Goal: Transaction & Acquisition: Book appointment/travel/reservation

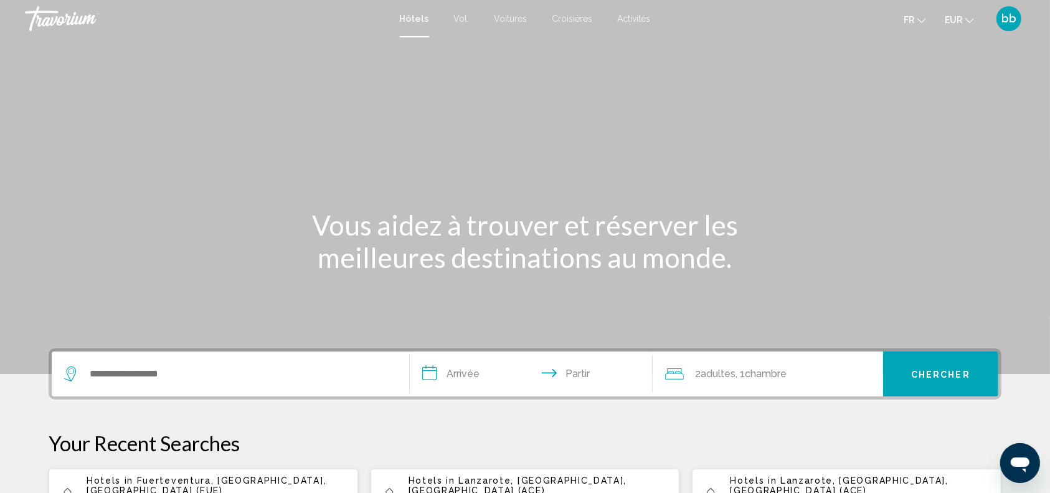
click at [636, 18] on font "Activités" at bounding box center [634, 19] width 33 height 10
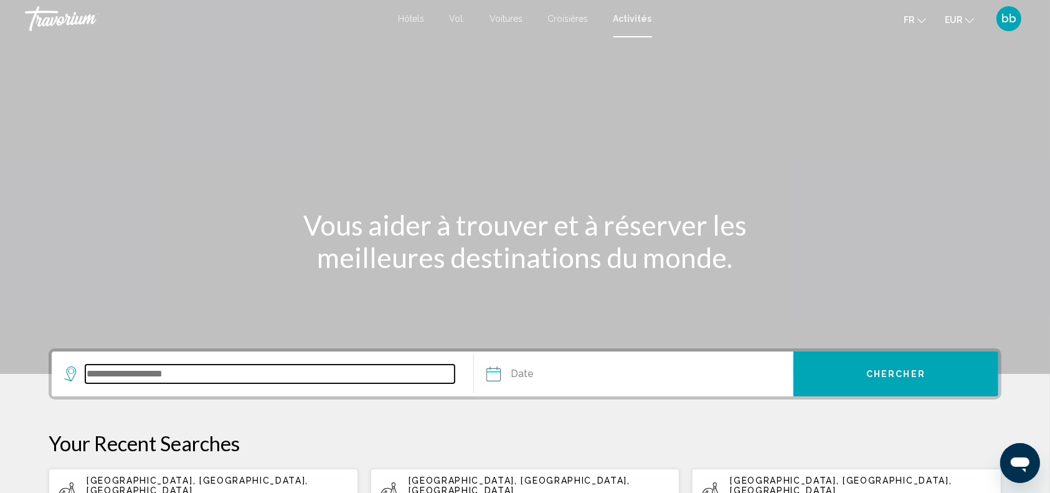
click at [241, 370] on input "Search widget" at bounding box center [269, 373] width 369 height 19
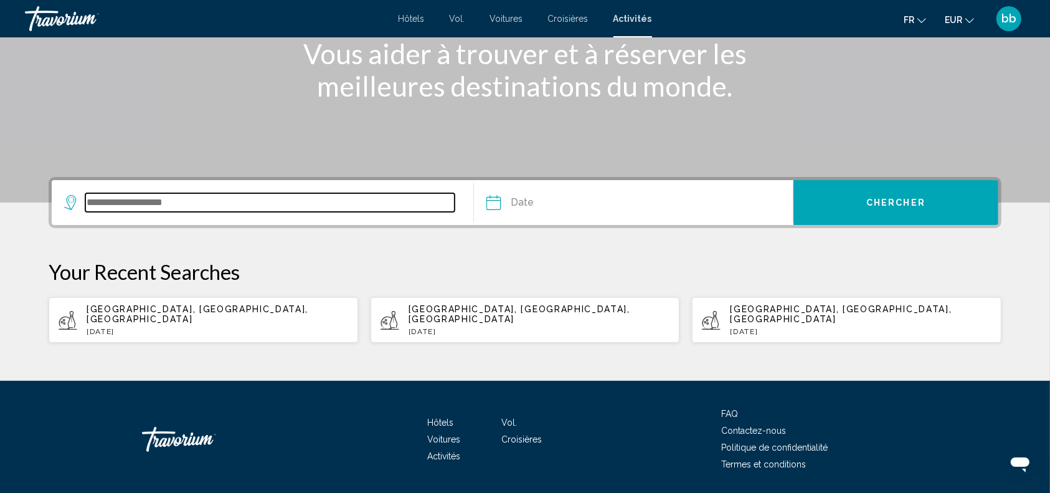
scroll to position [201, 0]
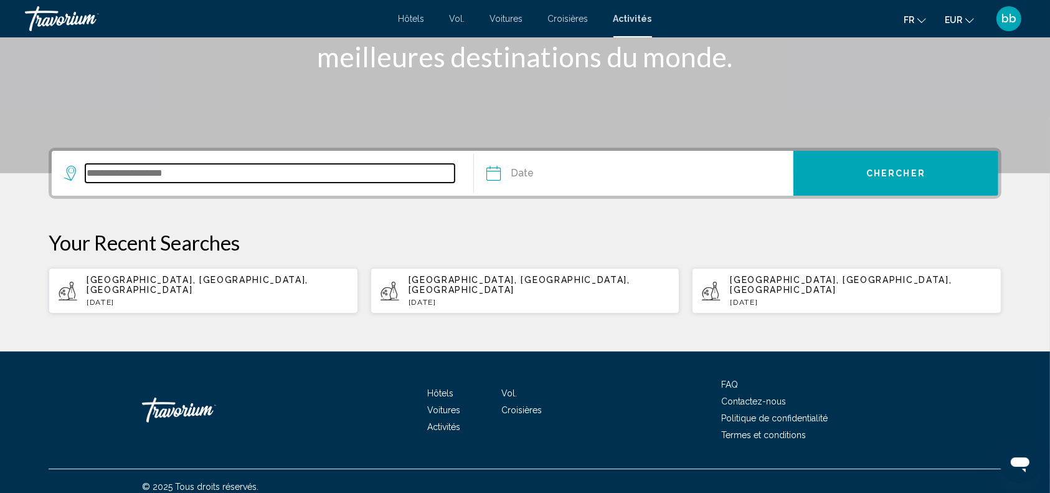
click at [258, 177] on input "Search widget" at bounding box center [269, 173] width 369 height 19
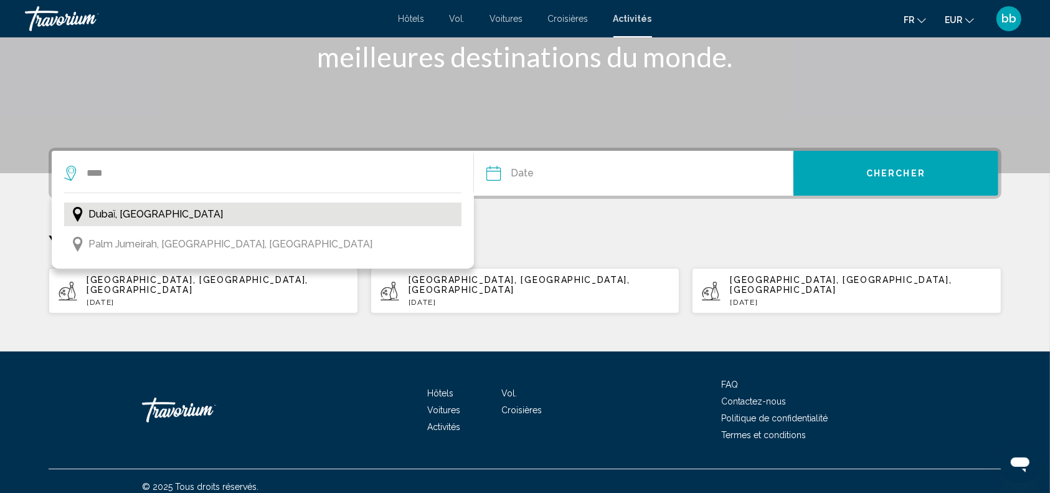
click at [179, 215] on span "Dubaï, [GEOGRAPHIC_DATA]" at bounding box center [155, 213] width 135 height 17
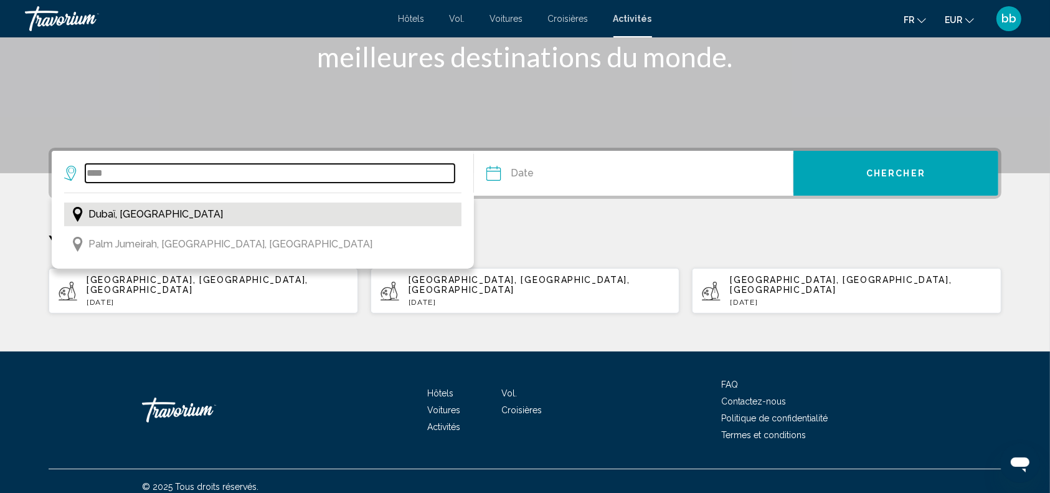
type input "**********"
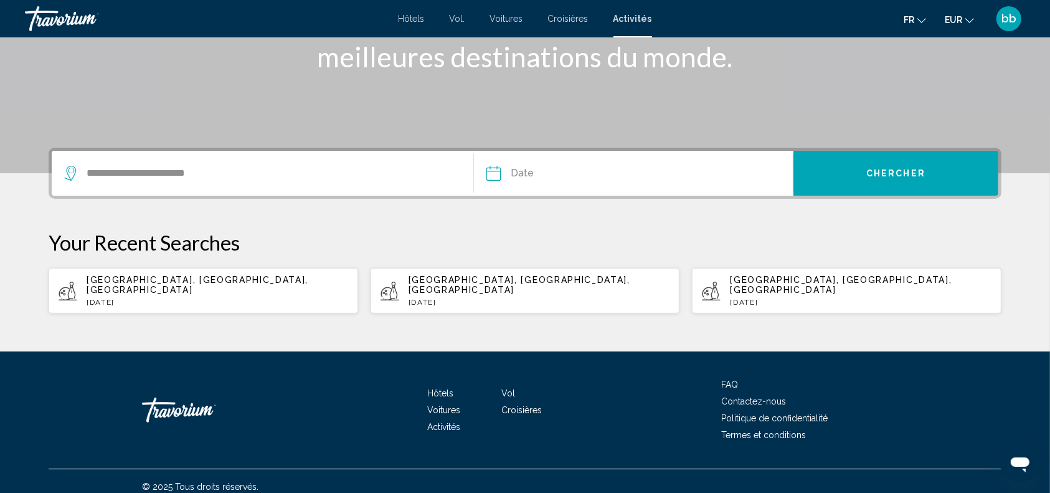
click at [493, 170] on input "Date" at bounding box center [562, 175] width 158 height 49
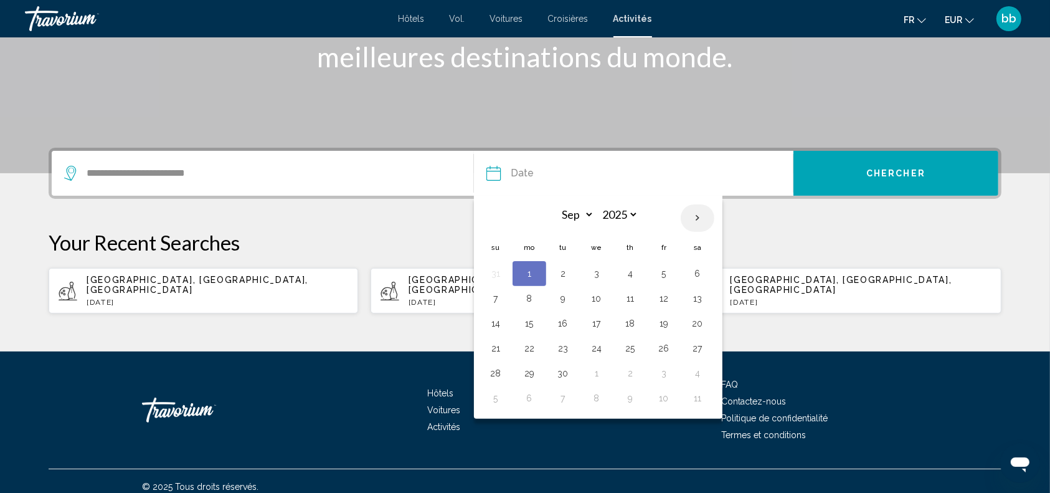
click at [696, 215] on th "Next month" at bounding box center [698, 217] width 34 height 27
click at [496, 219] on th "Previous month" at bounding box center [496, 217] width 34 height 27
select select "*"
click at [598, 324] on button "17" at bounding box center [597, 322] width 20 height 17
type input "**********"
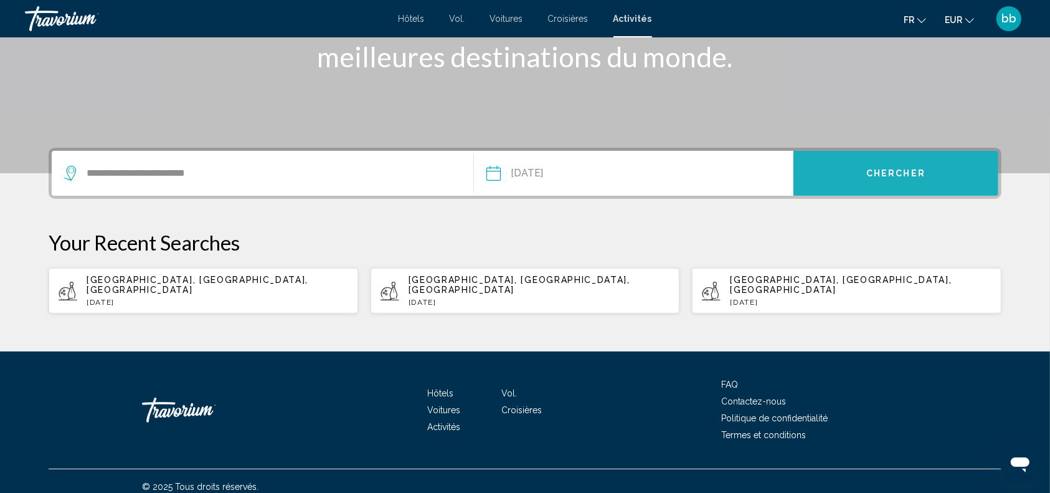
click at [902, 172] on span "Chercher" at bounding box center [895, 174] width 59 height 10
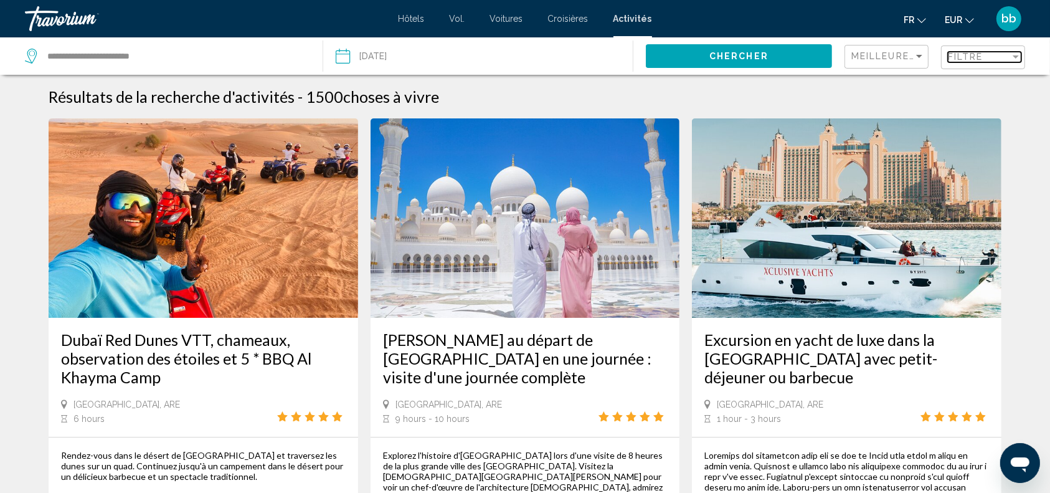
click at [1014, 56] on div "Filter" at bounding box center [1016, 56] width 6 height 3
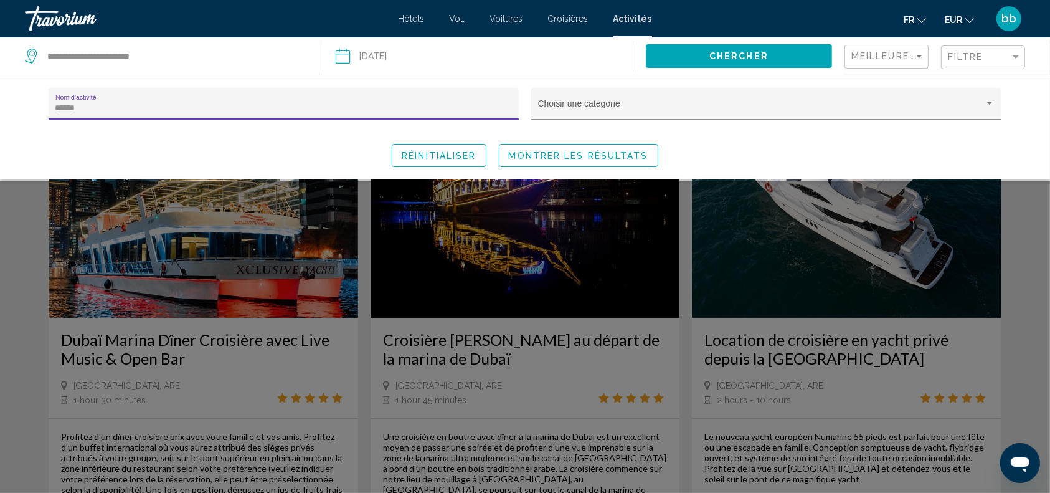
type input "******"
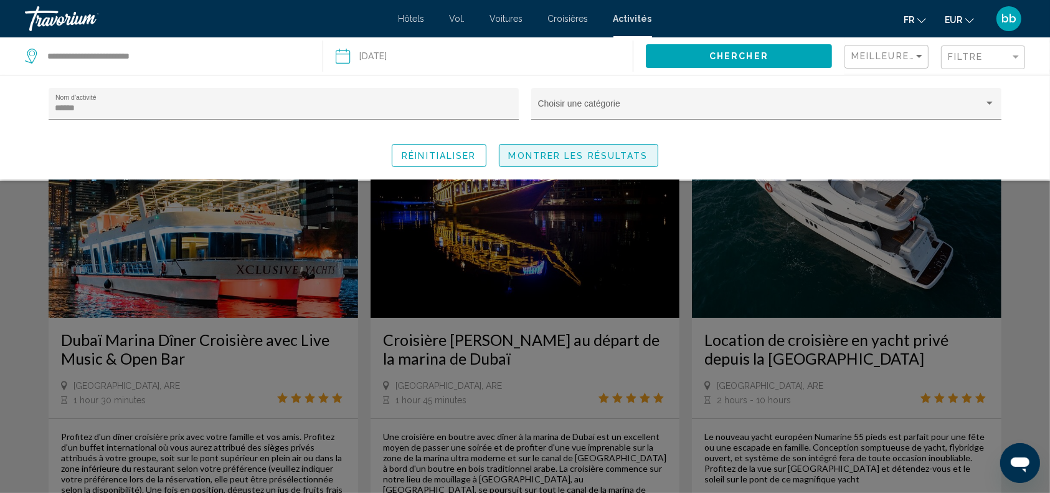
click at [588, 154] on span "Montrer les résultats" at bounding box center [578, 156] width 139 height 10
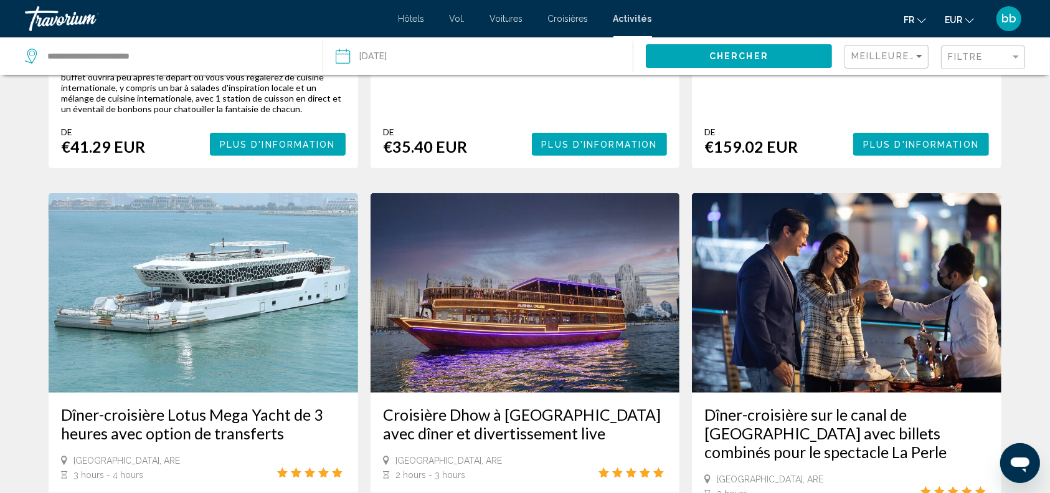
scroll to position [443, 0]
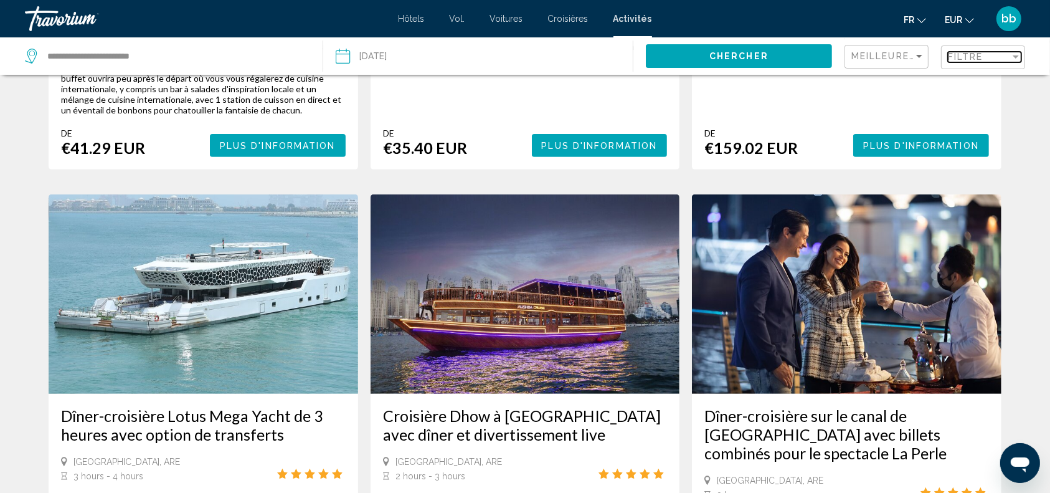
click at [973, 59] on span "Filtre" at bounding box center [965, 57] width 35 height 10
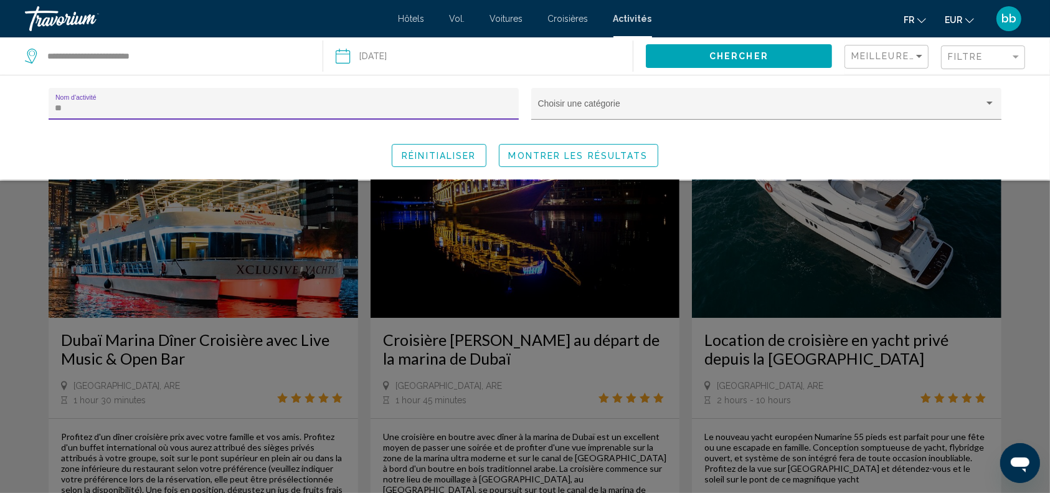
type input "*"
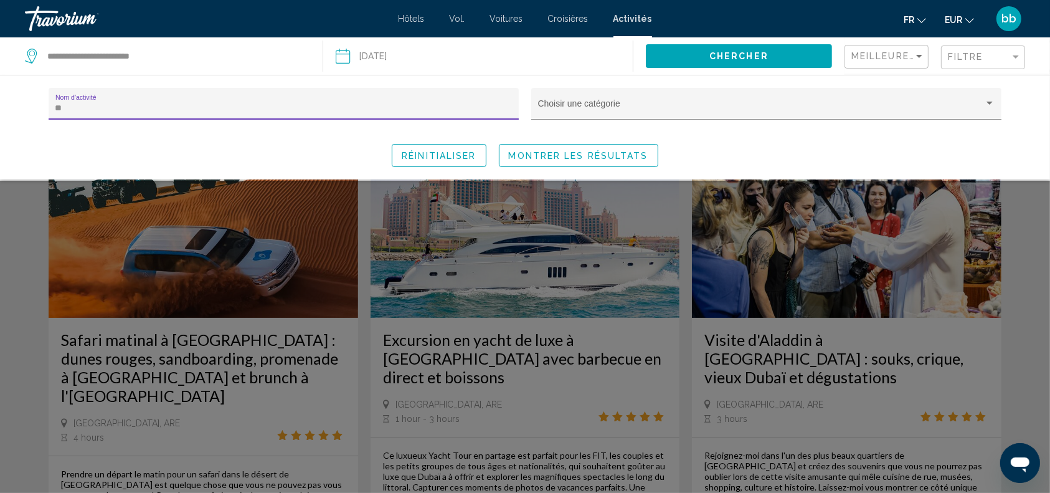
type input "*"
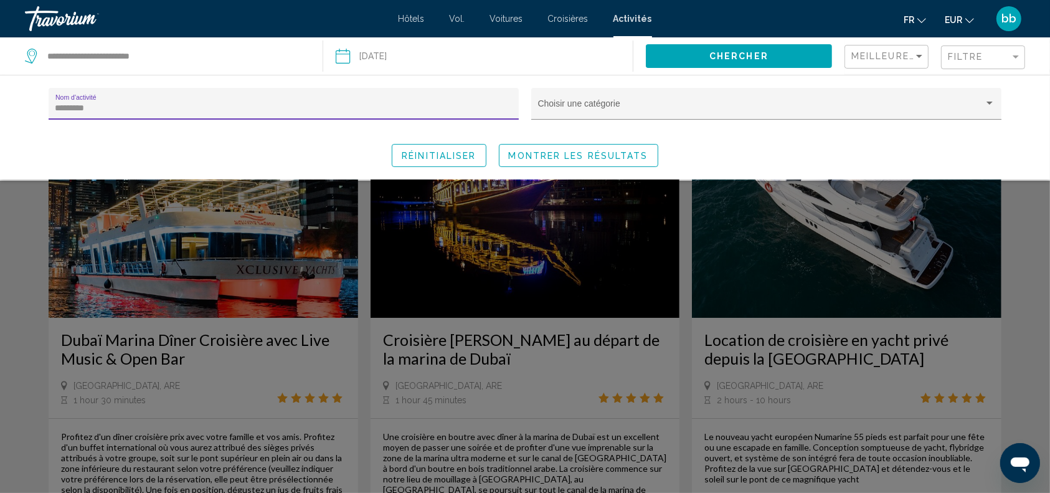
type input "*********"
click at [582, 157] on span "Montrer les résultats" at bounding box center [578, 156] width 139 height 10
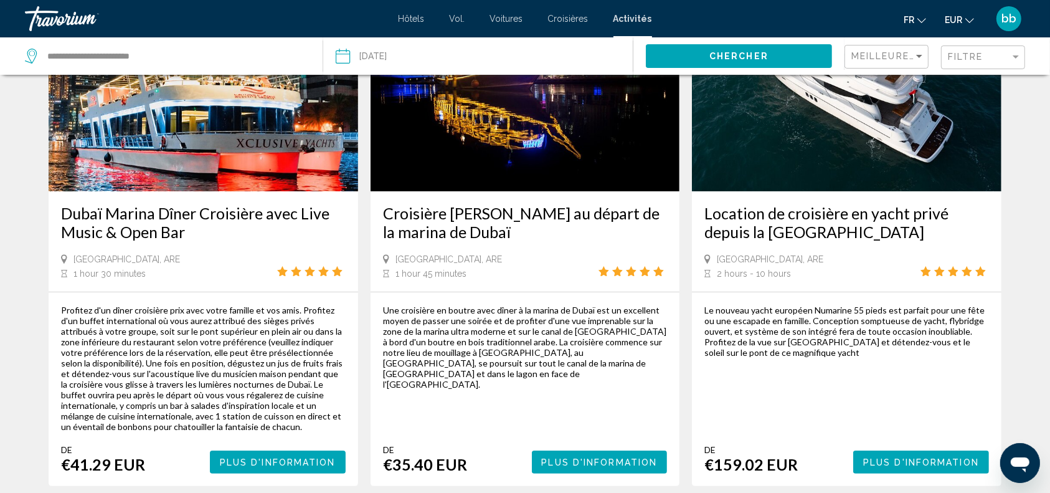
scroll to position [147, 0]
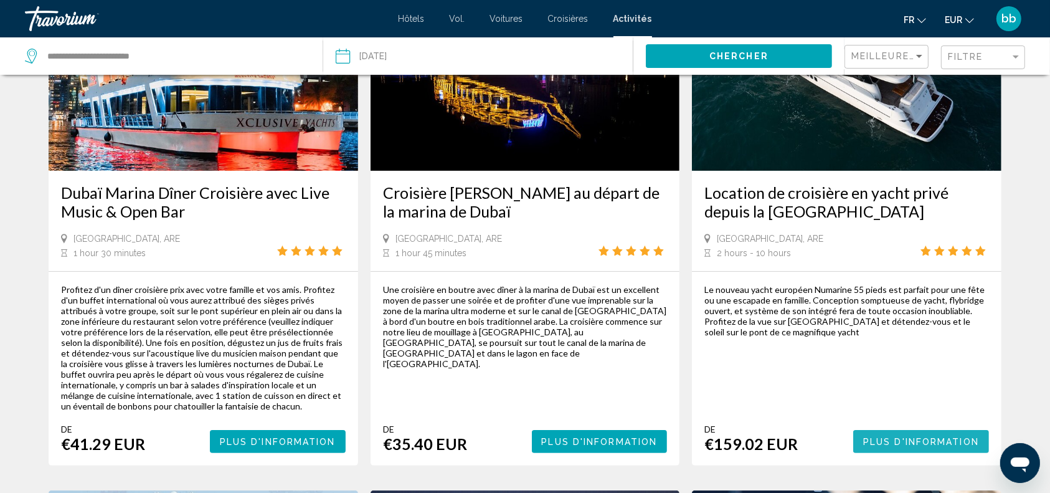
click at [902, 438] on span "Plus d'information" at bounding box center [921, 442] width 116 height 10
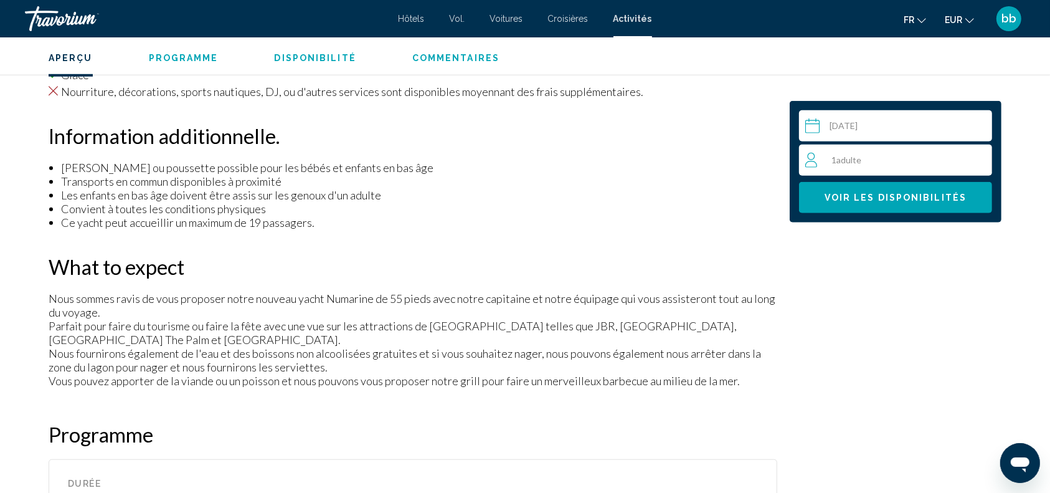
scroll to position [937, 0]
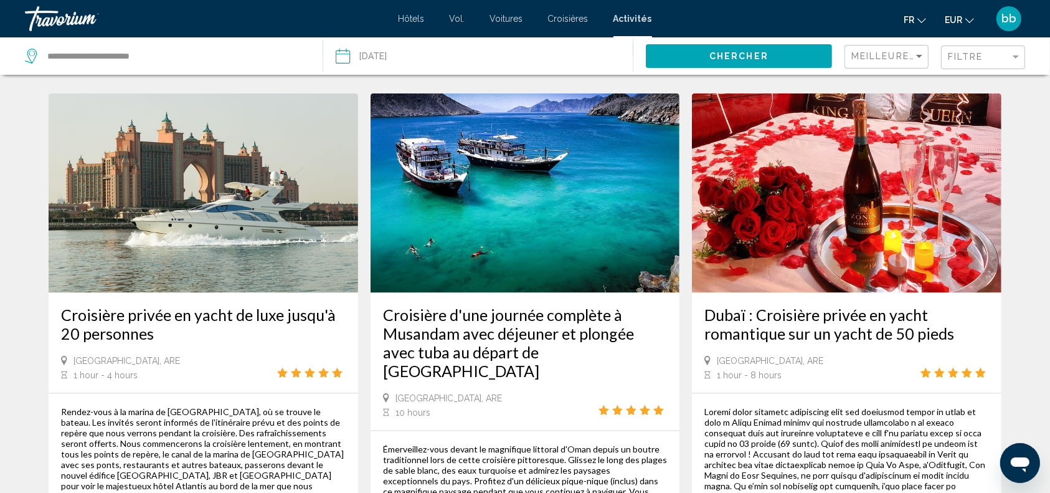
scroll to position [1646, 0]
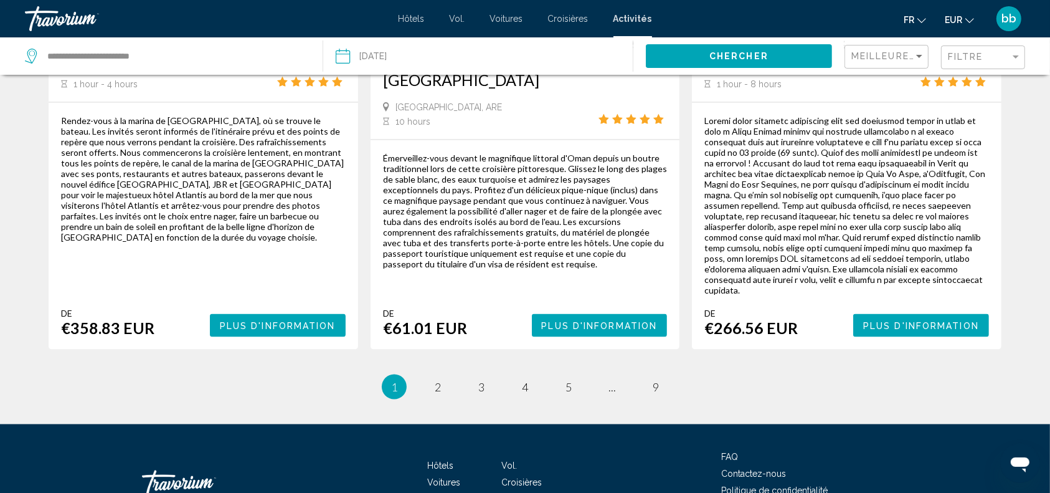
scroll to position [1957, 0]
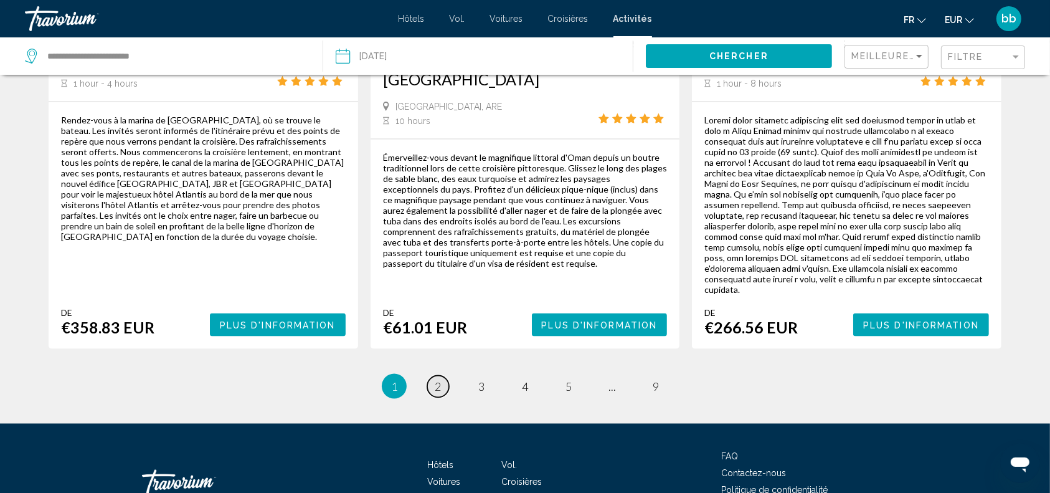
click at [437, 379] on span "2" at bounding box center [438, 386] width 6 height 14
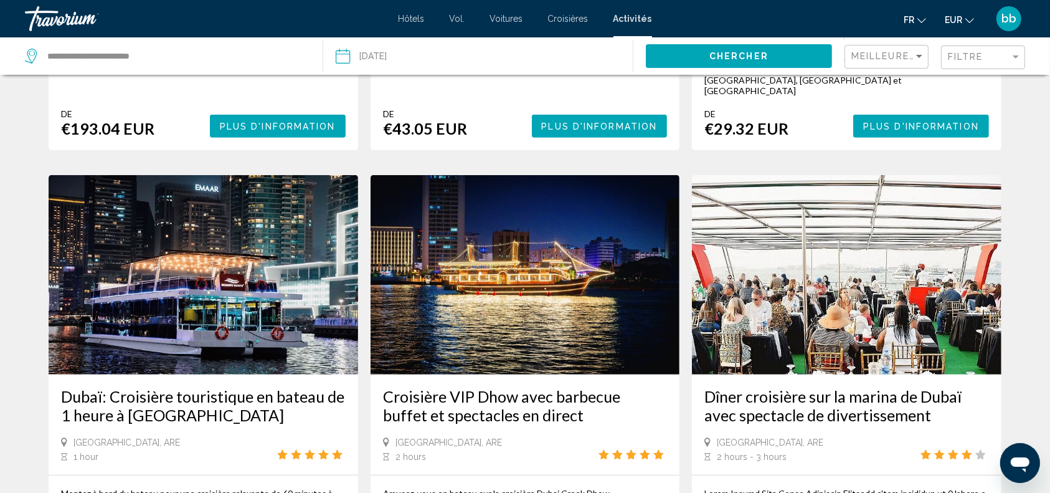
scroll to position [555, 0]
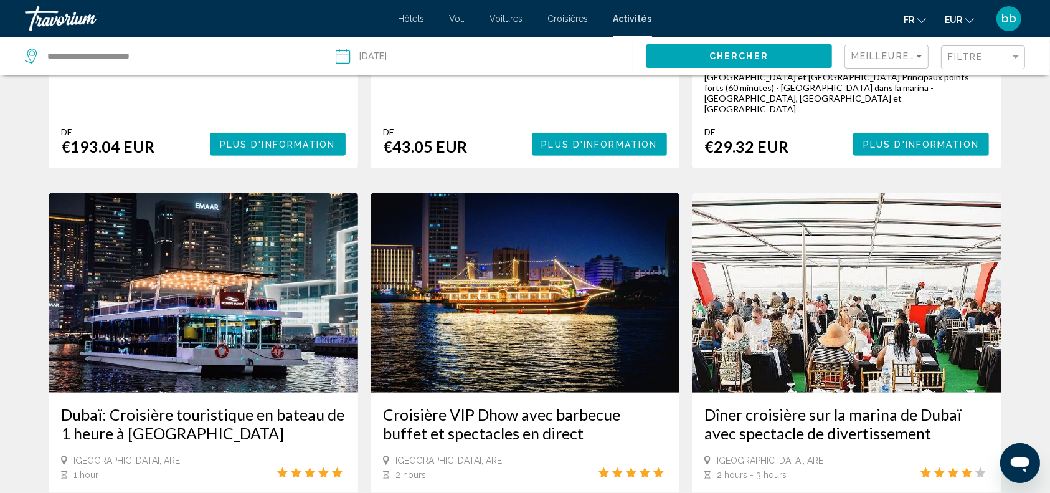
click at [542, 211] on img "Contenu principal" at bounding box center [525, 292] width 309 height 199
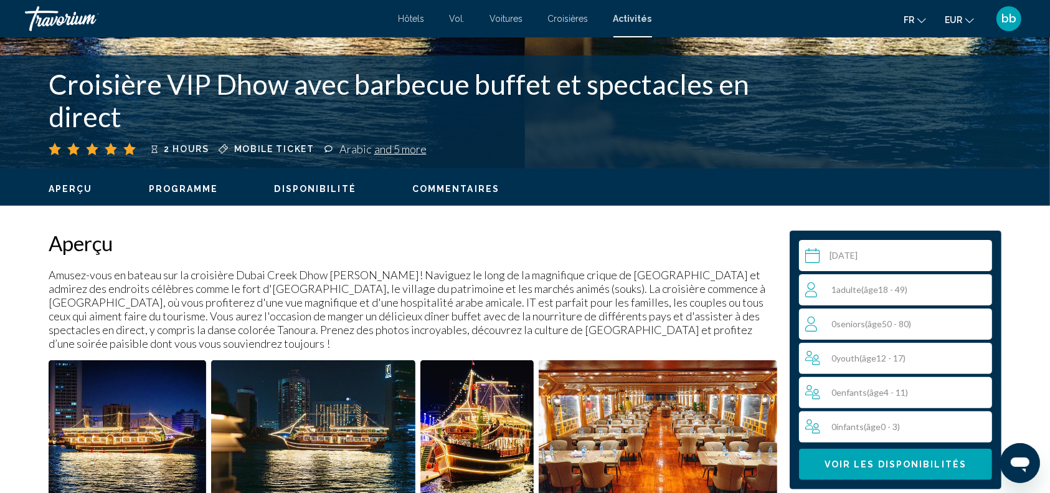
scroll to position [415, 0]
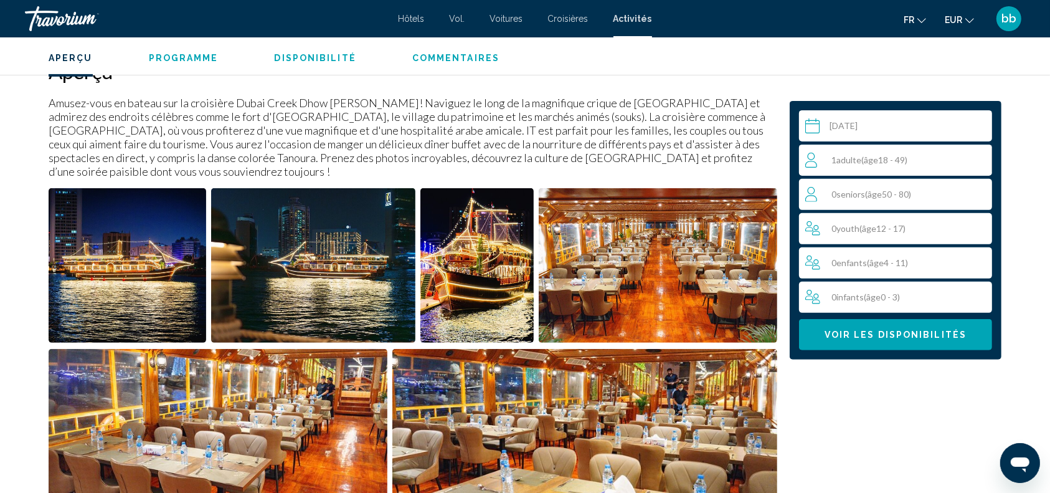
click at [139, 261] on img "Open full-screen image slider" at bounding box center [128, 265] width 158 height 154
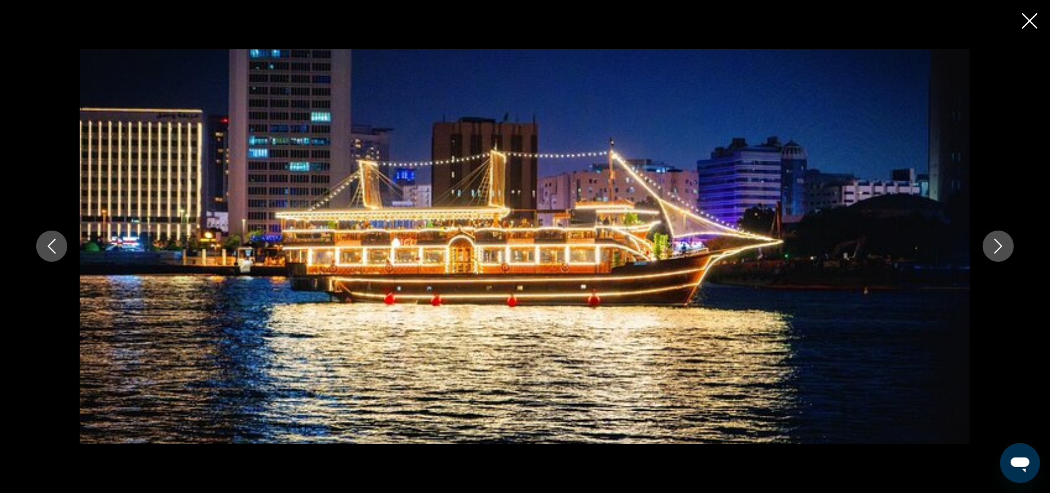
click at [998, 243] on icon "Next image" at bounding box center [998, 246] width 8 height 15
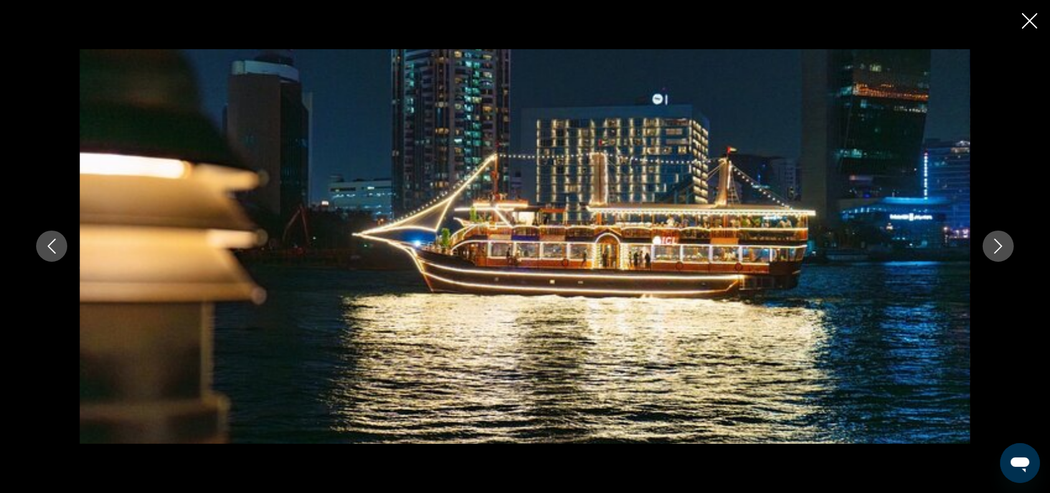
click at [998, 243] on icon "Next image" at bounding box center [998, 246] width 8 height 15
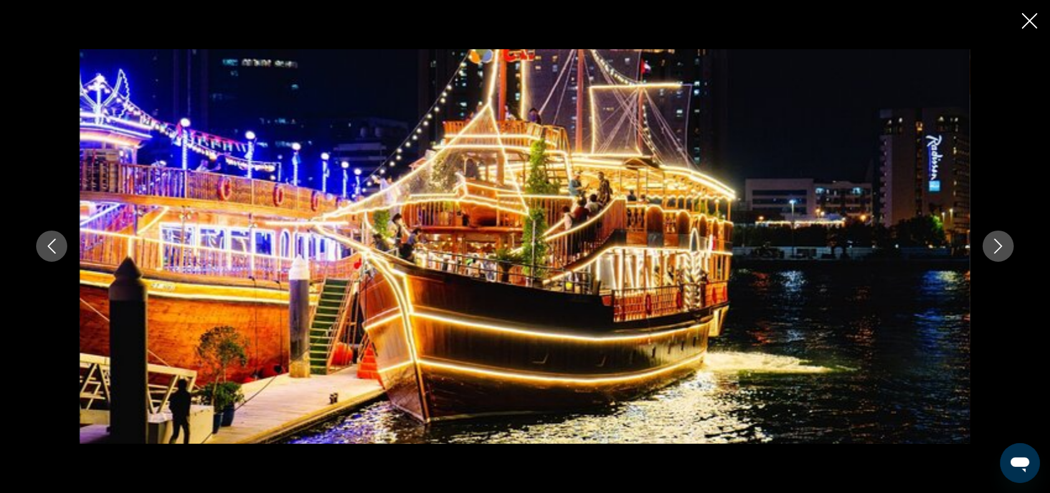
click at [998, 243] on icon "Next image" at bounding box center [998, 246] width 8 height 15
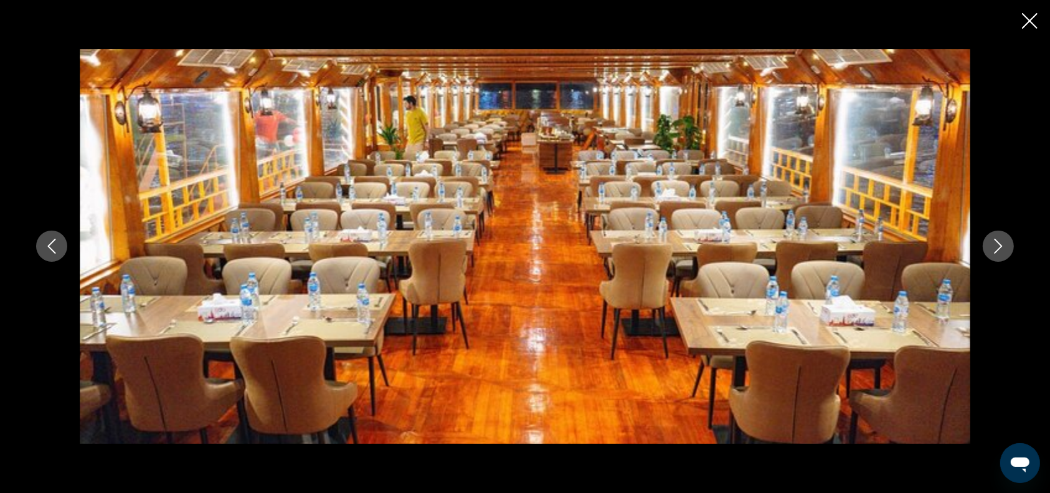
click at [998, 243] on icon "Next image" at bounding box center [998, 246] width 8 height 15
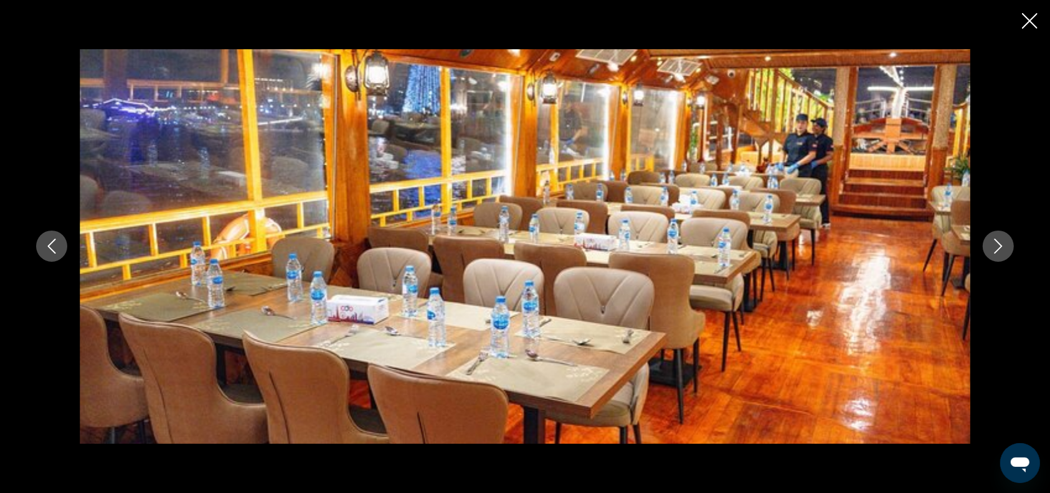
click at [998, 243] on icon "Next image" at bounding box center [998, 246] width 8 height 15
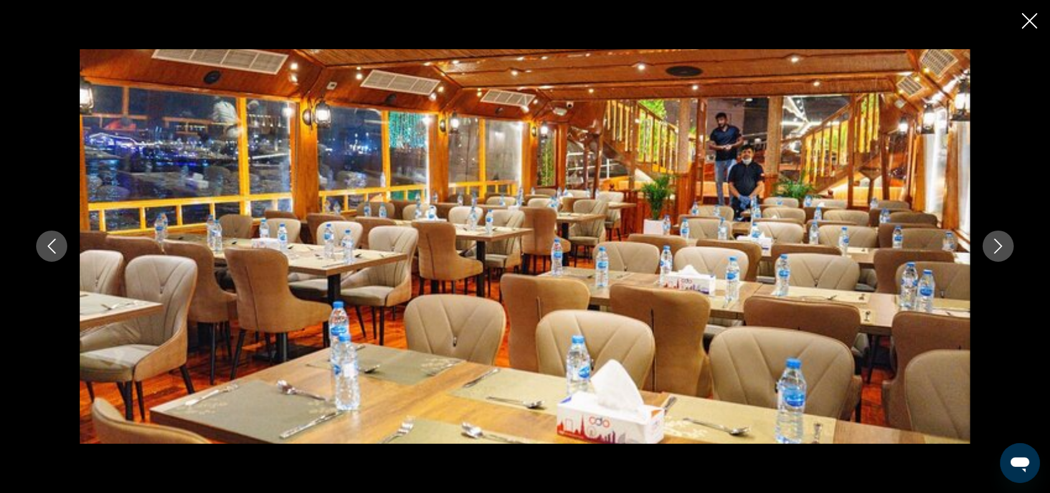
click at [998, 243] on icon "Next image" at bounding box center [998, 246] width 8 height 15
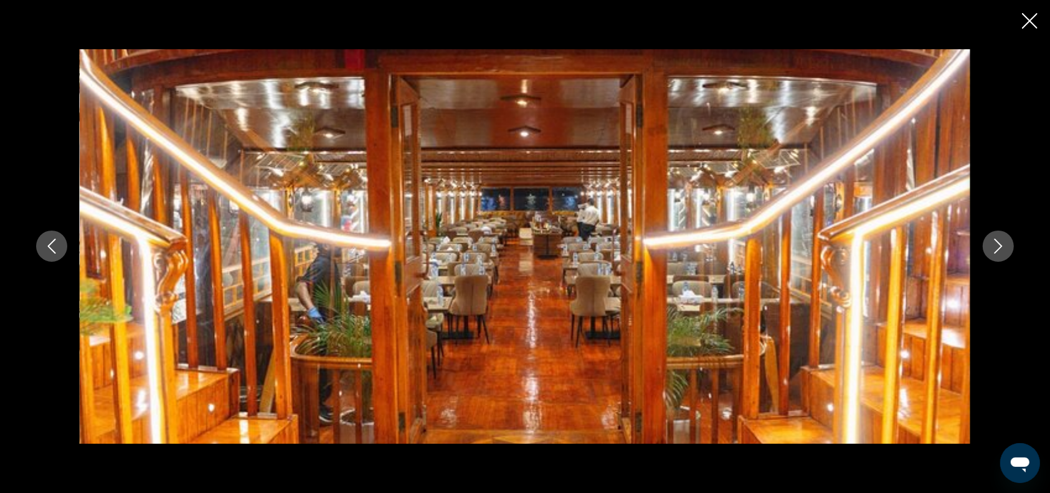
click at [998, 243] on icon "Next image" at bounding box center [998, 246] width 8 height 15
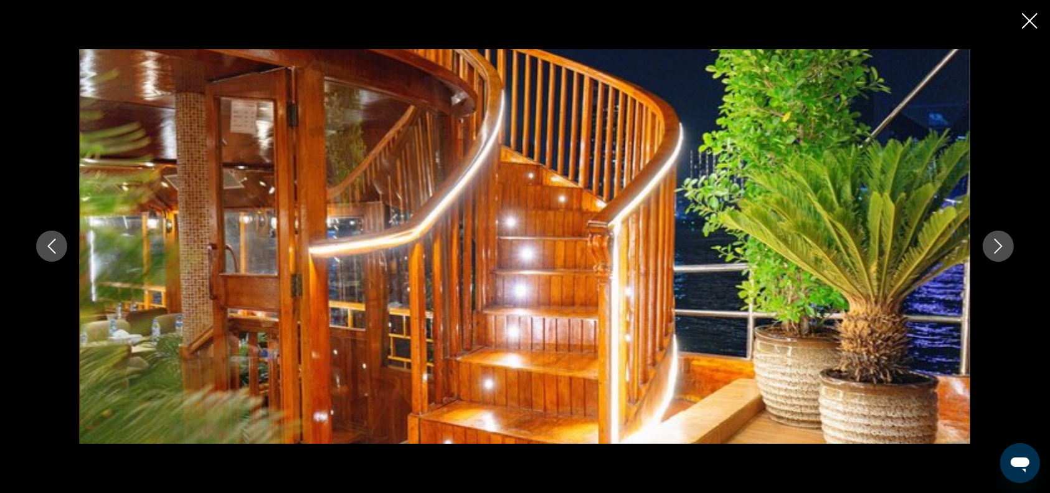
click at [998, 243] on icon "Next image" at bounding box center [998, 246] width 8 height 15
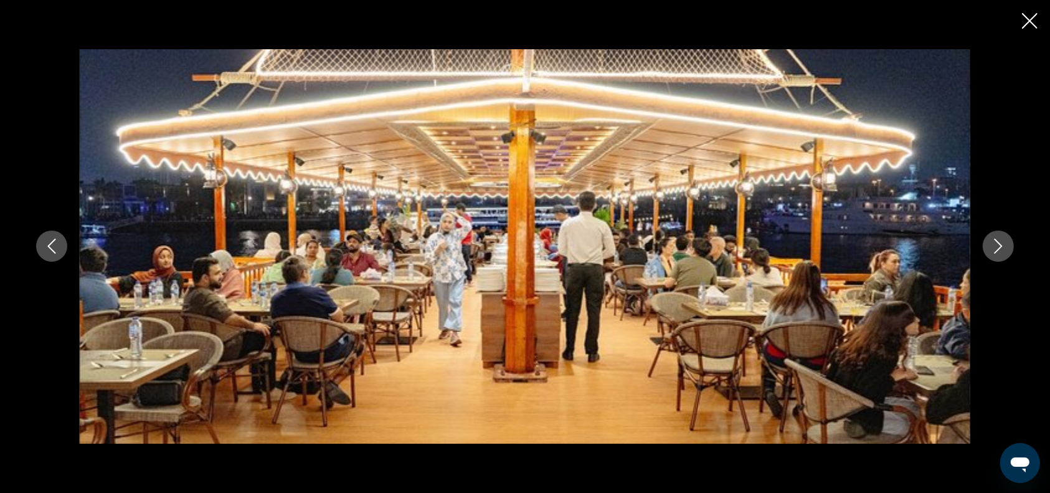
click at [998, 243] on icon "Next image" at bounding box center [998, 246] width 8 height 15
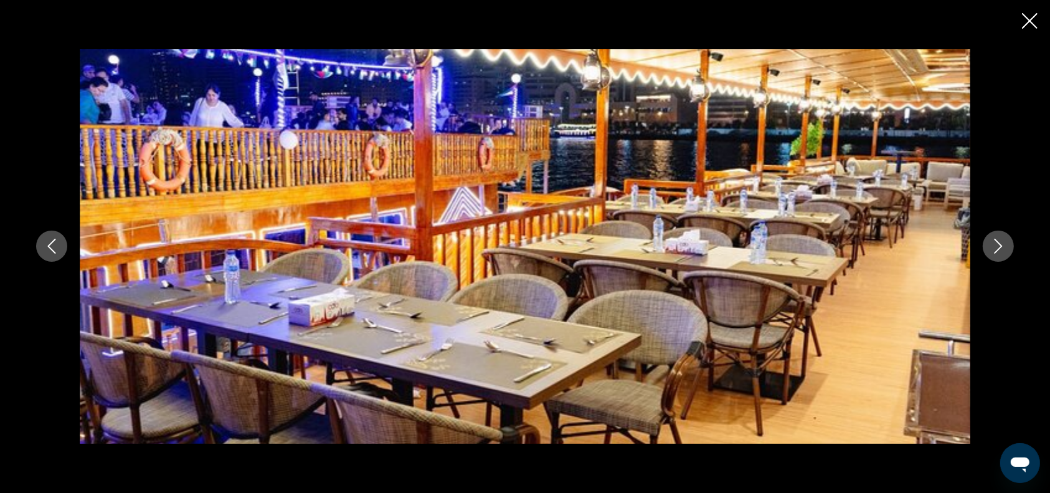
click at [998, 243] on icon "Next image" at bounding box center [998, 246] width 8 height 15
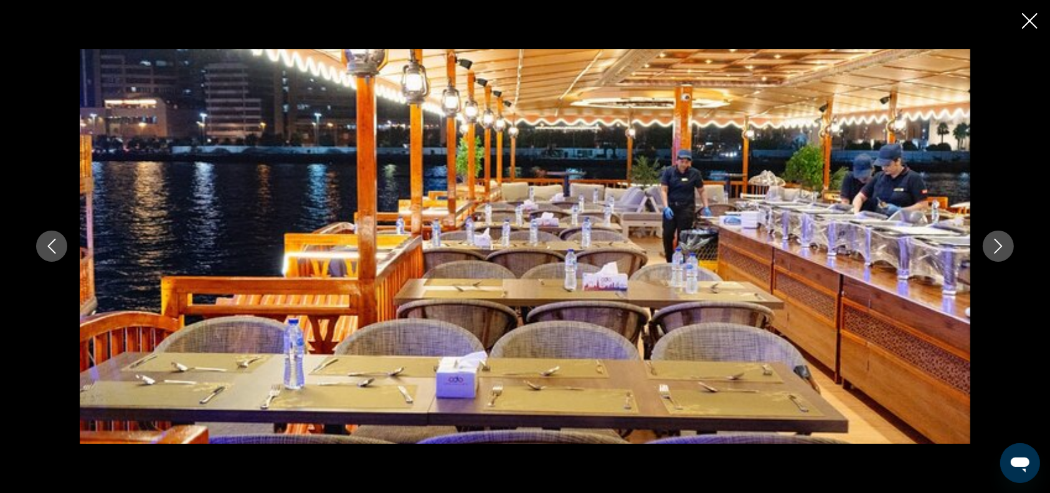
click at [998, 243] on icon "Next image" at bounding box center [998, 246] width 8 height 15
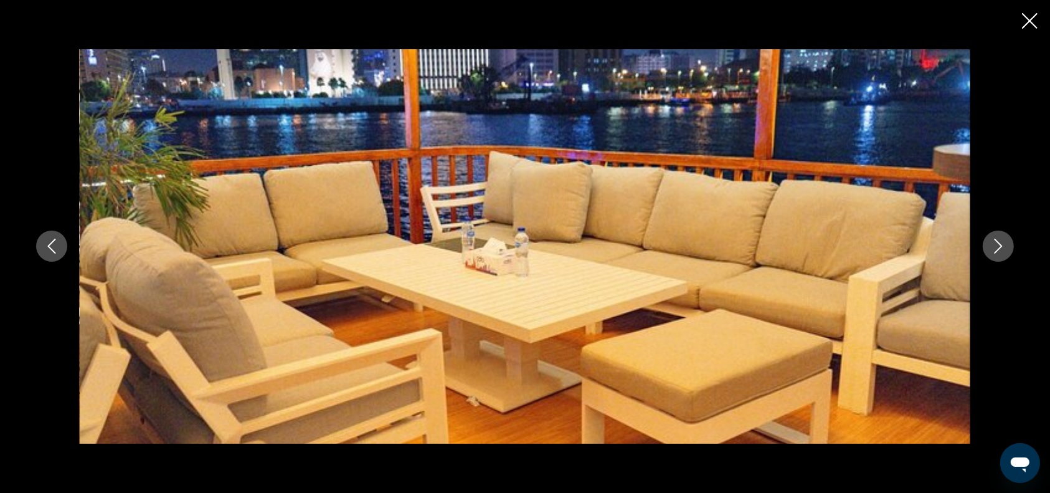
click at [998, 243] on icon "Next image" at bounding box center [998, 246] width 8 height 15
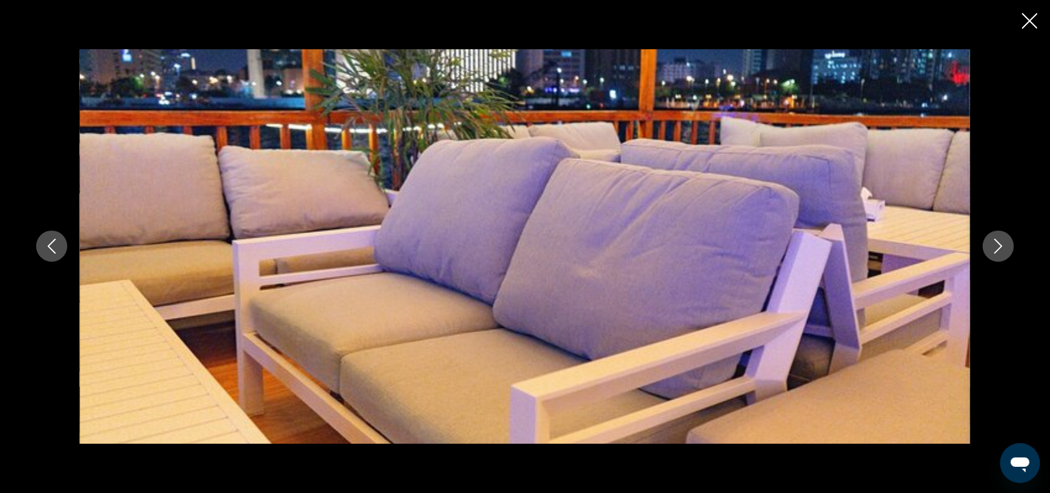
click at [998, 243] on icon "Next image" at bounding box center [998, 246] width 8 height 15
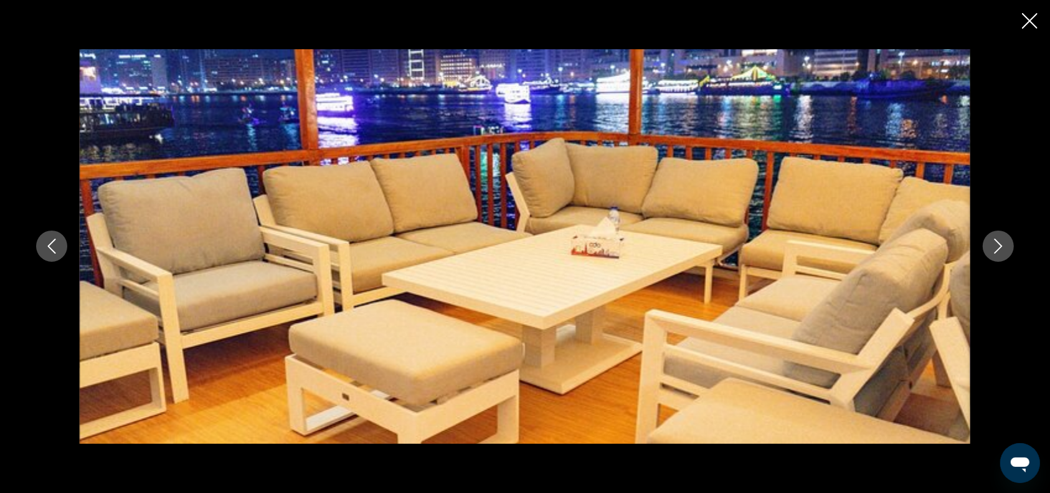
click at [998, 243] on icon "Next image" at bounding box center [998, 246] width 8 height 15
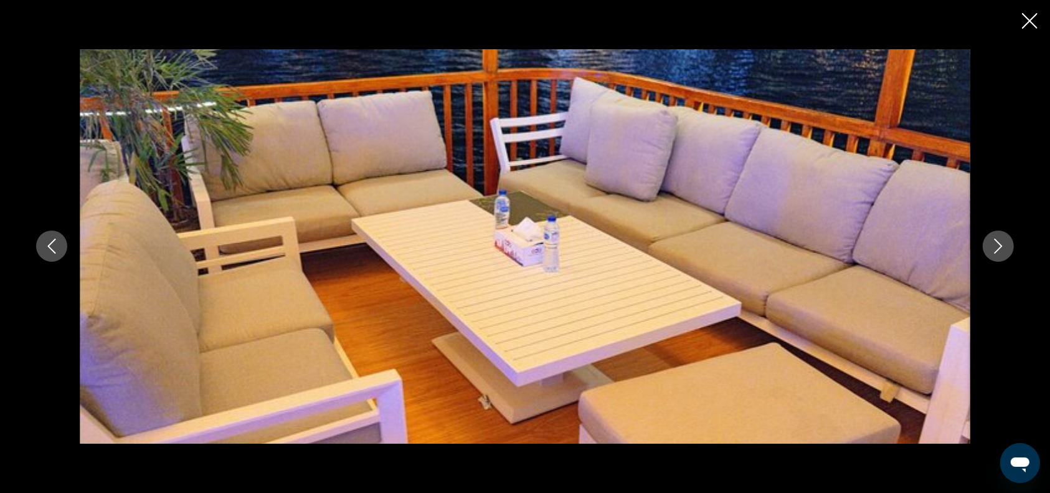
click at [998, 243] on icon "Next image" at bounding box center [998, 246] width 8 height 15
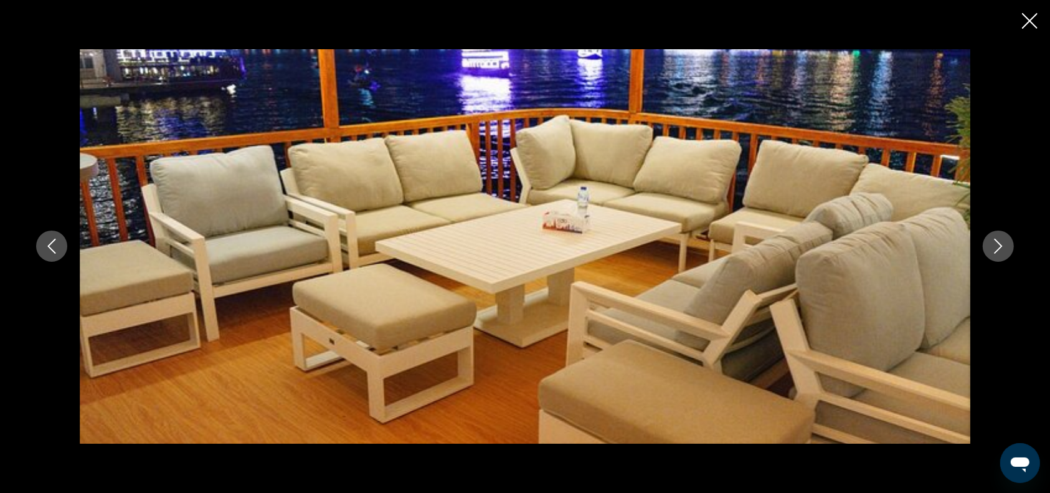
click at [998, 243] on icon "Next image" at bounding box center [998, 246] width 8 height 15
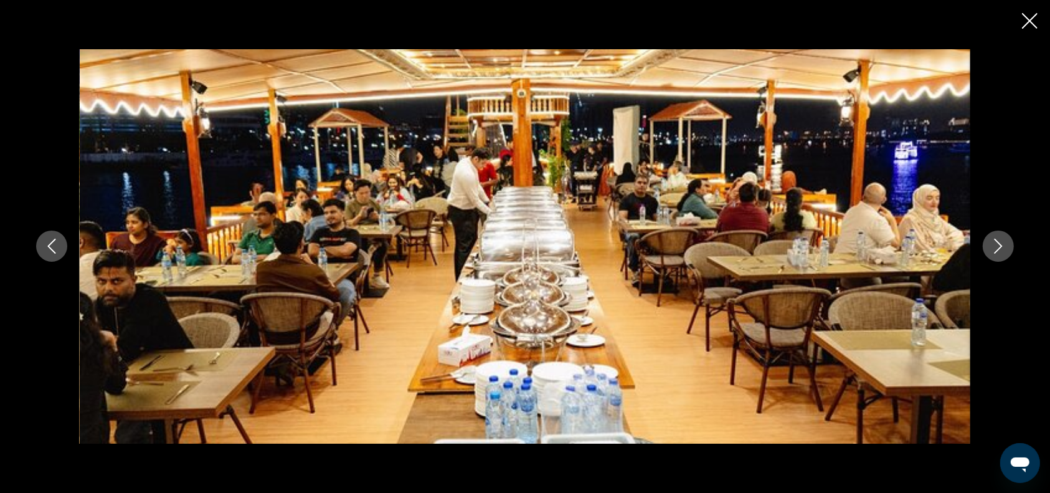
click at [998, 243] on icon "Next image" at bounding box center [998, 246] width 8 height 15
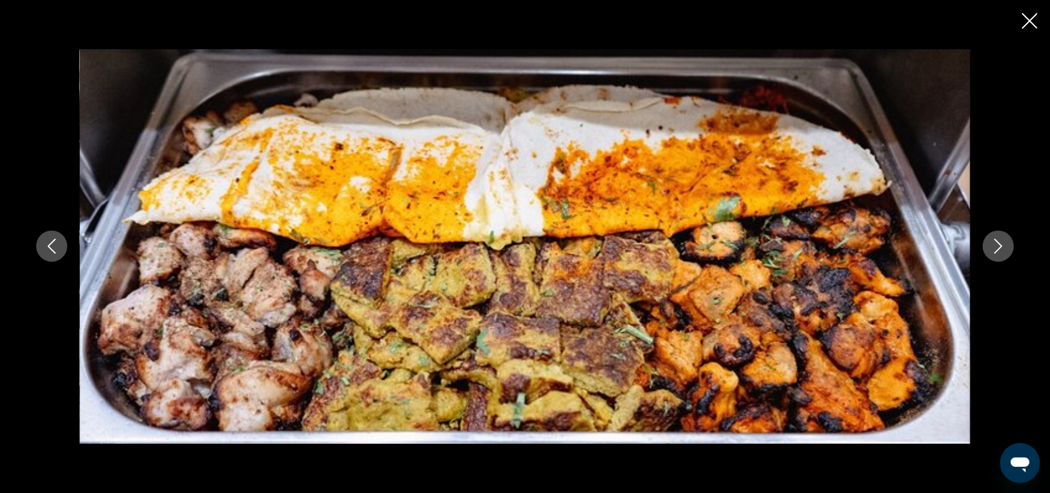
click at [998, 243] on icon "Next image" at bounding box center [998, 246] width 8 height 15
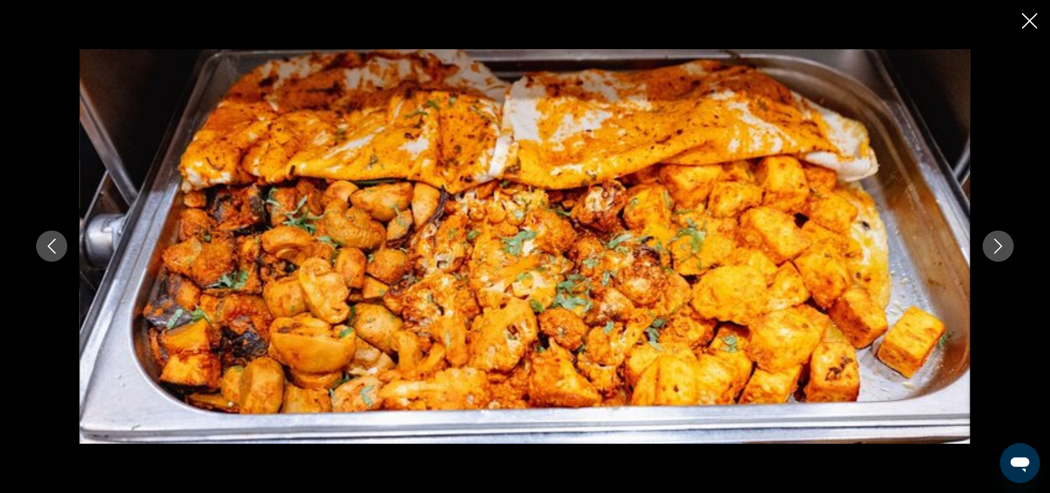
click at [998, 243] on icon "Next image" at bounding box center [998, 246] width 8 height 15
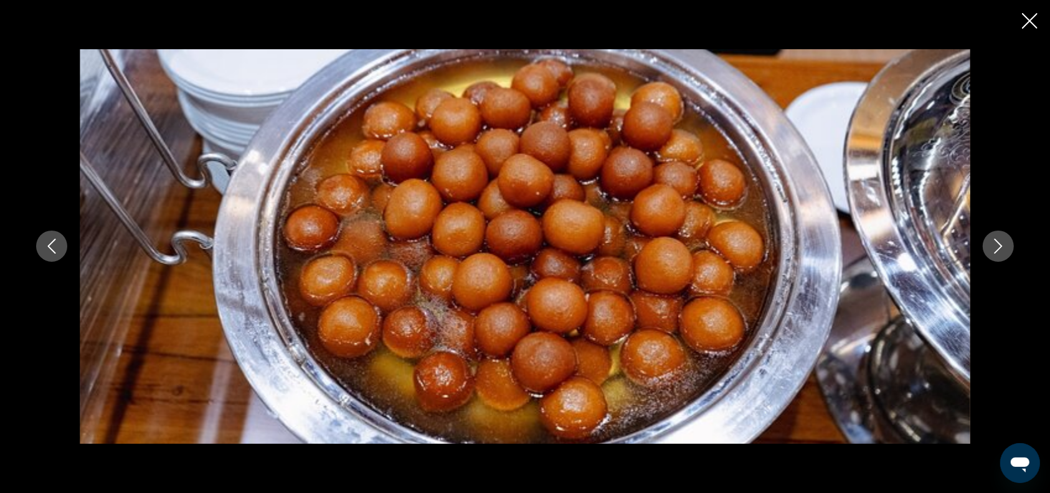
click at [998, 243] on icon "Next image" at bounding box center [998, 246] width 8 height 15
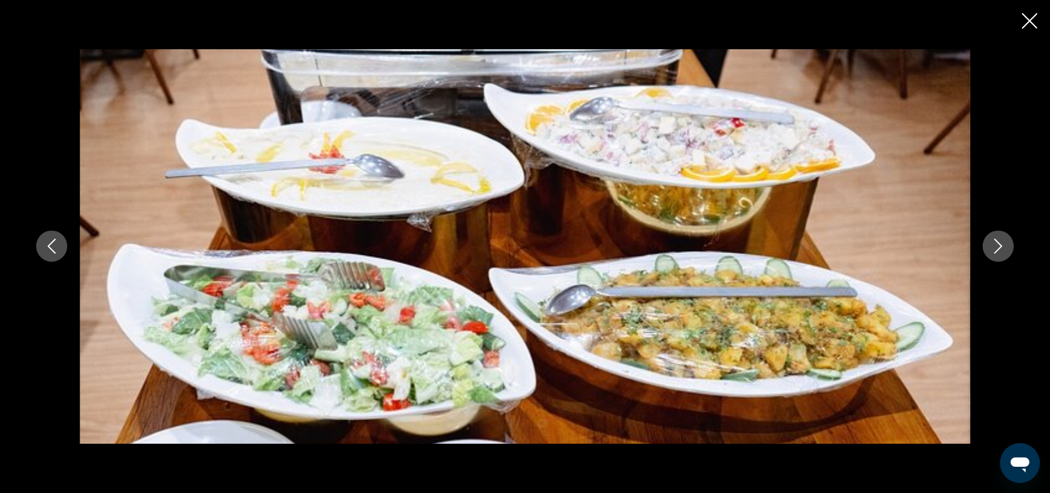
click at [998, 243] on icon "Next image" at bounding box center [998, 246] width 8 height 15
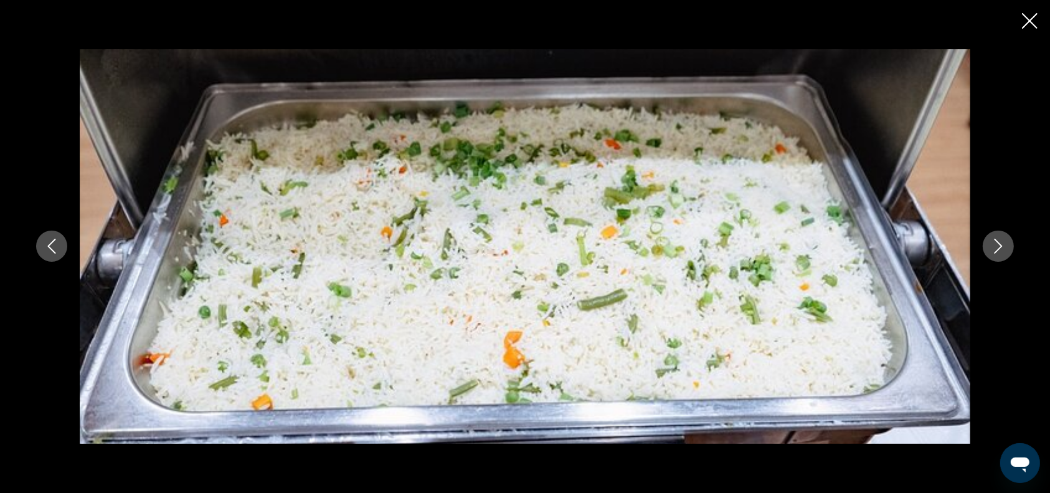
click at [998, 243] on icon "Next image" at bounding box center [998, 246] width 8 height 15
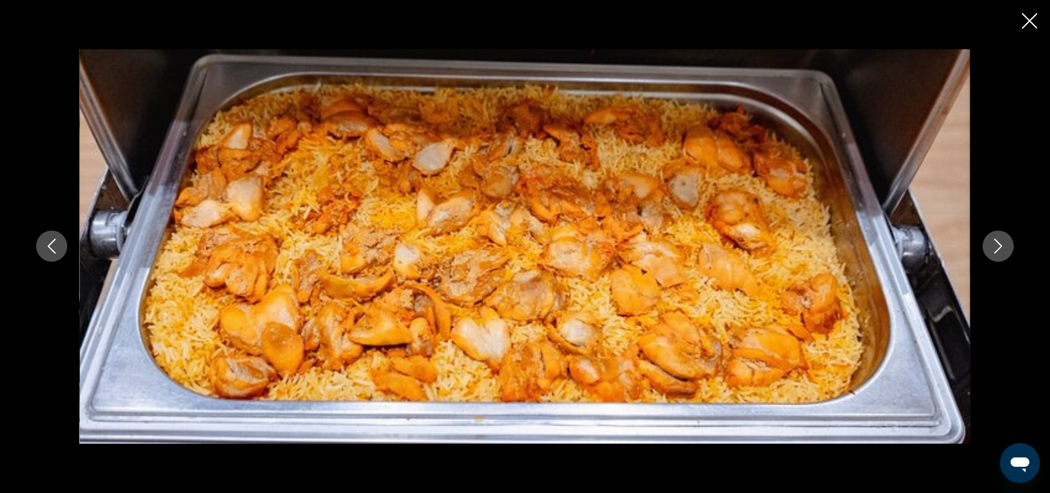
click at [998, 243] on icon "Next image" at bounding box center [998, 246] width 8 height 15
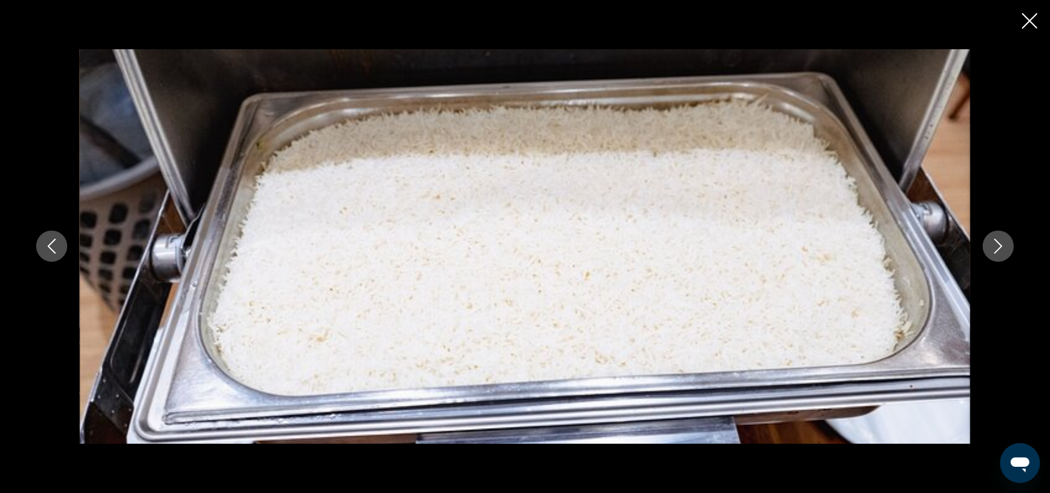
click at [998, 243] on icon "Next image" at bounding box center [998, 246] width 8 height 15
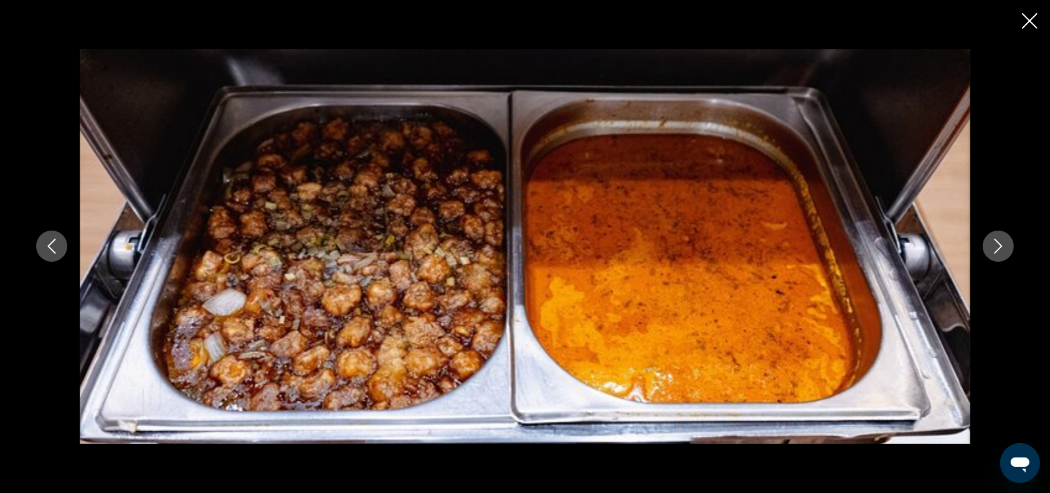
click at [998, 243] on icon "Next image" at bounding box center [998, 246] width 8 height 15
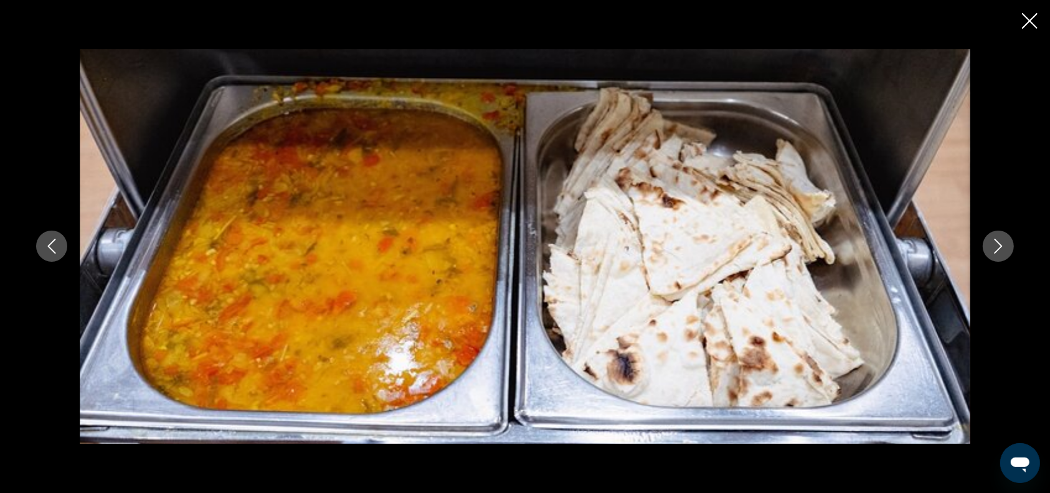
click at [998, 243] on icon "Next image" at bounding box center [998, 246] width 8 height 15
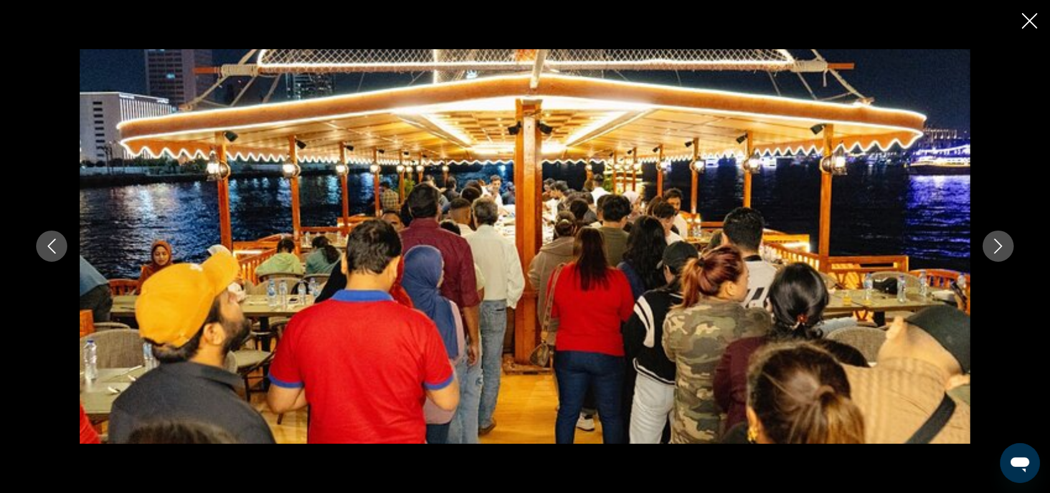
click at [998, 243] on icon "Next image" at bounding box center [998, 246] width 8 height 15
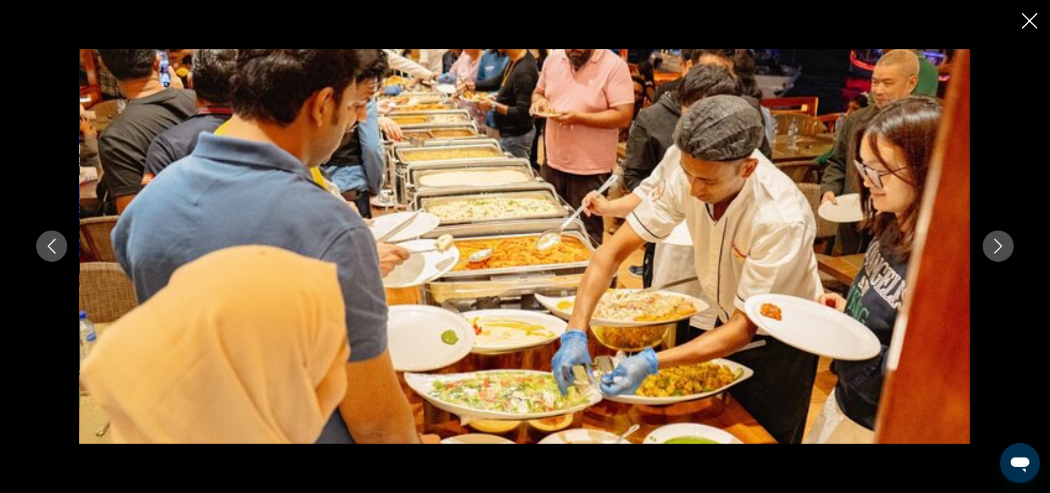
click at [998, 243] on icon "Next image" at bounding box center [998, 246] width 8 height 15
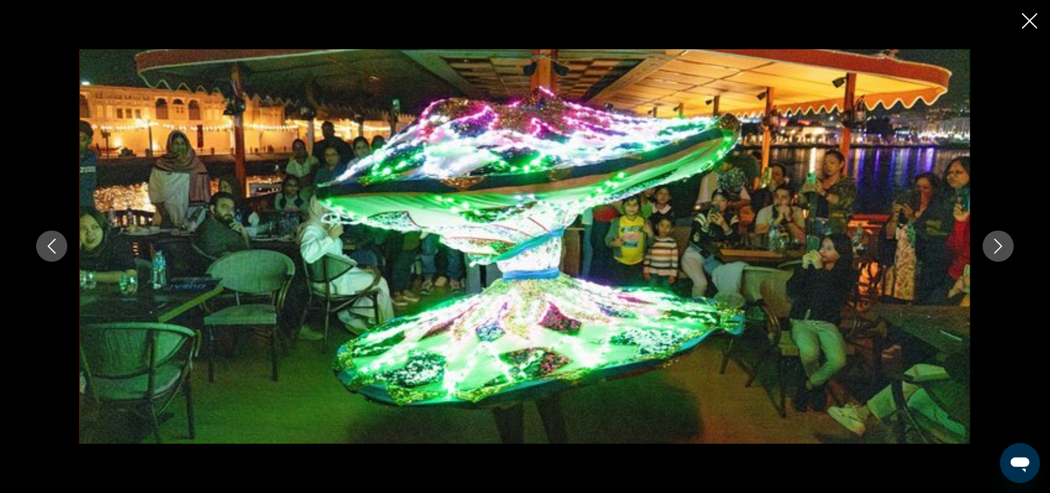
click at [998, 243] on icon "Next image" at bounding box center [998, 246] width 8 height 15
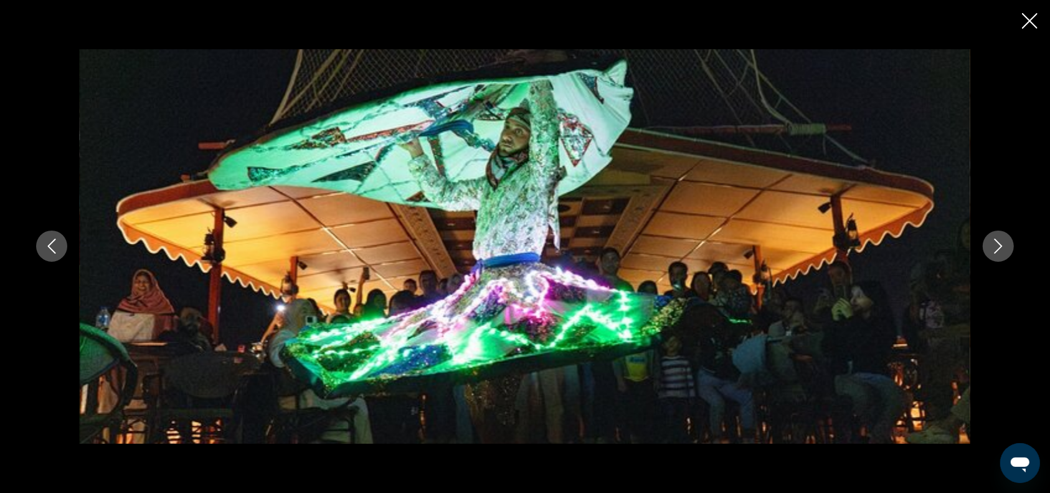
click at [1027, 19] on icon "Close slideshow" at bounding box center [1030, 21] width 16 height 16
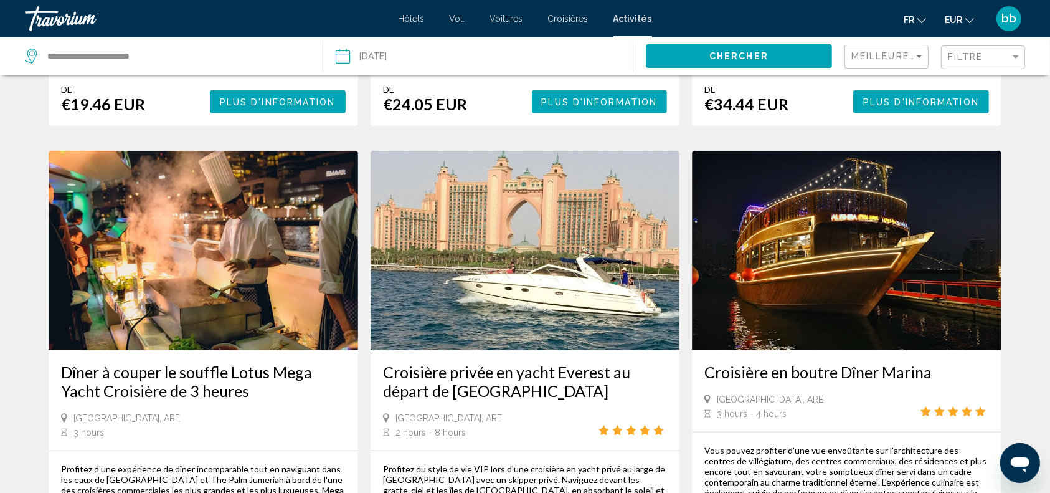
scroll to position [1156, 0]
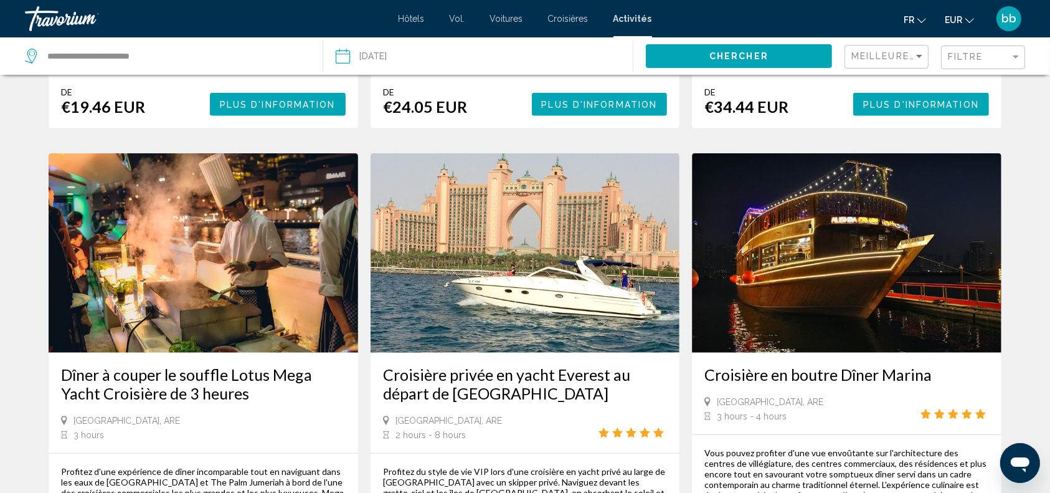
click at [178, 197] on img "Contenu principal" at bounding box center [203, 252] width 309 height 199
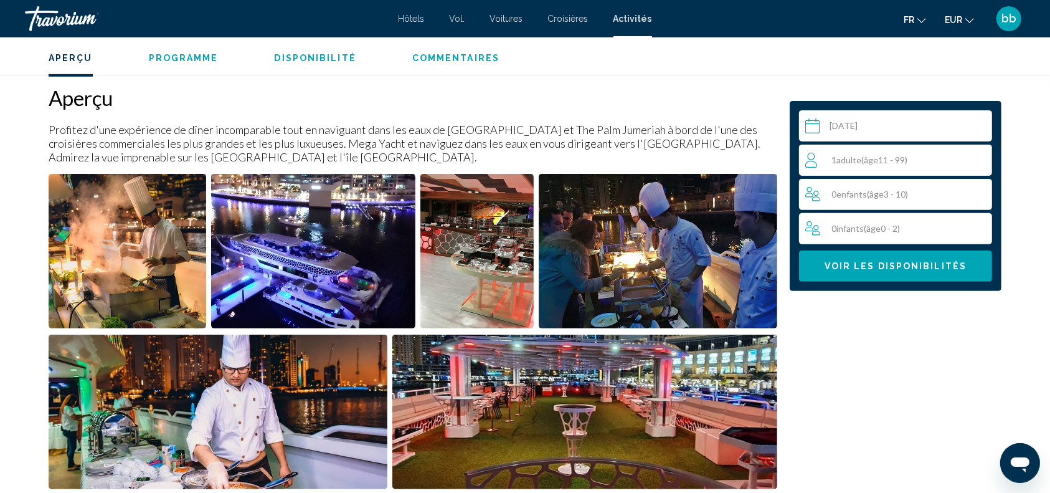
scroll to position [392, 0]
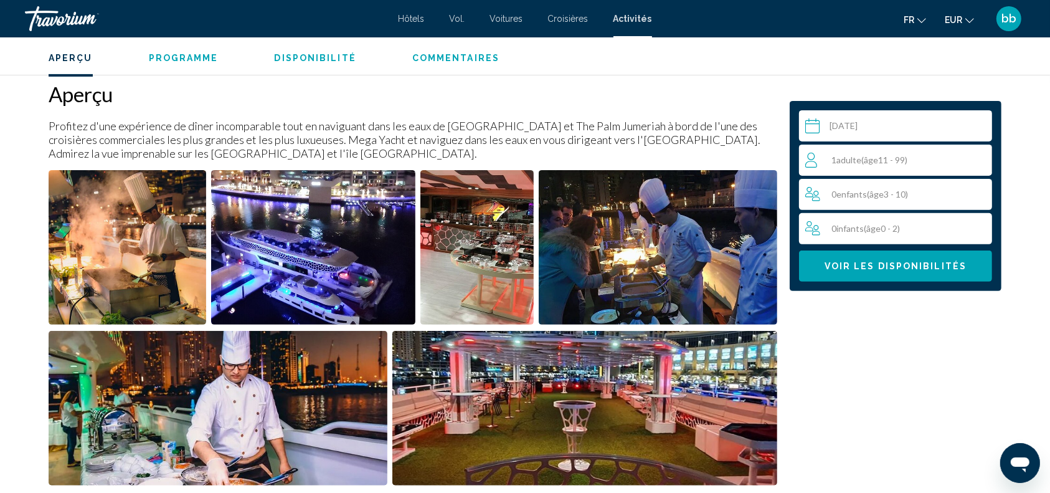
click at [946, 158] on div "1 Adulte Adultes ( âge 11 - 99)" at bounding box center [898, 160] width 186 height 15
click at [983, 157] on icon "Increment adults" at bounding box center [979, 159] width 11 height 15
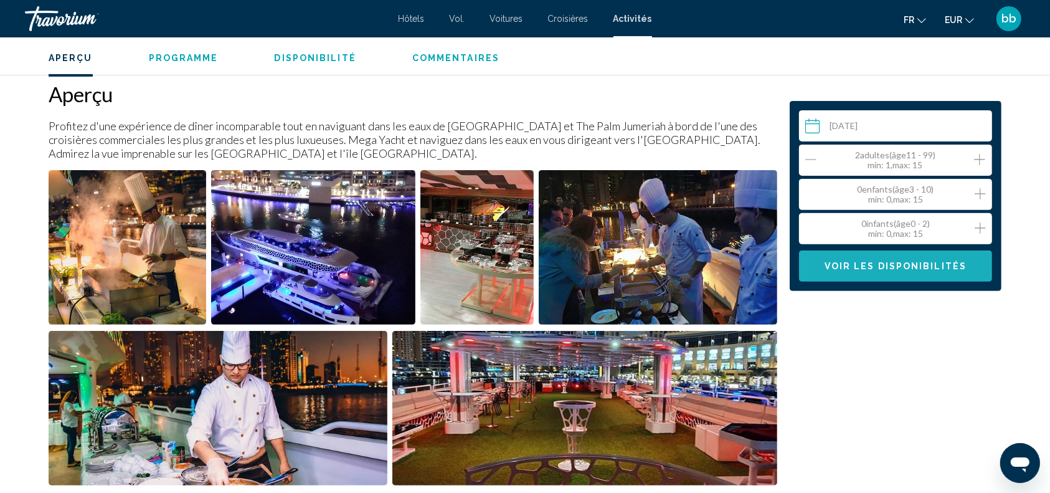
click at [915, 262] on span "Voir les disponibilités" at bounding box center [895, 267] width 142 height 10
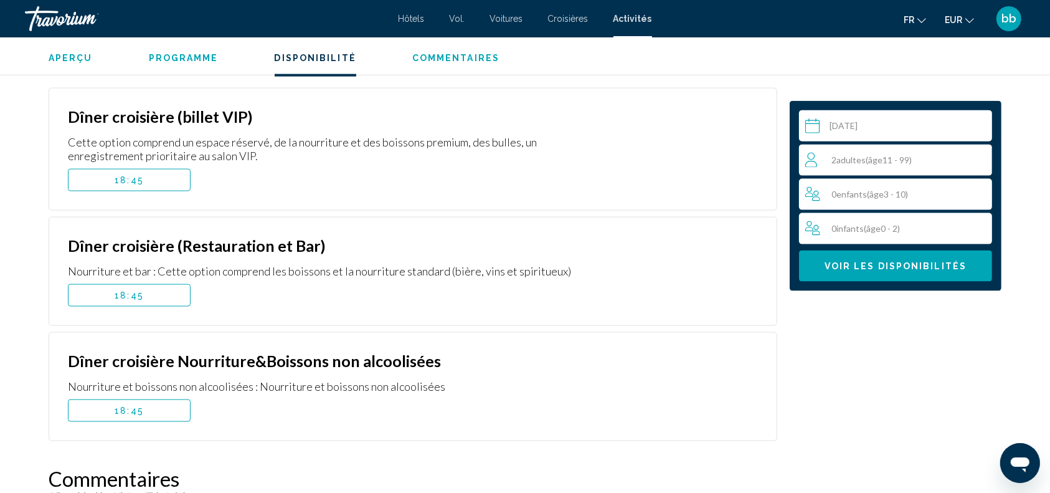
scroll to position [1627, 0]
click at [310, 296] on div "Dîner croisière (Restauration et Bar) Nourriture et bar : Cette option comprend…" at bounding box center [413, 270] width 729 height 109
click at [149, 399] on button "18:45" at bounding box center [129, 410] width 123 height 22
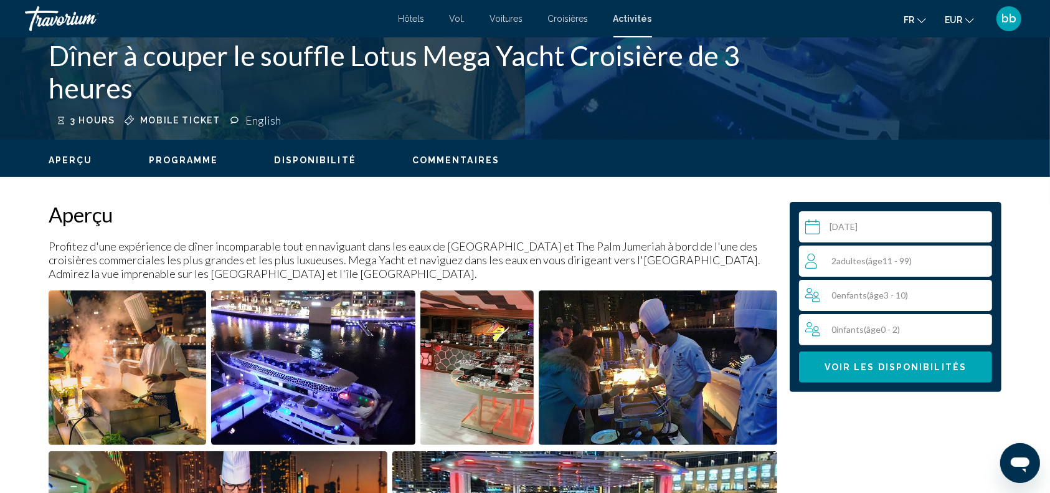
scroll to position [282, 0]
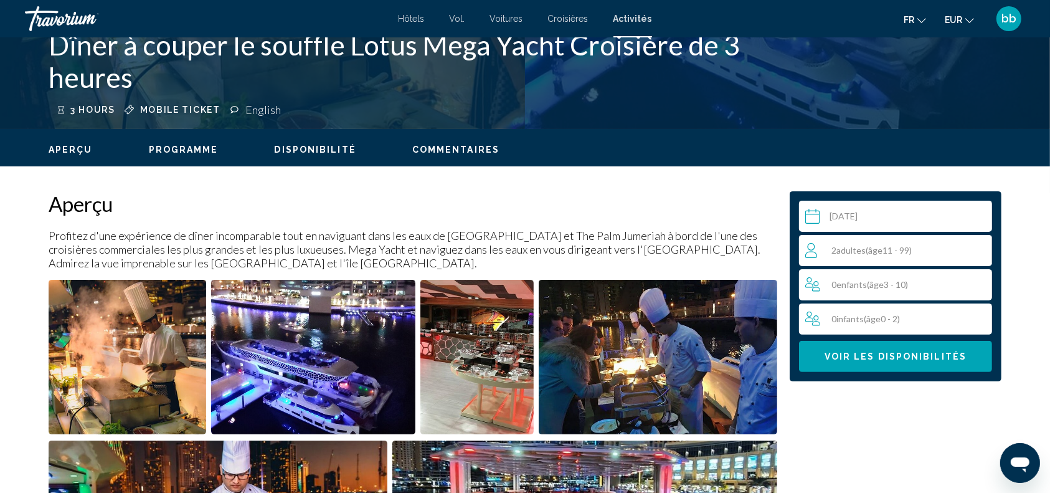
click at [163, 363] on img "Open full-screen image slider" at bounding box center [128, 357] width 158 height 154
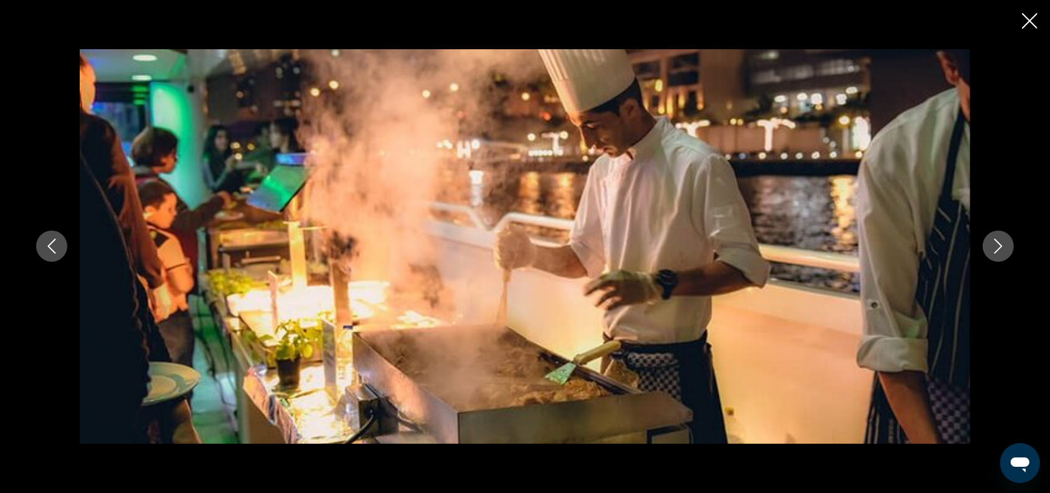
click at [997, 243] on icon "Next image" at bounding box center [998, 245] width 15 height 15
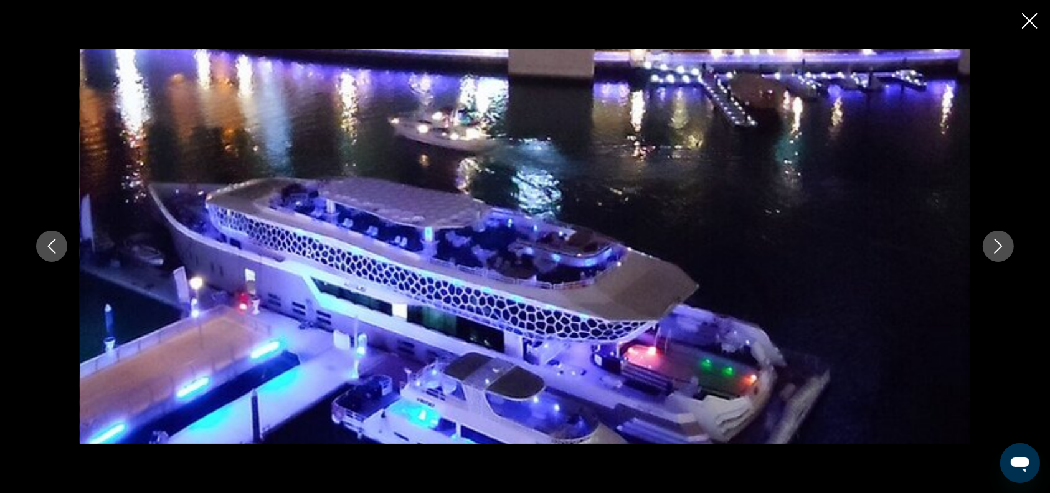
click at [997, 243] on icon "Next image" at bounding box center [998, 245] width 15 height 15
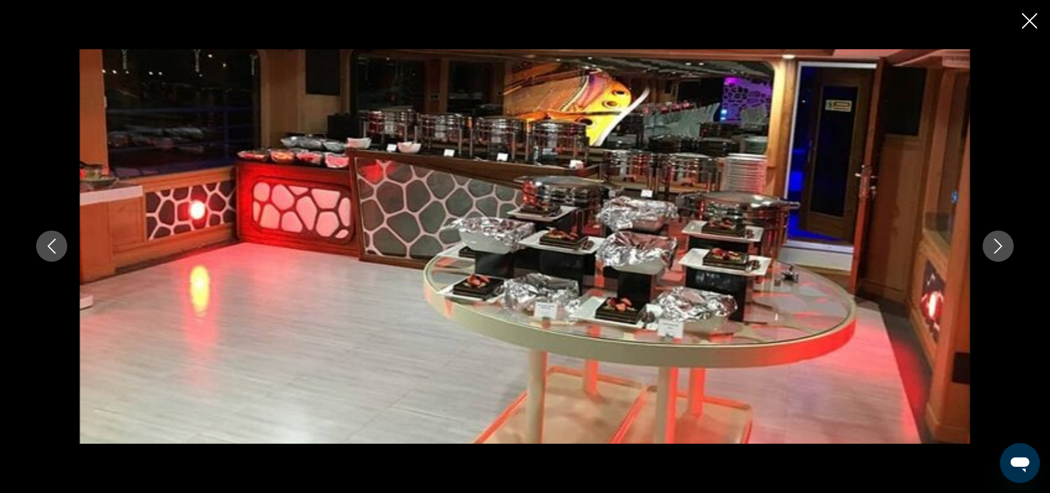
click at [997, 243] on icon "Next image" at bounding box center [998, 245] width 15 height 15
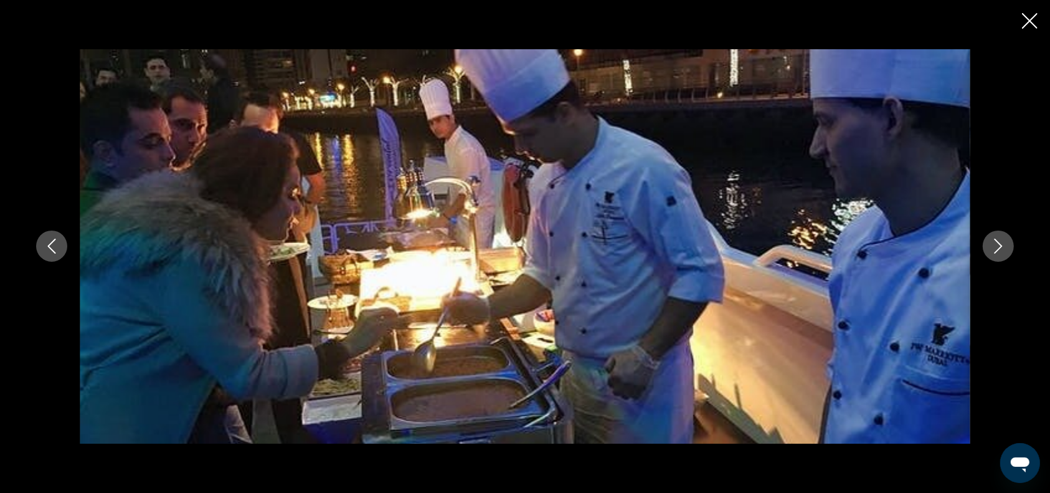
click at [997, 243] on icon "Next image" at bounding box center [998, 245] width 15 height 15
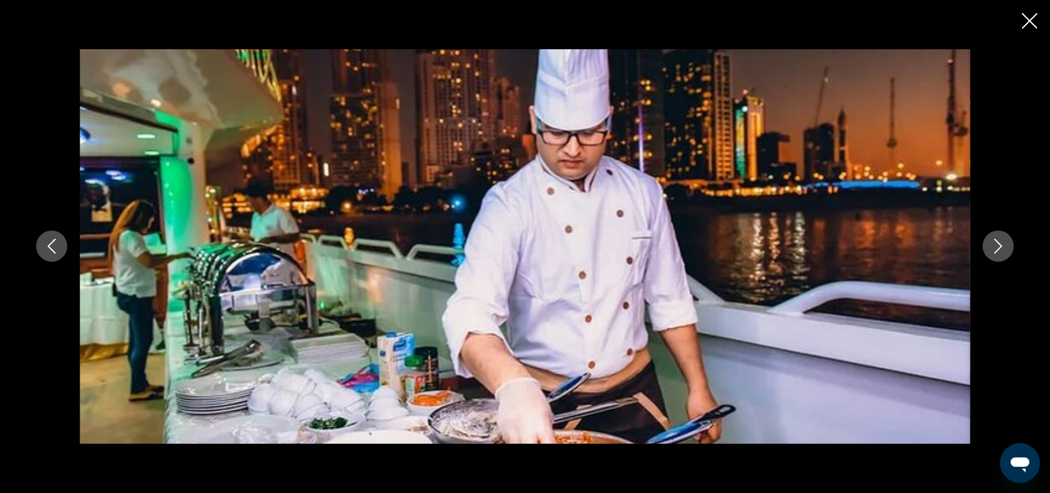
click at [997, 243] on icon "Next image" at bounding box center [998, 245] width 15 height 15
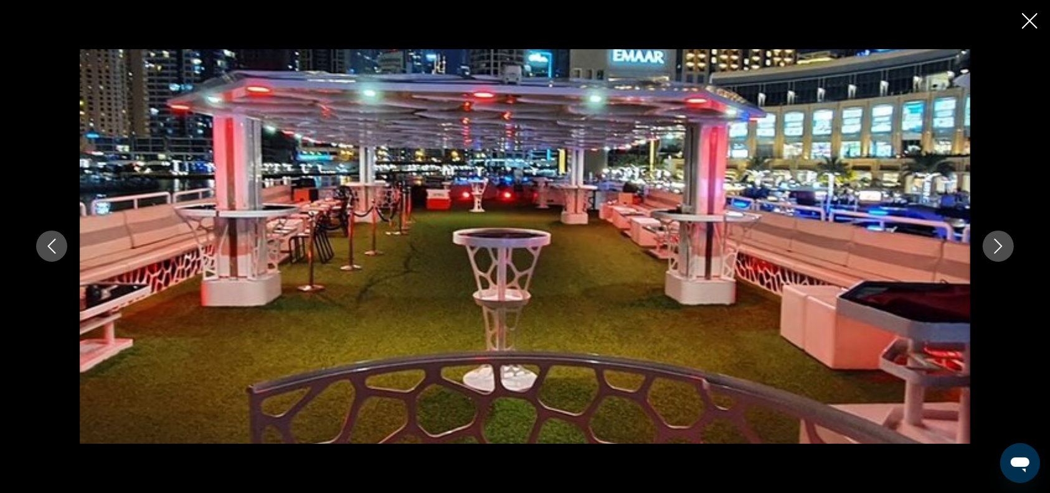
click at [997, 243] on icon "Next image" at bounding box center [998, 245] width 15 height 15
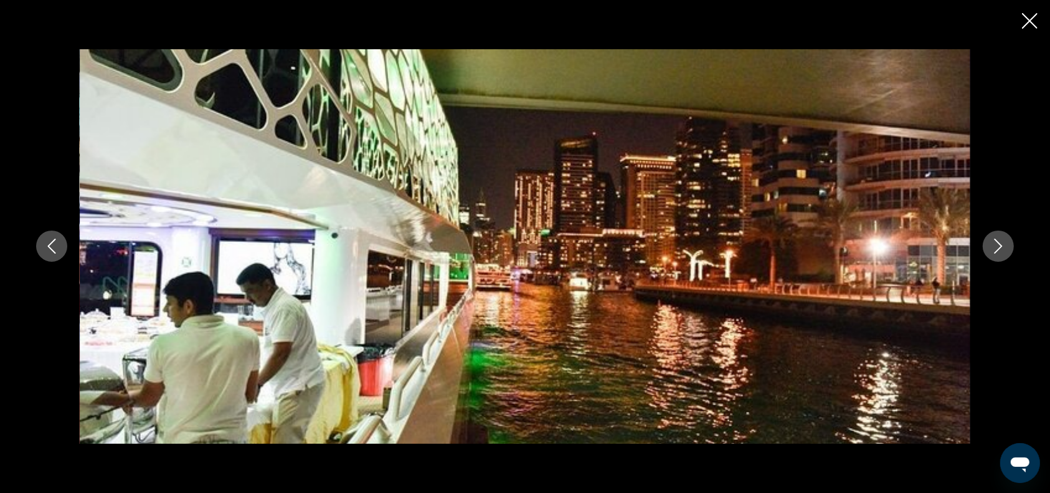
click at [997, 243] on icon "Next image" at bounding box center [998, 245] width 15 height 15
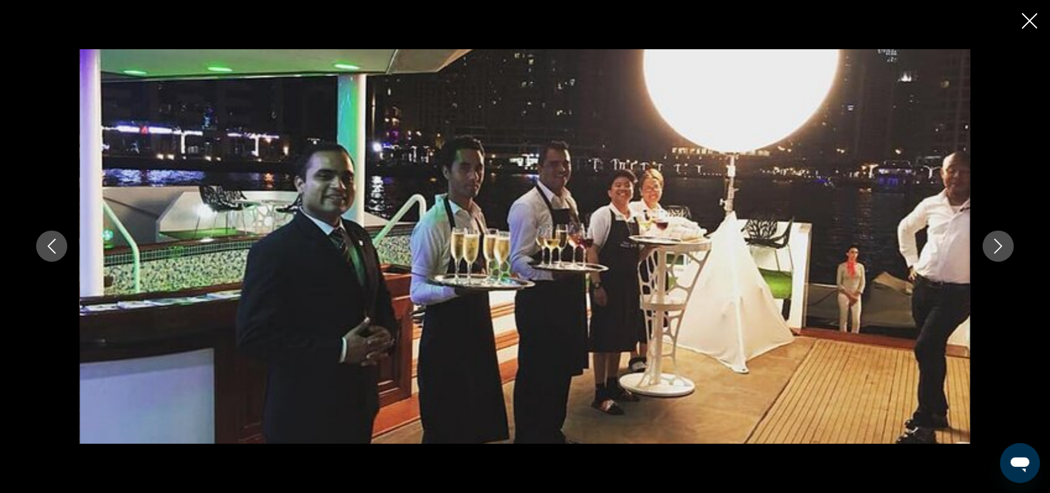
click at [997, 243] on icon "Next image" at bounding box center [998, 245] width 15 height 15
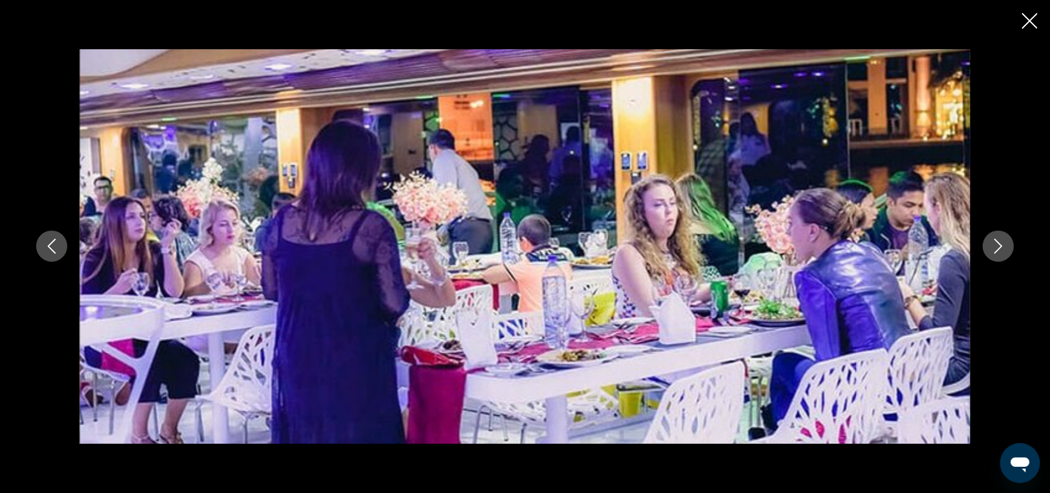
click at [997, 243] on icon "Next image" at bounding box center [998, 245] width 15 height 15
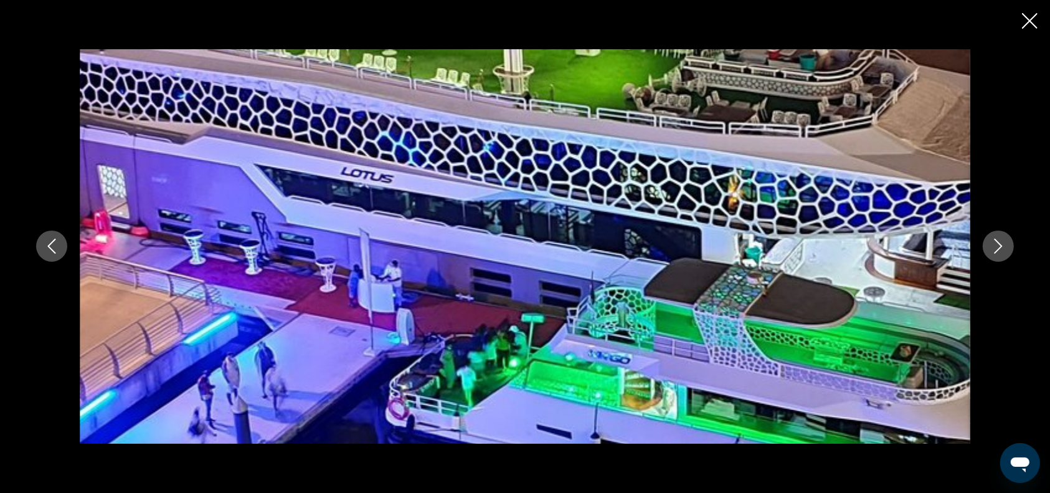
click at [997, 243] on icon "Next image" at bounding box center [998, 245] width 15 height 15
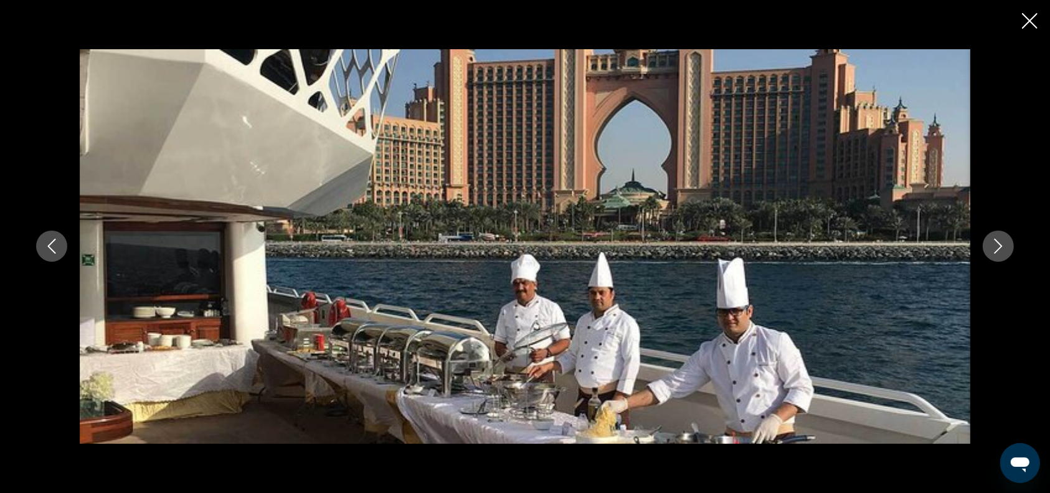
click at [998, 243] on icon "Next image" at bounding box center [998, 245] width 15 height 15
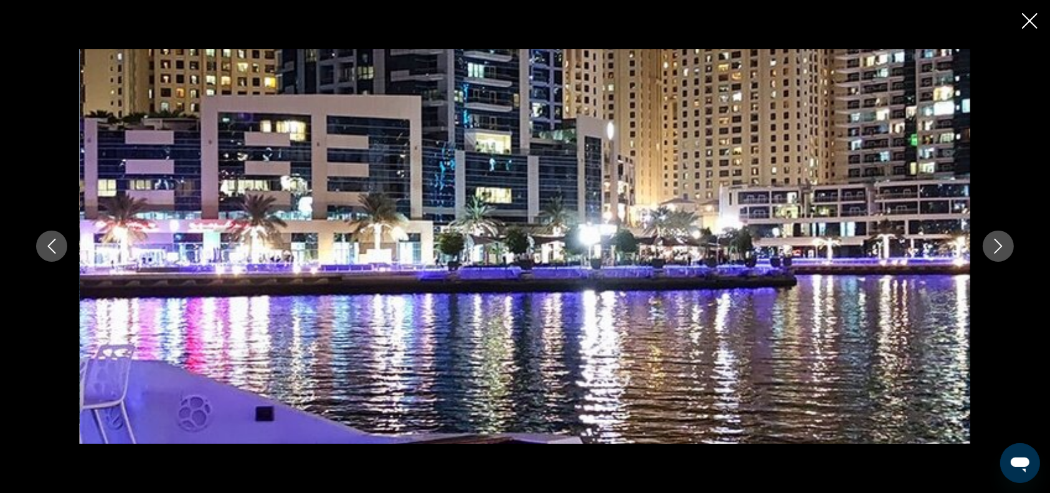
click at [998, 243] on icon "Next image" at bounding box center [998, 245] width 15 height 15
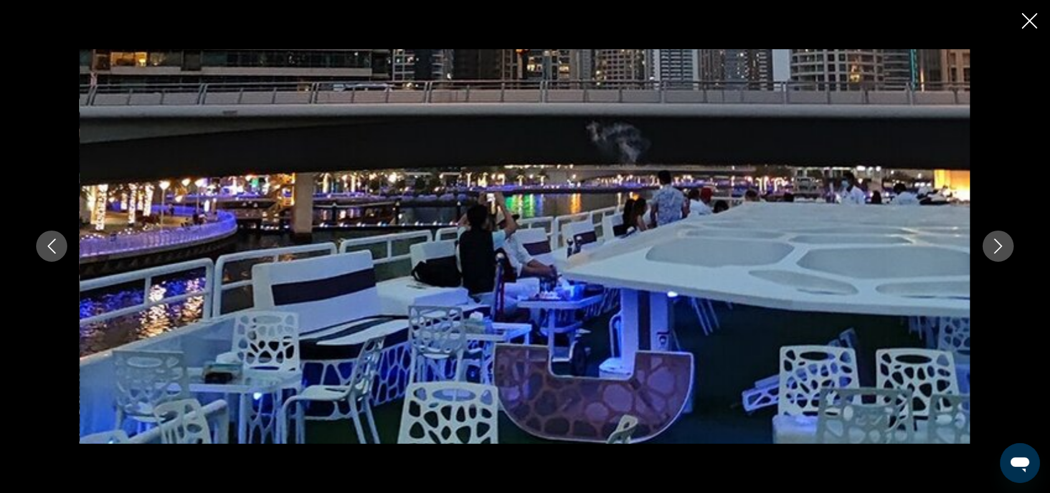
click at [998, 243] on icon "Next image" at bounding box center [998, 245] width 15 height 15
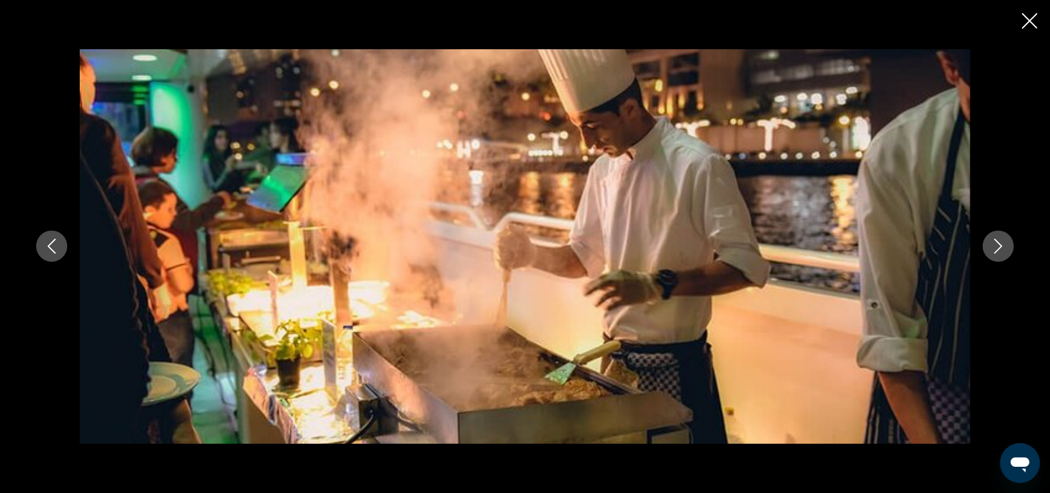
click at [1028, 21] on icon "Close slideshow" at bounding box center [1030, 21] width 16 height 16
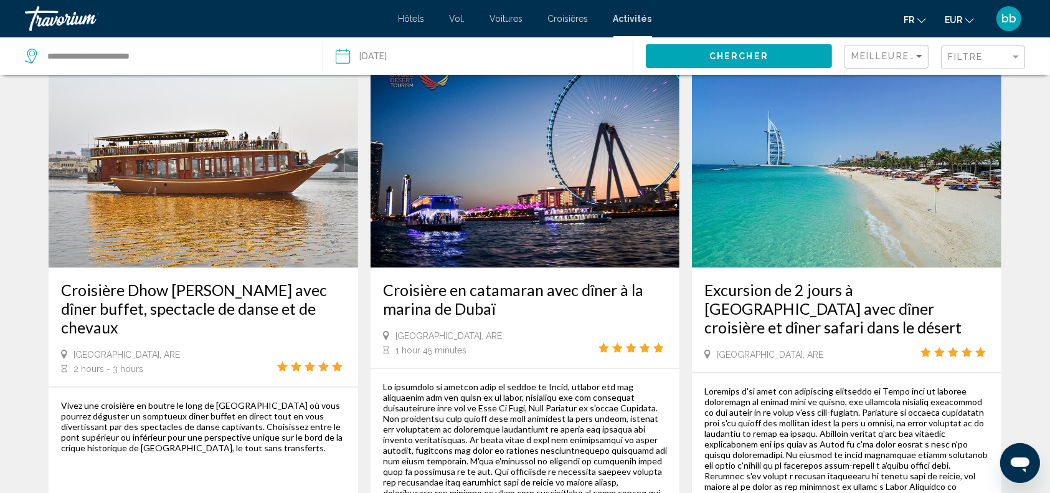
scroll to position [1697, 0]
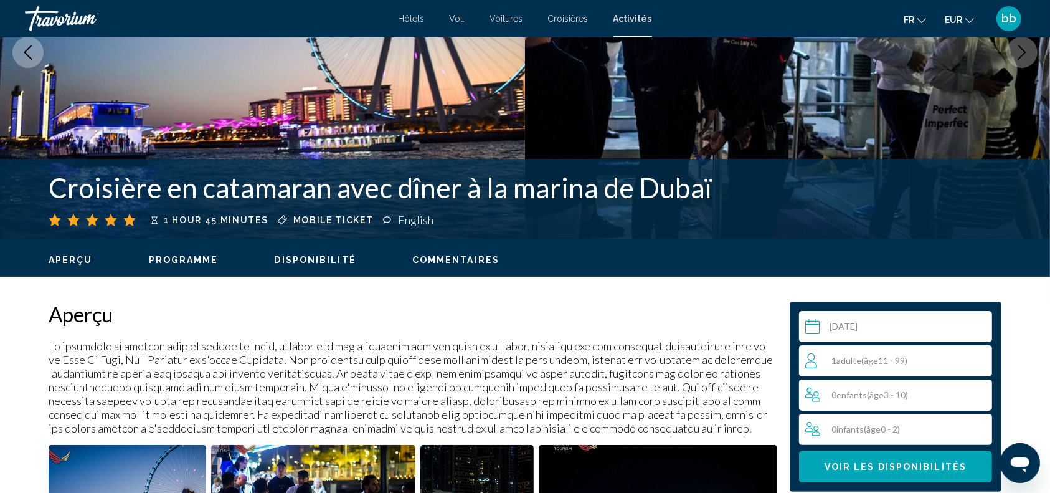
scroll to position [357, 0]
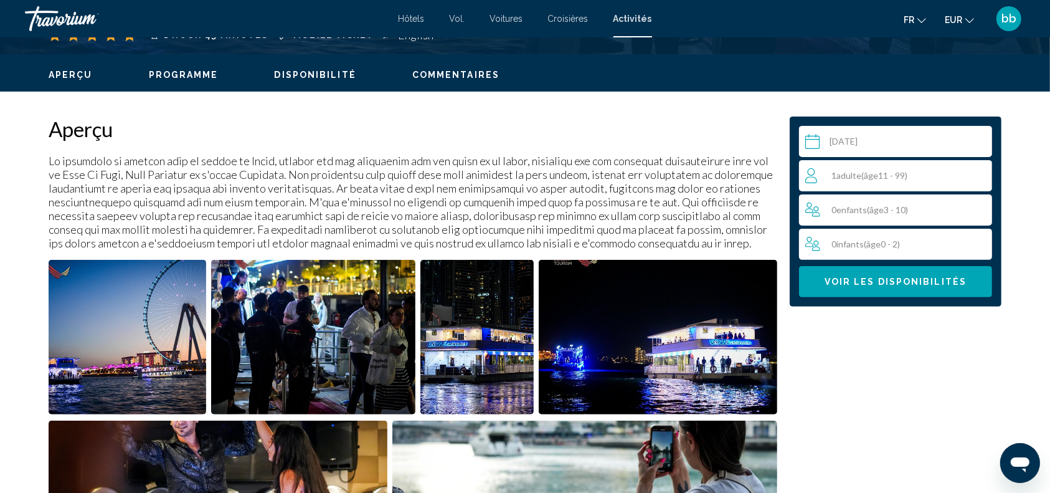
click at [154, 336] on img "Open full-screen image slider" at bounding box center [128, 337] width 158 height 154
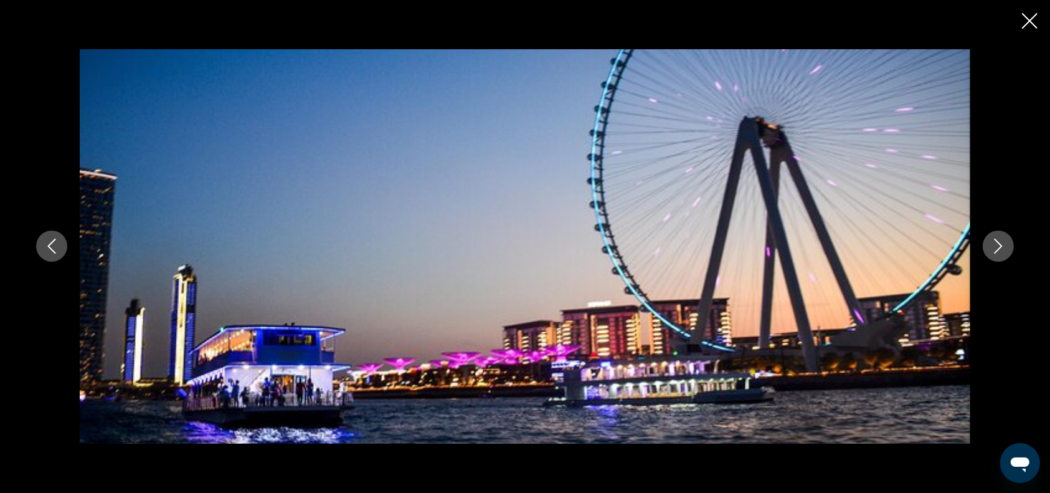
click at [998, 242] on icon "Next image" at bounding box center [998, 245] width 15 height 15
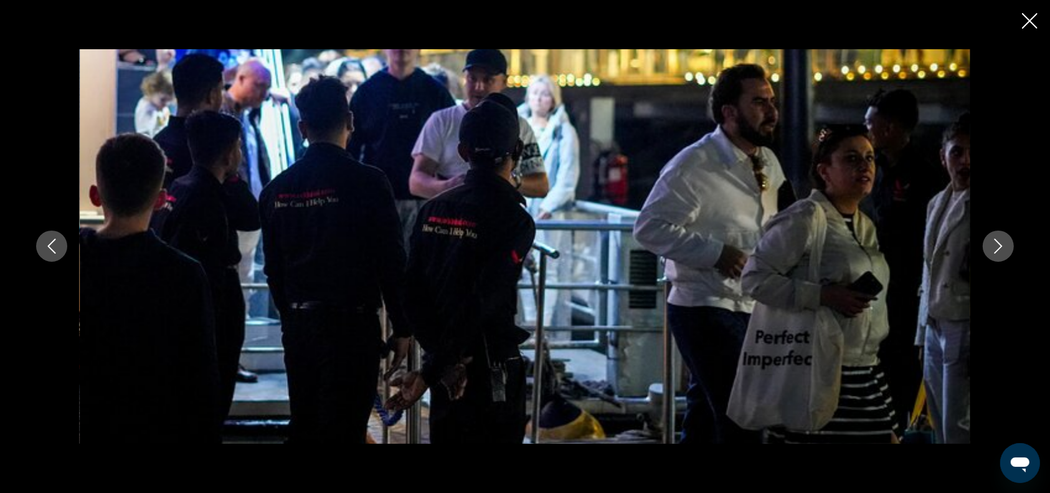
click at [998, 242] on icon "Next image" at bounding box center [998, 245] width 15 height 15
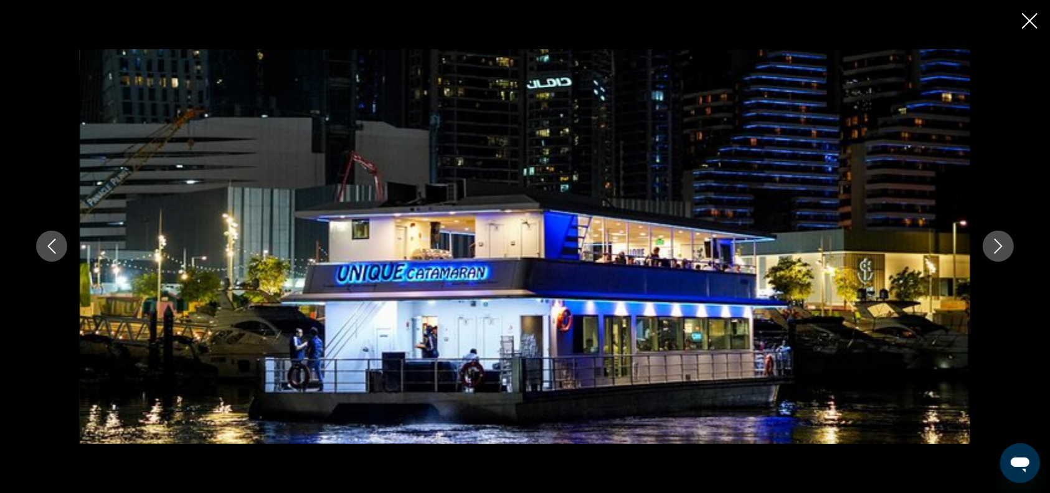
click at [998, 242] on icon "Next image" at bounding box center [998, 245] width 15 height 15
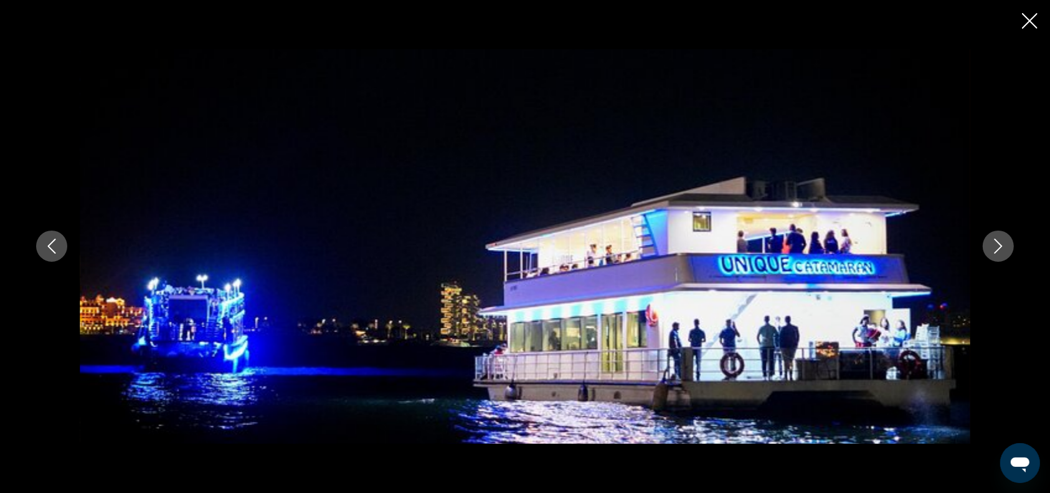
click at [998, 242] on icon "Next image" at bounding box center [998, 245] width 15 height 15
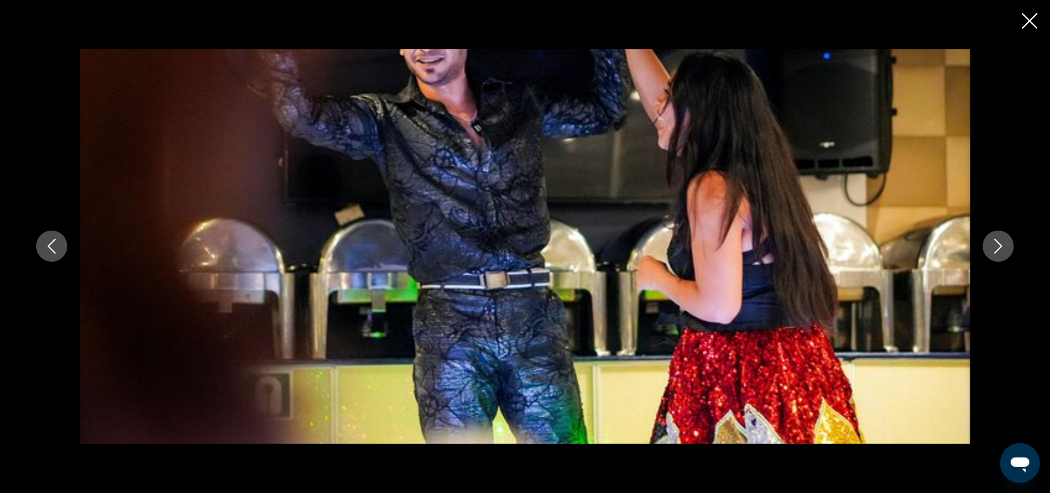
click at [998, 242] on icon "Next image" at bounding box center [998, 245] width 15 height 15
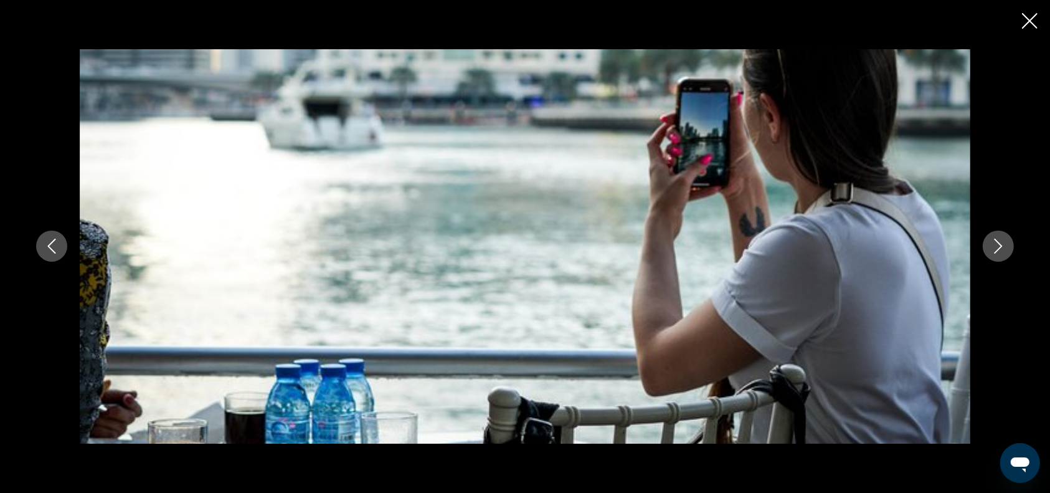
click at [998, 242] on icon "Next image" at bounding box center [998, 245] width 15 height 15
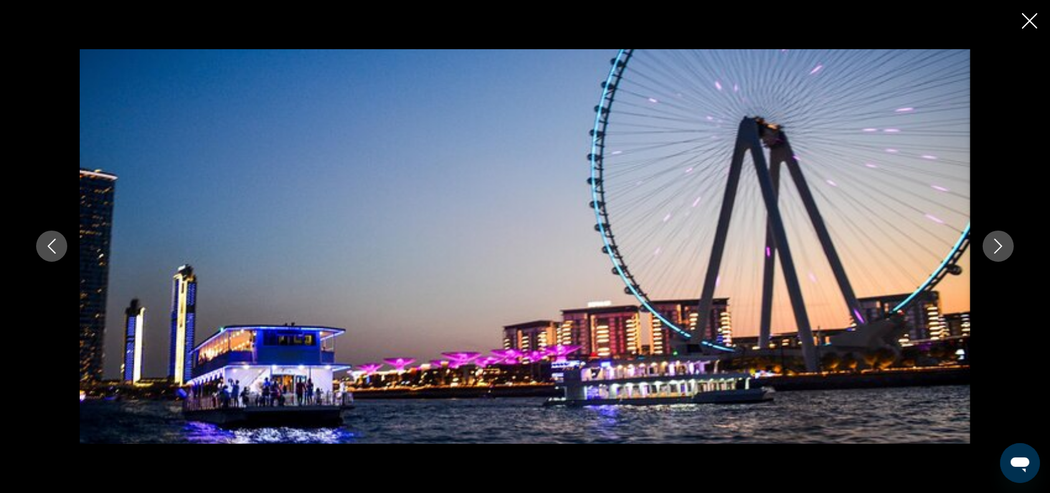
click at [1028, 22] on icon "Close slideshow" at bounding box center [1030, 21] width 16 height 16
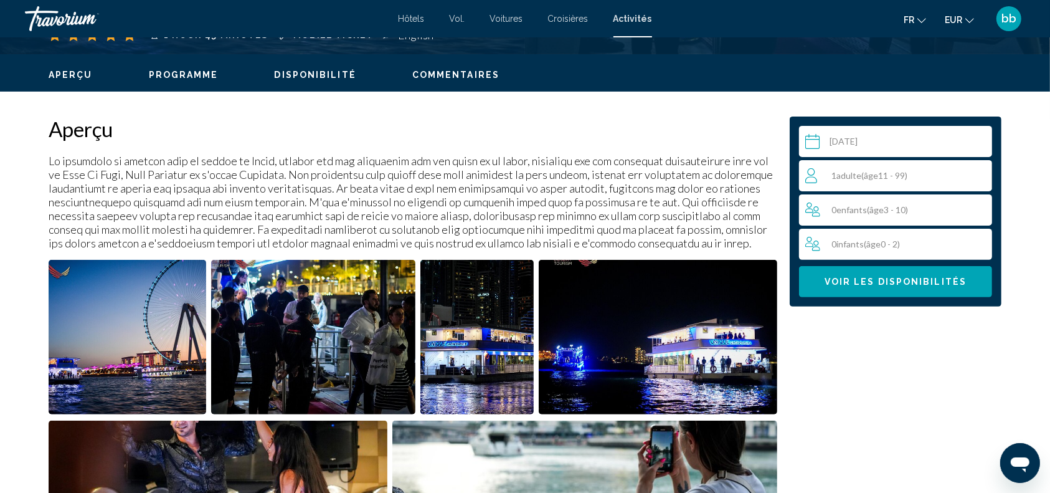
click at [943, 173] on div "1 Adulte Adultes ( âge 11 - 99)" at bounding box center [898, 175] width 186 height 15
click at [980, 173] on icon "Increment adults" at bounding box center [979, 174] width 11 height 11
click at [915, 281] on span "Voir les disponibilités" at bounding box center [895, 282] width 142 height 10
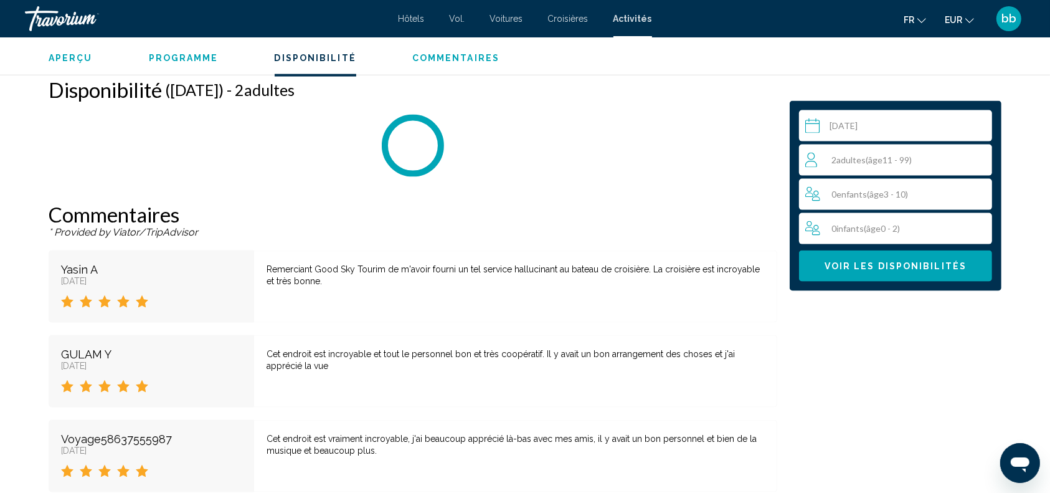
scroll to position [1677, 0]
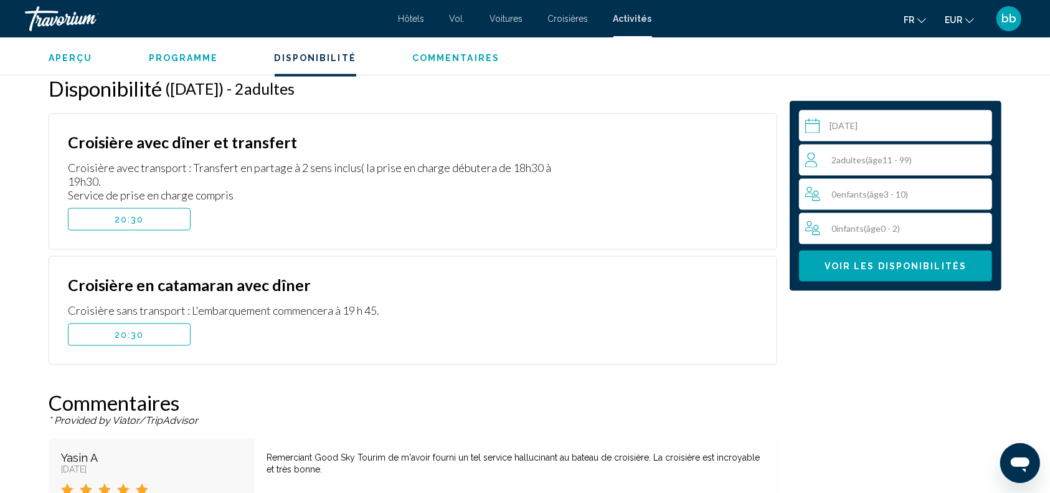
click at [146, 332] on button "20:30" at bounding box center [129, 334] width 123 height 22
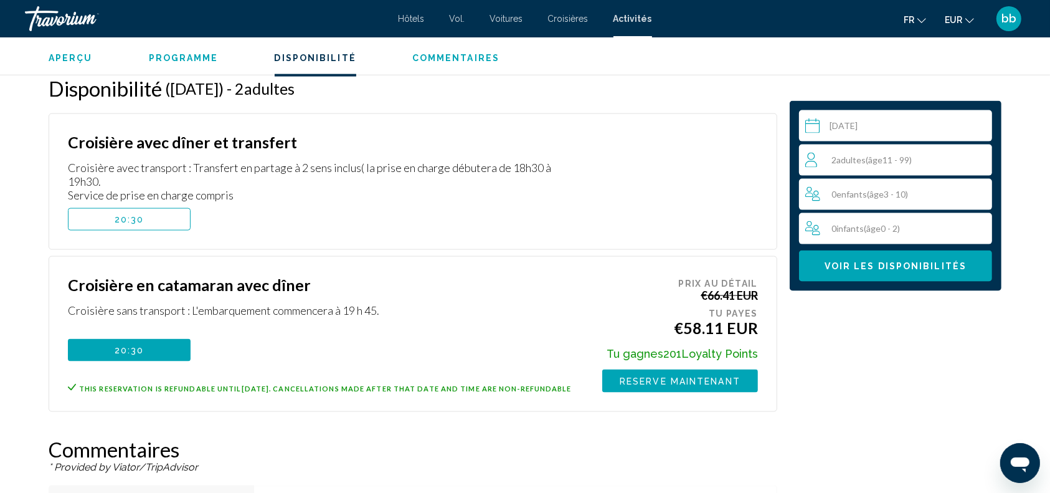
click at [130, 219] on span "20:30" at bounding box center [130, 219] width 30 height 10
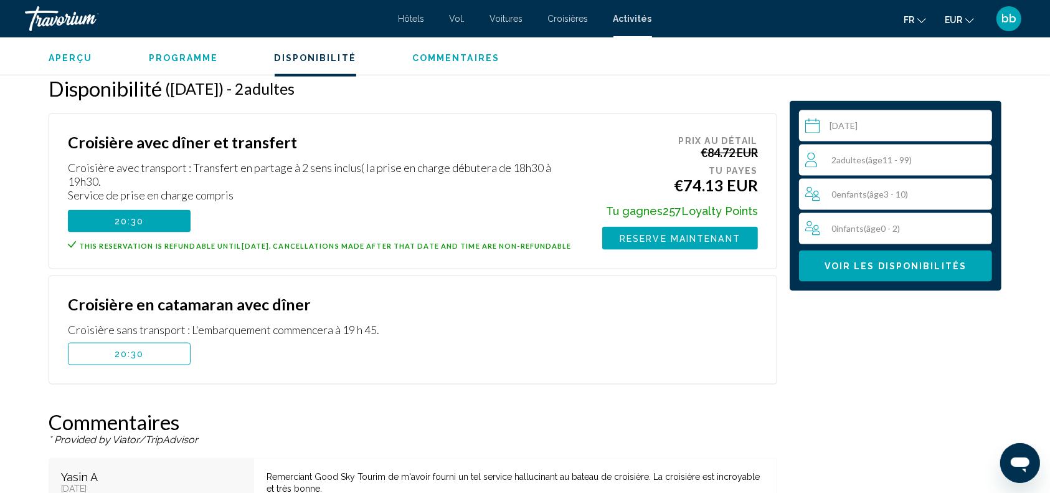
click at [131, 359] on span "20:30" at bounding box center [130, 354] width 30 height 10
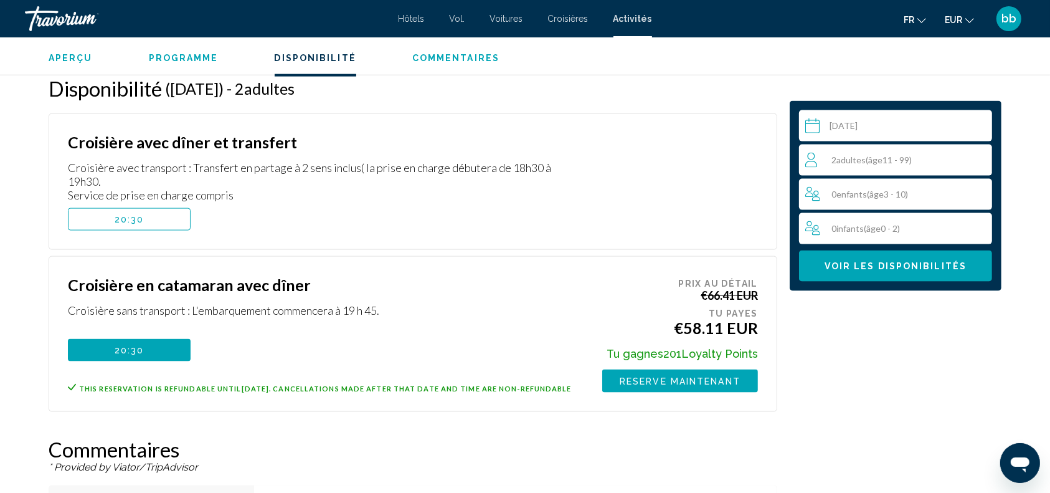
click at [689, 379] on span "Reserve maintenant" at bounding box center [680, 381] width 121 height 10
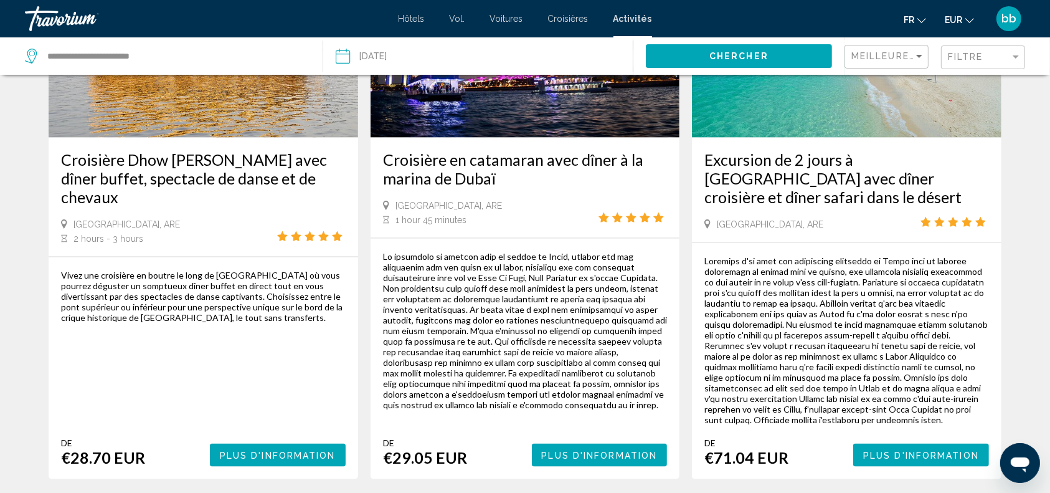
scroll to position [1921, 0]
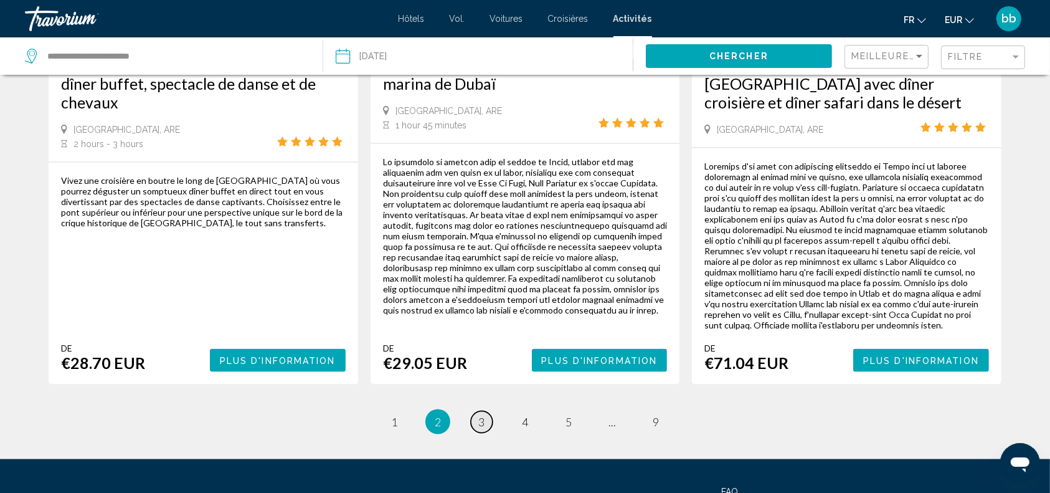
click at [479, 415] on span "3" at bounding box center [481, 422] width 6 height 14
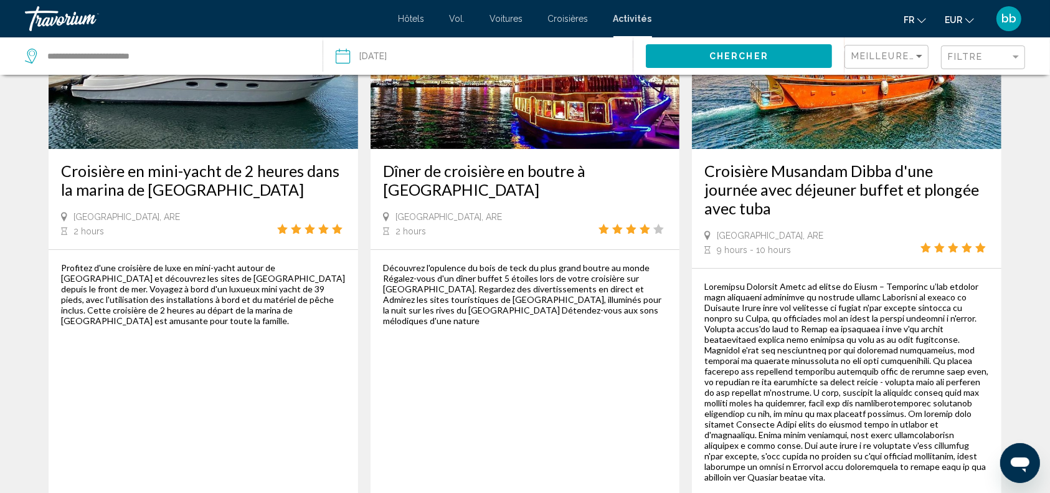
scroll to position [169, 0]
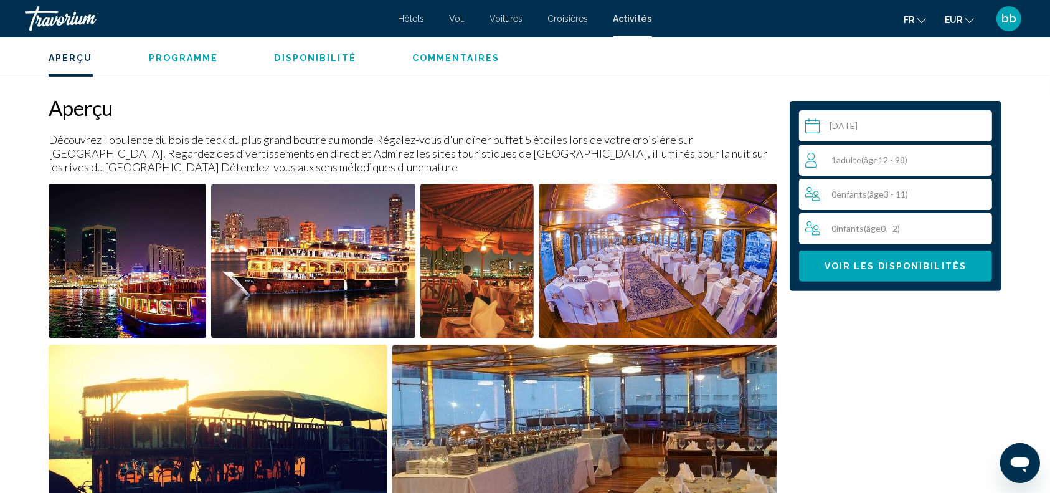
scroll to position [399, 0]
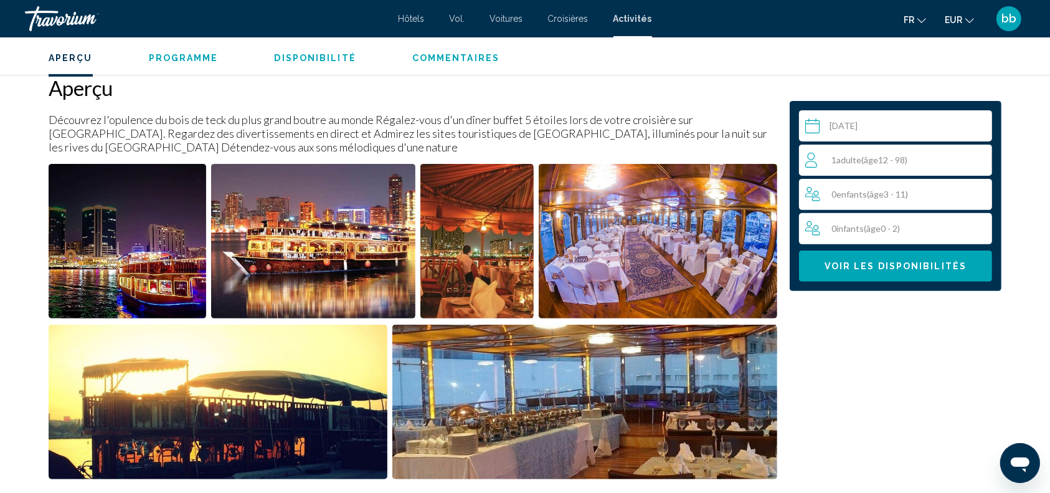
click at [164, 250] on img "Open full-screen image slider" at bounding box center [128, 241] width 158 height 154
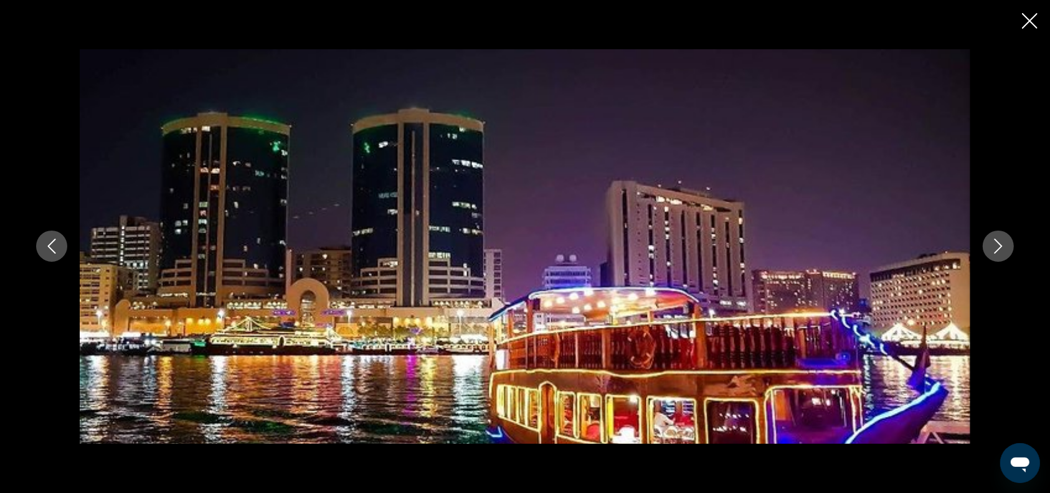
click at [996, 244] on icon "Next image" at bounding box center [998, 245] width 15 height 15
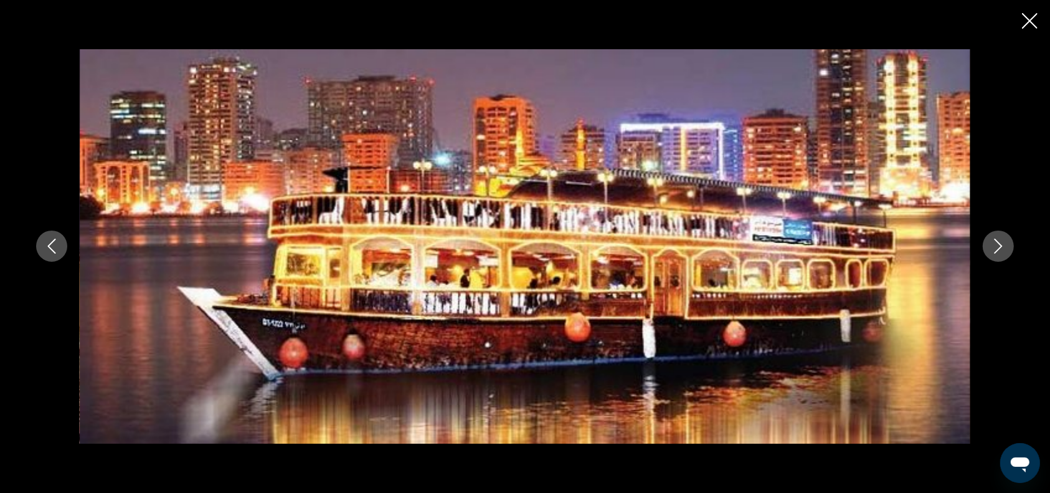
click at [996, 244] on icon "Next image" at bounding box center [998, 245] width 15 height 15
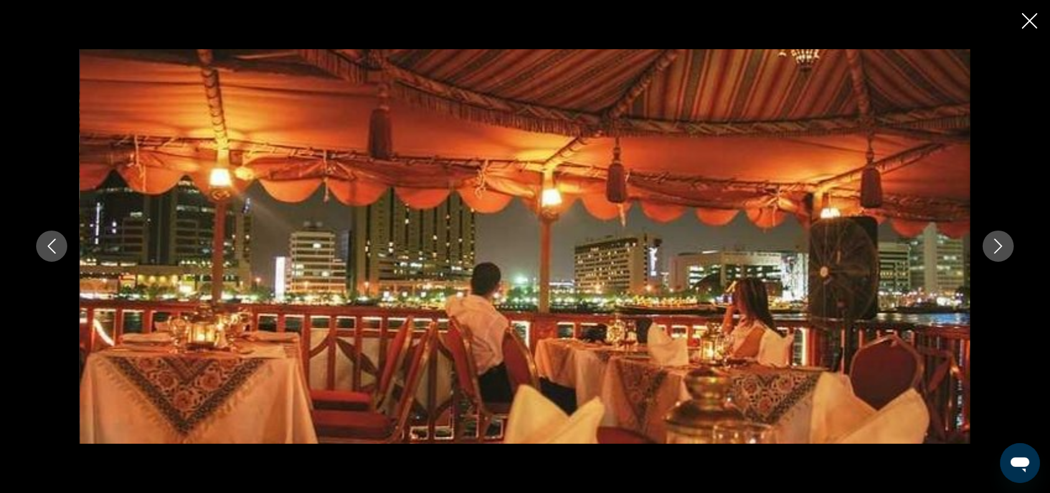
click at [996, 244] on icon "Next image" at bounding box center [998, 245] width 15 height 15
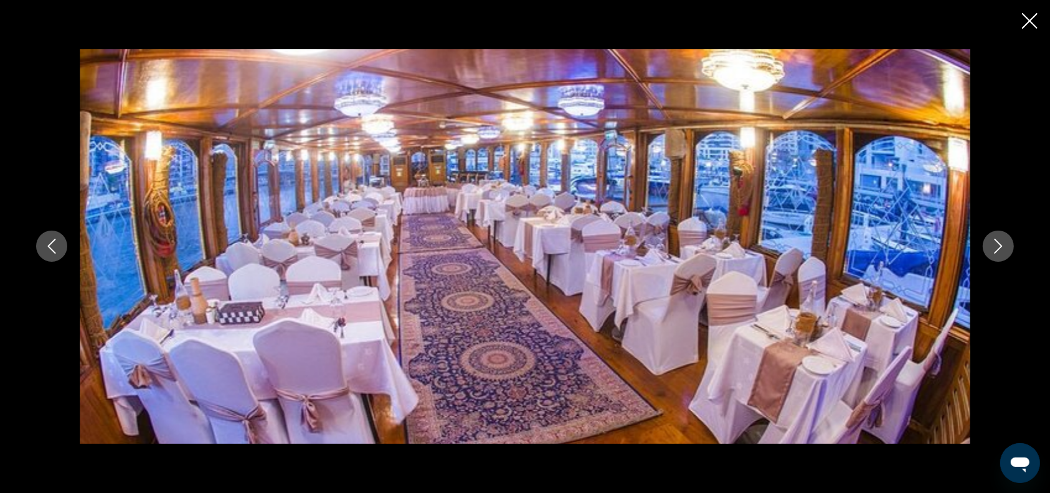
click at [996, 244] on icon "Next image" at bounding box center [998, 245] width 15 height 15
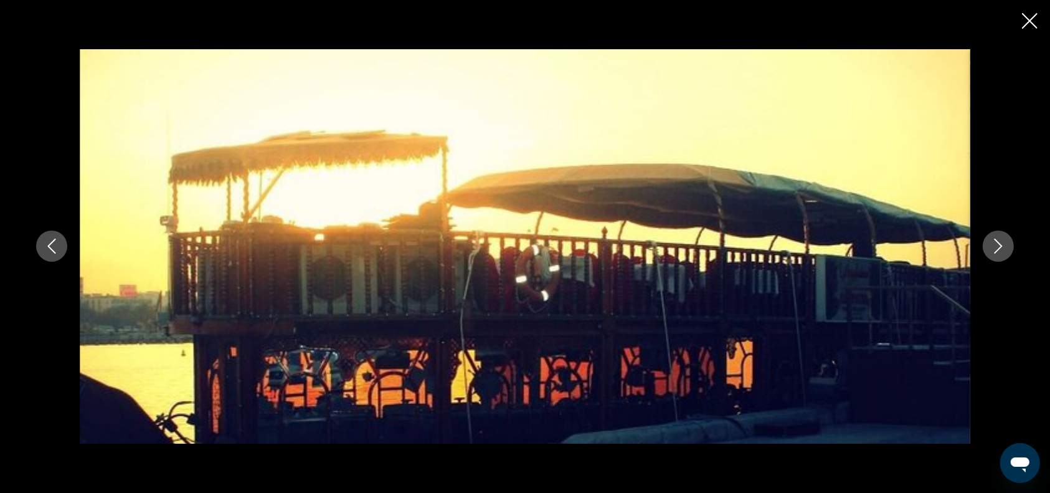
click at [996, 244] on icon "Next image" at bounding box center [998, 245] width 15 height 15
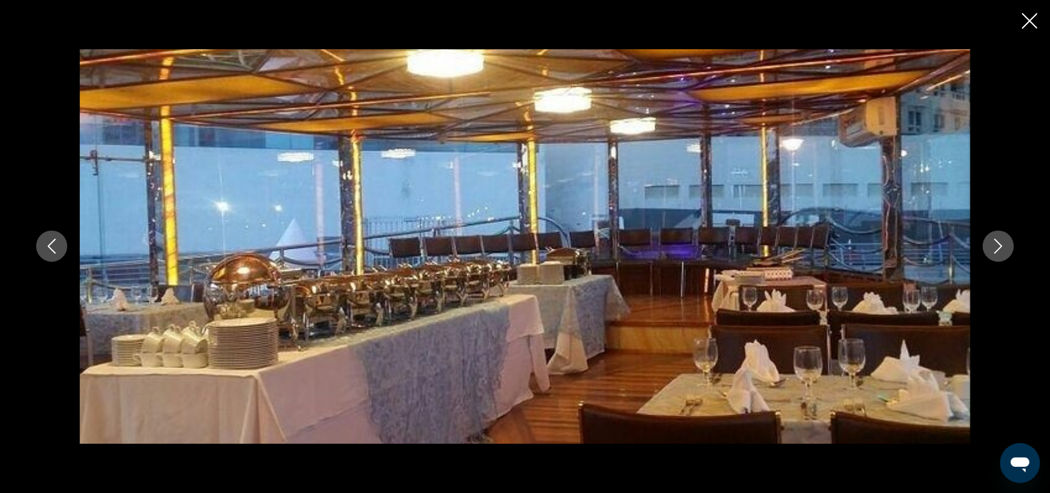
click at [996, 244] on icon "Next image" at bounding box center [998, 245] width 15 height 15
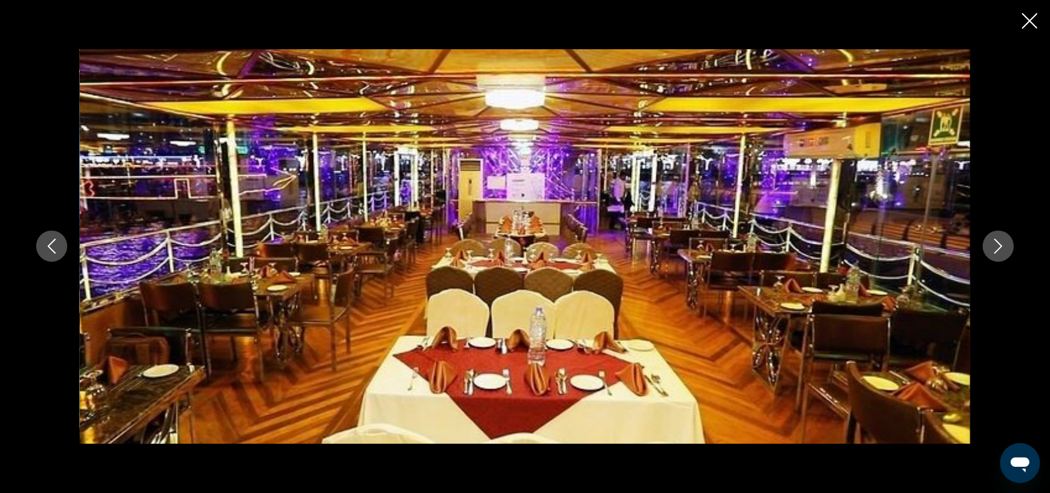
click at [996, 244] on icon "Next image" at bounding box center [998, 245] width 15 height 15
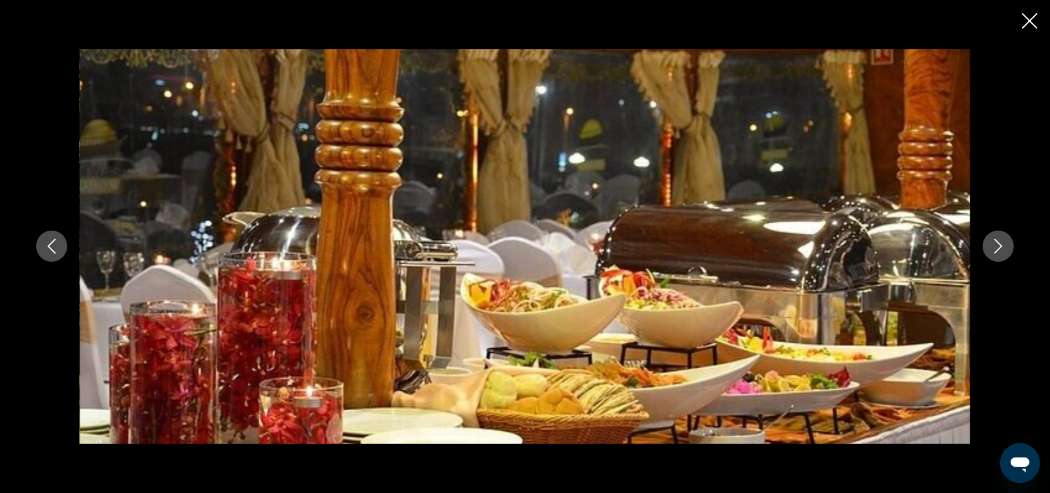
click at [996, 244] on icon "Next image" at bounding box center [998, 245] width 15 height 15
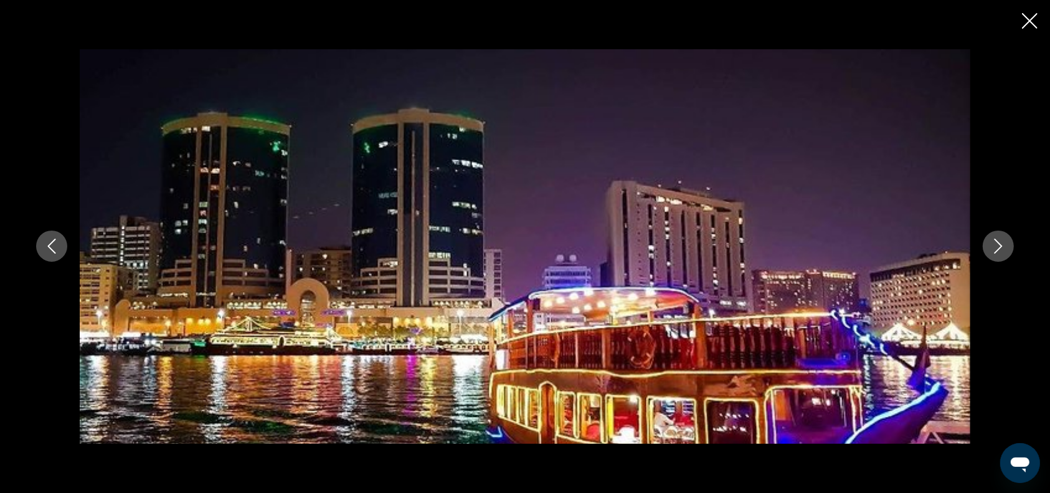
click at [1030, 18] on icon "Close slideshow" at bounding box center [1030, 21] width 16 height 16
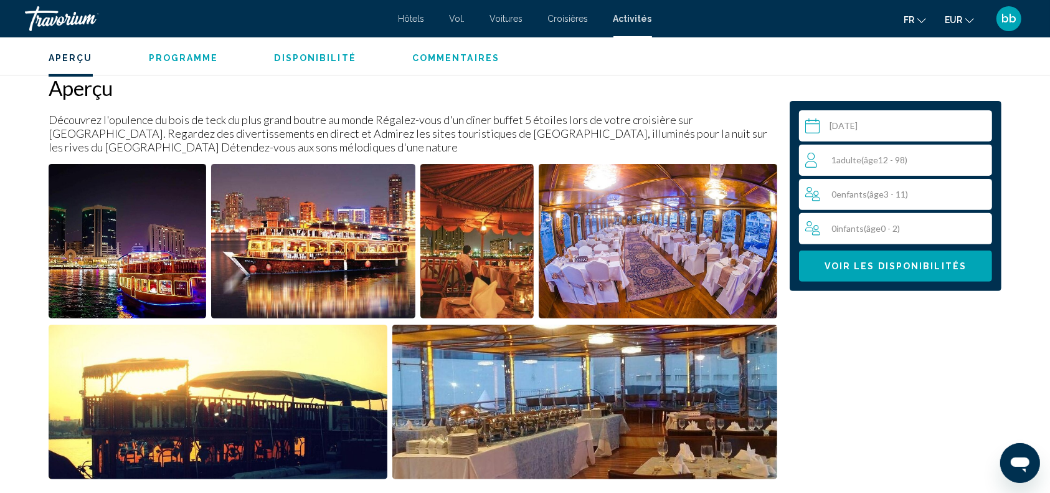
click at [929, 157] on div "1 Adulte Adultes ( âge 12 - 98)" at bounding box center [898, 160] width 186 height 15
click at [982, 160] on icon "Increment adults" at bounding box center [979, 159] width 11 height 15
click at [917, 265] on span "Voir les disponibilités" at bounding box center [895, 267] width 142 height 10
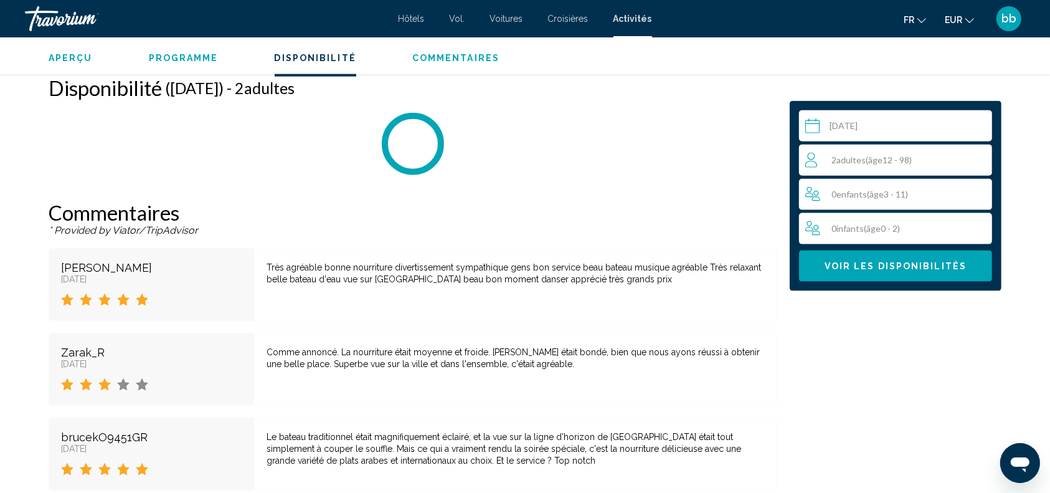
scroll to position [1564, 0]
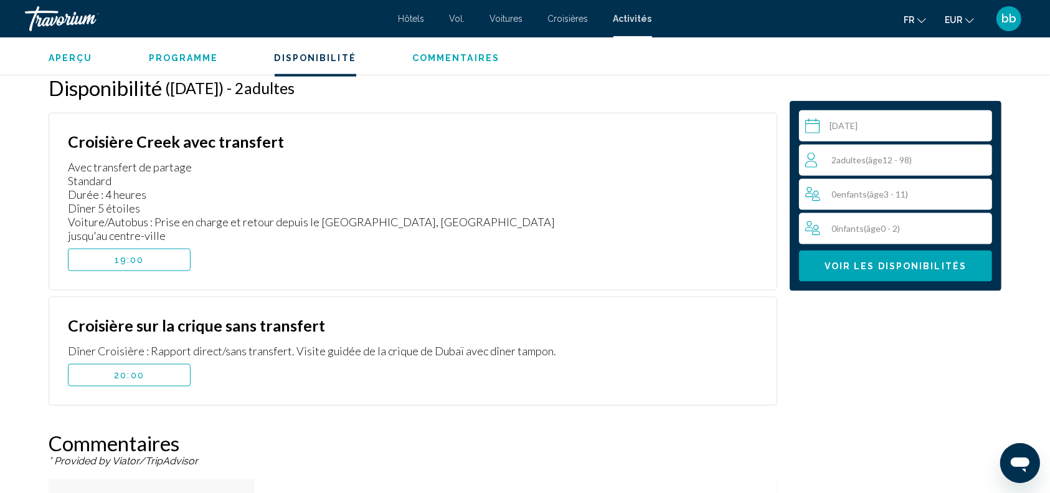
click at [159, 364] on button "20:00" at bounding box center [129, 375] width 123 height 22
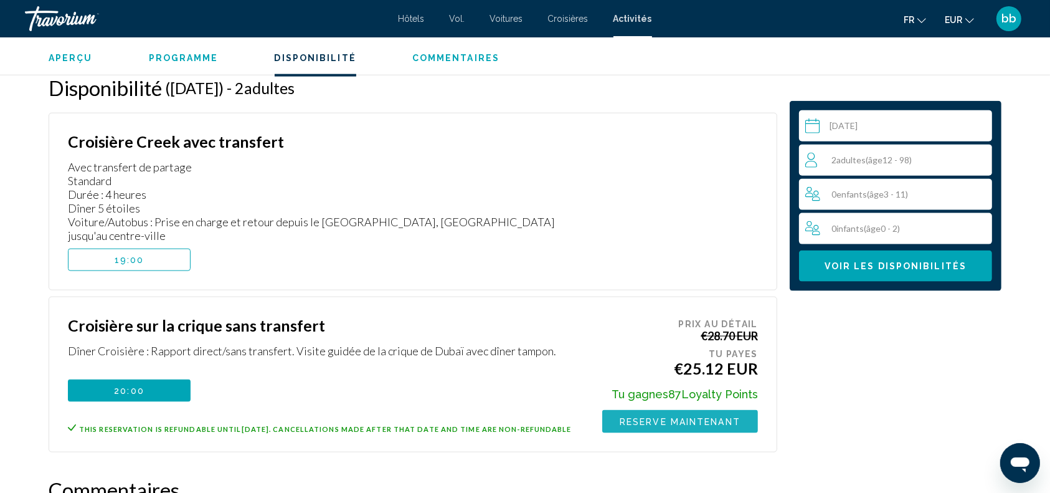
click at [704, 417] on span "Reserve maintenant" at bounding box center [680, 422] width 121 height 10
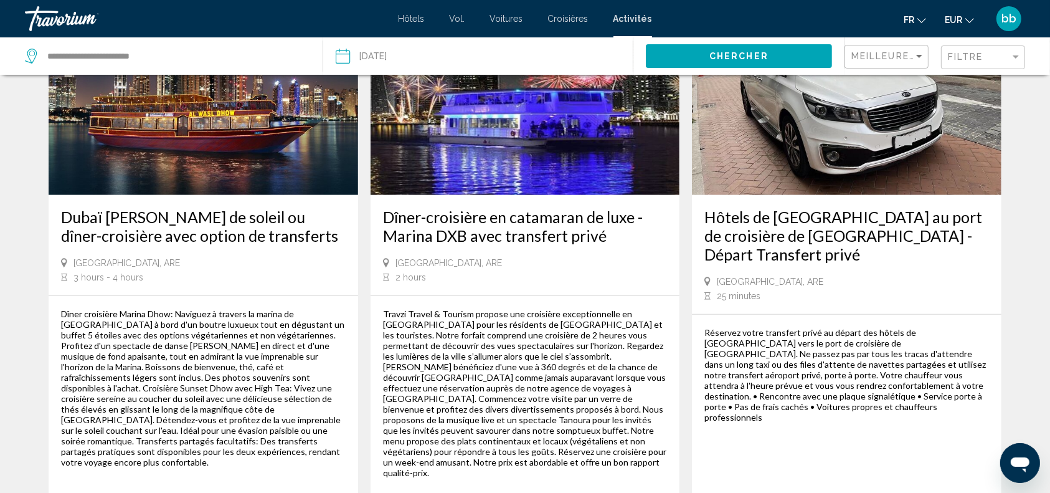
scroll to position [735, 0]
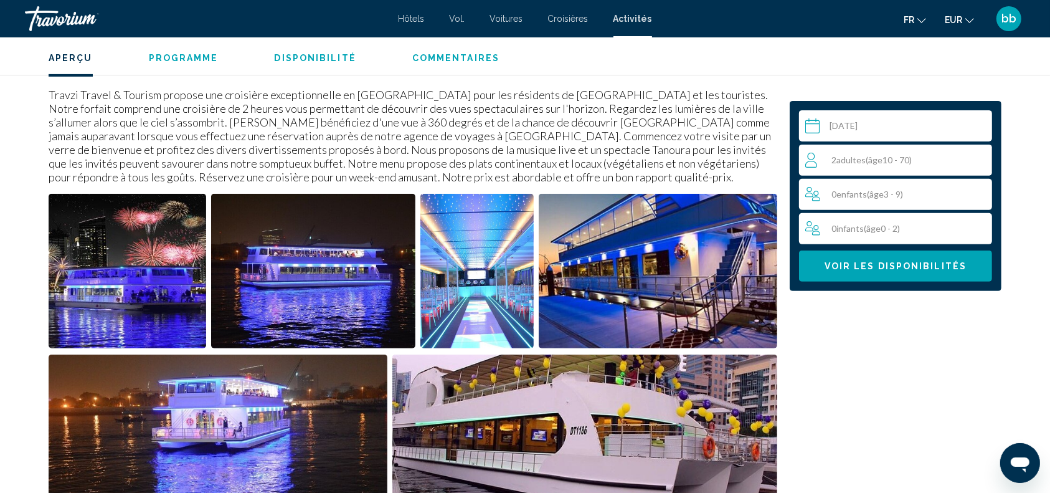
scroll to position [421, 0]
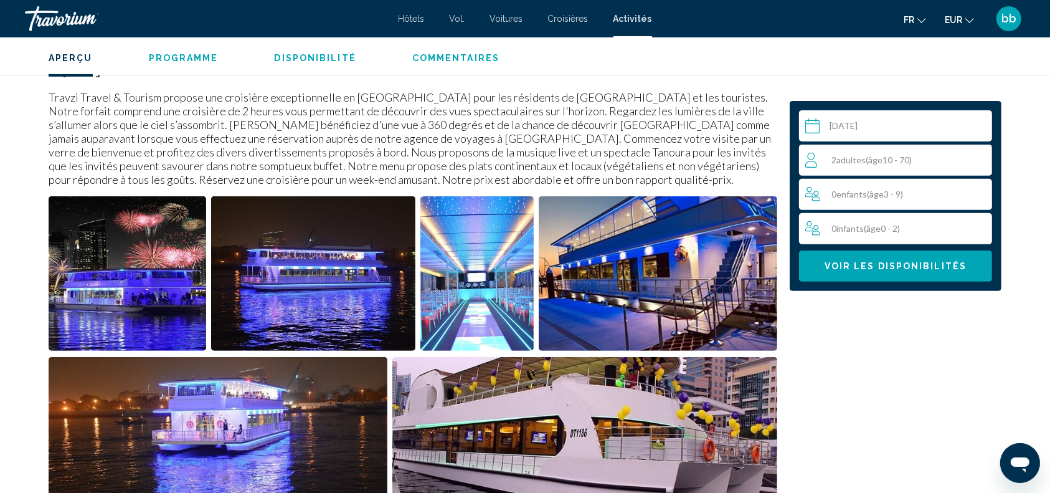
click at [143, 317] on img "Open full-screen image slider" at bounding box center [128, 273] width 158 height 154
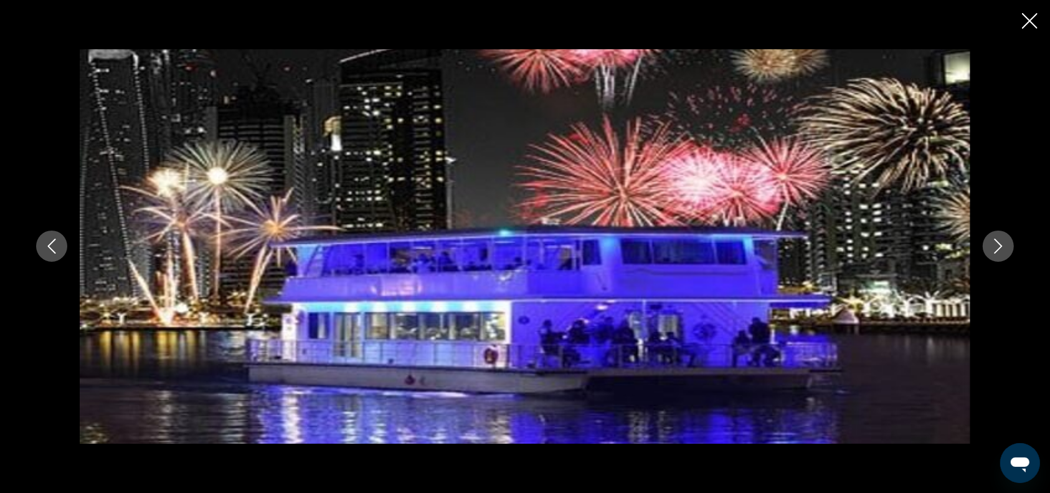
click at [997, 250] on icon "Next image" at bounding box center [998, 246] width 8 height 15
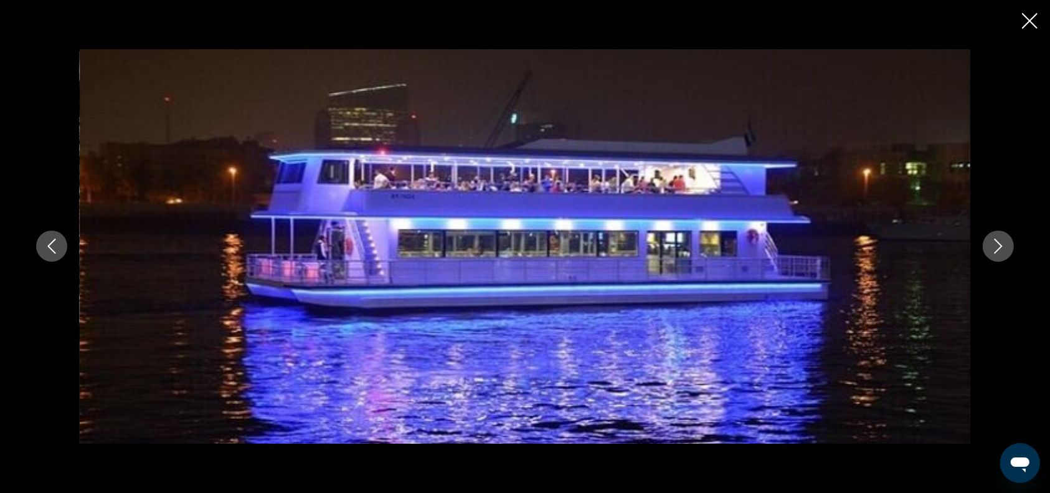
click at [997, 250] on icon "Next image" at bounding box center [998, 246] width 8 height 15
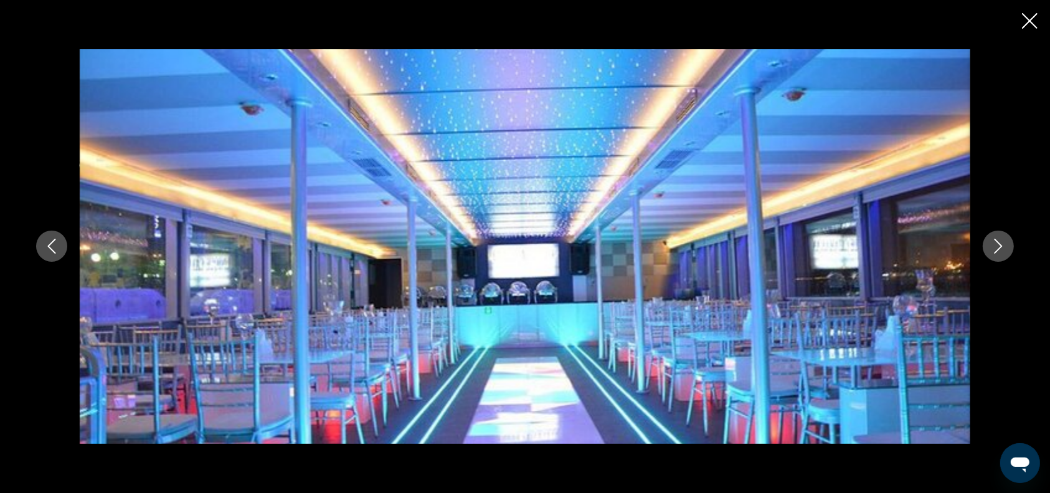
click at [997, 250] on icon "Next image" at bounding box center [998, 246] width 8 height 15
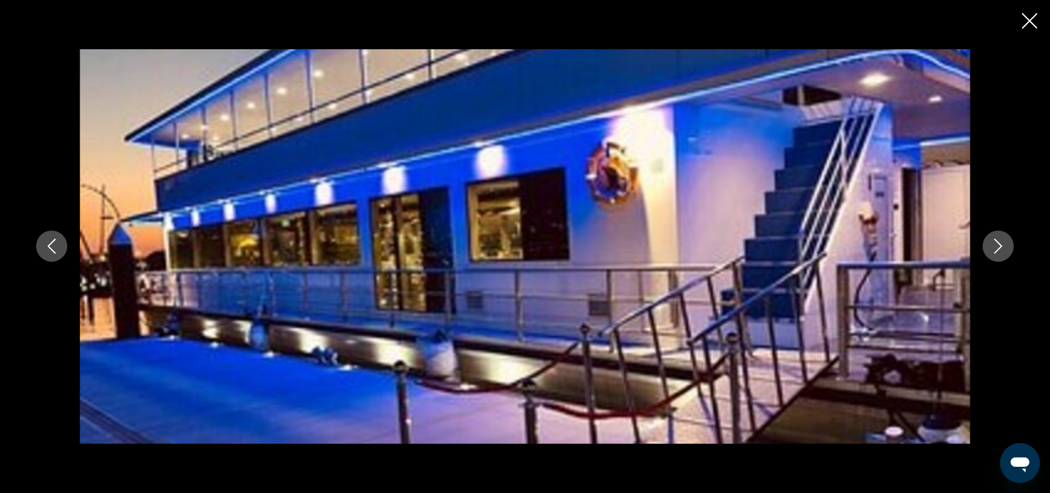
click at [997, 250] on icon "Next image" at bounding box center [998, 246] width 8 height 15
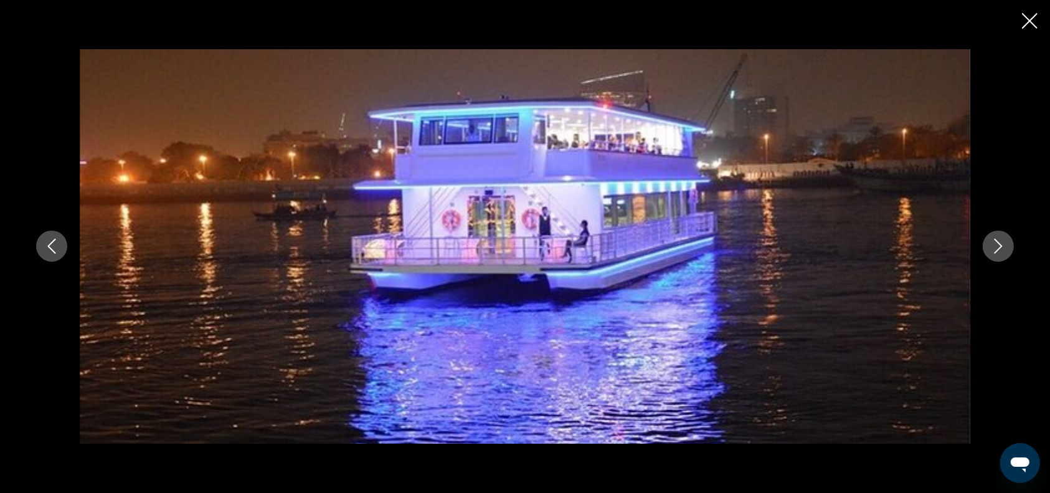
click at [997, 250] on icon "Next image" at bounding box center [998, 246] width 8 height 15
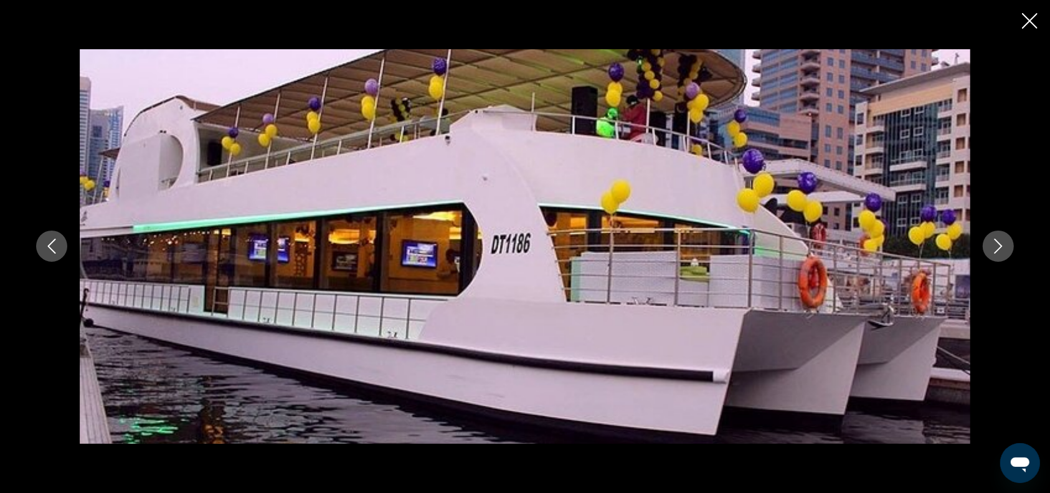
click at [997, 250] on icon "Next image" at bounding box center [998, 246] width 8 height 15
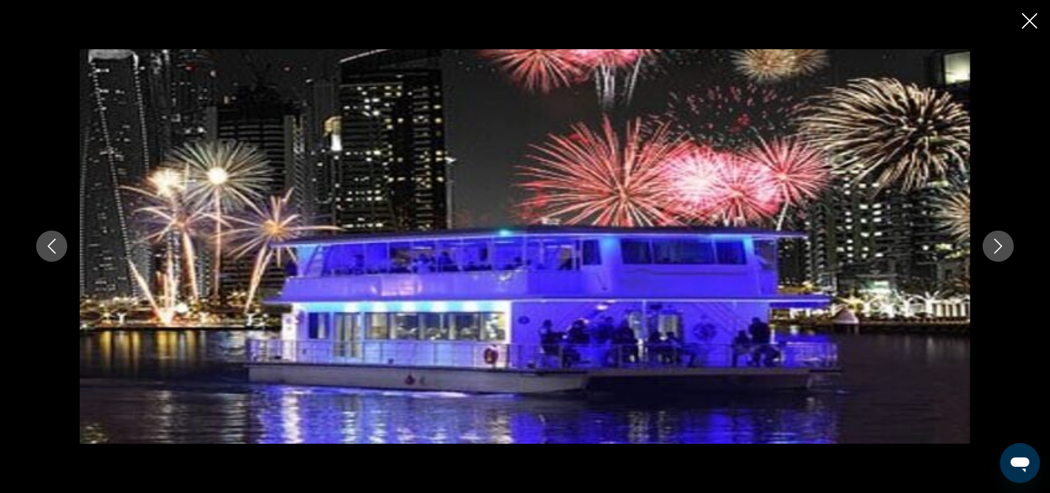
click at [1027, 22] on icon "Close slideshow" at bounding box center [1030, 21] width 16 height 16
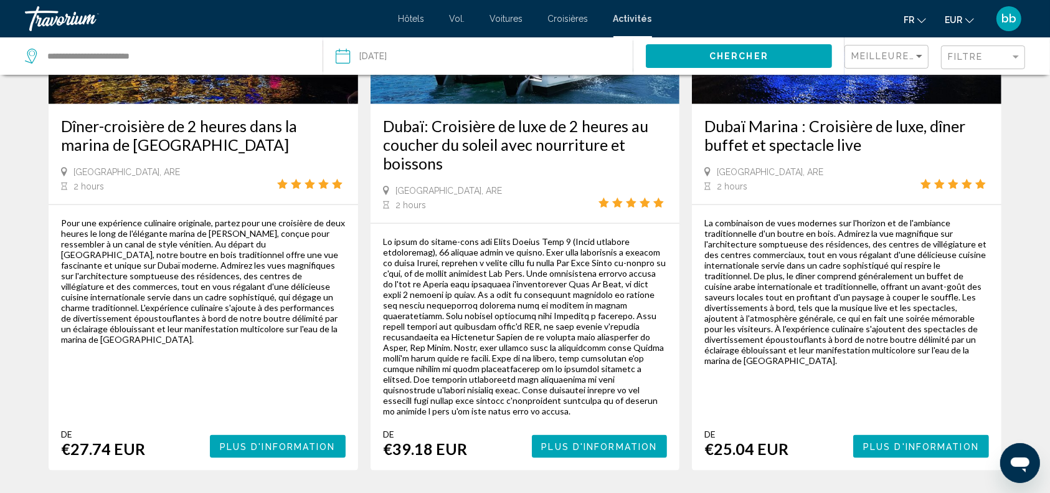
scroll to position [1385, 0]
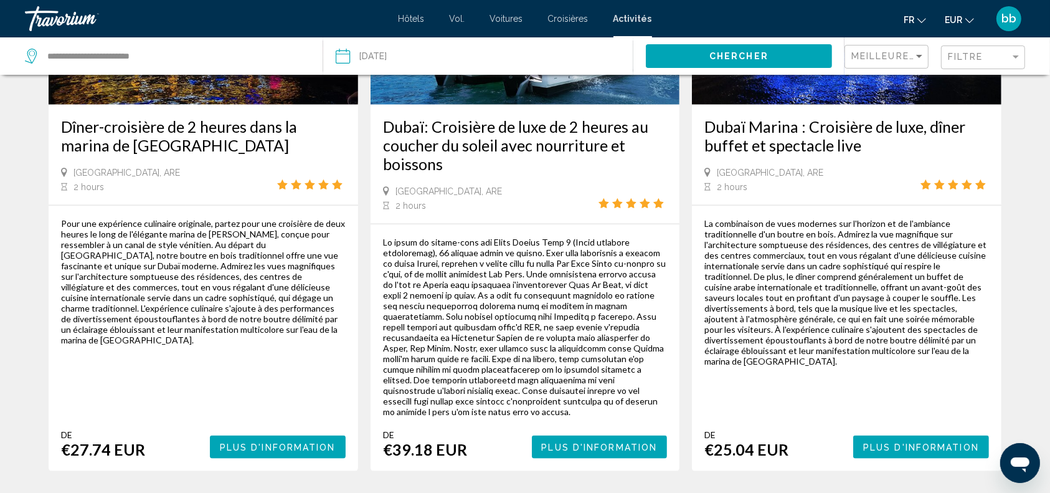
click at [596, 442] on span "Plus d'information" at bounding box center [600, 447] width 116 height 10
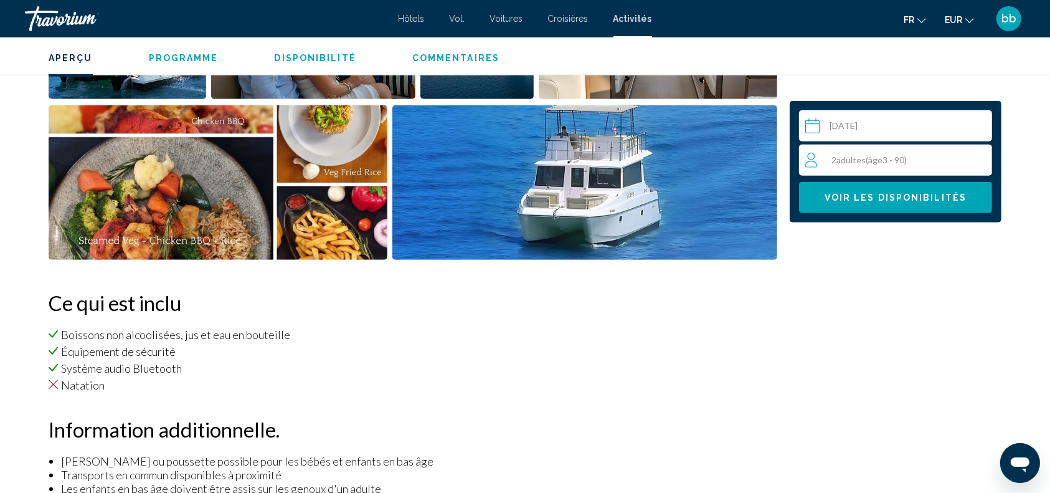
scroll to position [508, 0]
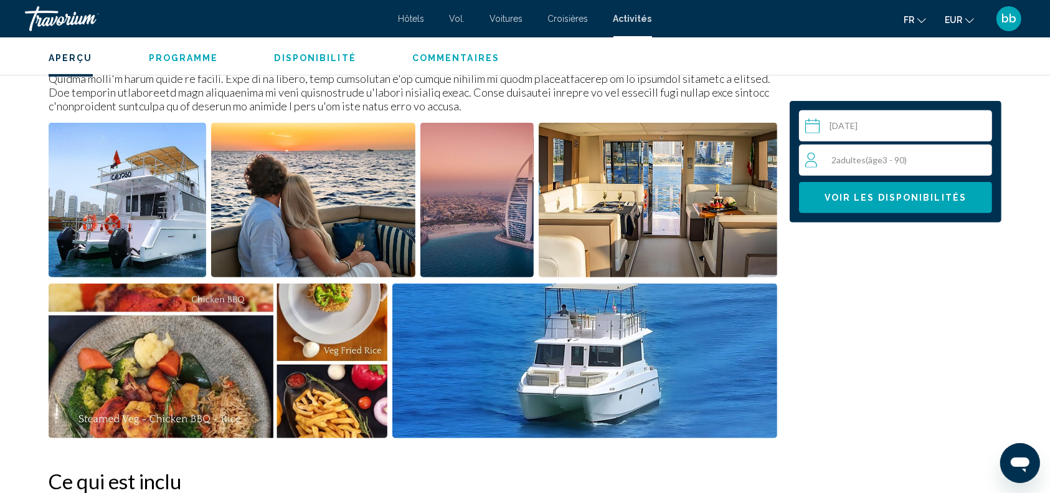
click at [133, 205] on img "Open full-screen image slider" at bounding box center [128, 200] width 158 height 154
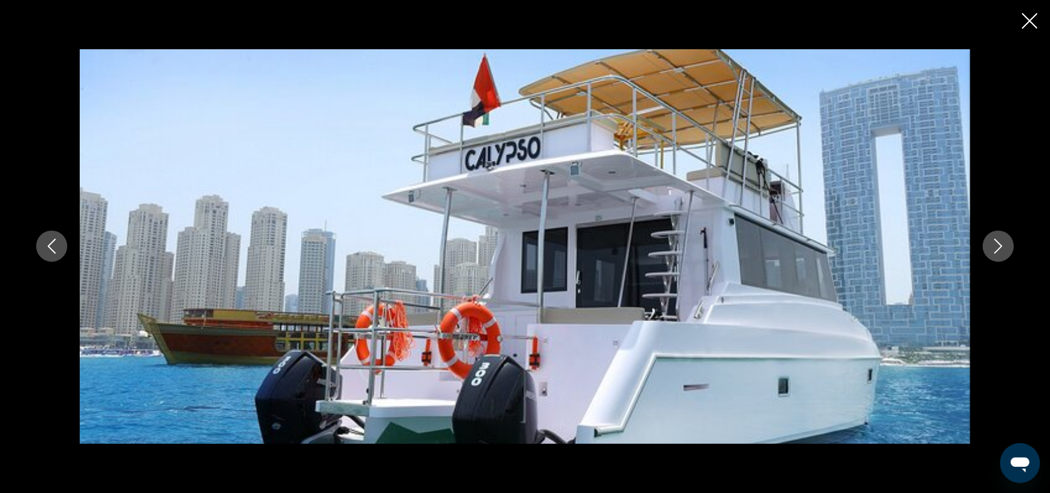
click at [1001, 245] on icon "Next image" at bounding box center [998, 245] width 15 height 15
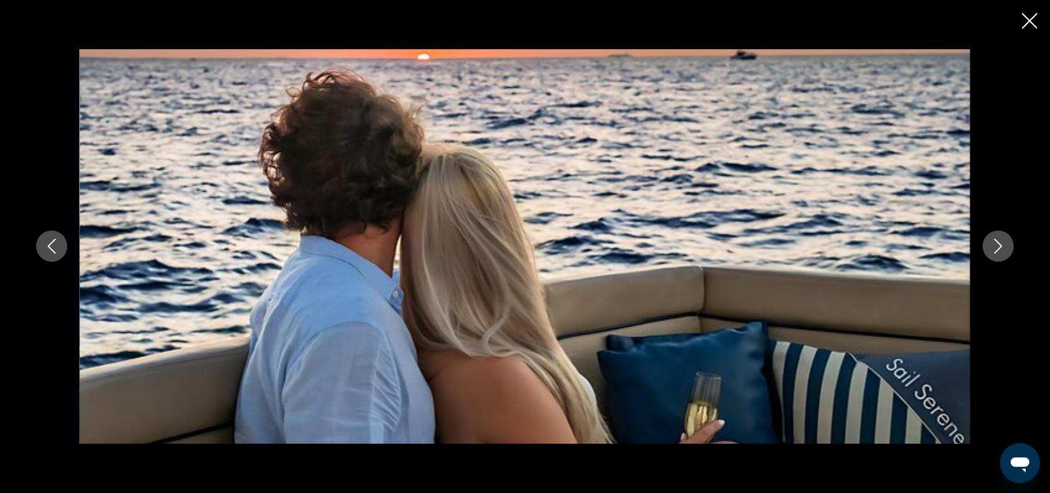
click at [56, 247] on icon "Previous image" at bounding box center [51, 245] width 15 height 15
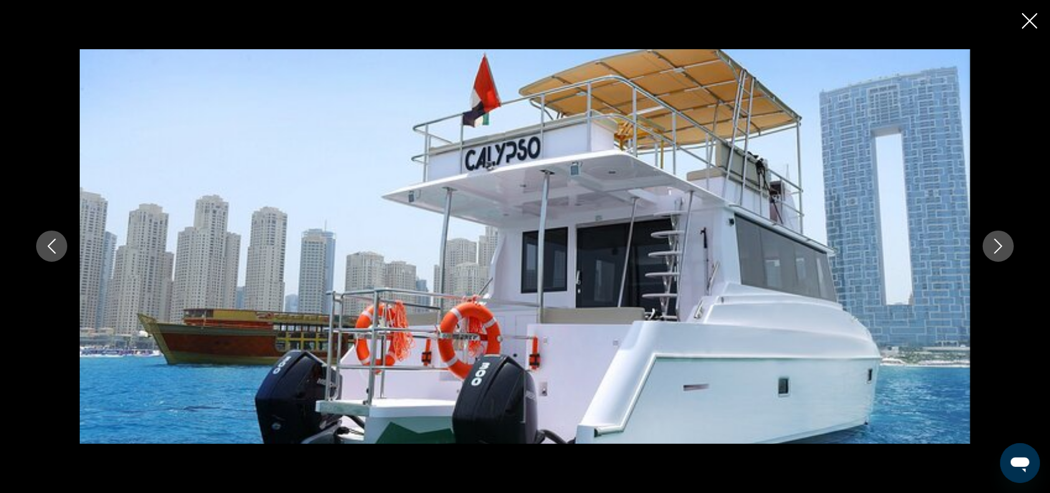
click at [999, 247] on icon "Next image" at bounding box center [998, 245] width 15 height 15
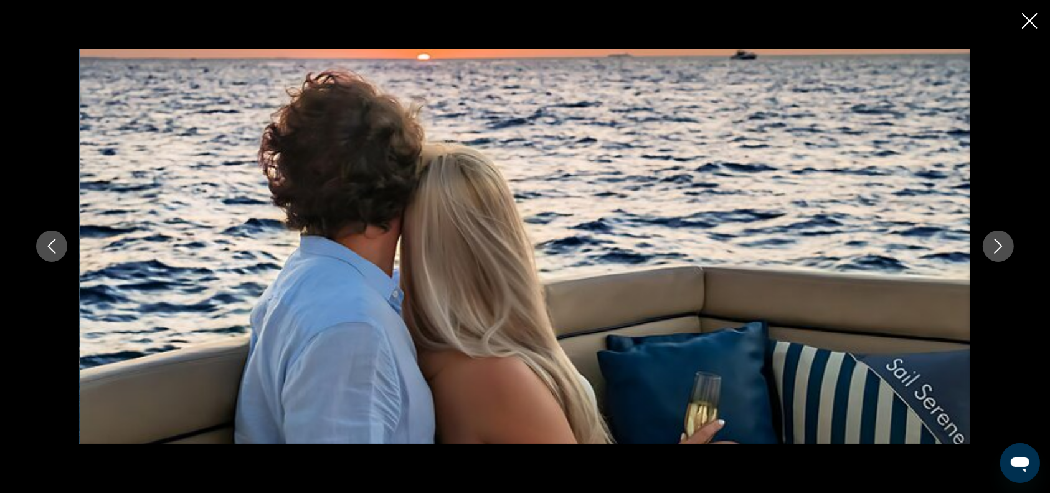
click at [999, 247] on icon "Next image" at bounding box center [998, 245] width 15 height 15
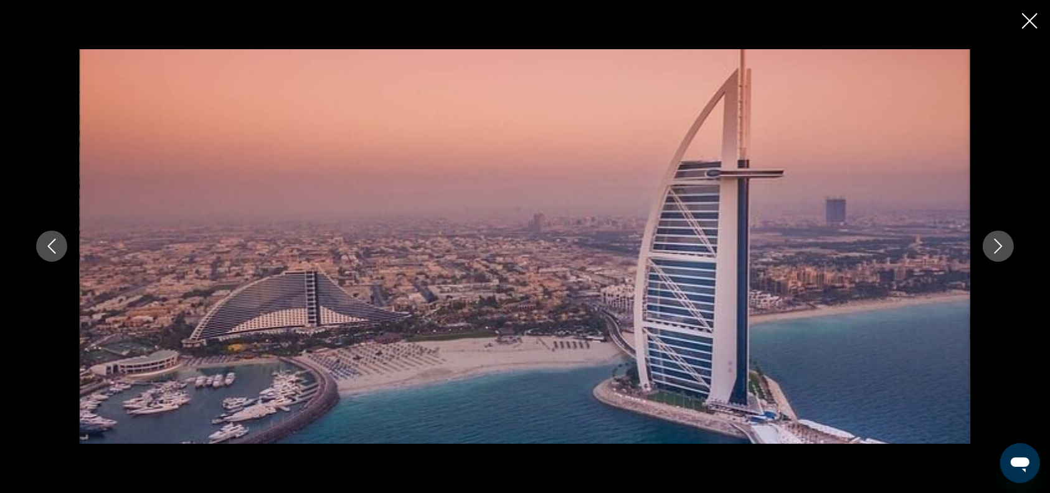
click at [999, 247] on icon "Next image" at bounding box center [998, 245] width 15 height 15
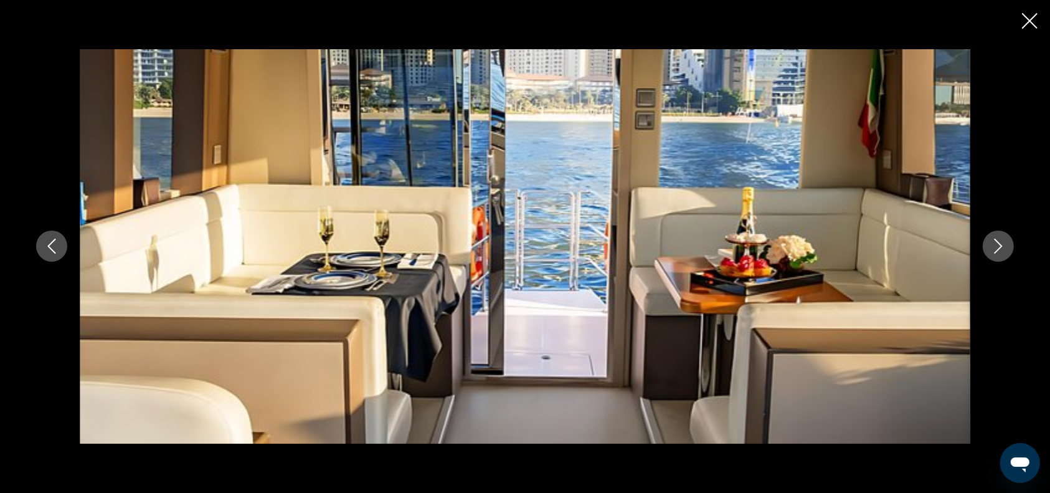
click at [999, 247] on icon "Next image" at bounding box center [998, 245] width 15 height 15
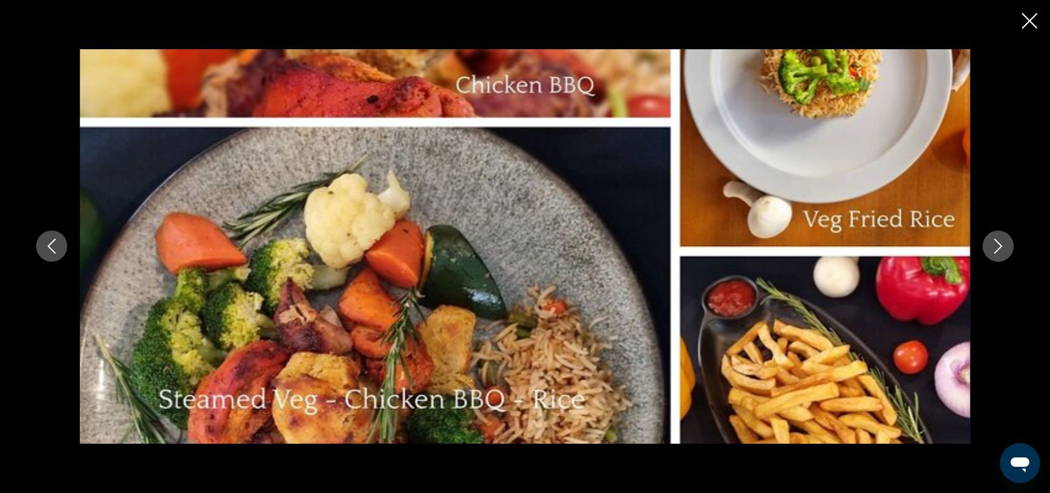
click at [999, 247] on icon "Next image" at bounding box center [998, 245] width 15 height 15
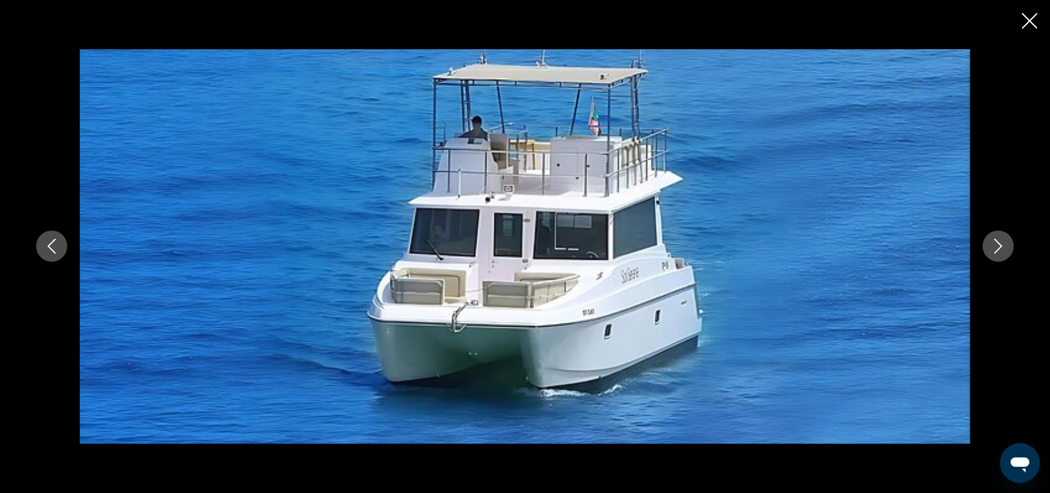
click at [999, 247] on icon "Next image" at bounding box center [998, 245] width 15 height 15
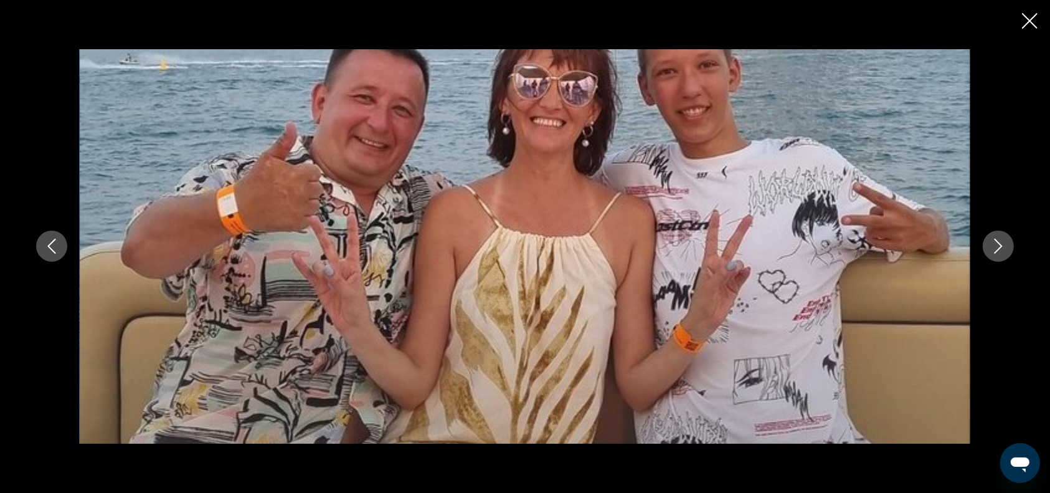
click at [999, 247] on icon "Next image" at bounding box center [998, 245] width 15 height 15
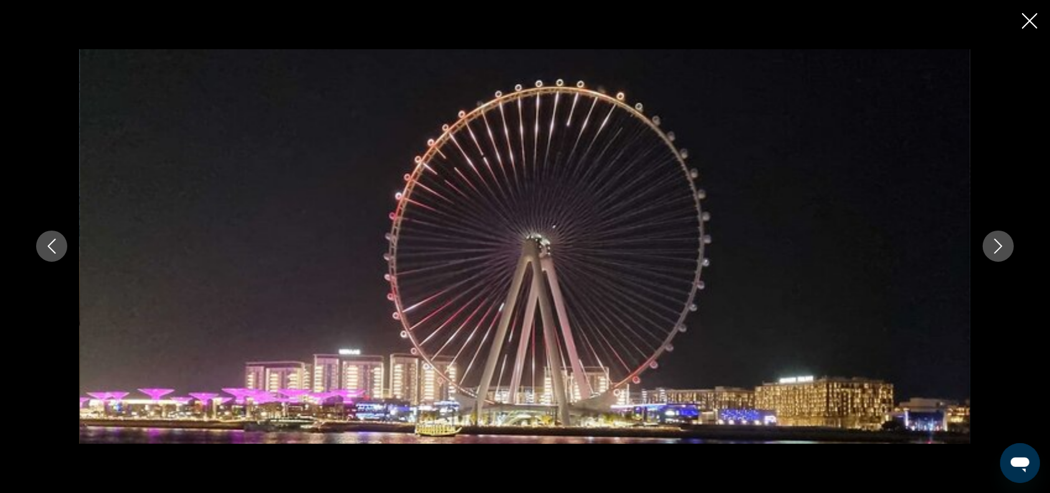
click at [999, 247] on icon "Next image" at bounding box center [998, 245] width 15 height 15
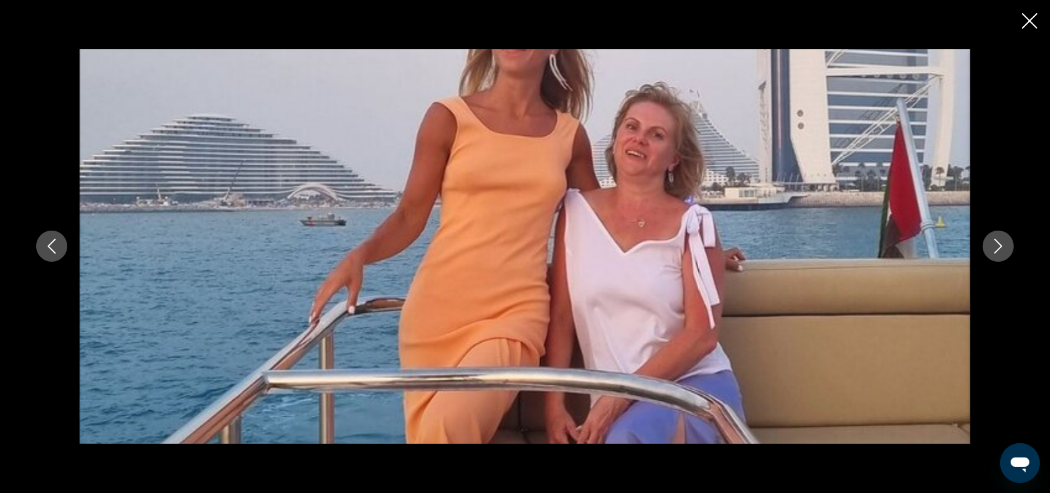
click at [999, 247] on icon "Next image" at bounding box center [998, 245] width 15 height 15
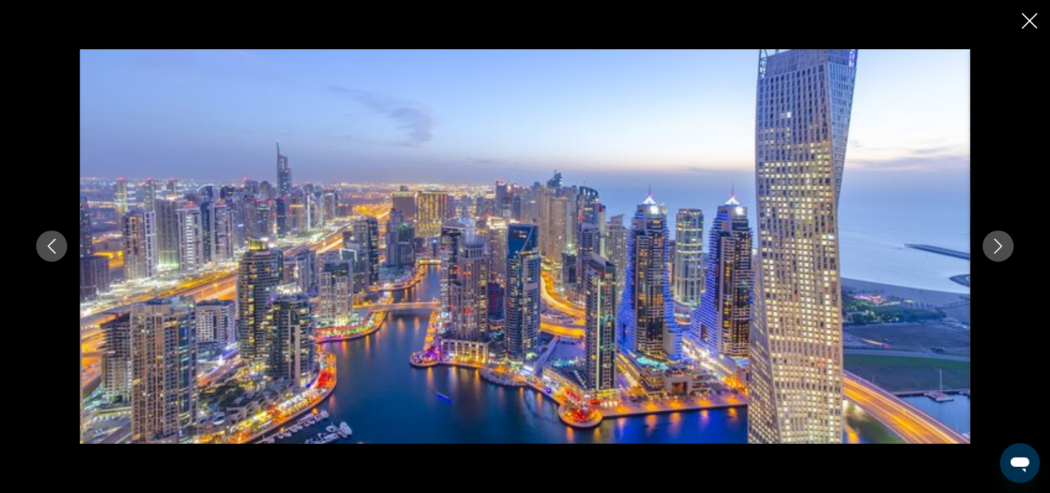
click at [999, 247] on icon "Next image" at bounding box center [998, 245] width 15 height 15
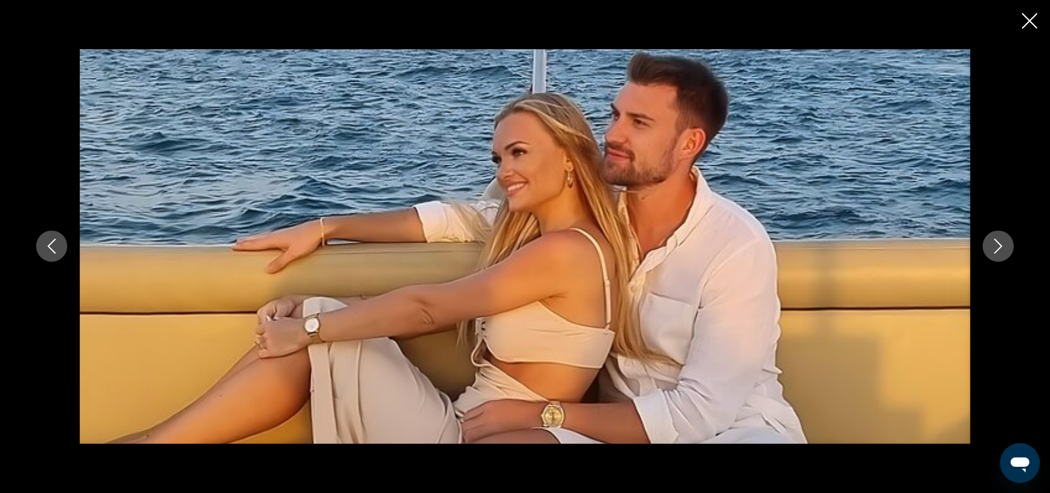
click at [999, 247] on icon "Next image" at bounding box center [998, 245] width 15 height 15
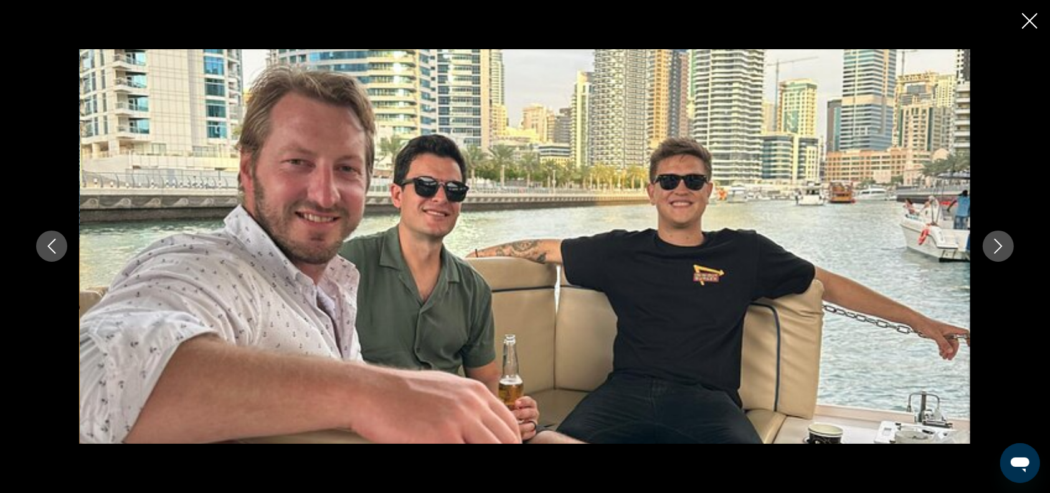
click at [999, 247] on icon "Next image" at bounding box center [998, 245] width 15 height 15
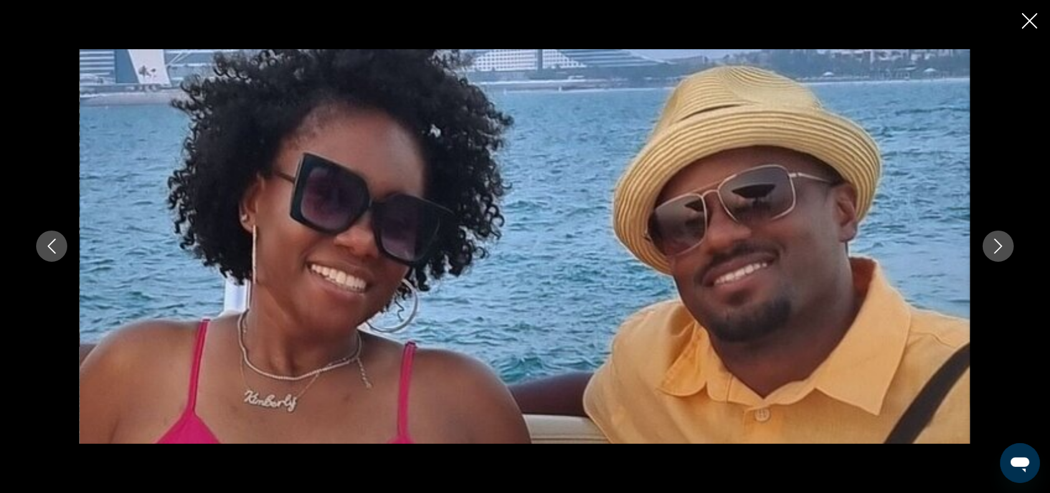
click at [999, 247] on icon "Next image" at bounding box center [998, 245] width 15 height 15
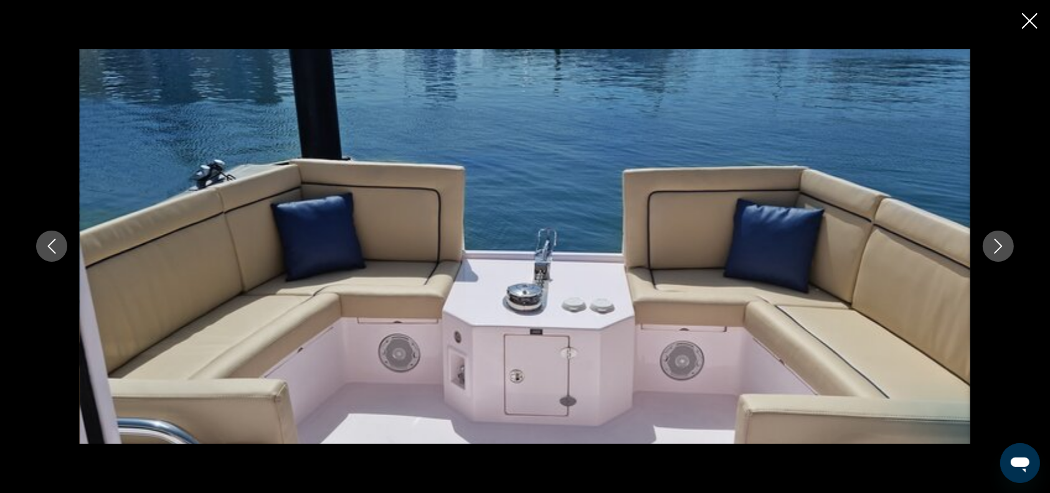
click at [999, 247] on icon "Next image" at bounding box center [998, 245] width 15 height 15
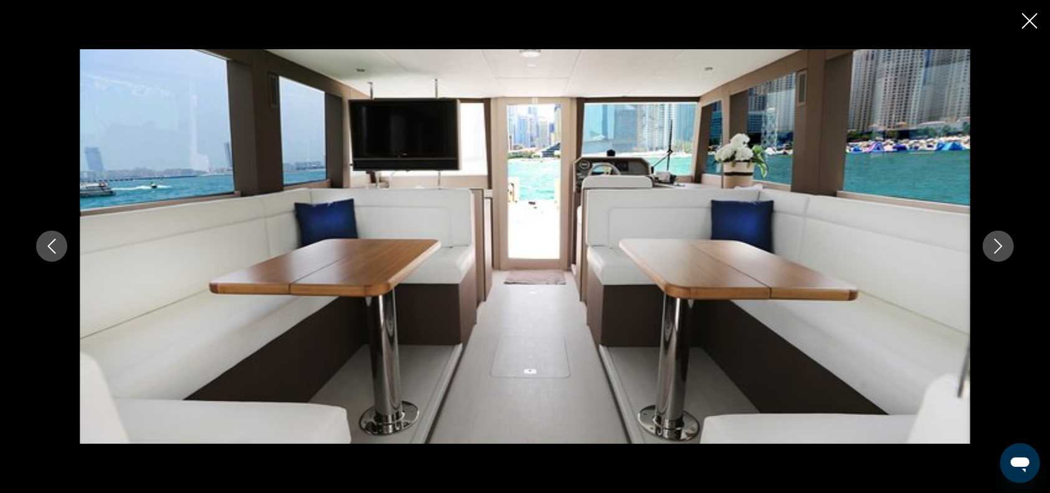
click at [999, 247] on icon "Next image" at bounding box center [998, 245] width 15 height 15
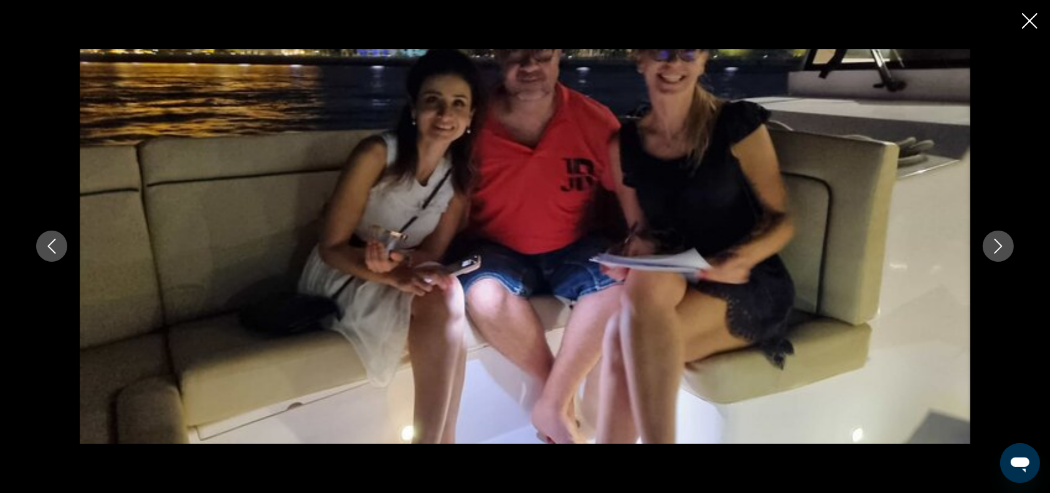
click at [999, 247] on icon "Next image" at bounding box center [998, 245] width 15 height 15
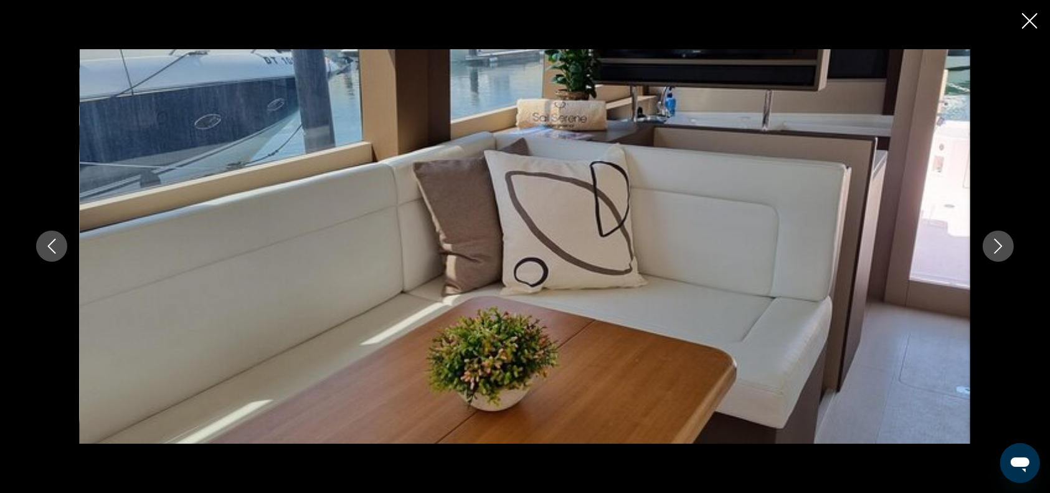
click at [999, 247] on icon "Next image" at bounding box center [998, 245] width 15 height 15
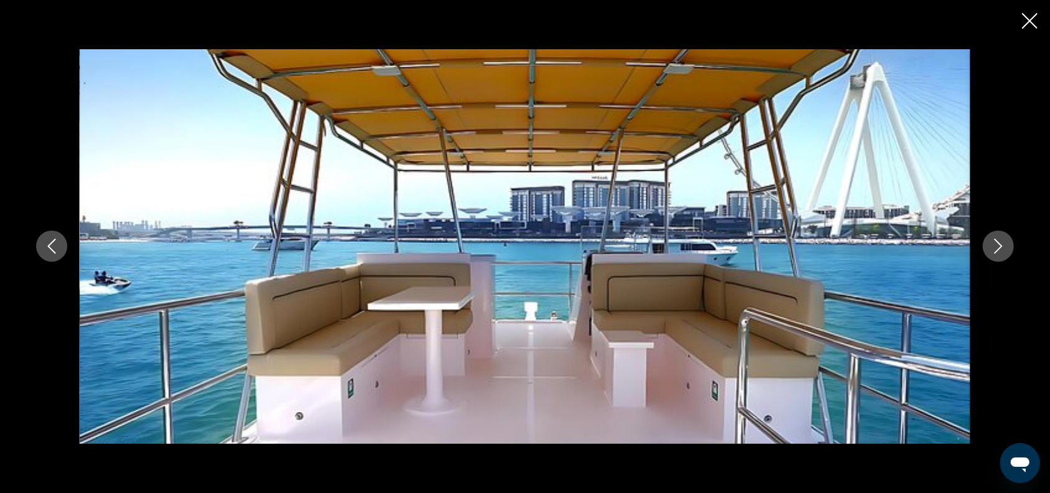
click at [999, 247] on icon "Next image" at bounding box center [998, 245] width 15 height 15
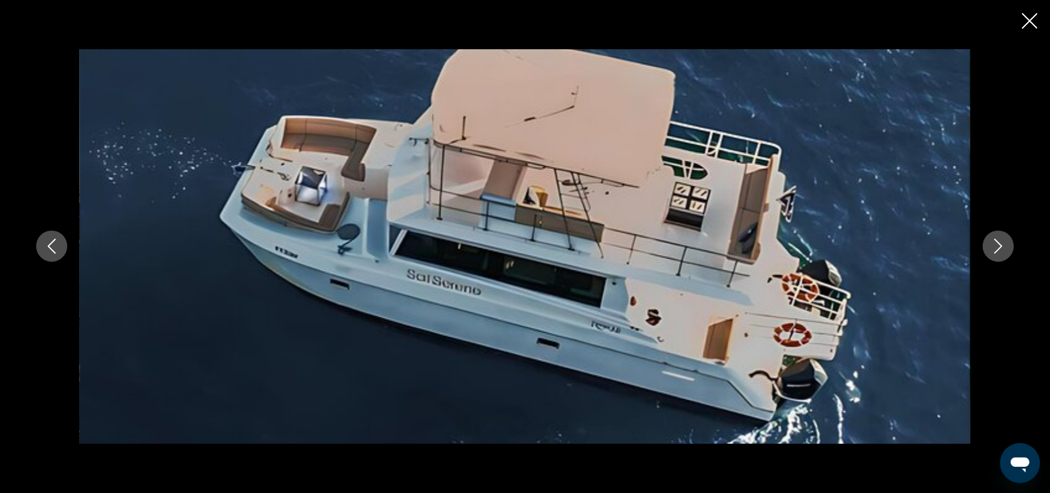
click at [1027, 24] on icon "Close slideshow" at bounding box center [1030, 21] width 16 height 16
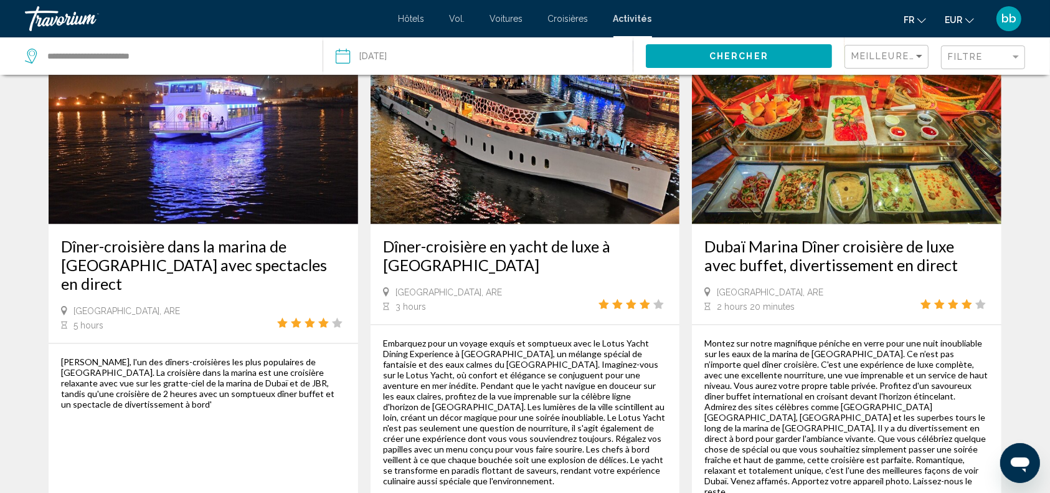
scroll to position [1856, 0]
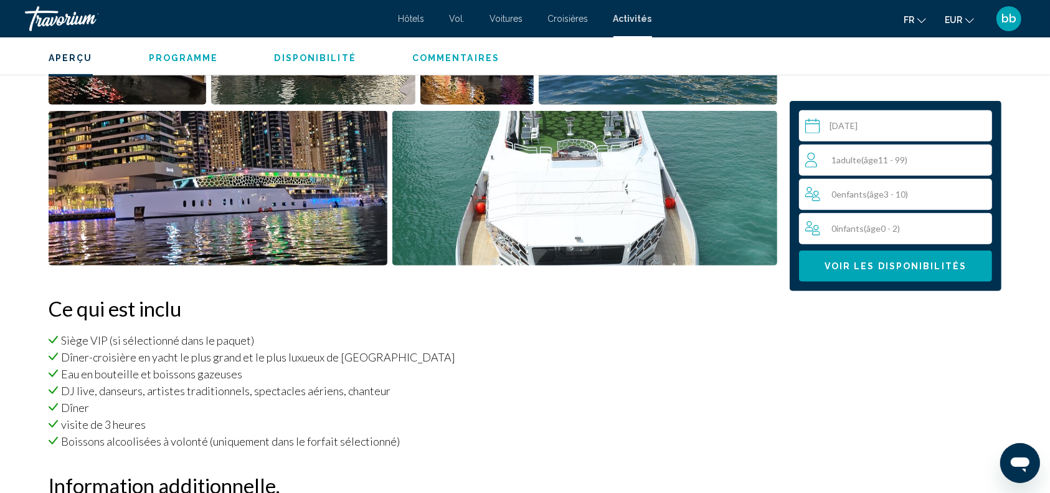
scroll to position [505, 0]
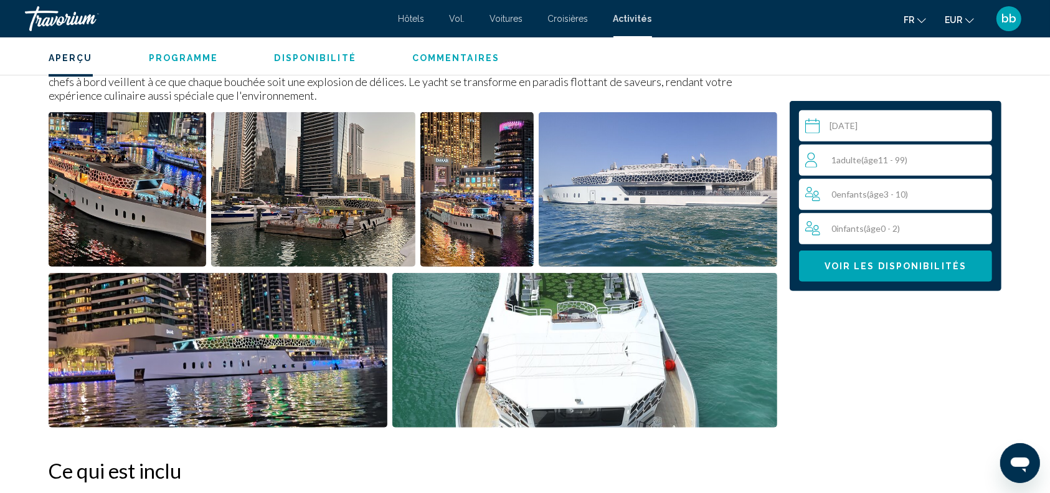
click at [125, 204] on img "Open full-screen image slider" at bounding box center [128, 189] width 158 height 154
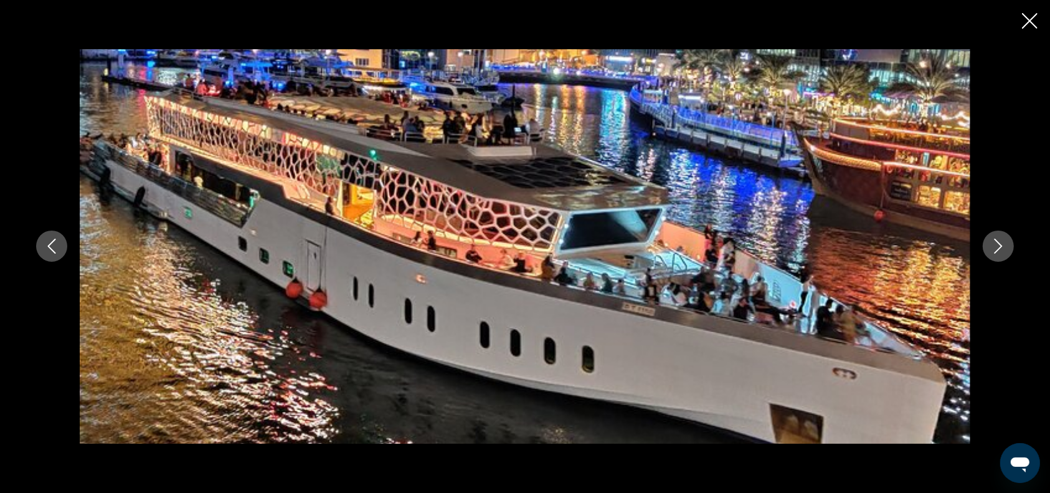
click at [999, 244] on icon "Next image" at bounding box center [998, 246] width 8 height 15
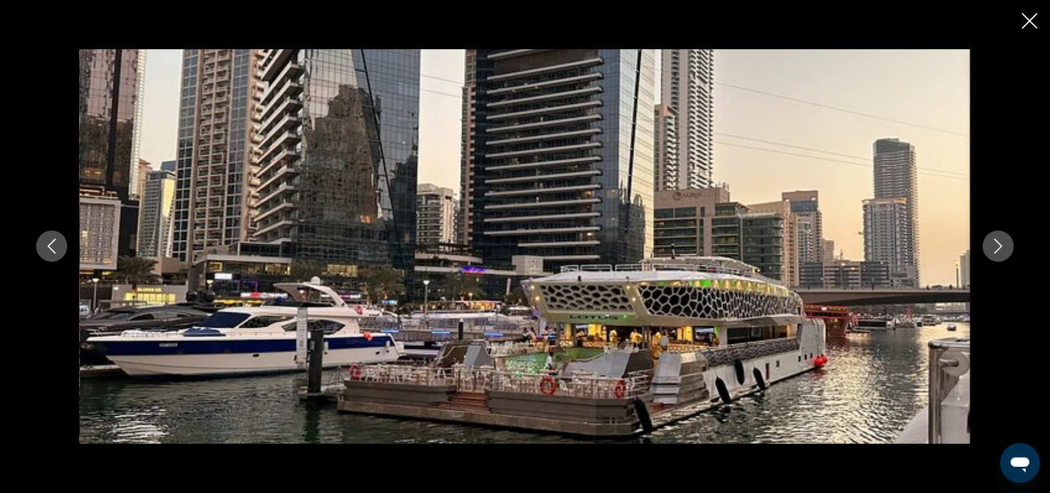
click at [999, 244] on icon "Next image" at bounding box center [998, 246] width 8 height 15
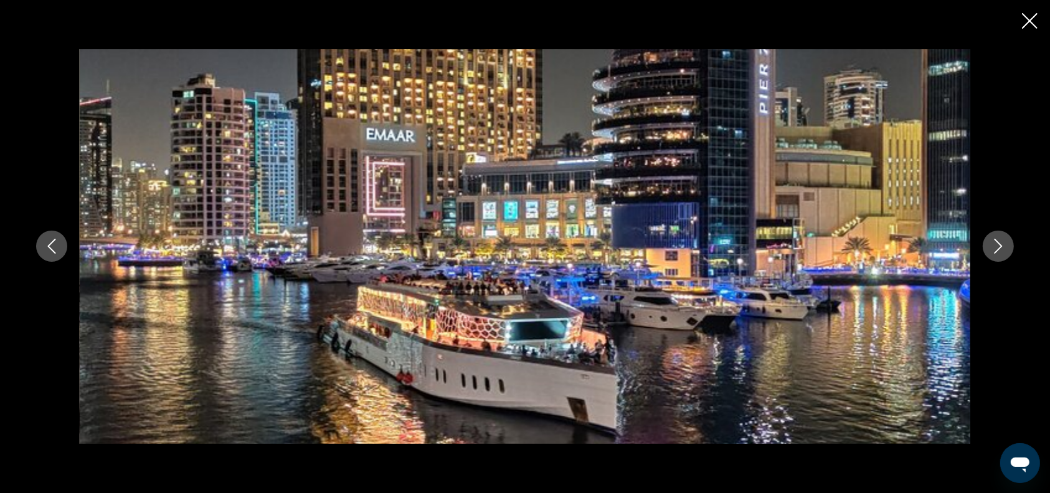
click at [999, 244] on icon "Next image" at bounding box center [998, 246] width 8 height 15
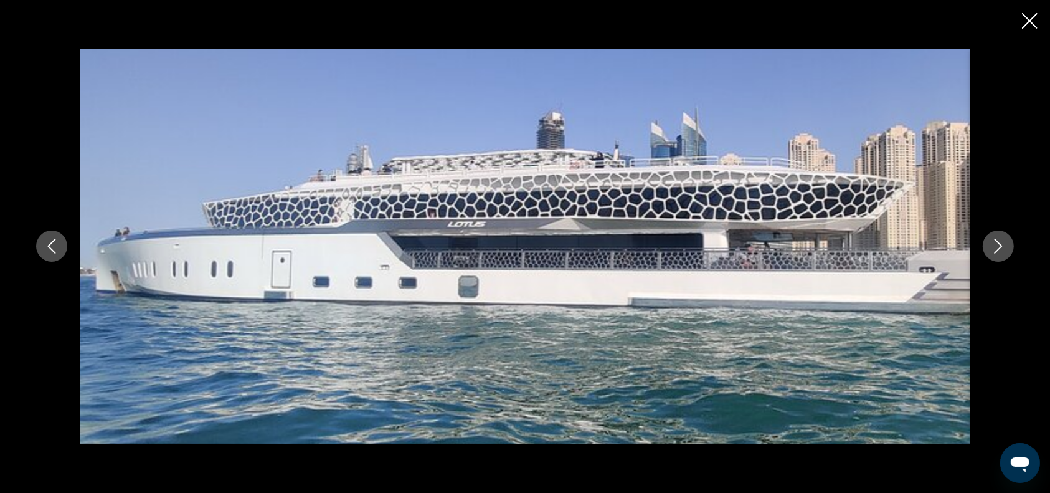
click at [999, 244] on icon "Next image" at bounding box center [998, 246] width 8 height 15
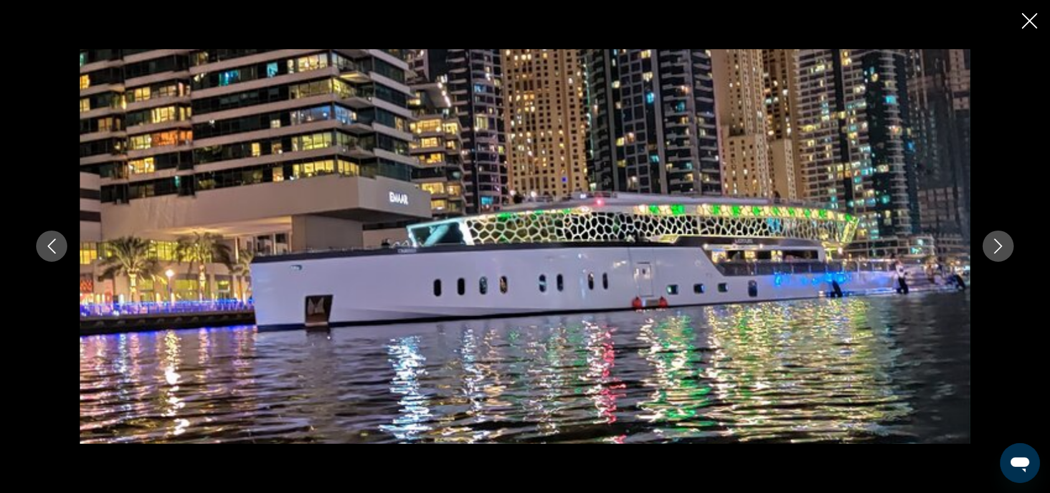
click at [999, 244] on icon "Next image" at bounding box center [998, 246] width 8 height 15
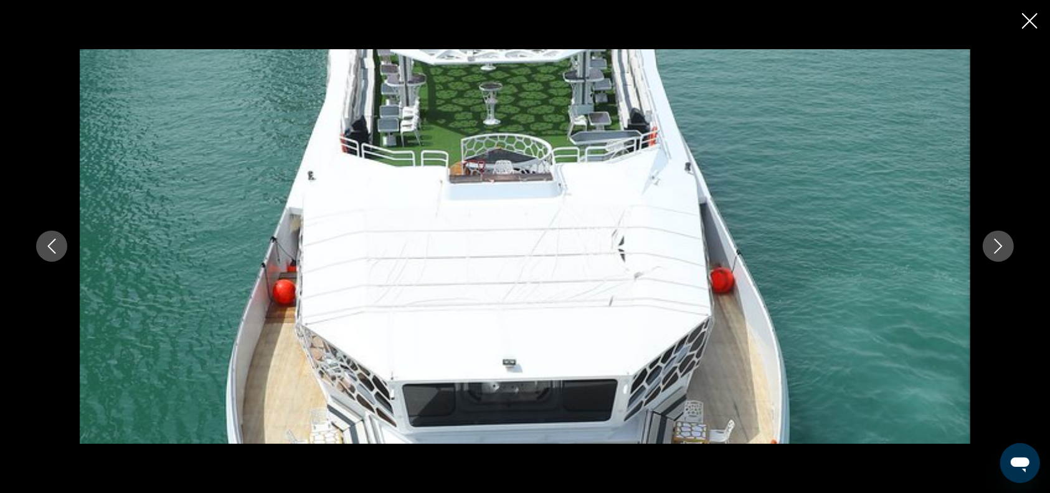
click at [999, 244] on icon "Next image" at bounding box center [998, 246] width 8 height 15
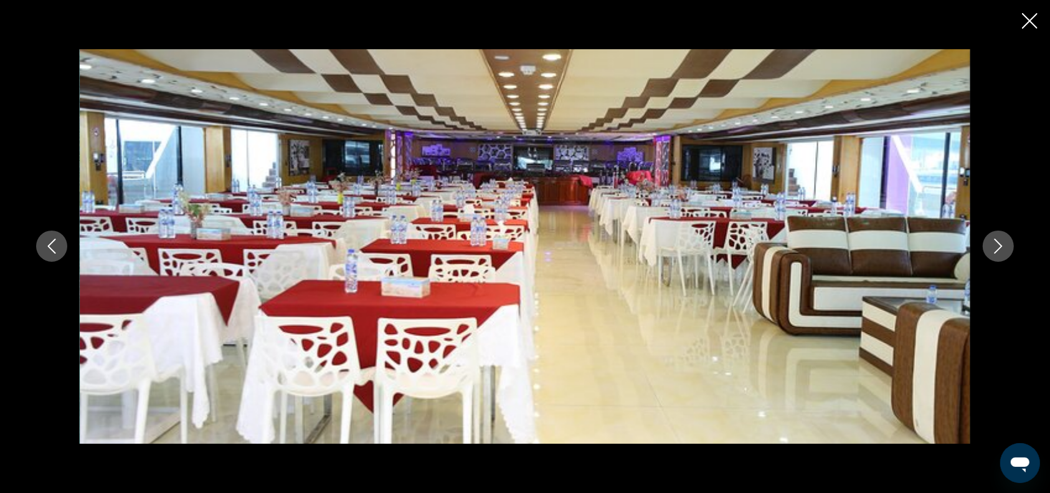
click at [999, 244] on icon "Next image" at bounding box center [998, 246] width 8 height 15
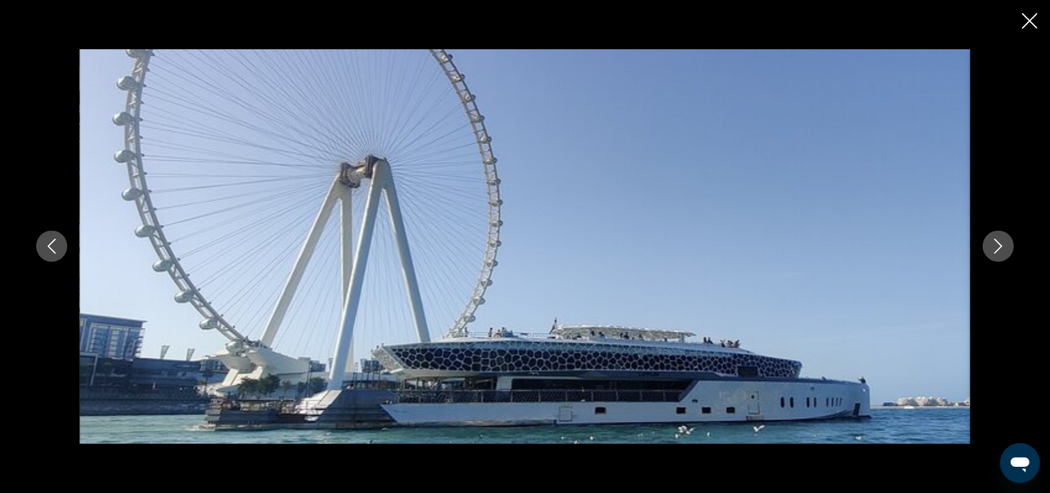
click at [999, 244] on icon "Next image" at bounding box center [998, 246] width 8 height 15
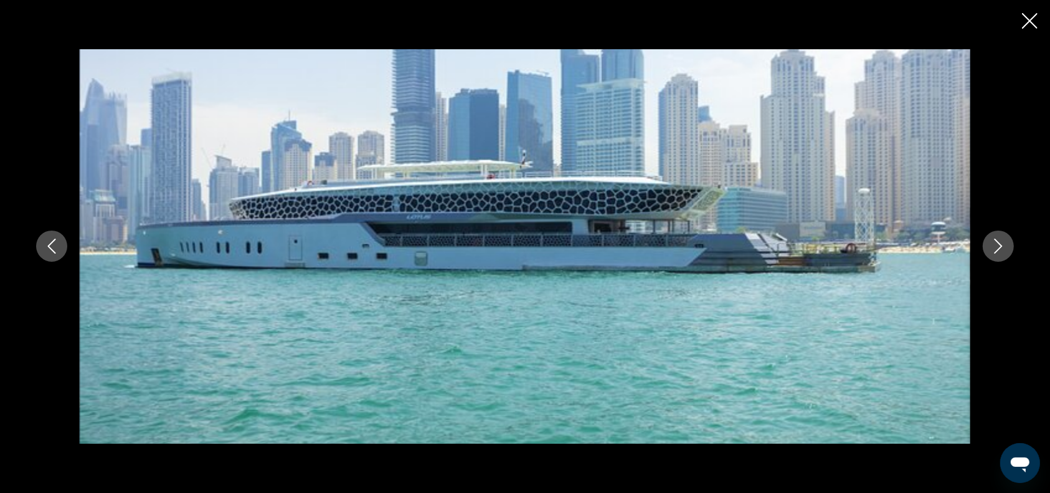
click at [999, 244] on icon "Next image" at bounding box center [998, 246] width 8 height 15
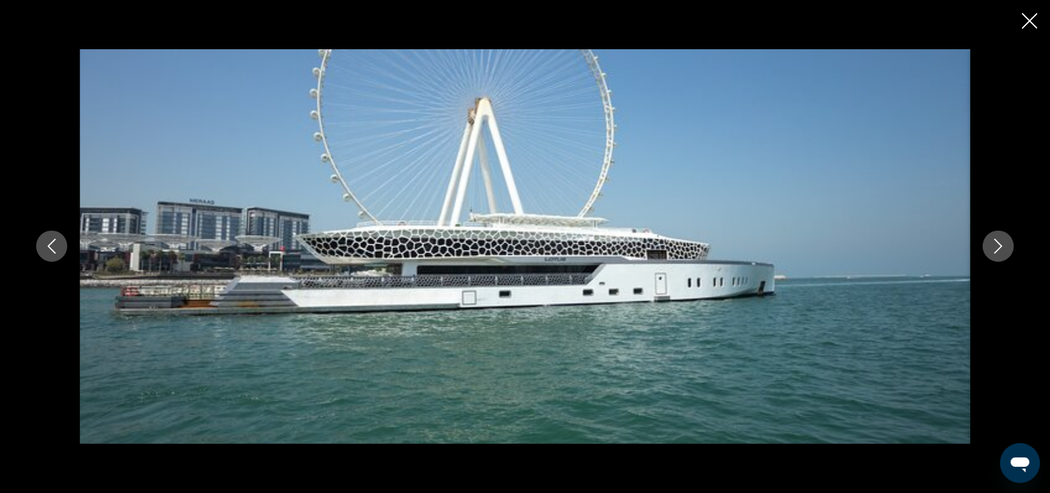
click at [999, 244] on icon "Next image" at bounding box center [998, 246] width 8 height 15
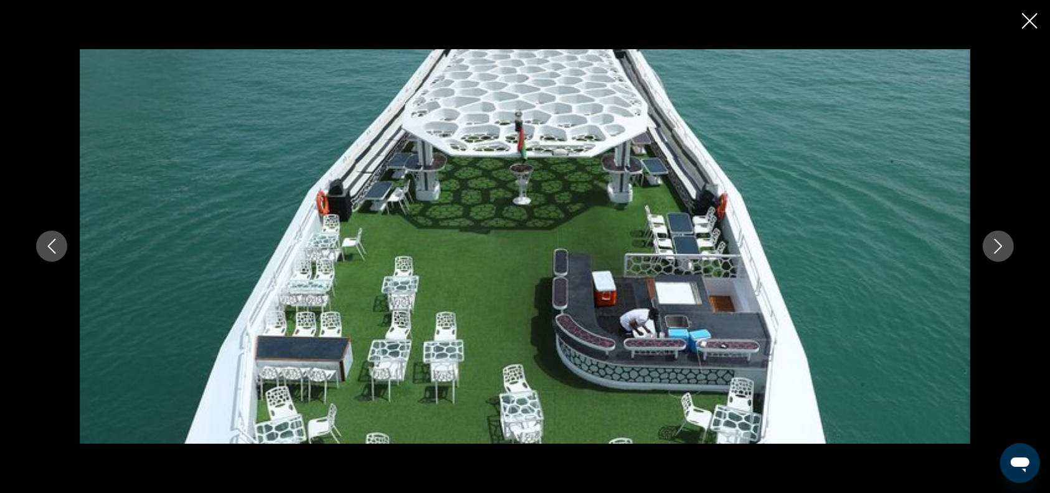
click at [999, 244] on icon "Next image" at bounding box center [998, 246] width 8 height 15
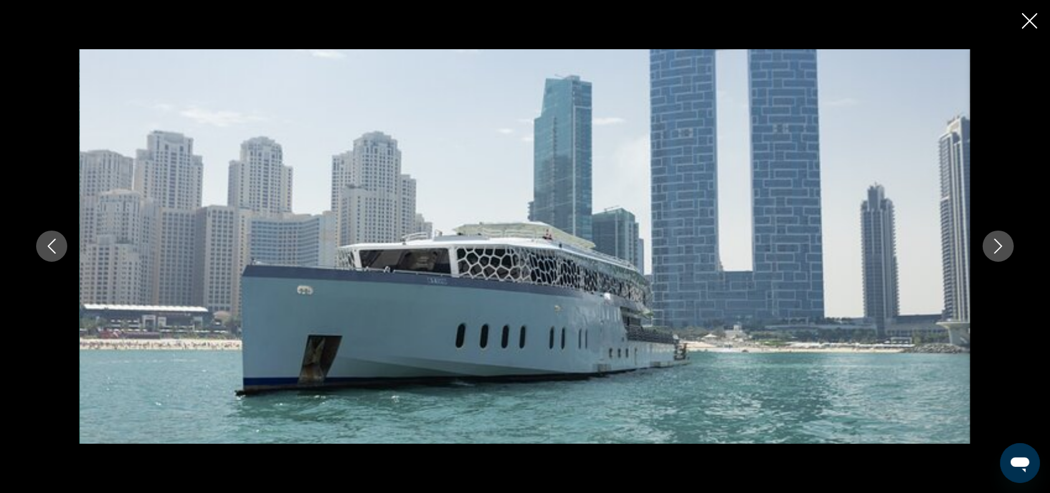
click at [999, 244] on icon "Next image" at bounding box center [998, 246] width 8 height 15
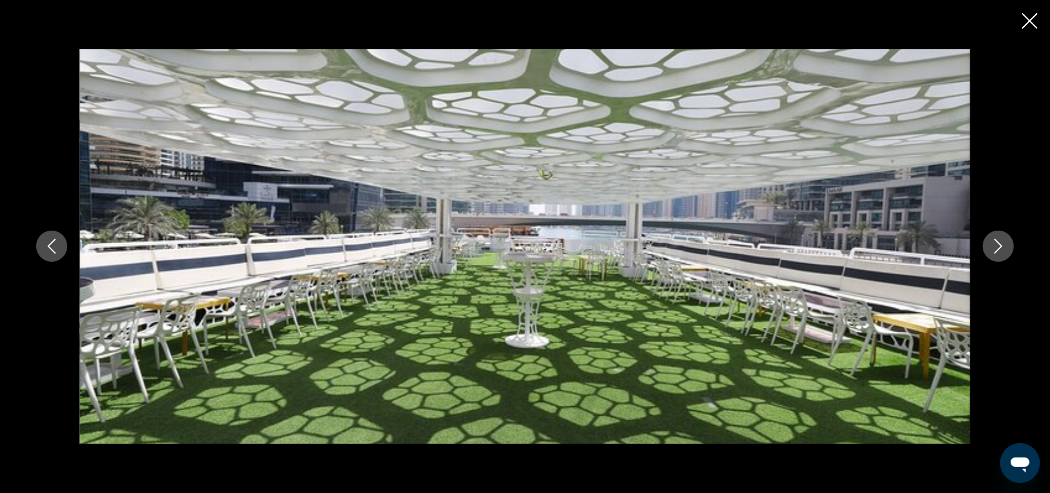
click at [999, 244] on icon "Next image" at bounding box center [998, 246] width 8 height 15
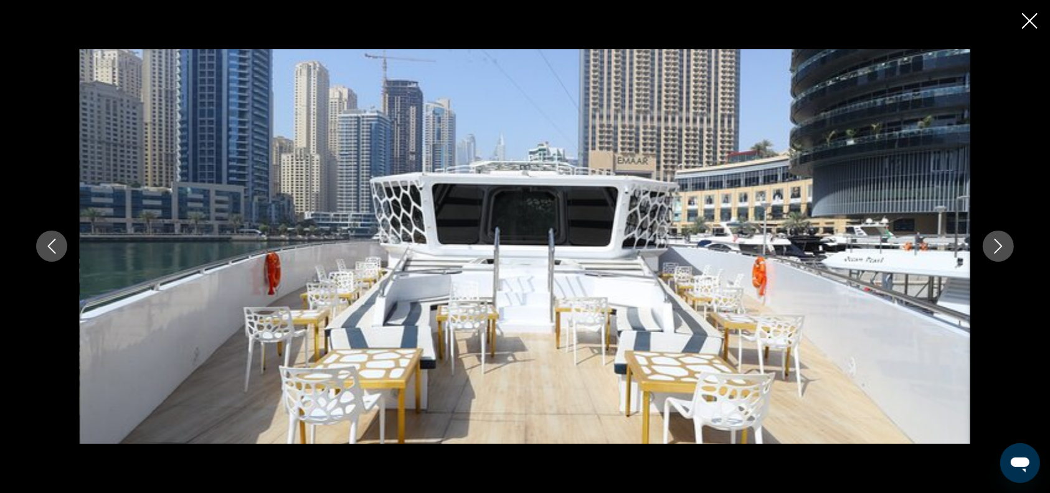
click at [999, 244] on icon "Next image" at bounding box center [998, 246] width 8 height 15
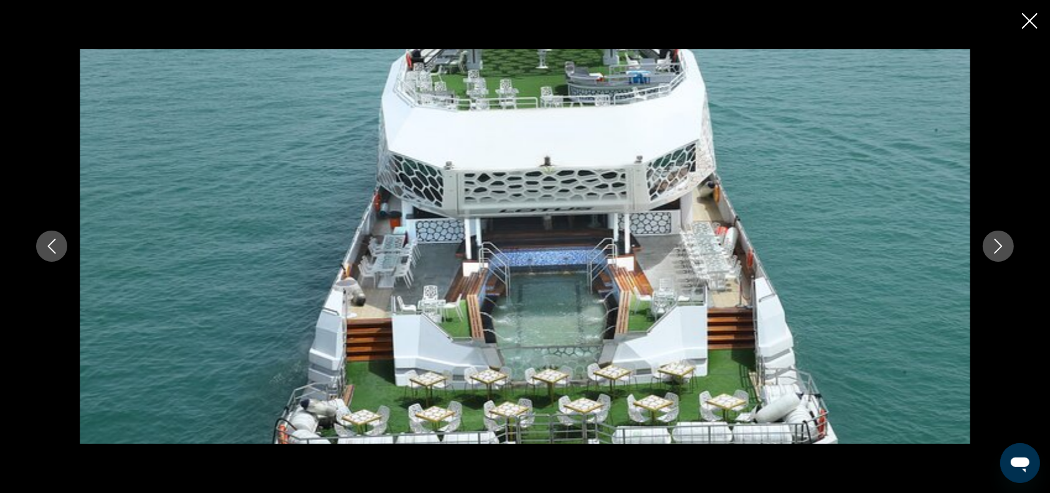
click at [999, 244] on icon "Next image" at bounding box center [998, 246] width 8 height 15
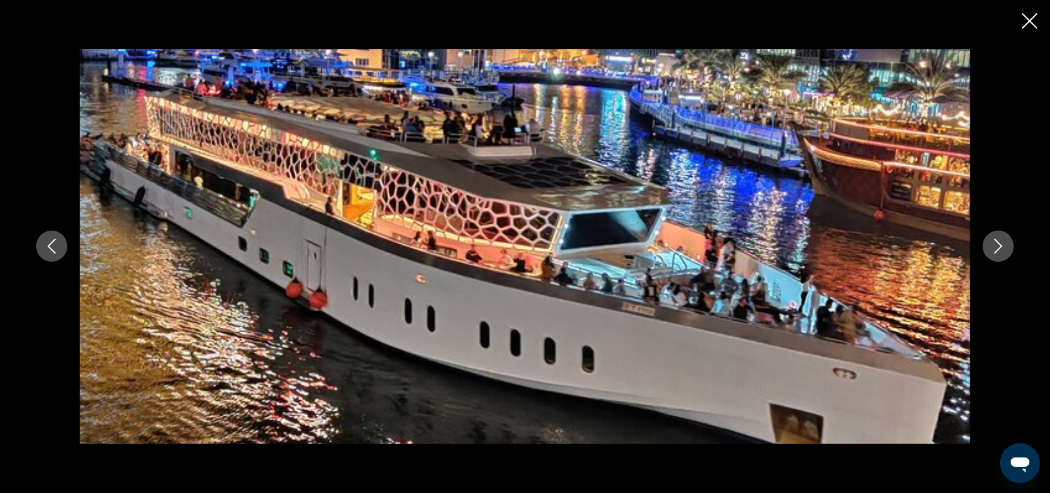
click at [1029, 24] on icon "Close slideshow" at bounding box center [1030, 21] width 16 height 16
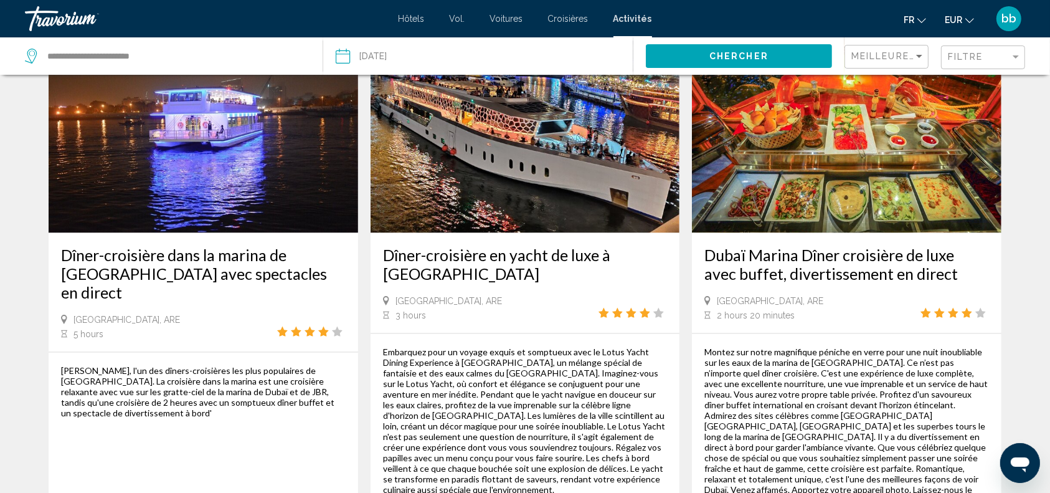
scroll to position [1848, 0]
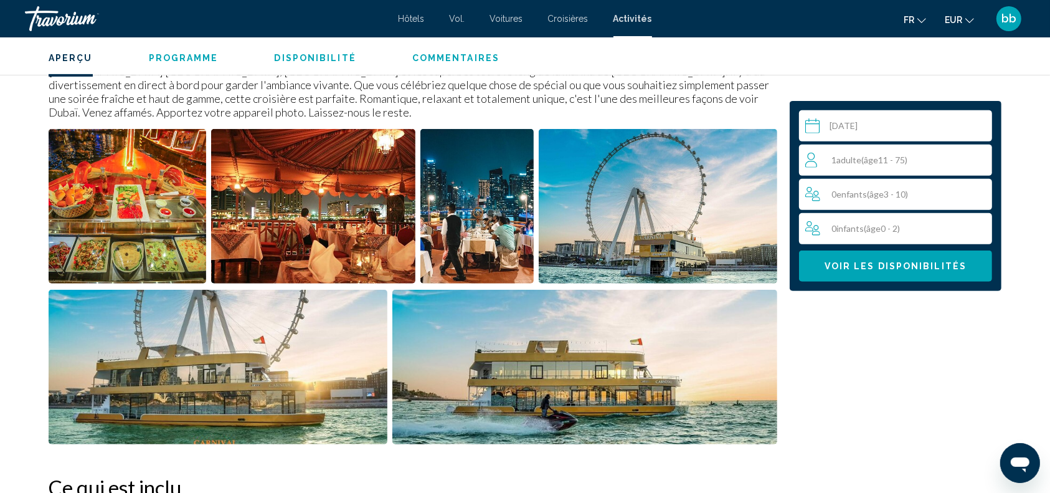
scroll to position [488, 0]
click at [124, 174] on img "Open full-screen image slider" at bounding box center [128, 206] width 158 height 154
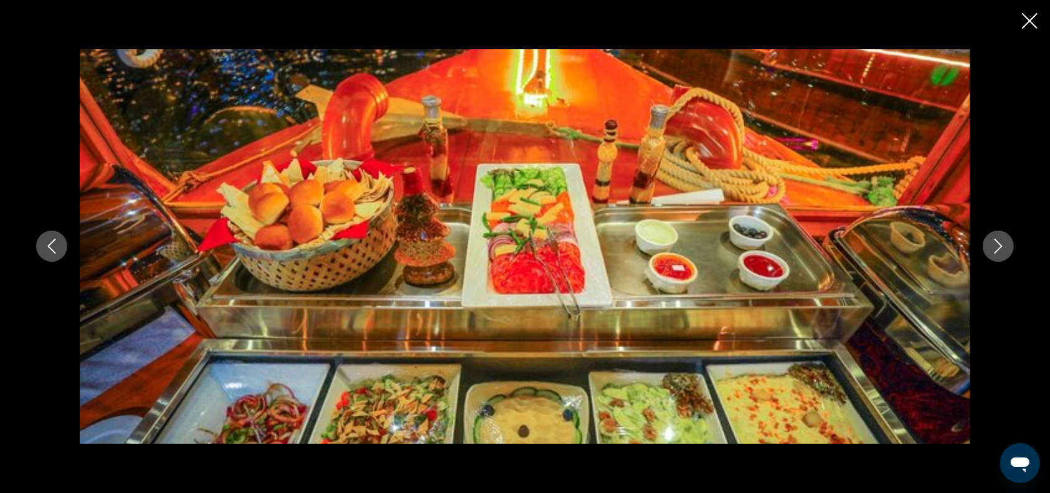
click at [999, 242] on icon "Next image" at bounding box center [998, 245] width 15 height 15
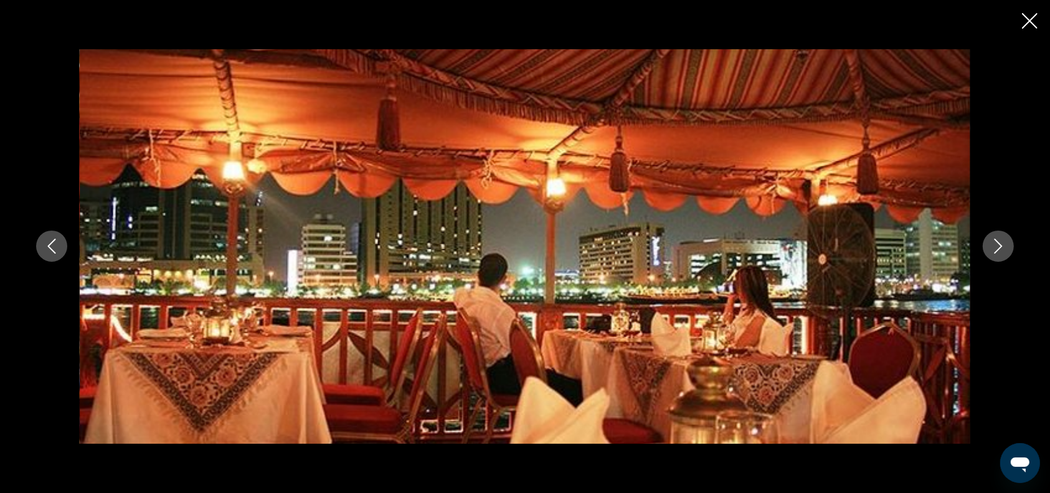
click at [999, 242] on icon "Next image" at bounding box center [998, 245] width 15 height 15
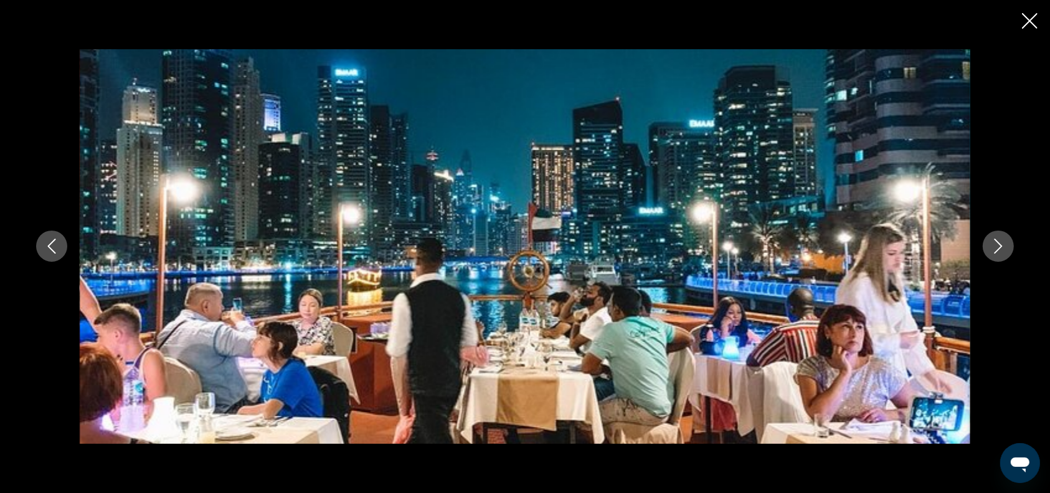
click at [999, 242] on icon "Next image" at bounding box center [998, 245] width 15 height 15
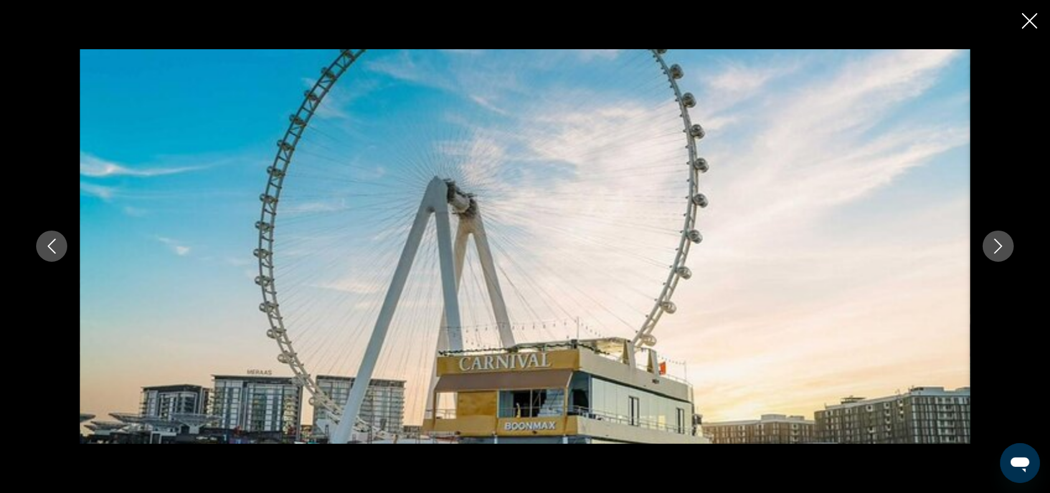
click at [999, 242] on icon "Next image" at bounding box center [998, 245] width 15 height 15
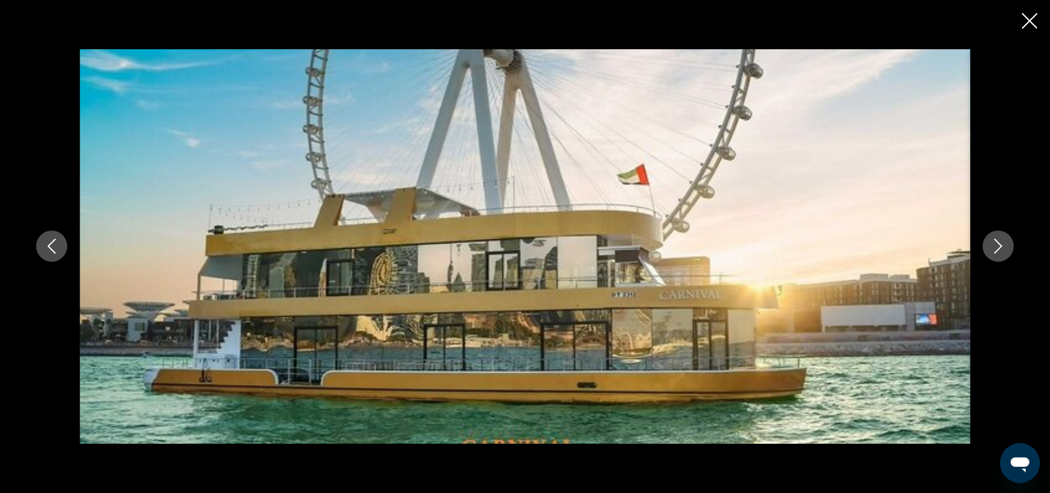
click at [999, 242] on icon "Next image" at bounding box center [998, 245] width 15 height 15
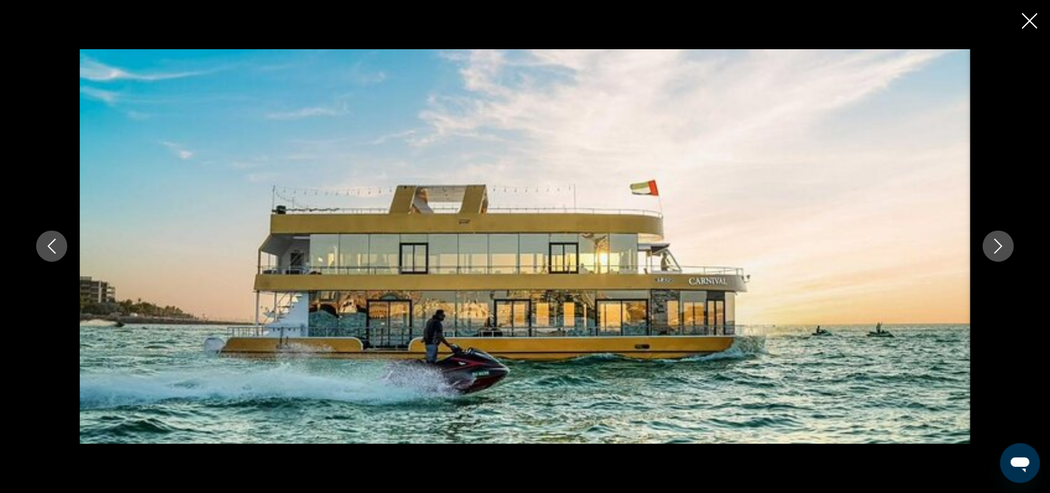
click at [999, 242] on icon "Next image" at bounding box center [998, 245] width 15 height 15
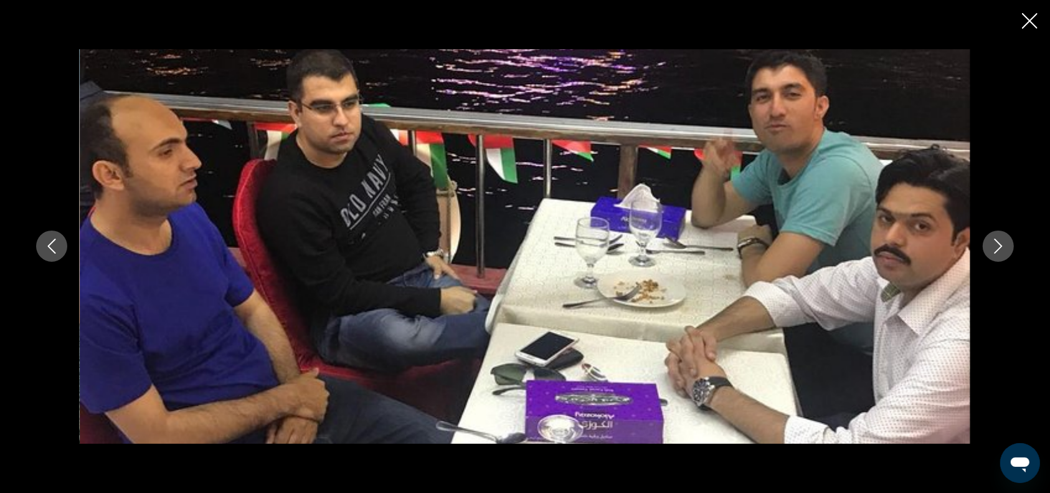
click at [999, 242] on icon "Next image" at bounding box center [998, 245] width 15 height 15
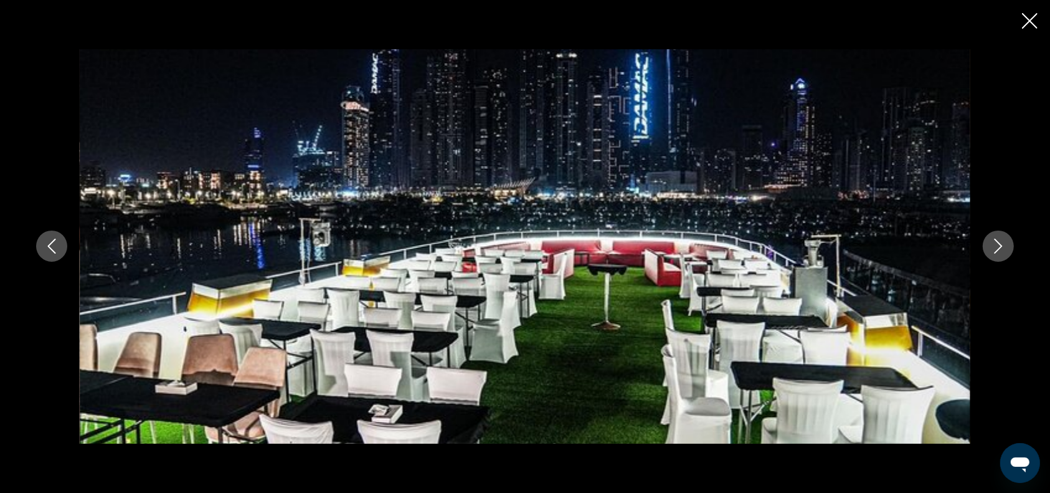
click at [999, 242] on icon "Next image" at bounding box center [998, 245] width 15 height 15
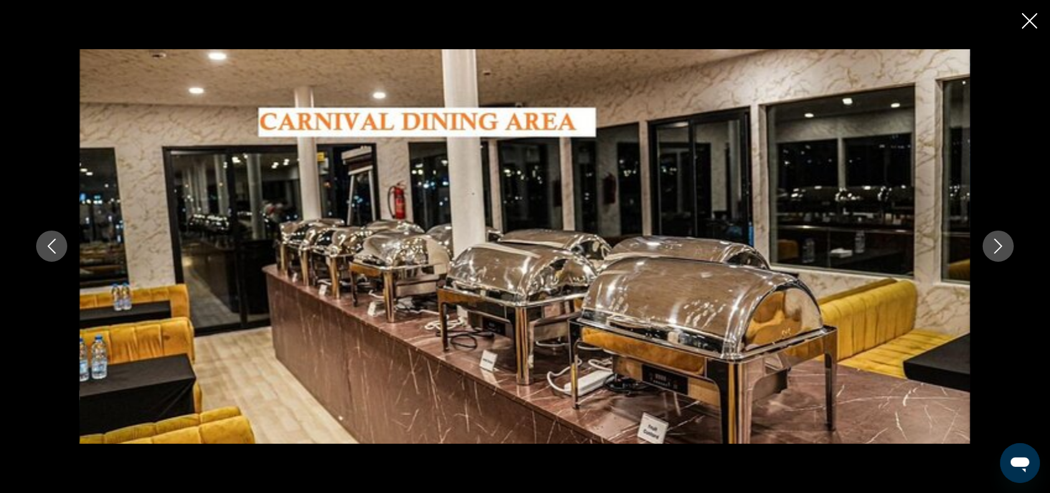
click at [999, 242] on icon "Next image" at bounding box center [998, 245] width 15 height 15
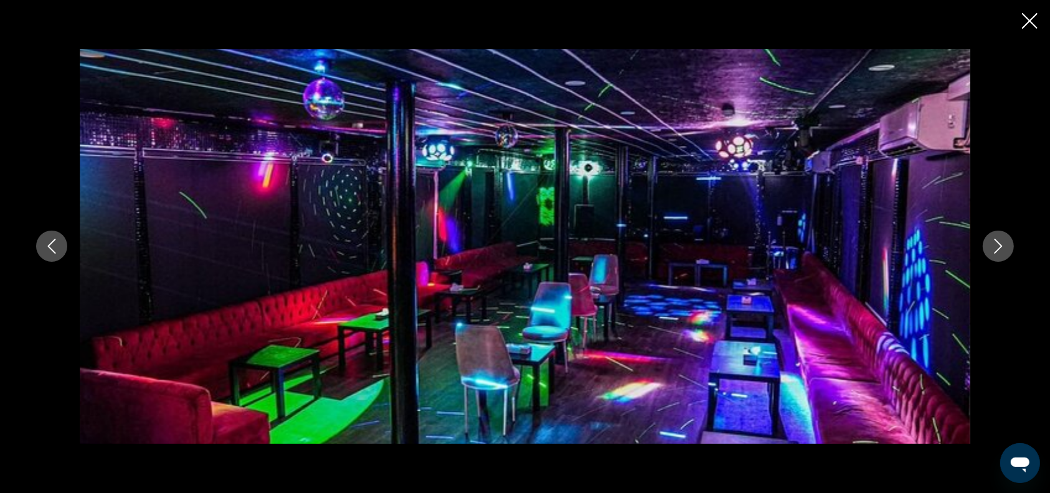
click at [999, 242] on icon "Next image" at bounding box center [998, 245] width 15 height 15
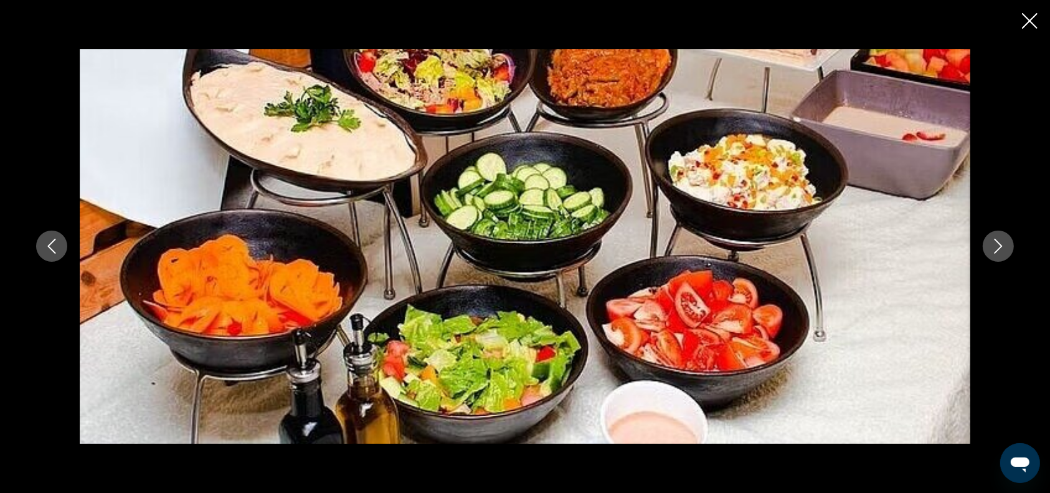
click at [999, 242] on icon "Next image" at bounding box center [998, 245] width 15 height 15
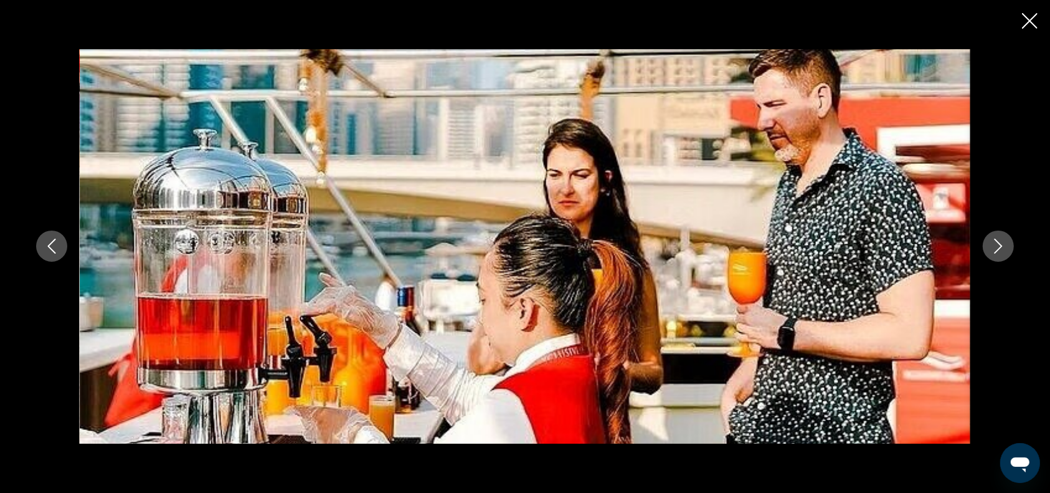
click at [999, 242] on icon "Next image" at bounding box center [998, 245] width 15 height 15
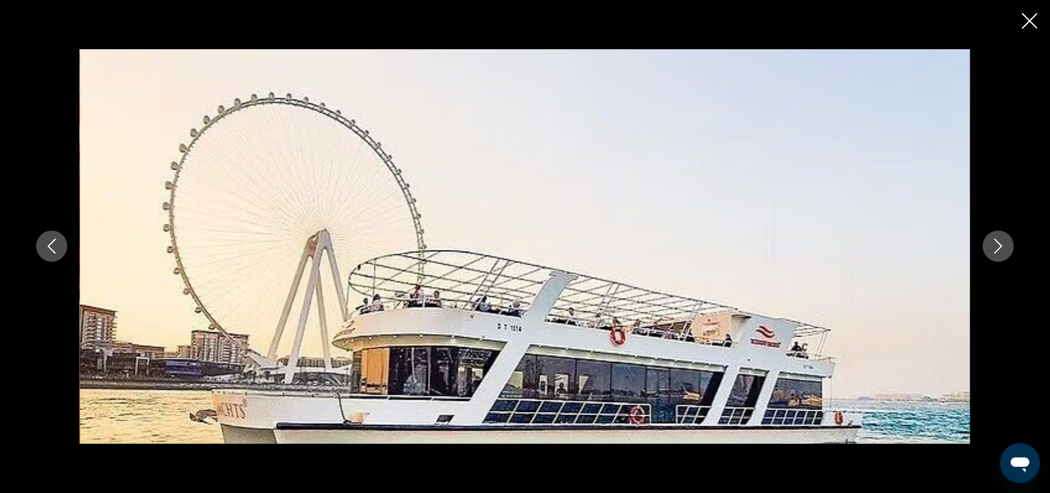
click at [999, 242] on icon "Next image" at bounding box center [998, 245] width 15 height 15
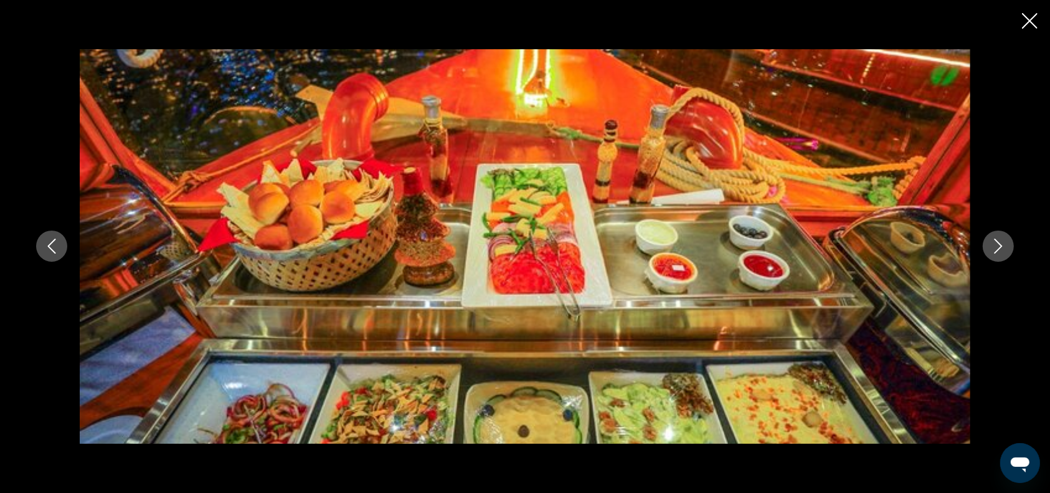
click at [1028, 25] on icon "Close slideshow" at bounding box center [1030, 21] width 16 height 16
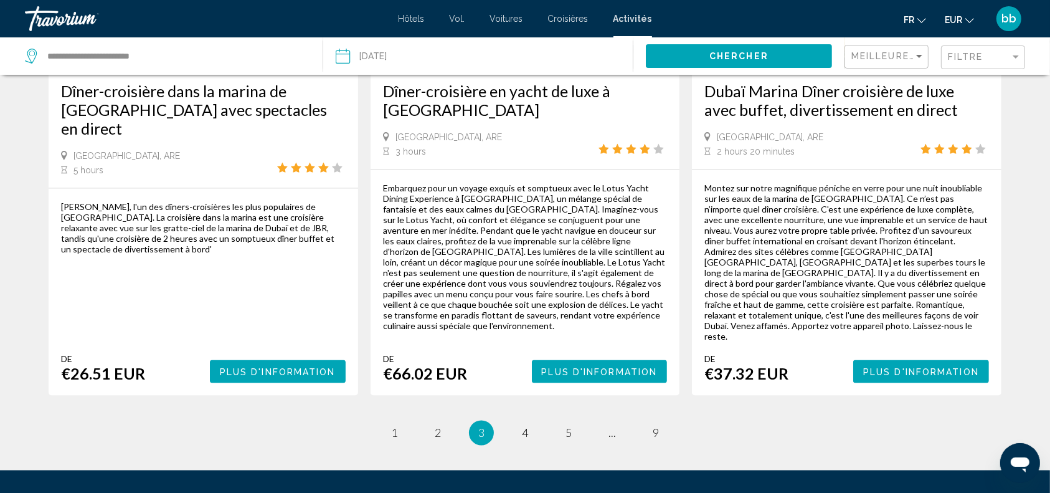
scroll to position [2032, 0]
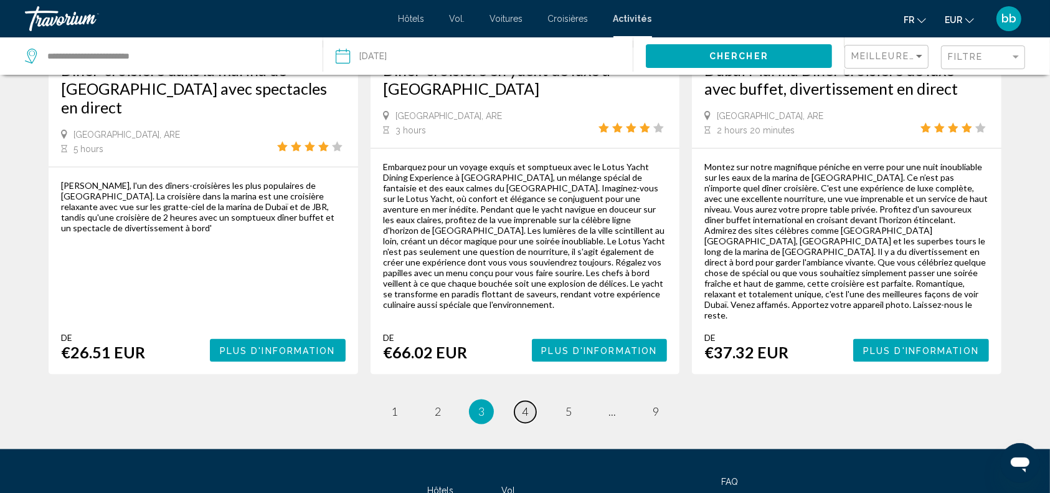
click at [527, 405] on span "4" at bounding box center [525, 412] width 6 height 14
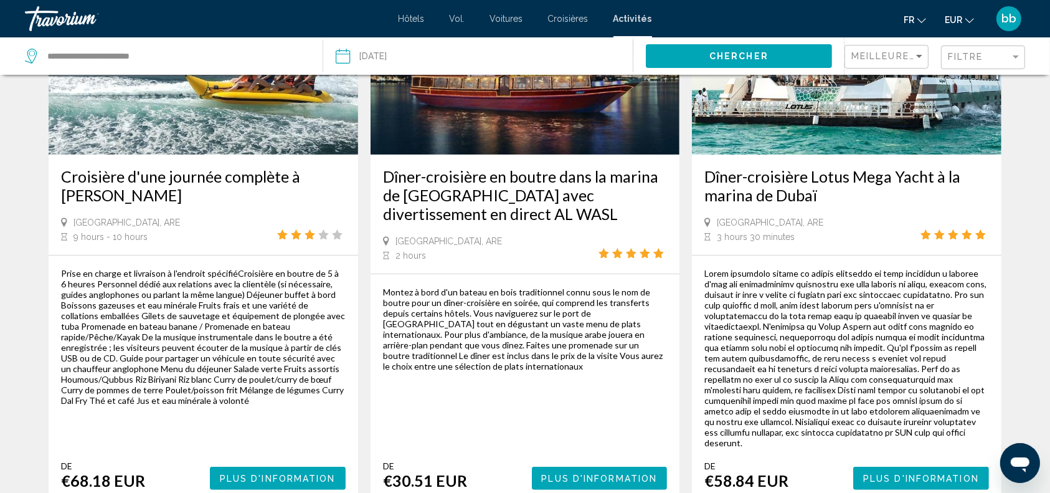
scroll to position [164, 0]
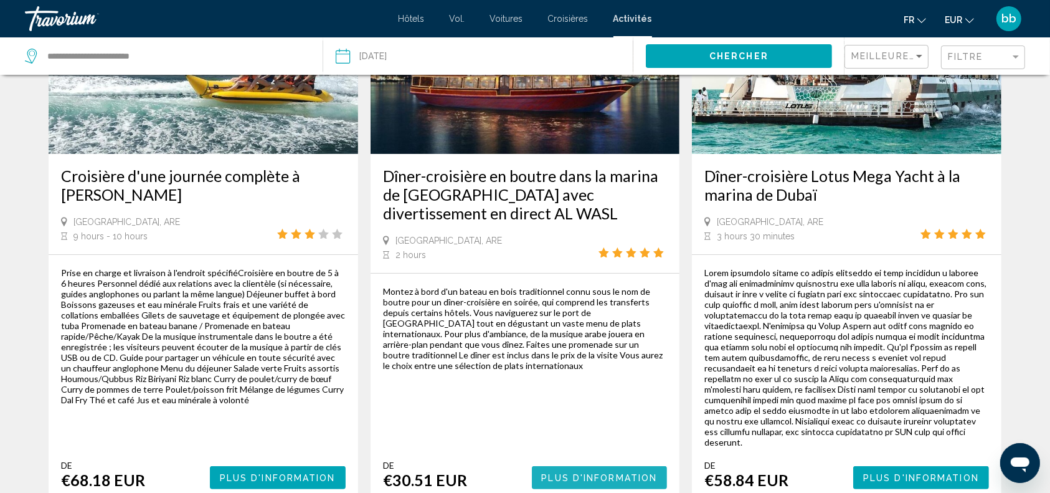
click at [598, 473] on span "Plus d'information" at bounding box center [600, 478] width 116 height 10
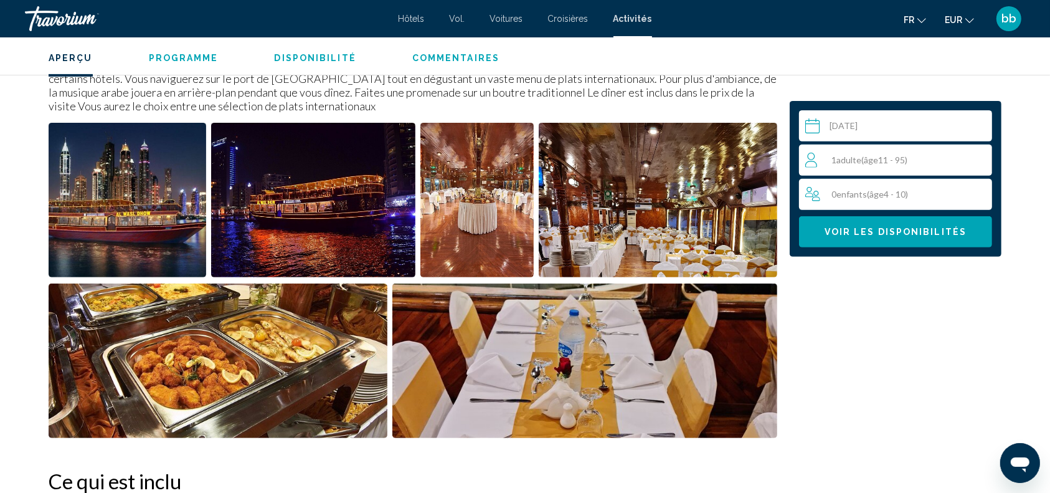
scroll to position [450, 0]
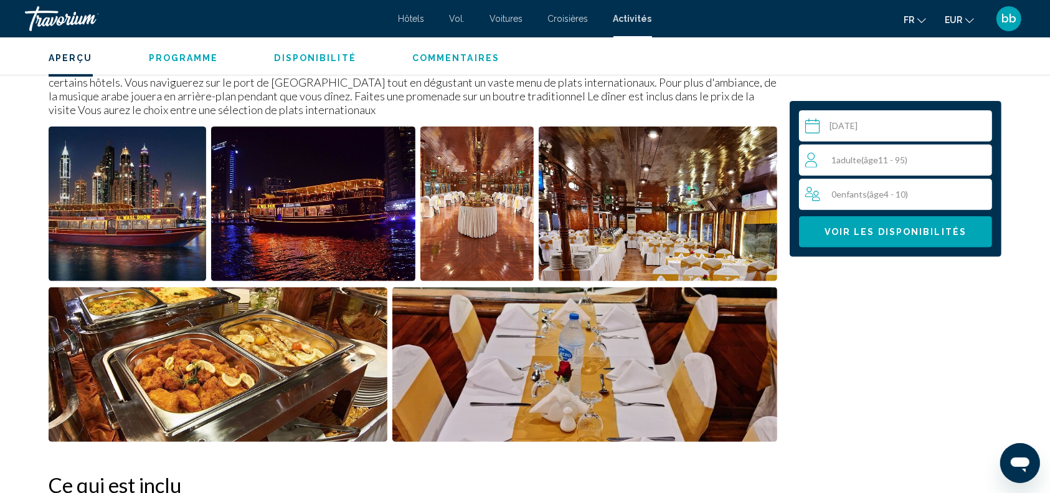
click at [136, 209] on img "Open full-screen image slider" at bounding box center [128, 203] width 158 height 154
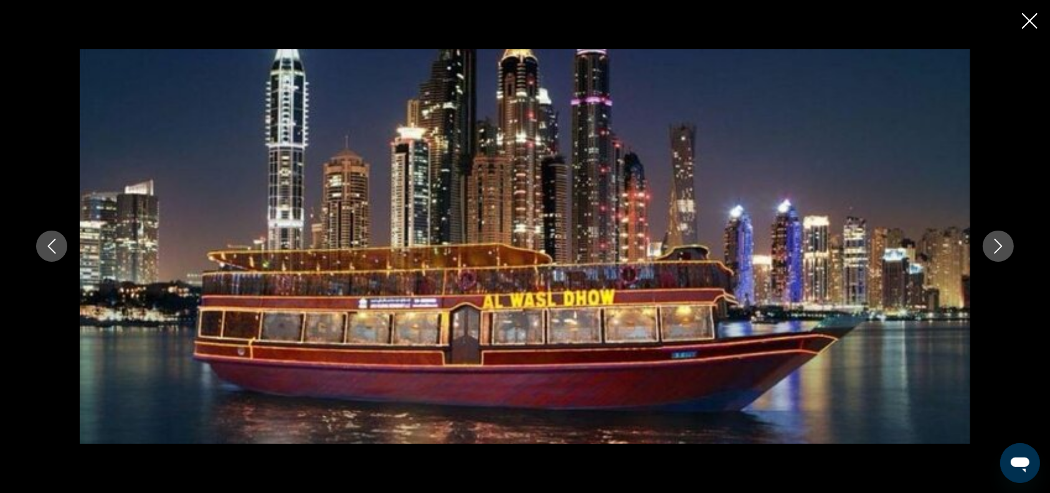
click at [999, 243] on icon "Next image" at bounding box center [998, 246] width 8 height 15
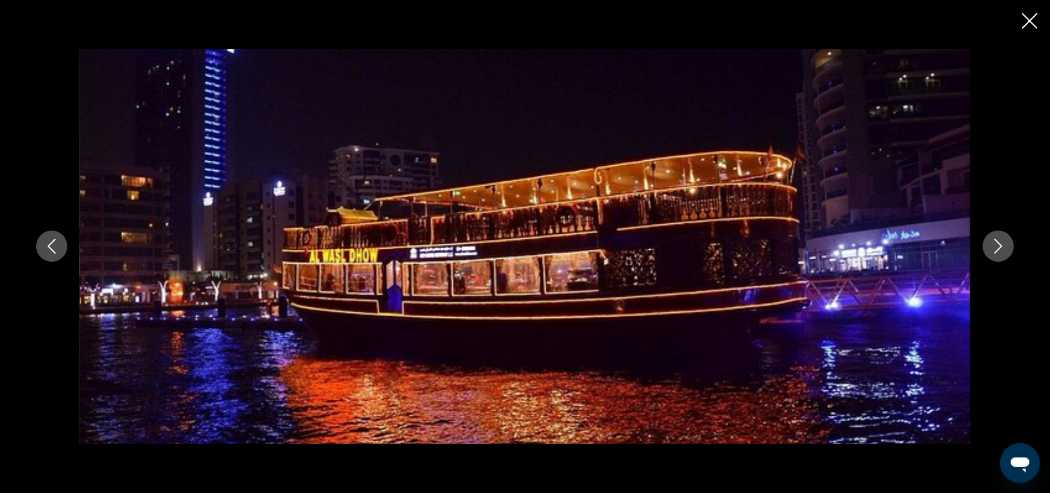
click at [999, 243] on icon "Next image" at bounding box center [998, 246] width 8 height 15
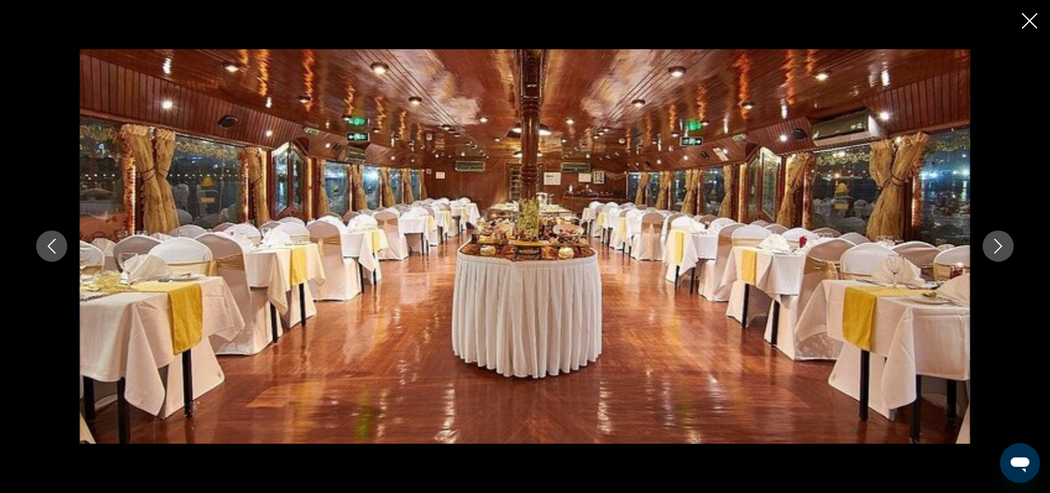
click at [999, 243] on icon "Next image" at bounding box center [998, 246] width 8 height 15
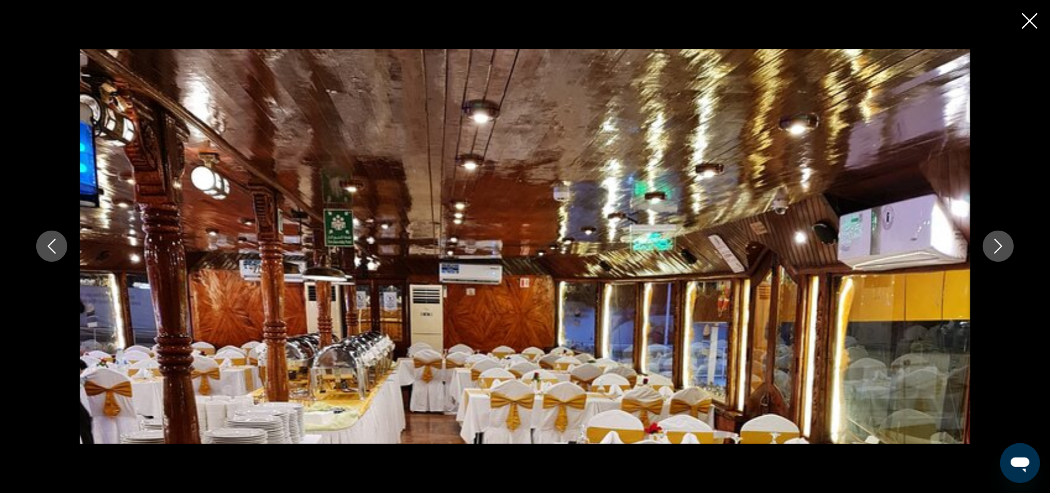
click at [999, 243] on icon "Next image" at bounding box center [998, 246] width 8 height 15
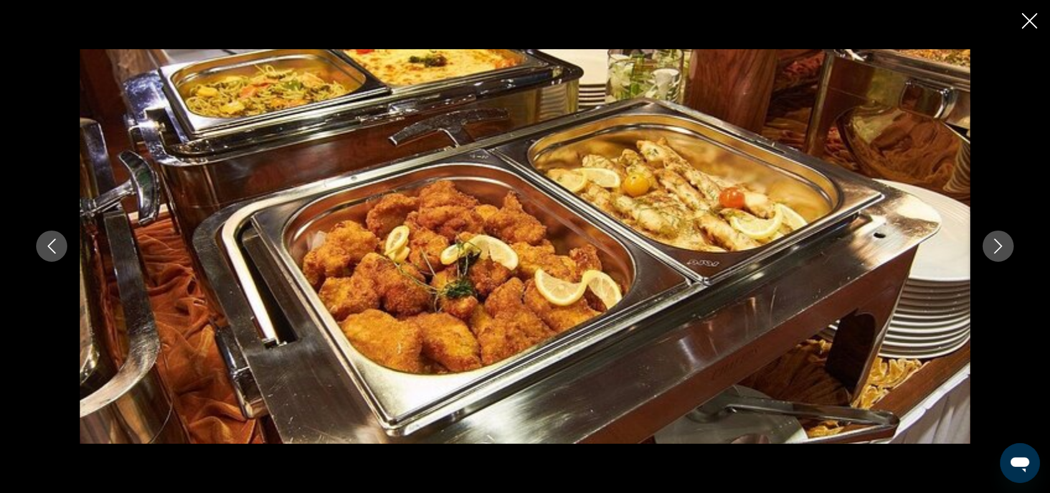
click at [999, 243] on icon "Next image" at bounding box center [998, 246] width 8 height 15
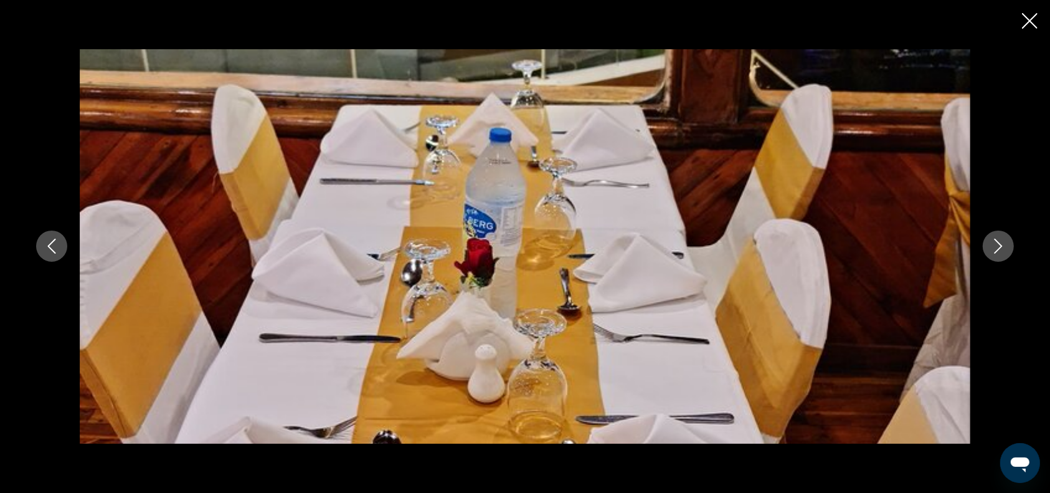
click at [999, 243] on icon "Next image" at bounding box center [998, 246] width 8 height 15
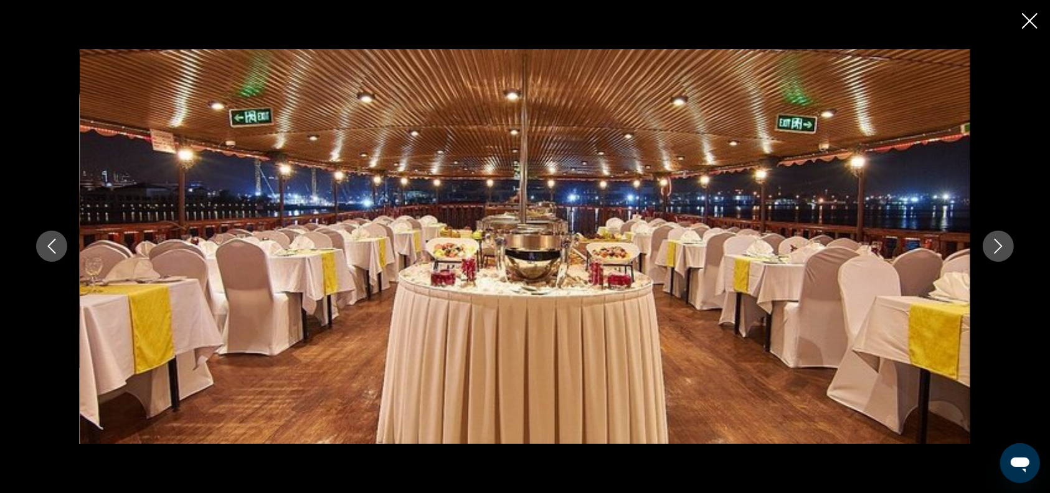
click at [999, 243] on icon "Next image" at bounding box center [998, 246] width 8 height 15
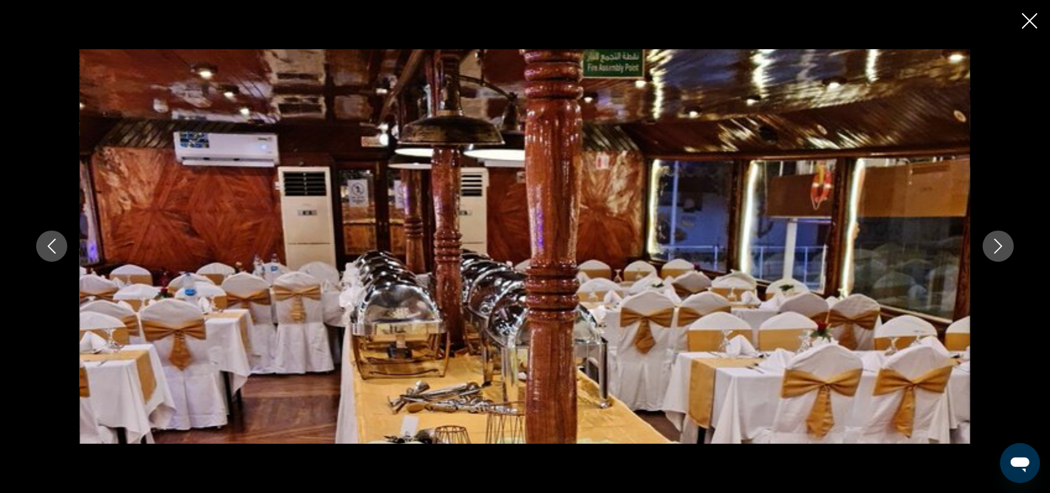
click at [999, 243] on icon "Next image" at bounding box center [998, 246] width 8 height 15
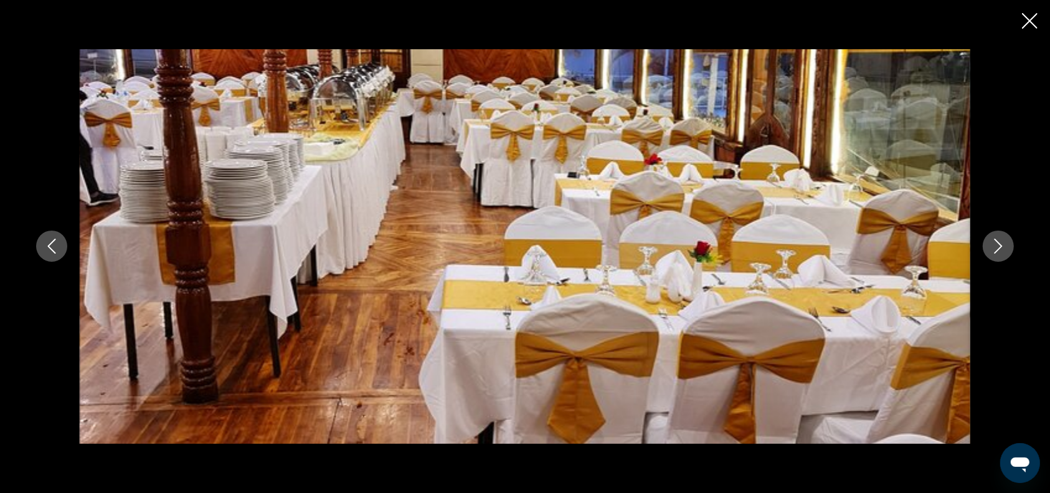
click at [999, 243] on icon "Next image" at bounding box center [998, 246] width 8 height 15
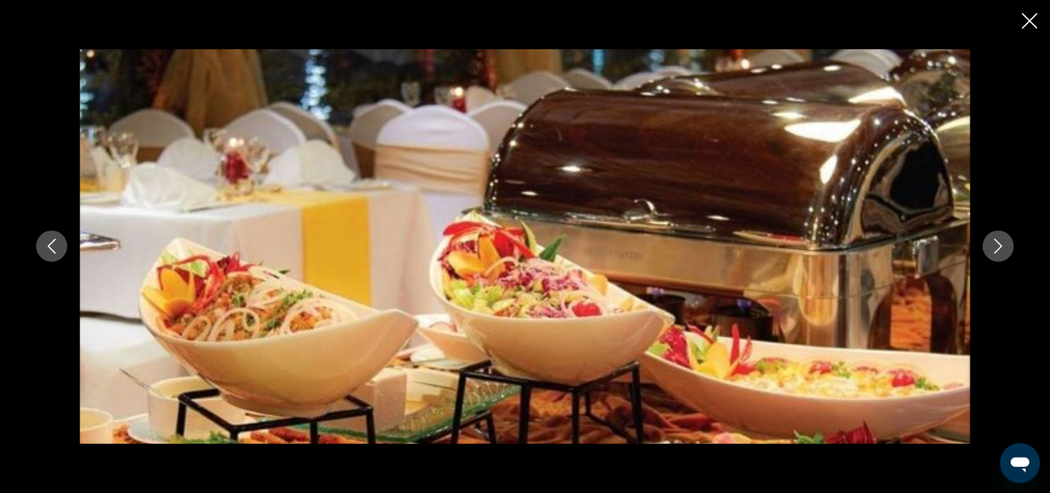
click at [999, 243] on icon "Next image" at bounding box center [998, 246] width 8 height 15
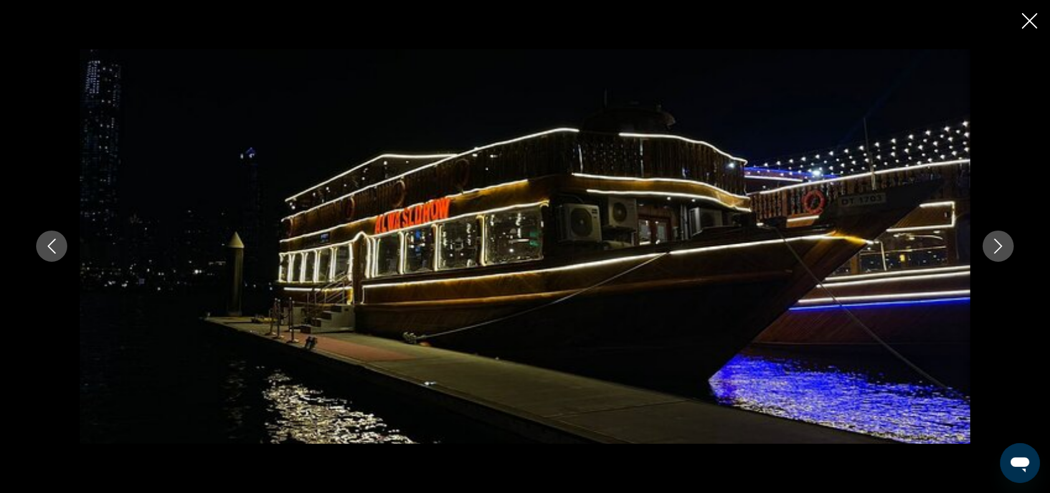
click at [999, 243] on icon "Next image" at bounding box center [998, 246] width 8 height 15
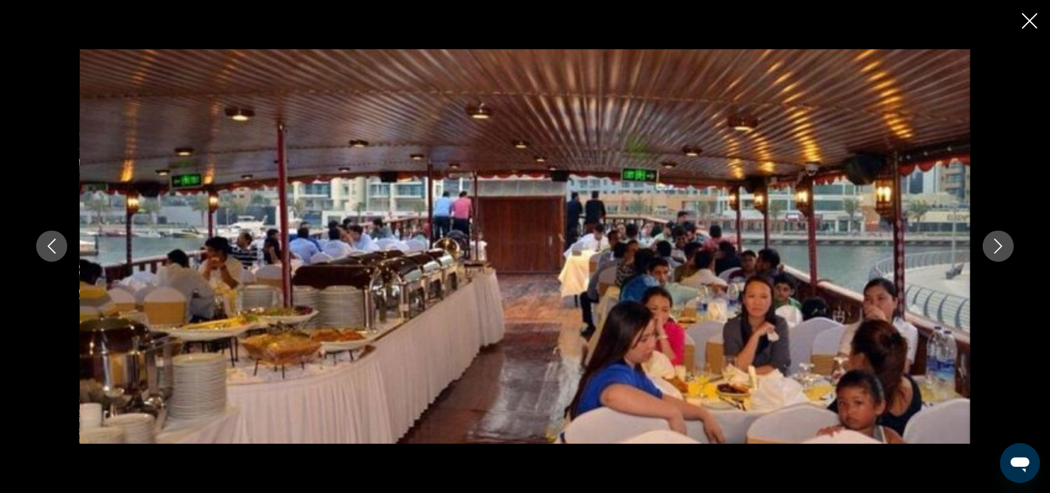
click at [999, 243] on icon "Next image" at bounding box center [998, 246] width 8 height 15
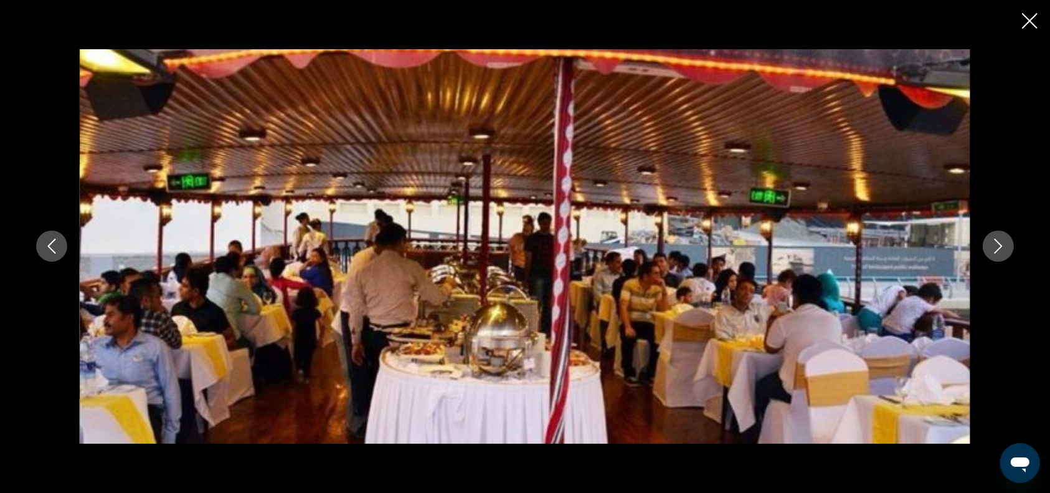
click at [999, 243] on icon "Next image" at bounding box center [998, 246] width 8 height 15
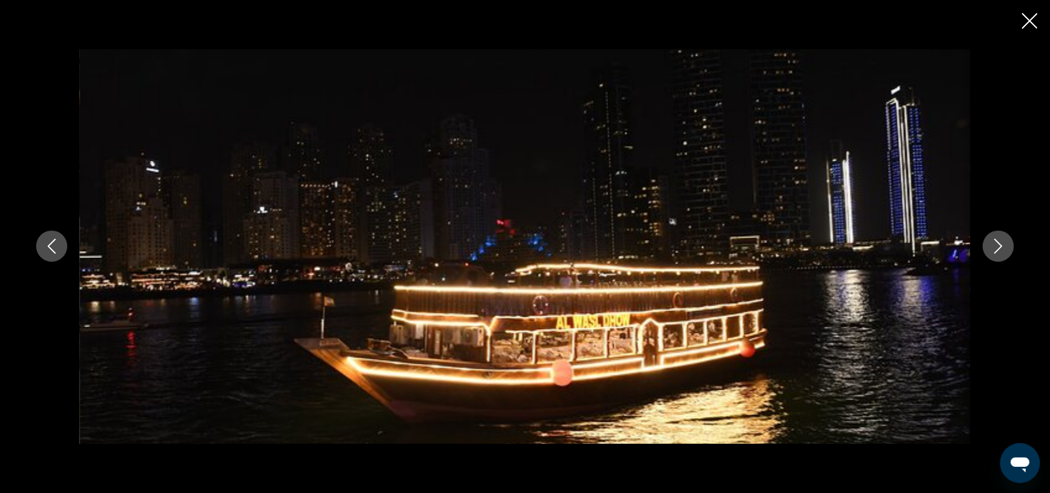
click at [999, 243] on icon "Next image" at bounding box center [998, 246] width 8 height 15
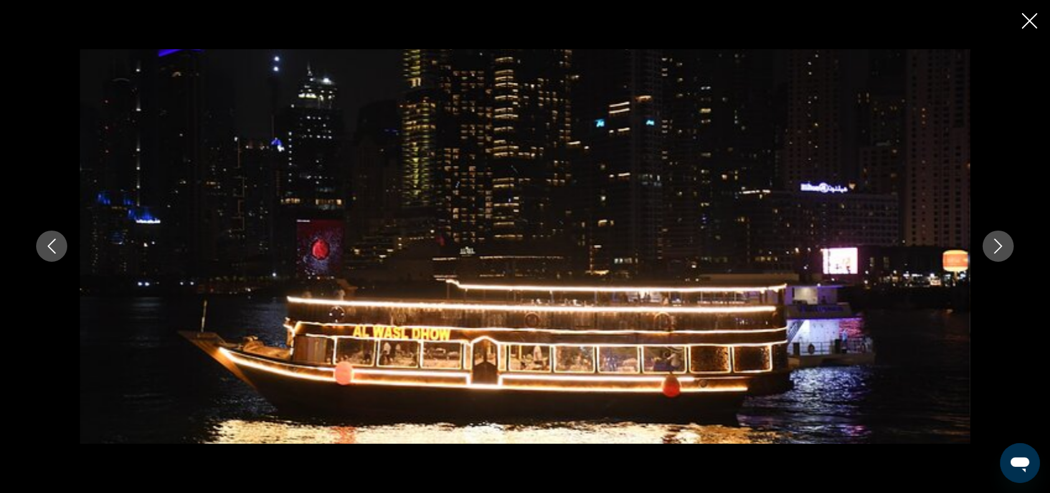
click at [999, 243] on icon "Next image" at bounding box center [998, 246] width 8 height 15
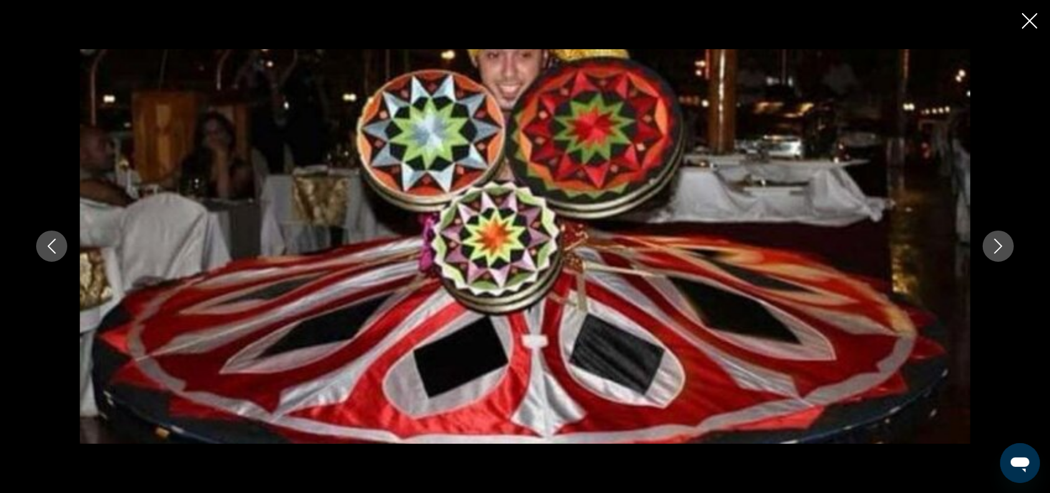
click at [999, 243] on icon "Next image" at bounding box center [998, 246] width 8 height 15
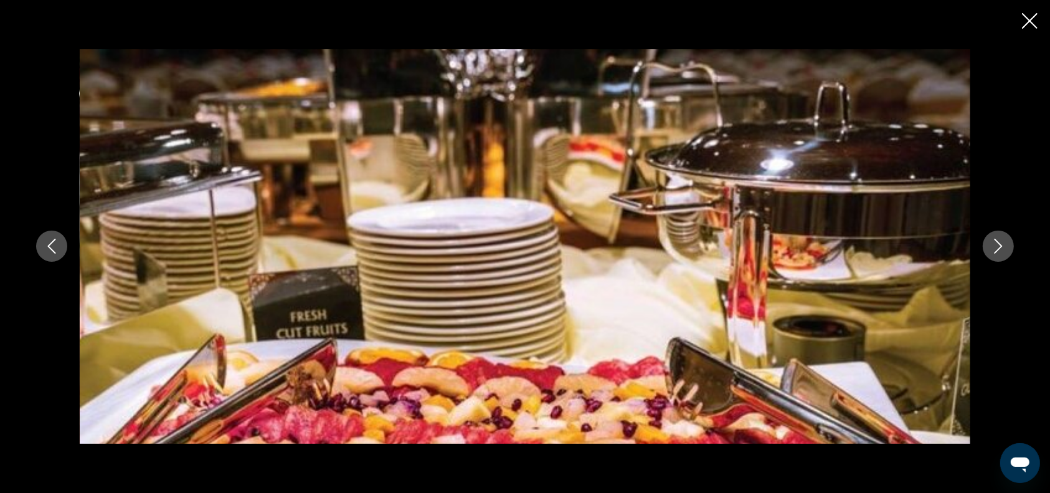
click at [1027, 25] on icon "Close slideshow" at bounding box center [1030, 21] width 16 height 16
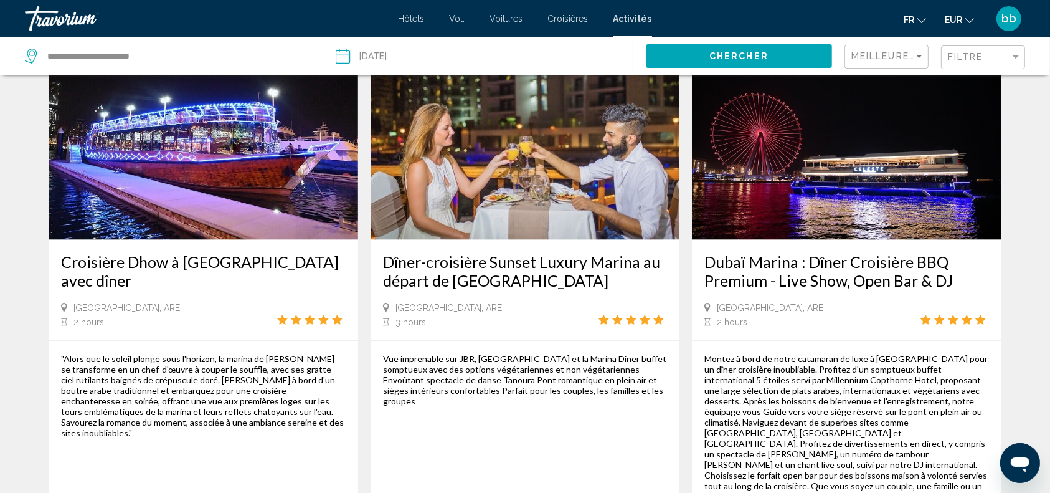
scroll to position [1732, 0]
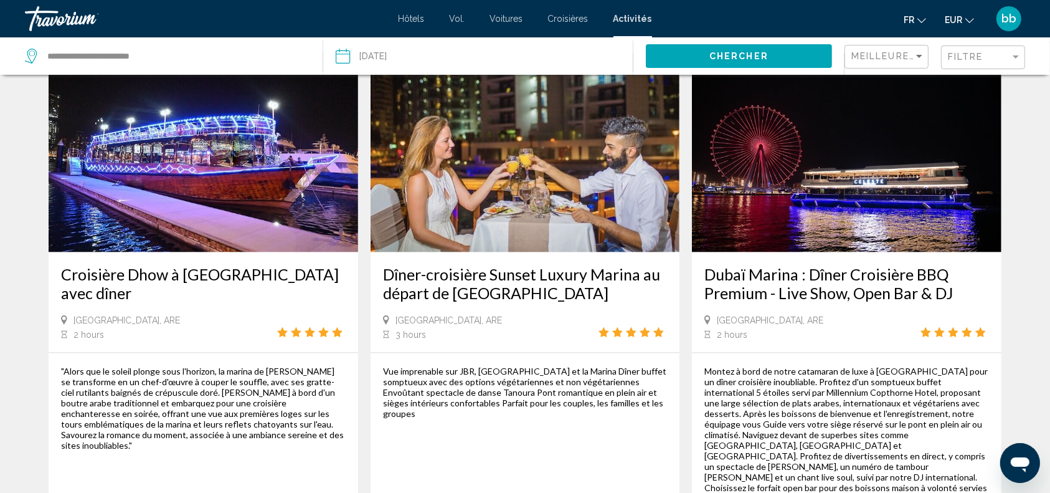
click at [593, 184] on img "Contenu principal" at bounding box center [525, 152] width 309 height 199
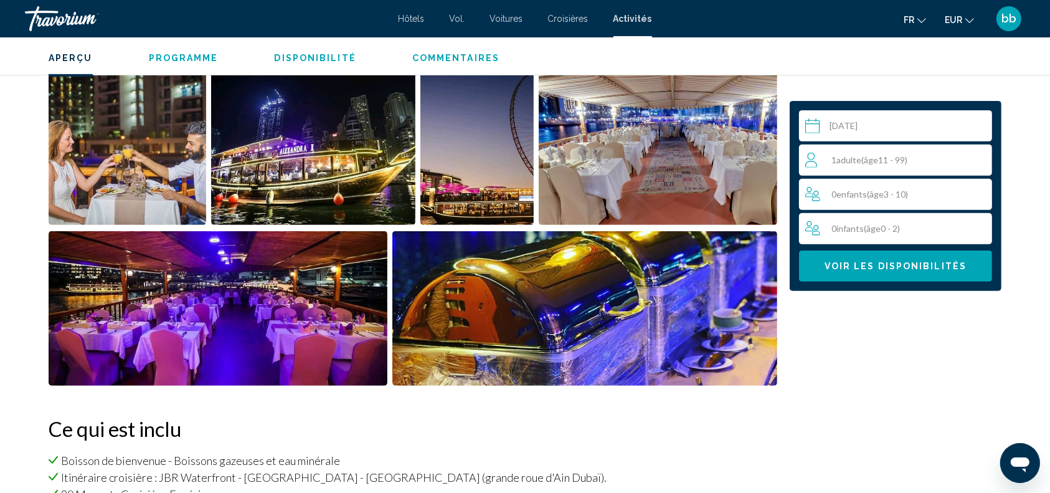
scroll to position [453, 0]
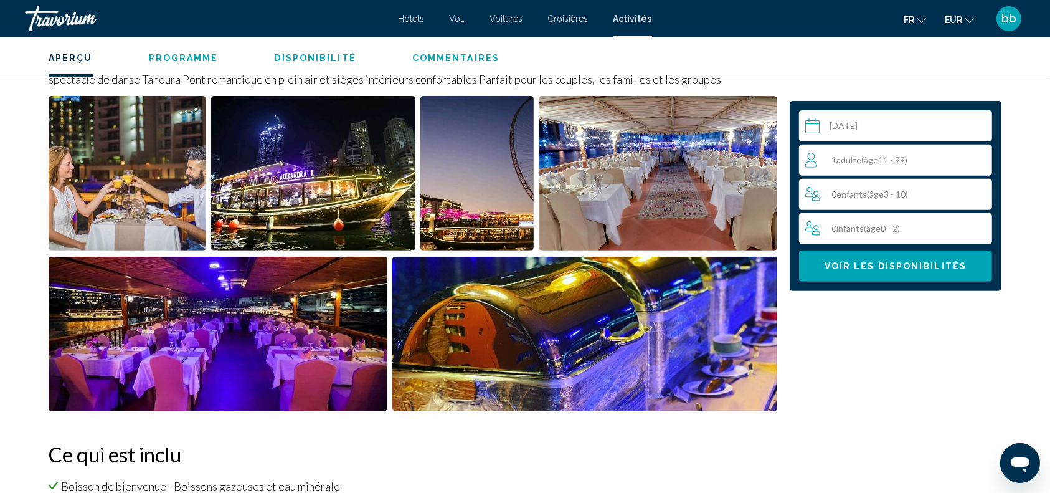
click at [120, 172] on img "Open full-screen image slider" at bounding box center [128, 173] width 158 height 154
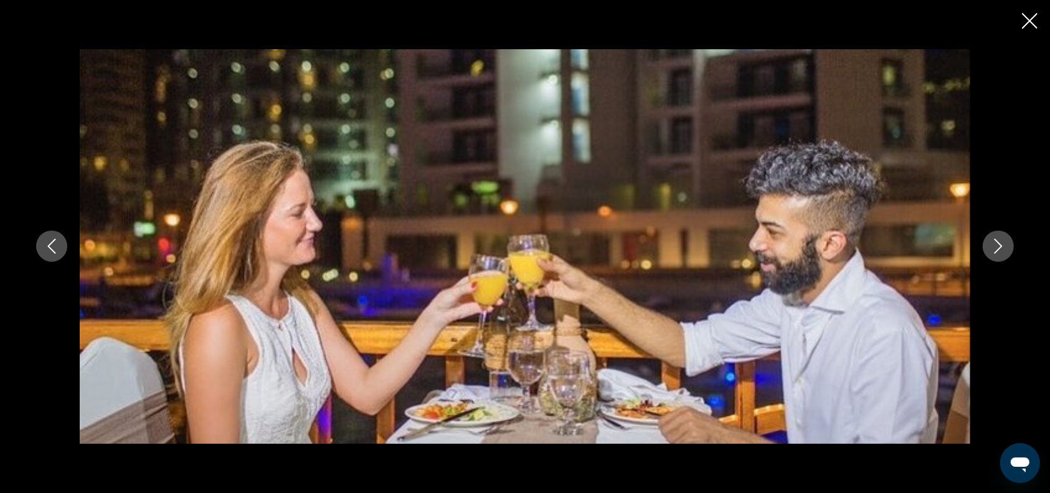
click at [996, 246] on icon "Next image" at bounding box center [998, 245] width 15 height 15
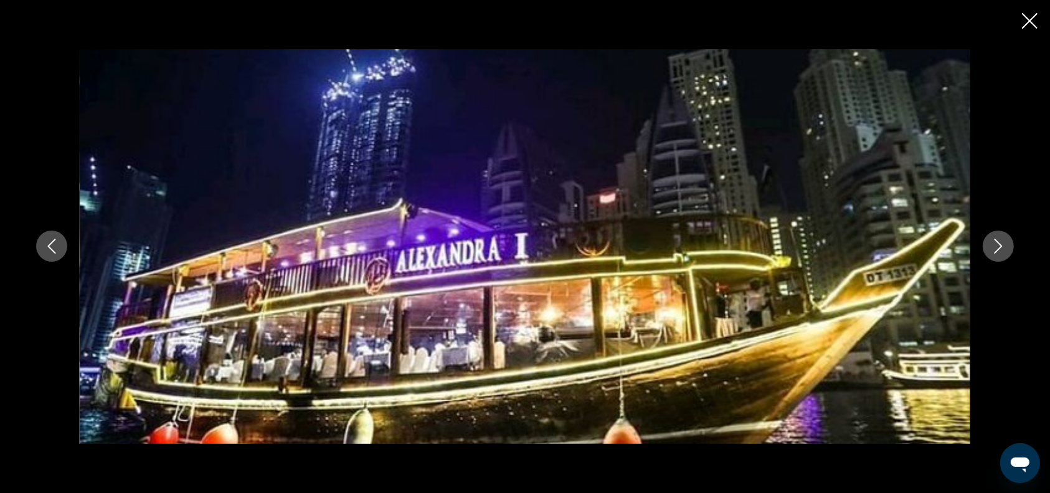
click at [996, 246] on icon "Next image" at bounding box center [998, 245] width 15 height 15
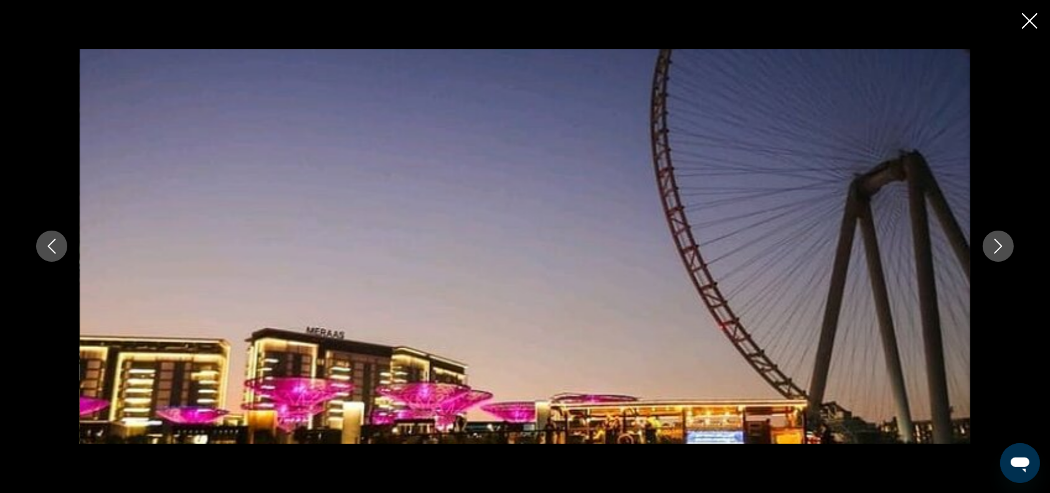
click at [996, 246] on icon "Next image" at bounding box center [998, 245] width 15 height 15
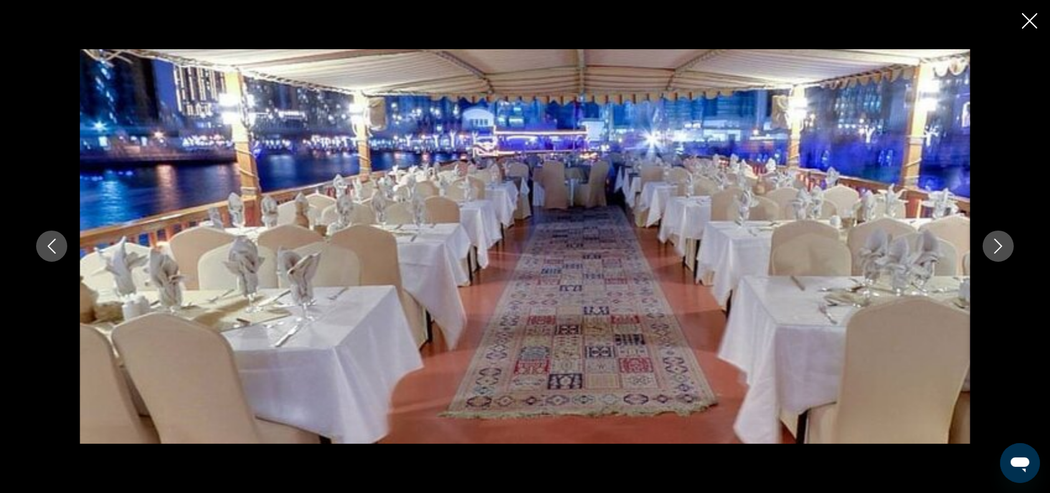
click at [996, 246] on icon "Next image" at bounding box center [998, 245] width 15 height 15
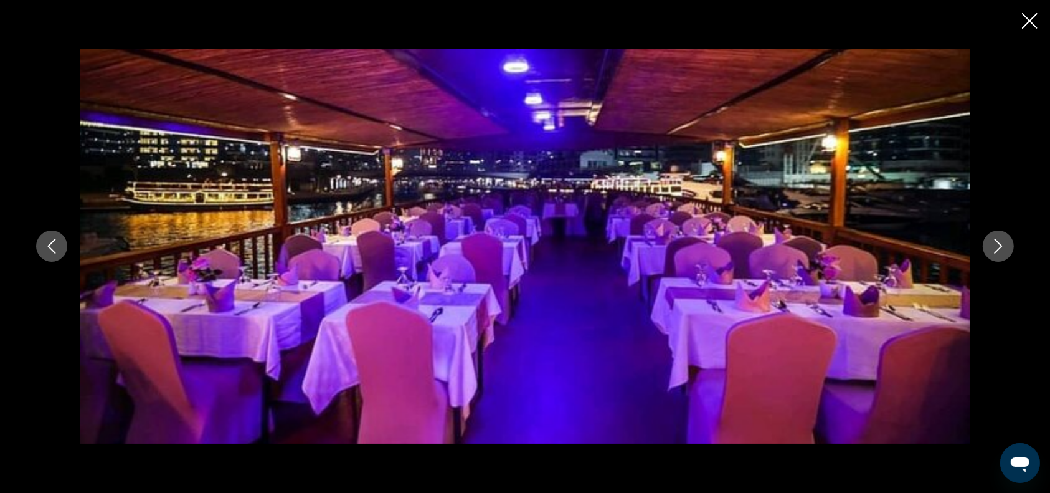
click at [996, 246] on icon "Next image" at bounding box center [998, 245] width 15 height 15
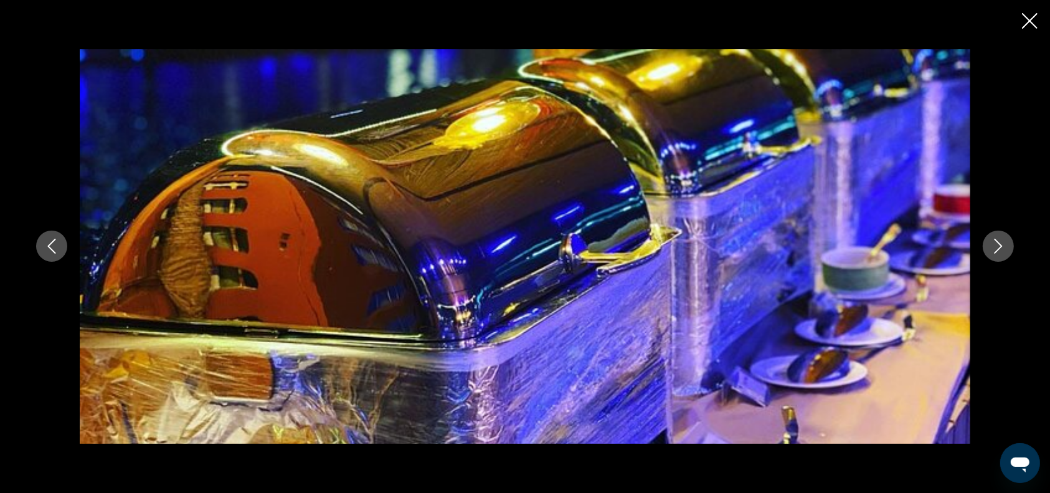
click at [996, 246] on icon "Next image" at bounding box center [998, 245] width 15 height 15
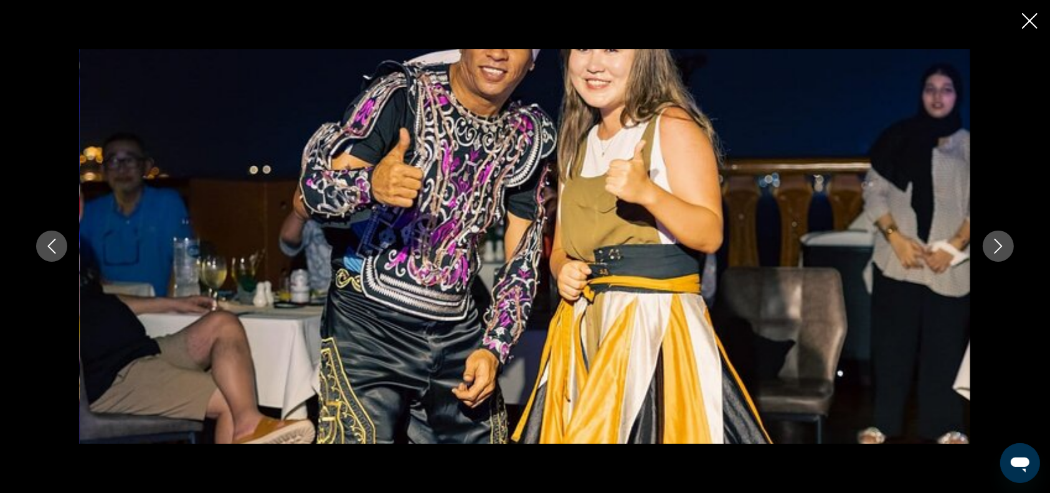
click at [996, 246] on icon "Next image" at bounding box center [998, 245] width 15 height 15
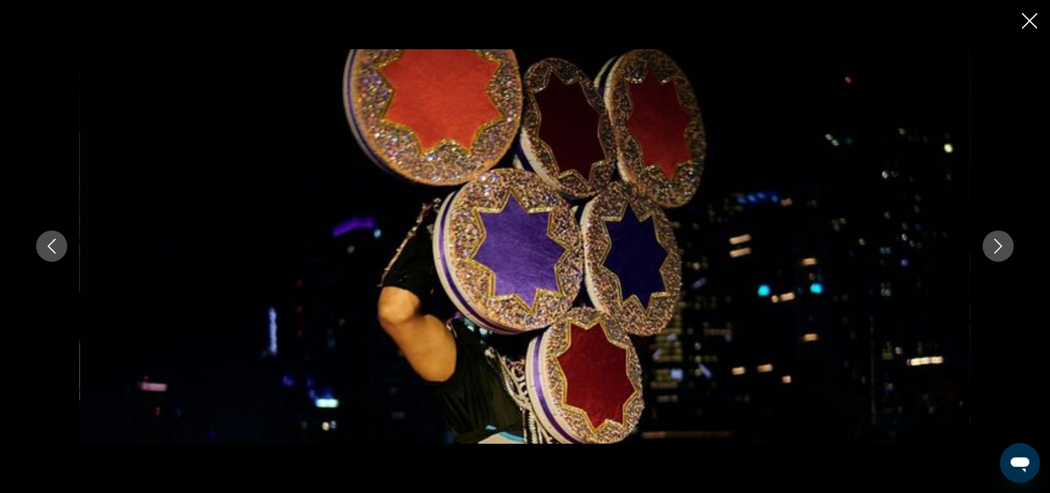
click at [996, 246] on icon "Next image" at bounding box center [998, 245] width 15 height 15
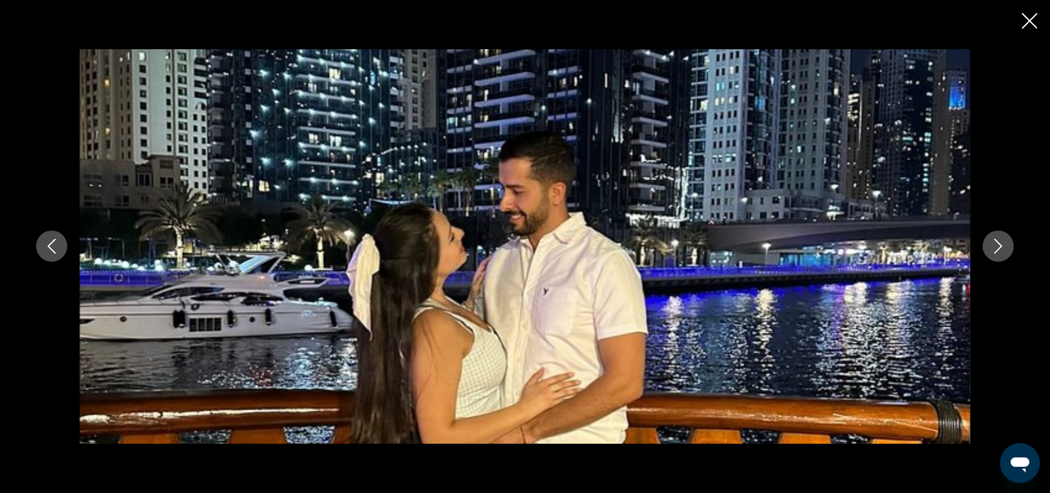
click at [996, 245] on icon "Next image" at bounding box center [998, 245] width 15 height 15
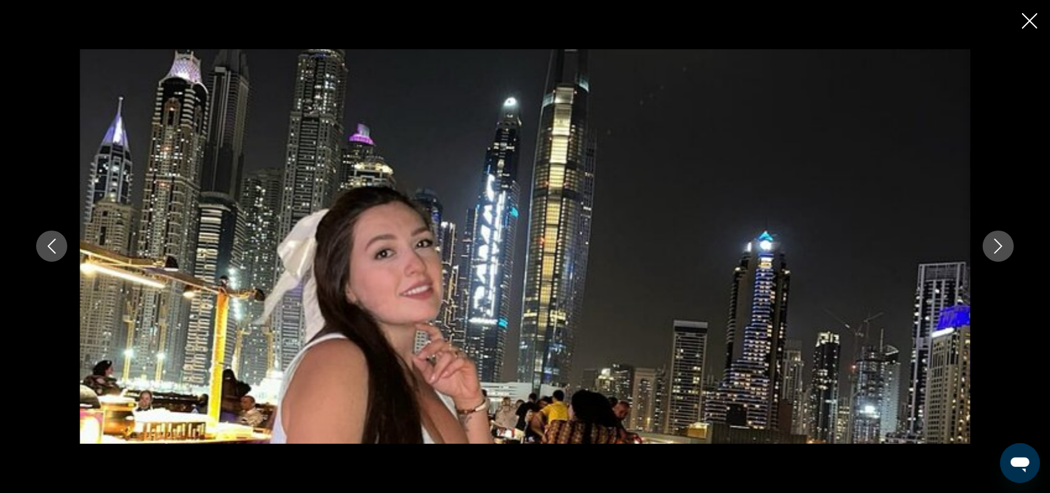
click at [996, 245] on icon "Next image" at bounding box center [998, 245] width 15 height 15
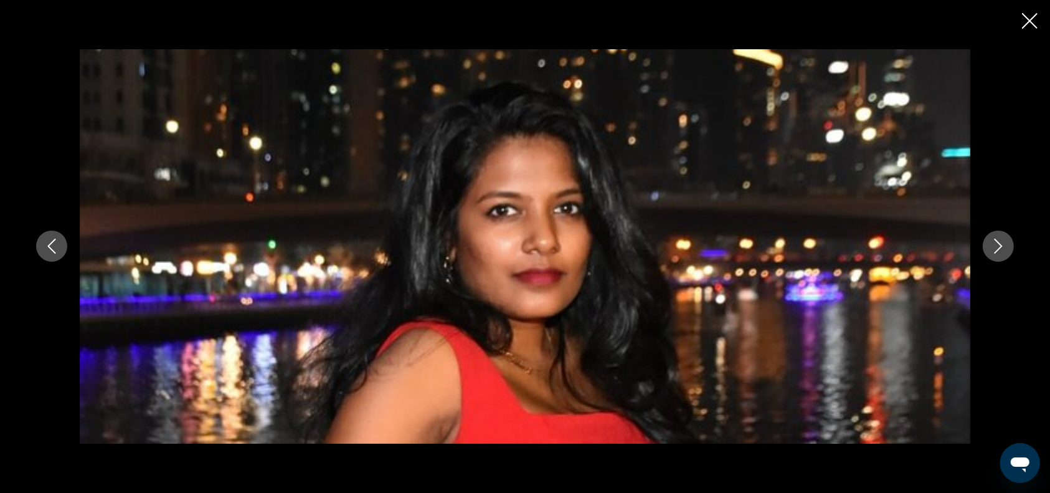
click at [996, 245] on icon "Next image" at bounding box center [998, 245] width 15 height 15
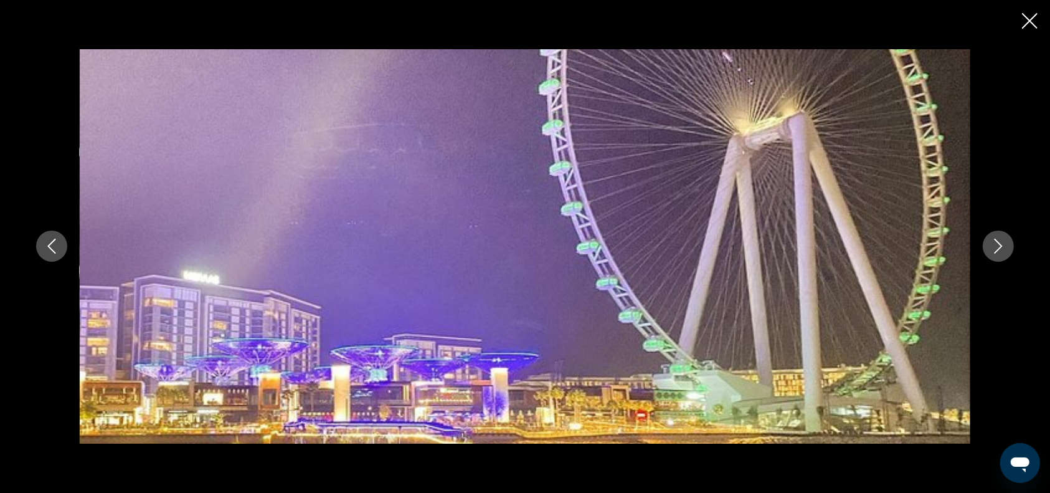
click at [996, 245] on icon "Next image" at bounding box center [998, 245] width 15 height 15
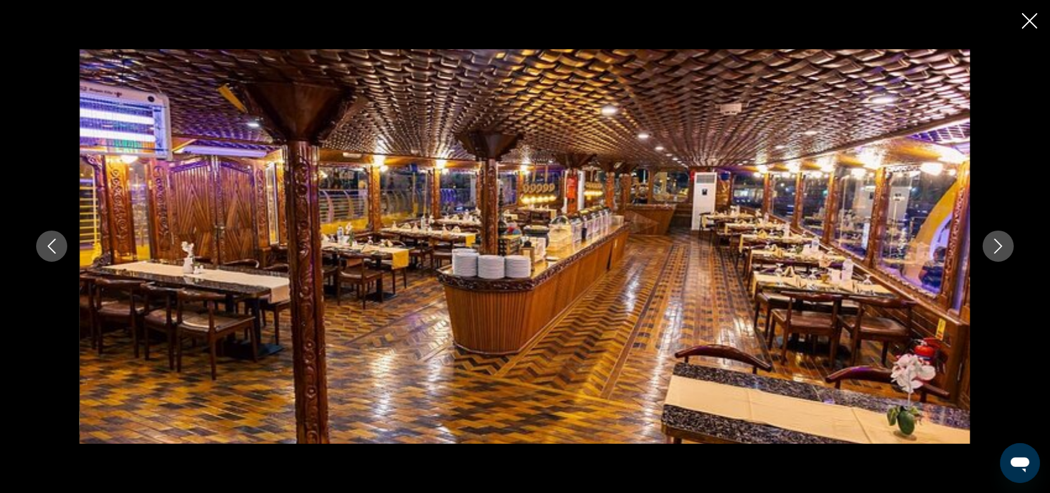
click at [996, 245] on icon "Next image" at bounding box center [998, 245] width 15 height 15
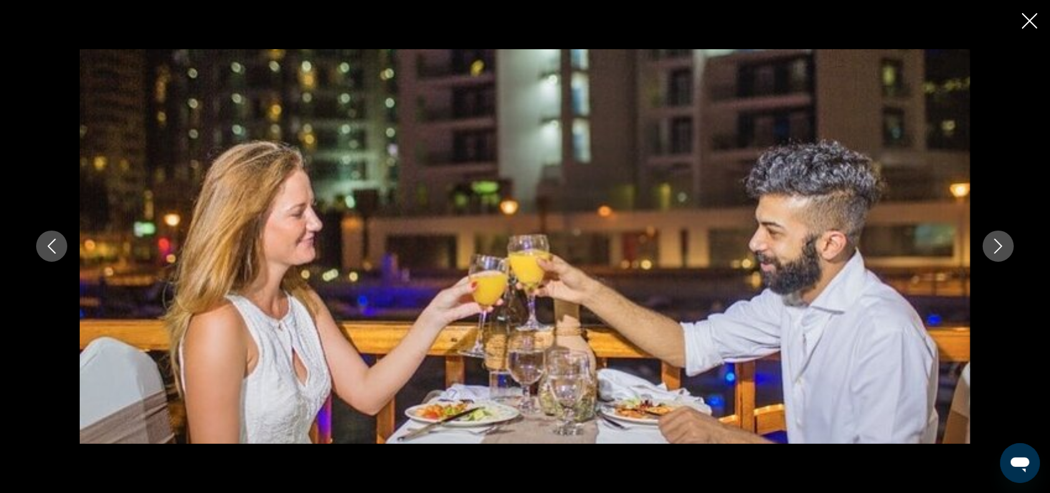
click at [1026, 24] on icon "Close slideshow" at bounding box center [1030, 21] width 16 height 16
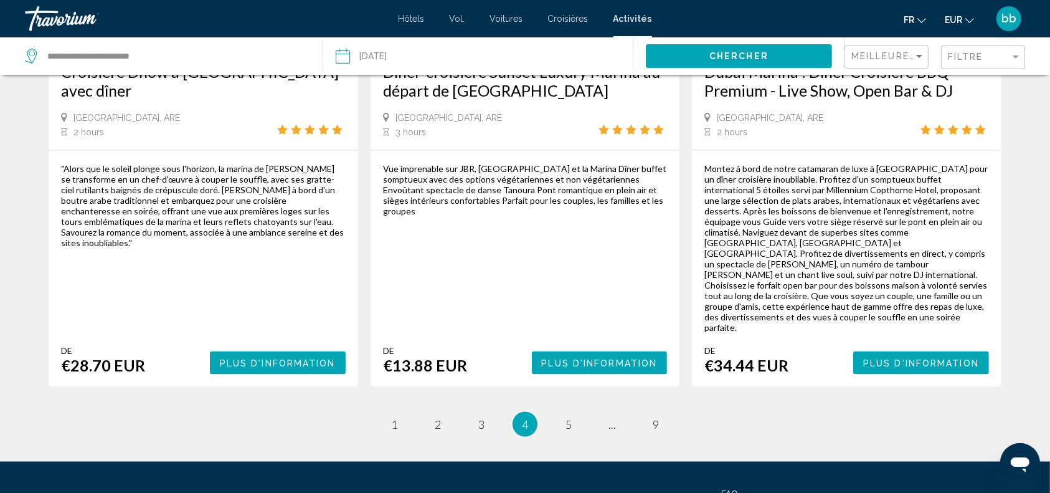
scroll to position [1998, 0]
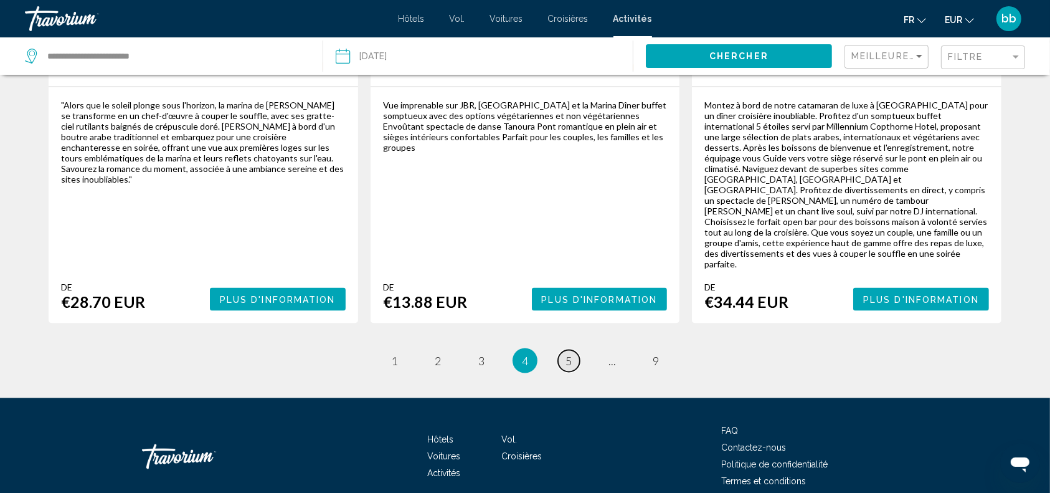
click at [564, 350] on link "page 5" at bounding box center [569, 361] width 22 height 22
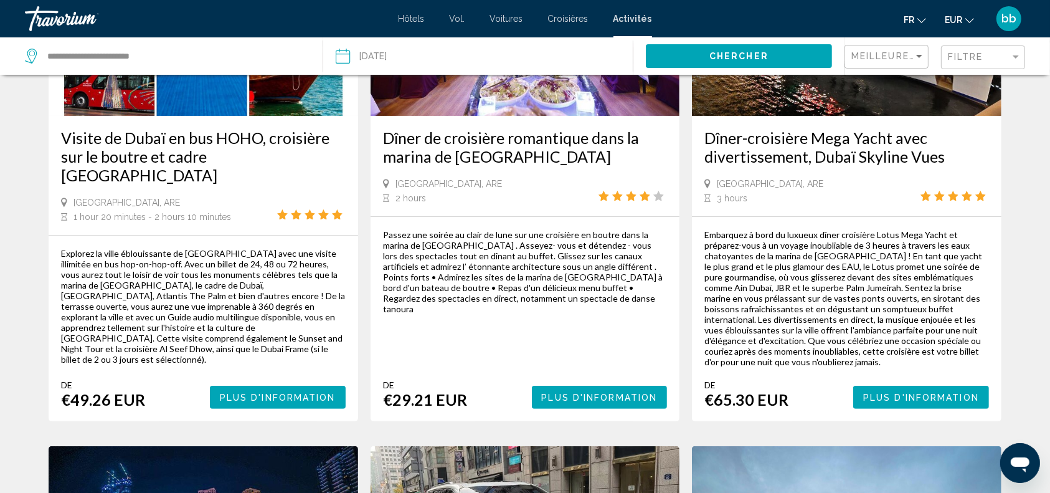
scroll to position [201, 0]
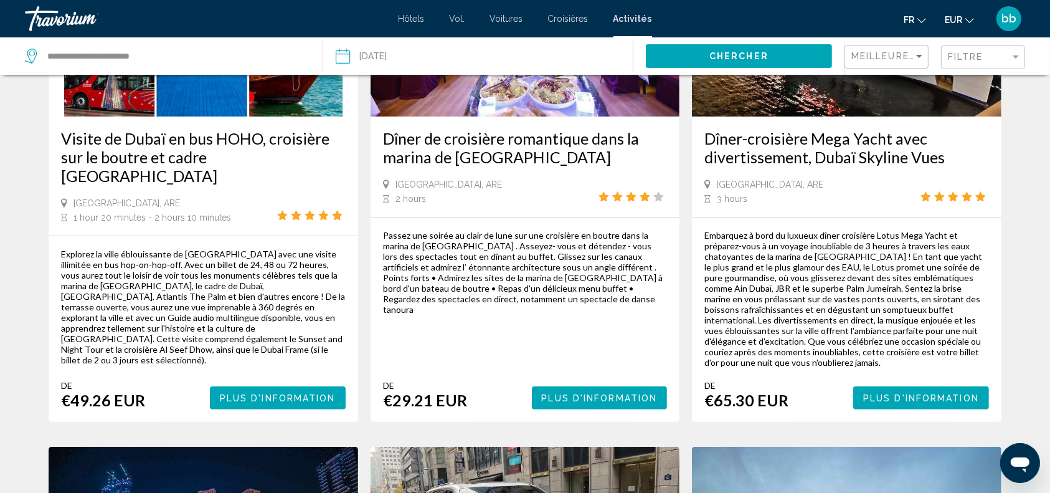
click at [608, 395] on span "Plus d'information" at bounding box center [600, 398] width 116 height 10
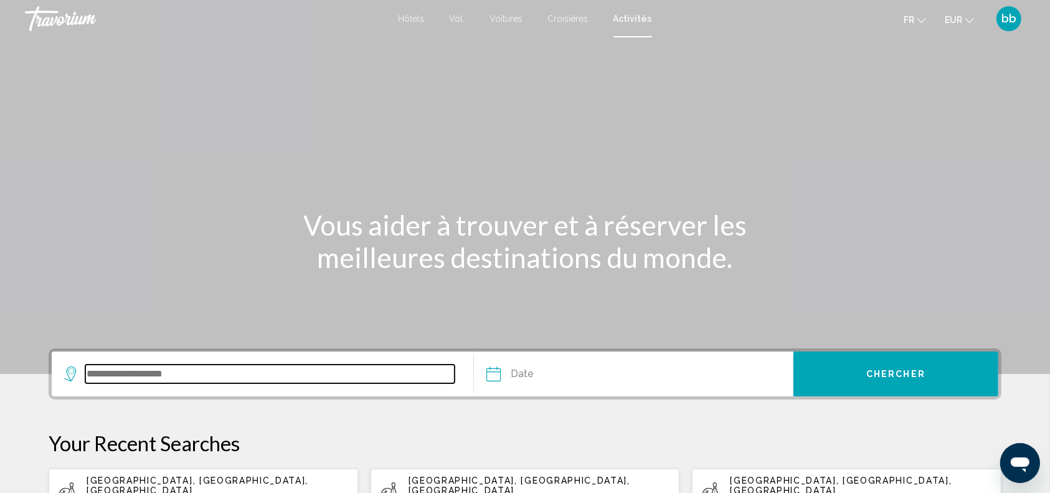
click at [322, 378] on input "Search widget" at bounding box center [269, 373] width 369 height 19
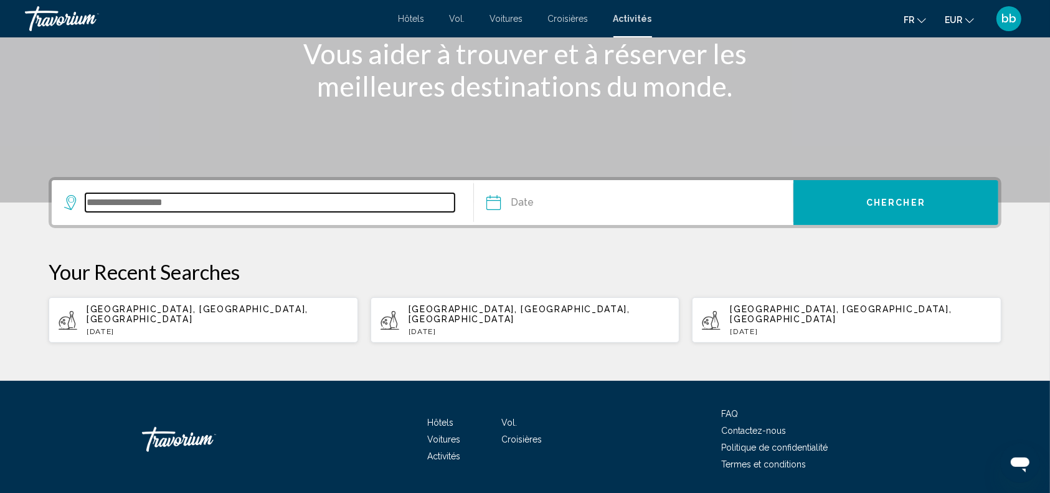
scroll to position [201, 0]
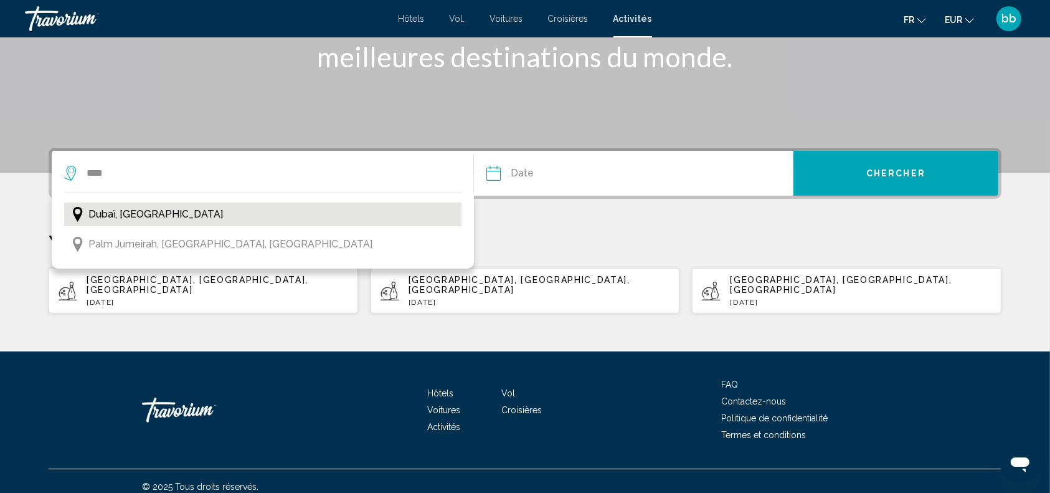
click at [202, 214] on span "Dubaï, [GEOGRAPHIC_DATA]" at bounding box center [155, 213] width 135 height 17
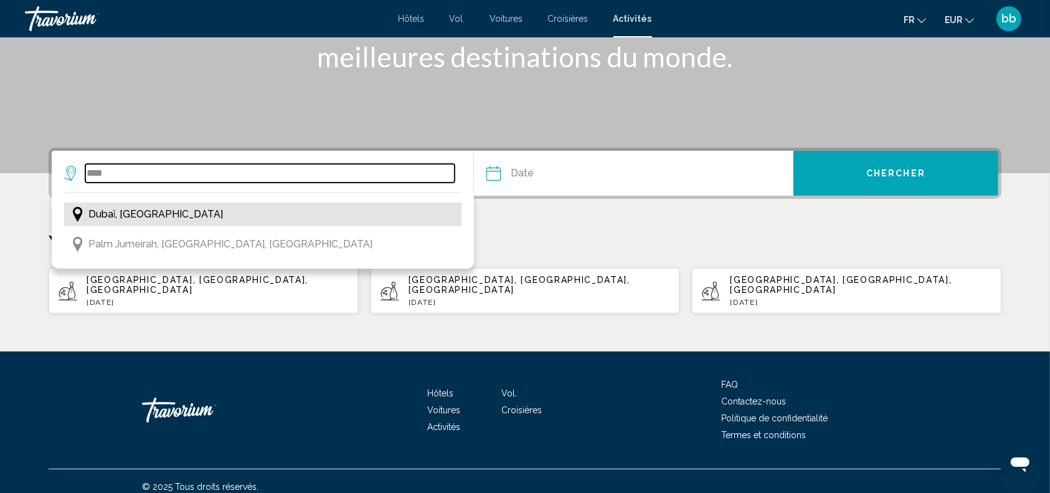
type input "**********"
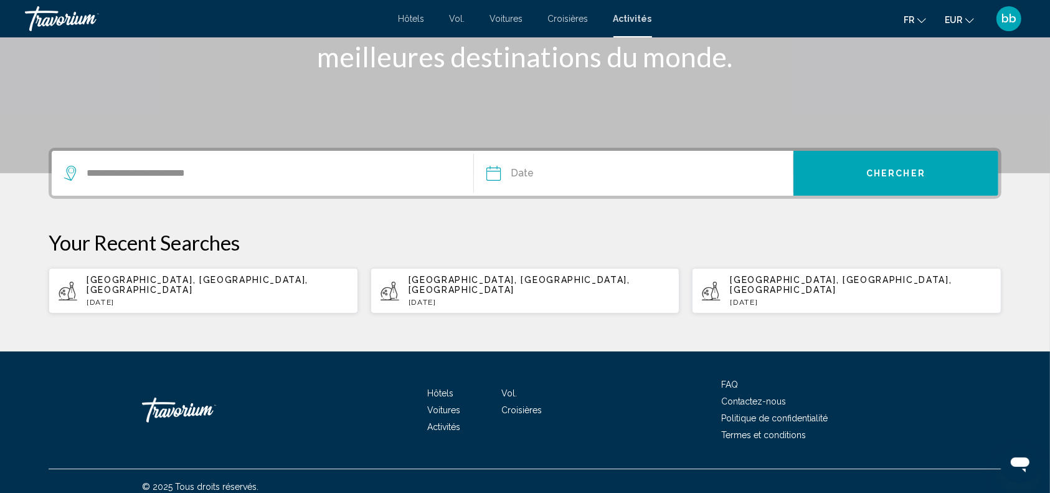
click at [494, 175] on input "Date" at bounding box center [562, 175] width 158 height 49
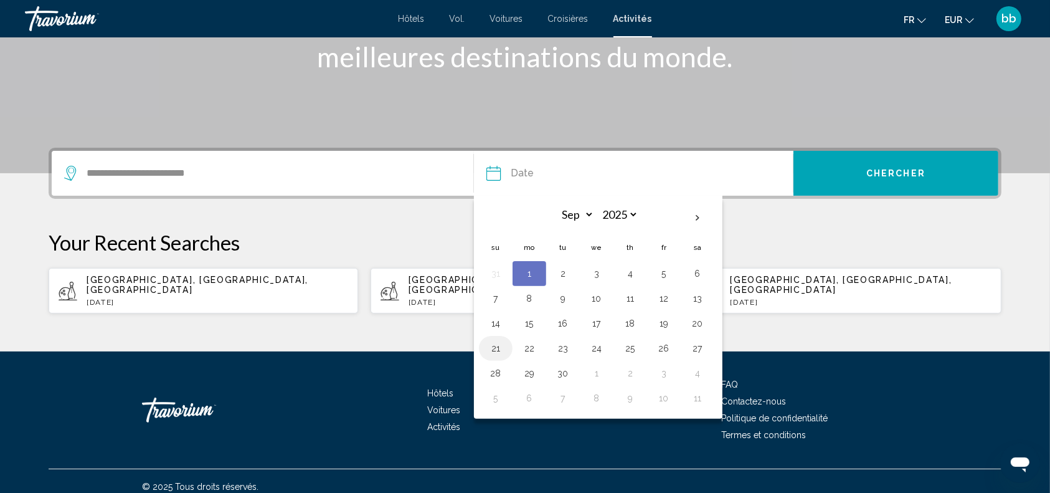
click at [495, 349] on button "21" at bounding box center [496, 347] width 20 height 17
type input "**********"
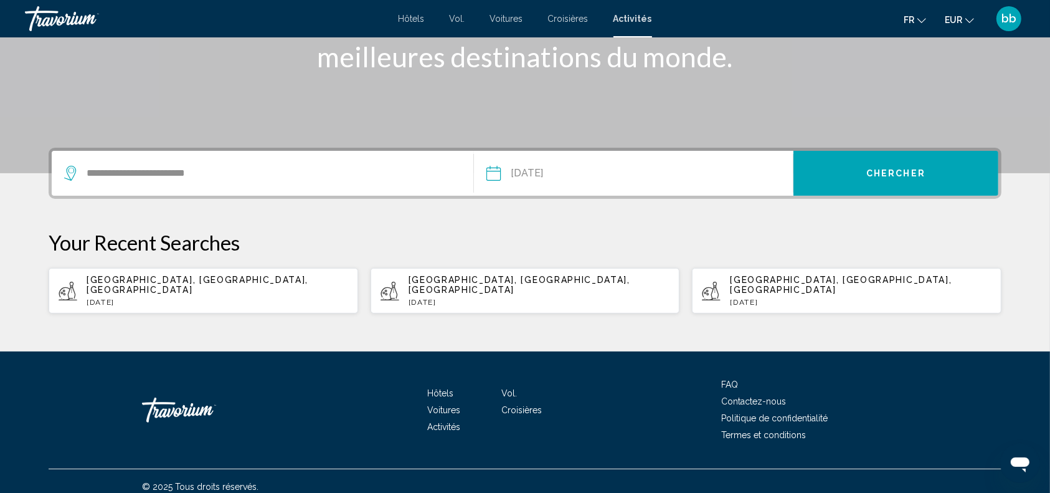
click at [899, 174] on span "Chercher" at bounding box center [895, 174] width 59 height 10
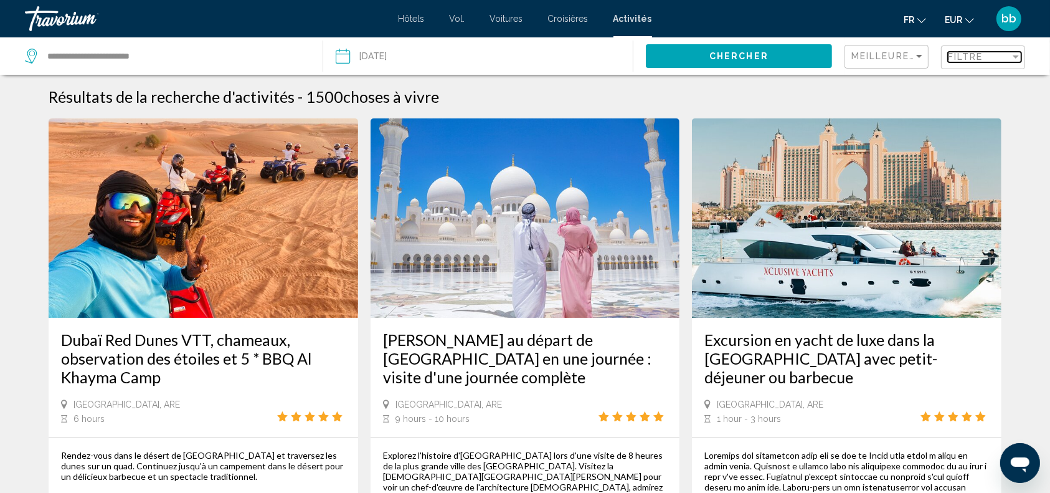
click at [954, 56] on span "Filtre" at bounding box center [965, 57] width 35 height 10
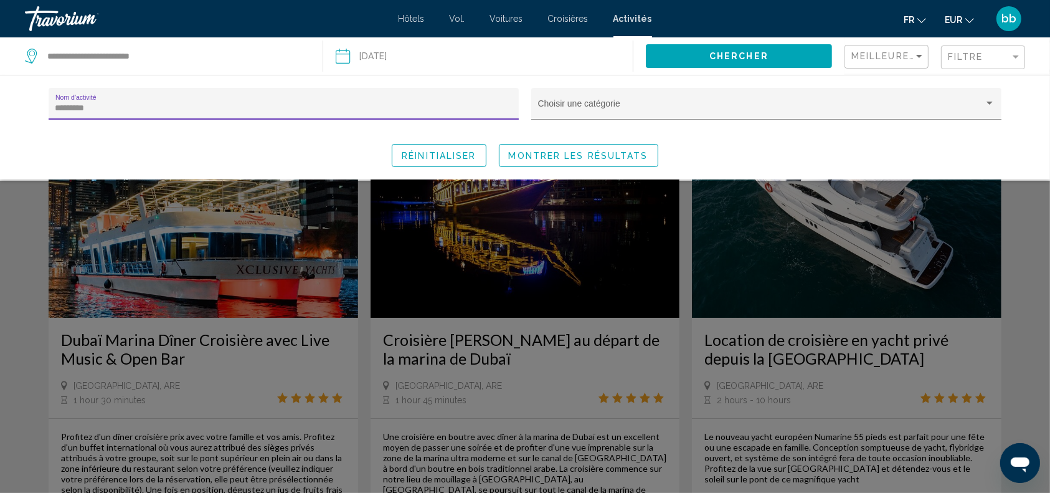
type input "*********"
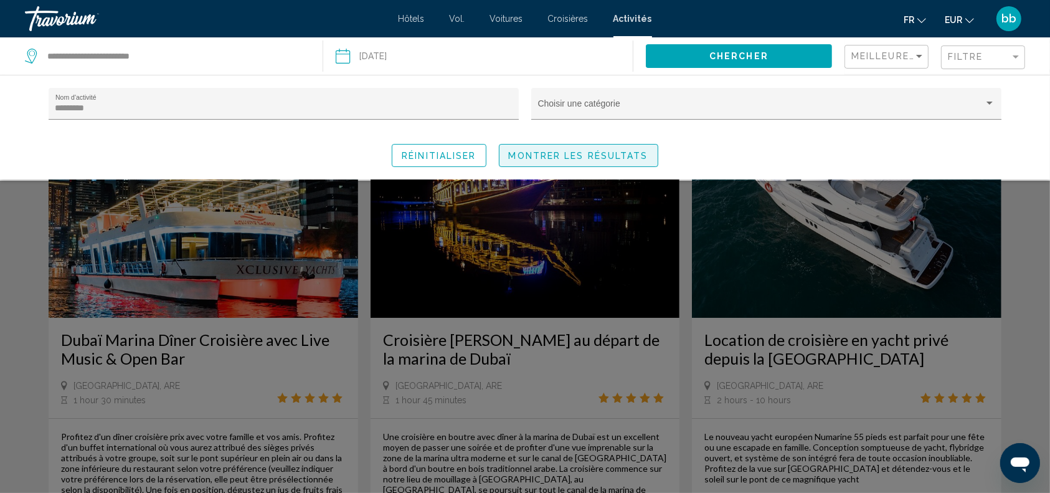
click at [602, 152] on span "Montrer les résultats" at bounding box center [578, 156] width 139 height 10
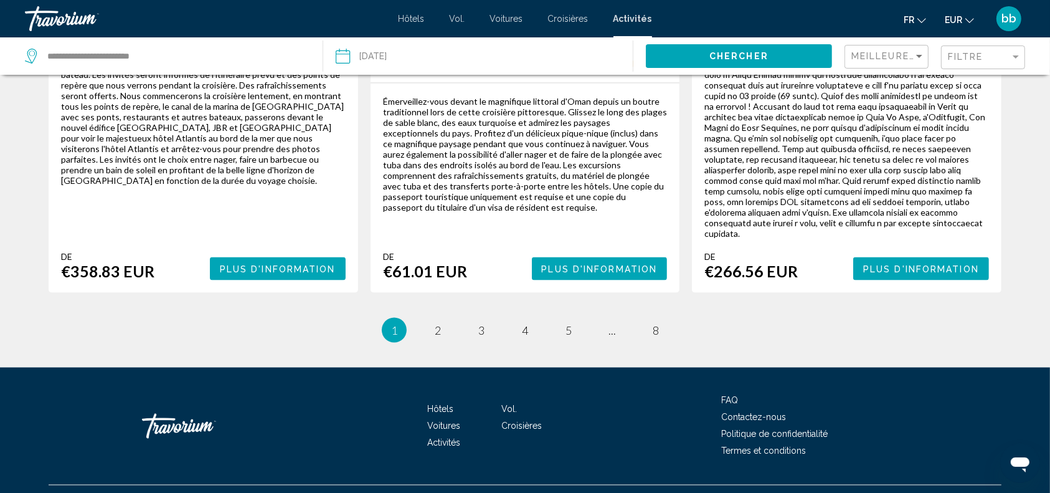
scroll to position [2019, 0]
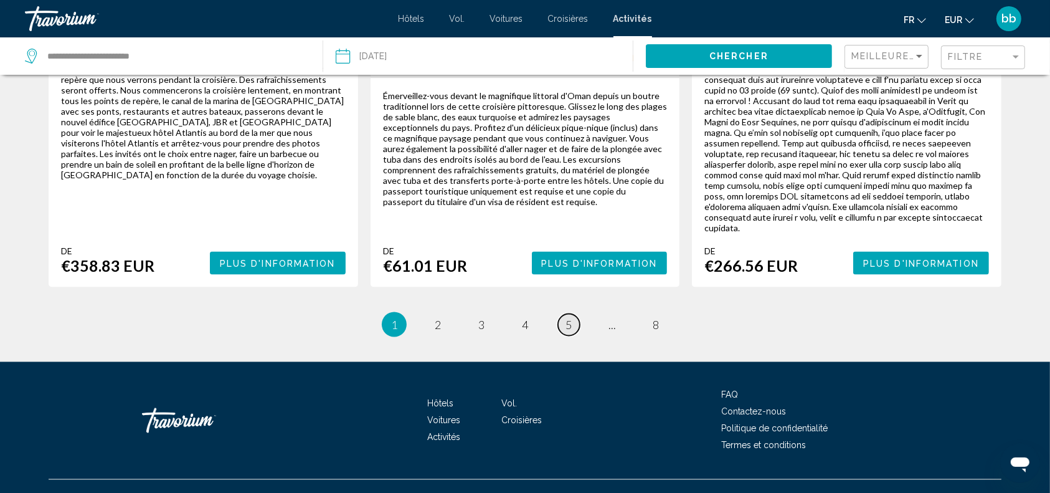
click at [565, 318] on span "5" at bounding box center [568, 325] width 6 height 14
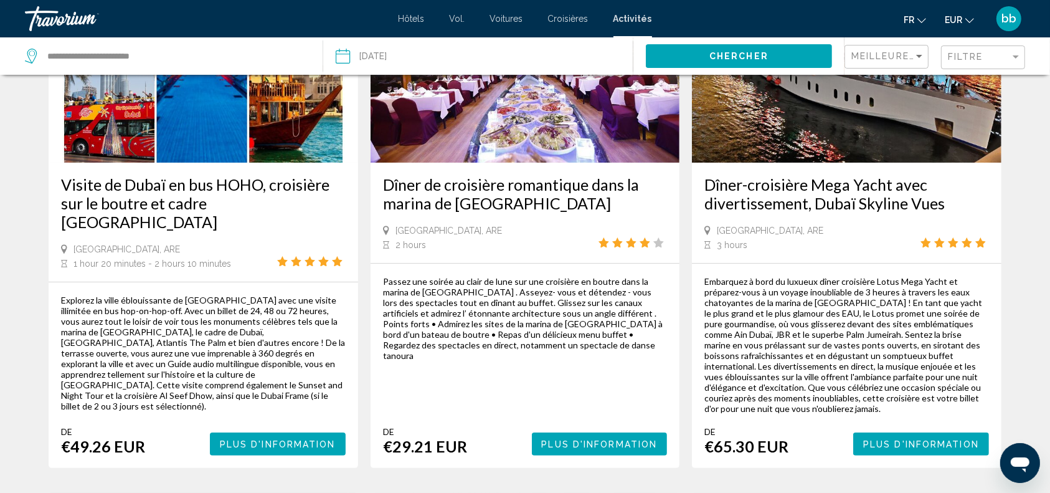
scroll to position [154, 0]
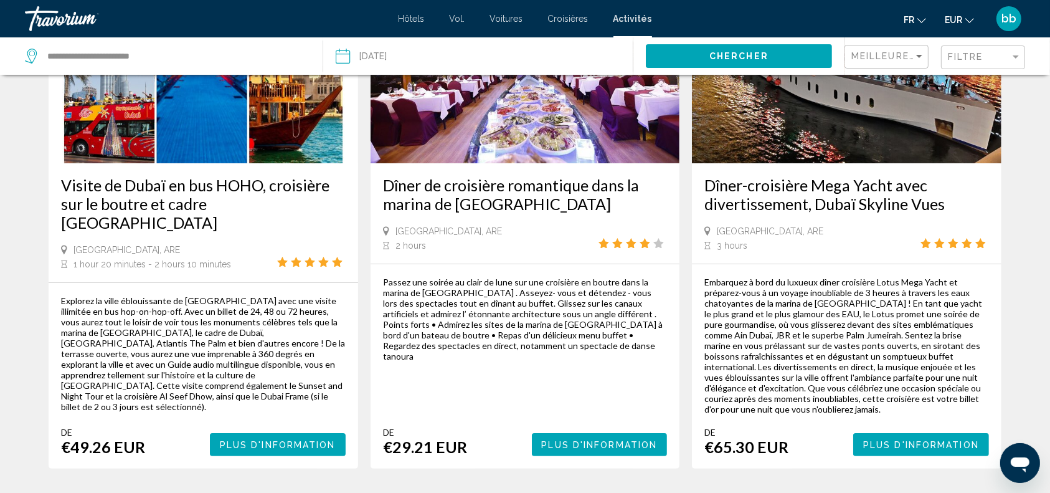
click at [605, 444] on span "Plus d'information" at bounding box center [600, 445] width 116 height 10
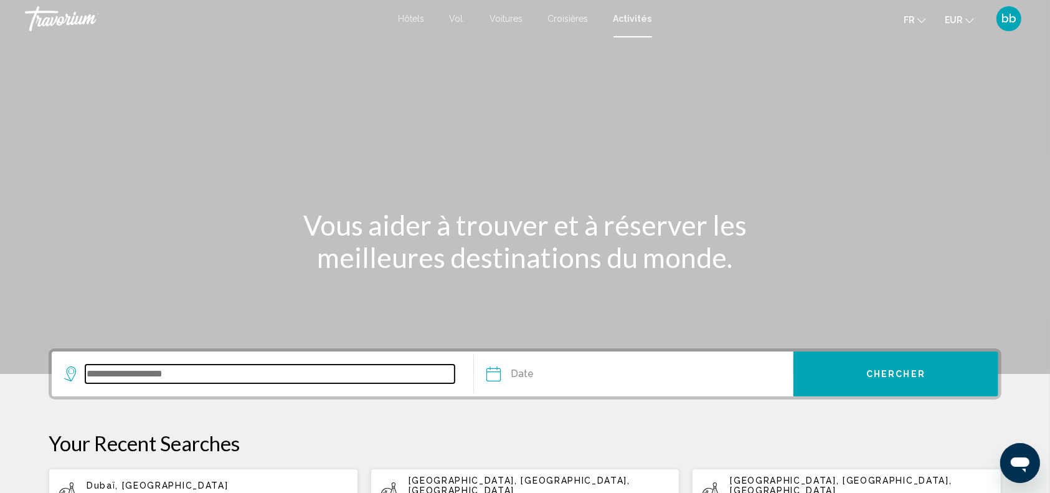
click at [380, 379] on input "Search widget" at bounding box center [269, 373] width 369 height 19
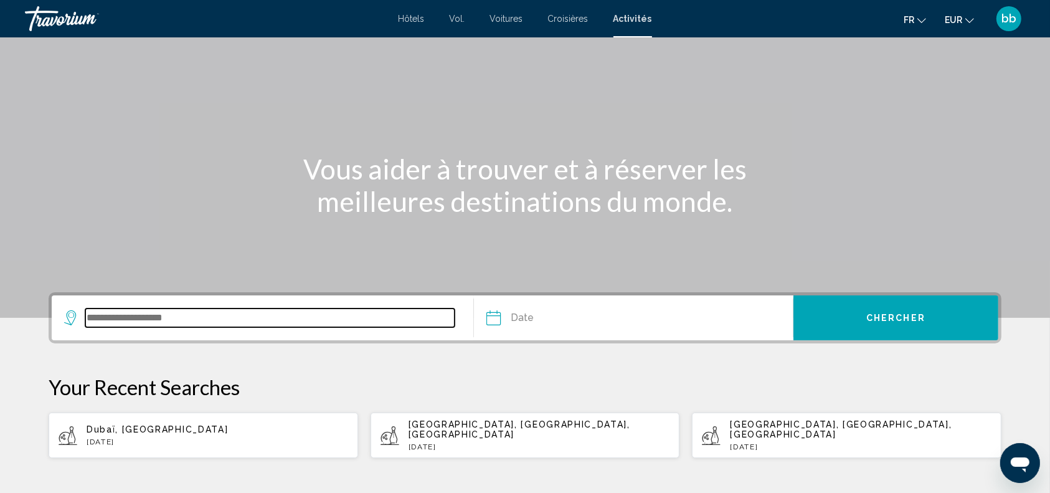
scroll to position [201, 0]
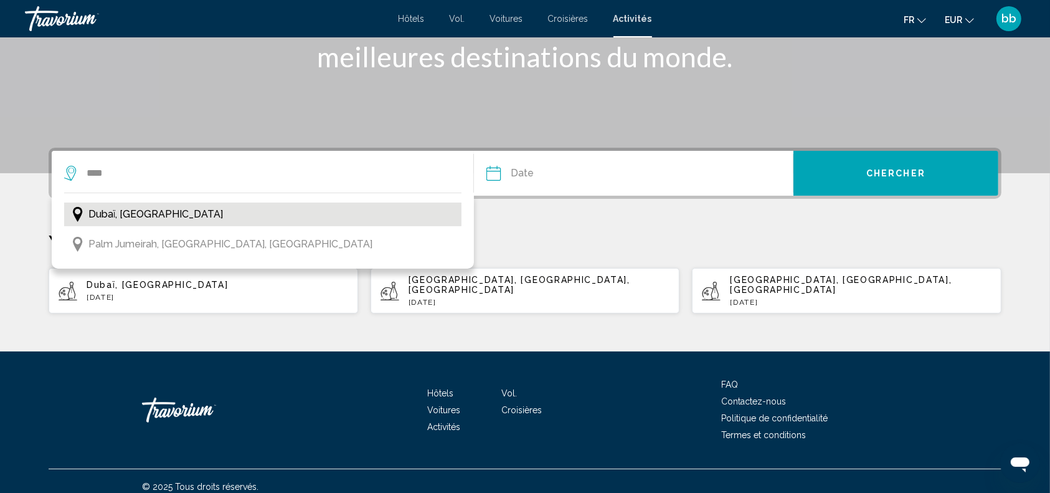
click at [209, 213] on span "Dubaï, [GEOGRAPHIC_DATA]" at bounding box center [155, 213] width 135 height 17
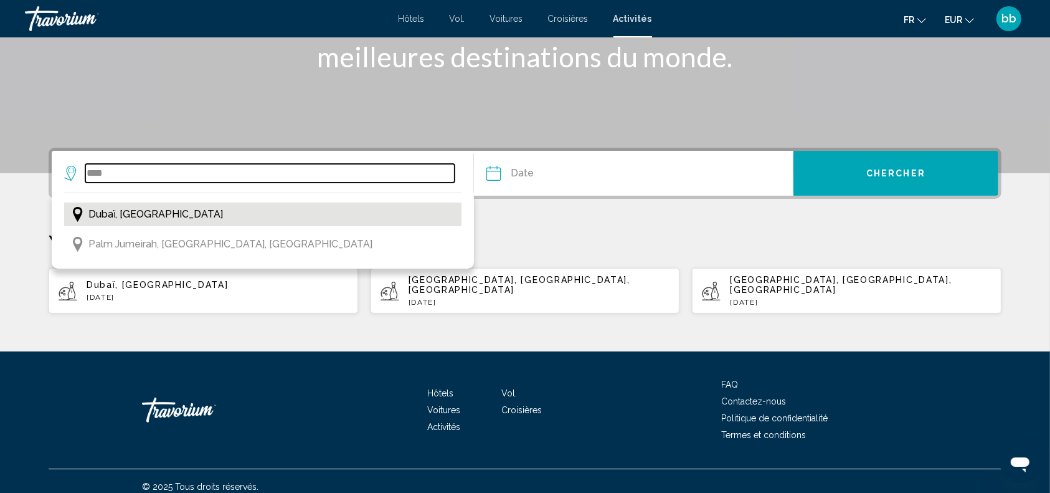
type input "**********"
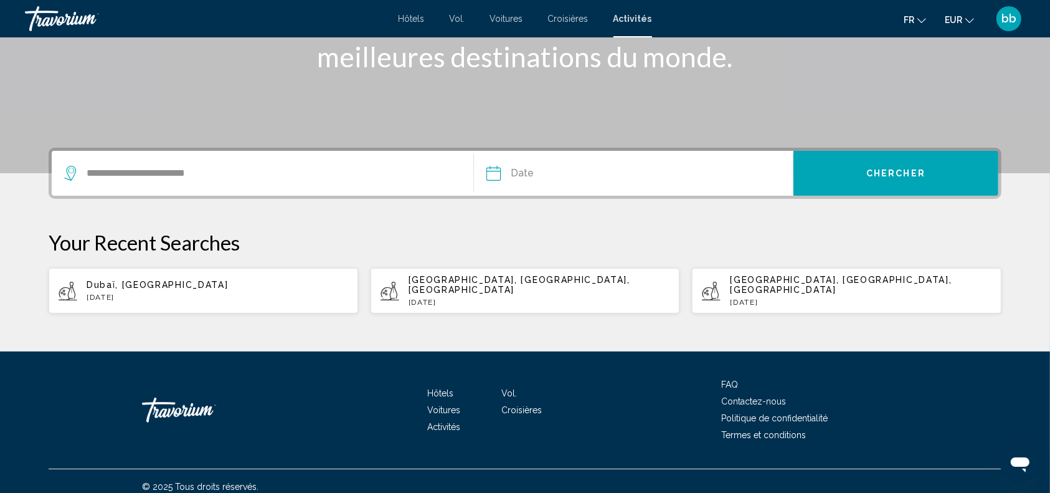
click at [491, 170] on input "Date" at bounding box center [562, 175] width 158 height 49
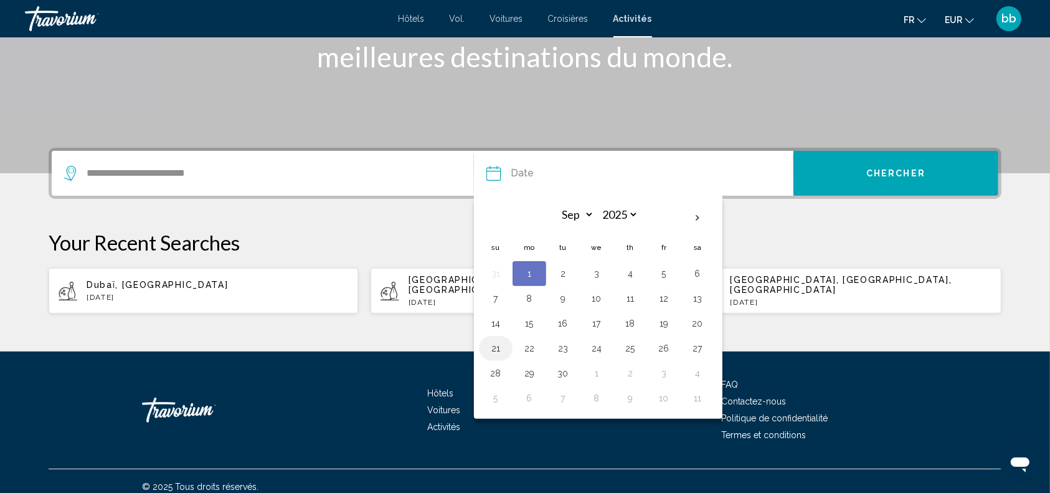
click at [493, 344] on button "21" at bounding box center [496, 347] width 20 height 17
type input "**********"
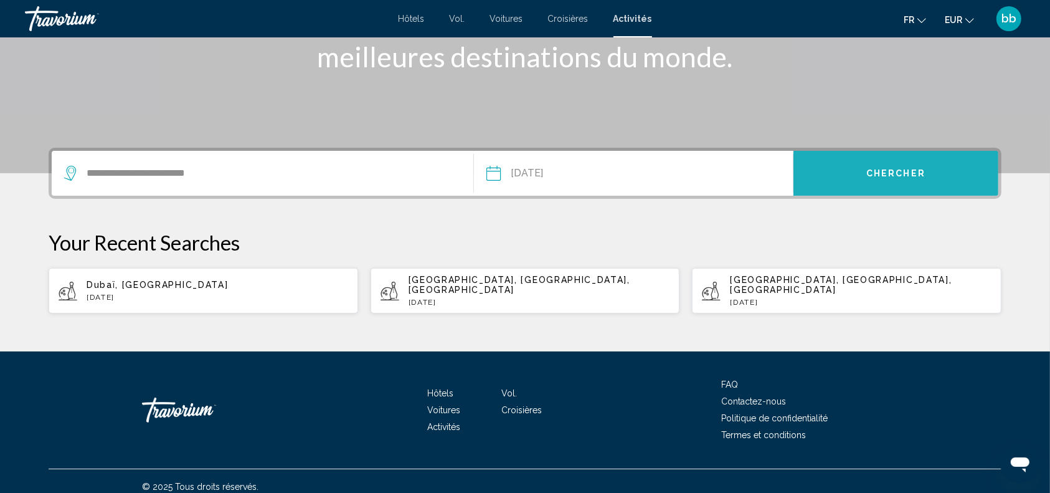
click at [904, 170] on span "Chercher" at bounding box center [895, 174] width 59 height 10
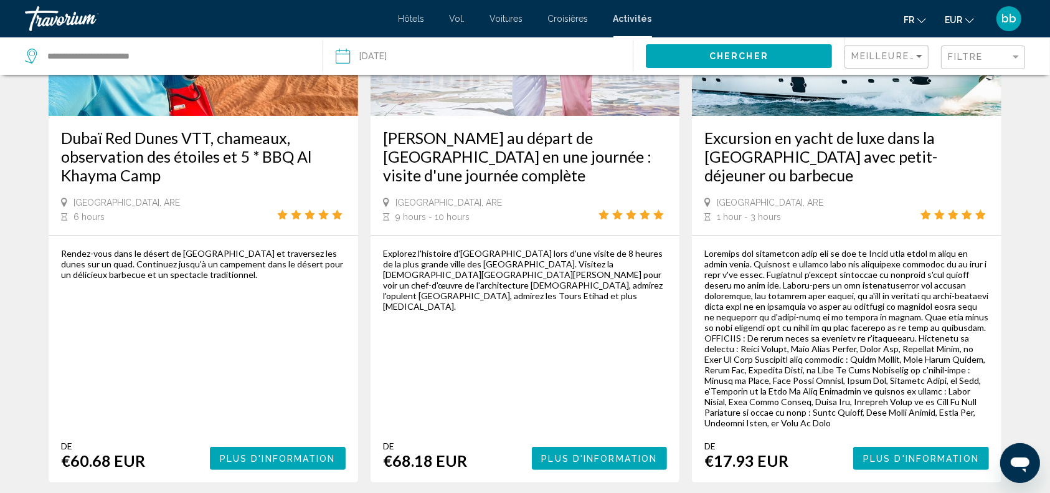
scroll to position [201, 0]
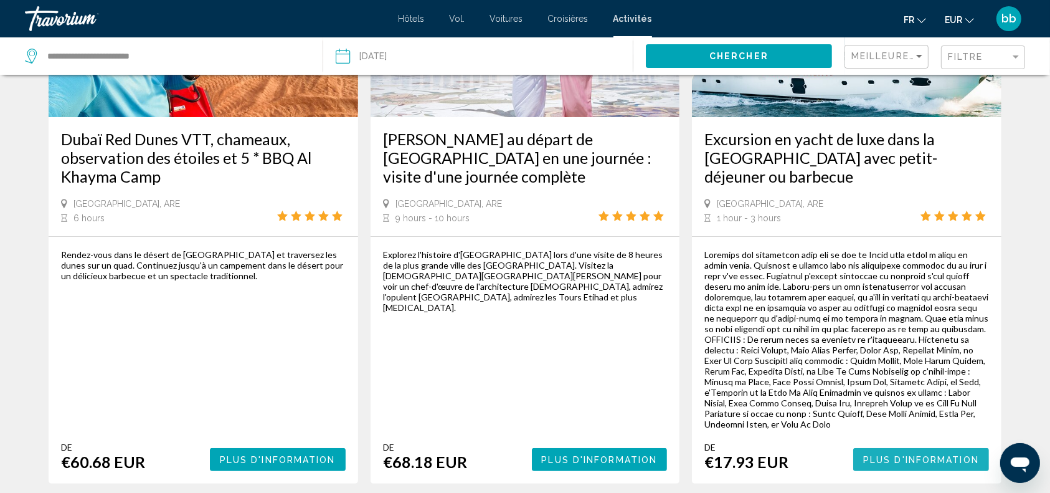
click at [913, 455] on span "Plus d'information" at bounding box center [921, 460] width 116 height 10
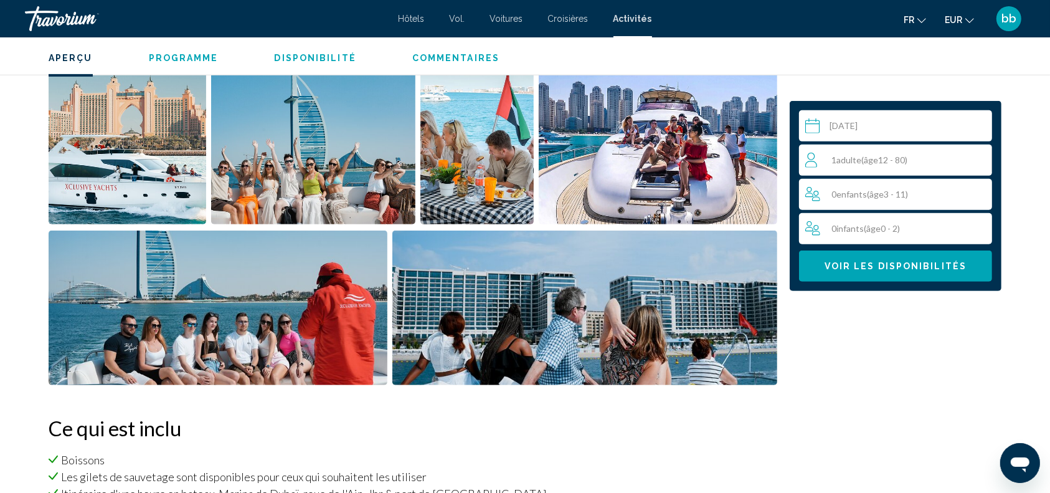
scroll to position [524, 0]
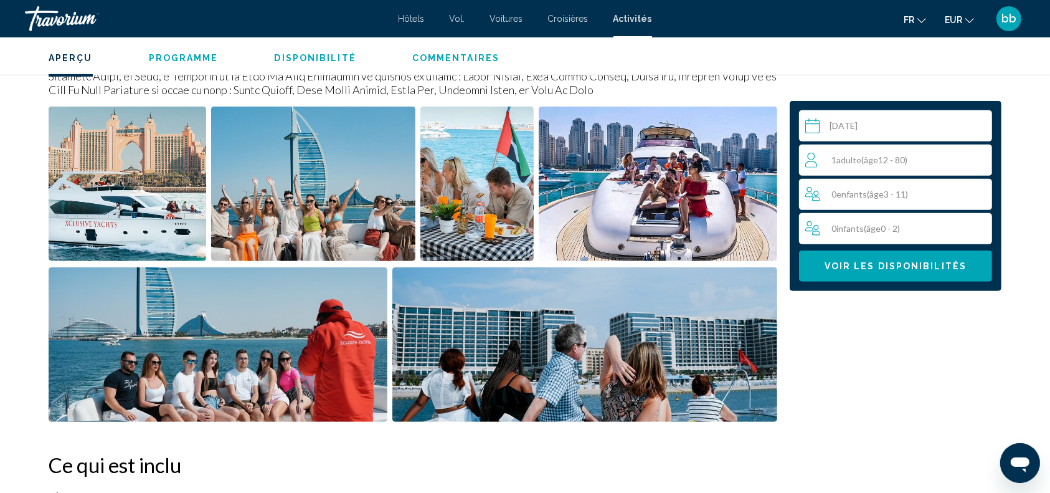
click at [151, 204] on img "Open full-screen image slider" at bounding box center [128, 183] width 158 height 154
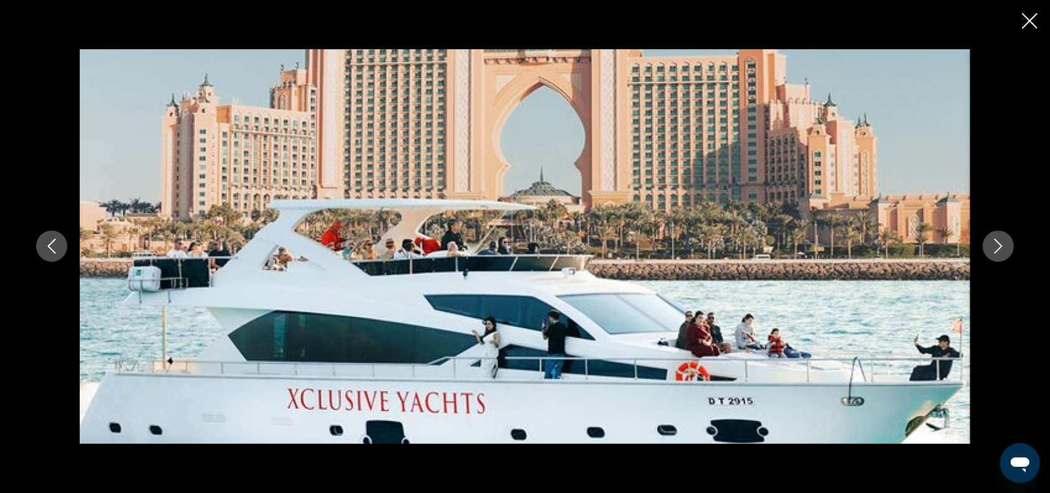
click at [999, 245] on icon "Next image" at bounding box center [998, 245] width 15 height 15
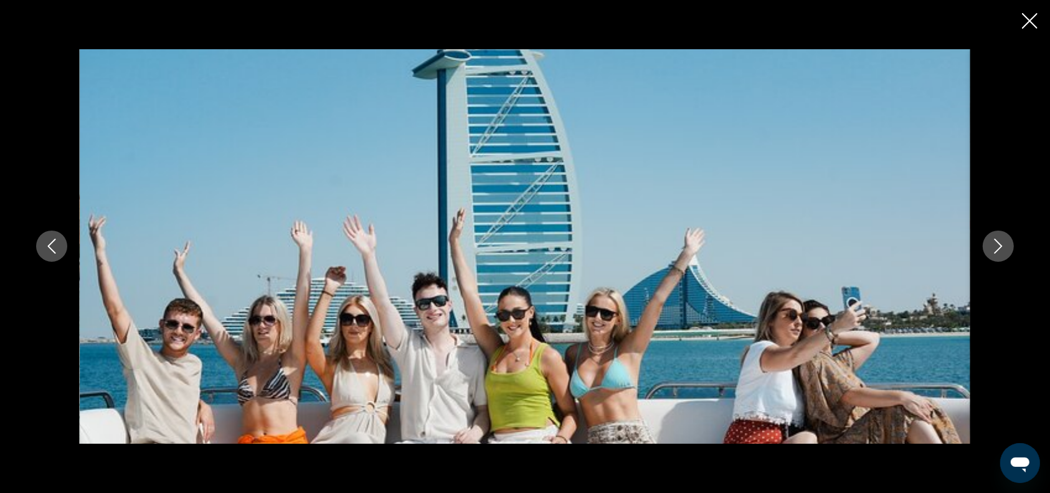
click at [999, 245] on icon "Next image" at bounding box center [998, 245] width 15 height 15
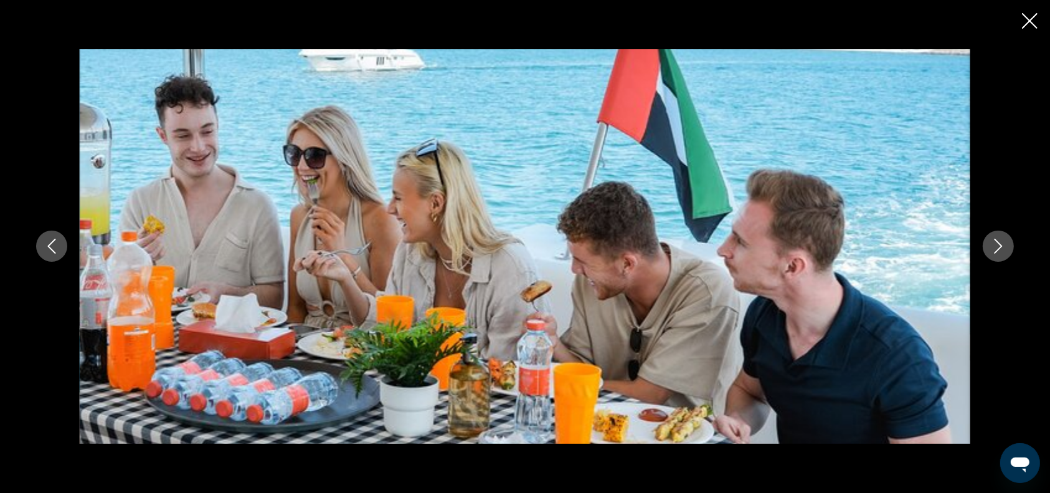
click at [999, 245] on icon "Next image" at bounding box center [998, 245] width 15 height 15
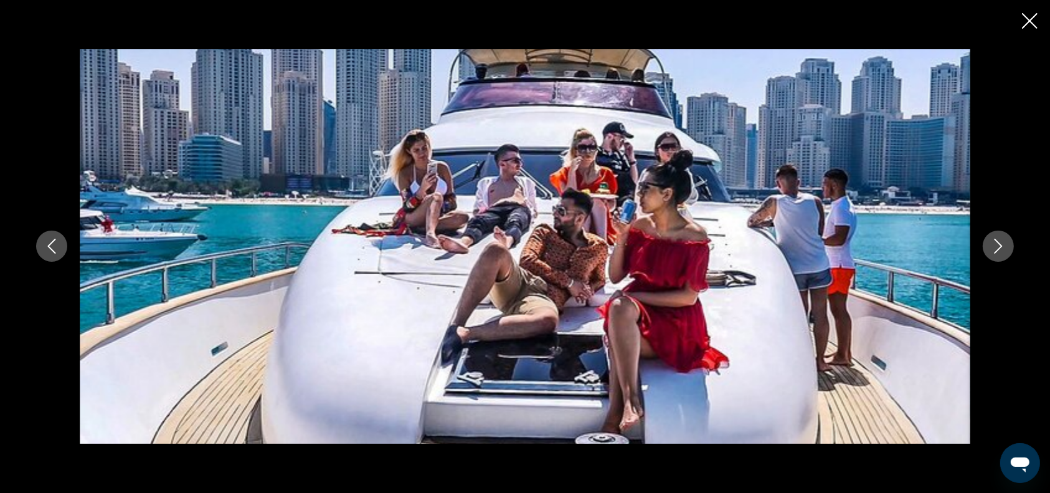
click at [999, 245] on icon "Next image" at bounding box center [998, 245] width 15 height 15
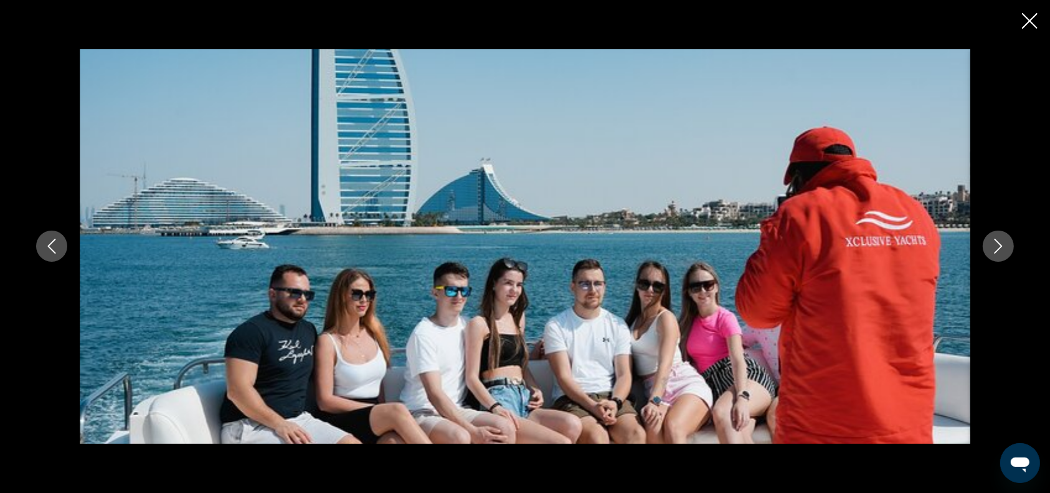
click at [999, 245] on icon "Next image" at bounding box center [998, 245] width 15 height 15
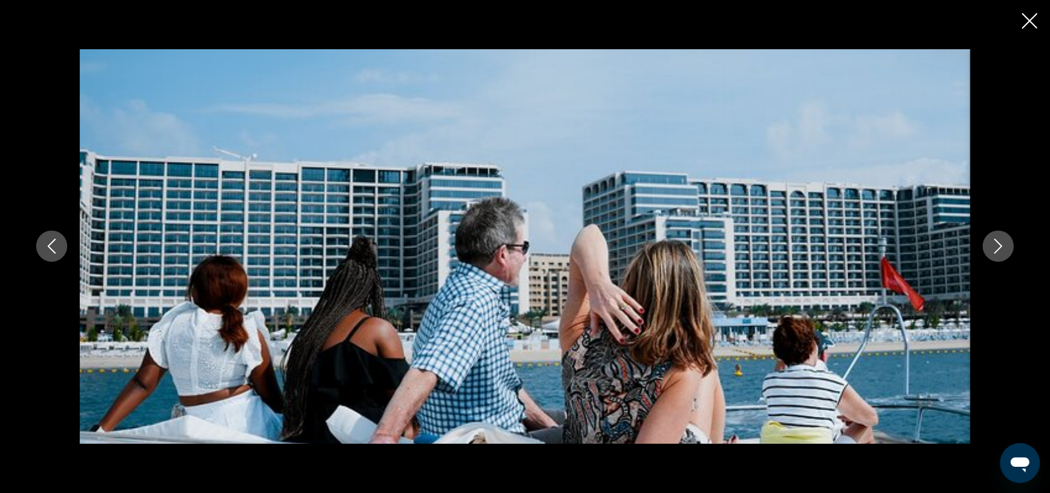
click at [999, 245] on icon "Next image" at bounding box center [998, 245] width 15 height 15
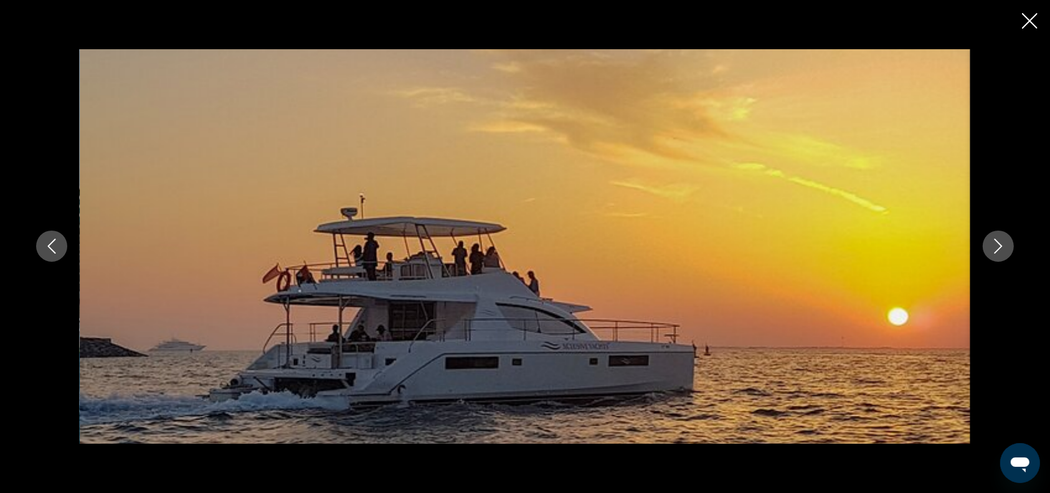
click at [999, 245] on icon "Next image" at bounding box center [998, 245] width 15 height 15
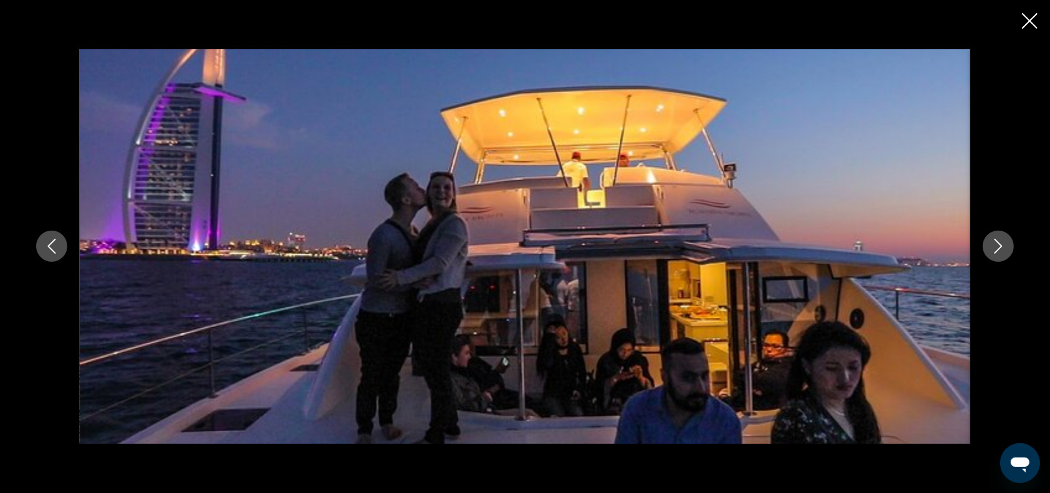
click at [999, 245] on icon "Next image" at bounding box center [998, 245] width 15 height 15
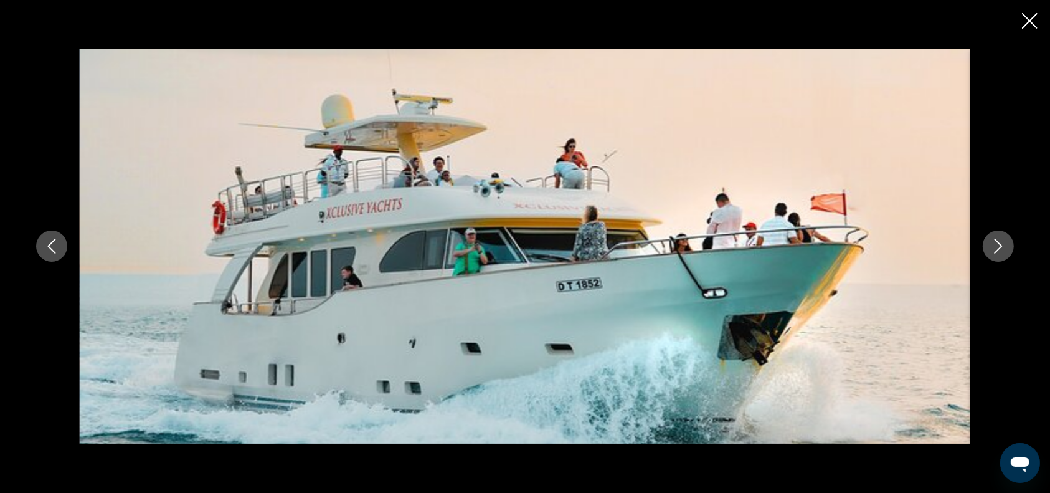
click at [999, 245] on icon "Next image" at bounding box center [998, 245] width 15 height 15
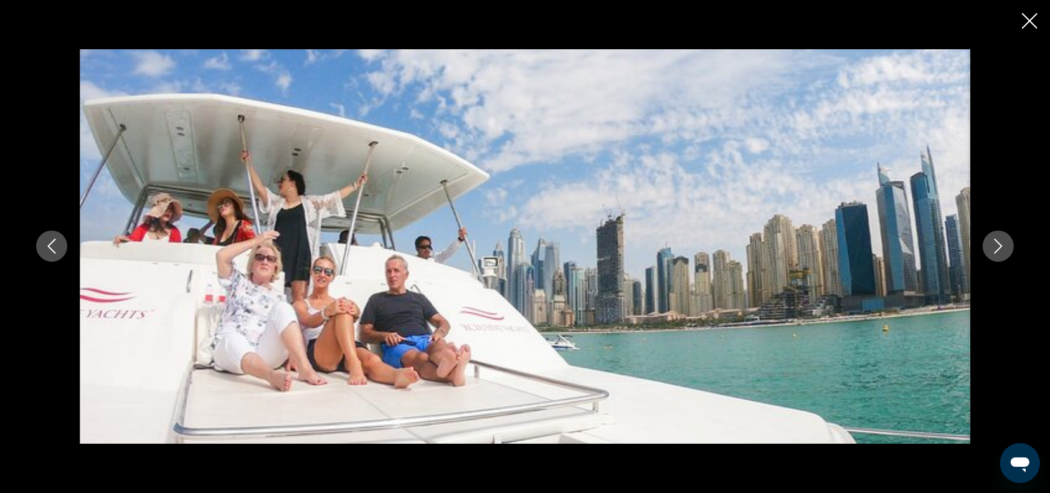
click at [999, 245] on icon "Next image" at bounding box center [998, 245] width 15 height 15
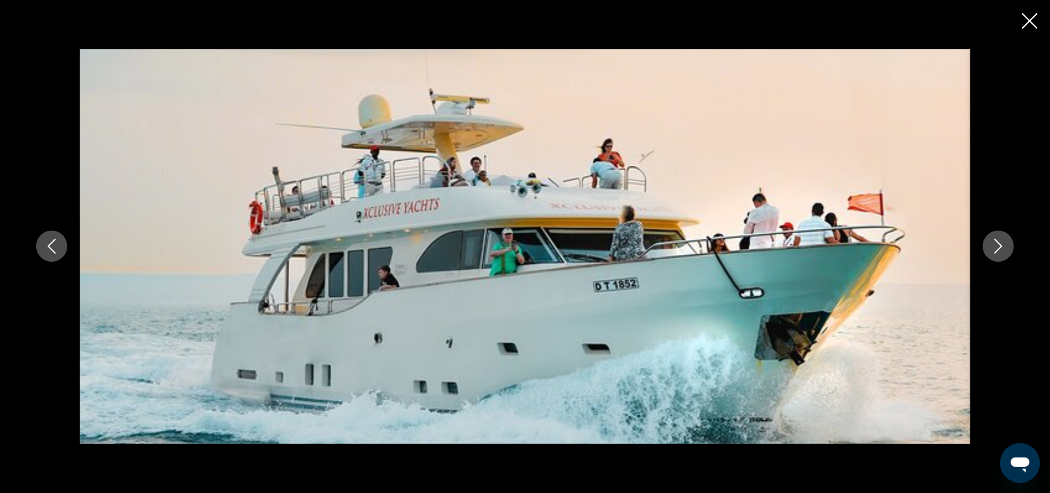
click at [999, 245] on icon "Next image" at bounding box center [998, 245] width 15 height 15
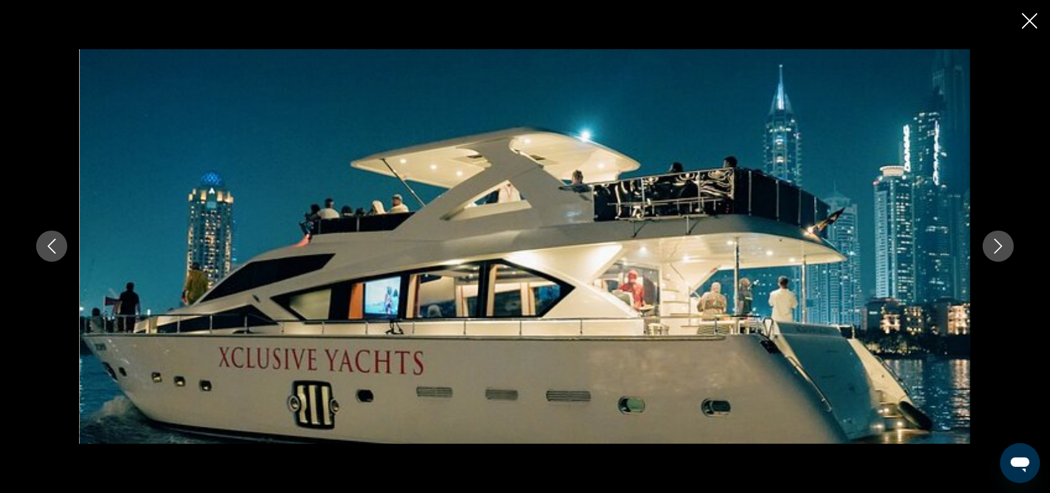
click at [999, 245] on icon "Next image" at bounding box center [998, 245] width 15 height 15
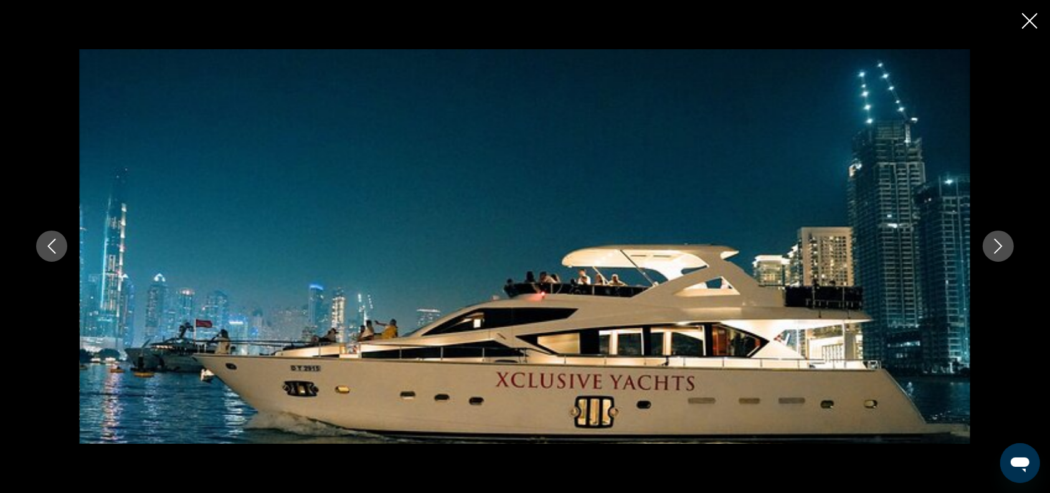
click at [999, 245] on icon "Next image" at bounding box center [998, 245] width 15 height 15
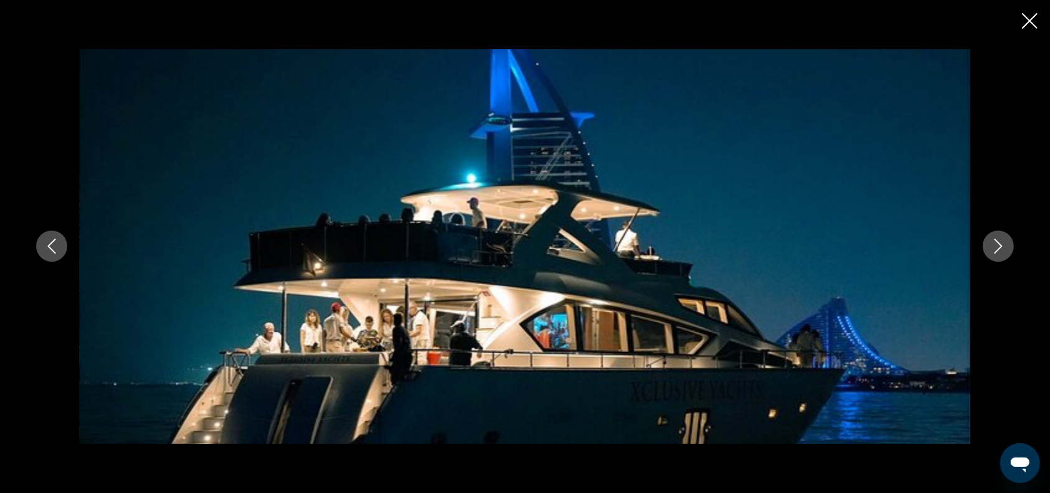
click at [999, 245] on icon "Next image" at bounding box center [998, 245] width 15 height 15
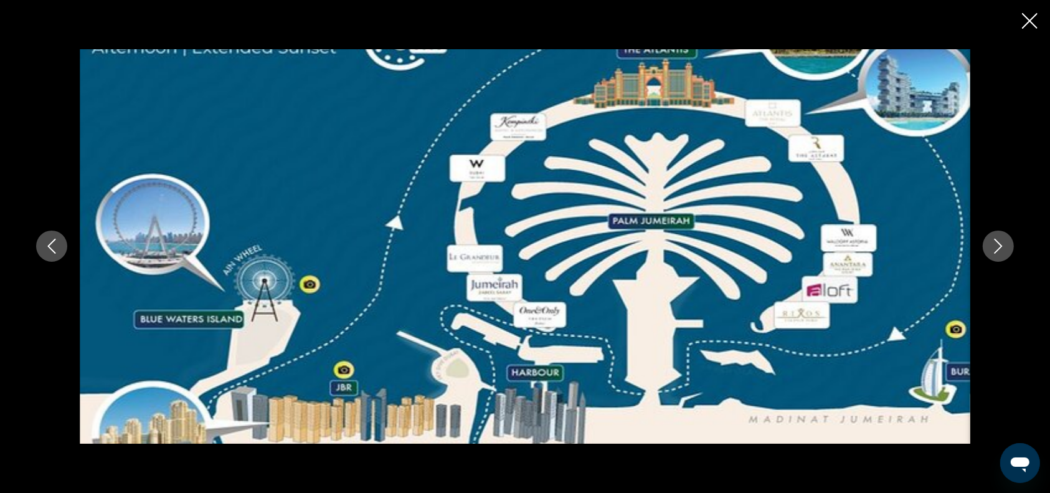
click at [999, 245] on icon "Next image" at bounding box center [998, 245] width 15 height 15
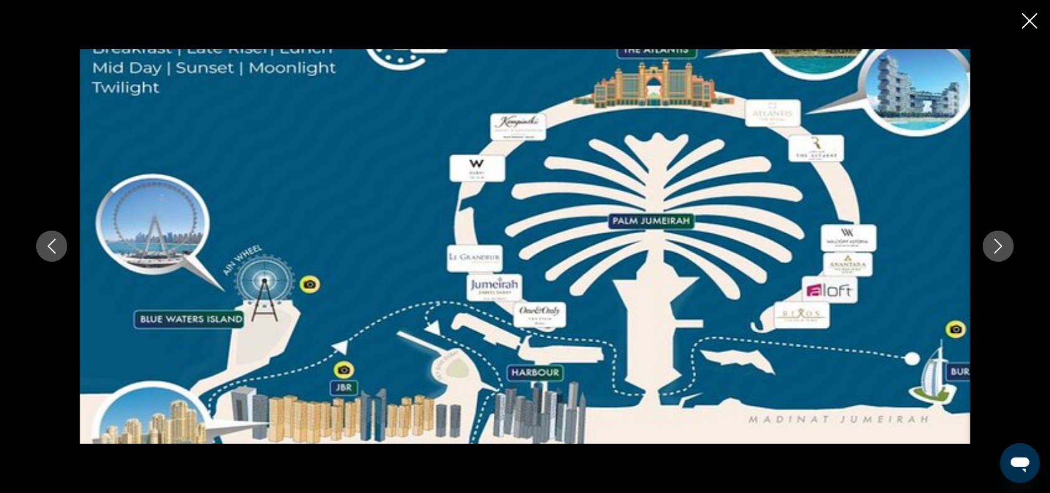
click at [55, 241] on icon "Previous image" at bounding box center [51, 245] width 15 height 15
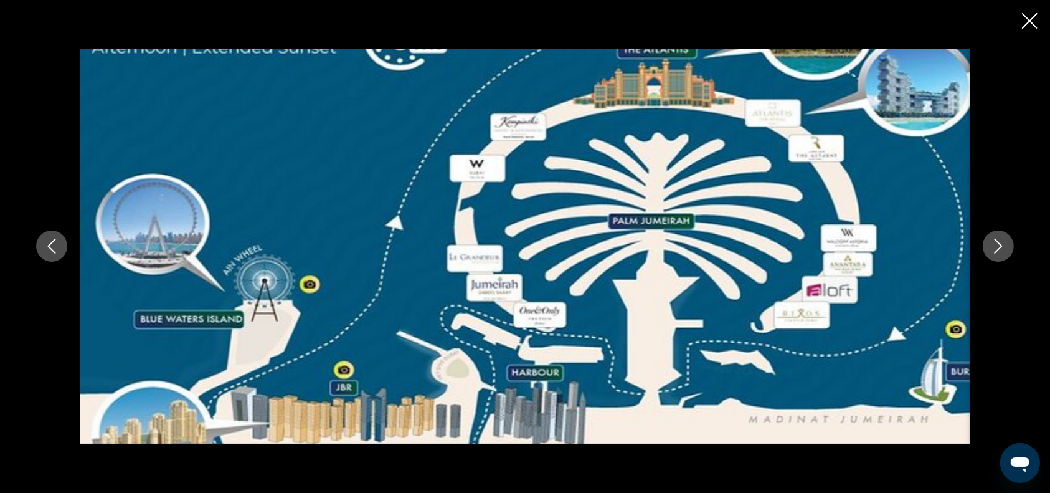
click at [998, 242] on icon "Next image" at bounding box center [998, 246] width 8 height 15
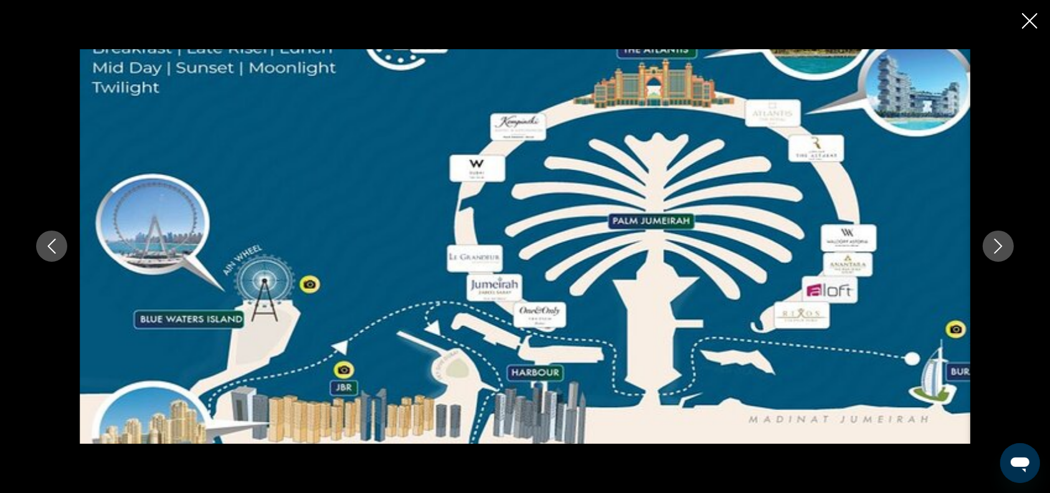
click at [998, 242] on icon "Next image" at bounding box center [998, 246] width 8 height 15
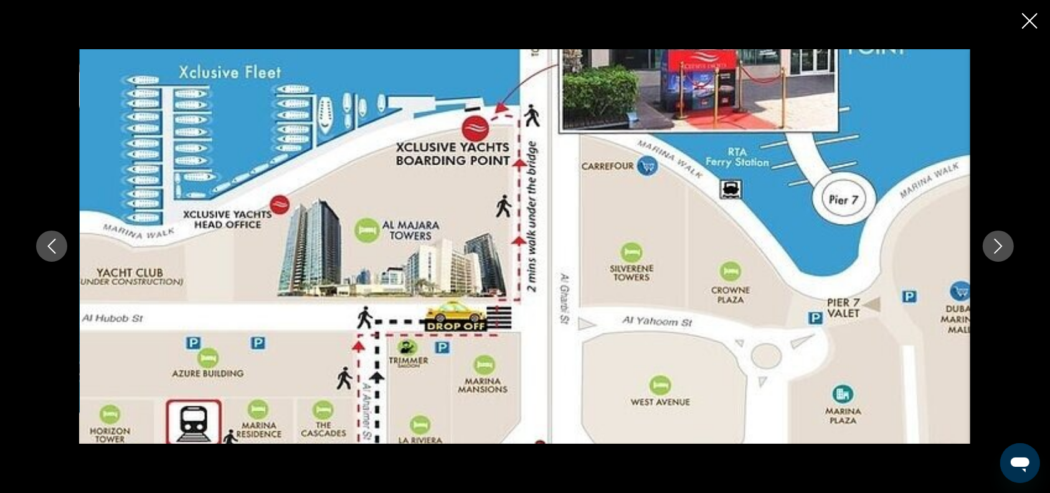
click at [998, 242] on icon "Next image" at bounding box center [998, 246] width 8 height 15
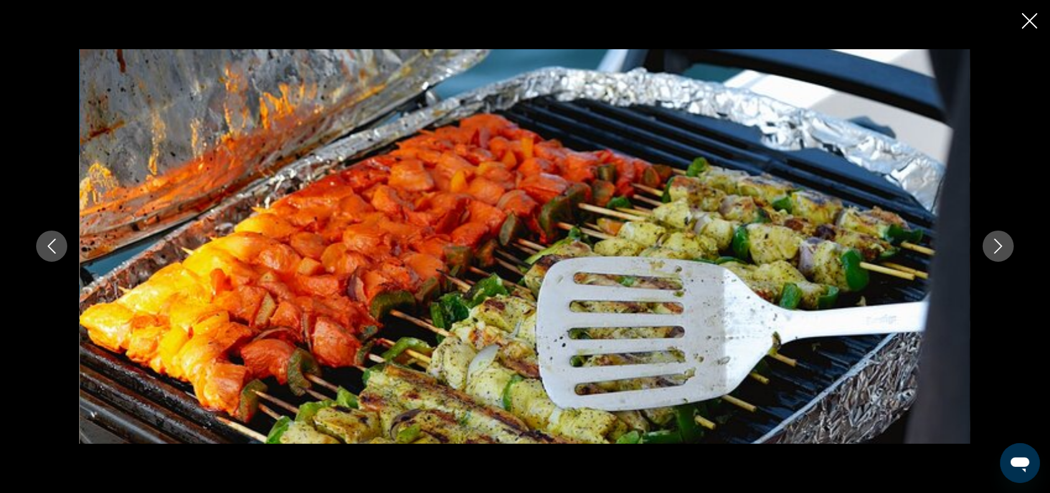
click at [998, 242] on icon "Next image" at bounding box center [998, 246] width 8 height 15
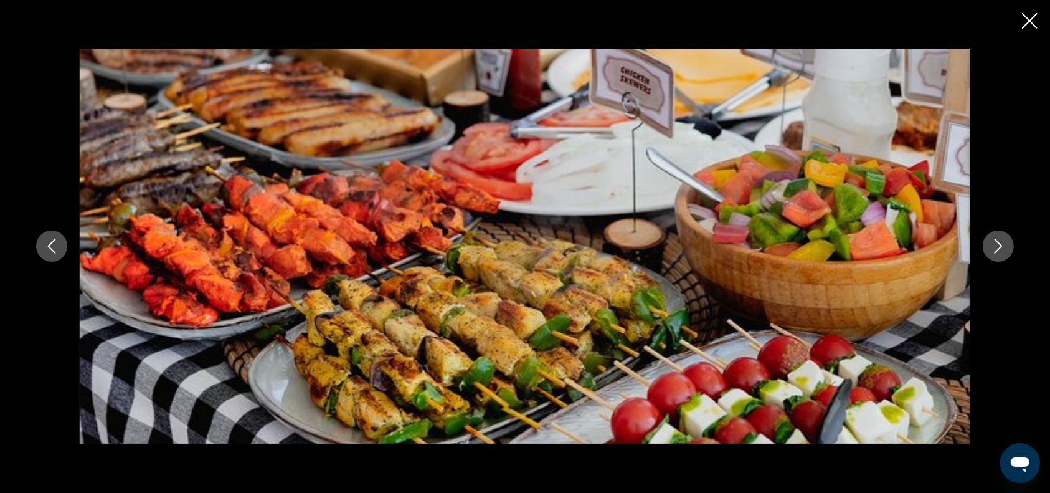
click at [998, 242] on icon "Next image" at bounding box center [998, 246] width 8 height 15
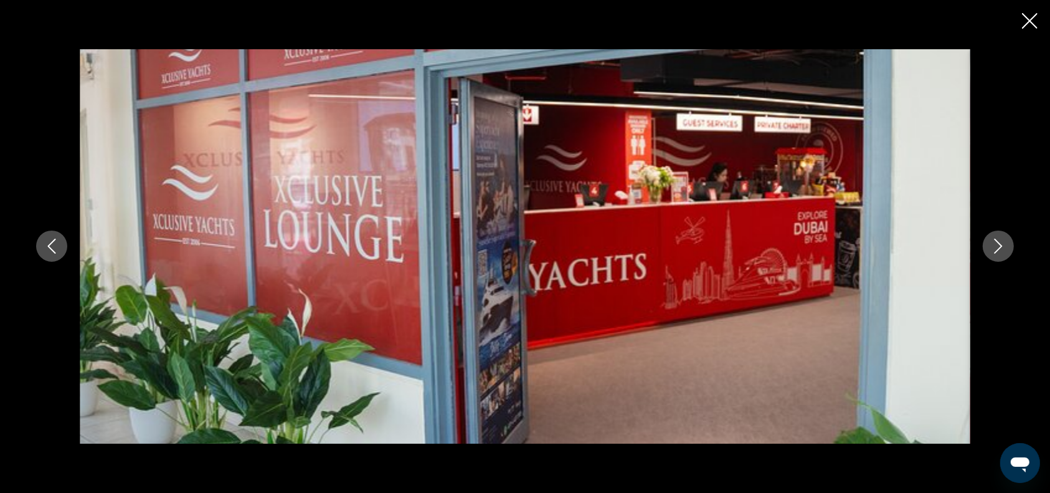
click at [998, 242] on icon "Next image" at bounding box center [998, 246] width 8 height 15
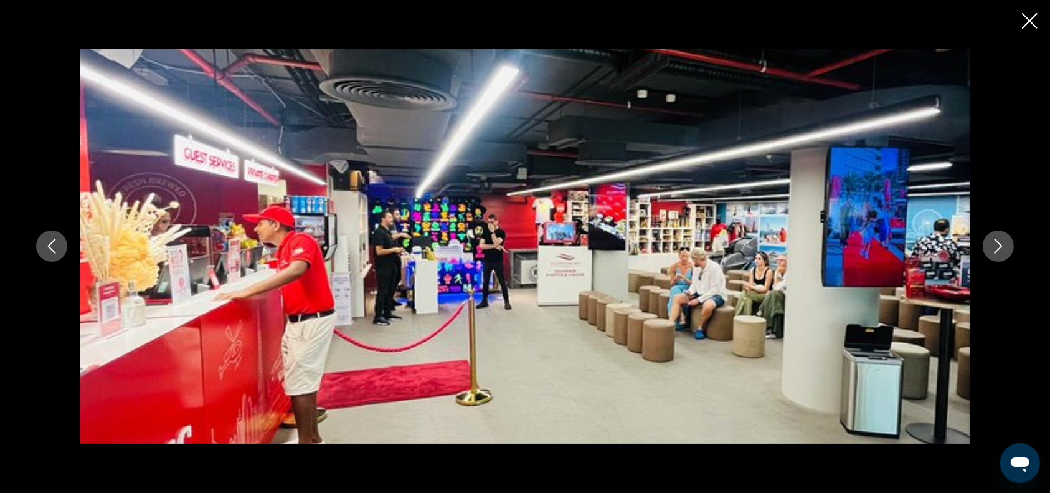
click at [998, 242] on icon "Next image" at bounding box center [998, 246] width 8 height 15
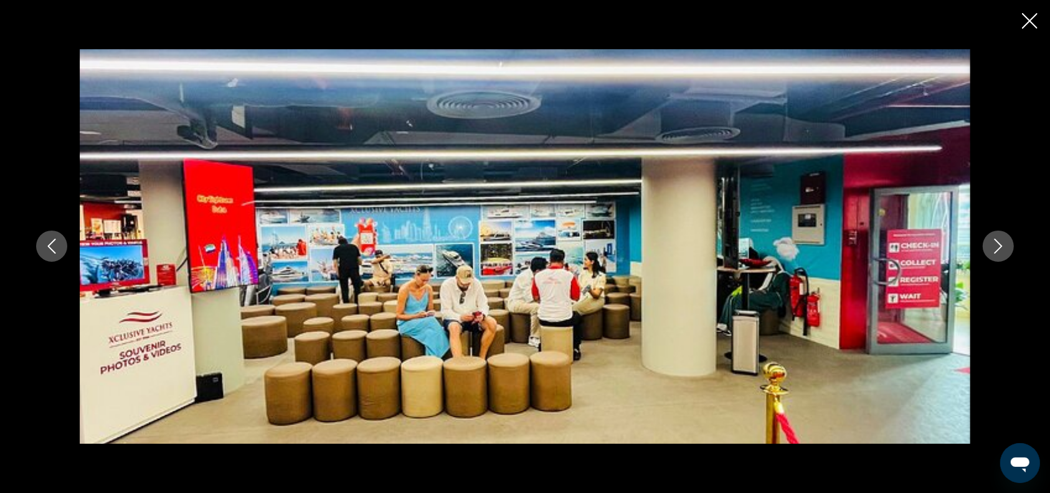
click at [998, 242] on icon "Next image" at bounding box center [998, 246] width 8 height 15
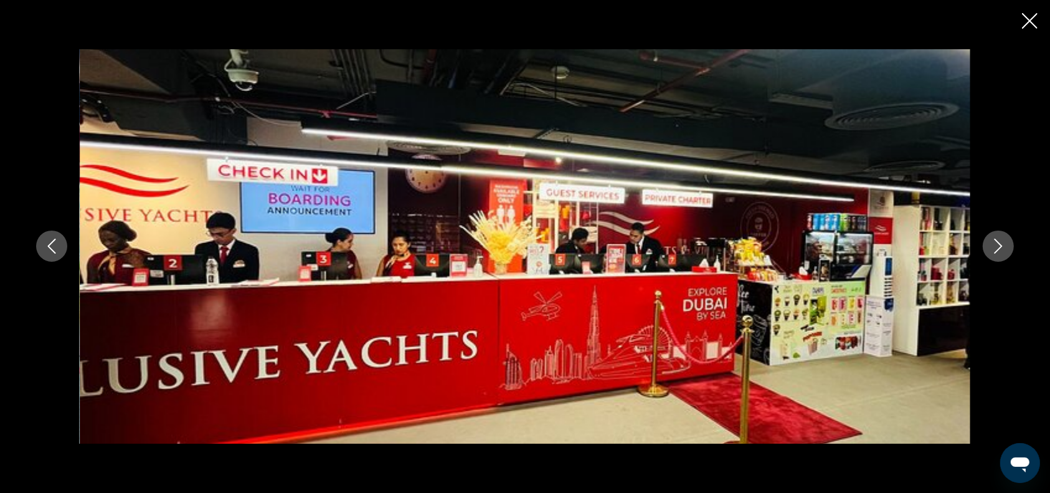
click at [998, 242] on icon "Next image" at bounding box center [998, 246] width 8 height 15
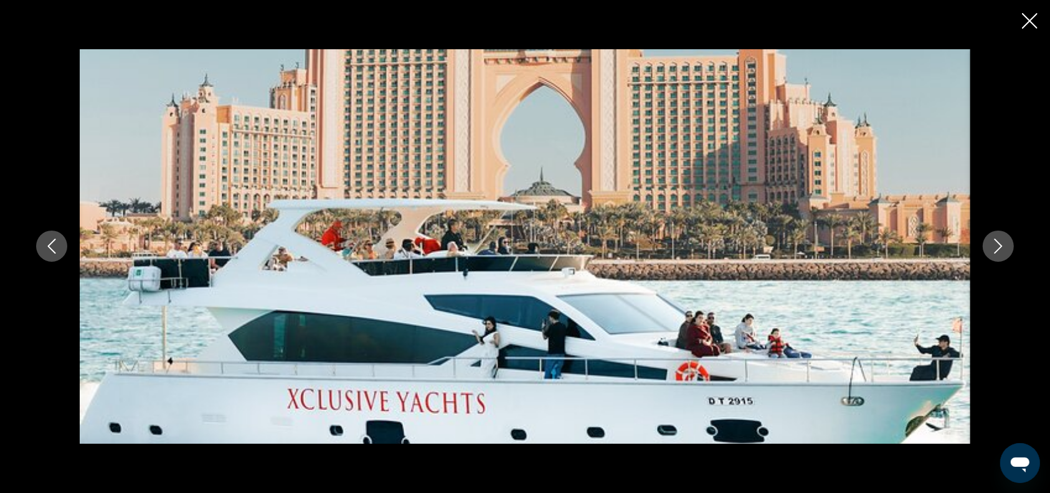
click at [1026, 22] on icon "Close slideshow" at bounding box center [1030, 21] width 16 height 16
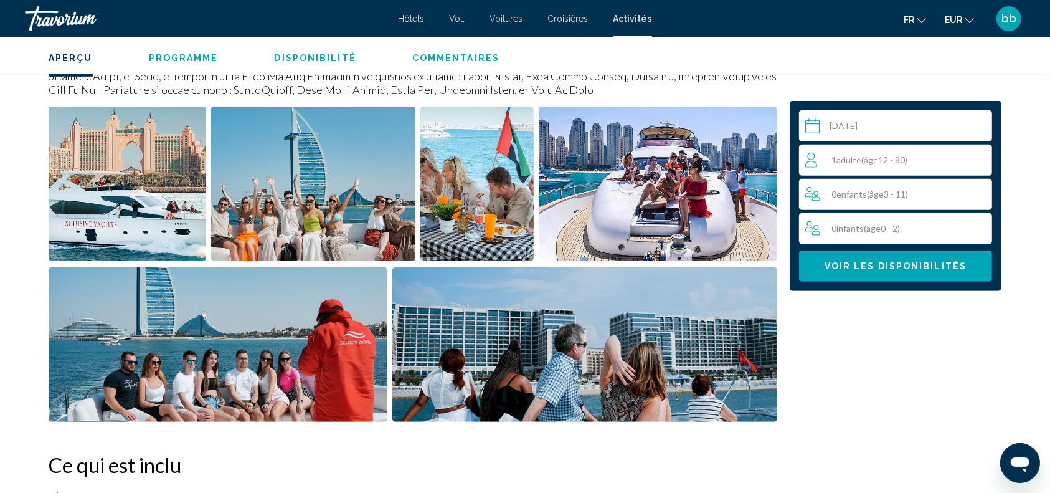
click at [925, 159] on div "1 Adulte Adultes ( âge 12 - 80)" at bounding box center [898, 160] width 186 height 15
click at [976, 157] on icon "Increment adults" at bounding box center [979, 159] width 11 height 15
click at [909, 267] on span "Voir les disponibilités" at bounding box center [895, 267] width 142 height 10
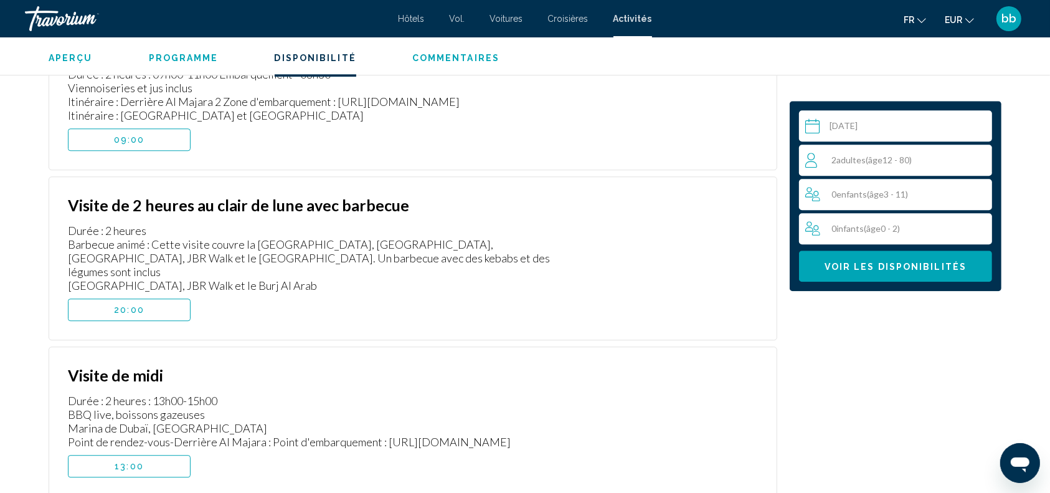
scroll to position [3274, 0]
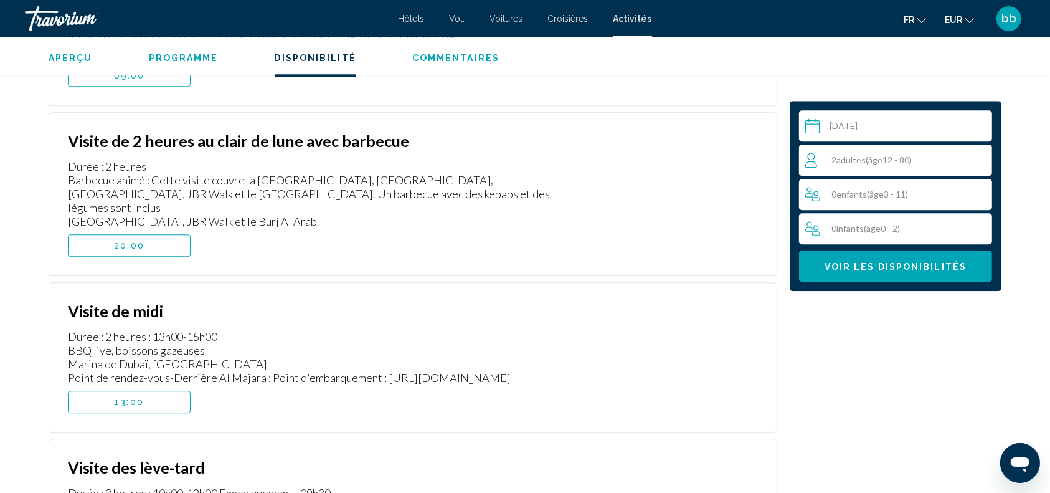
click at [422, 380] on div "Visite de midi Durée : 2 heures : 13h00-15h00 BBQ live, boissons gazeuses Marin…" at bounding box center [413, 357] width 729 height 150
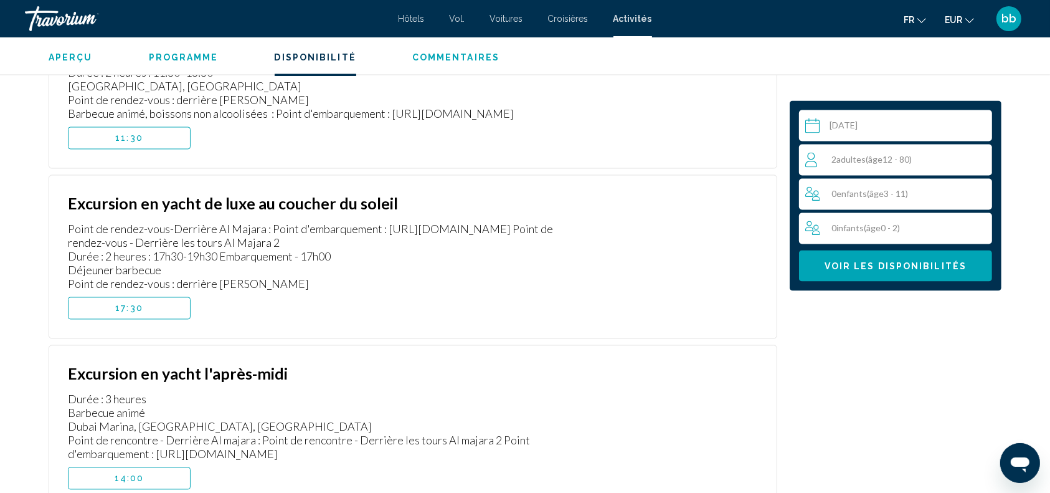
scroll to position [2344, 0]
click at [167, 296] on button "17:30" at bounding box center [129, 307] width 123 height 22
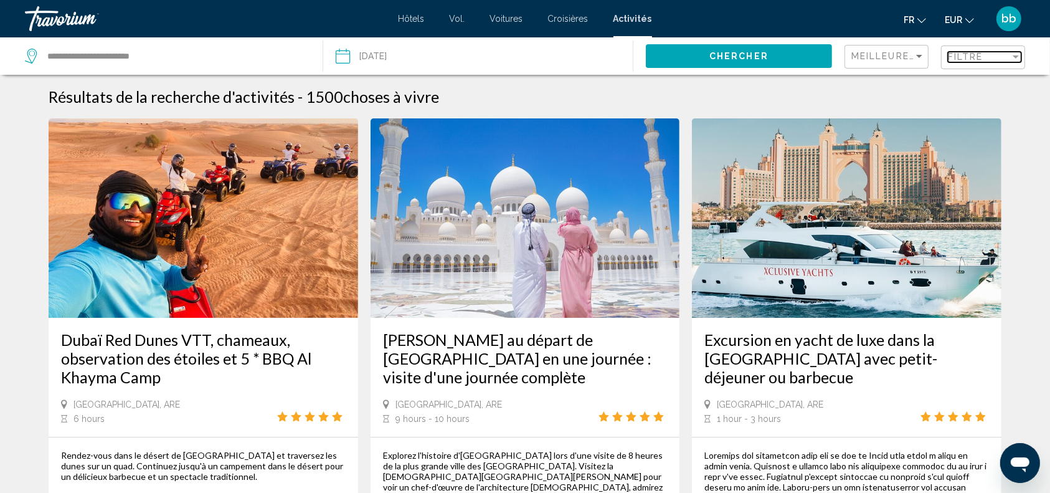
click at [977, 58] on span "Filtre" at bounding box center [965, 57] width 35 height 10
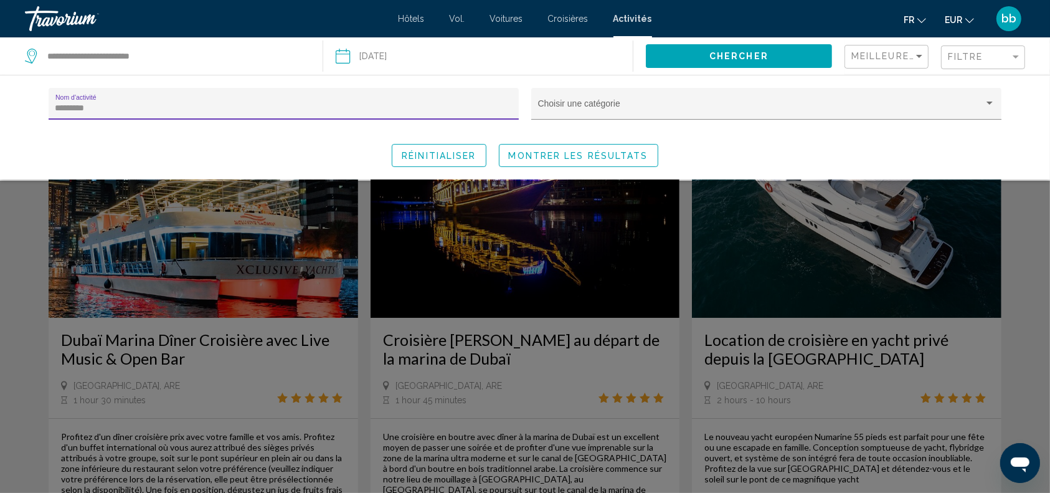
type input "*********"
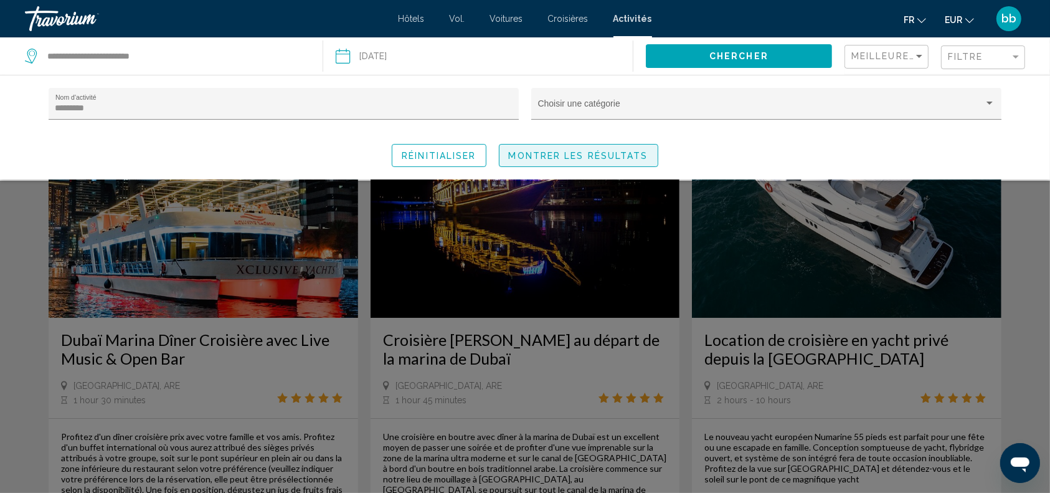
click at [550, 155] on span "Montrer les résultats" at bounding box center [578, 156] width 139 height 10
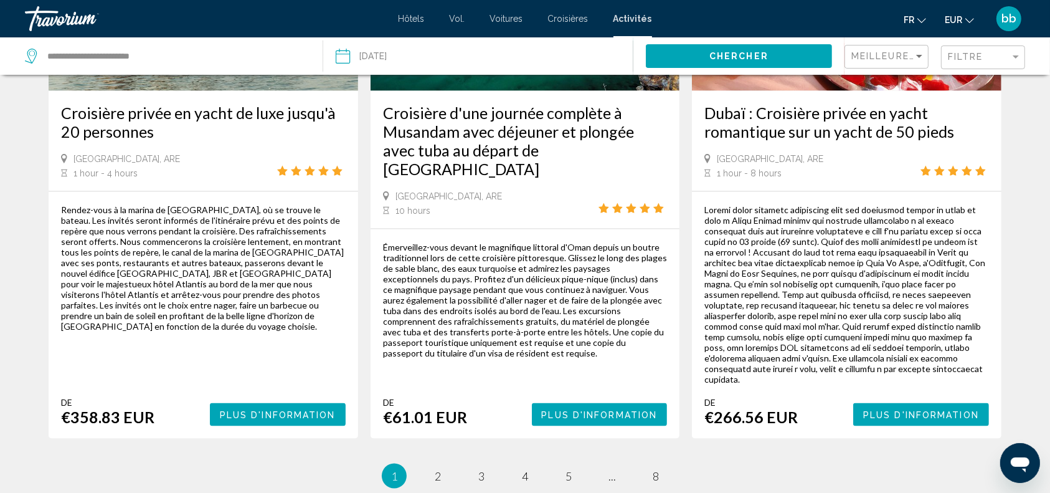
scroll to position [2019, 0]
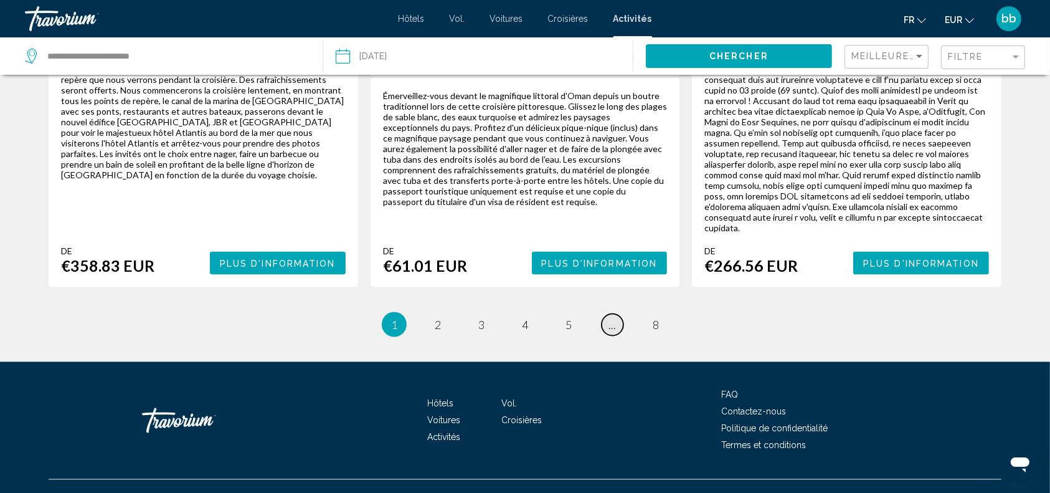
click at [615, 318] on span "..." at bounding box center [611, 325] width 7 height 14
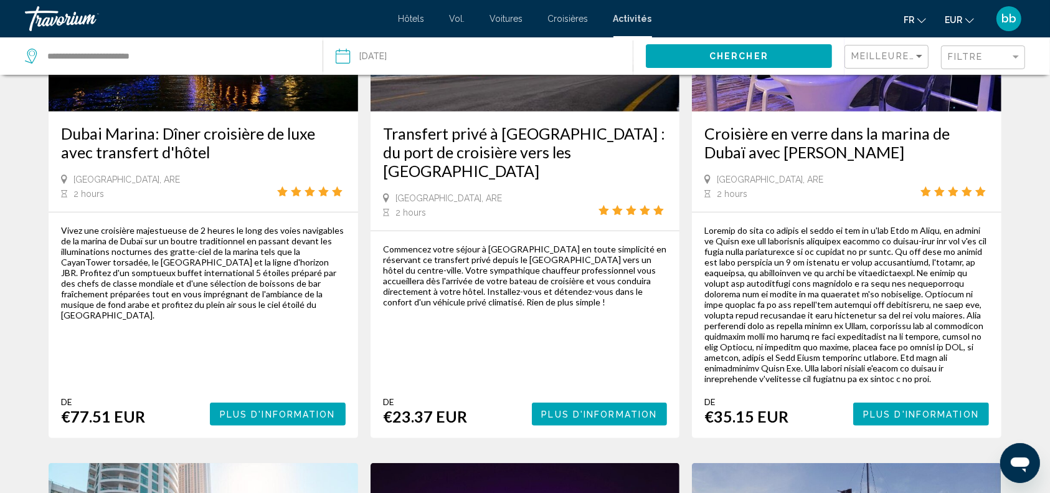
scroll to position [767, 0]
click at [917, 412] on span "Plus d'information" at bounding box center [921, 414] width 116 height 10
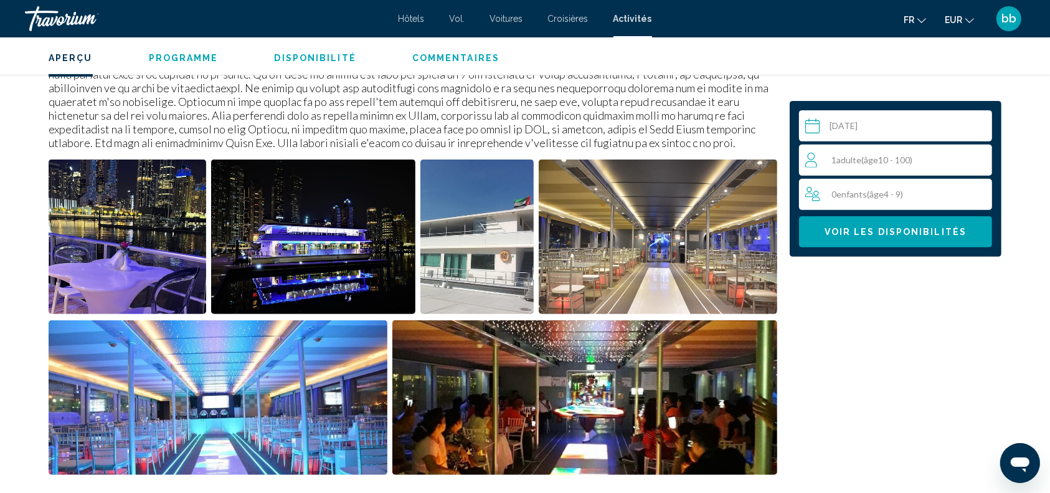
scroll to position [458, 0]
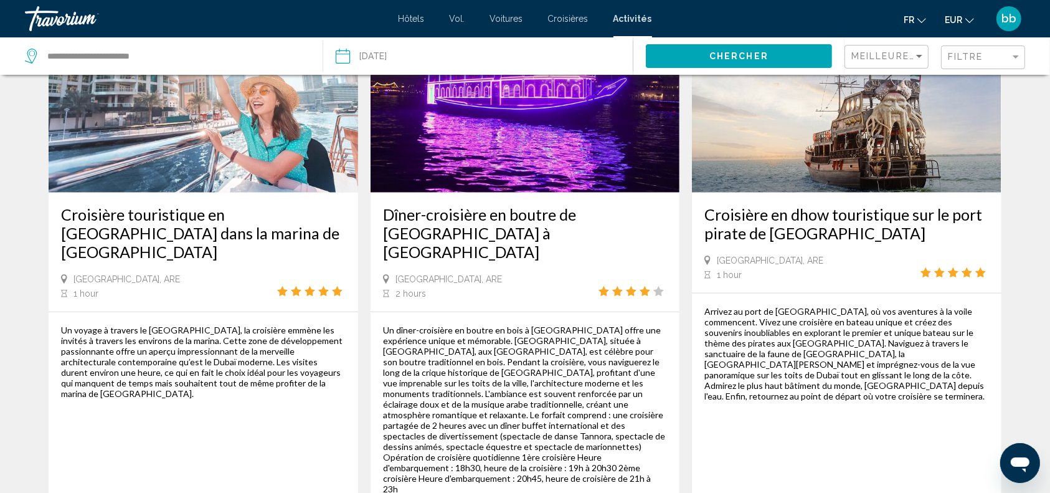
scroll to position [1237, 0]
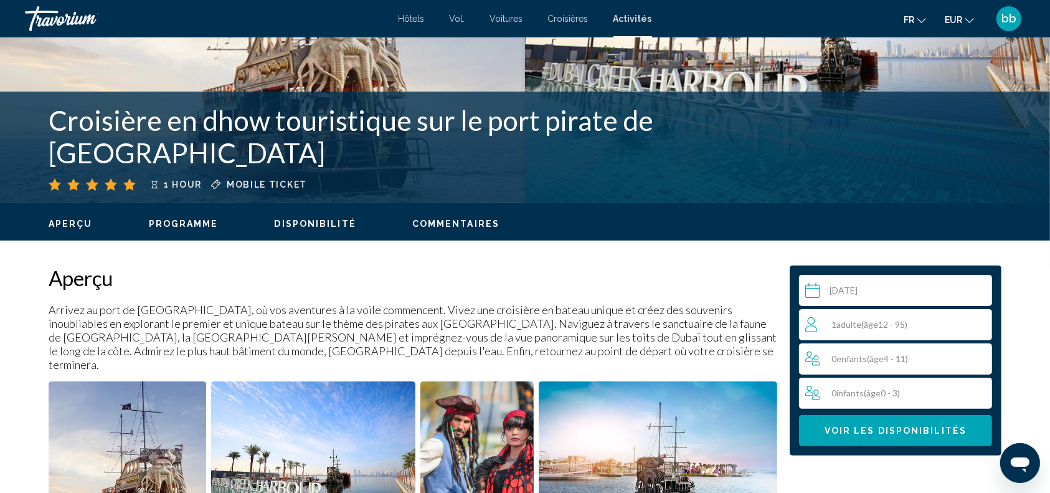
scroll to position [209, 0]
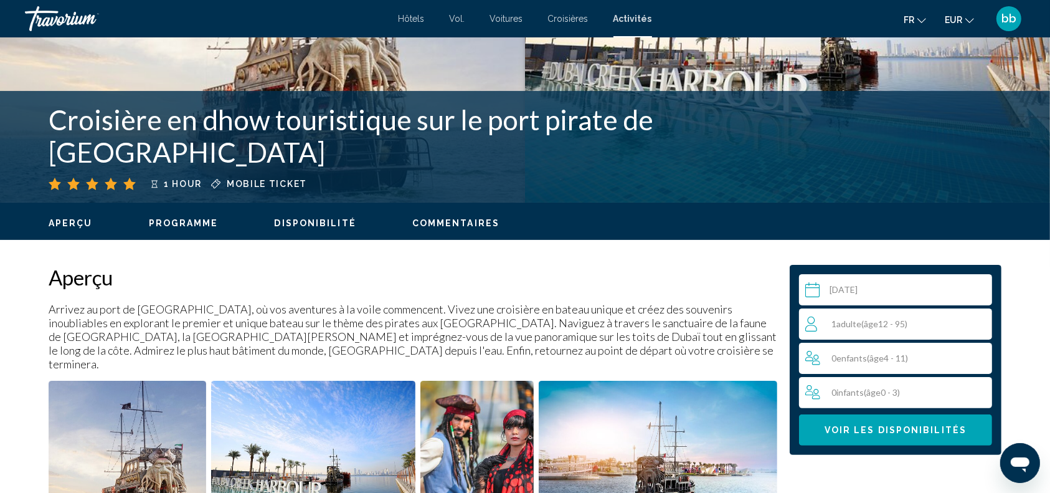
click at [169, 416] on img "Open full-screen image slider" at bounding box center [128, 457] width 158 height 154
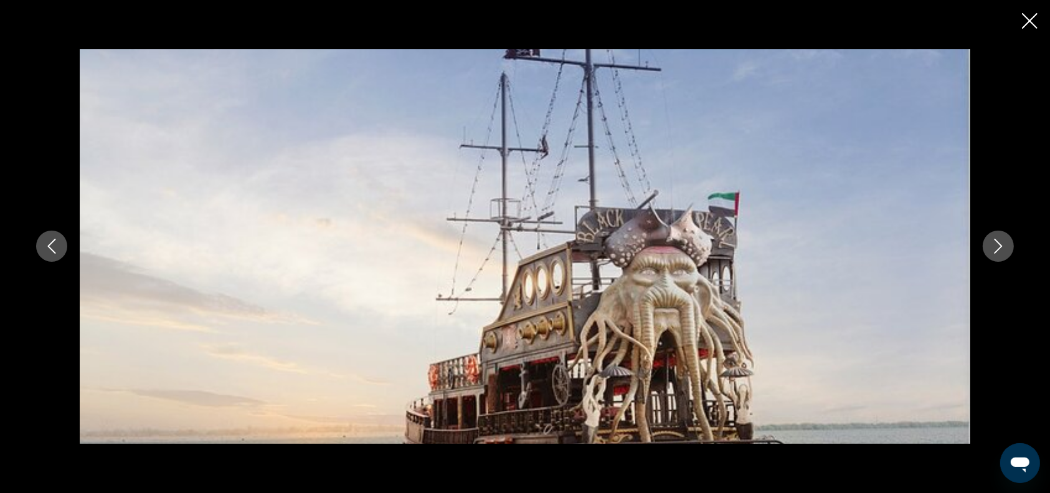
click at [996, 242] on icon "Next image" at bounding box center [998, 245] width 15 height 15
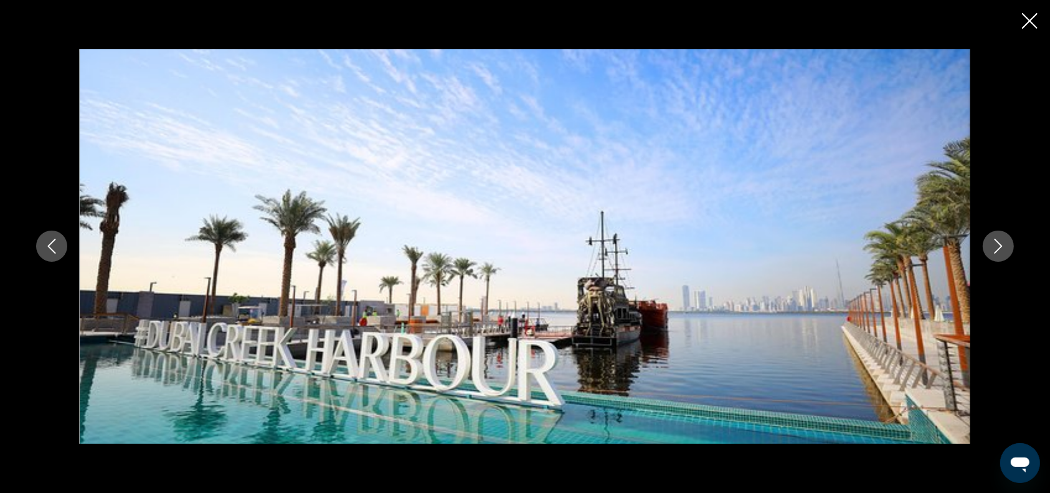
click at [52, 249] on icon "Previous image" at bounding box center [52, 246] width 8 height 15
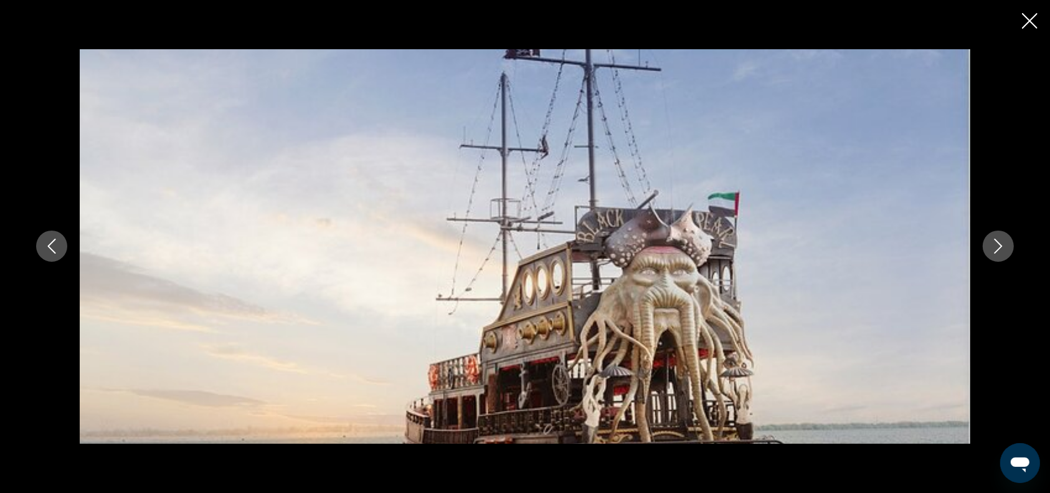
click at [998, 247] on icon "Next image" at bounding box center [998, 245] width 15 height 15
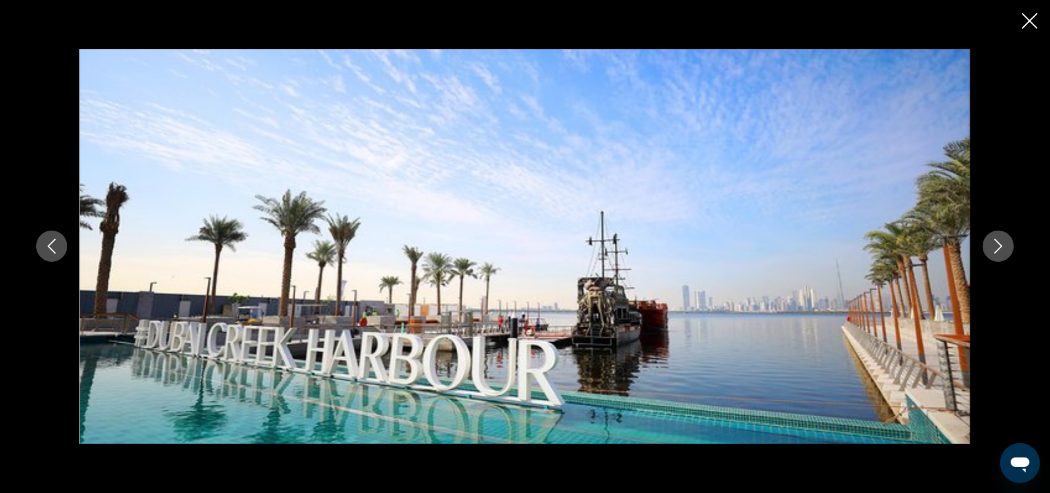
click at [998, 247] on icon "Next image" at bounding box center [998, 245] width 15 height 15
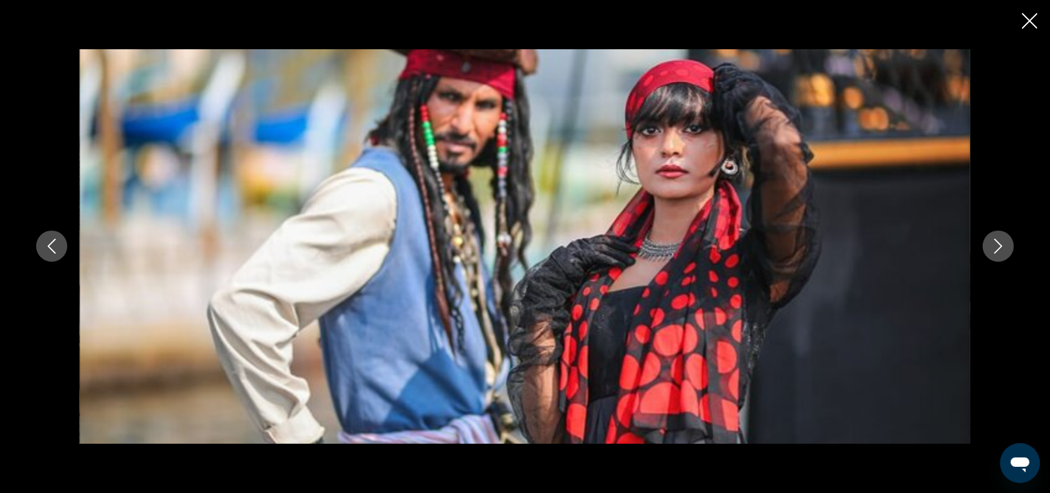
click at [998, 247] on icon "Next image" at bounding box center [998, 245] width 15 height 15
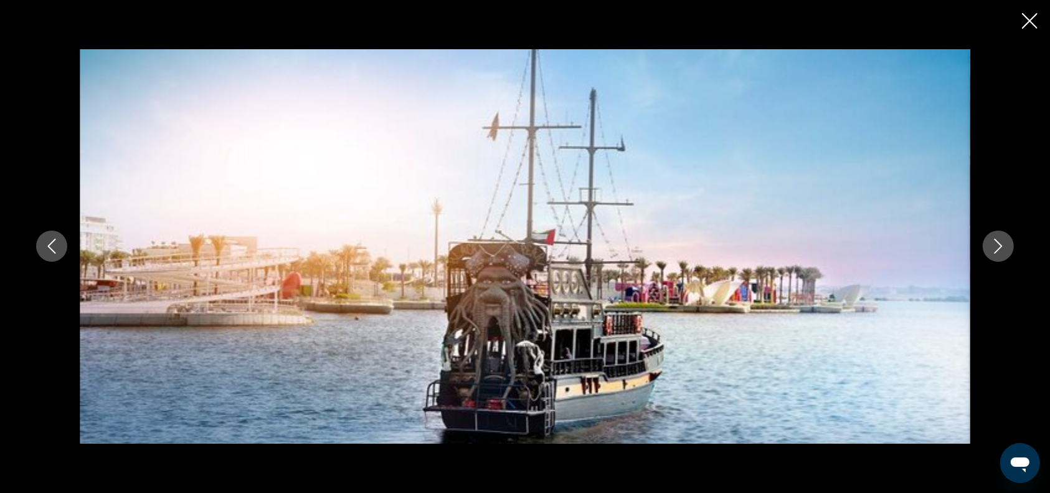
click at [998, 247] on icon "Next image" at bounding box center [998, 245] width 15 height 15
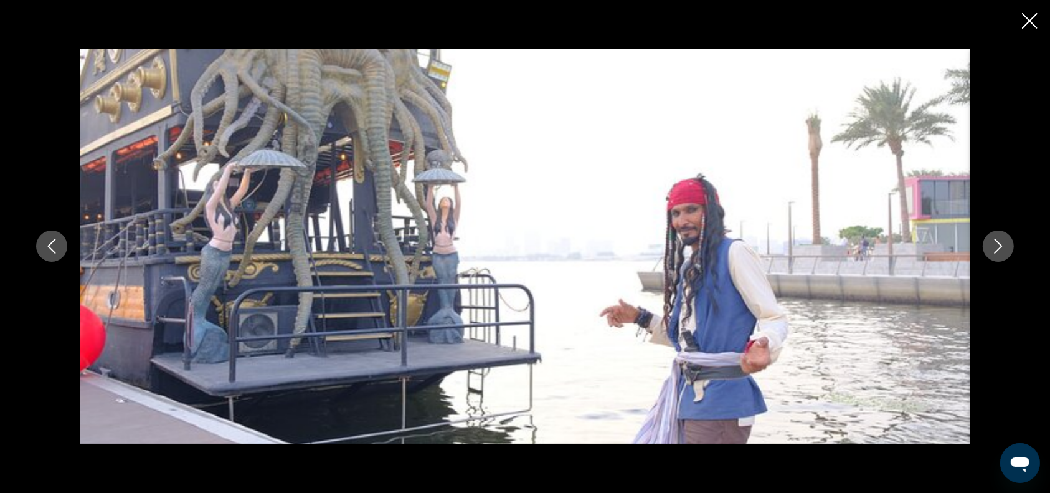
click at [998, 247] on icon "Next image" at bounding box center [998, 245] width 15 height 15
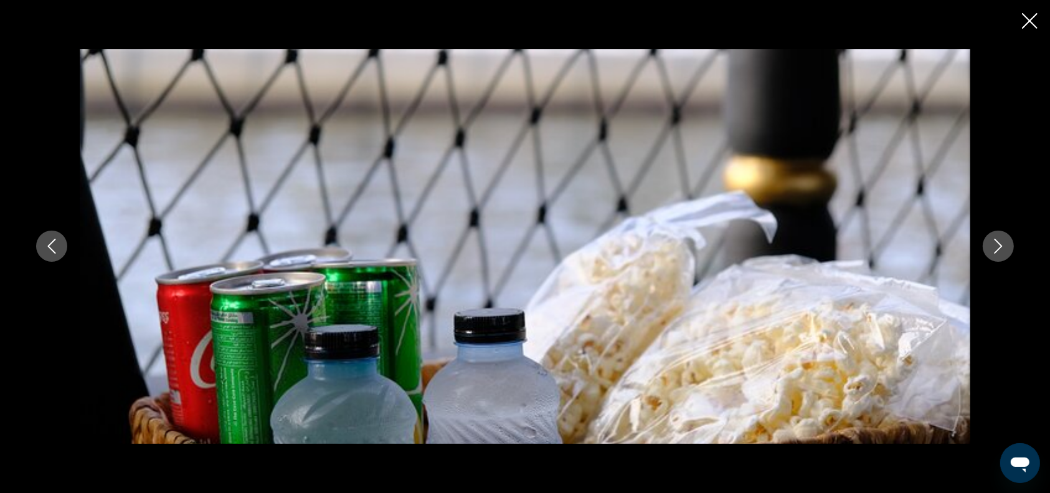
click at [998, 247] on icon "Next image" at bounding box center [998, 245] width 15 height 15
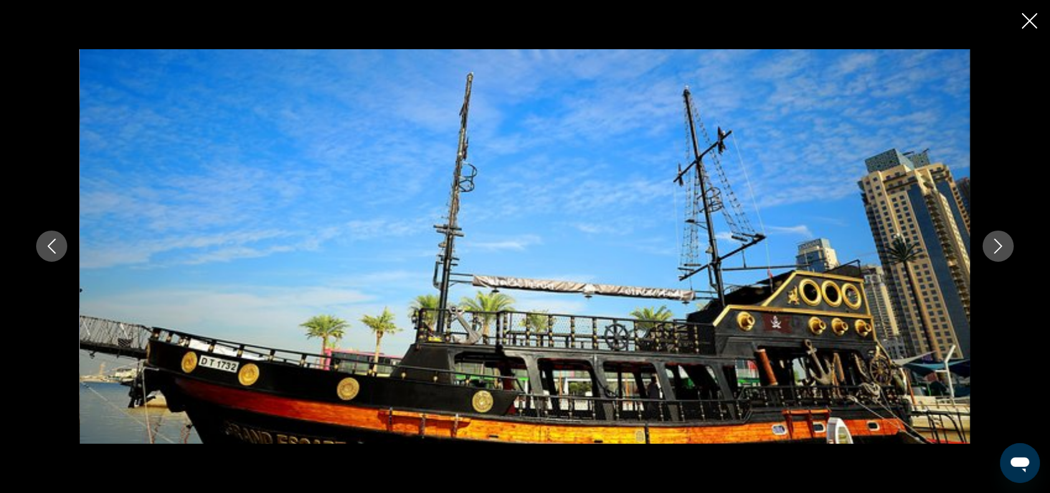
click at [998, 247] on icon "Next image" at bounding box center [998, 245] width 15 height 15
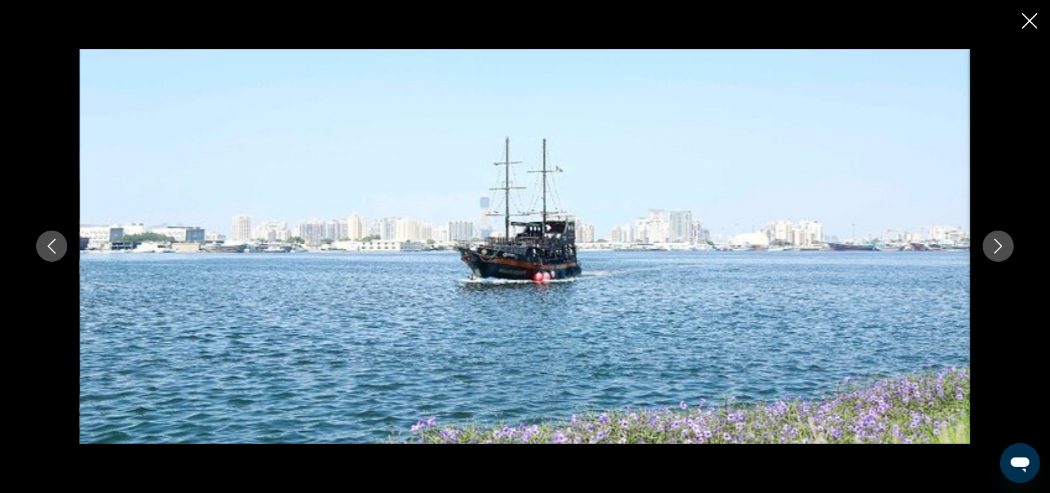
click at [998, 247] on icon "Next image" at bounding box center [998, 245] width 15 height 15
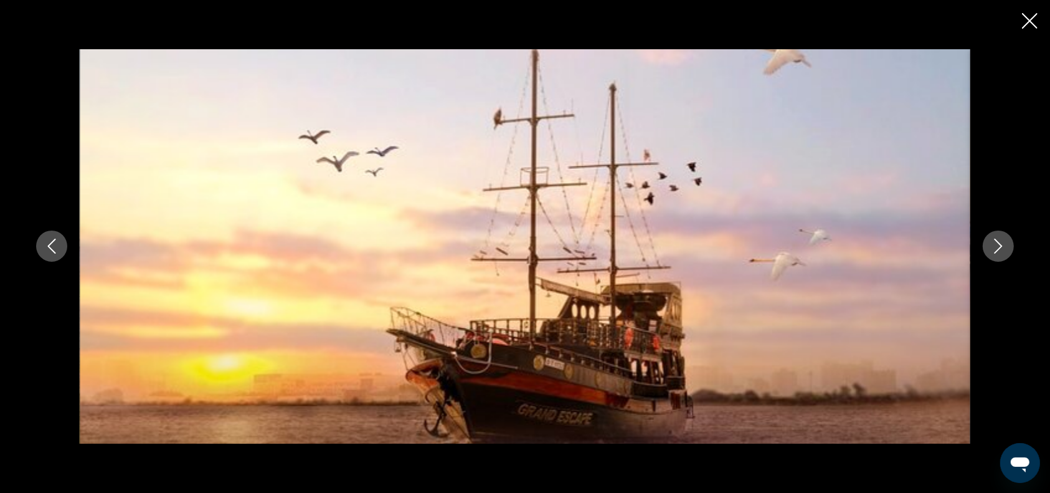
click at [998, 247] on icon "Next image" at bounding box center [998, 245] width 15 height 15
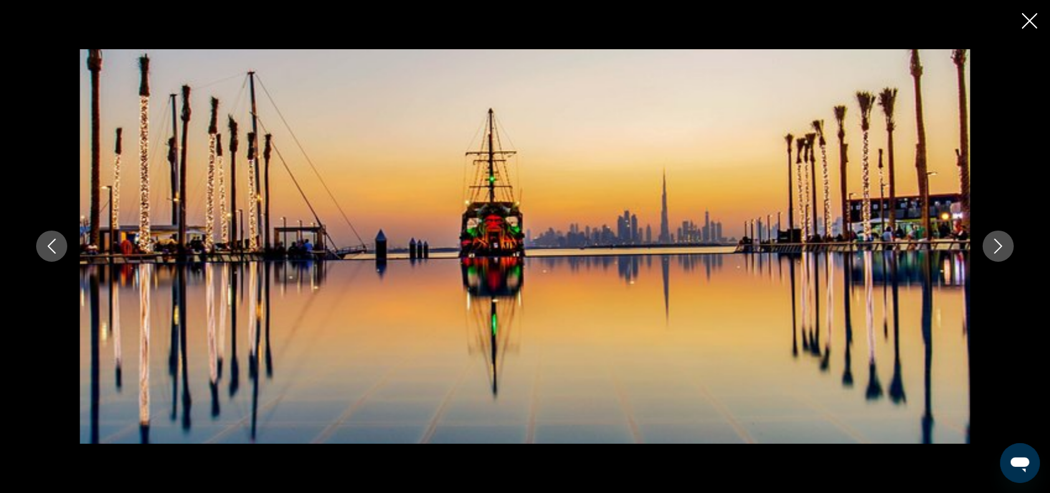
click at [998, 247] on icon "Next image" at bounding box center [998, 245] width 15 height 15
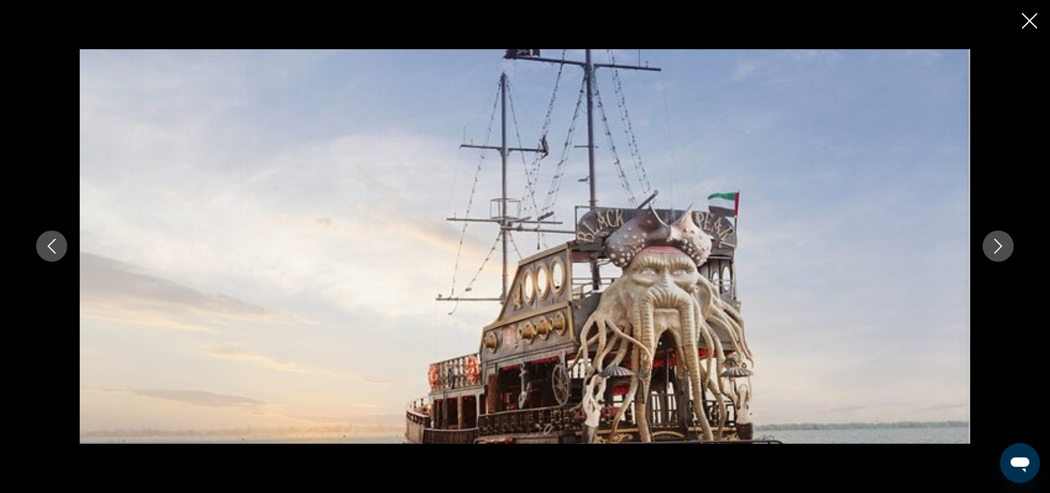
click at [1026, 21] on icon "Close slideshow" at bounding box center [1030, 21] width 16 height 16
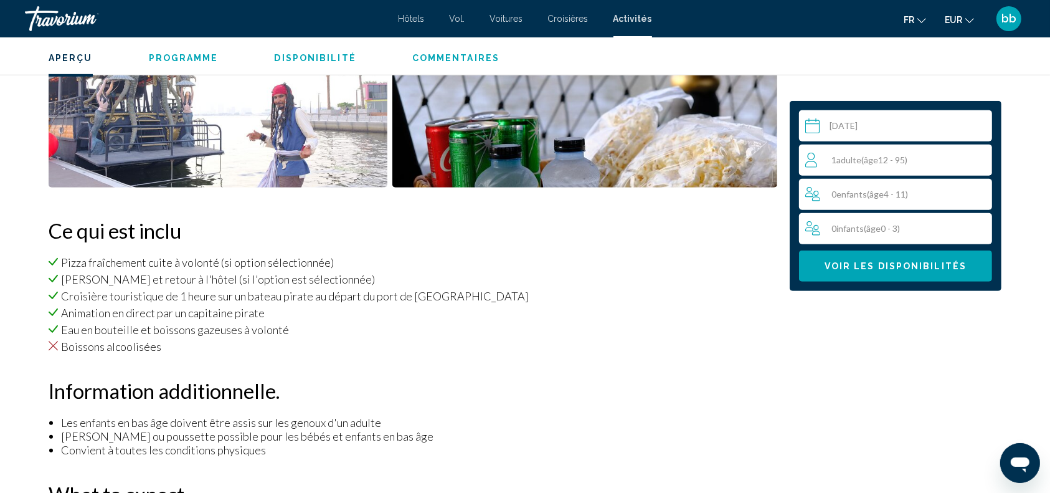
scroll to position [718, 0]
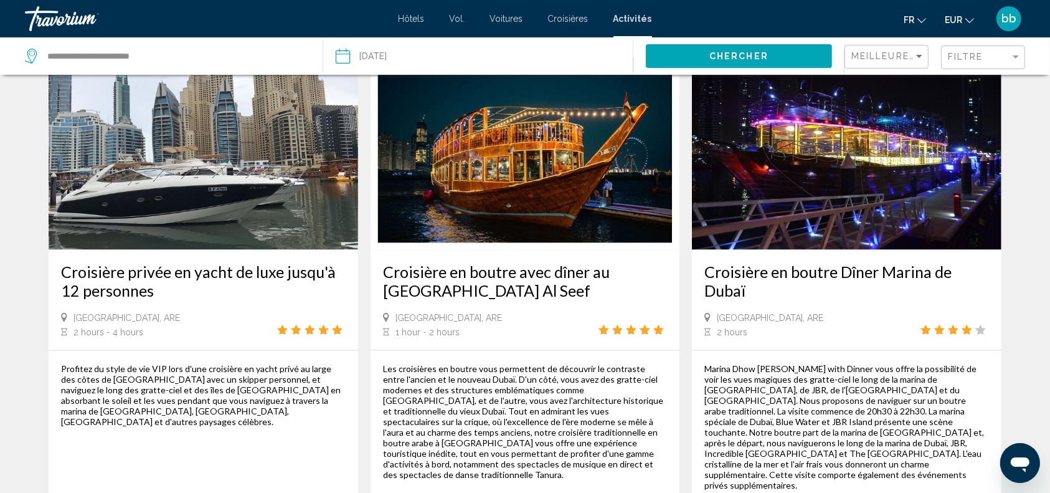
scroll to position [1754, 0]
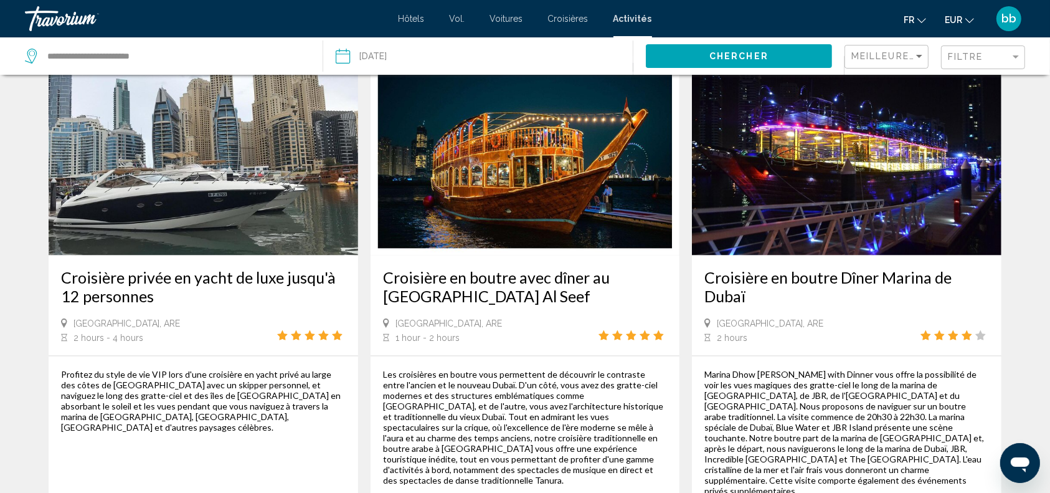
click at [535, 190] on img "Contenu principal" at bounding box center [525, 155] width 309 height 199
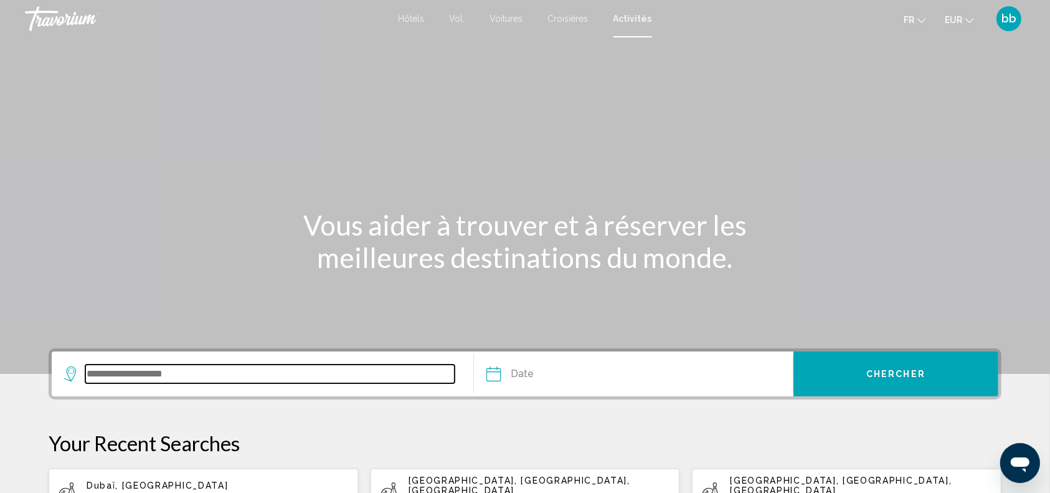
click at [151, 374] on input "Search widget" at bounding box center [269, 373] width 369 height 19
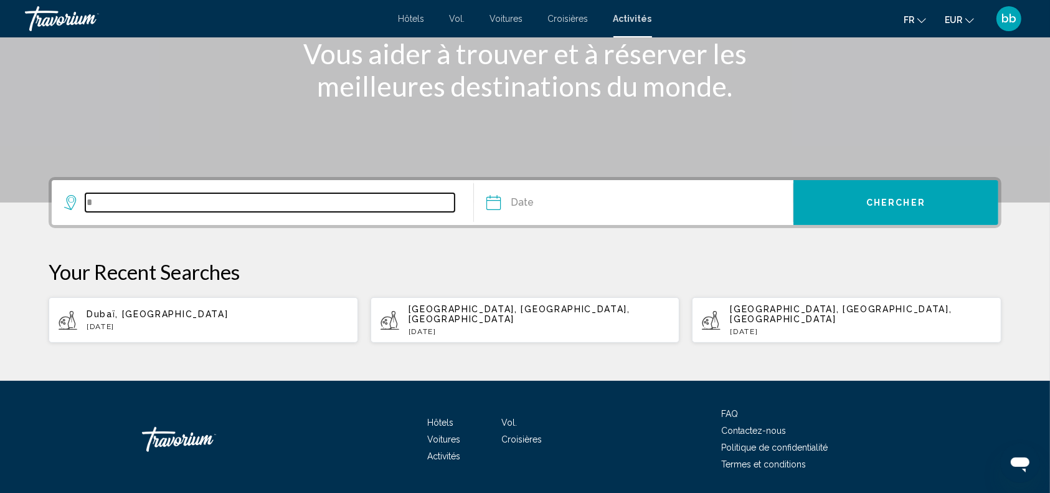
scroll to position [201, 0]
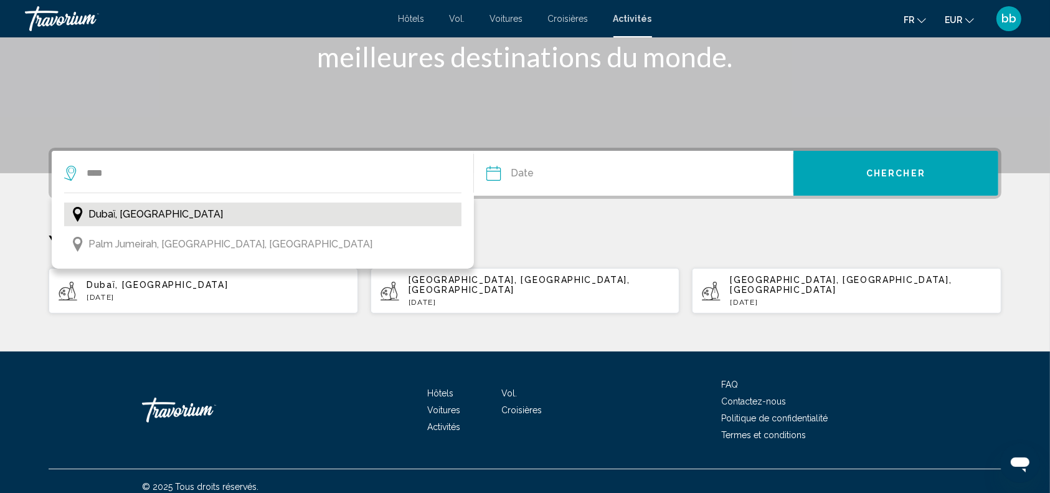
click at [194, 214] on span "Dubaï, [GEOGRAPHIC_DATA]" at bounding box center [155, 213] width 135 height 17
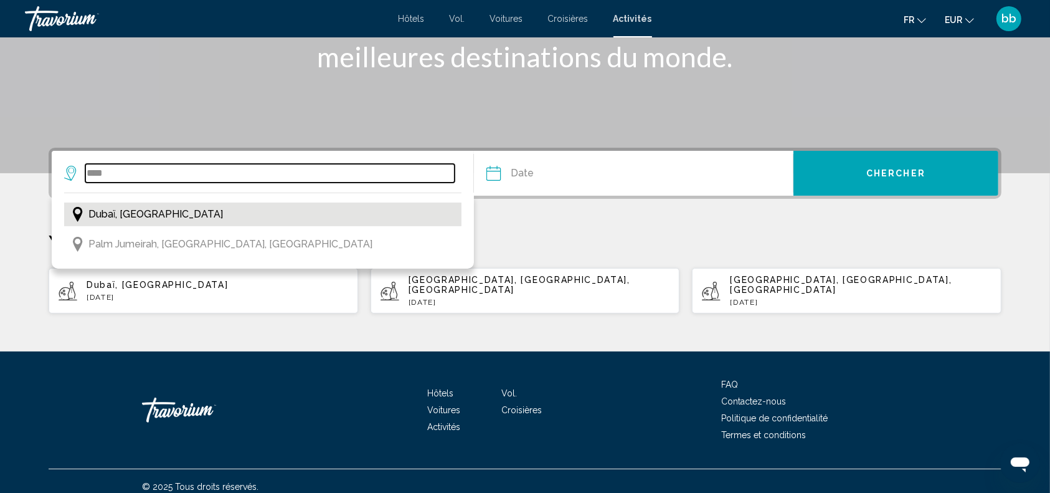
type input "**********"
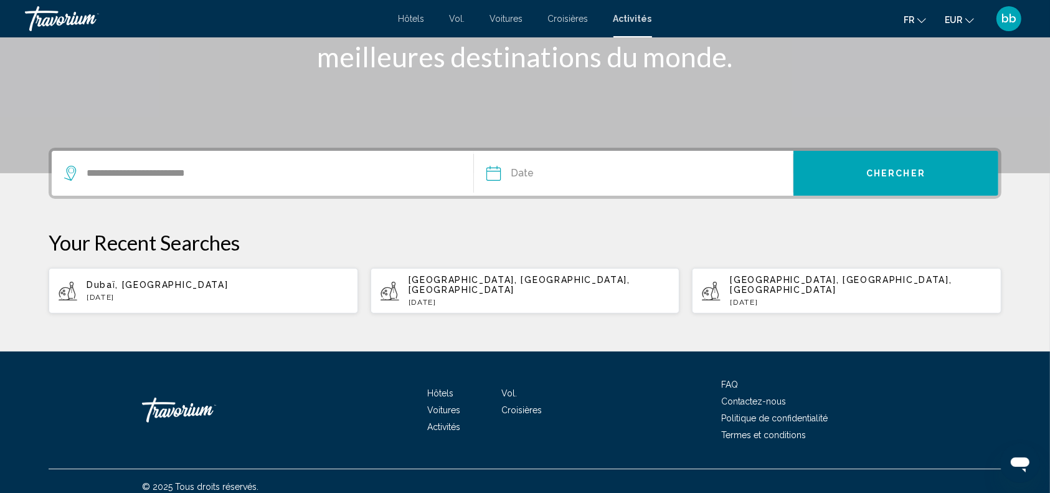
click at [493, 171] on input "Date" at bounding box center [562, 175] width 158 height 49
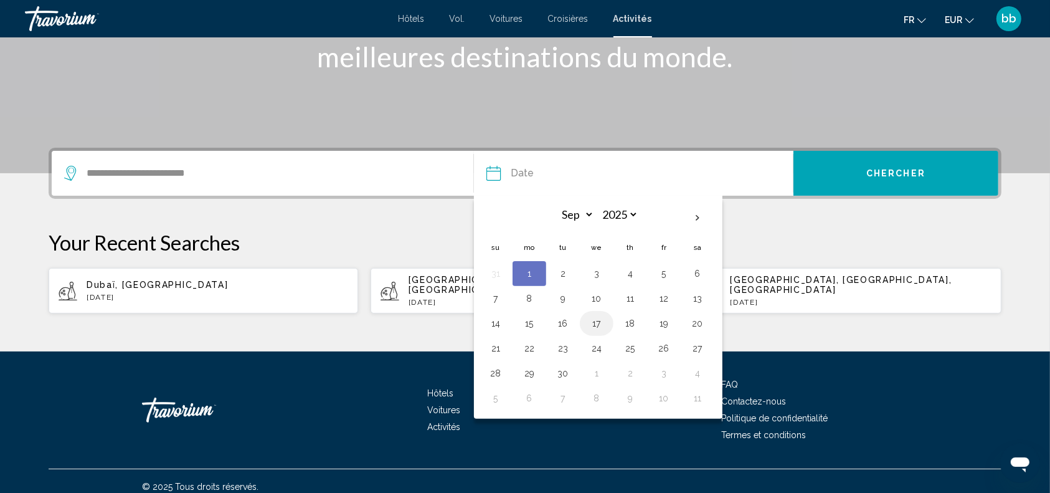
click at [598, 325] on button "17" at bounding box center [597, 322] width 20 height 17
type input "**********"
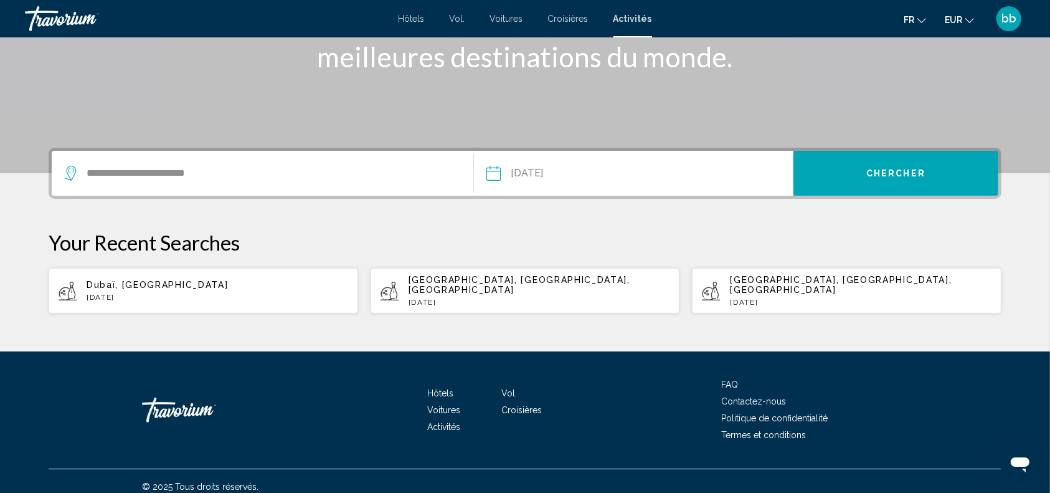
click at [902, 166] on button "Chercher" at bounding box center [895, 173] width 205 height 45
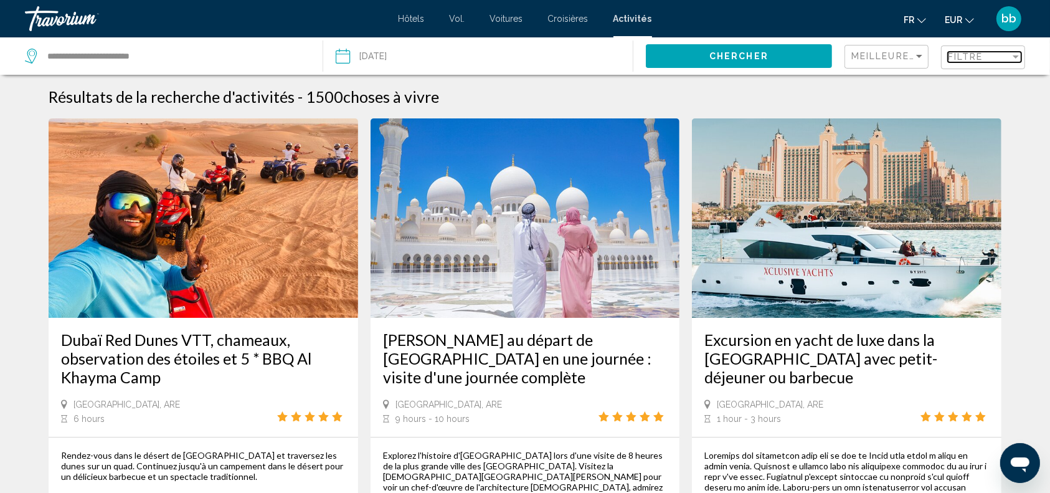
click at [971, 56] on span "Filtre" at bounding box center [965, 57] width 35 height 10
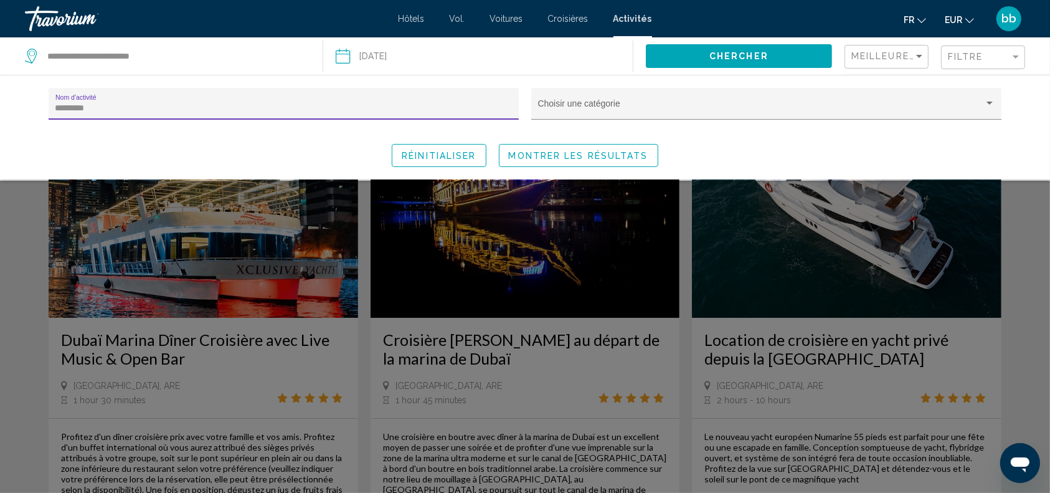
type input "*********"
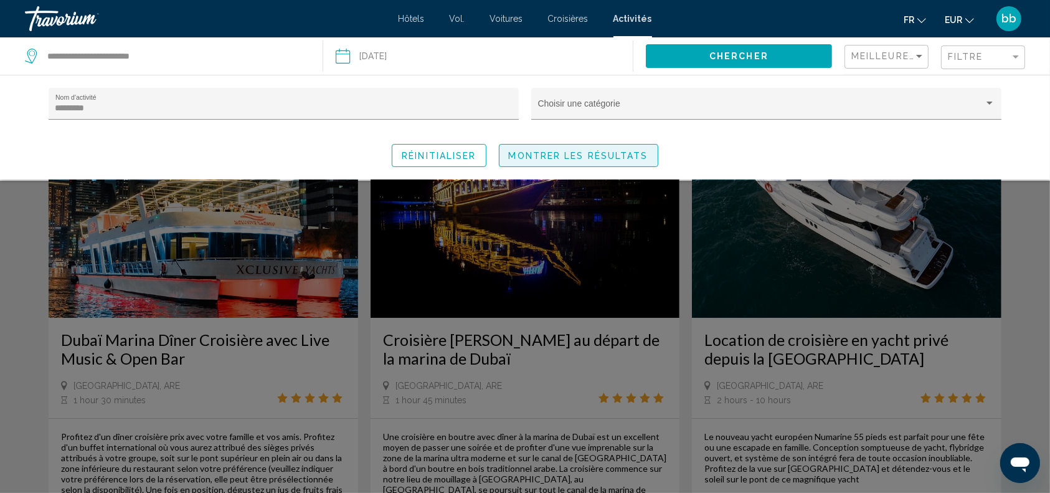
click at [569, 154] on span "Montrer les résultats" at bounding box center [578, 156] width 139 height 10
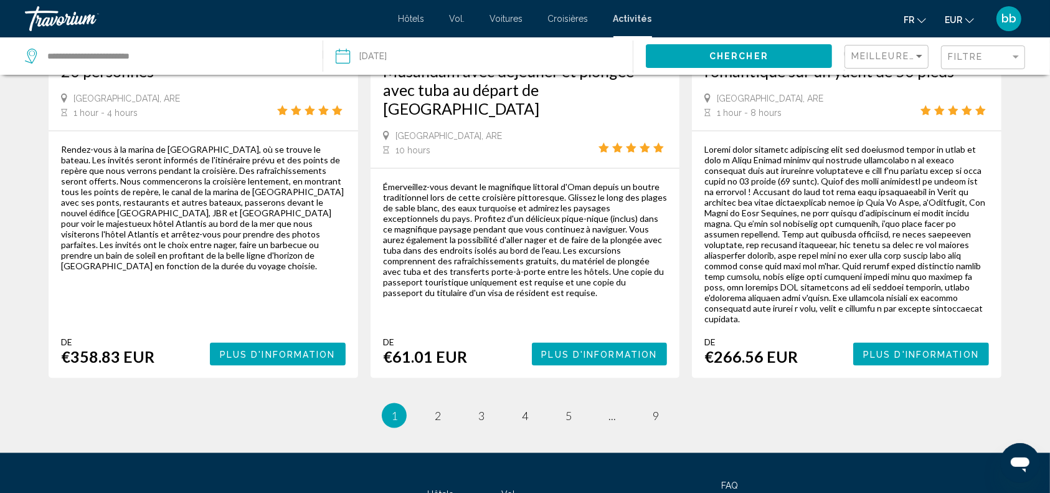
scroll to position [1928, 0]
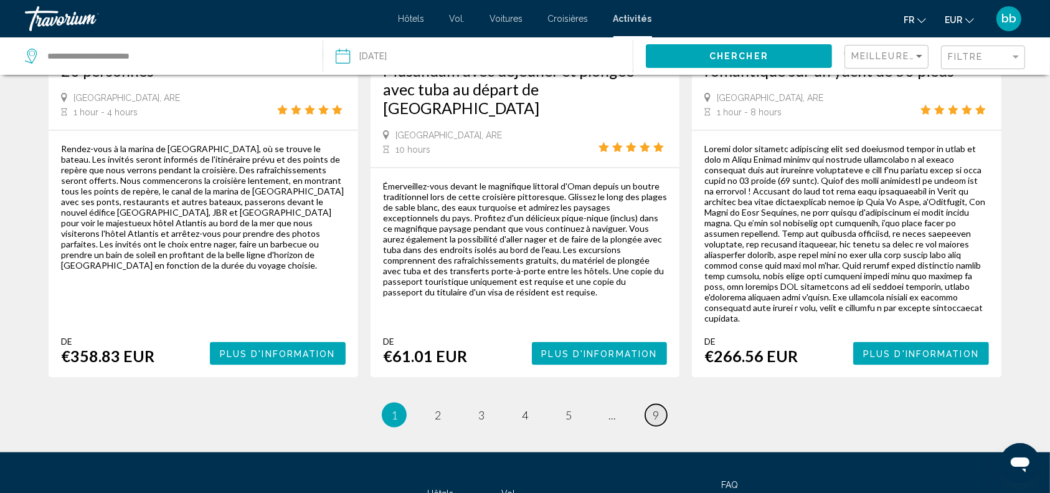
click at [655, 408] on span "9" at bounding box center [656, 415] width 6 height 14
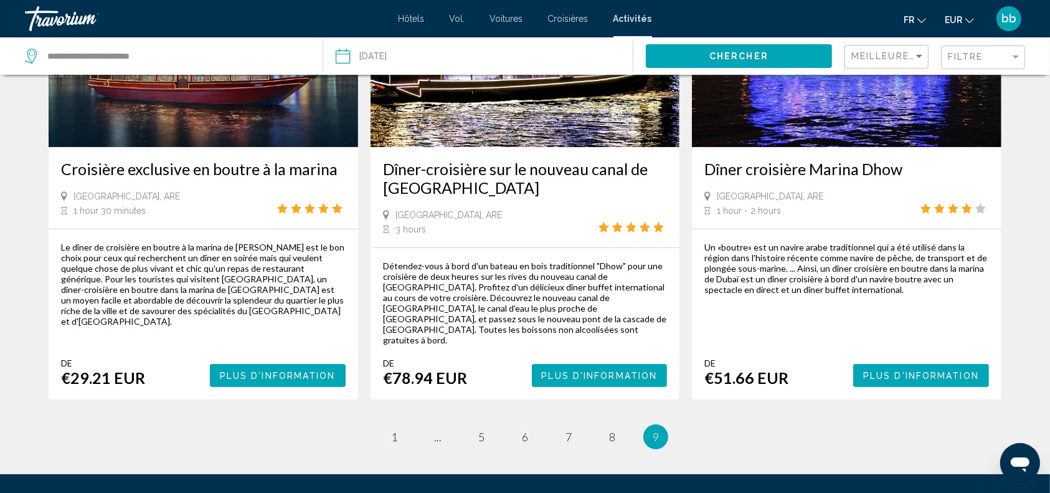
scroll to position [179, 0]
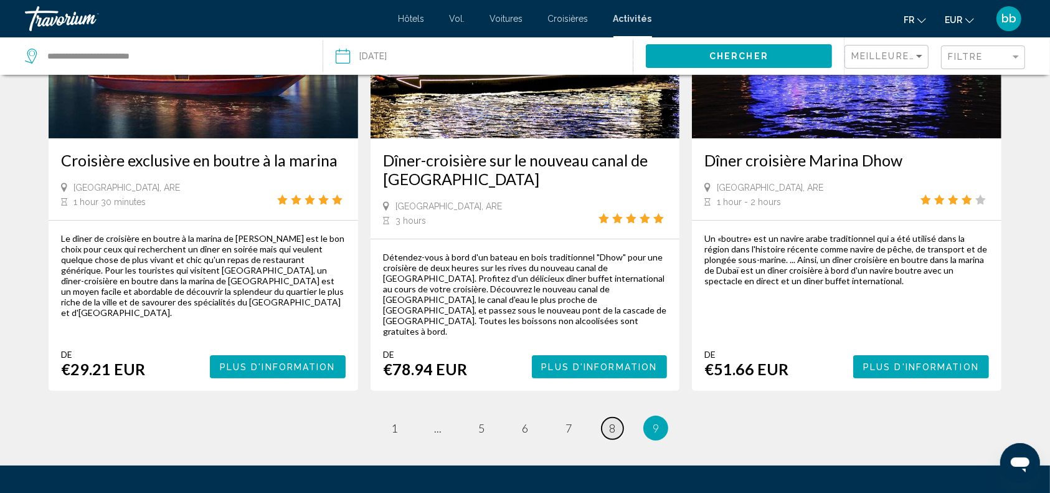
click at [613, 421] on span "8" at bounding box center [612, 428] width 6 height 14
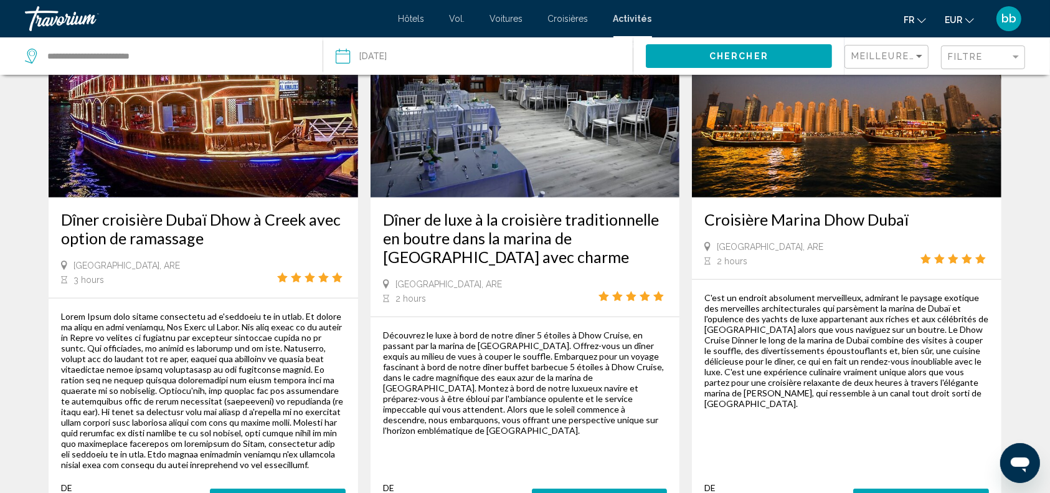
scroll to position [1149, 0]
click at [296, 492] on span "Plus d'information" at bounding box center [278, 501] width 116 height 10
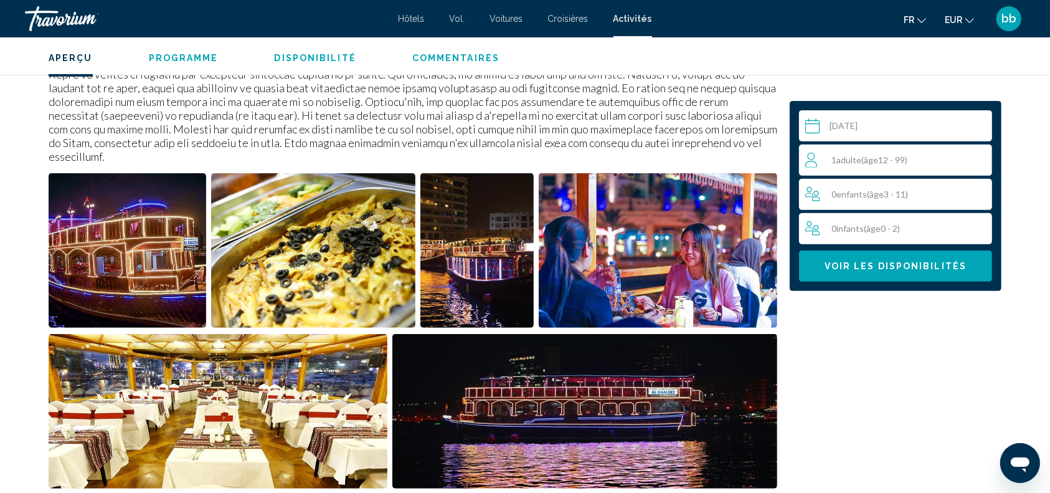
scroll to position [389, 0]
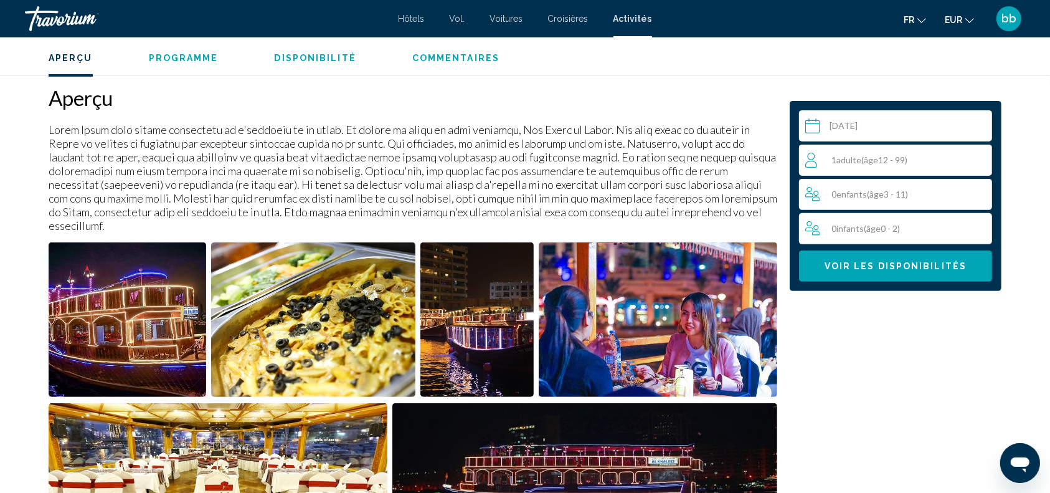
click at [136, 301] on img "Open full-screen image slider" at bounding box center [128, 319] width 158 height 154
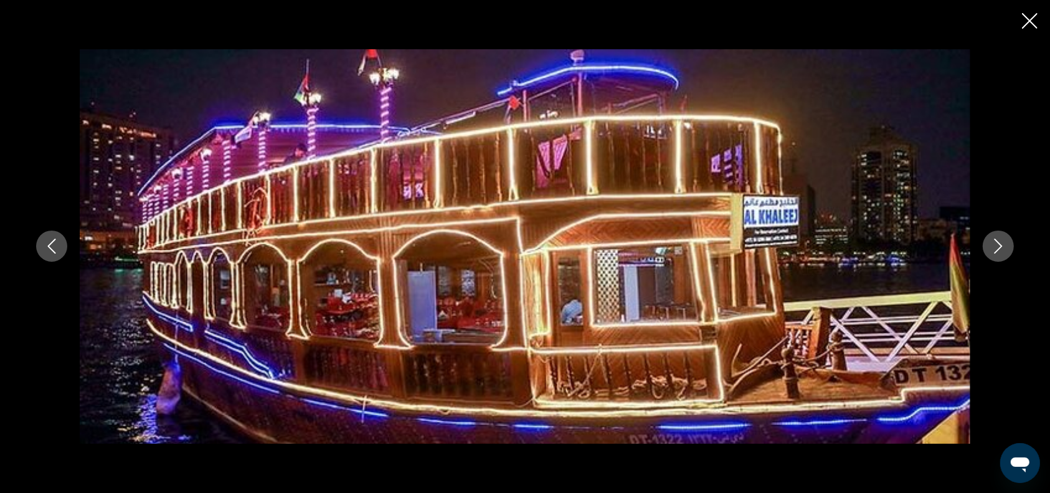
click at [997, 245] on icon "Next image" at bounding box center [998, 245] width 15 height 15
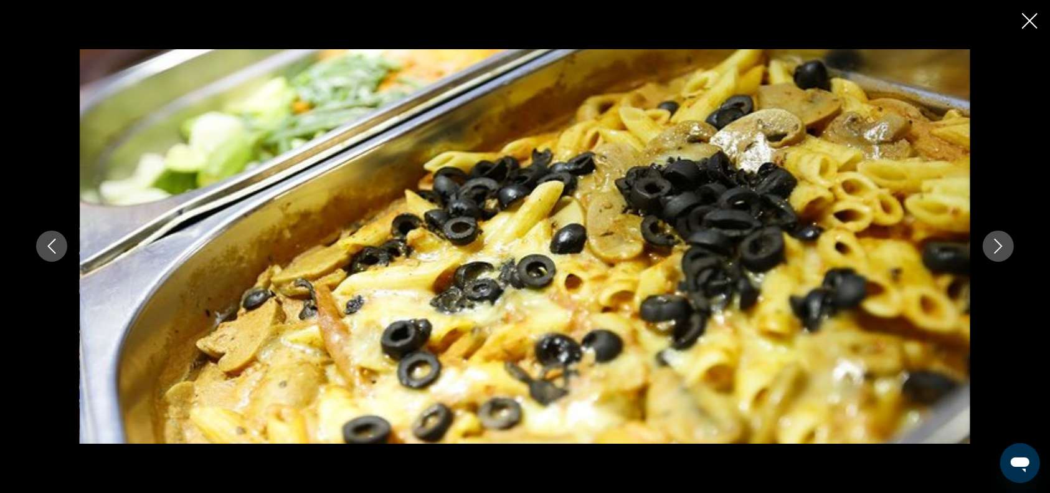
click at [1001, 247] on icon "Next image" at bounding box center [998, 246] width 8 height 15
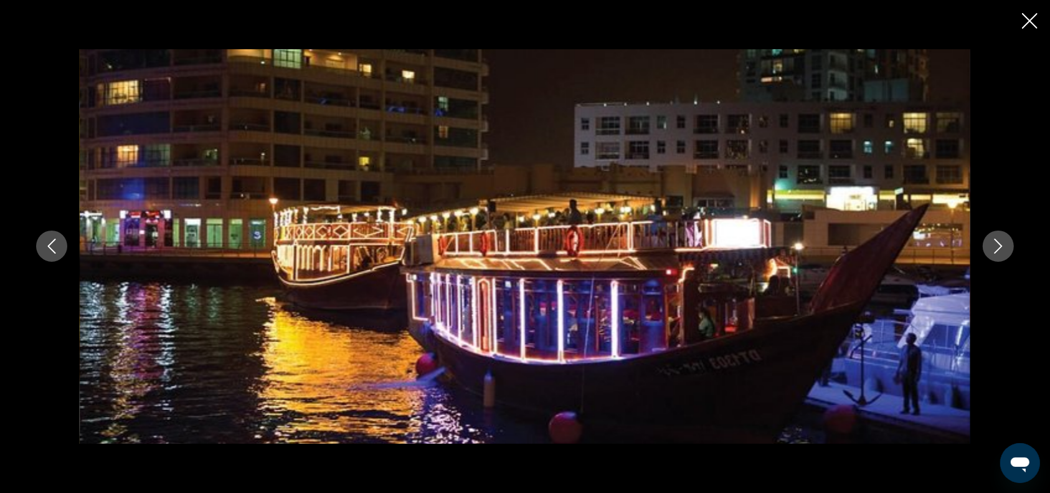
click at [1001, 247] on icon "Next image" at bounding box center [998, 246] width 8 height 15
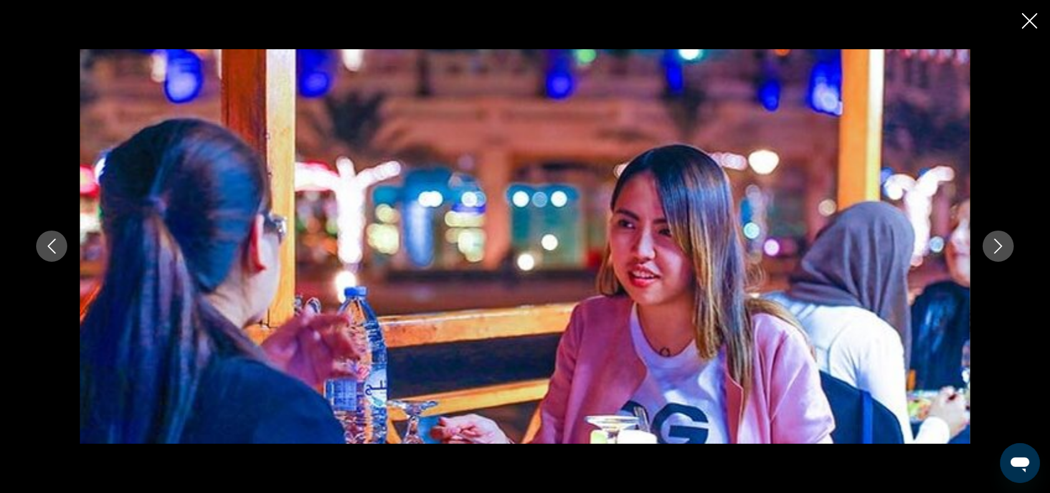
click at [1001, 247] on icon "Next image" at bounding box center [998, 246] width 8 height 15
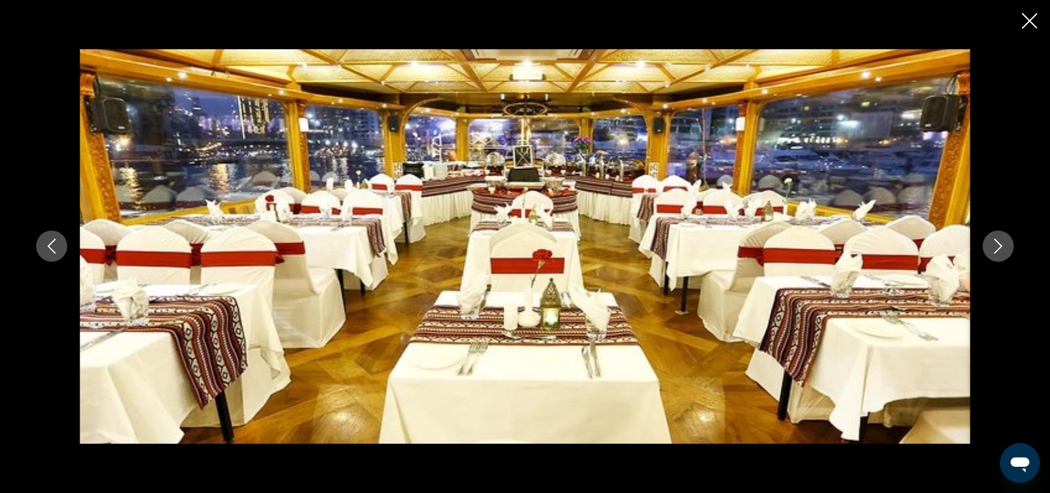
click at [1001, 247] on icon "Next image" at bounding box center [998, 246] width 8 height 15
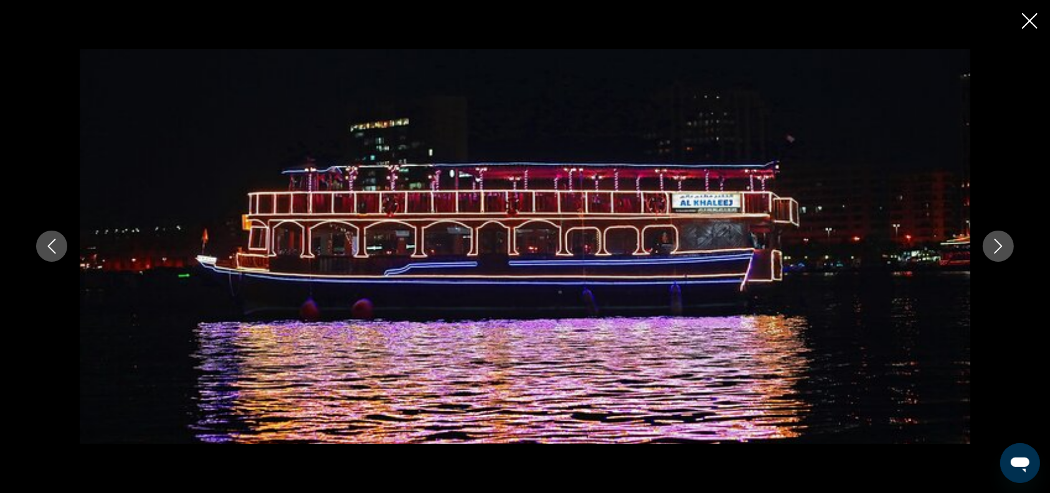
click at [1001, 247] on icon "Next image" at bounding box center [998, 246] width 8 height 15
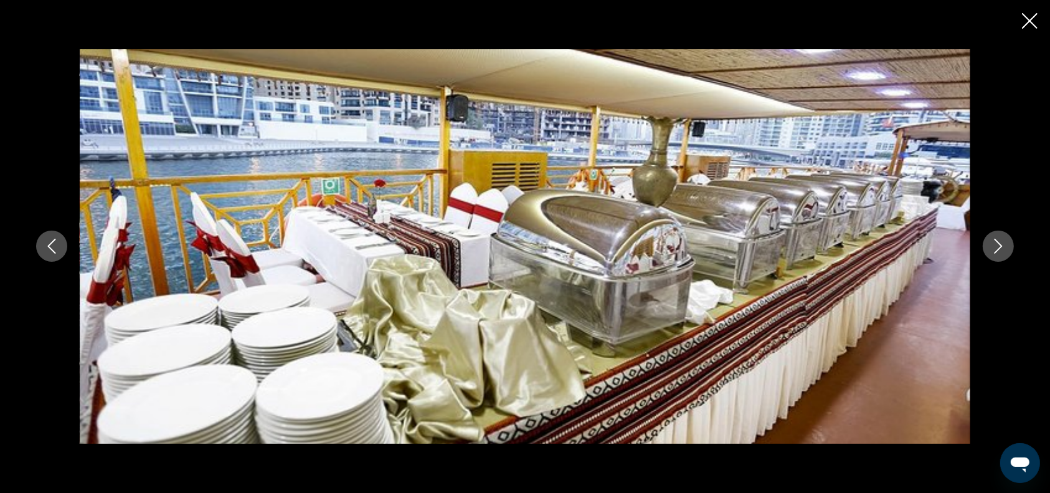
click at [1001, 247] on icon "Next image" at bounding box center [998, 246] width 8 height 15
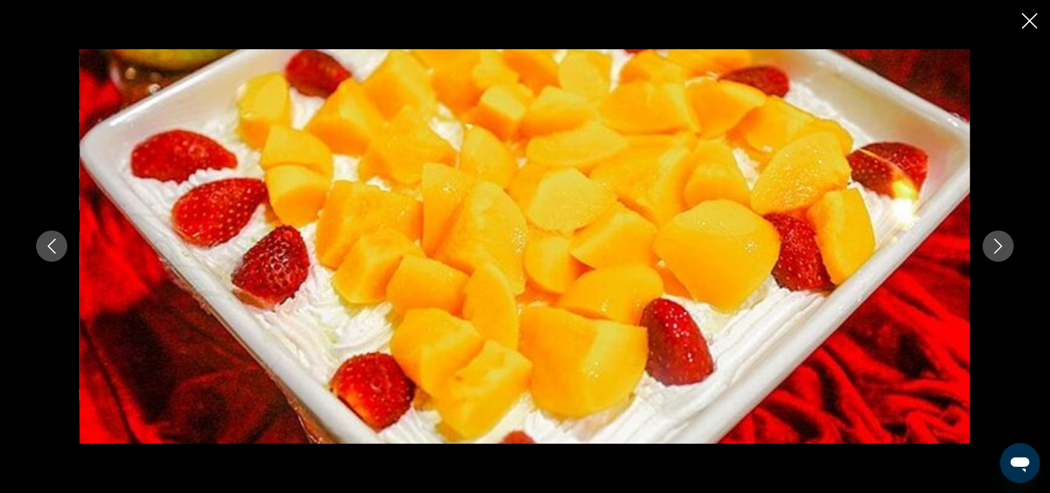
click at [1001, 247] on icon "Next image" at bounding box center [998, 246] width 8 height 15
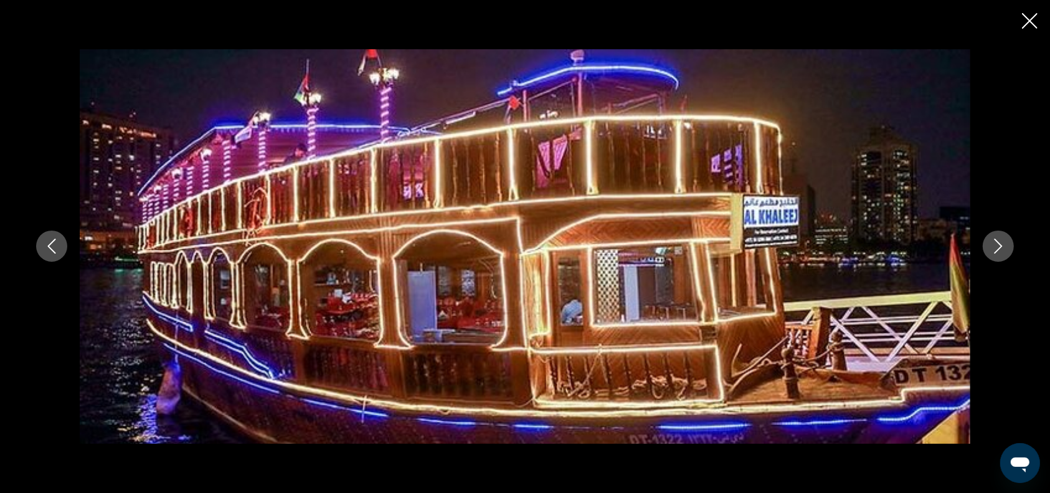
click at [1033, 21] on icon "Close slideshow" at bounding box center [1030, 21] width 16 height 16
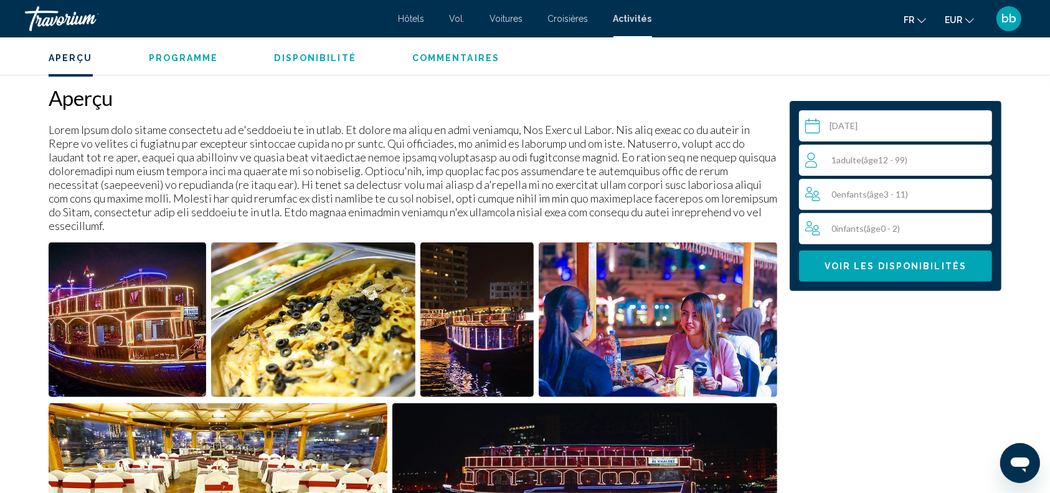
click at [897, 156] on span "( âge 12 - 99)" at bounding box center [884, 159] width 46 height 11
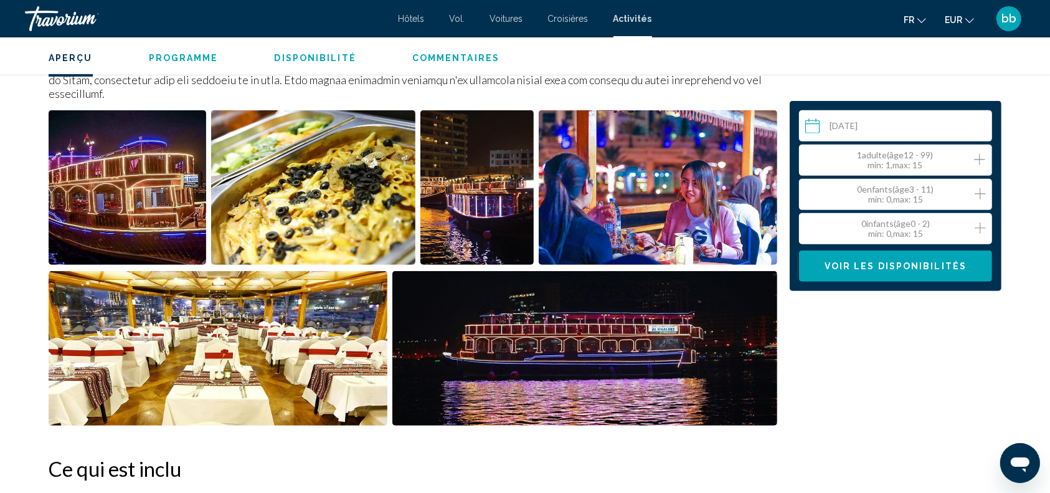
scroll to position [519, 0]
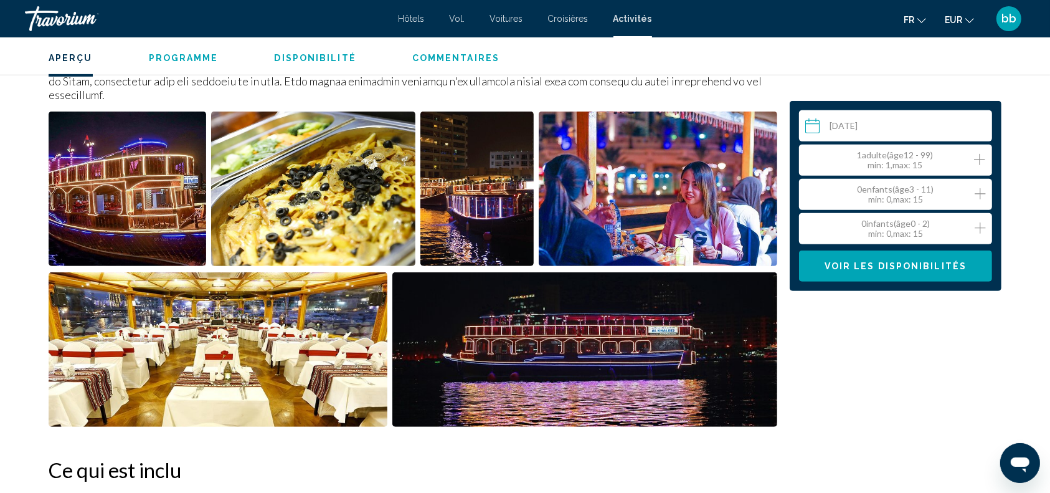
click at [897, 156] on span "âge" at bounding box center [897, 154] width 14 height 11
click at [977, 159] on icon "Increment adults" at bounding box center [979, 159] width 11 height 15
click at [909, 265] on span "Voir les disponibilités" at bounding box center [895, 267] width 142 height 10
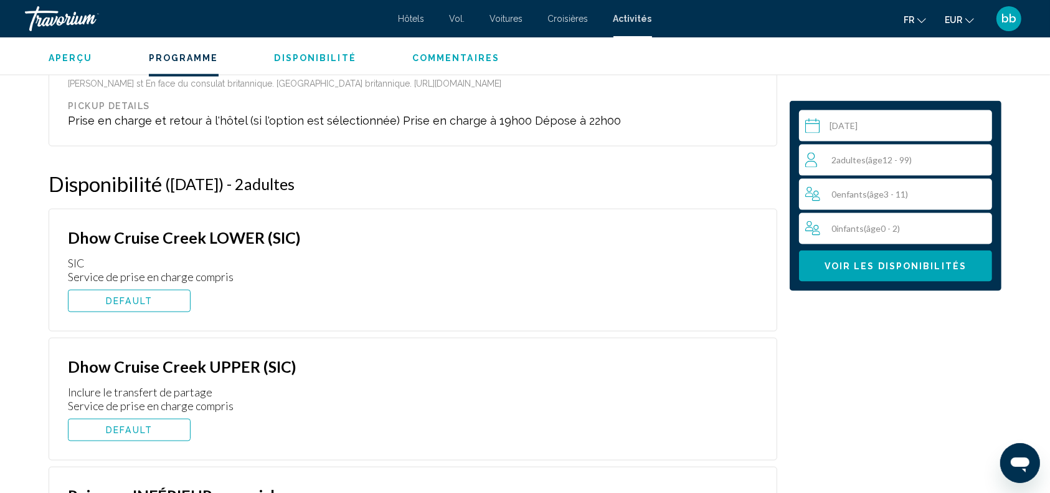
scroll to position [1699, 0]
click at [161, 291] on button "DEFAULT" at bounding box center [129, 302] width 123 height 22
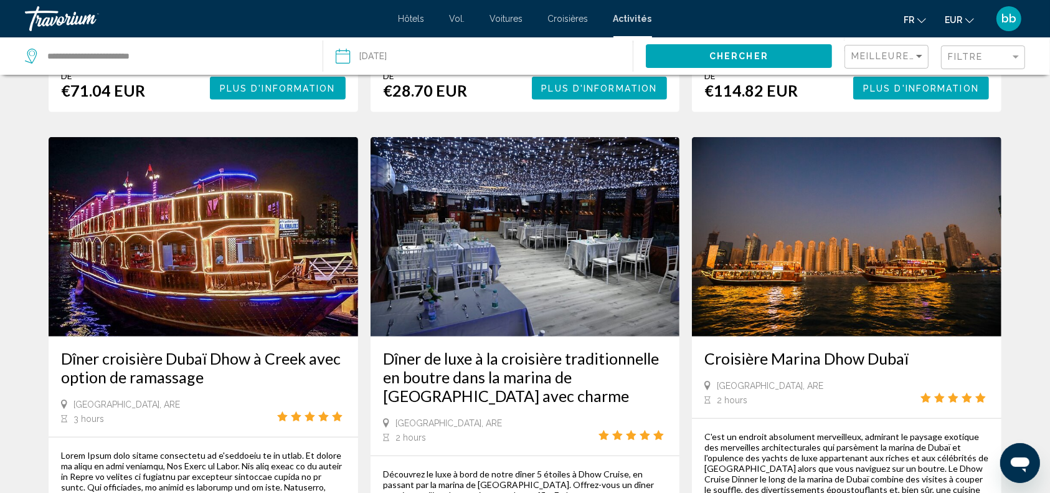
scroll to position [1007, 0]
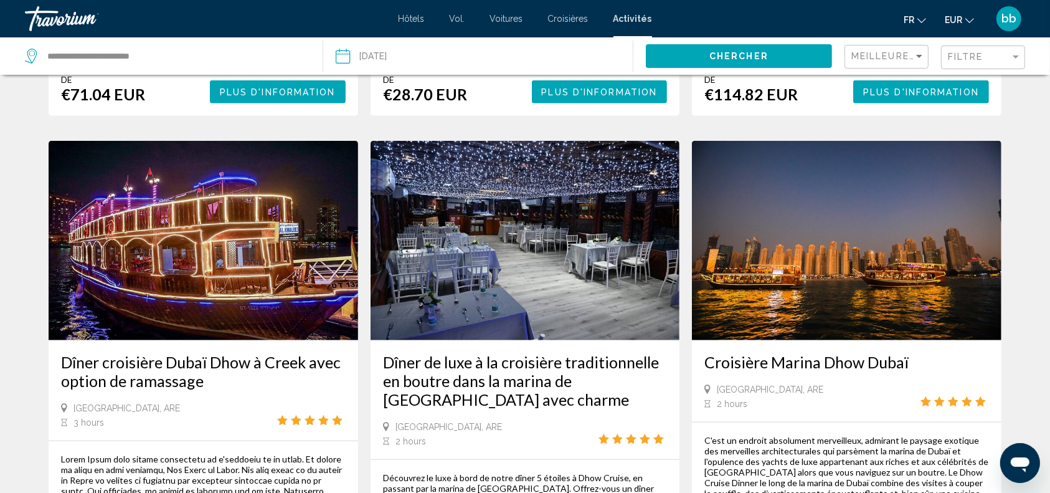
click at [554, 237] on img "Contenu principal" at bounding box center [525, 240] width 309 height 199
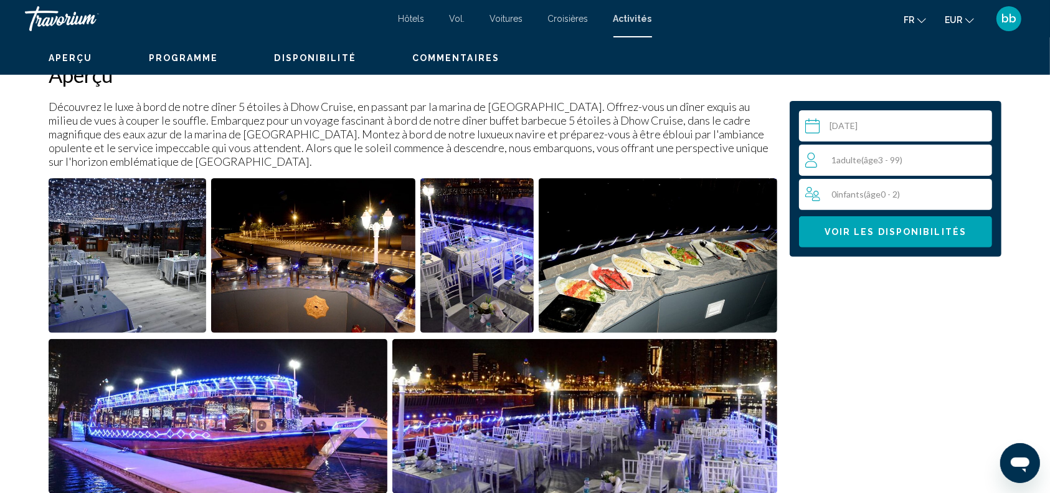
scroll to position [367, 0]
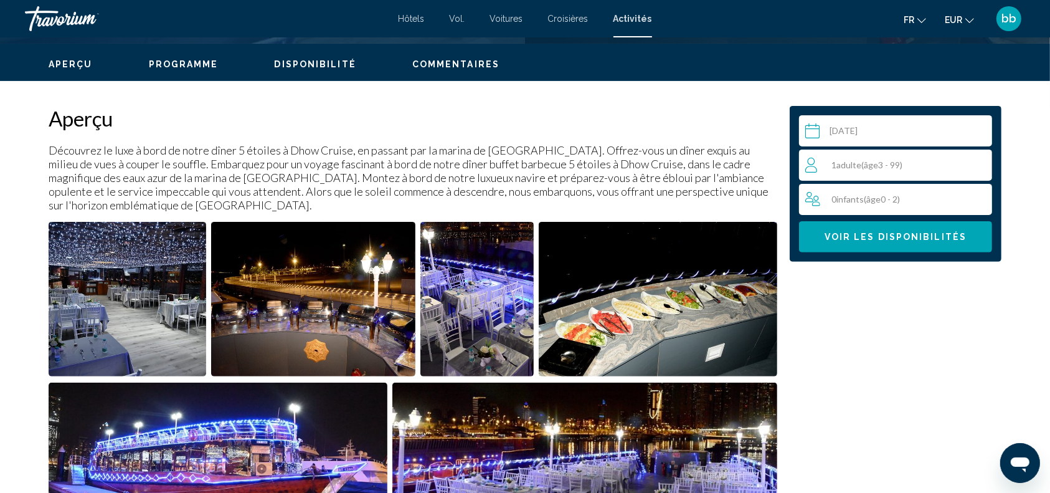
click at [169, 266] on img "Open full-screen image slider" at bounding box center [128, 299] width 158 height 154
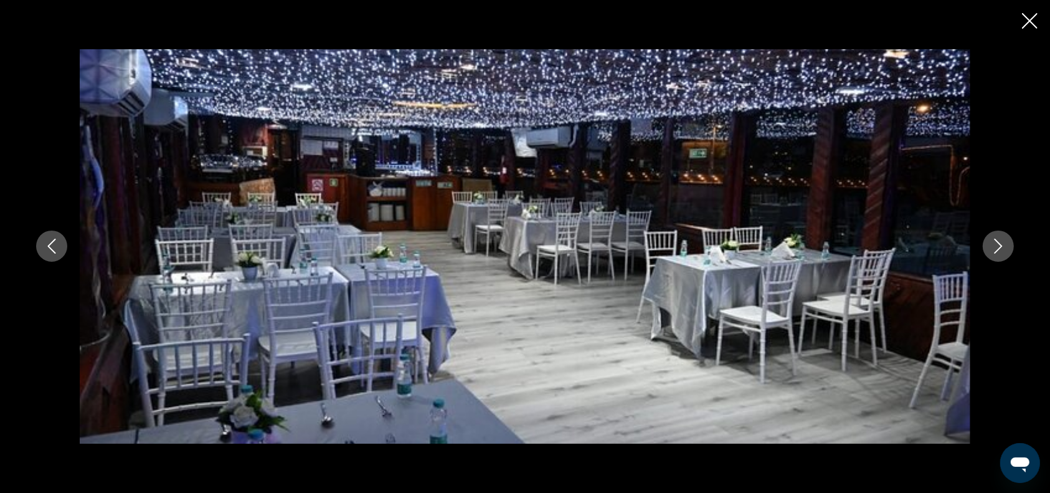
click at [999, 244] on icon "Next image" at bounding box center [998, 246] width 8 height 15
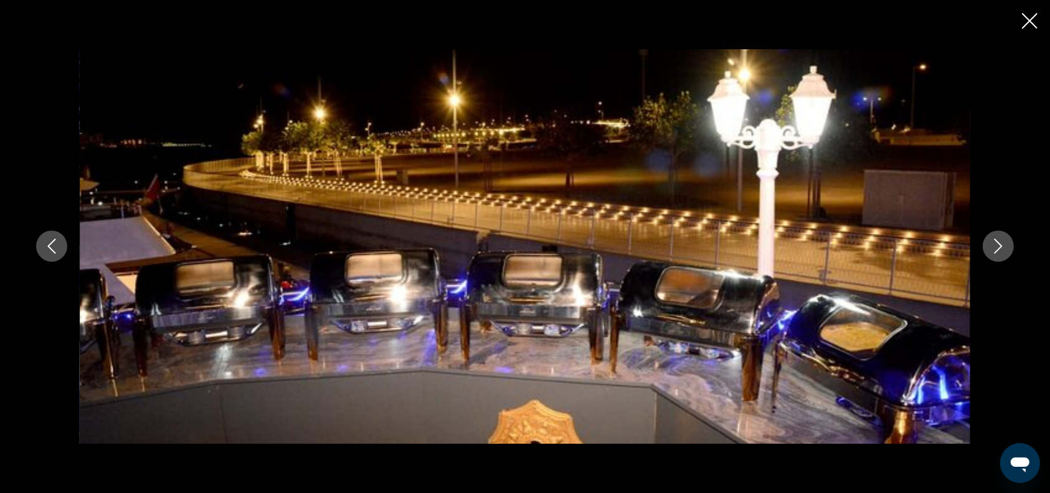
click at [999, 244] on icon "Next image" at bounding box center [998, 246] width 8 height 15
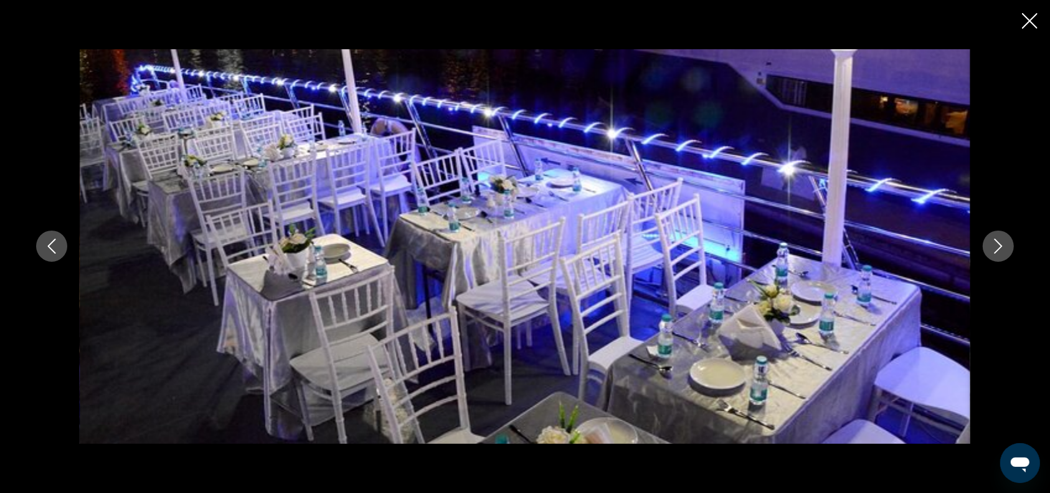
click at [999, 244] on icon "Next image" at bounding box center [998, 246] width 8 height 15
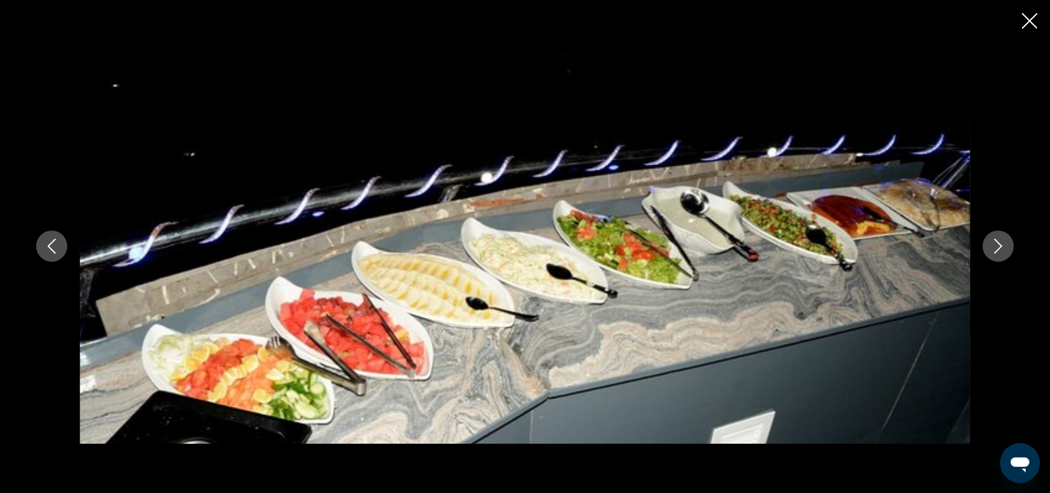
click at [999, 244] on icon "Next image" at bounding box center [998, 246] width 8 height 15
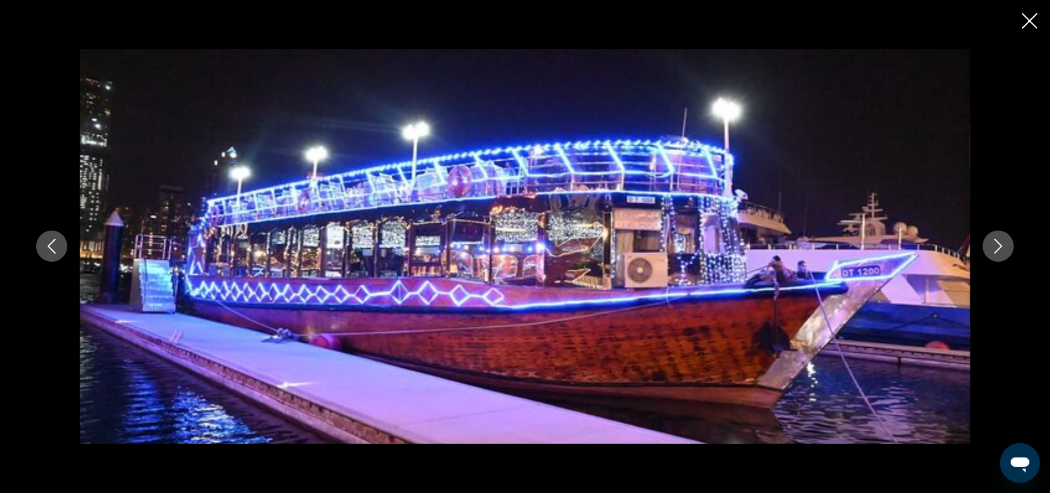
click at [999, 244] on icon "Next image" at bounding box center [998, 246] width 8 height 15
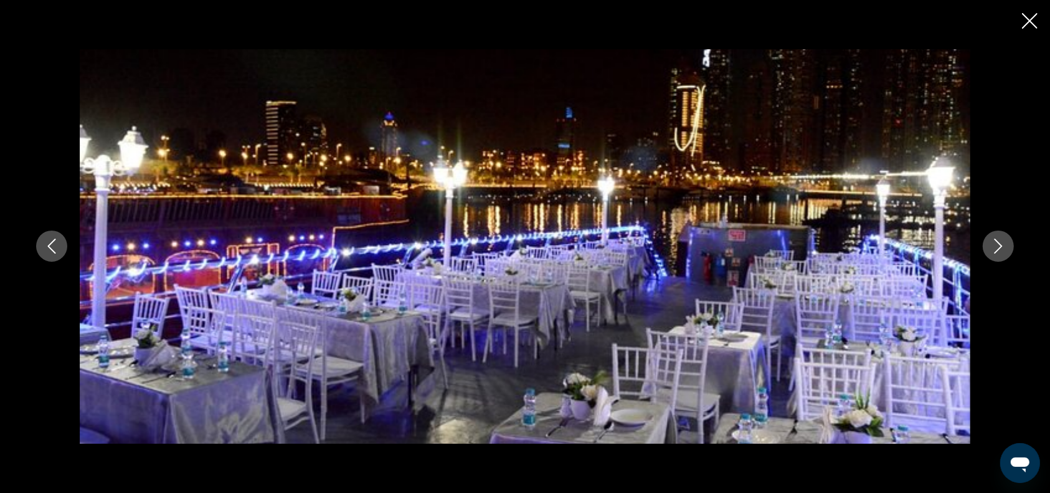
click at [999, 244] on icon "Next image" at bounding box center [998, 246] width 8 height 15
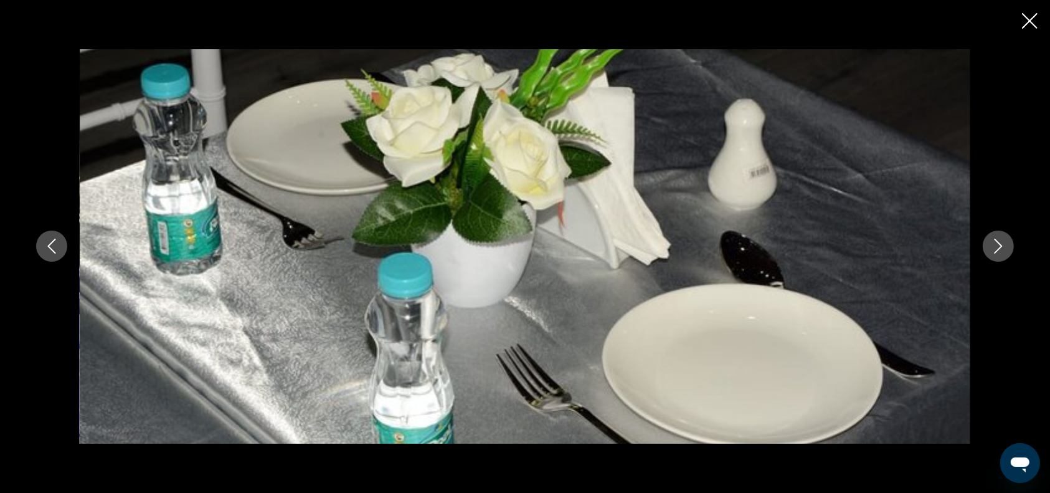
click at [999, 244] on icon "Next image" at bounding box center [998, 246] width 8 height 15
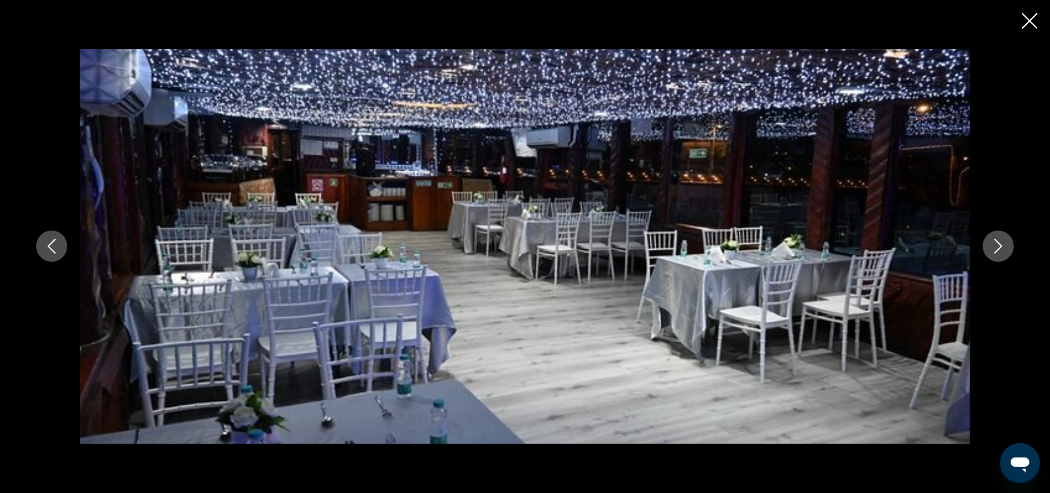
click at [1027, 24] on icon "Close slideshow" at bounding box center [1030, 21] width 16 height 16
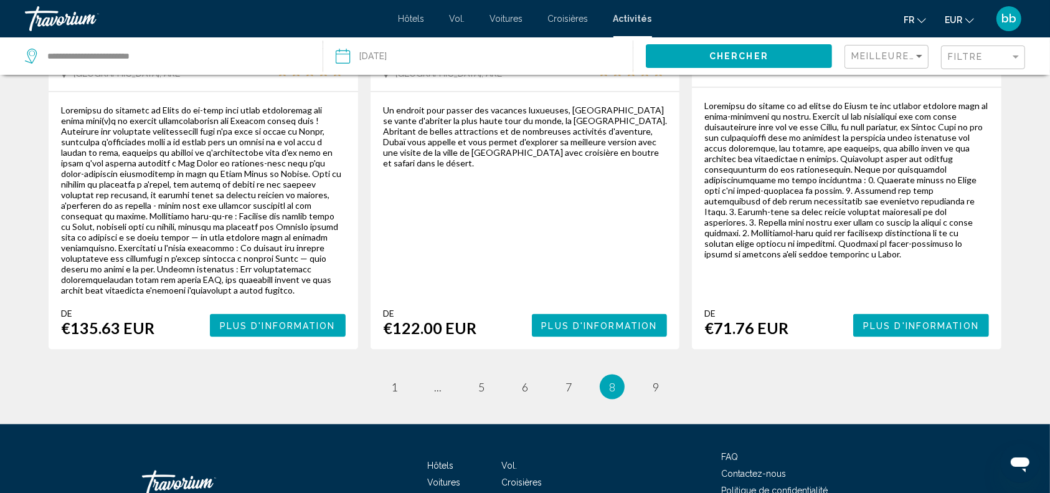
scroll to position [1921, 0]
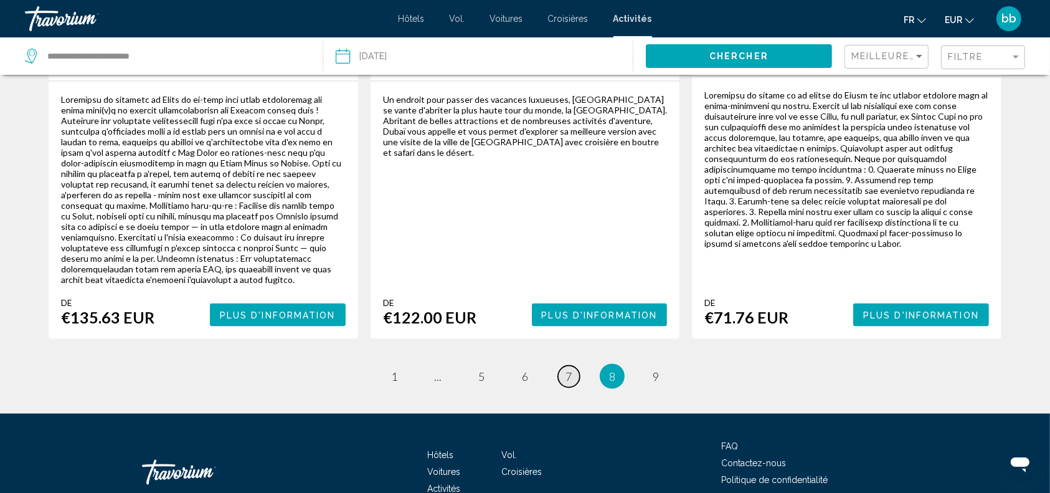
click at [570, 369] on span "7" at bounding box center [568, 376] width 6 height 14
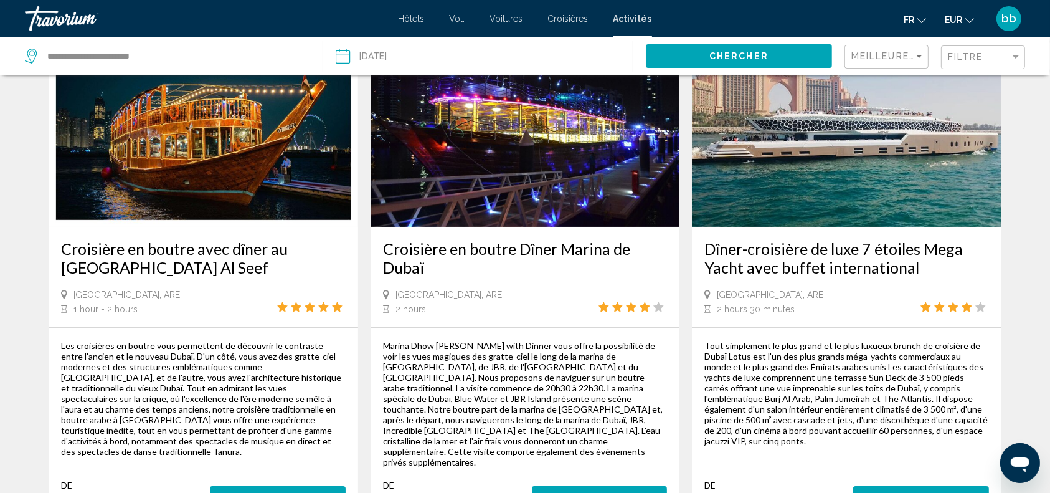
scroll to position [90, 0]
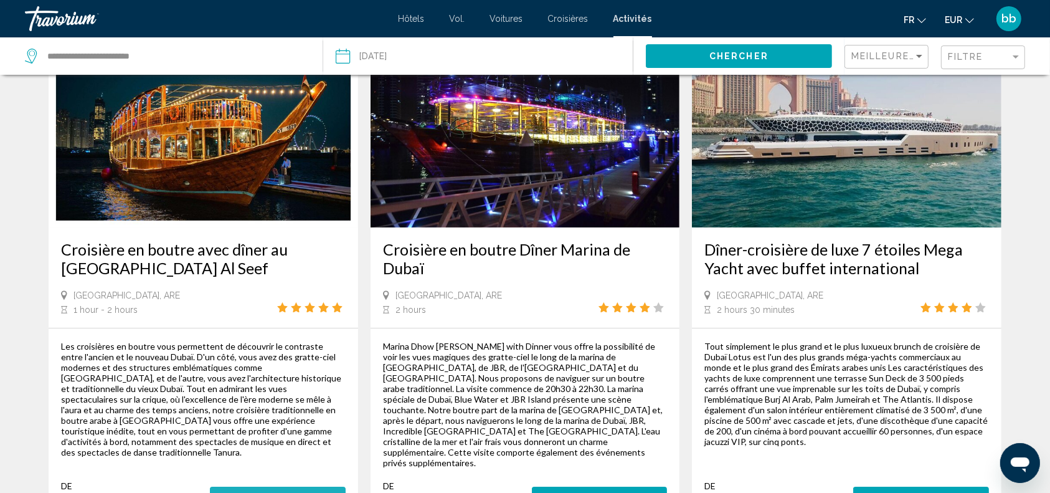
click at [265, 492] on span "Plus d'information" at bounding box center [278, 498] width 116 height 10
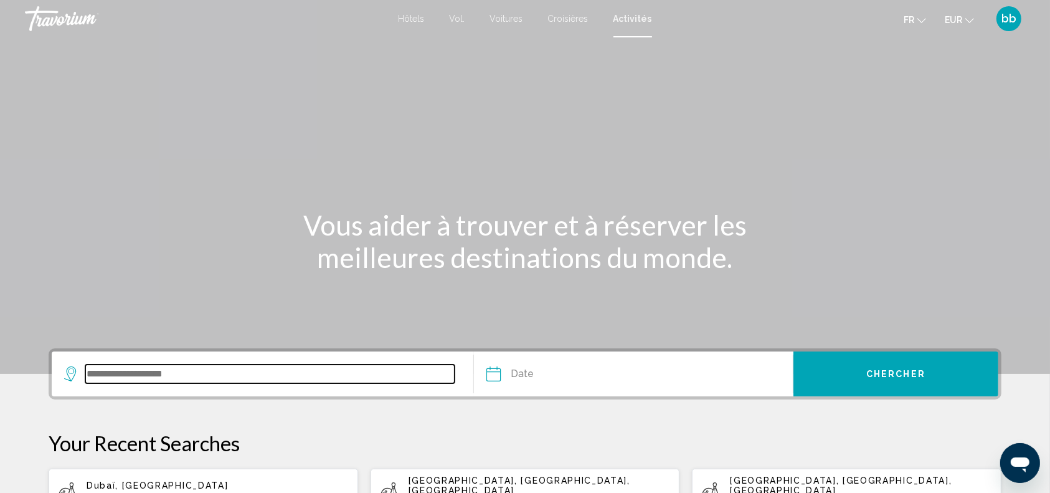
click at [229, 375] on input "Search widget" at bounding box center [269, 373] width 369 height 19
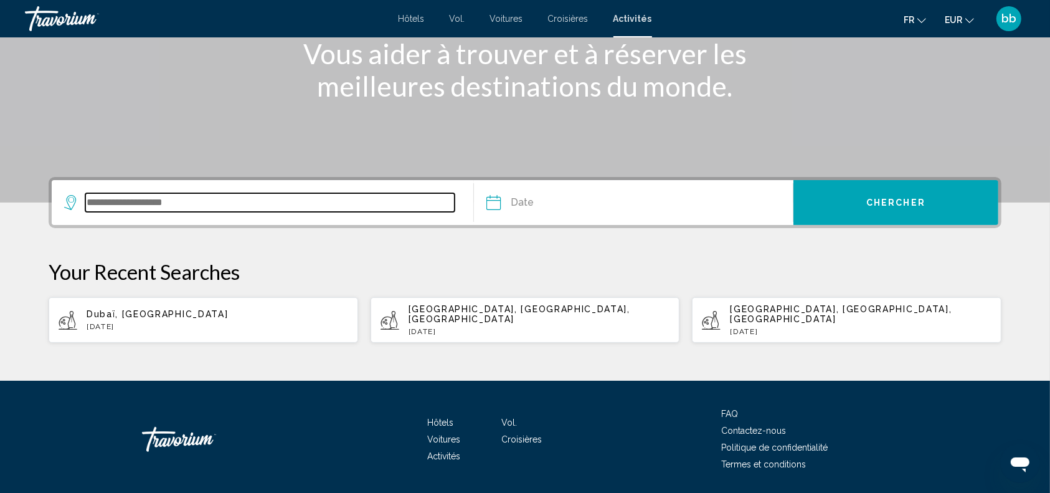
scroll to position [201, 0]
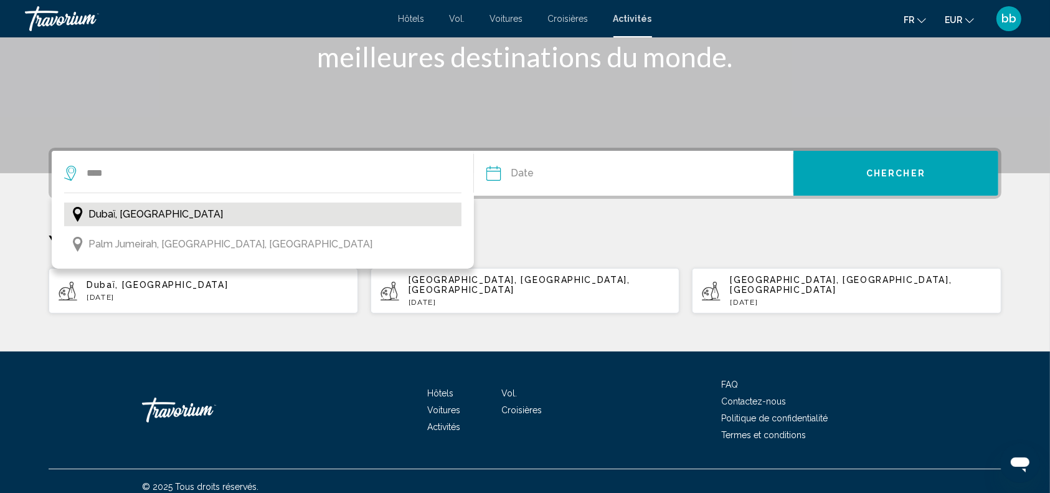
click at [156, 217] on span "Dubaï, [GEOGRAPHIC_DATA]" at bounding box center [155, 213] width 135 height 17
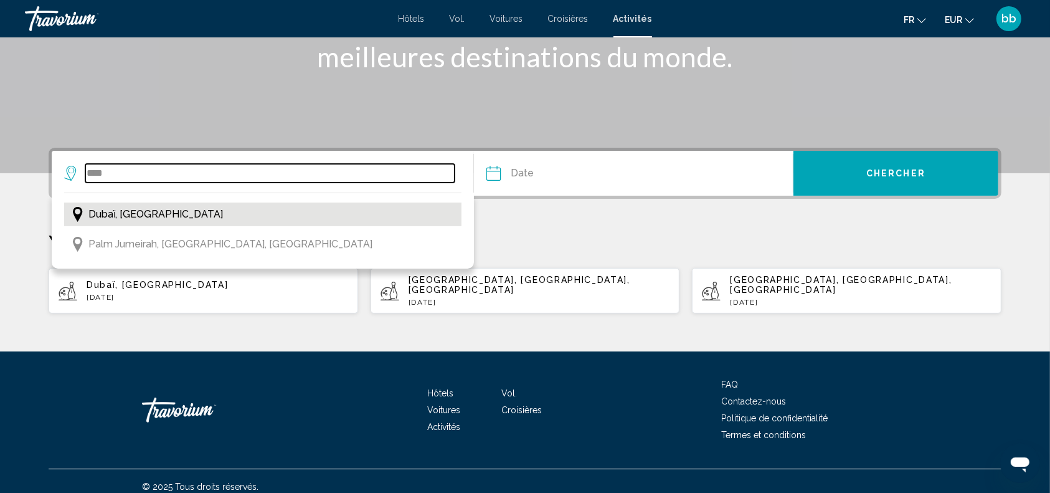
type input "**********"
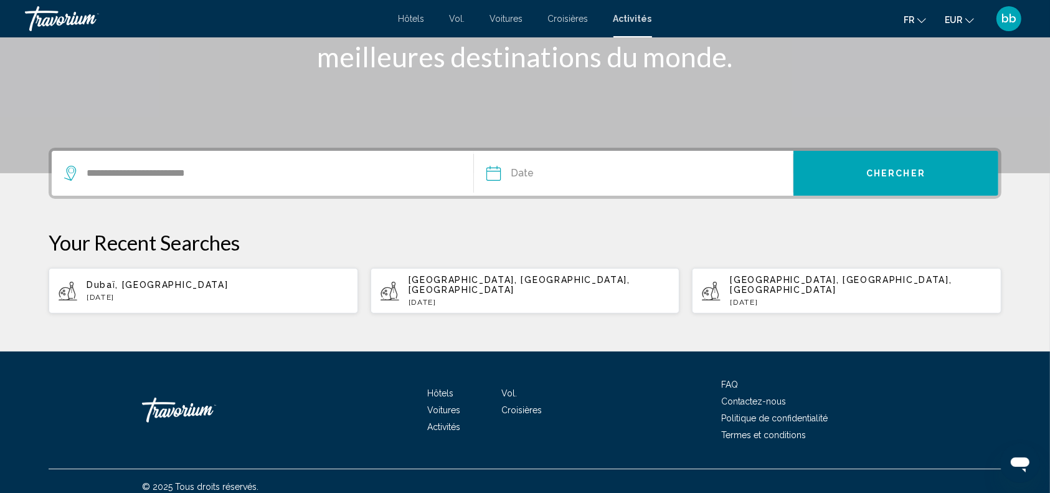
click at [493, 171] on input "Date" at bounding box center [562, 175] width 158 height 49
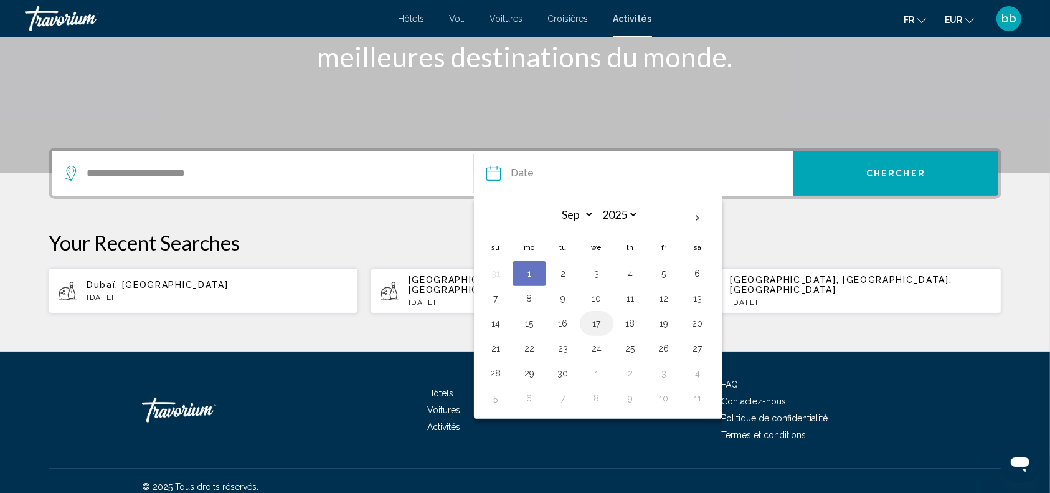
click at [598, 321] on button "17" at bounding box center [597, 322] width 20 height 17
type input "**********"
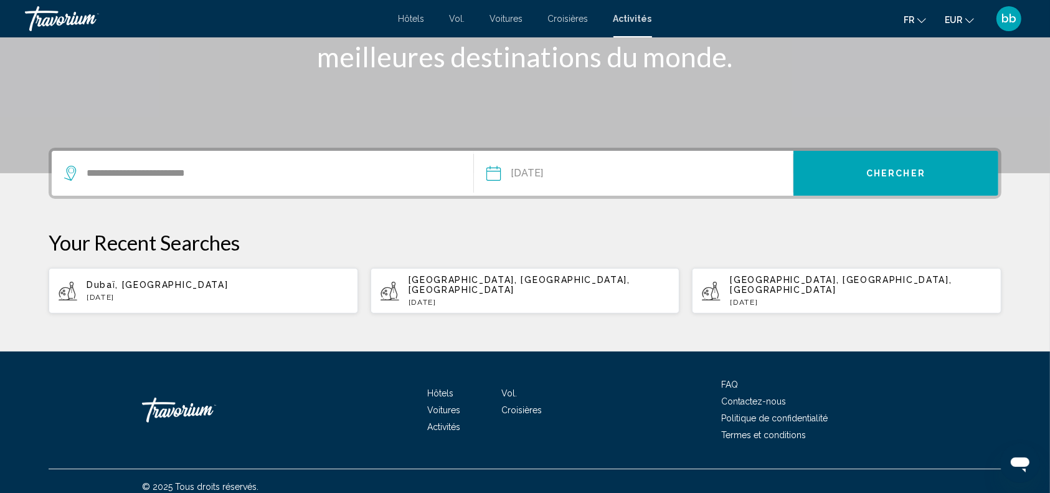
click at [892, 171] on span "Chercher" at bounding box center [895, 174] width 59 height 10
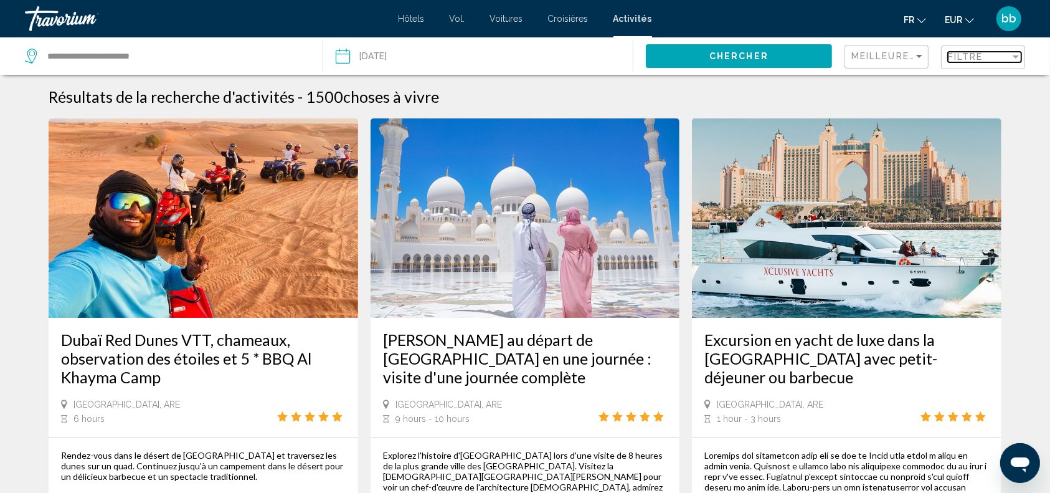
click at [988, 59] on div "Filtre" at bounding box center [979, 57] width 62 height 10
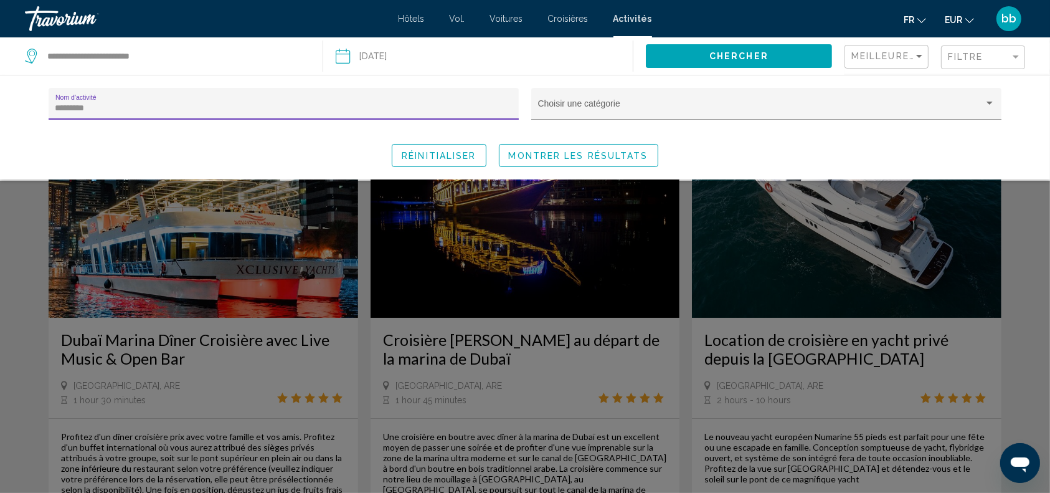
type input "*********"
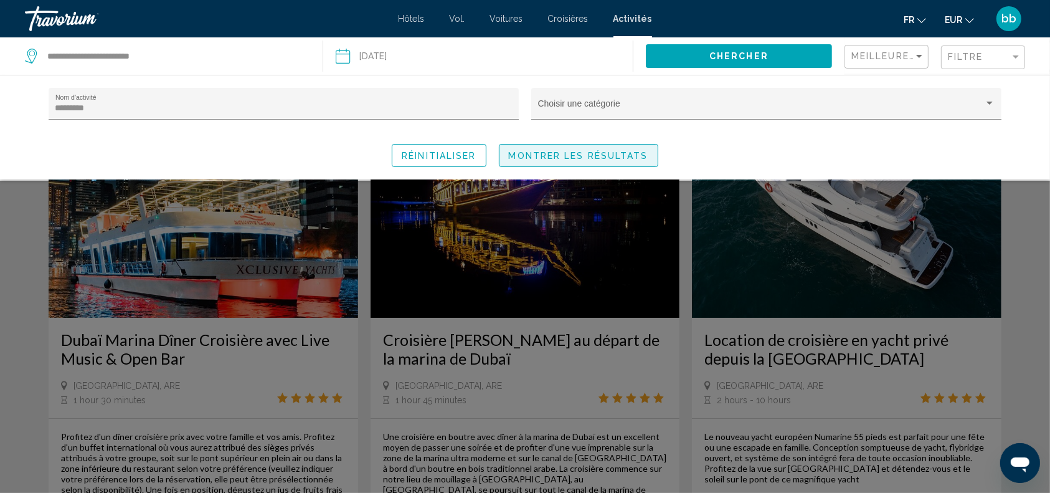
click at [585, 156] on span "Montrer les résultats" at bounding box center [578, 156] width 139 height 10
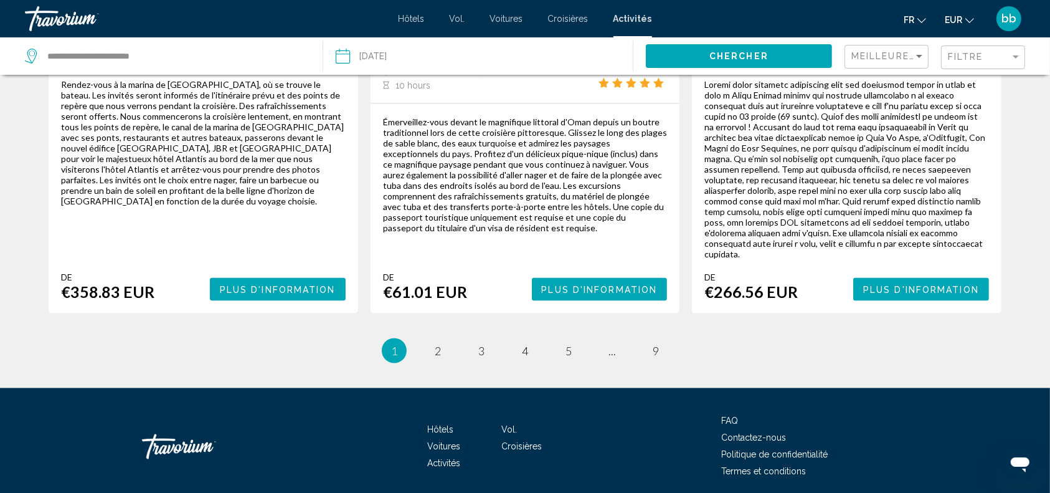
scroll to position [1993, 0]
click at [437, 344] on span "2" at bounding box center [438, 351] width 6 height 14
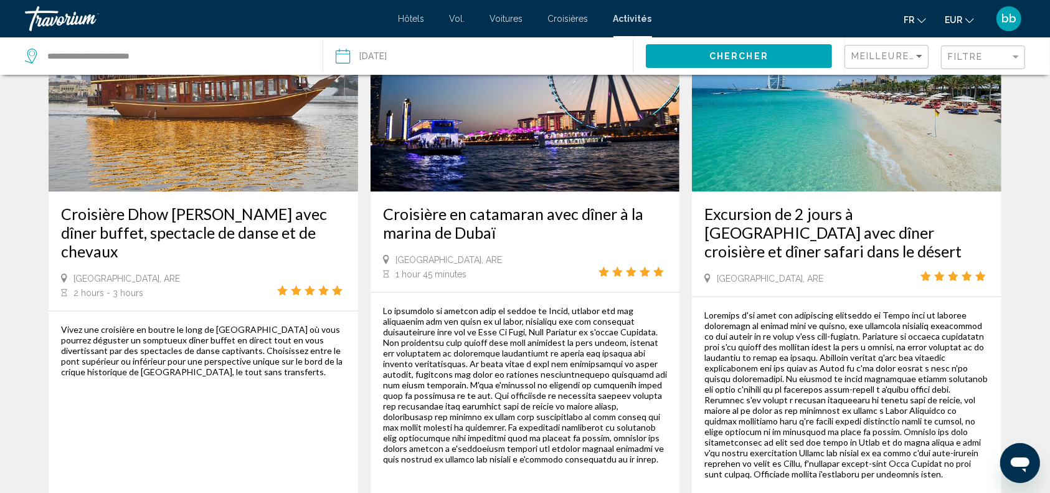
scroll to position [1921, 0]
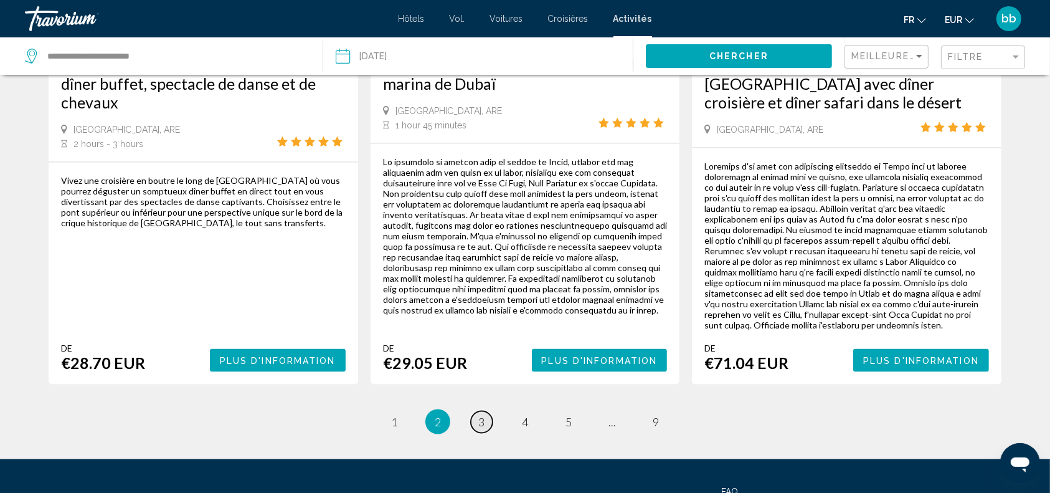
click at [484, 411] on link "page 3" at bounding box center [482, 422] width 22 height 22
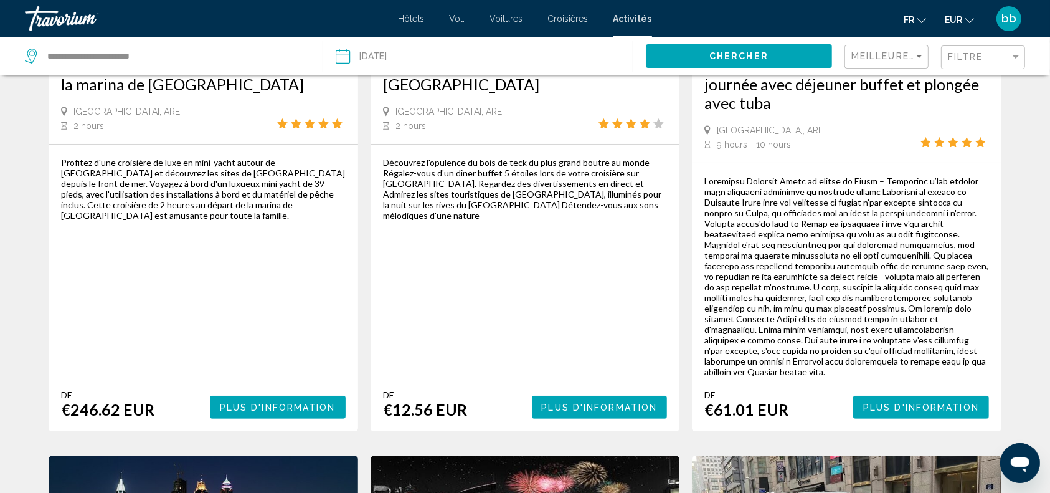
scroll to position [273, 0]
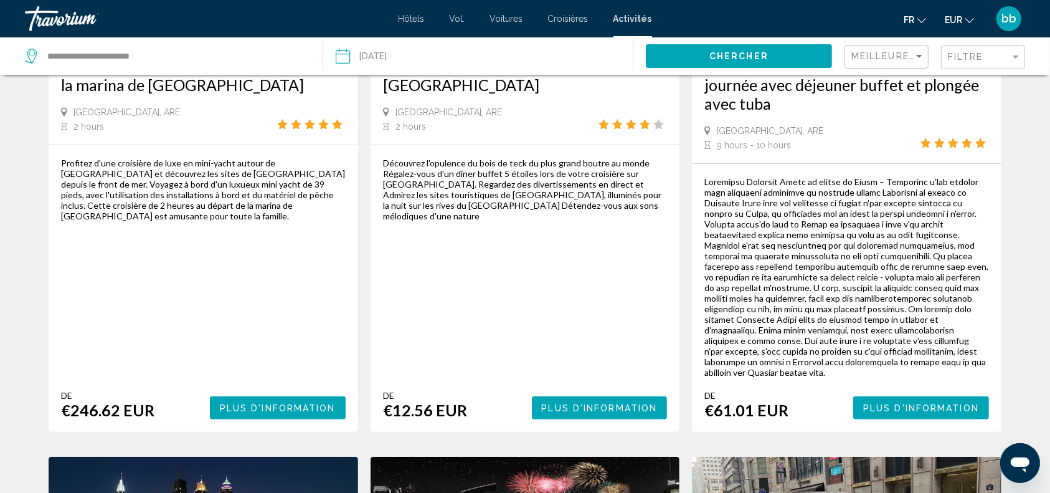
click at [631, 403] on span "Plus d'information" at bounding box center [600, 408] width 116 height 10
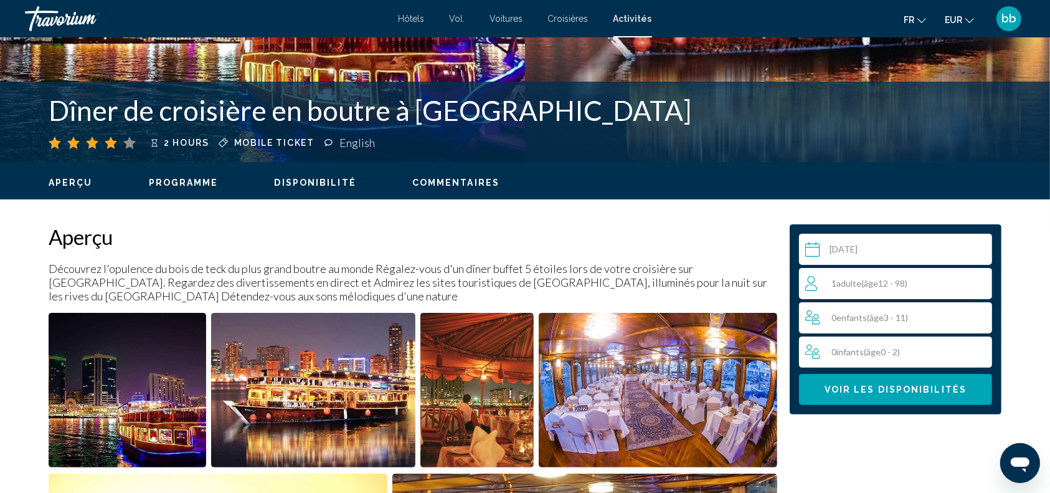
scroll to position [287, 0]
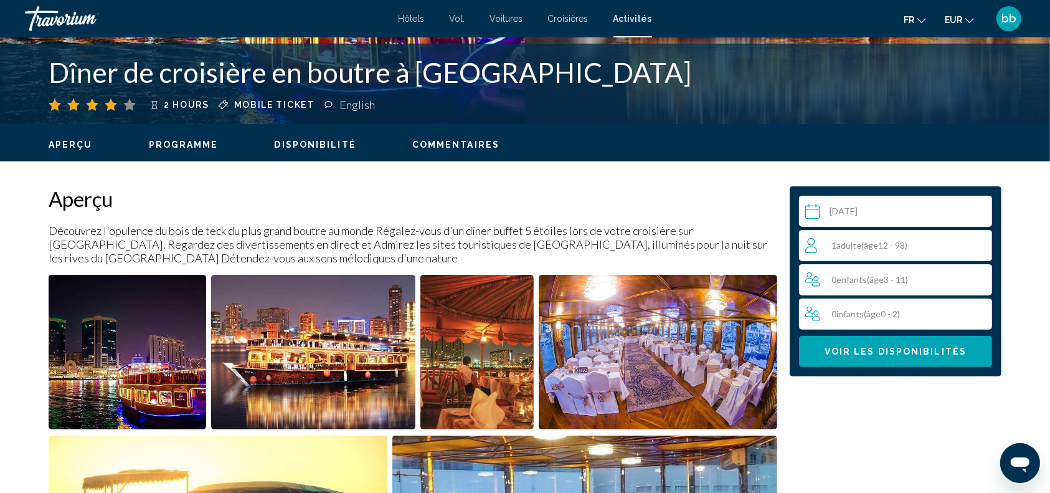
click at [156, 351] on img "Open full-screen image slider" at bounding box center [128, 352] width 158 height 154
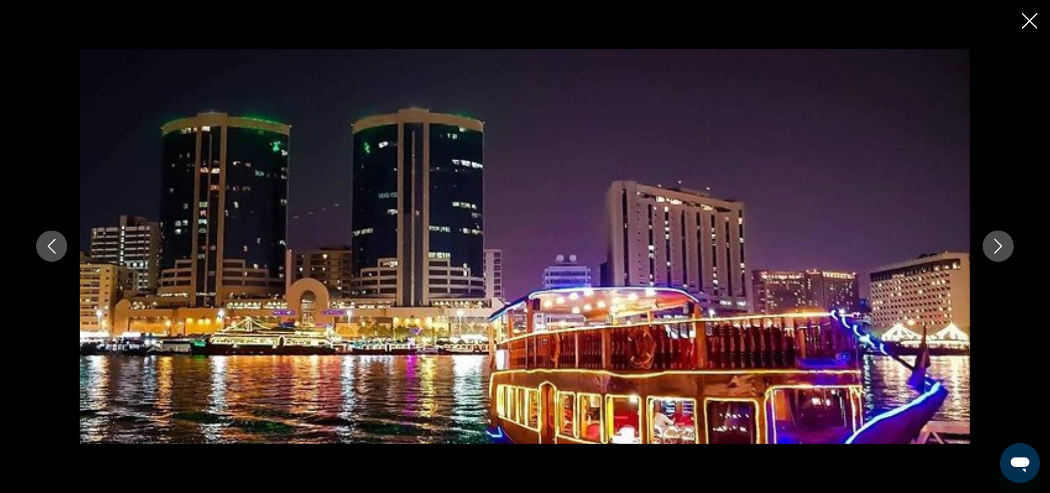
click at [1000, 247] on icon "Next image" at bounding box center [998, 245] width 15 height 15
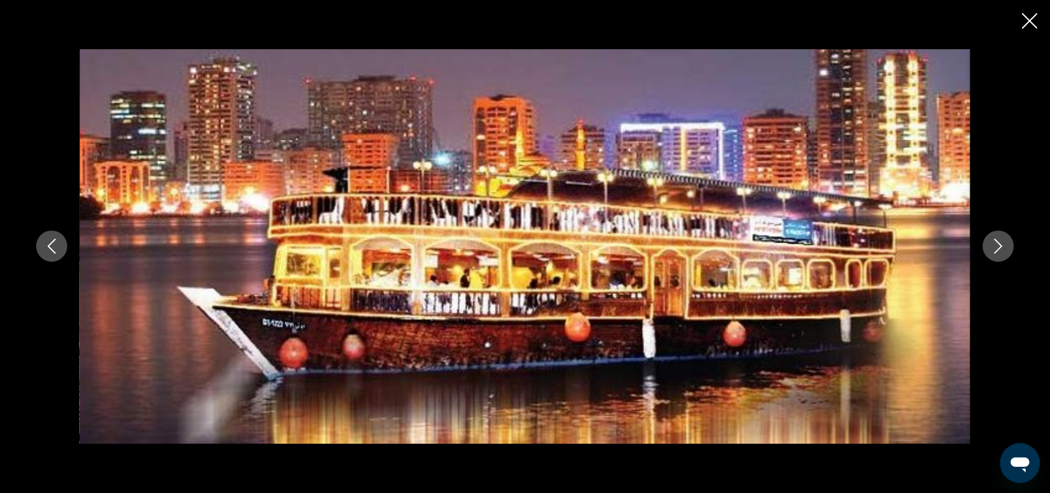
click at [1000, 247] on icon "Next image" at bounding box center [998, 245] width 15 height 15
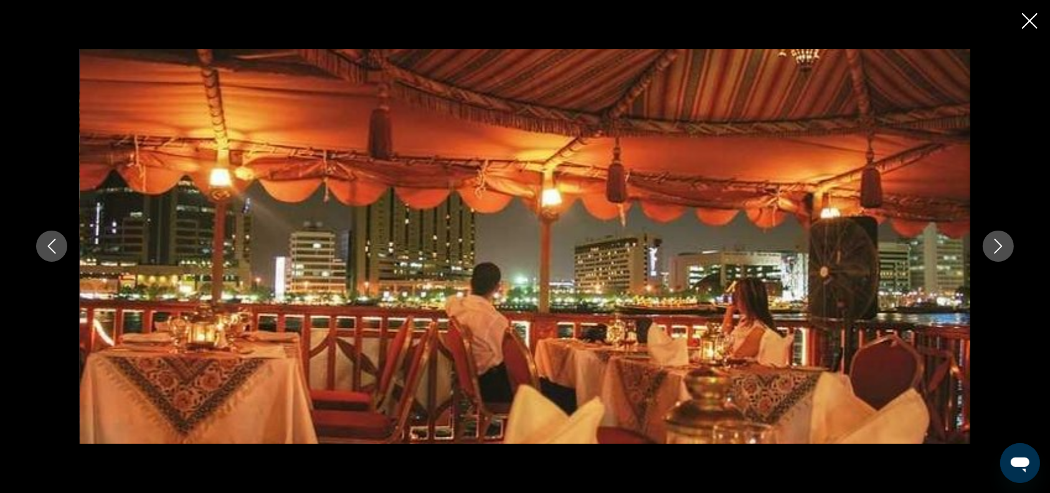
click at [1000, 247] on icon "Next image" at bounding box center [998, 245] width 15 height 15
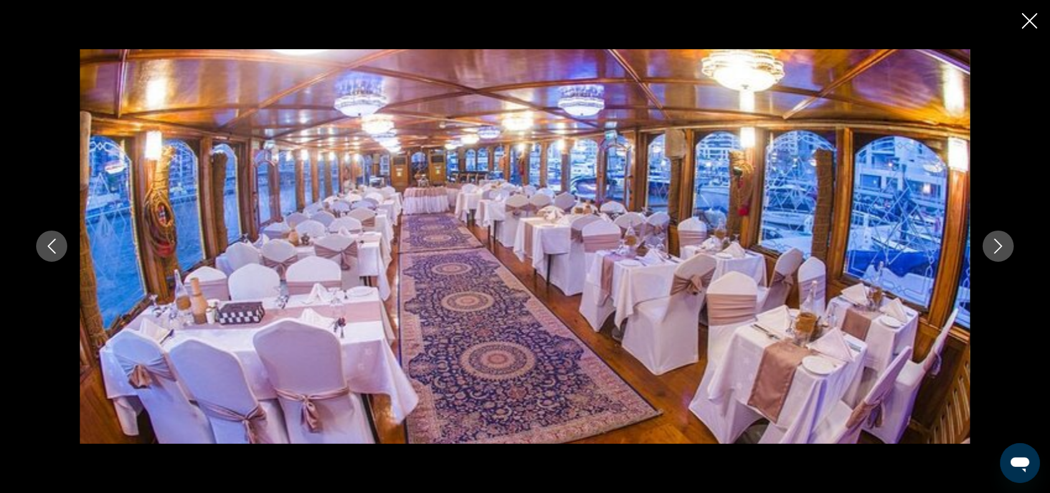
click at [1000, 247] on icon "Next image" at bounding box center [998, 245] width 15 height 15
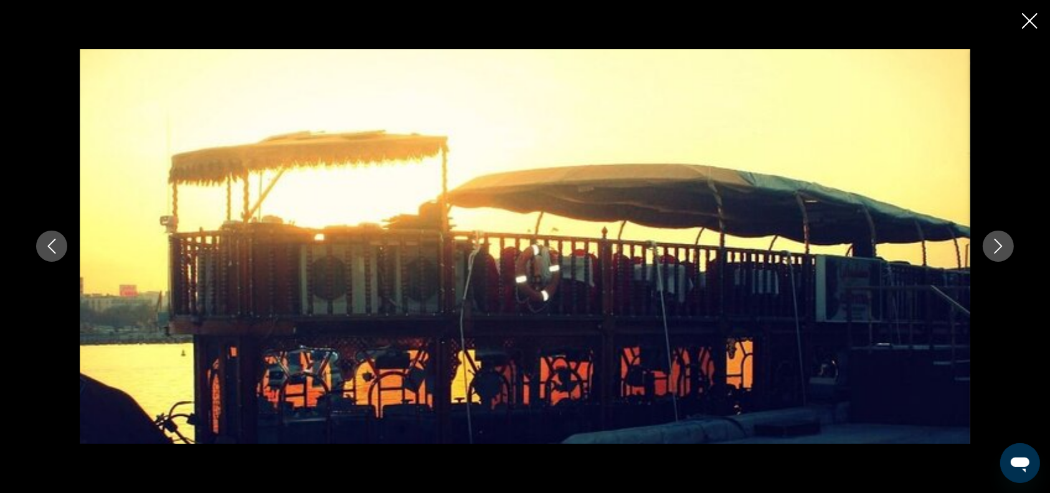
click at [1000, 247] on icon "Next image" at bounding box center [998, 245] width 15 height 15
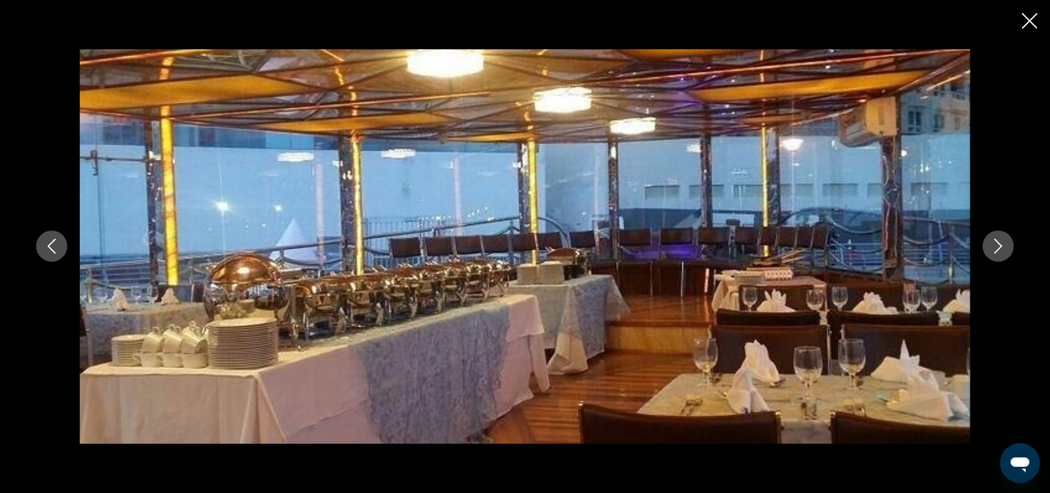
click at [1000, 247] on icon "Next image" at bounding box center [998, 245] width 15 height 15
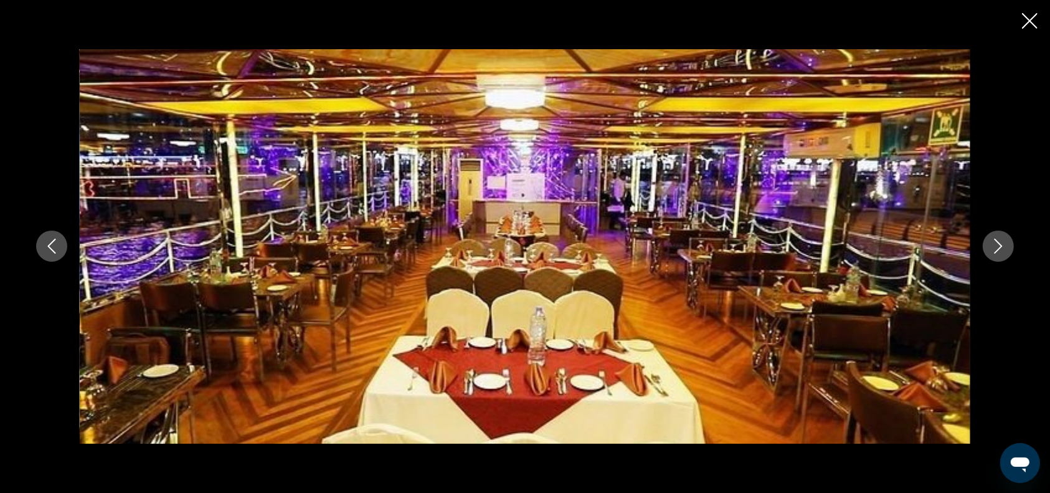
click at [1000, 247] on icon "Next image" at bounding box center [998, 245] width 15 height 15
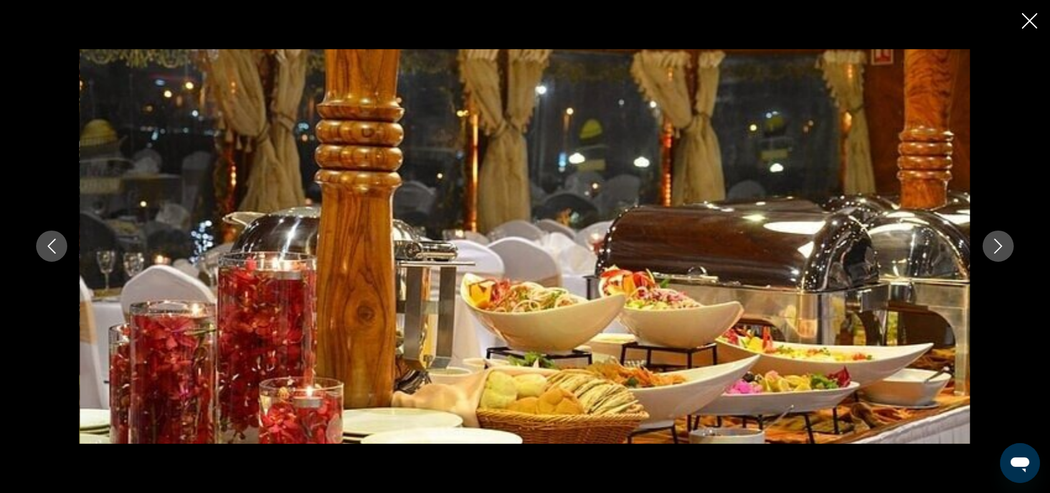
click at [1000, 247] on icon "Next image" at bounding box center [998, 245] width 15 height 15
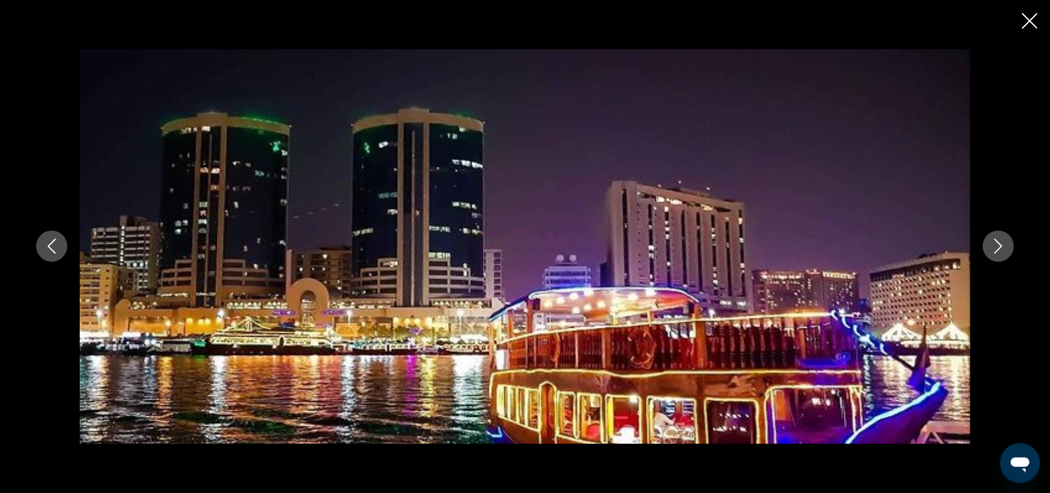
click at [1028, 24] on icon "Close slideshow" at bounding box center [1030, 21] width 16 height 16
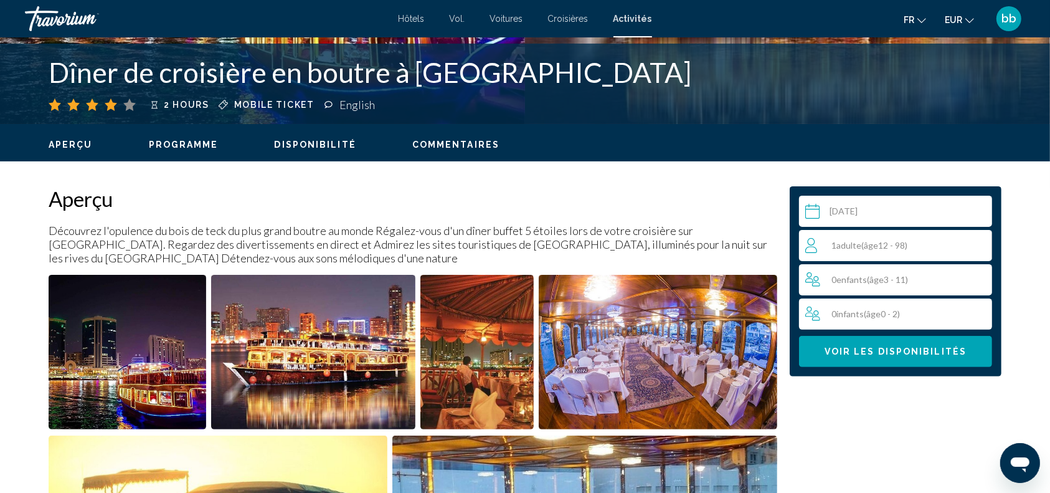
click at [918, 243] on div "1 Adulte Adultes ( âge 12 - 98)" at bounding box center [898, 245] width 186 height 15
click at [981, 242] on icon "Increment adults" at bounding box center [979, 244] width 11 height 15
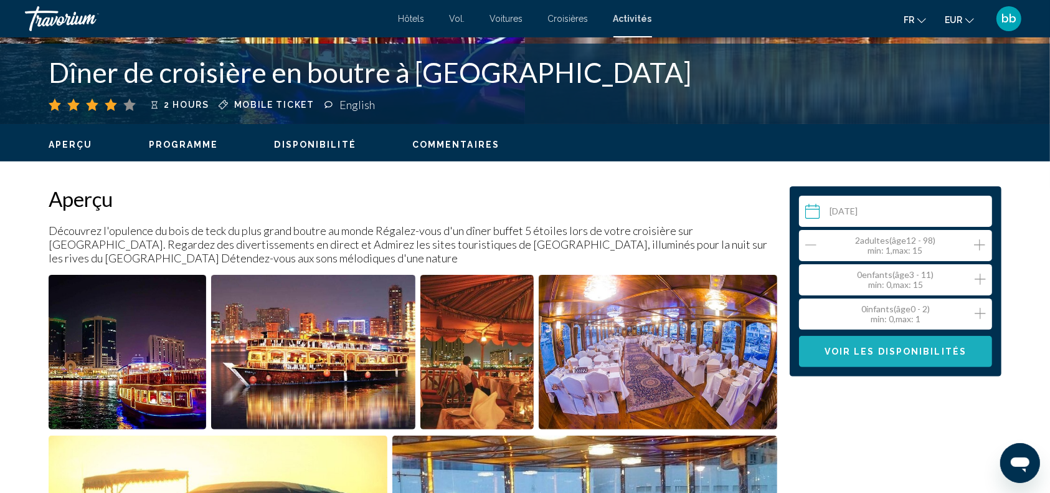
click at [894, 350] on span "Voir les disponibilités" at bounding box center [895, 352] width 142 height 10
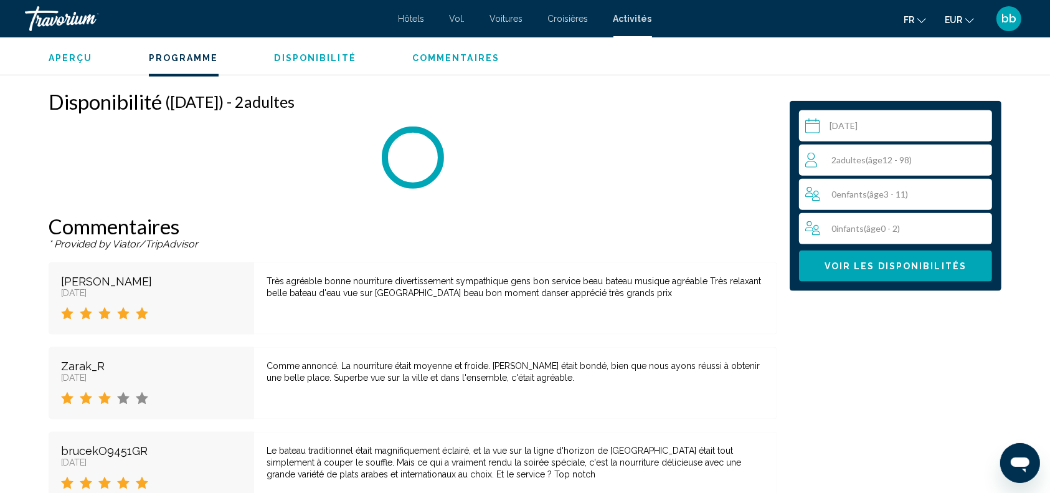
scroll to position [1564, 0]
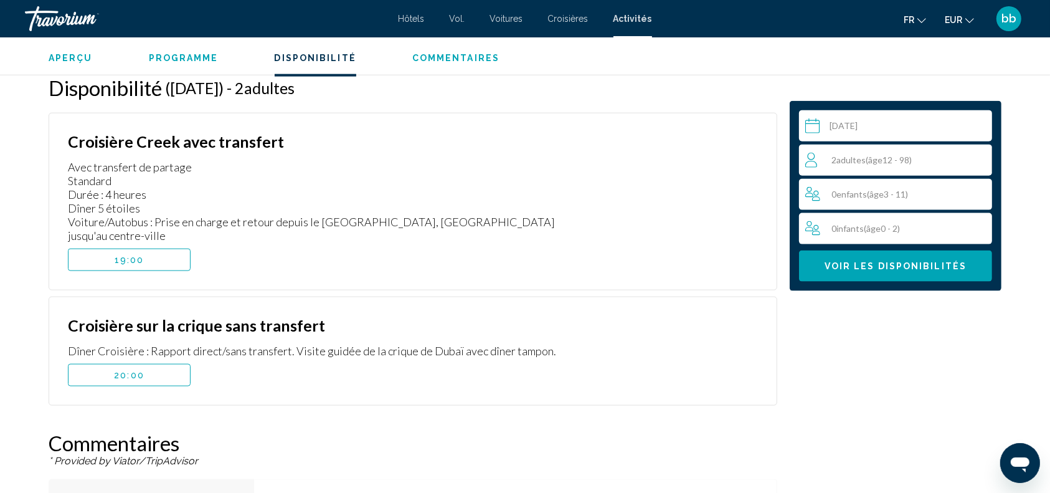
click at [166, 248] on button "19:00" at bounding box center [129, 259] width 123 height 22
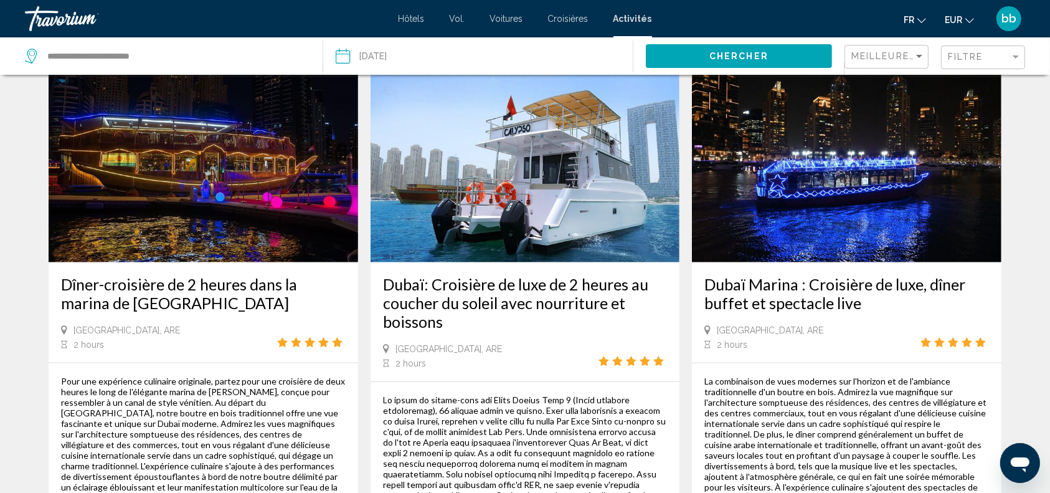
scroll to position [1229, 0]
click at [262, 164] on img "Contenu principal" at bounding box center [203, 161] width 309 height 199
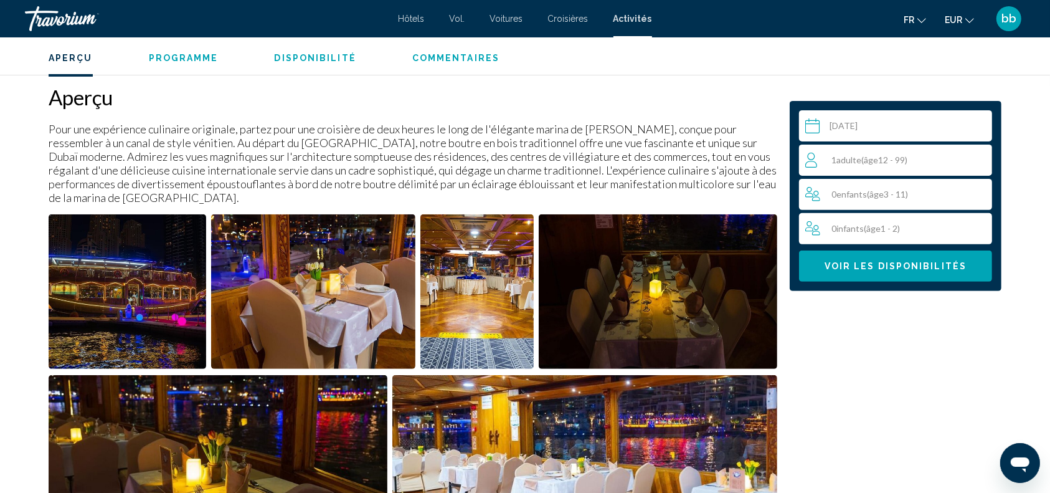
scroll to position [390, 0]
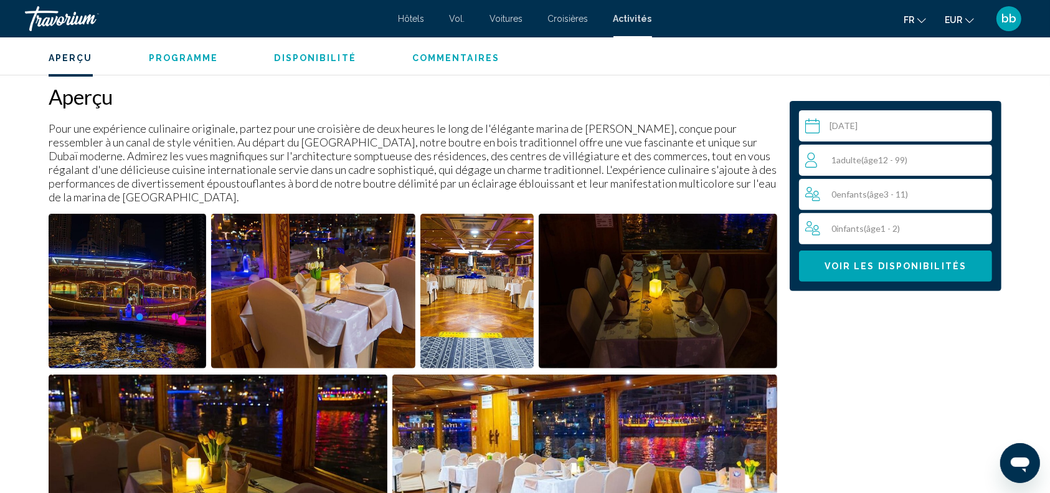
click at [137, 324] on img "Open full-screen image slider" at bounding box center [128, 291] width 158 height 154
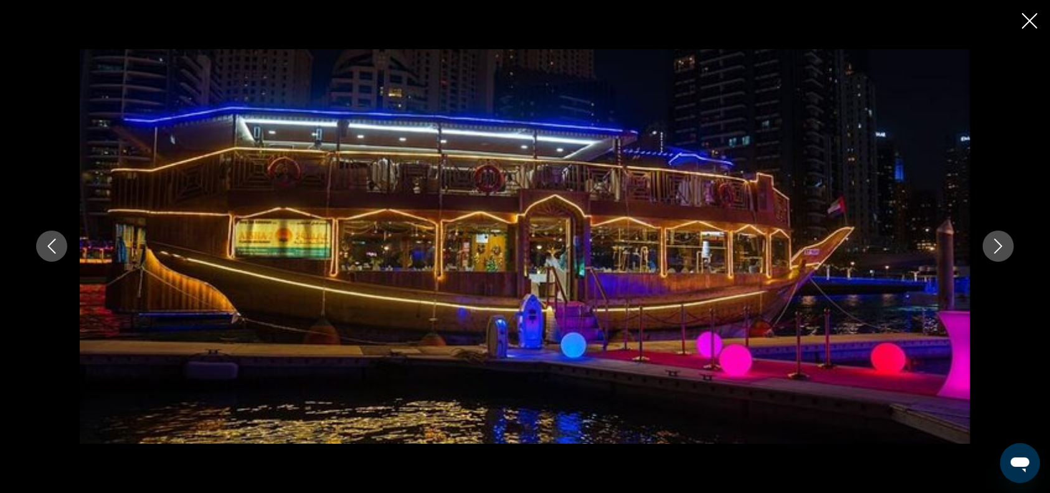
click at [996, 242] on icon "Next image" at bounding box center [998, 245] width 15 height 15
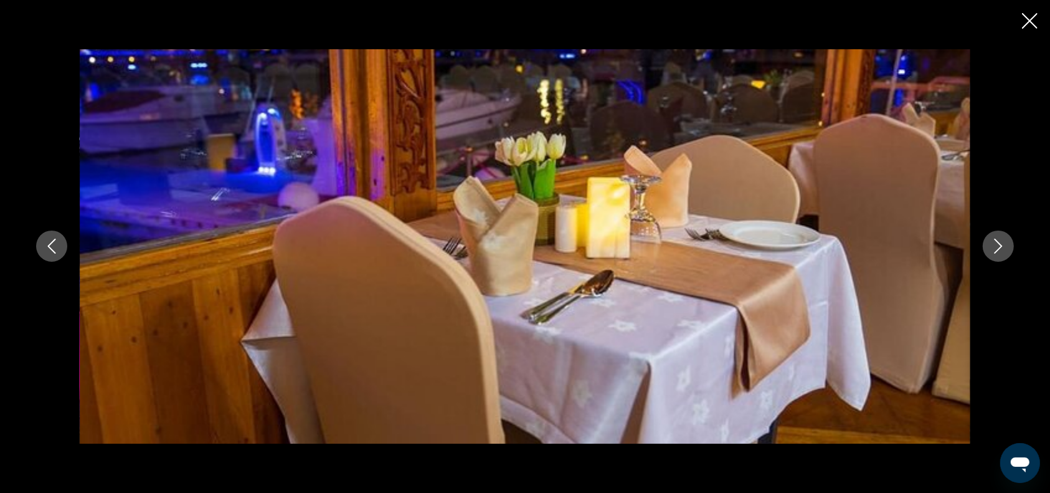
click at [996, 242] on icon "Next image" at bounding box center [998, 245] width 15 height 15
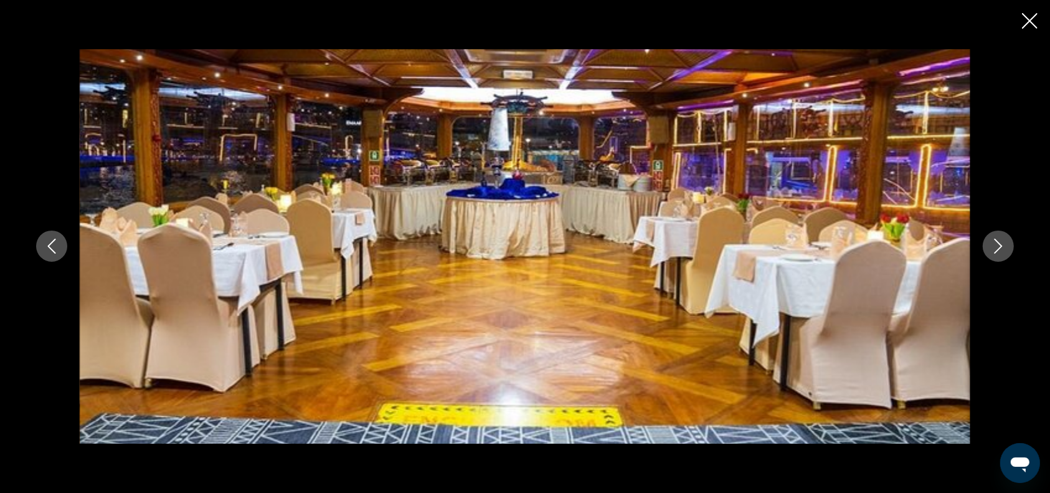
click at [996, 242] on icon "Next image" at bounding box center [998, 245] width 15 height 15
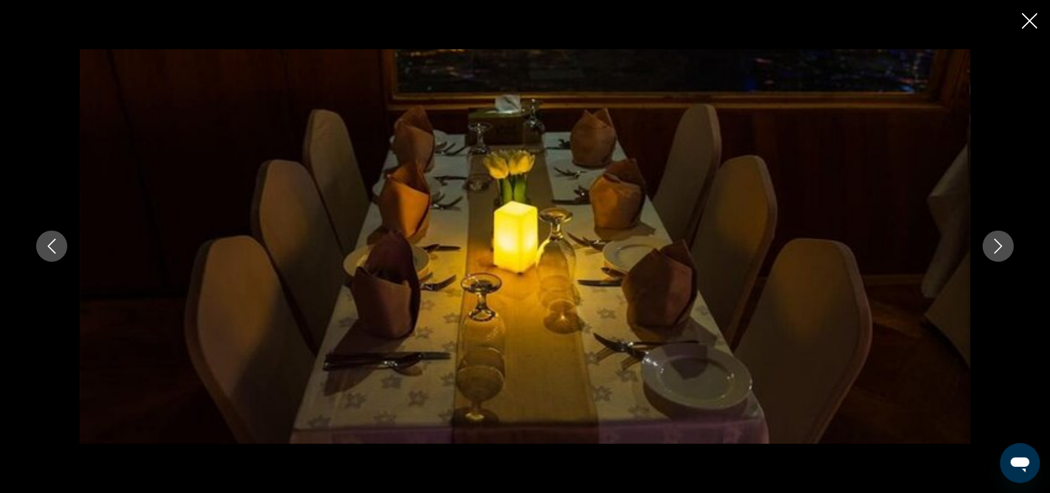
click at [996, 242] on icon "Next image" at bounding box center [998, 245] width 15 height 15
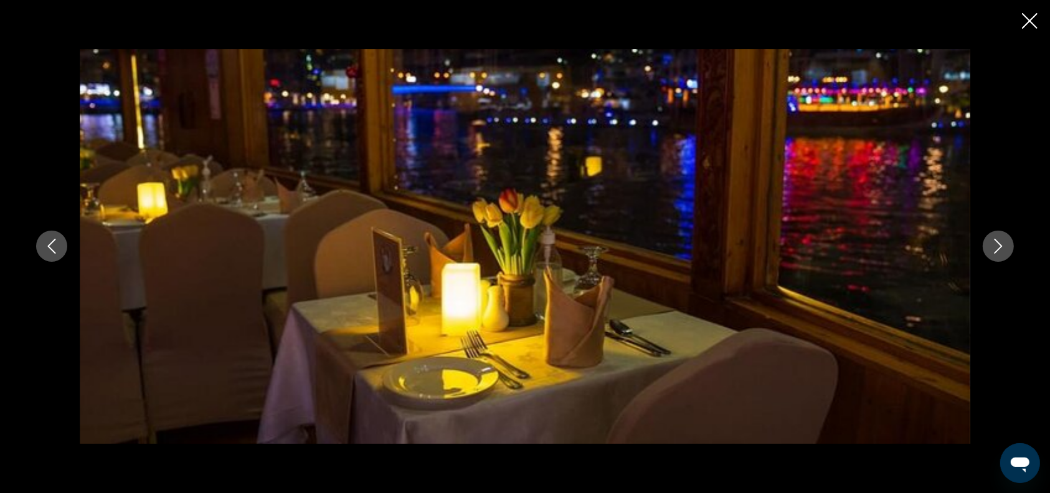
click at [996, 242] on icon "Next image" at bounding box center [998, 245] width 15 height 15
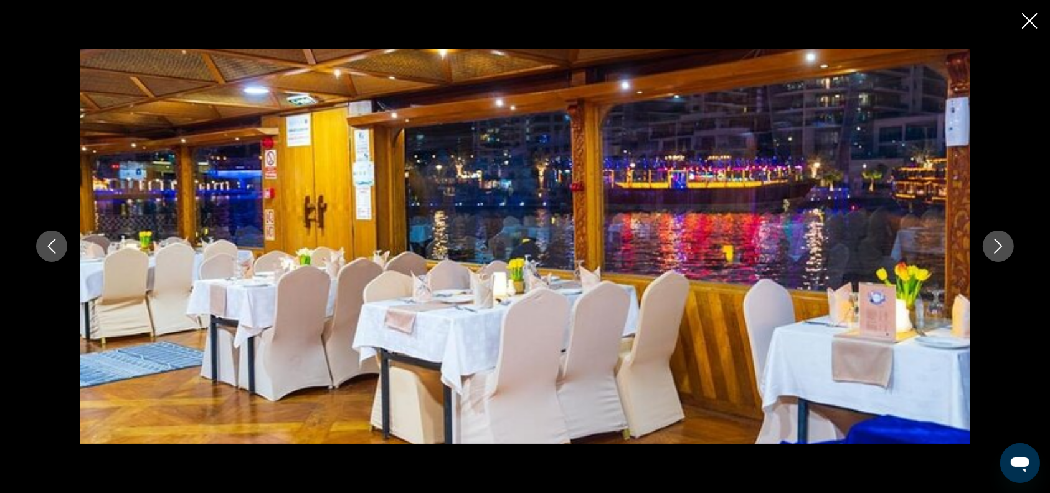
click at [996, 242] on icon "Next image" at bounding box center [998, 245] width 15 height 15
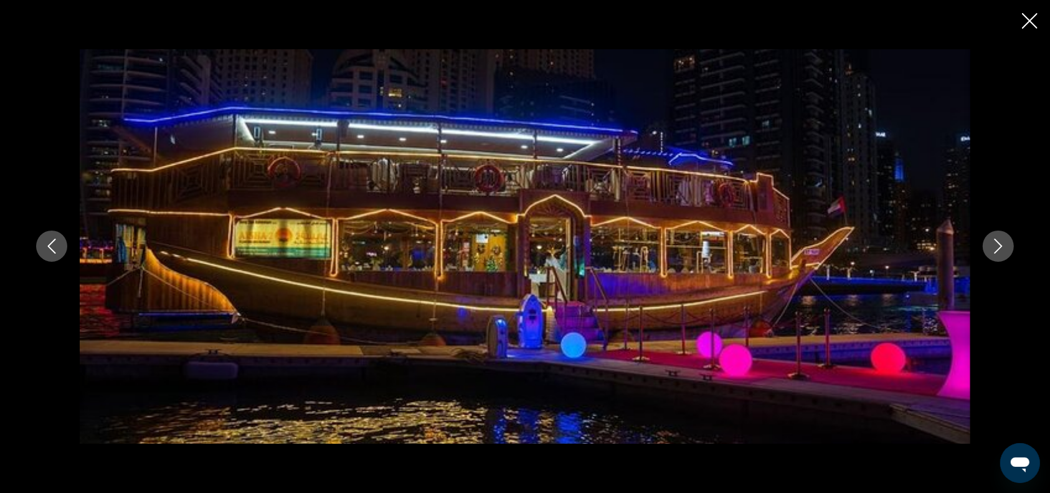
click at [1029, 22] on icon "Close slideshow" at bounding box center [1030, 21] width 16 height 16
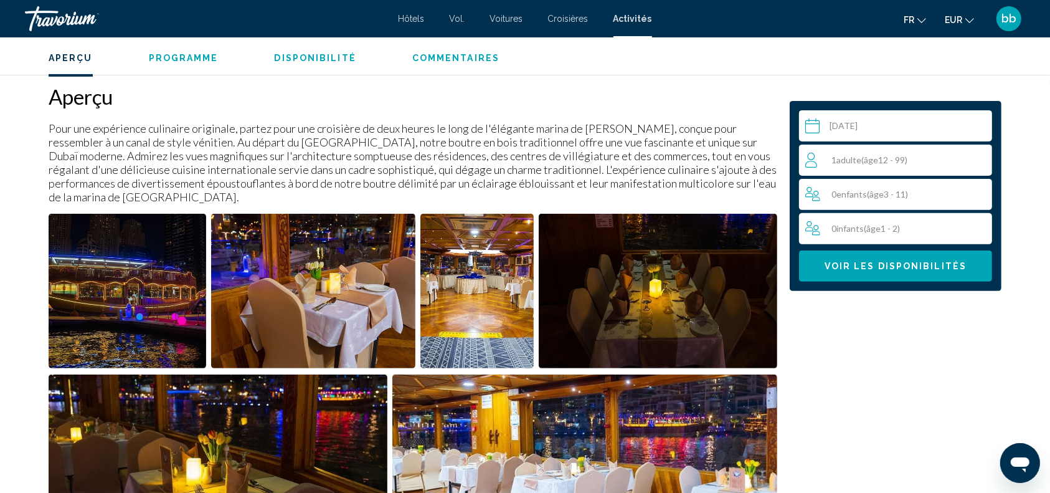
click at [927, 163] on div "1 Adulte Adultes ( âge 12 - 99)" at bounding box center [898, 160] width 186 height 15
click at [980, 158] on icon "Increment adults" at bounding box center [979, 159] width 11 height 15
click at [895, 270] on span "Voir les disponibilités" at bounding box center [895, 267] width 142 height 10
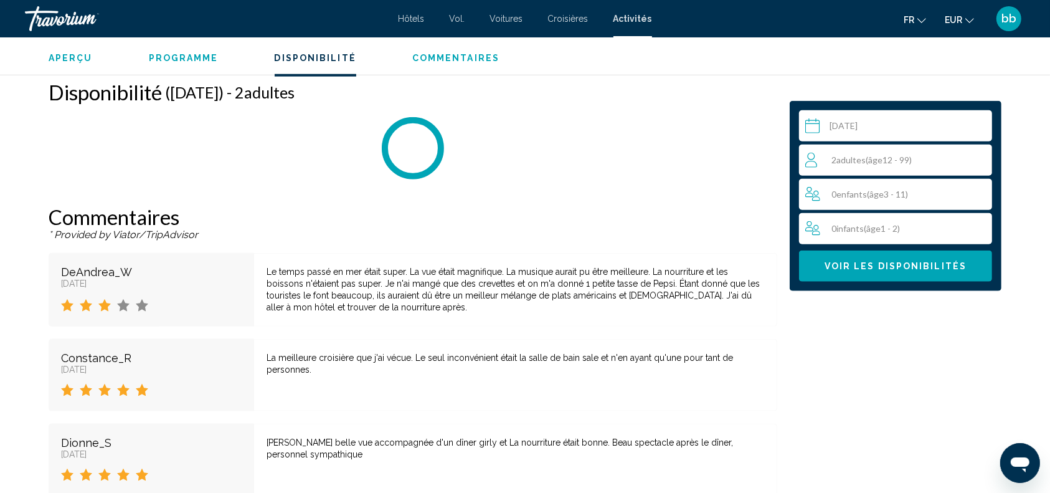
scroll to position [1443, 0]
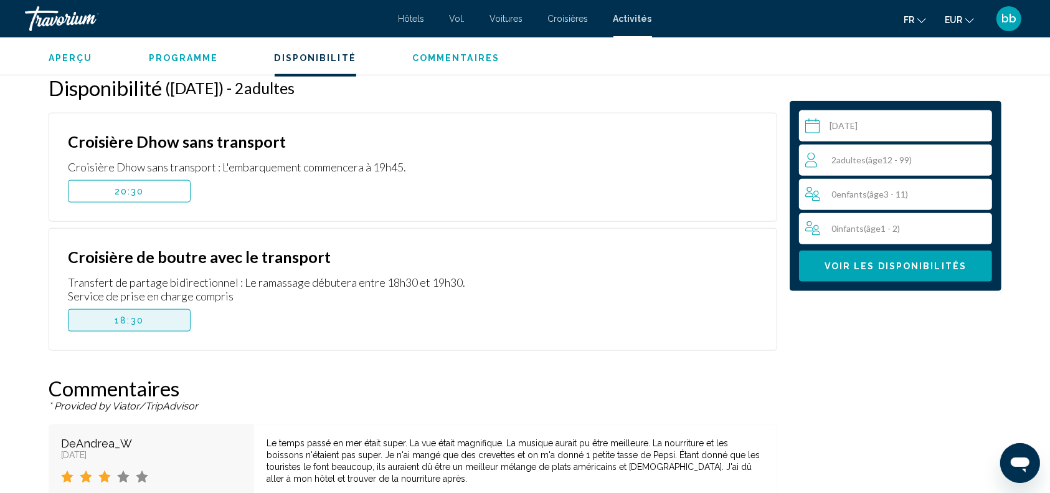
click at [147, 321] on button "18:30" at bounding box center [129, 320] width 123 height 22
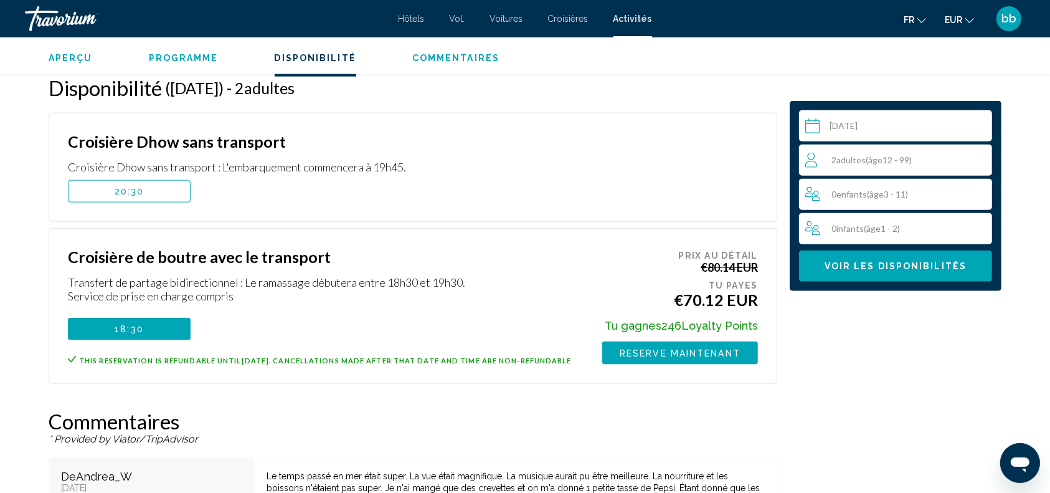
click at [671, 353] on span "Reserve maintenant" at bounding box center [680, 353] width 121 height 10
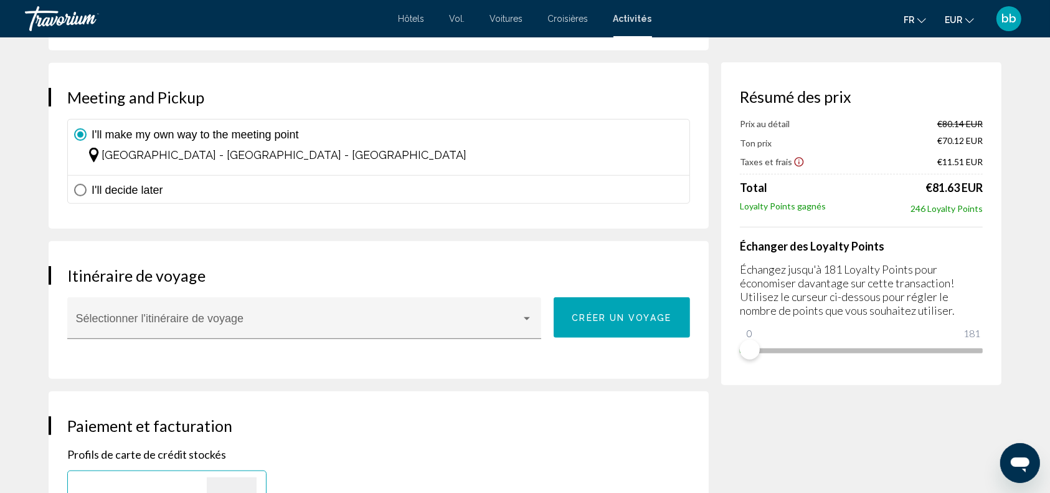
scroll to position [955, 0]
click at [80, 188] on span "Contenu principal" at bounding box center [80, 189] width 12 height 12
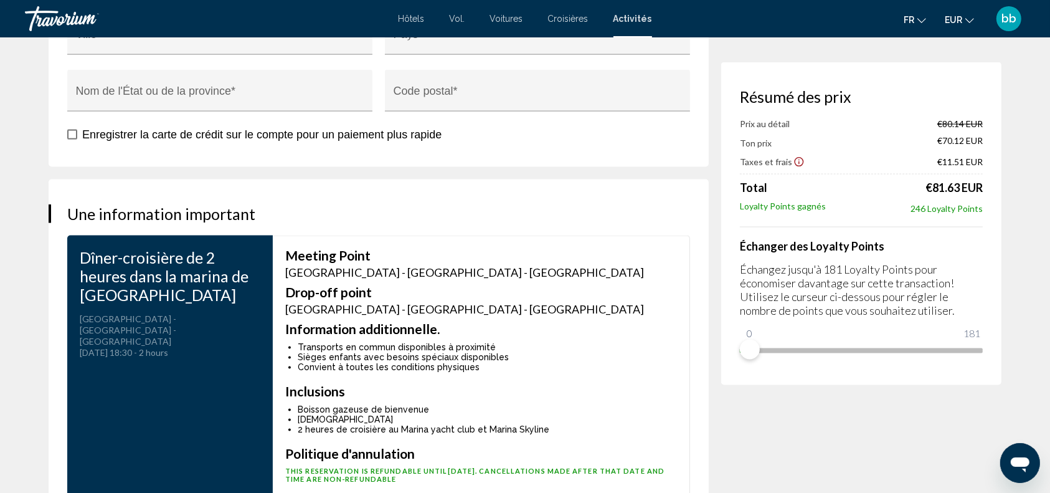
scroll to position [1848, 0]
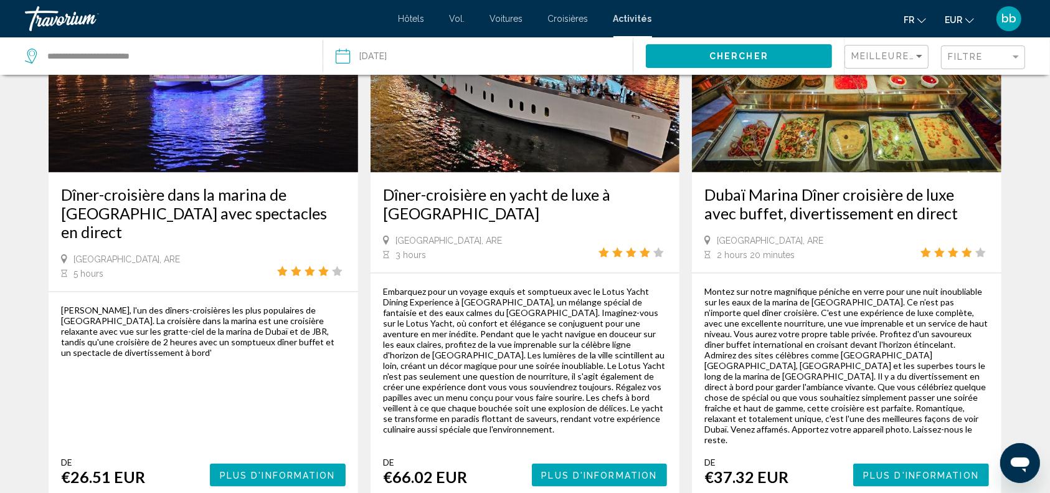
scroll to position [1908, 0]
click at [980, 55] on span "Filtre" at bounding box center [965, 57] width 35 height 10
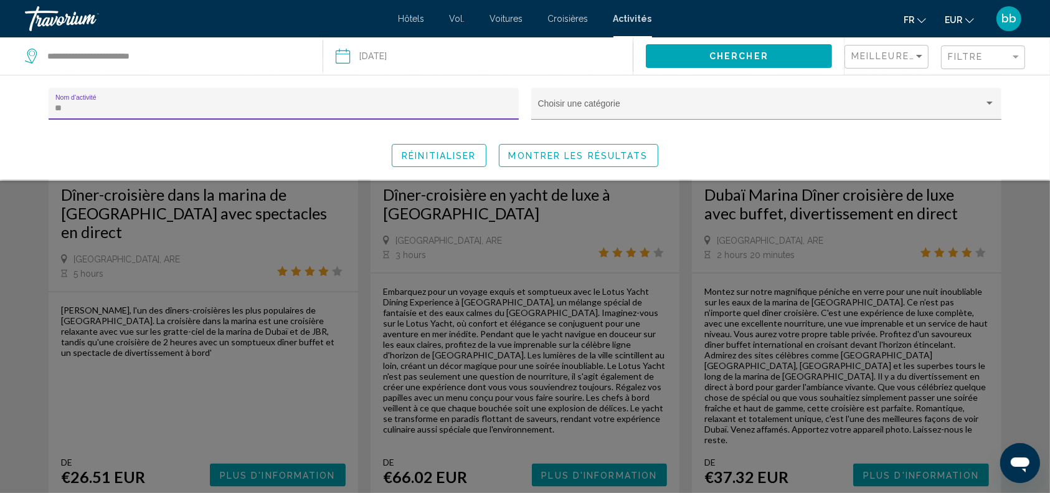
type input "*"
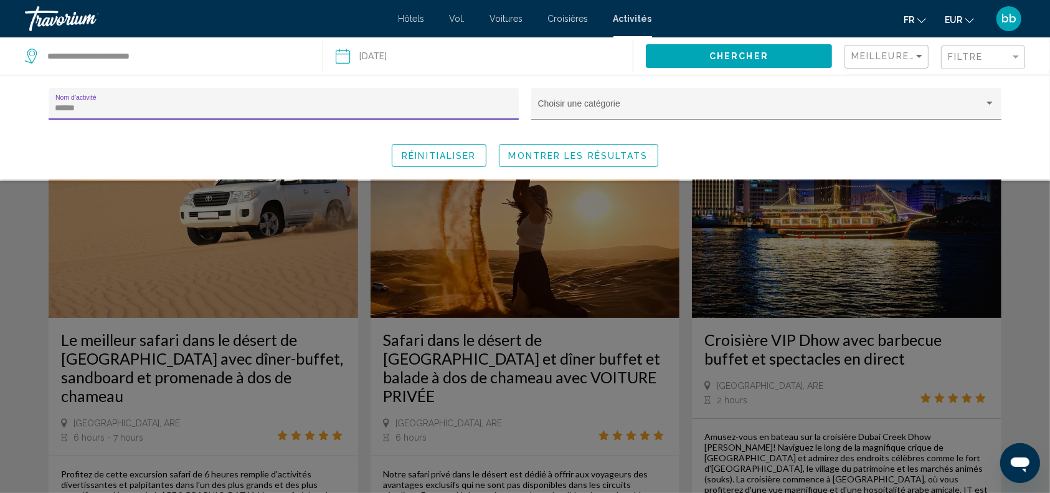
type input "******"
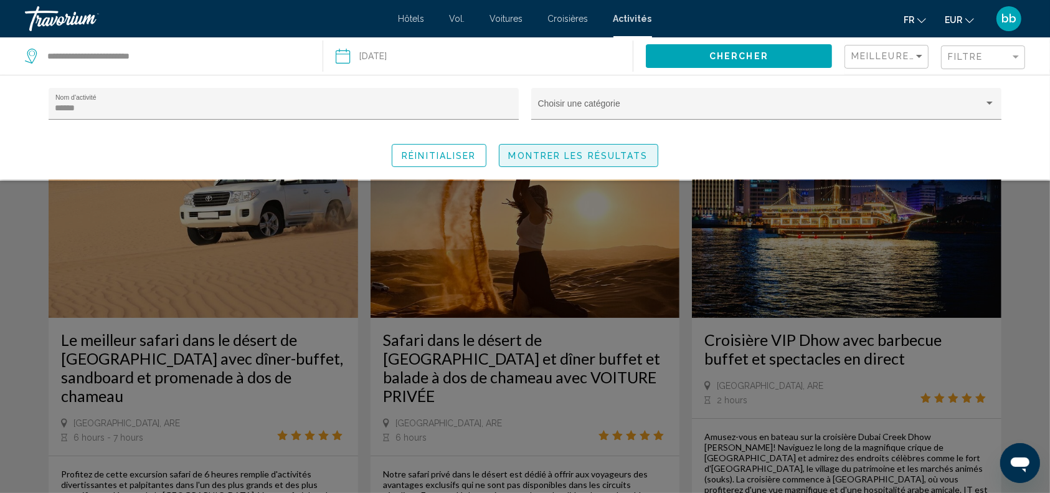
click at [563, 152] on span "Montrer les résultats" at bounding box center [578, 156] width 139 height 10
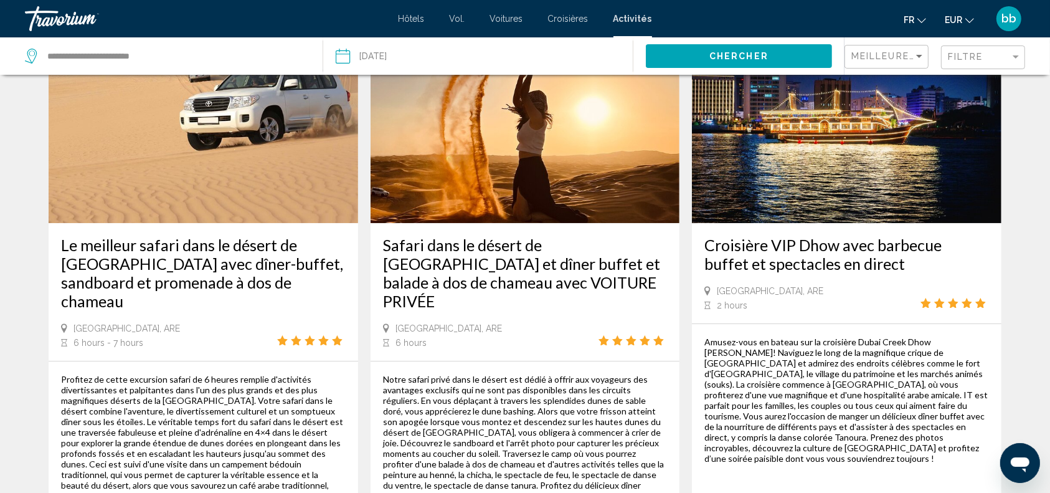
scroll to position [101, 0]
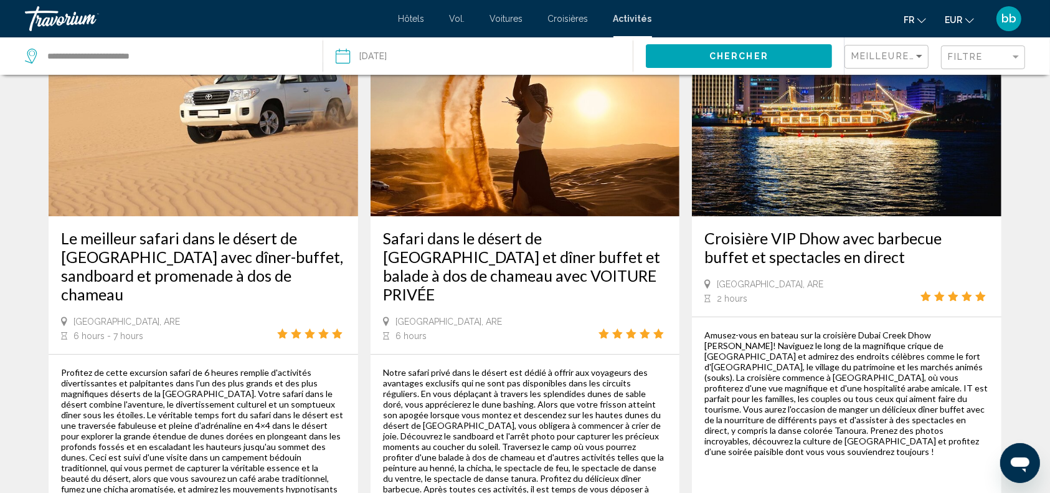
click at [872, 155] on img "Contenu principal" at bounding box center [846, 116] width 309 height 199
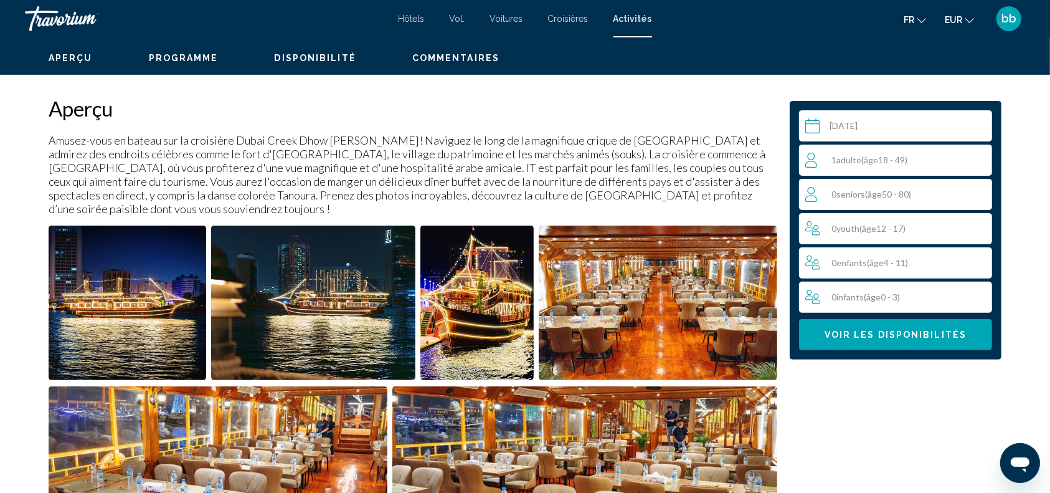
scroll to position [382, 0]
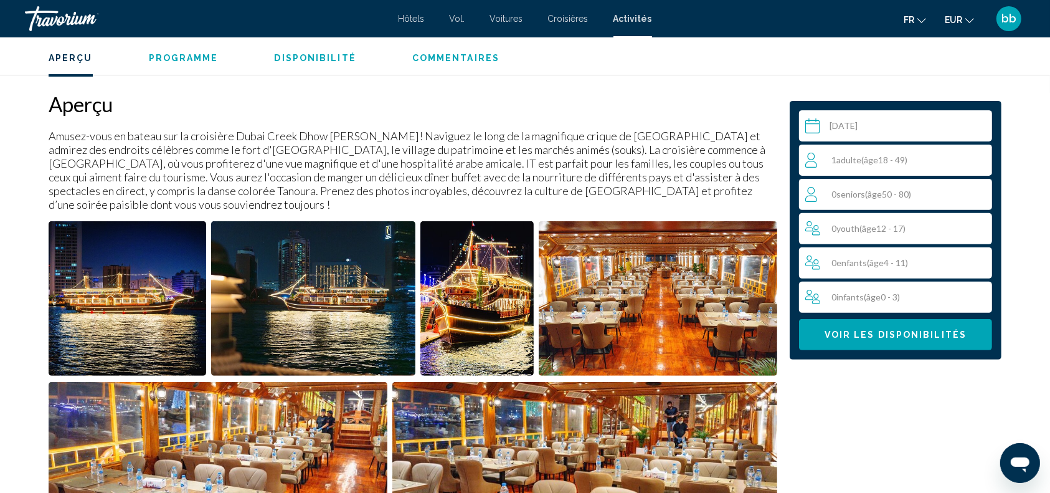
click at [151, 280] on img "Open full-screen image slider" at bounding box center [128, 298] width 158 height 154
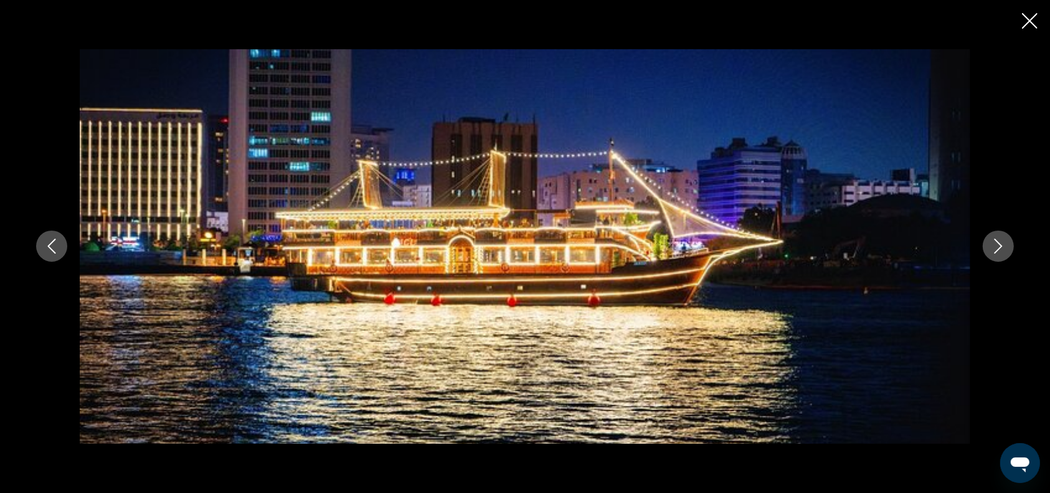
click at [997, 245] on icon "Next image" at bounding box center [998, 245] width 15 height 15
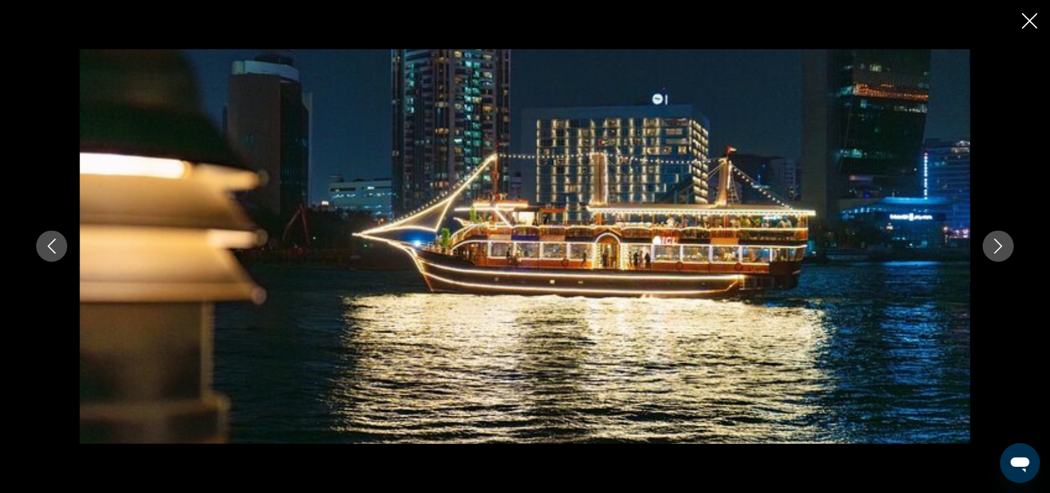
click at [997, 245] on icon "Next image" at bounding box center [998, 245] width 15 height 15
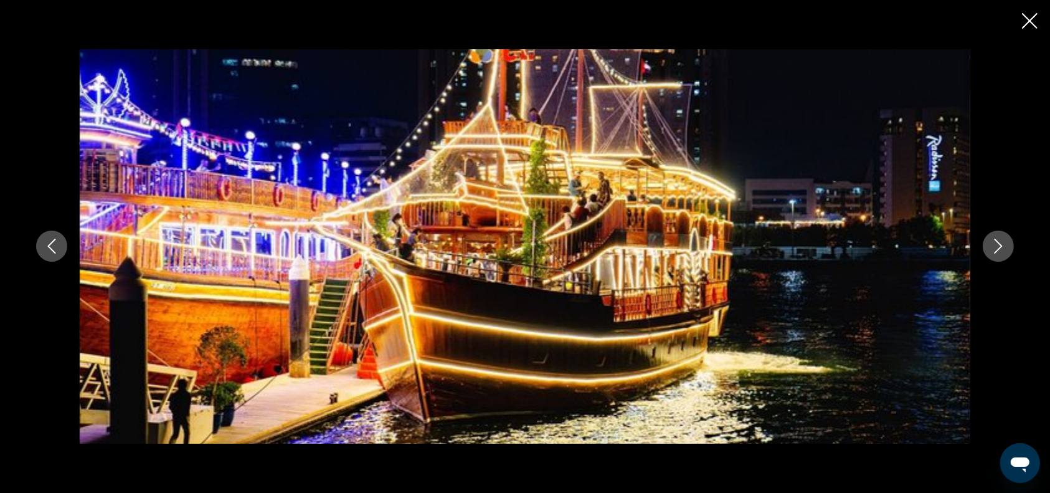
click at [997, 245] on icon "Next image" at bounding box center [998, 245] width 15 height 15
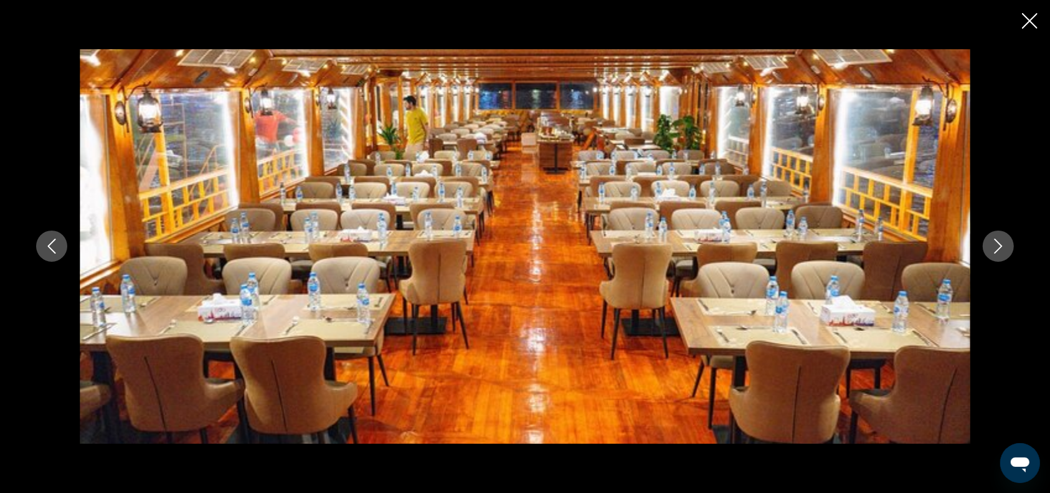
click at [997, 245] on icon "Next image" at bounding box center [998, 245] width 15 height 15
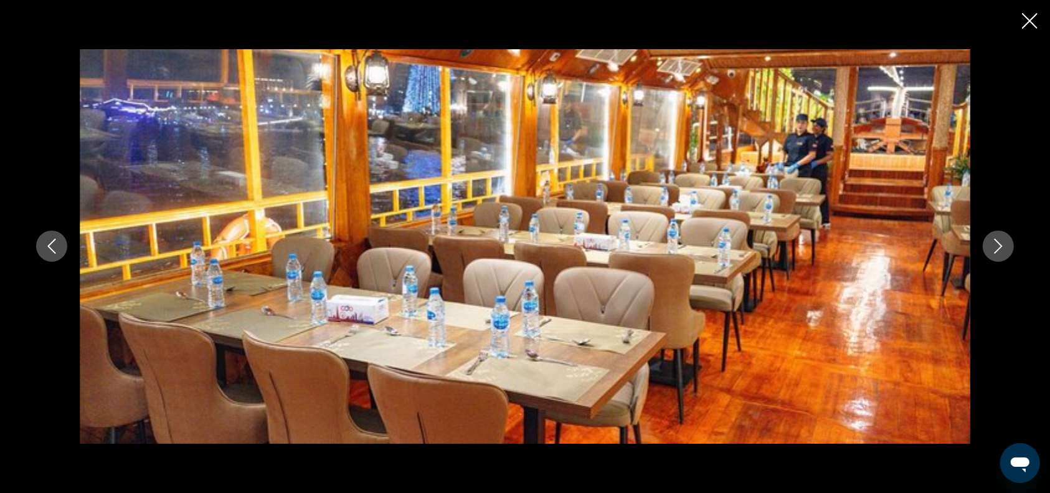
click at [997, 245] on icon "Next image" at bounding box center [998, 245] width 15 height 15
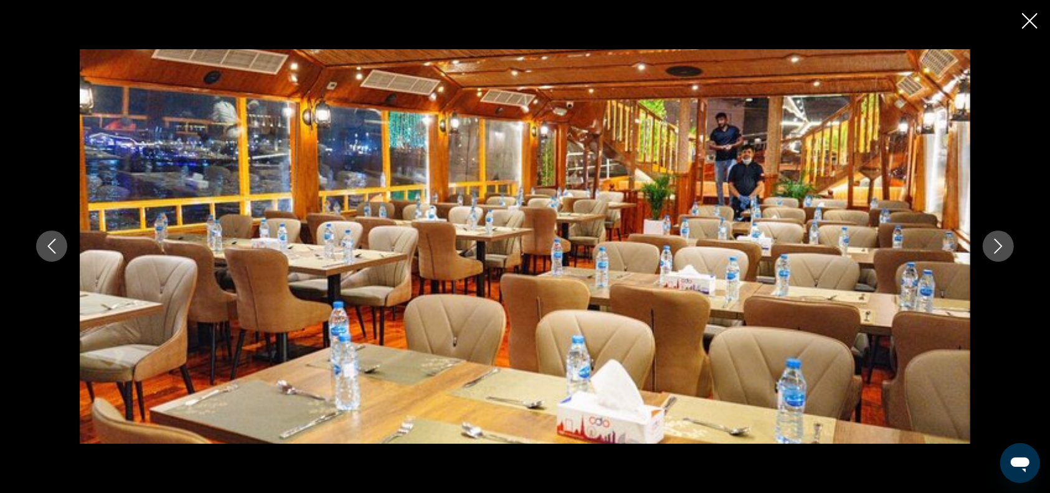
click at [997, 245] on icon "Next image" at bounding box center [998, 245] width 15 height 15
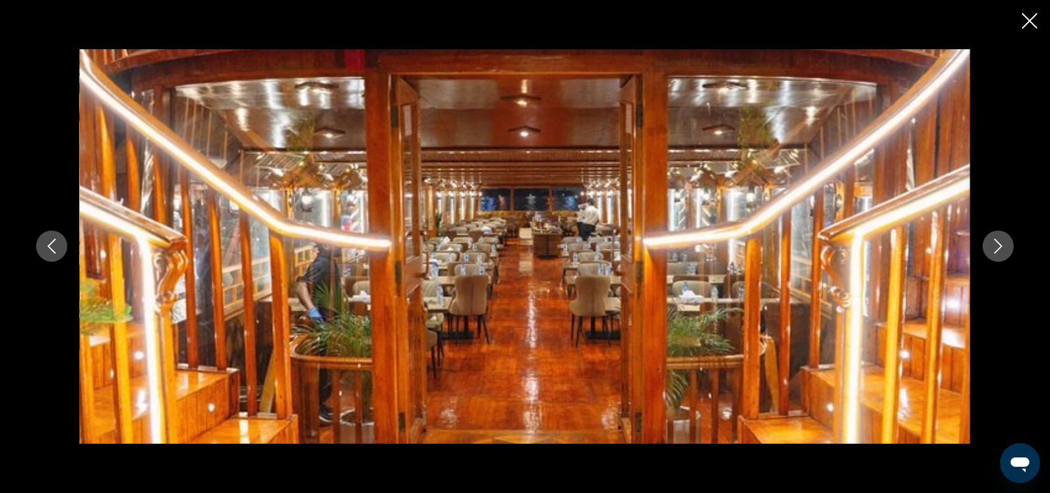
click at [997, 245] on icon "Next image" at bounding box center [998, 245] width 15 height 15
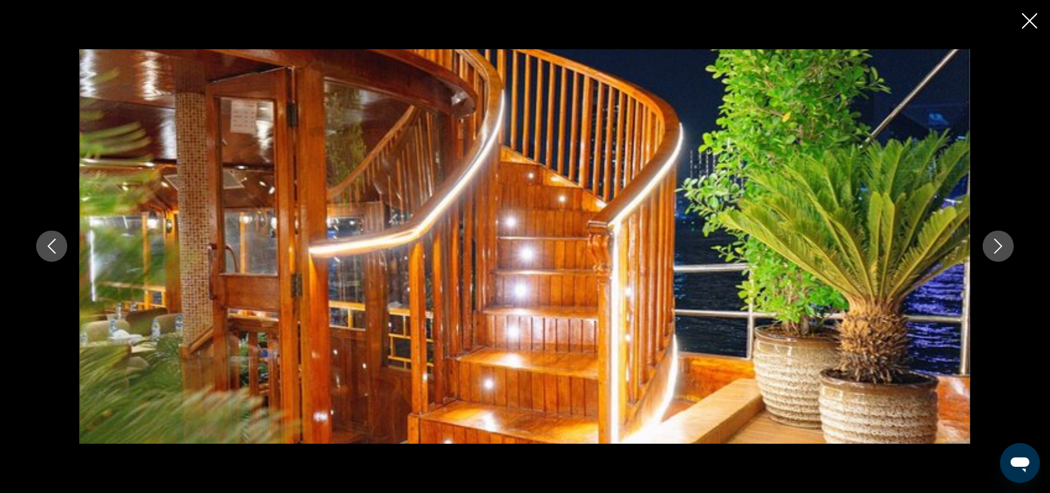
click at [997, 245] on icon "Next image" at bounding box center [998, 245] width 15 height 15
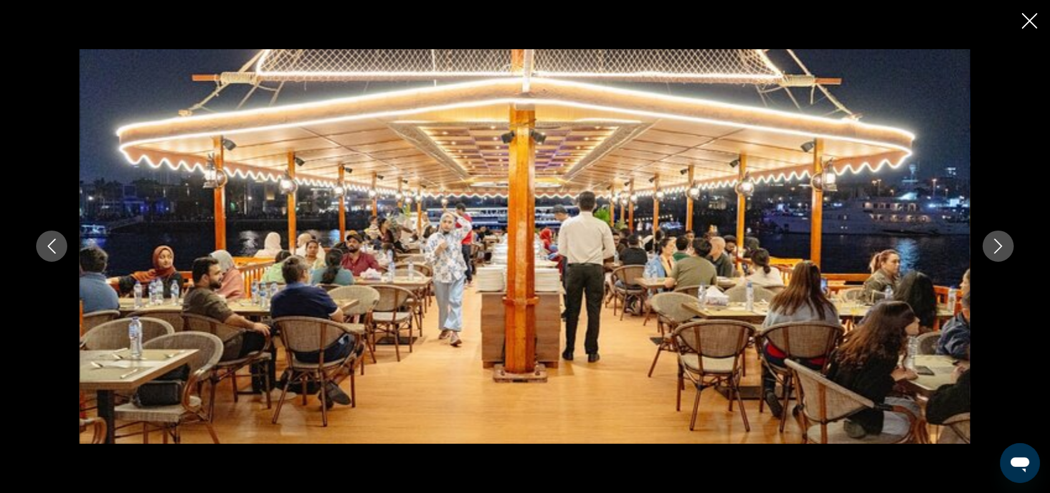
click at [997, 245] on icon "Next image" at bounding box center [998, 245] width 15 height 15
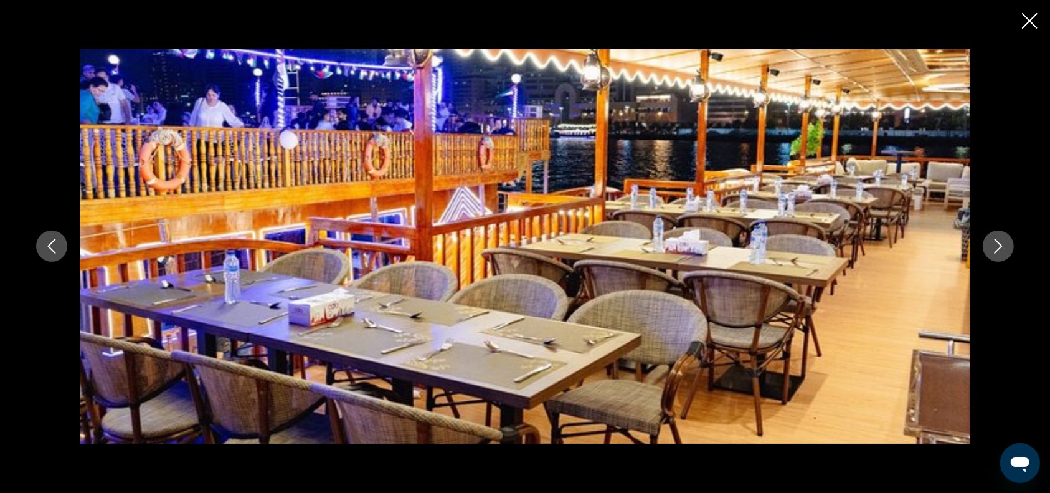
click at [997, 245] on icon "Next image" at bounding box center [998, 245] width 15 height 15
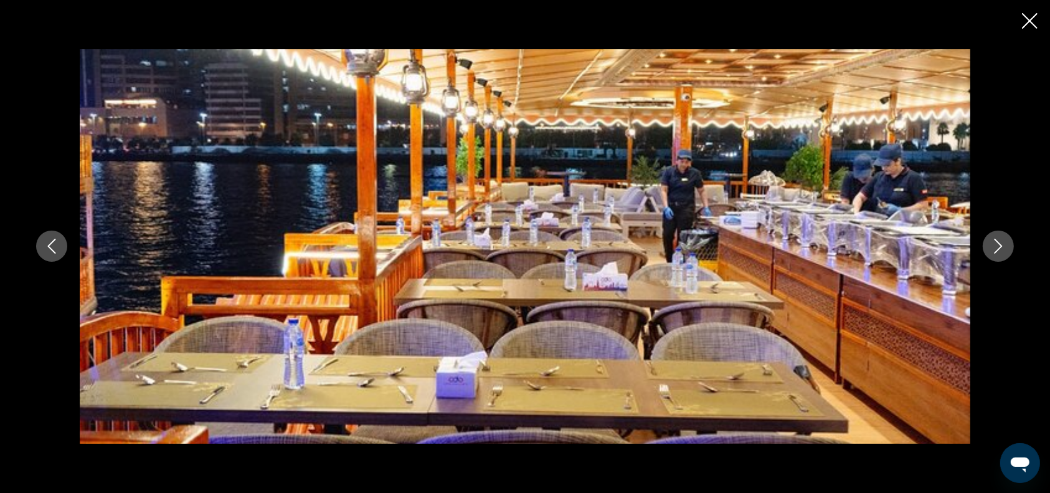
click at [997, 245] on icon "Next image" at bounding box center [998, 245] width 15 height 15
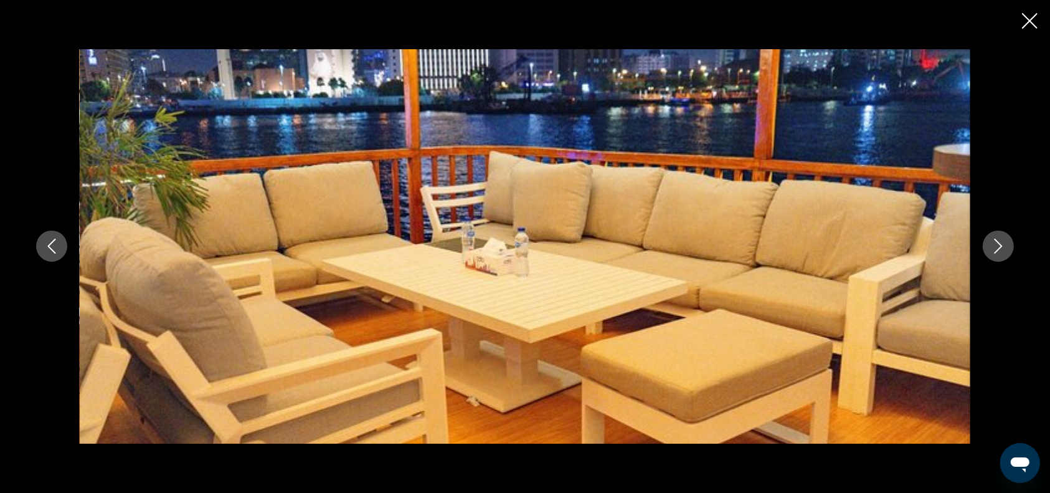
click at [997, 245] on icon "Next image" at bounding box center [998, 245] width 15 height 15
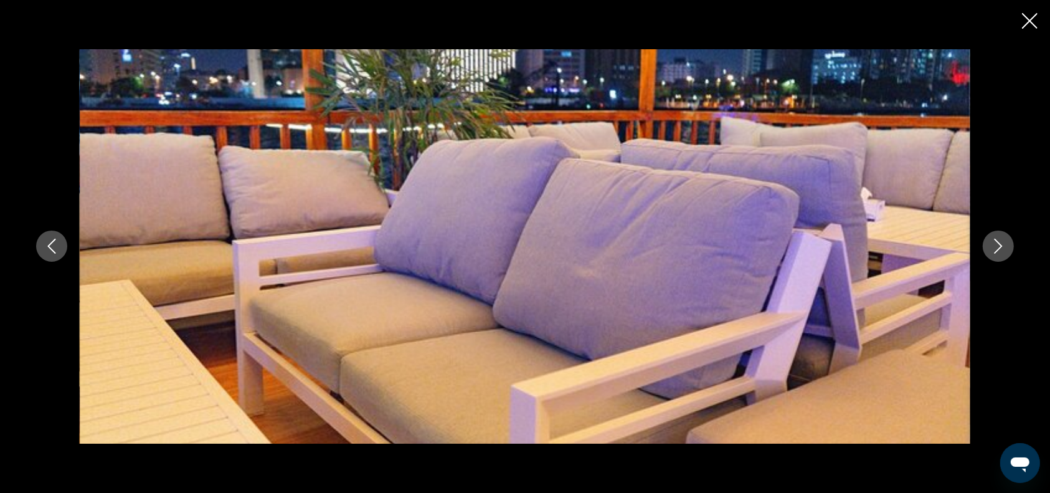
click at [997, 245] on icon "Next image" at bounding box center [998, 245] width 15 height 15
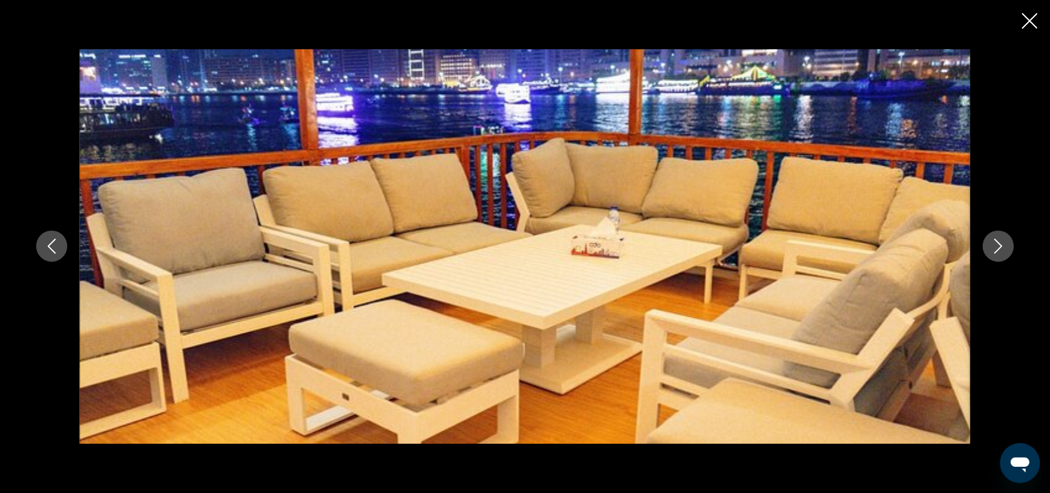
click at [997, 245] on icon "Next image" at bounding box center [998, 245] width 15 height 15
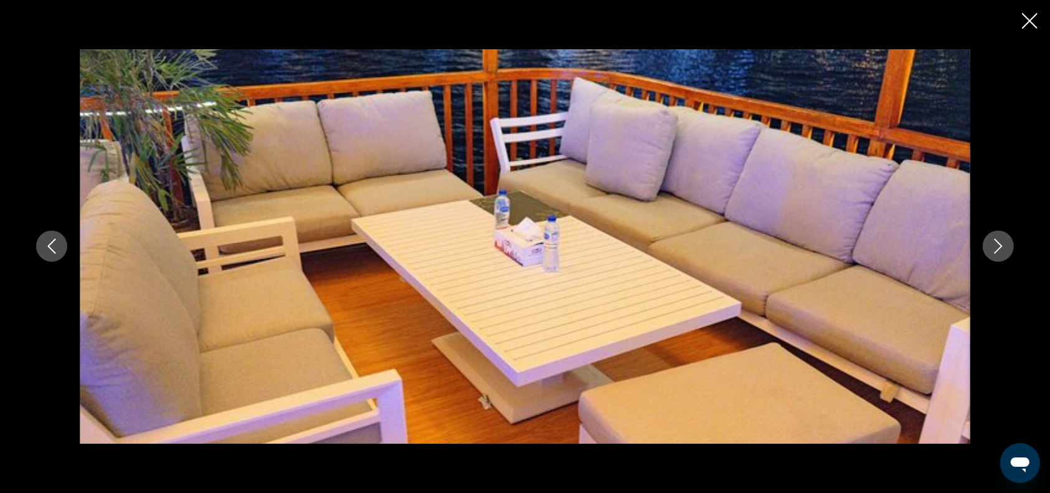
click at [997, 245] on icon "Next image" at bounding box center [998, 245] width 15 height 15
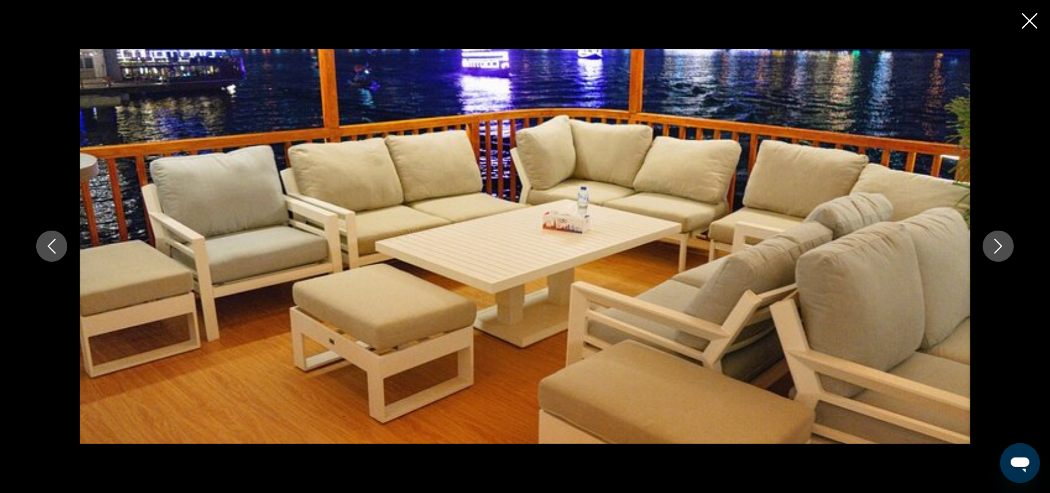
click at [997, 245] on icon "Next image" at bounding box center [998, 245] width 15 height 15
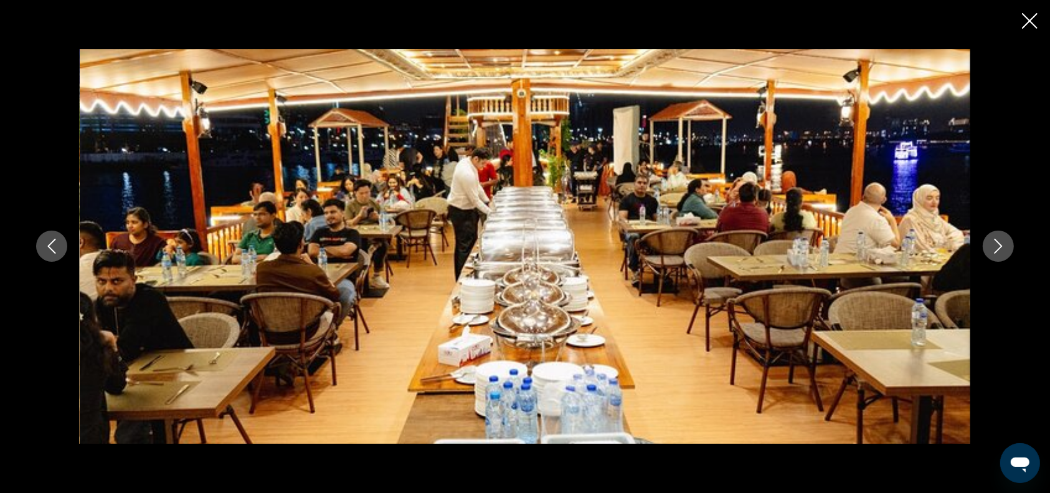
click at [997, 245] on icon "Next image" at bounding box center [998, 245] width 15 height 15
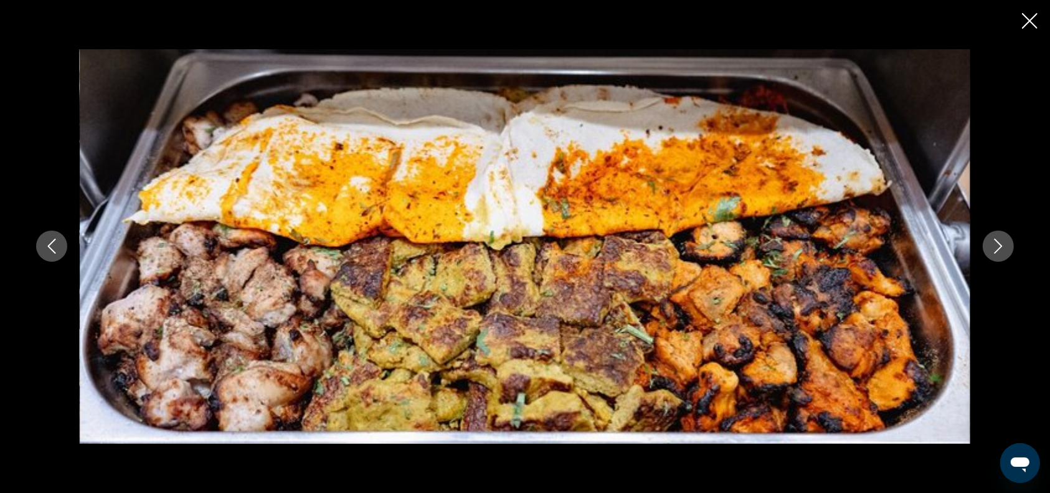
click at [997, 245] on icon "Next image" at bounding box center [998, 245] width 15 height 15
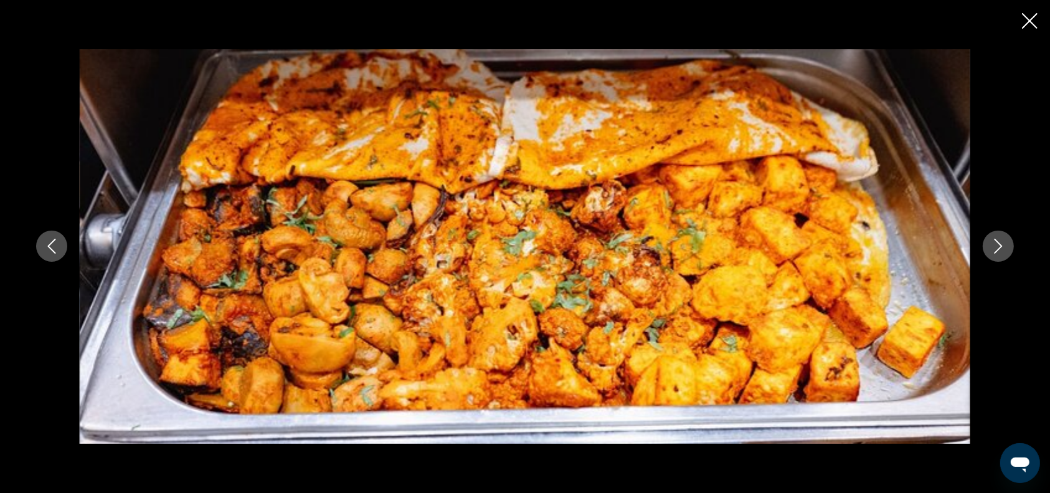
click at [997, 245] on icon "Next image" at bounding box center [998, 245] width 15 height 15
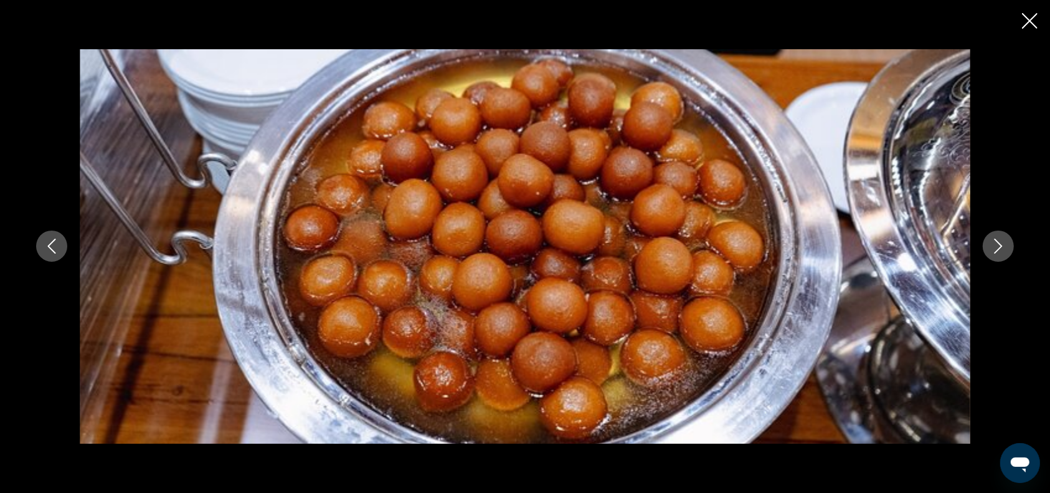
click at [997, 245] on icon "Next image" at bounding box center [998, 245] width 15 height 15
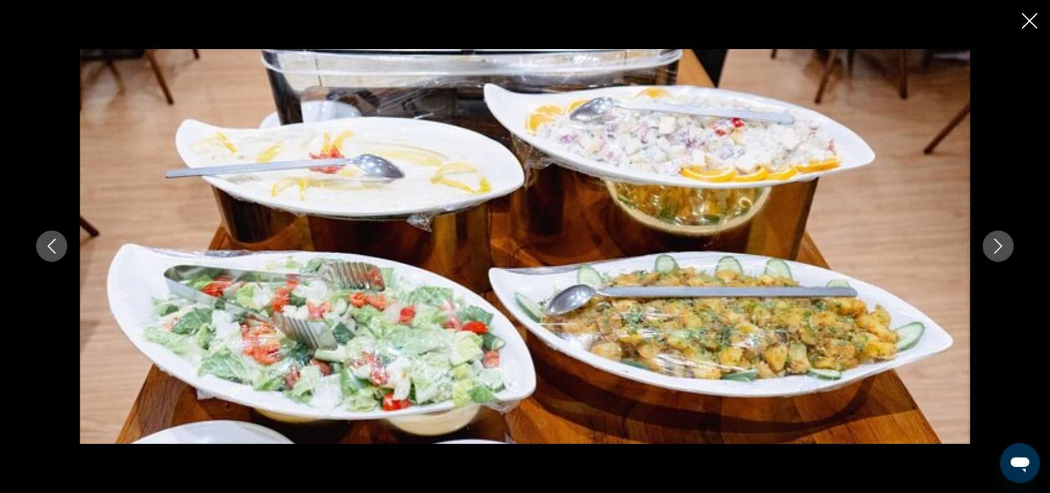
click at [997, 245] on icon "Next image" at bounding box center [998, 245] width 15 height 15
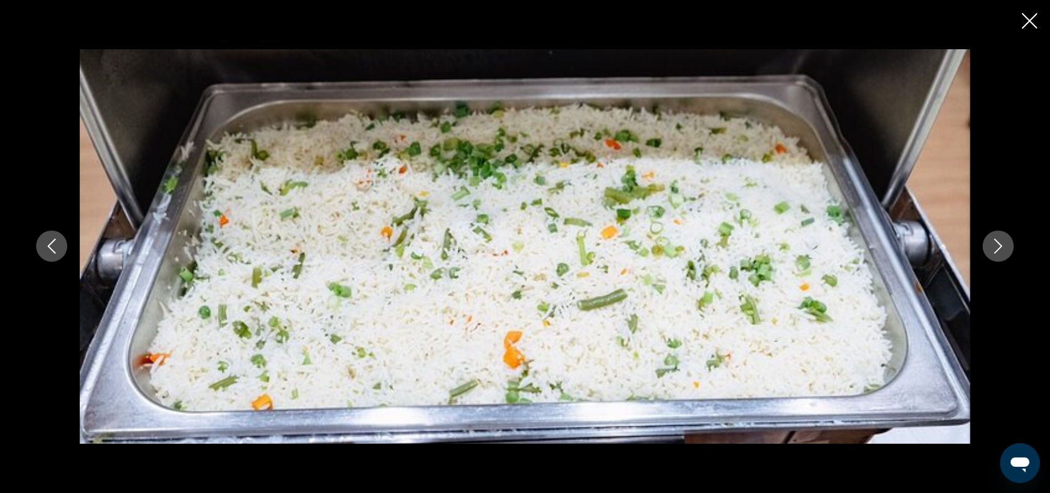
click at [997, 245] on icon "Next image" at bounding box center [998, 245] width 15 height 15
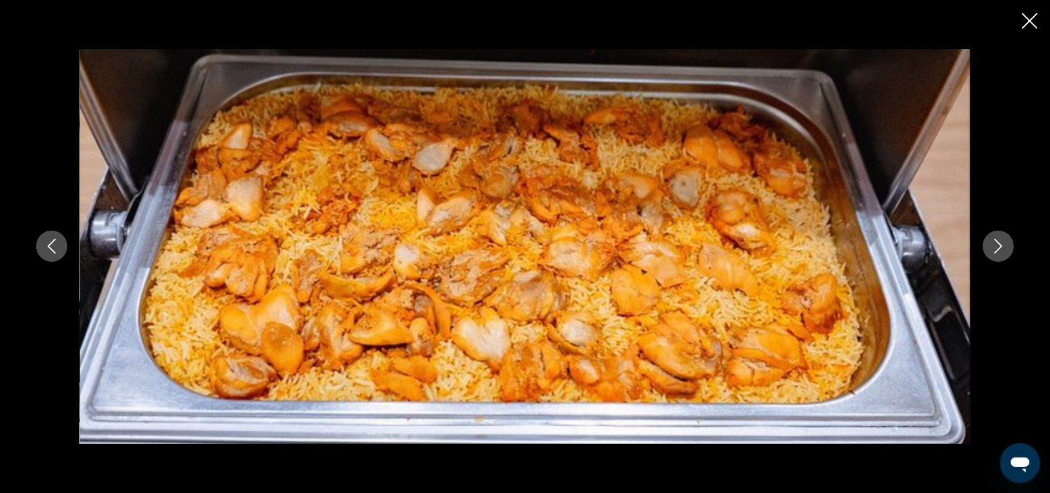
click at [997, 245] on icon "Next image" at bounding box center [998, 245] width 15 height 15
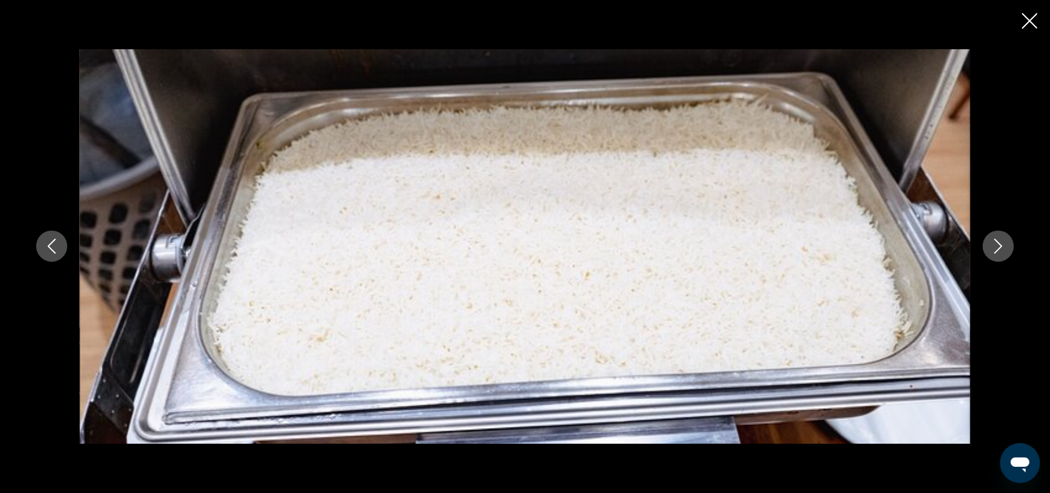
click at [997, 245] on icon "Next image" at bounding box center [998, 245] width 15 height 15
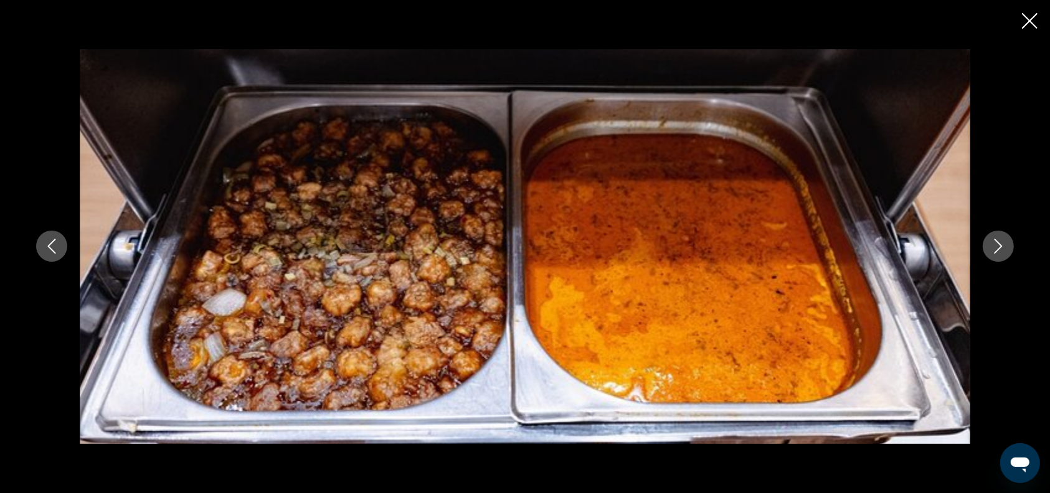
click at [997, 245] on icon "Next image" at bounding box center [998, 245] width 15 height 15
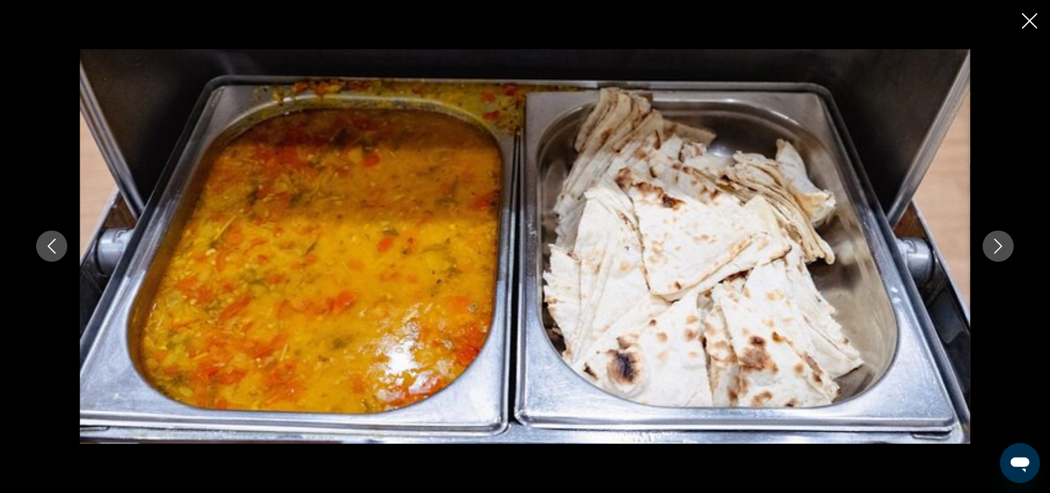
click at [997, 245] on icon "Next image" at bounding box center [998, 245] width 15 height 15
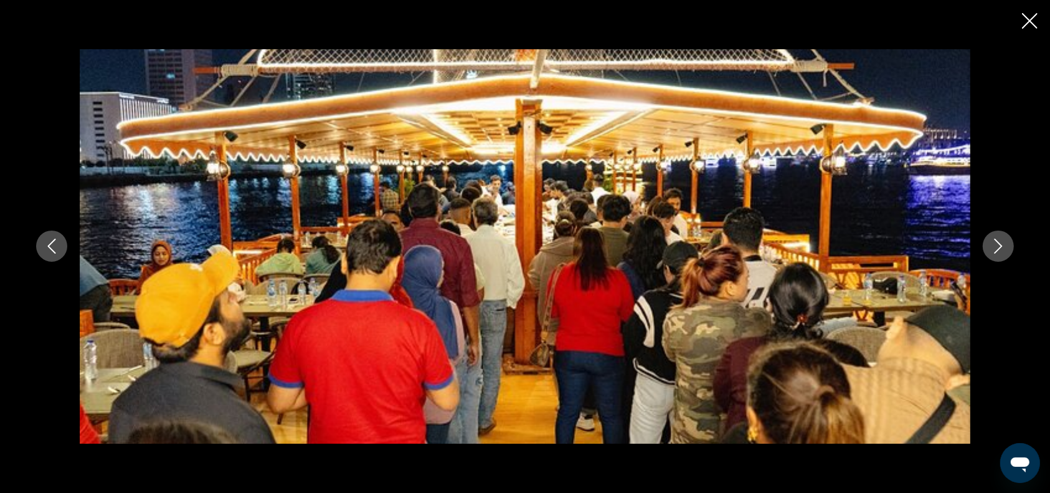
click at [997, 245] on icon "Next image" at bounding box center [998, 245] width 15 height 15
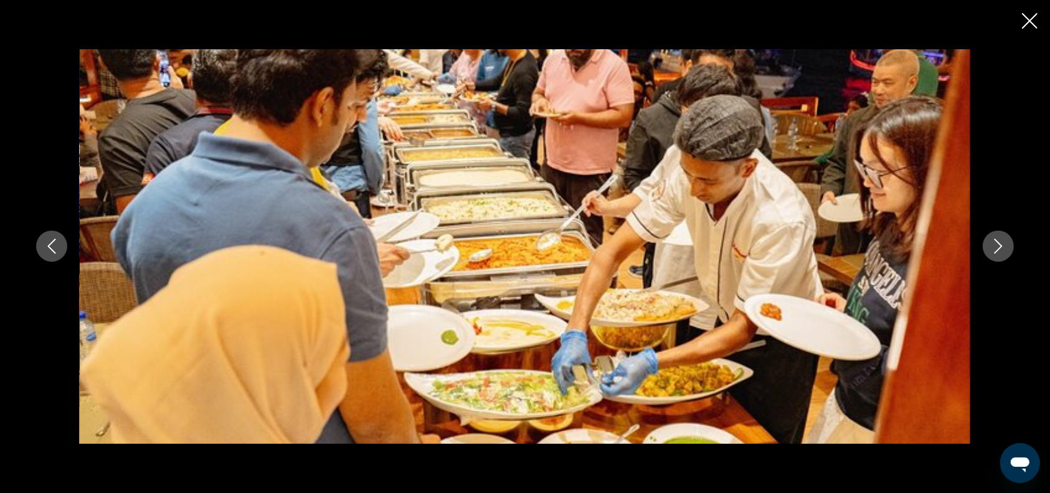
click at [997, 245] on icon "Next image" at bounding box center [998, 245] width 15 height 15
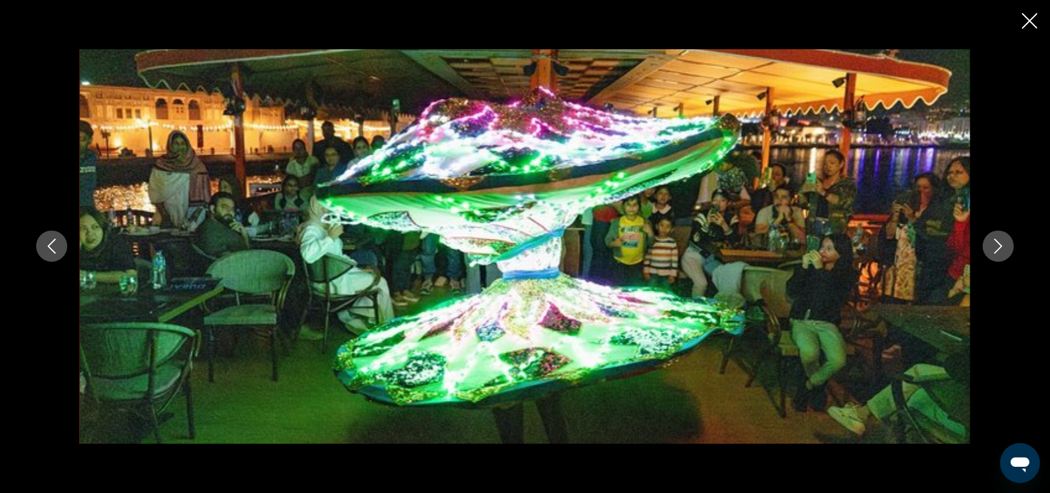
click at [997, 245] on icon "Next image" at bounding box center [998, 245] width 15 height 15
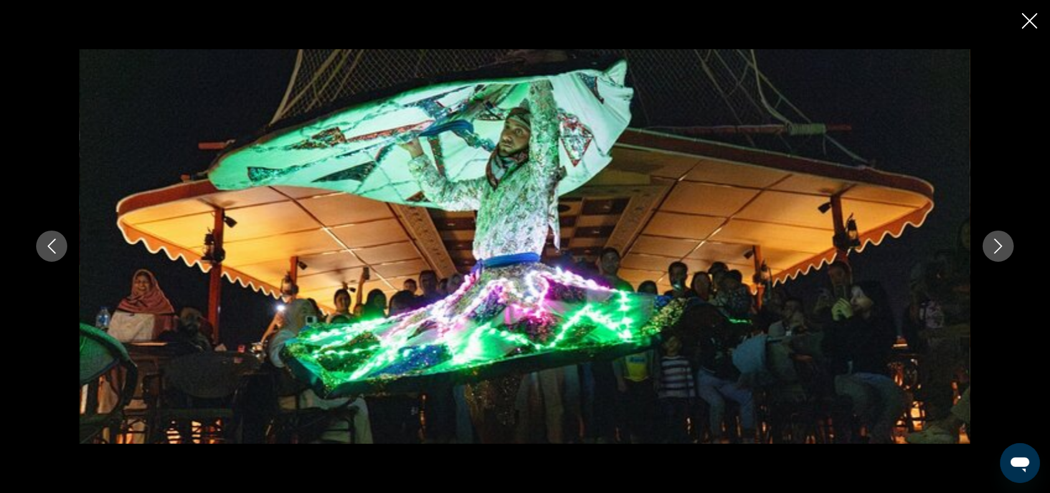
click at [997, 245] on icon "Next image" at bounding box center [998, 245] width 15 height 15
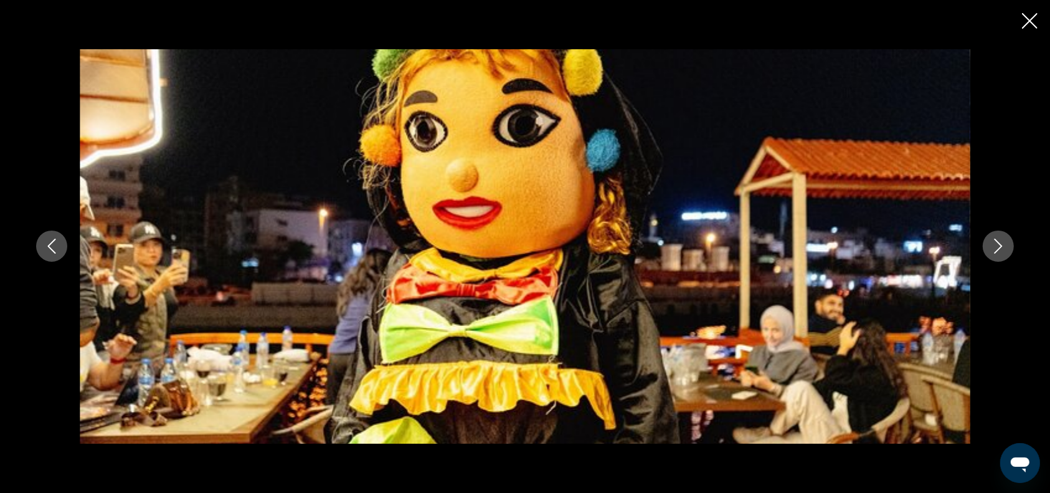
click at [997, 245] on icon "Next image" at bounding box center [998, 245] width 15 height 15
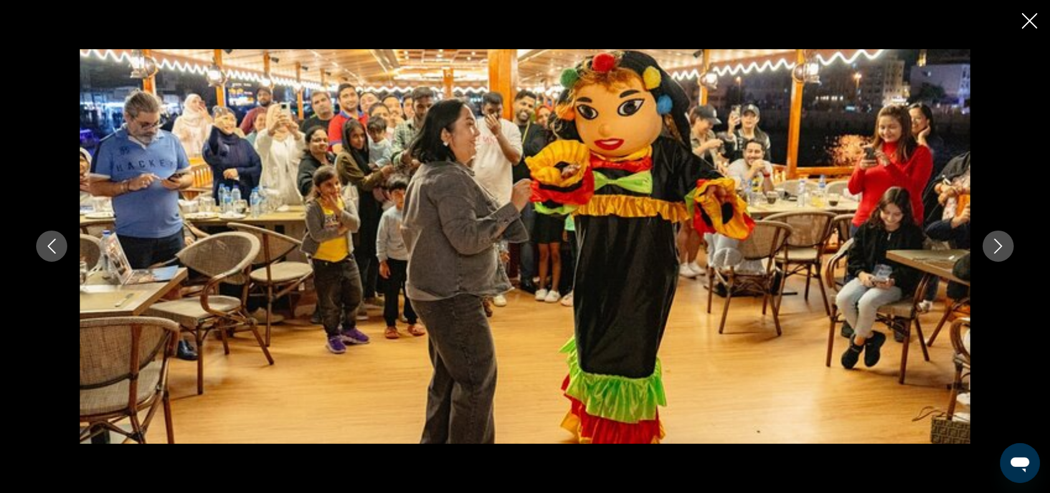
click at [997, 245] on icon "Next image" at bounding box center [998, 245] width 15 height 15
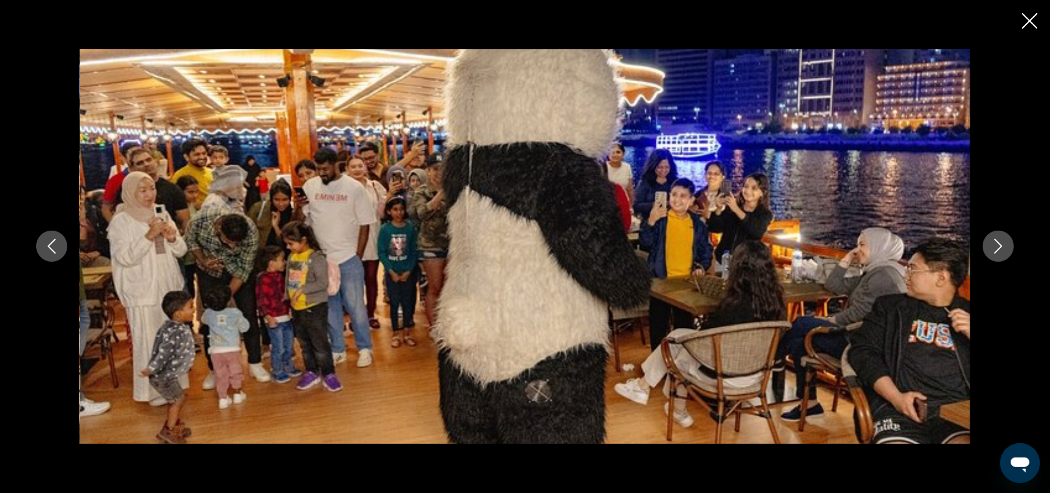
click at [997, 245] on icon "Next image" at bounding box center [998, 245] width 15 height 15
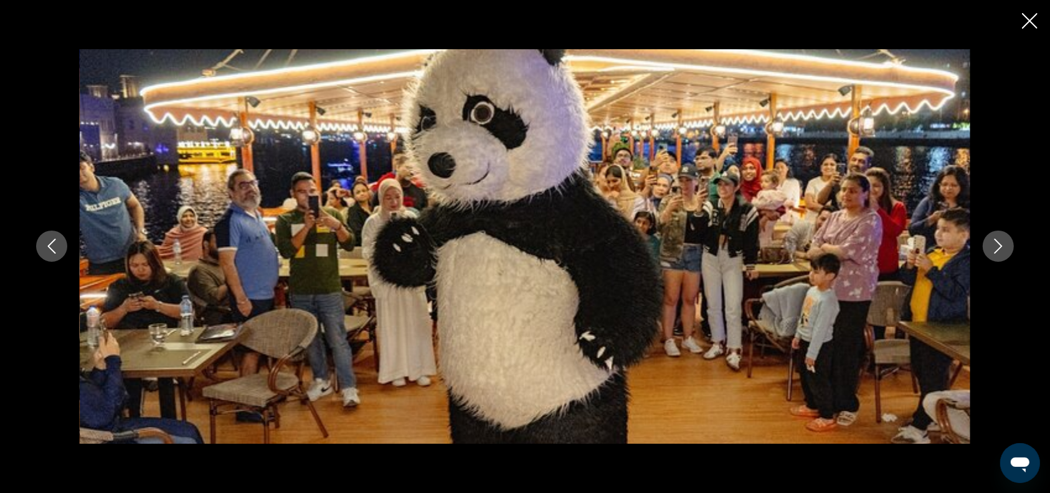
click at [997, 245] on icon "Next image" at bounding box center [998, 245] width 15 height 15
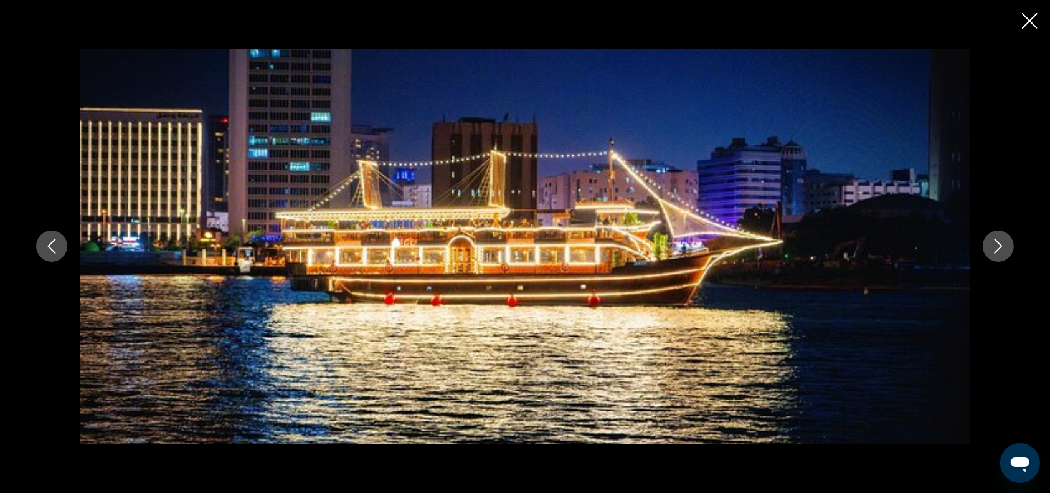
click at [1027, 21] on icon "Close slideshow" at bounding box center [1030, 21] width 16 height 16
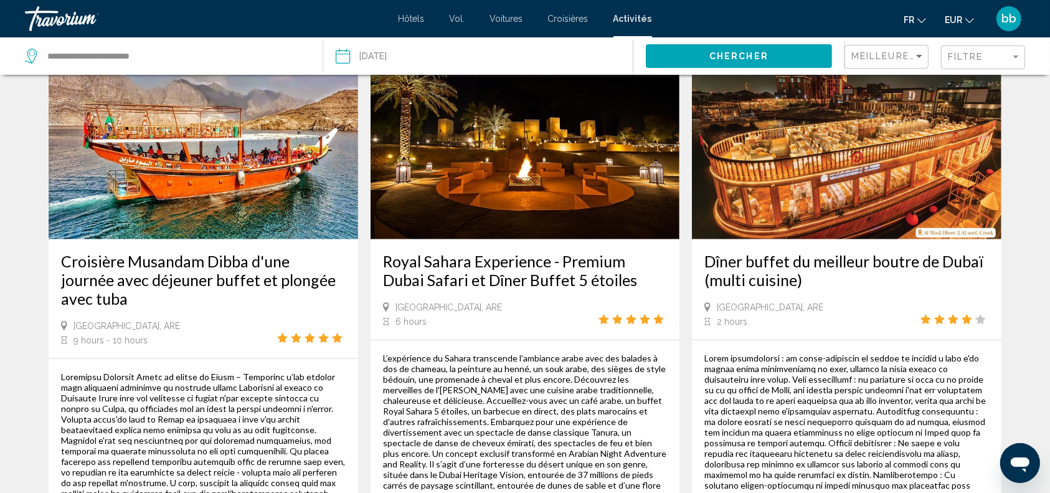
scroll to position [1196, 0]
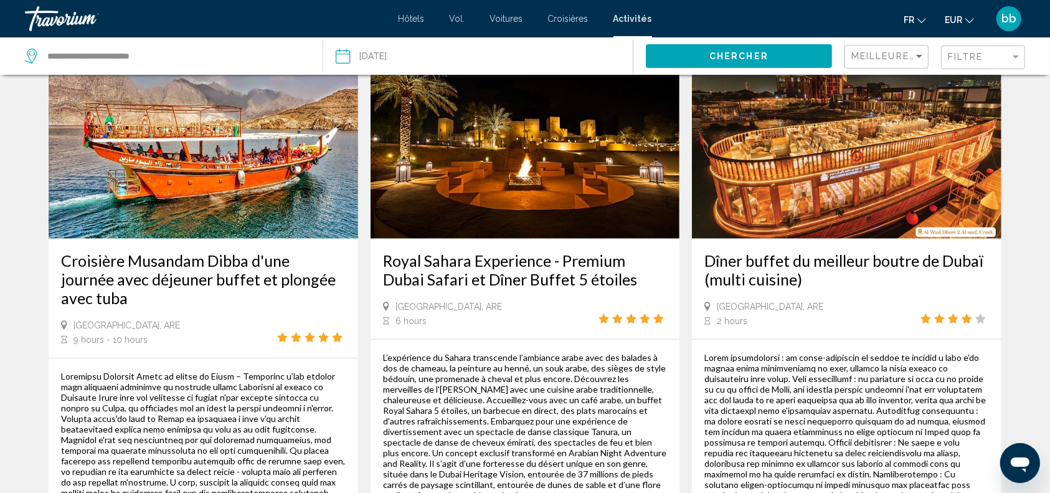
click at [836, 148] on img "Contenu principal" at bounding box center [846, 138] width 309 height 199
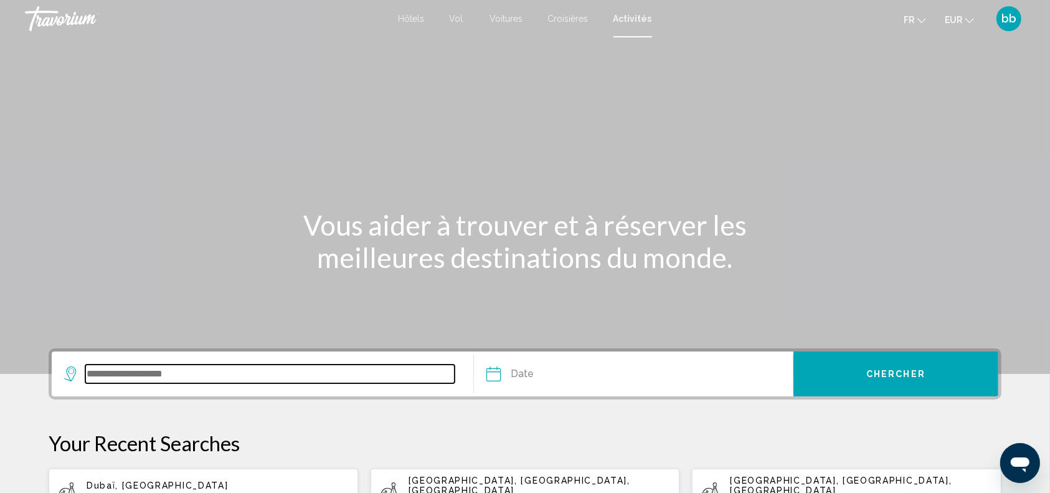
click at [292, 377] on input "Search widget" at bounding box center [269, 373] width 369 height 19
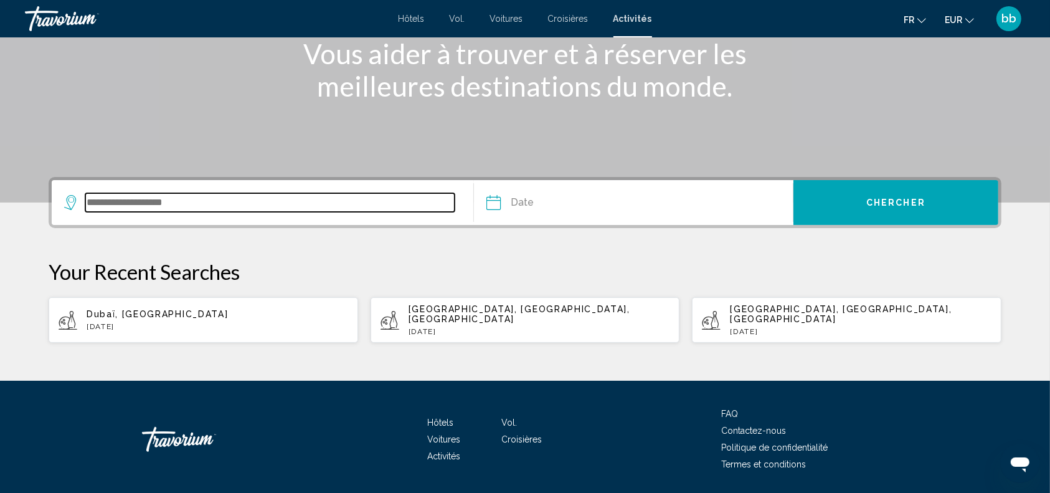
scroll to position [201, 0]
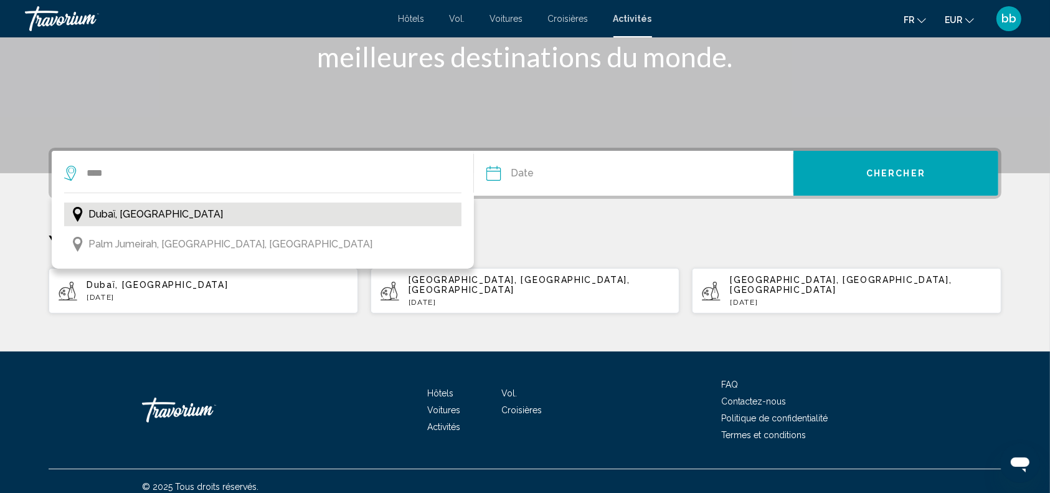
click at [189, 213] on span "Dubaï, [GEOGRAPHIC_DATA]" at bounding box center [155, 213] width 135 height 17
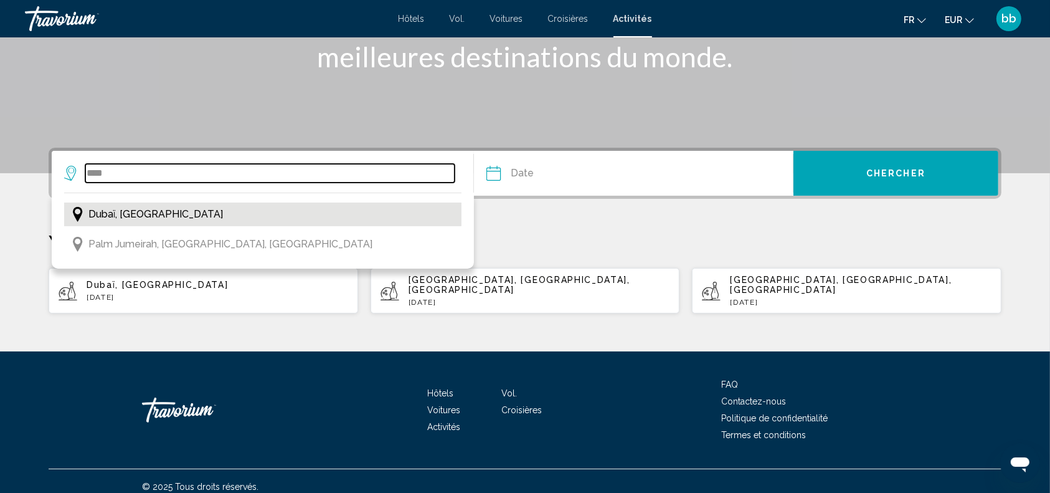
type input "**********"
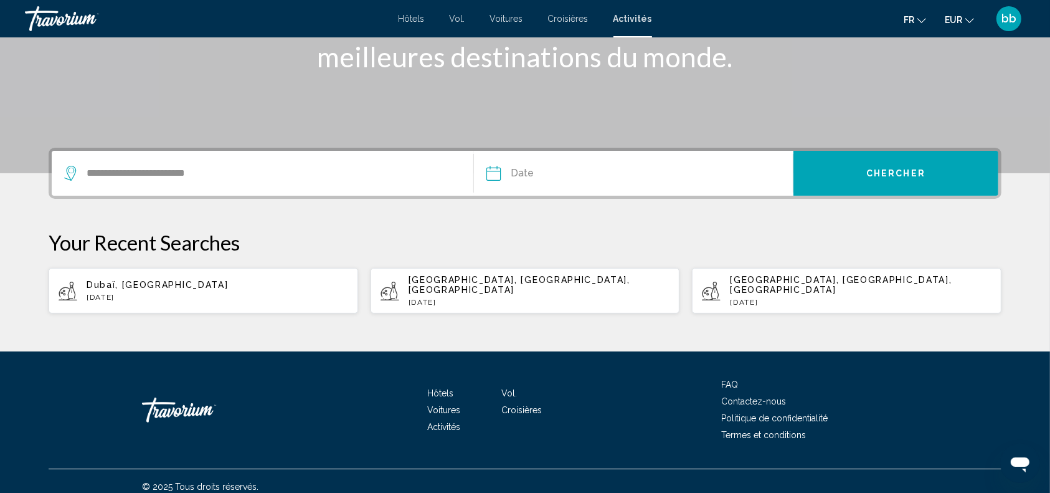
click at [494, 172] on input "Date" at bounding box center [562, 175] width 158 height 49
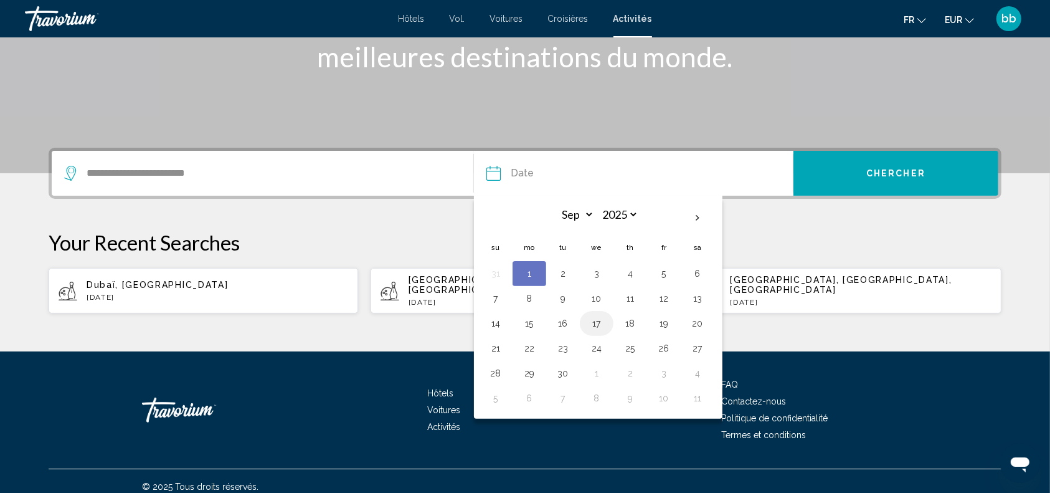
click at [597, 323] on button "17" at bounding box center [597, 322] width 20 height 17
type input "**********"
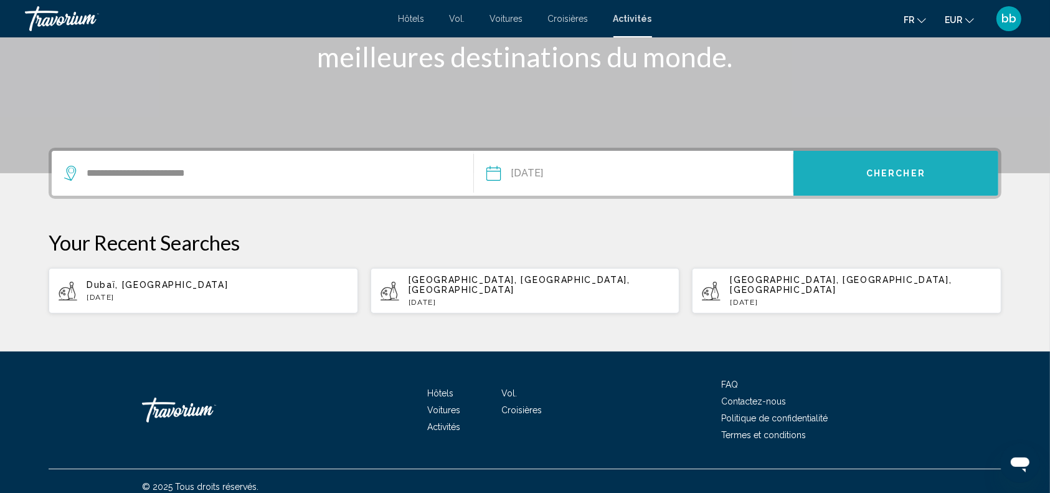
click at [870, 169] on span "Chercher" at bounding box center [895, 174] width 59 height 10
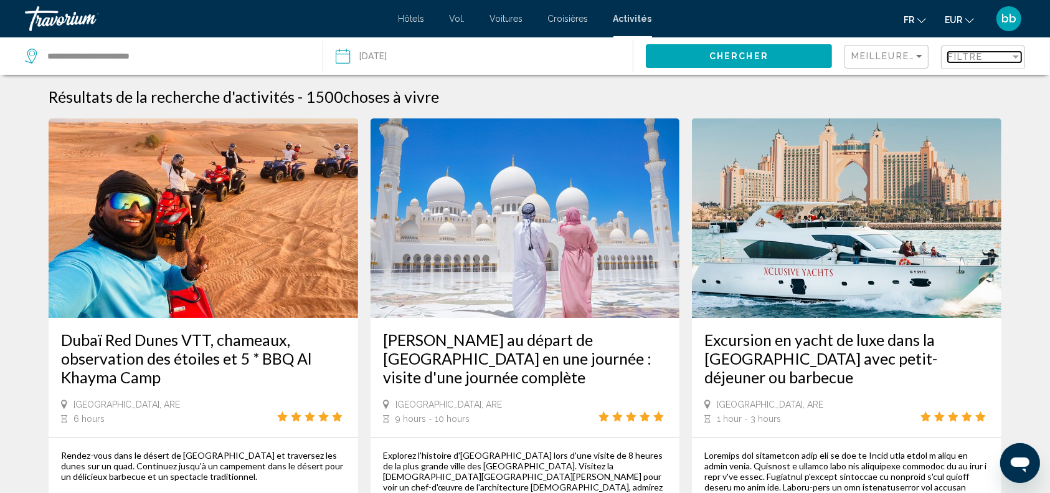
click at [975, 59] on span "Filtre" at bounding box center [965, 57] width 35 height 10
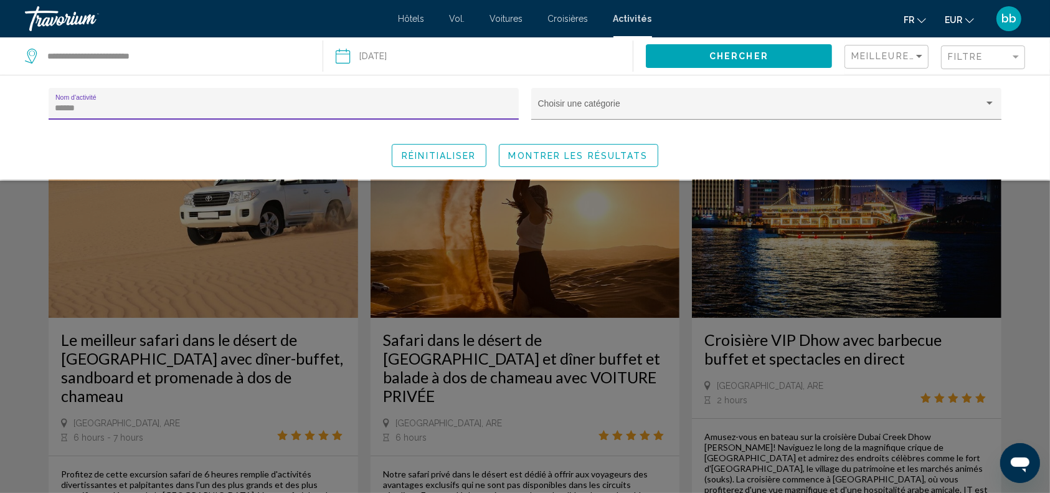
type input "******"
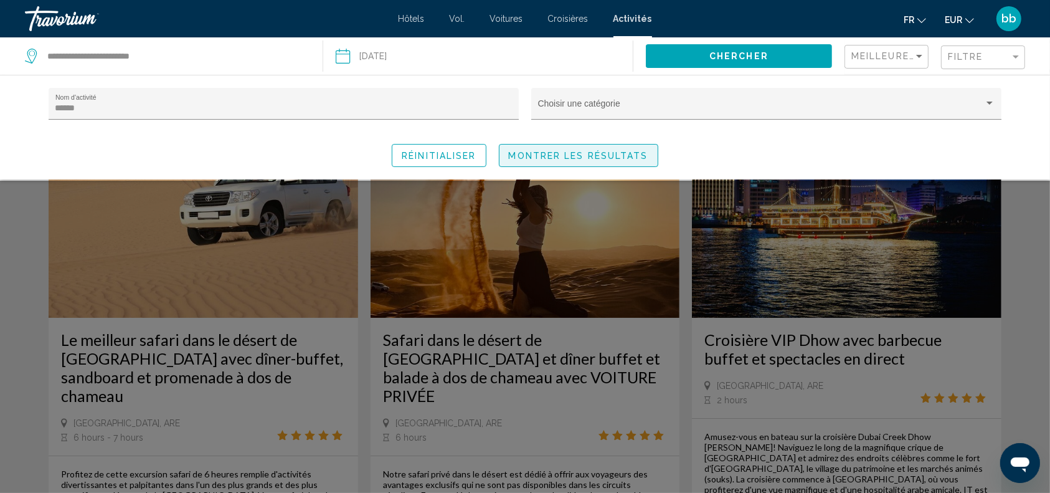
click at [603, 153] on span "Montrer les résultats" at bounding box center [578, 156] width 139 height 10
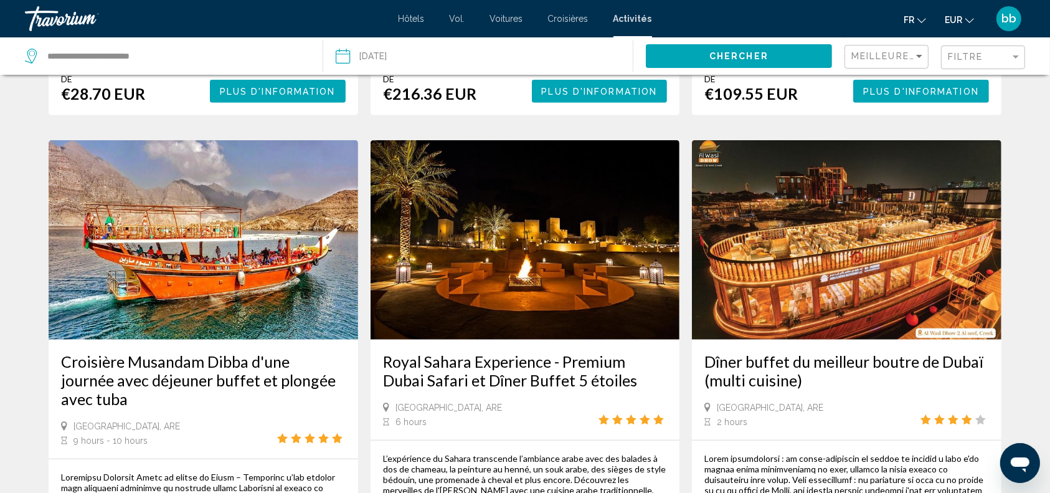
scroll to position [1099, 0]
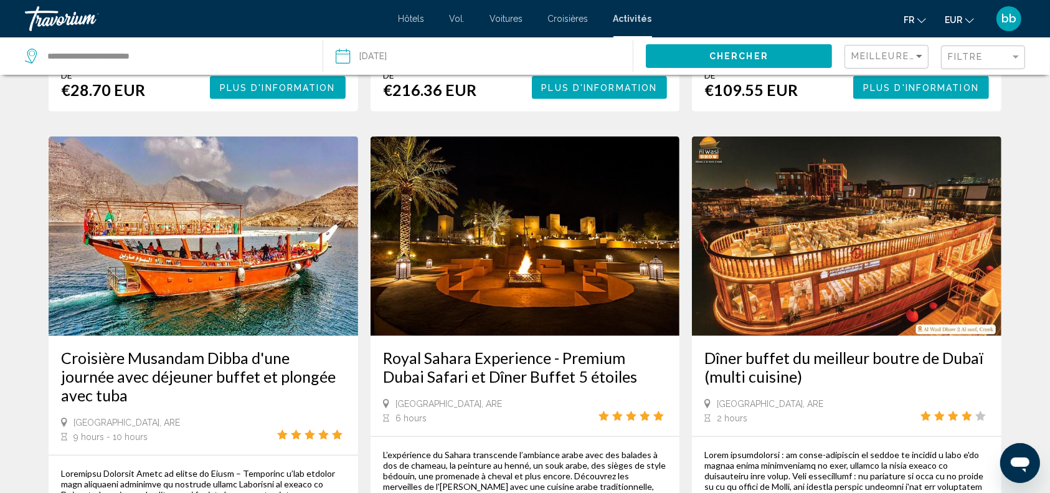
click at [832, 232] on img "Contenu principal" at bounding box center [846, 235] width 309 height 199
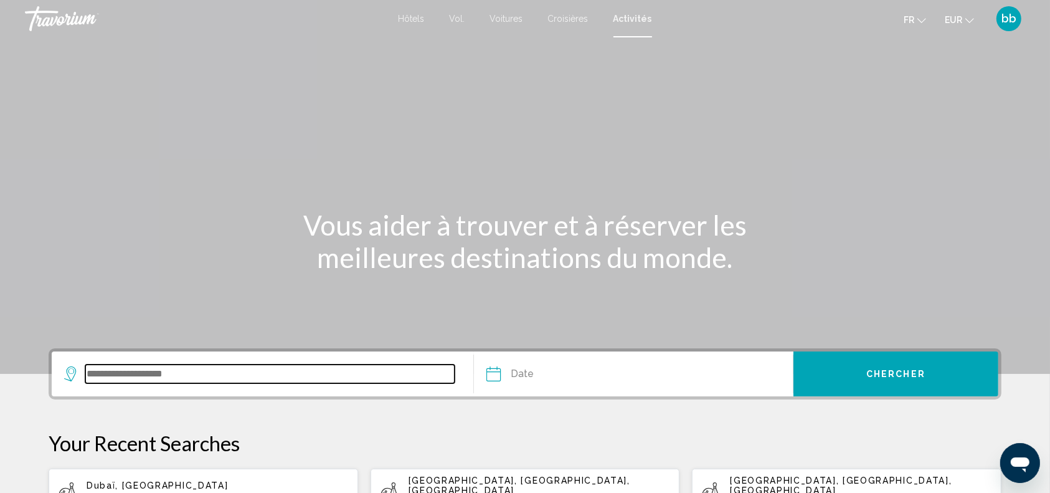
click at [244, 374] on input "Search widget" at bounding box center [269, 373] width 369 height 19
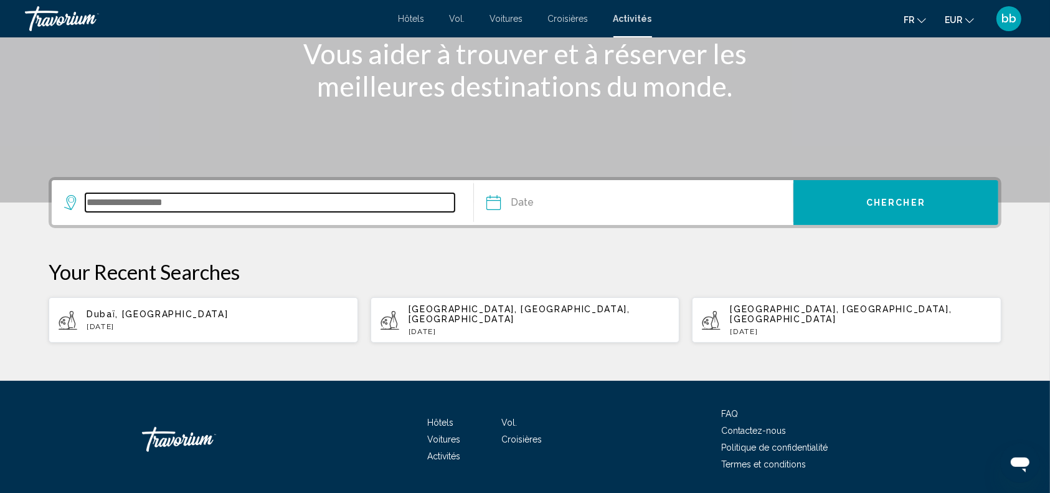
scroll to position [201, 0]
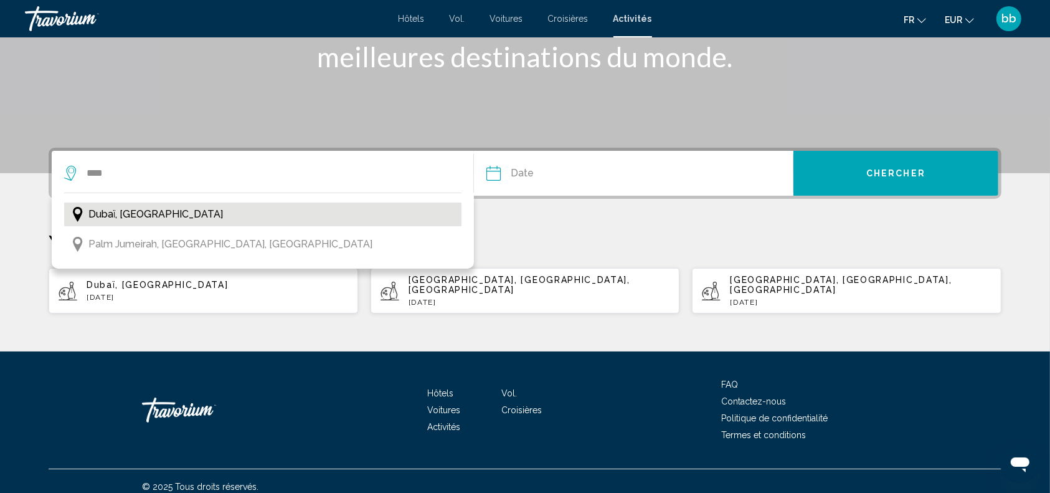
click at [169, 215] on span "Dubaï, [GEOGRAPHIC_DATA]" at bounding box center [155, 213] width 135 height 17
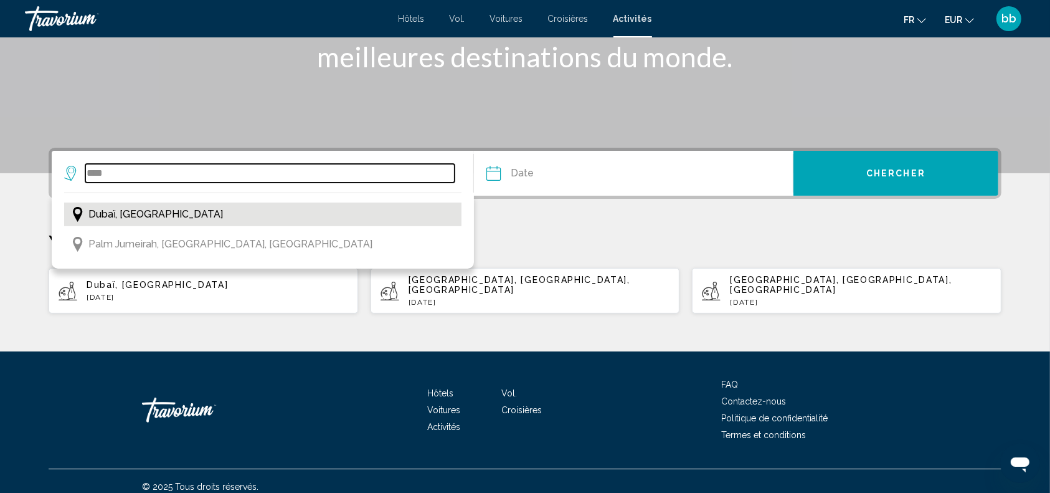
type input "**********"
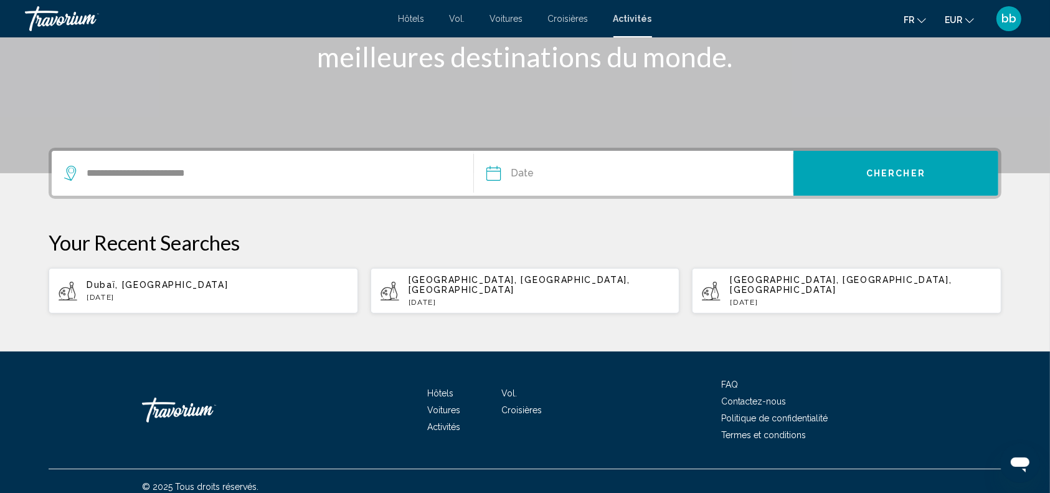
click at [495, 176] on input "Date" at bounding box center [562, 175] width 158 height 49
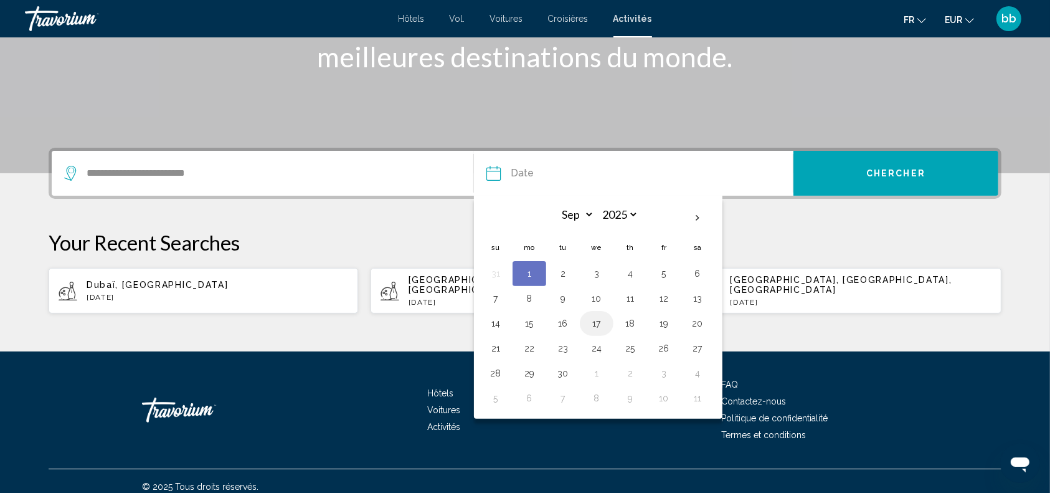
click at [595, 323] on button "17" at bounding box center [597, 322] width 20 height 17
type input "**********"
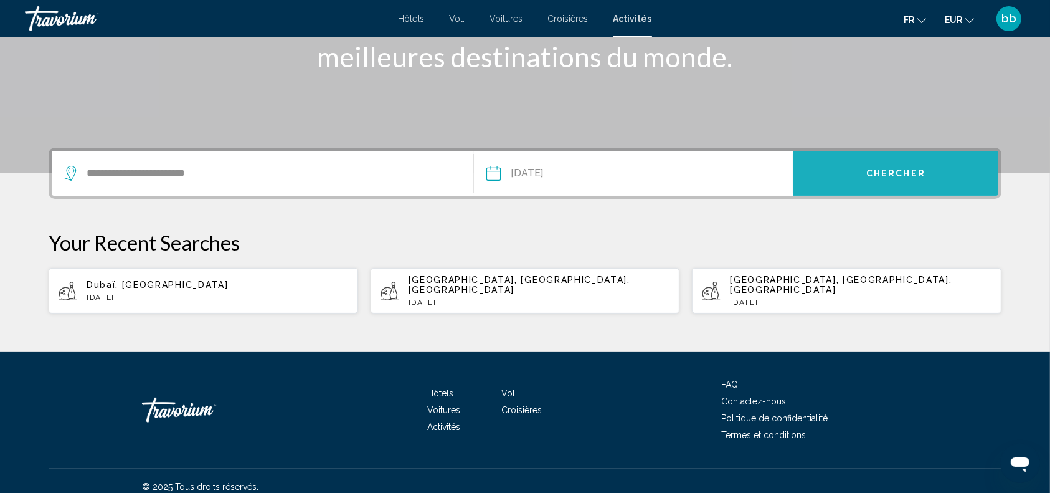
click at [867, 179] on button "Chercher" at bounding box center [895, 173] width 205 height 45
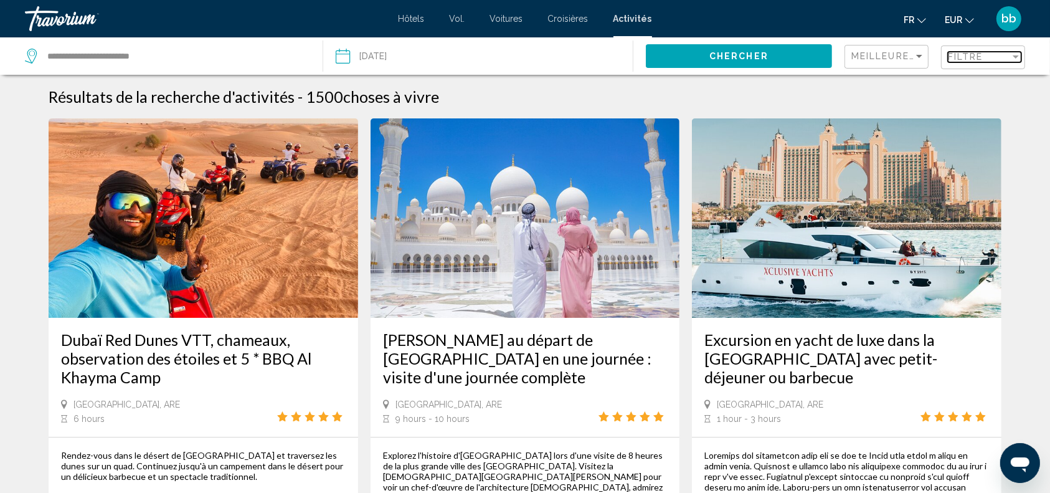
click at [982, 54] on span "Filtre" at bounding box center [965, 57] width 35 height 10
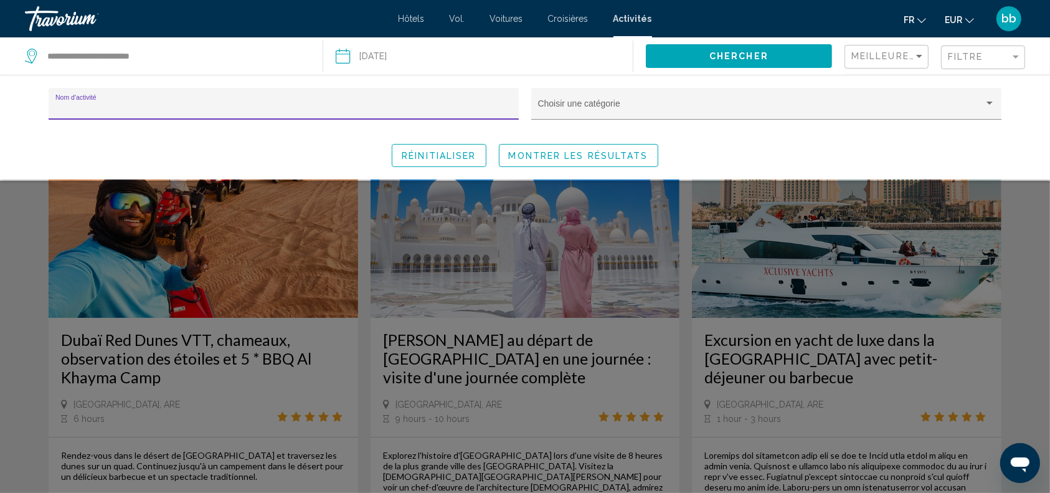
click at [420, 107] on input "Nom d'activité" at bounding box center [283, 108] width 457 height 10
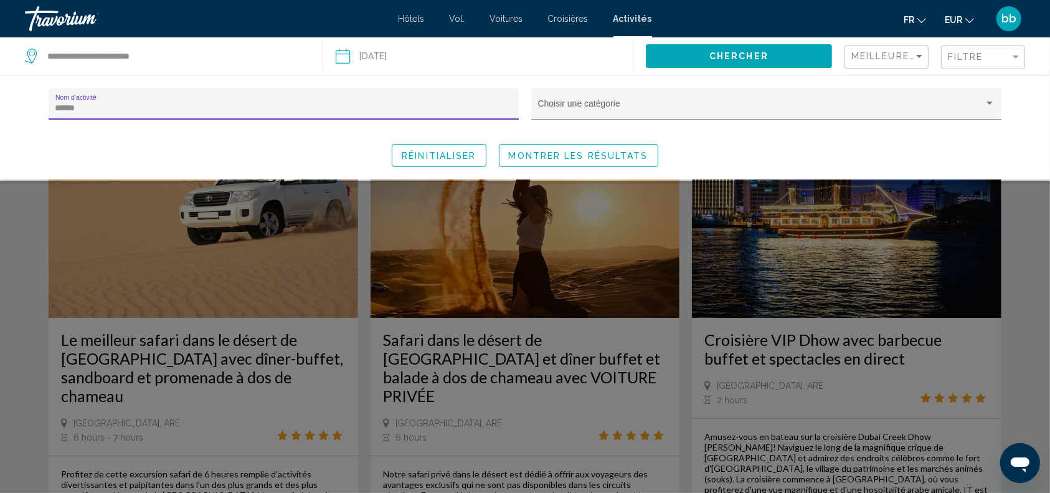
type input "******"
click at [561, 150] on span "Montrer les résultats" at bounding box center [578, 155] width 139 height 10
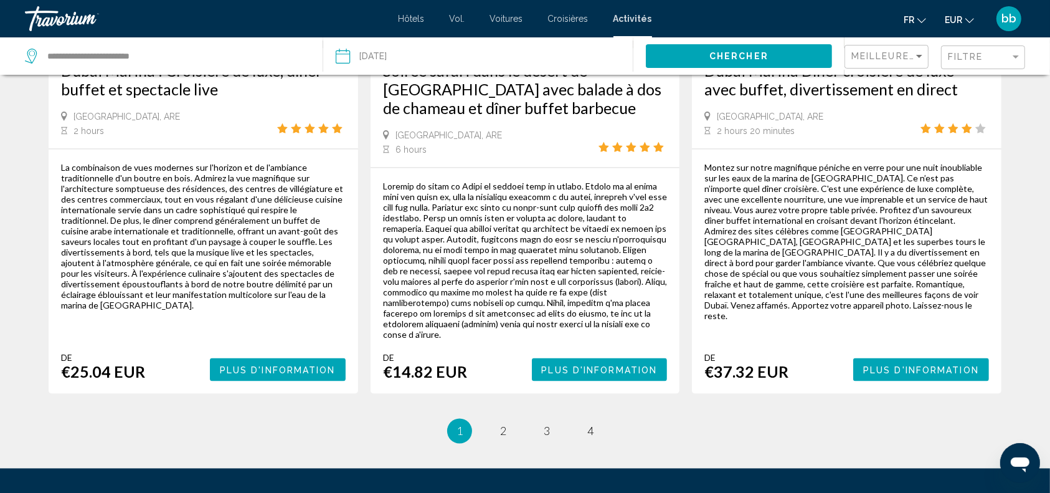
scroll to position [2003, 0]
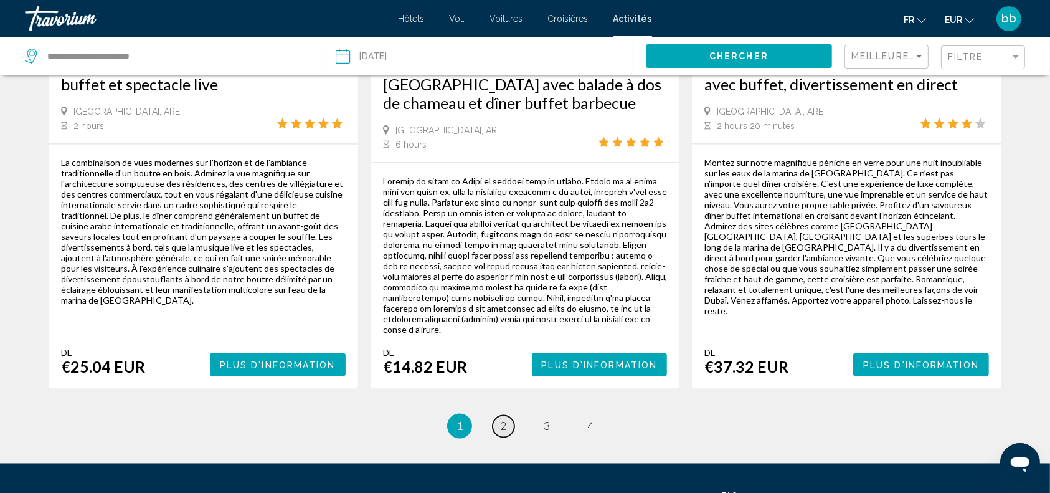
click at [503, 419] on span "2" at bounding box center [503, 426] width 6 height 14
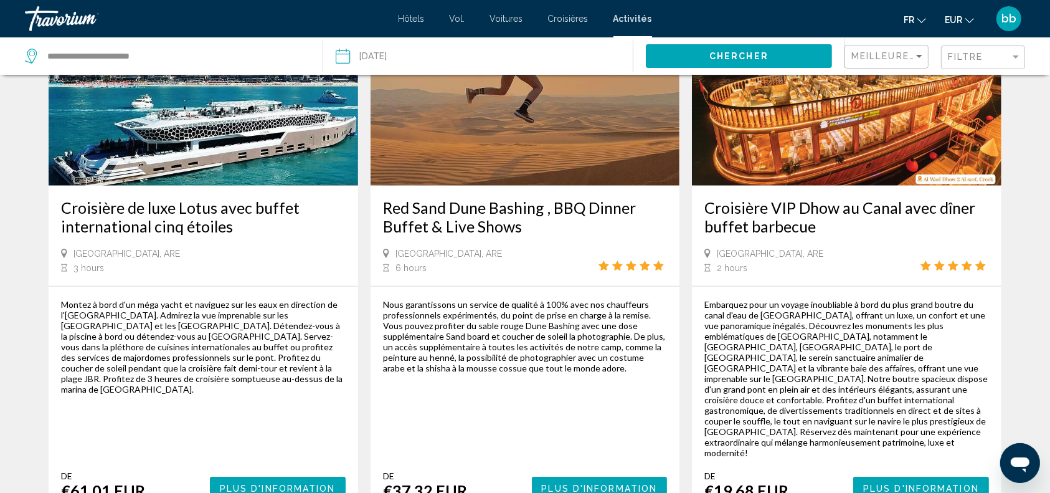
scroll to position [1304, 0]
click at [909, 484] on span "Plus d'information" at bounding box center [921, 489] width 116 height 10
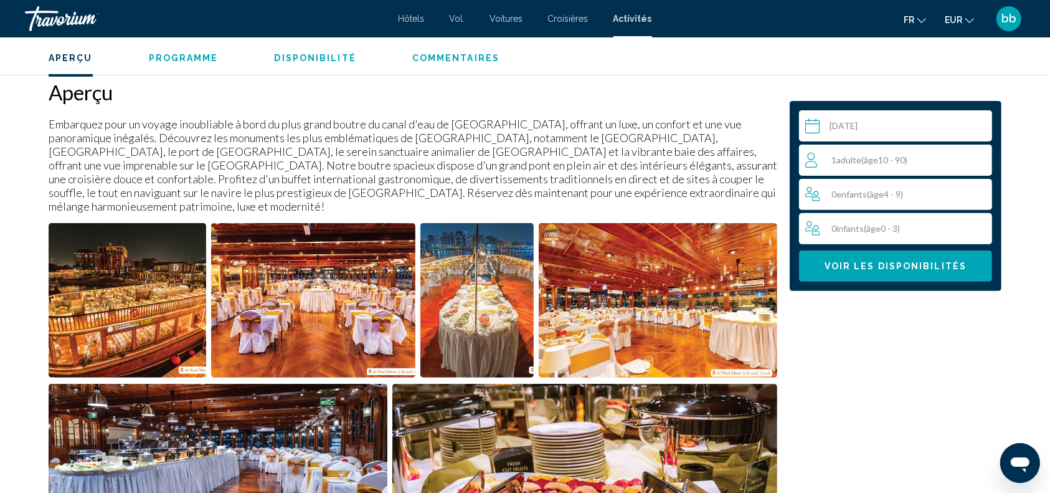
scroll to position [397, 0]
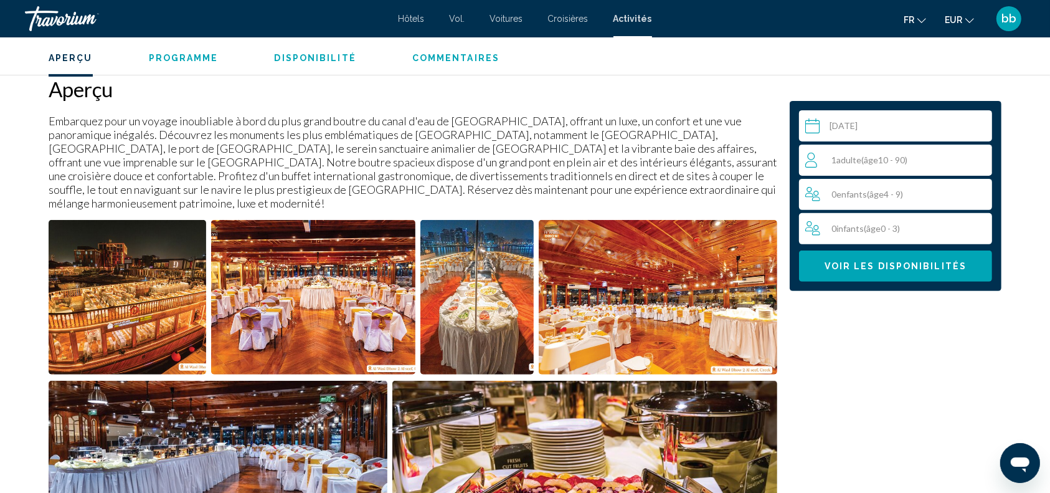
click at [144, 283] on img "Open full-screen image slider" at bounding box center [128, 297] width 158 height 154
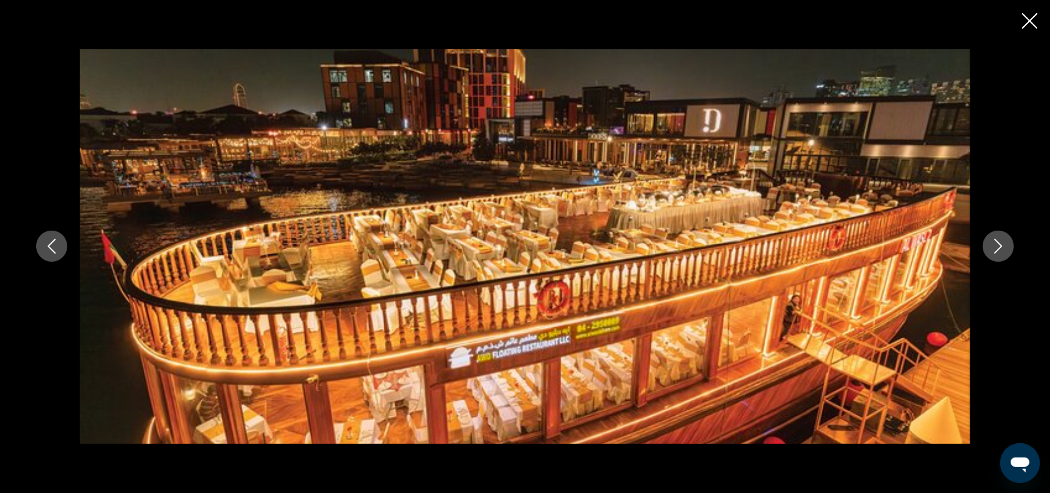
click at [998, 247] on icon "Next image" at bounding box center [998, 245] width 15 height 15
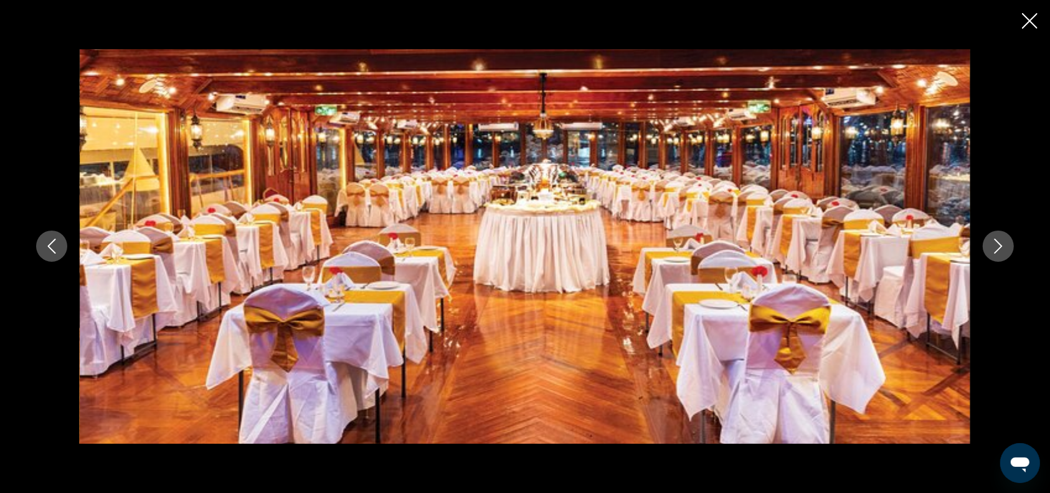
click at [998, 247] on icon "Next image" at bounding box center [998, 245] width 15 height 15
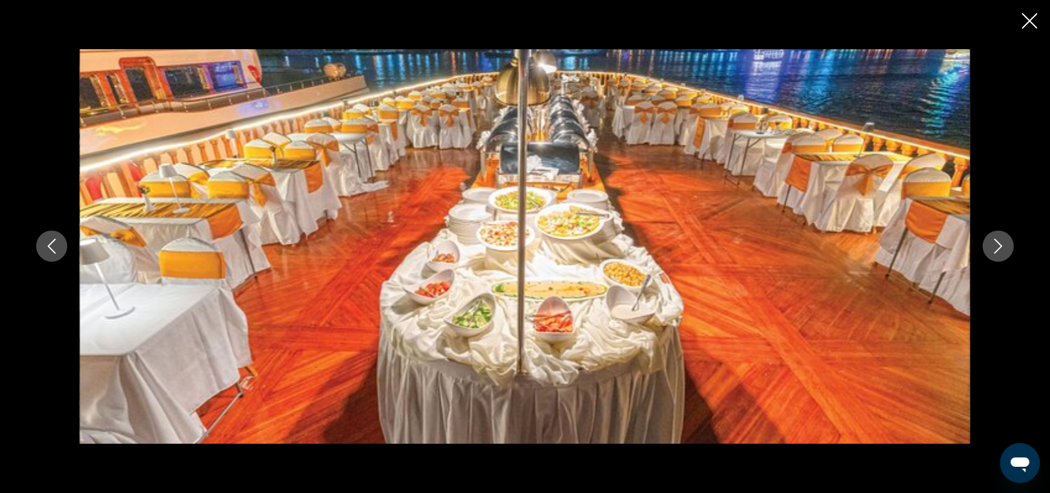
click at [998, 247] on icon "Next image" at bounding box center [998, 245] width 15 height 15
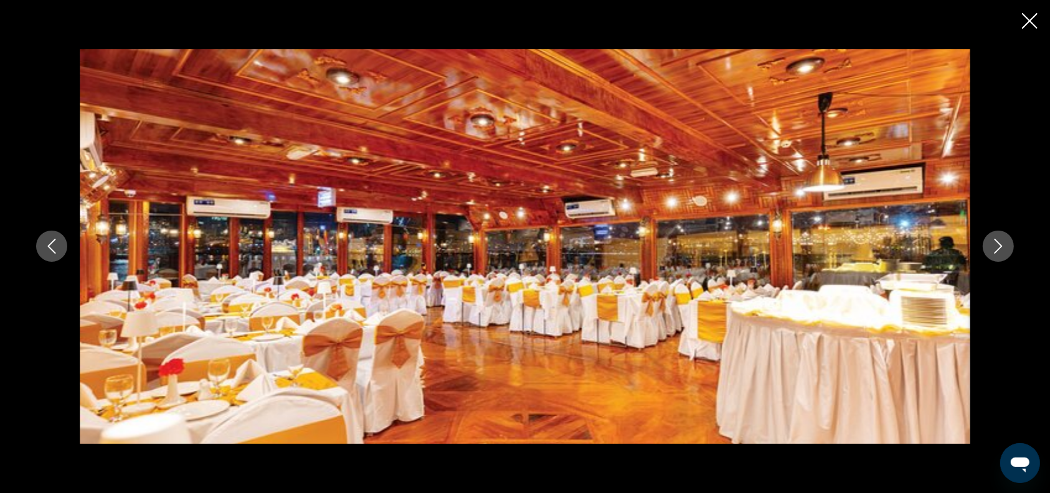
click at [998, 247] on icon "Next image" at bounding box center [998, 245] width 15 height 15
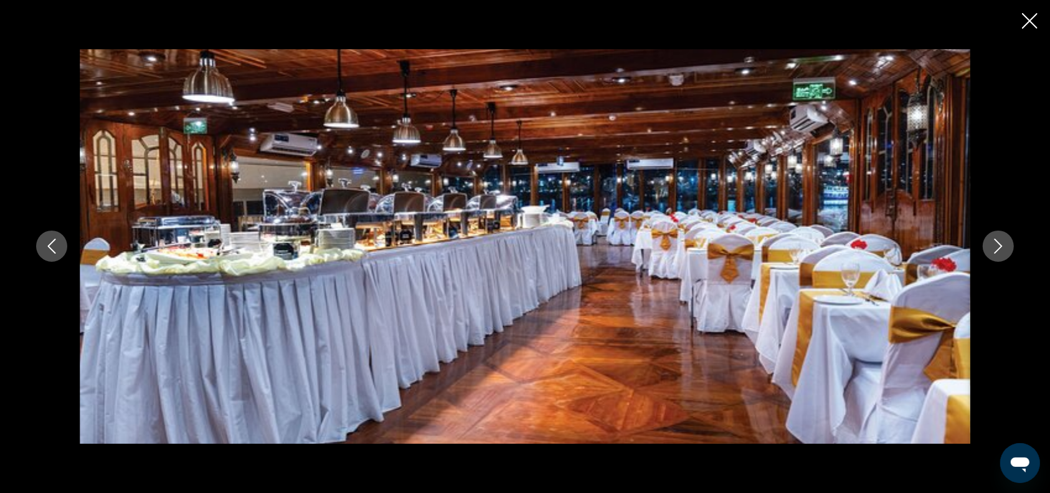
click at [998, 247] on icon "Next image" at bounding box center [998, 245] width 15 height 15
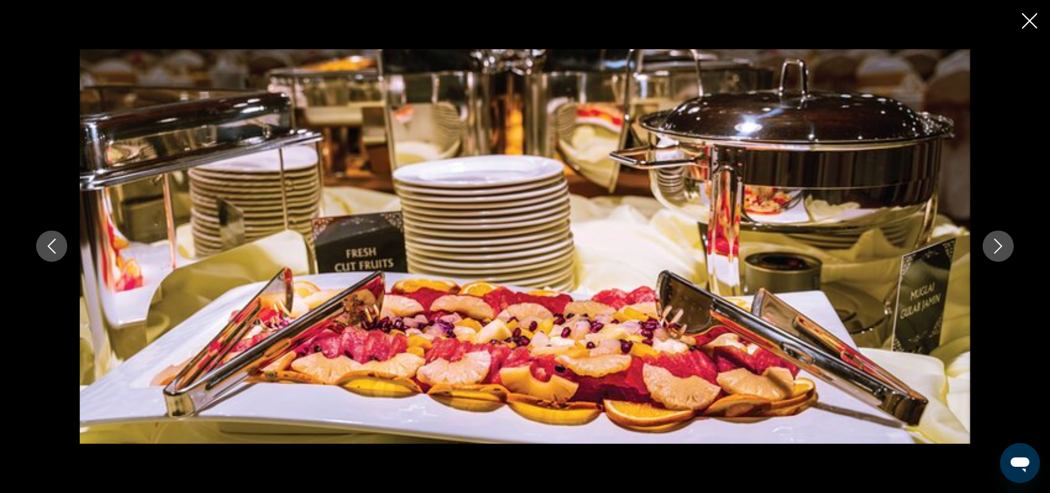
click at [998, 247] on icon "Next image" at bounding box center [998, 245] width 15 height 15
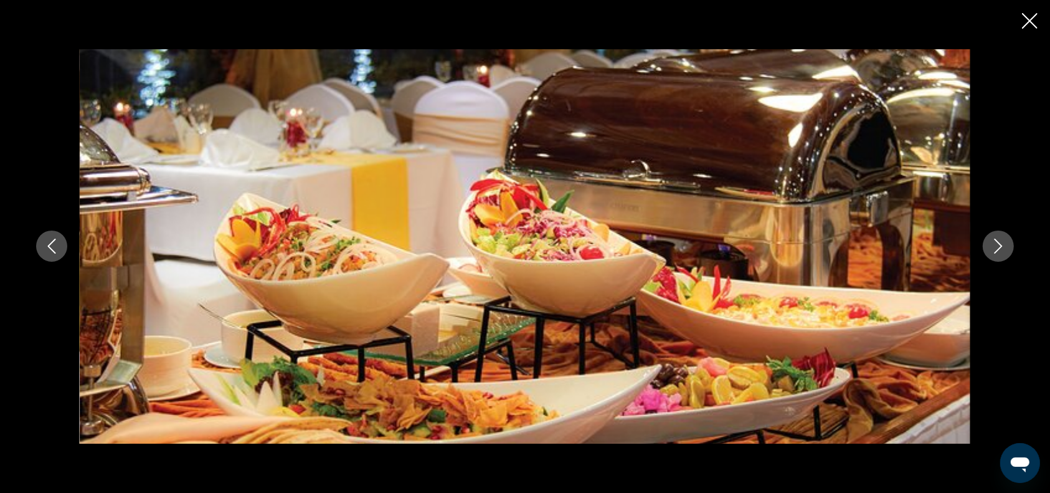
click at [998, 247] on icon "Next image" at bounding box center [998, 245] width 15 height 15
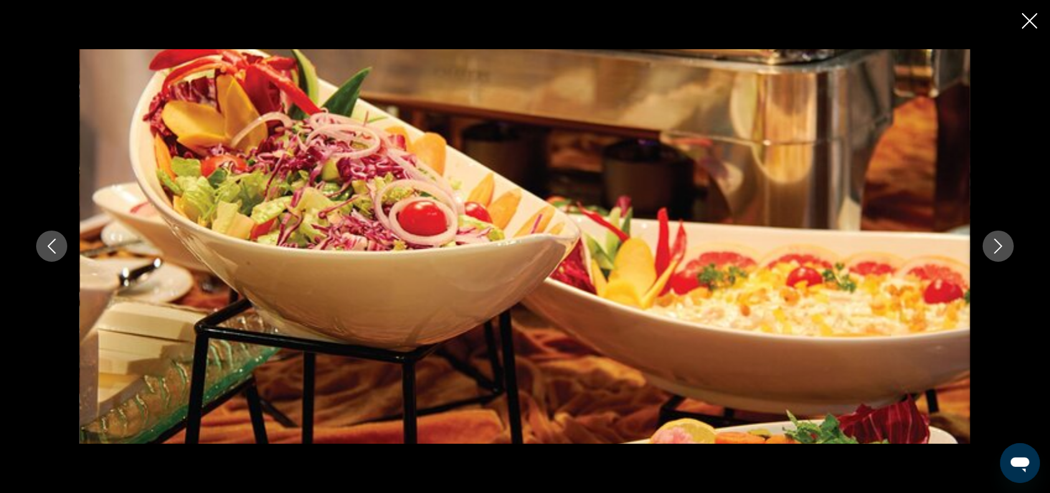
click at [998, 247] on icon "Next image" at bounding box center [998, 245] width 15 height 15
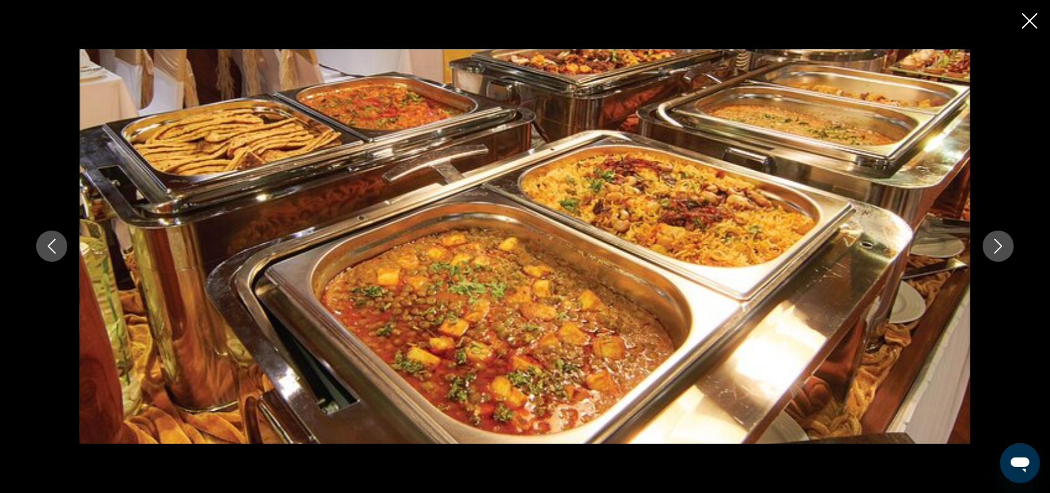
click at [998, 247] on icon "Next image" at bounding box center [998, 245] width 15 height 15
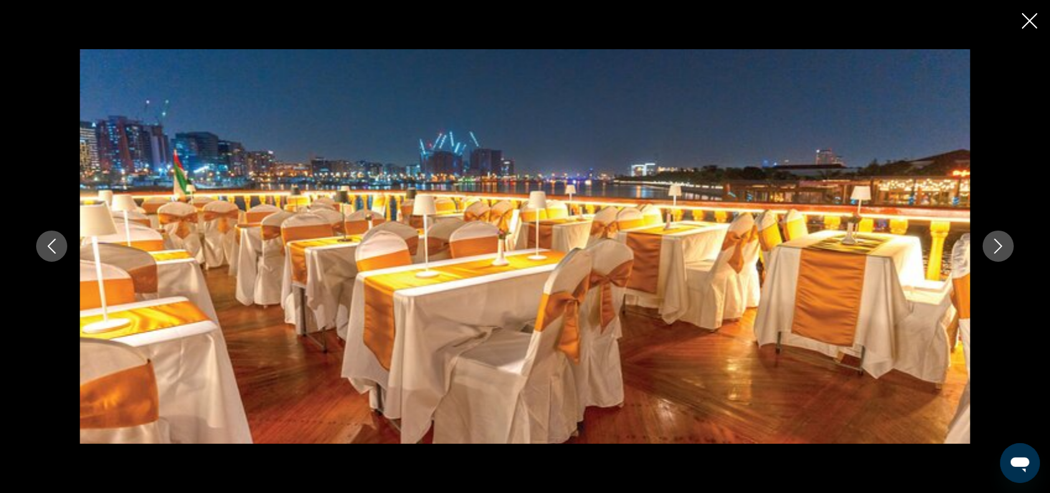
click at [998, 247] on icon "Next image" at bounding box center [998, 245] width 15 height 15
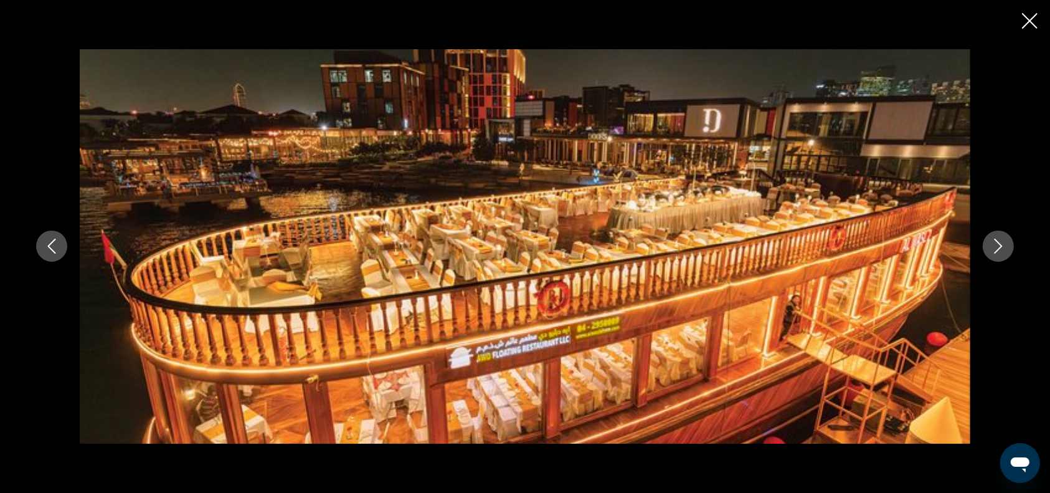
click at [1027, 19] on icon "Close slideshow" at bounding box center [1030, 21] width 16 height 16
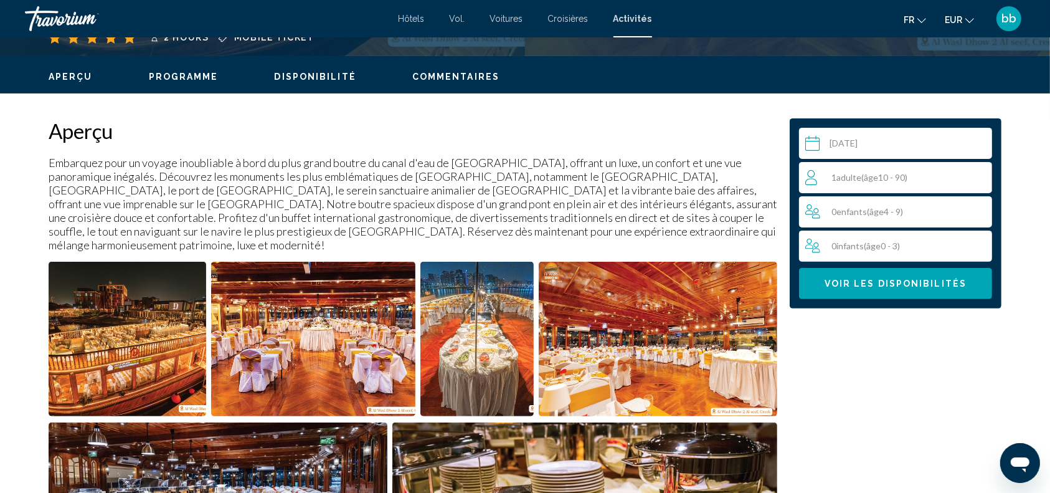
scroll to position [337, 0]
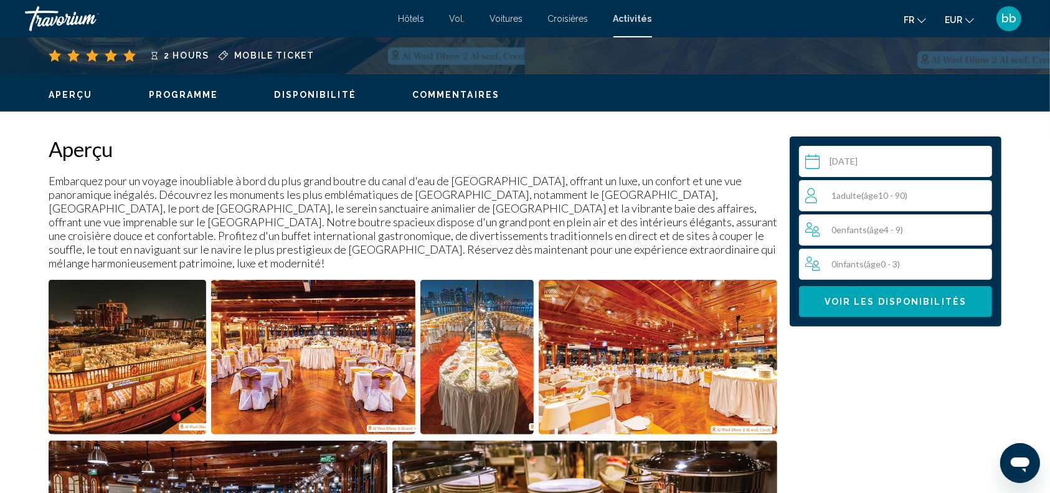
click at [936, 193] on div "1 Adulte Adultes ( âge 10 - 90)" at bounding box center [898, 195] width 186 height 15
click at [980, 192] on icon "Increment adults" at bounding box center [979, 194] width 11 height 11
click at [894, 306] on button "Voir les disponibilités" at bounding box center [895, 301] width 193 height 31
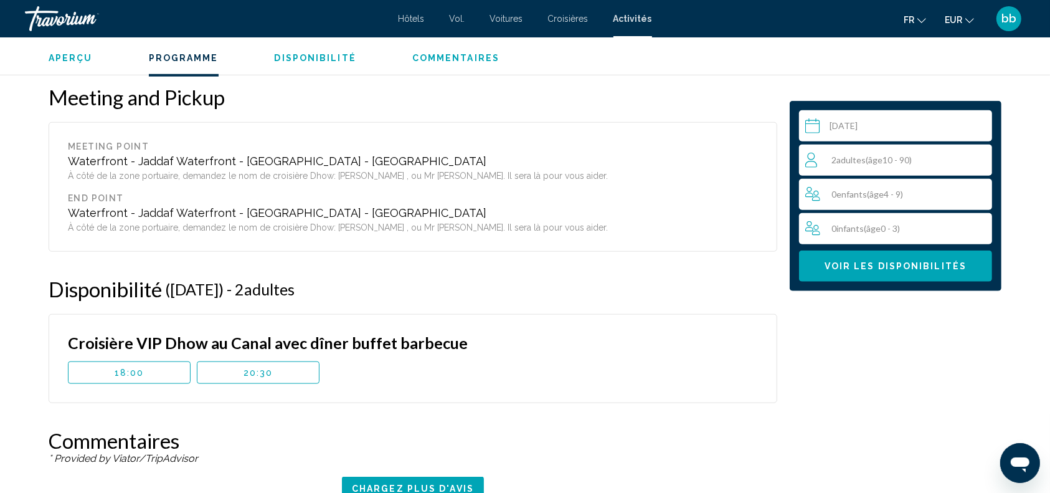
scroll to position [1331, 0]
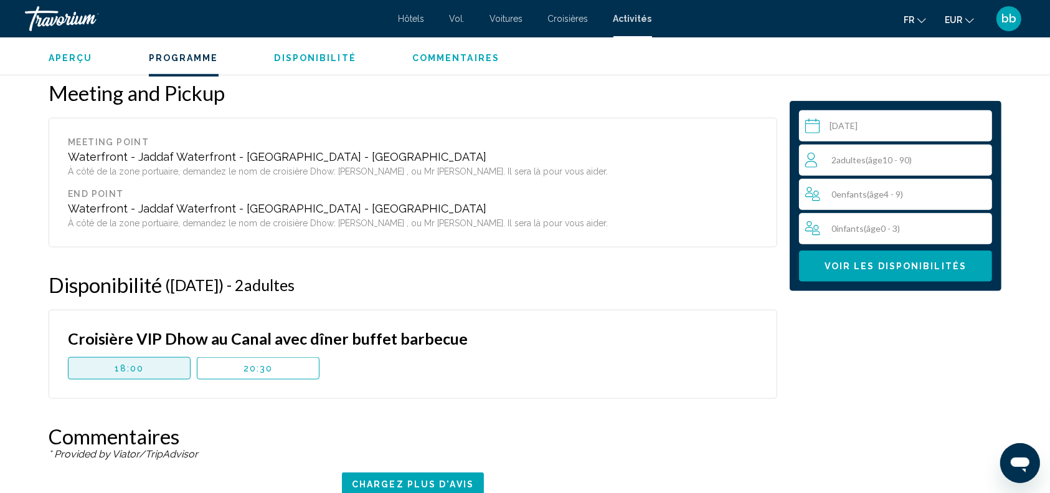
click at [151, 357] on button "18:00" at bounding box center [129, 368] width 123 height 22
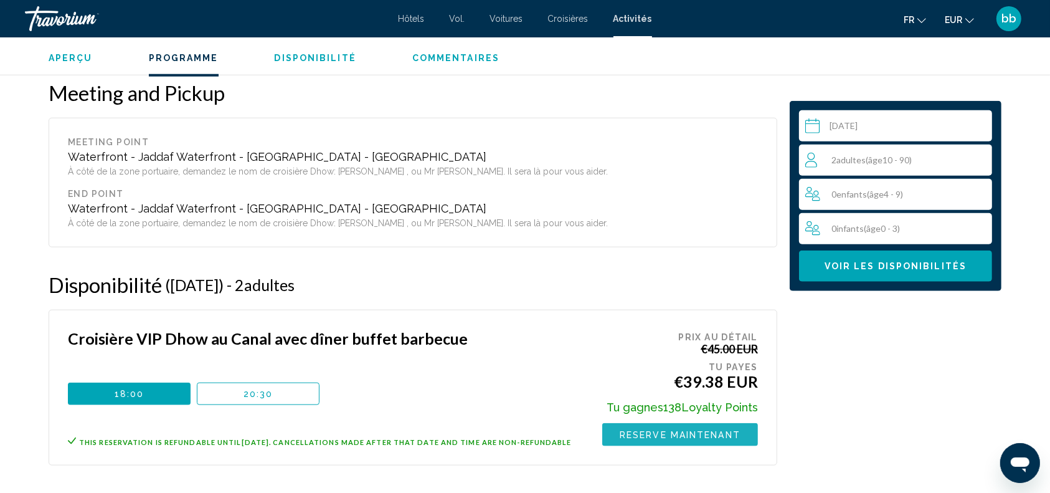
click at [690, 430] on span "Reserve maintenant" at bounding box center [680, 435] width 121 height 10
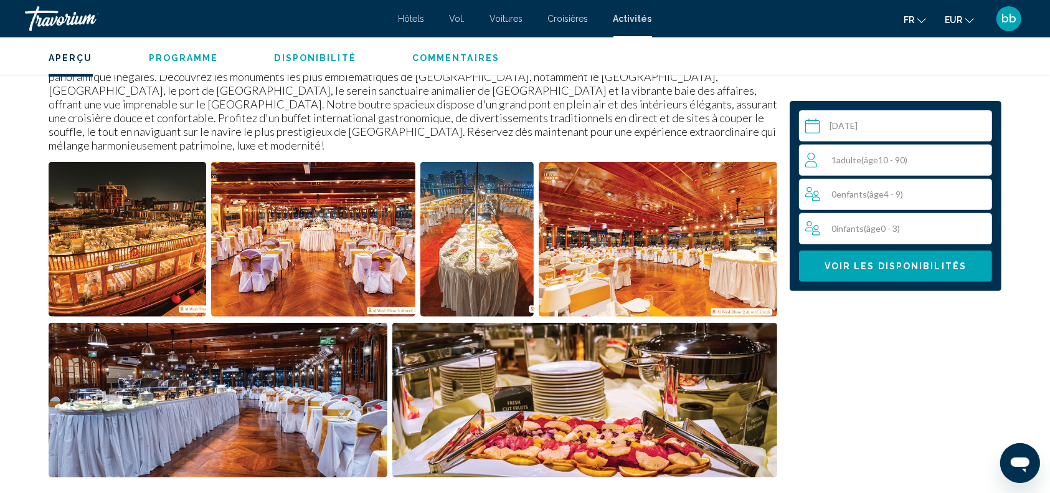
scroll to position [461, 0]
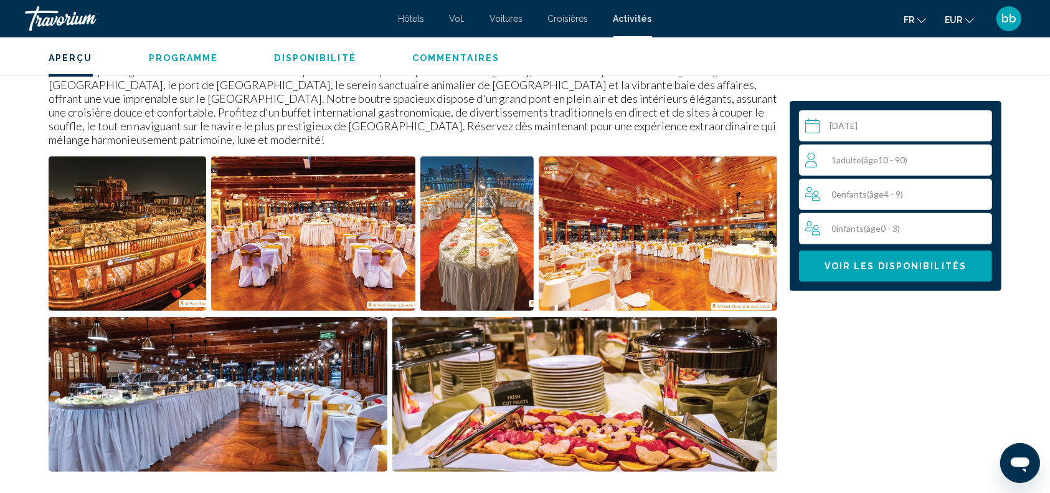
click at [184, 223] on img "Open full-screen image slider" at bounding box center [128, 233] width 158 height 154
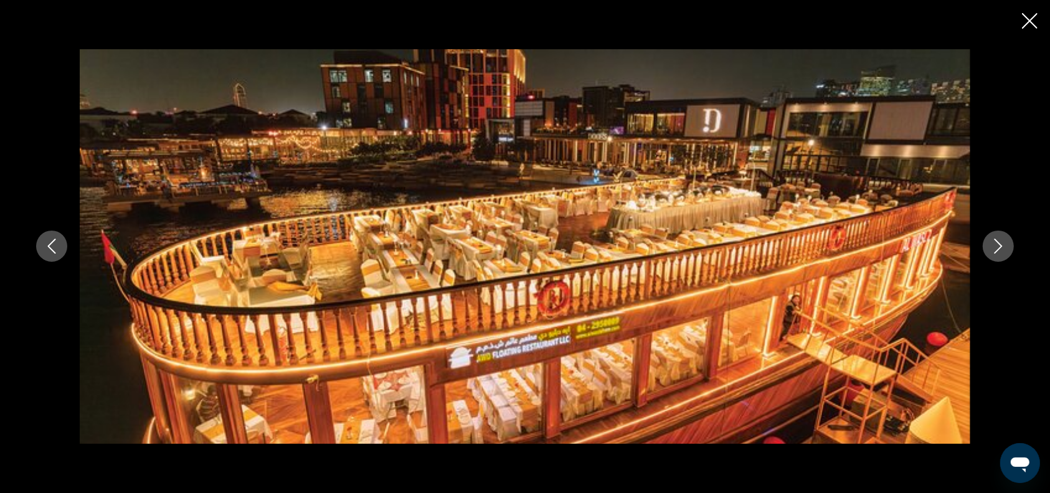
click at [996, 249] on icon "Next image" at bounding box center [998, 245] width 15 height 15
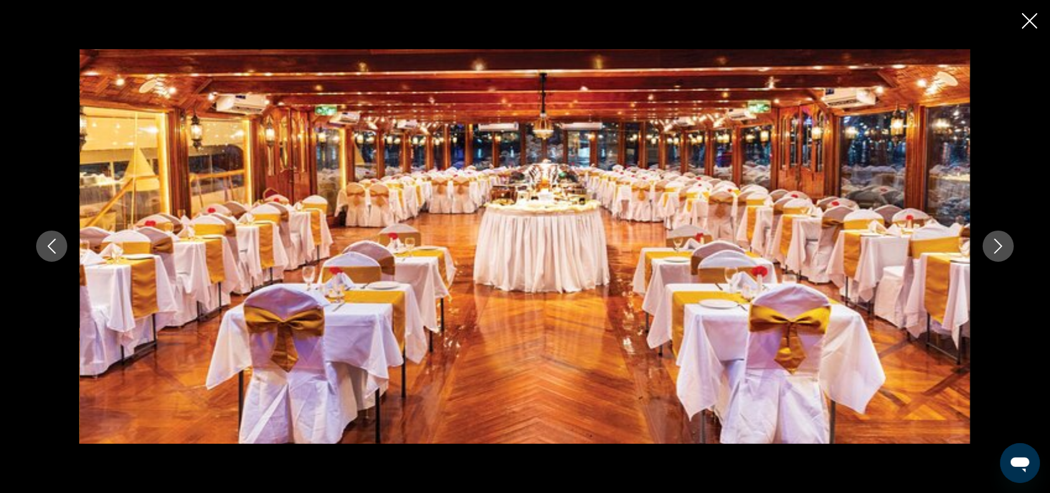
click at [1001, 237] on button "Next image" at bounding box center [998, 245] width 31 height 31
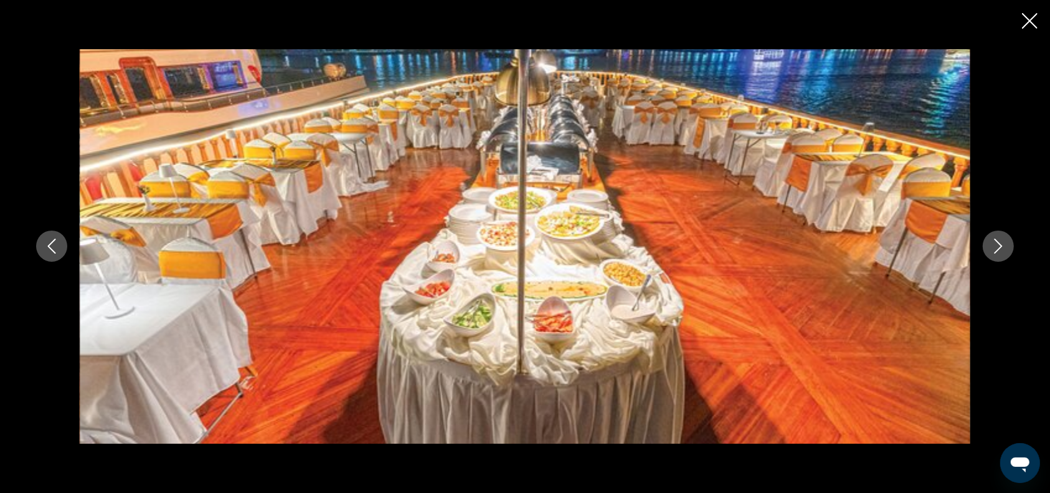
click at [1001, 237] on button "Next image" at bounding box center [998, 245] width 31 height 31
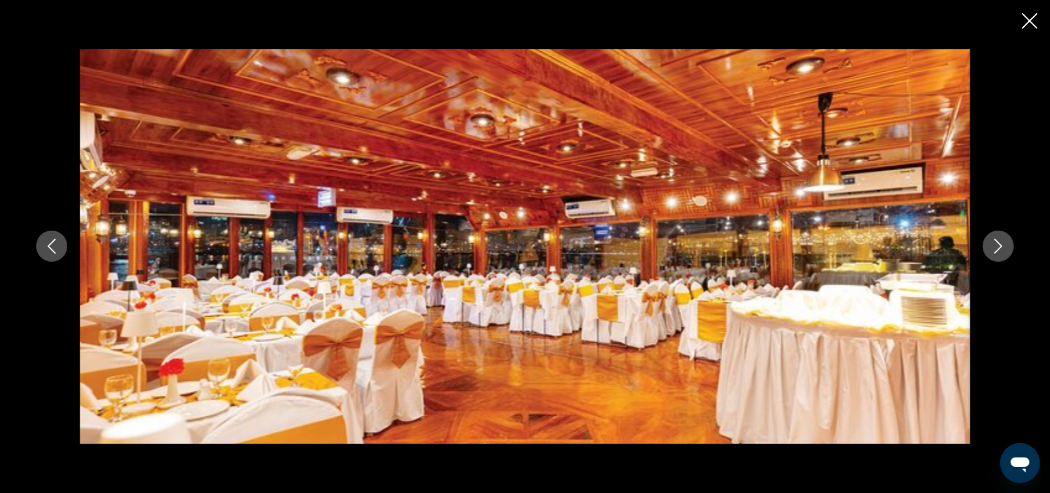
click at [1000, 245] on icon "Next image" at bounding box center [998, 246] width 8 height 15
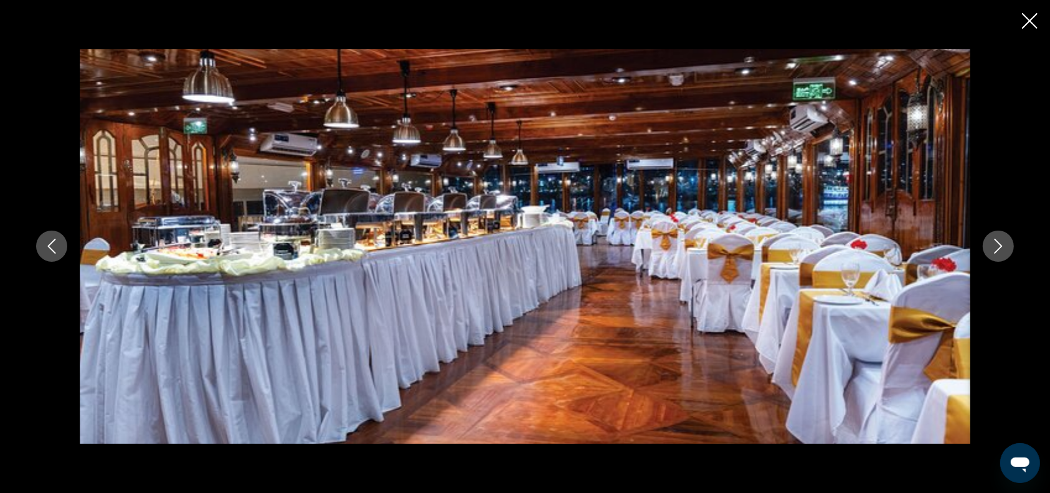
click at [1000, 245] on icon "Next image" at bounding box center [998, 246] width 8 height 15
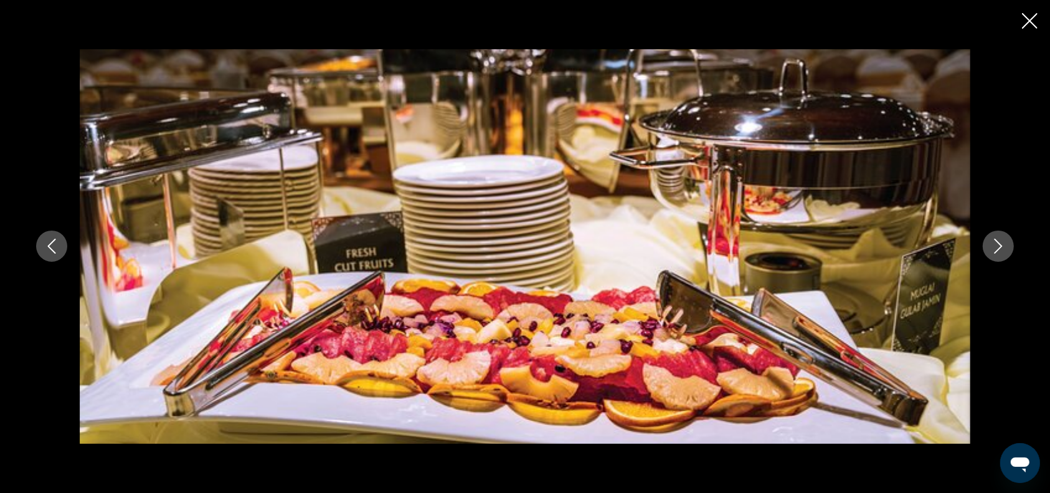
click at [1000, 245] on icon "Next image" at bounding box center [998, 246] width 8 height 15
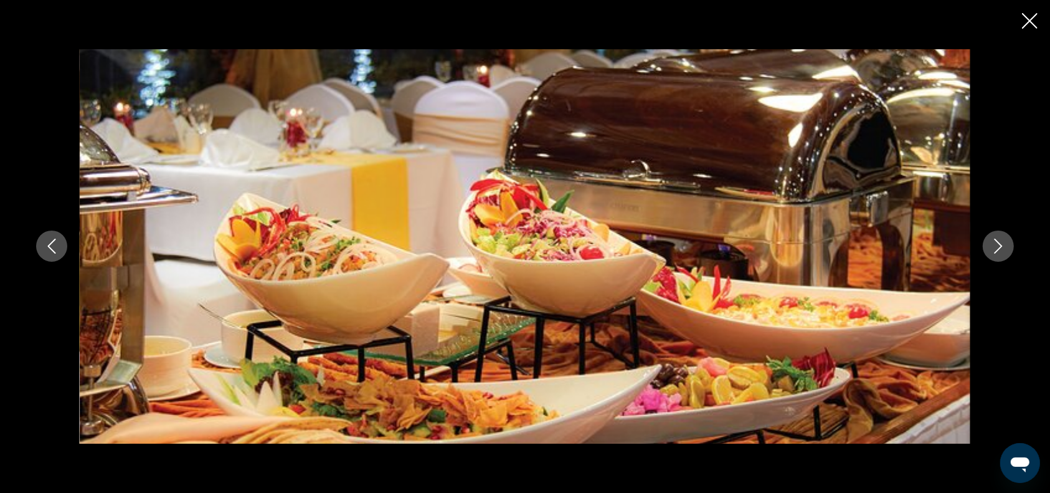
click at [991, 252] on icon "Next image" at bounding box center [998, 245] width 15 height 15
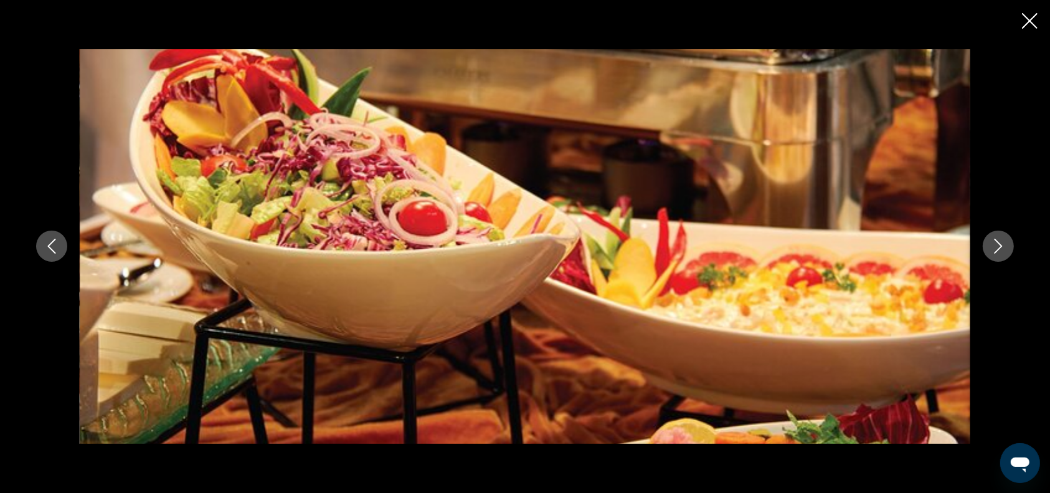
click at [1000, 252] on icon "Next image" at bounding box center [998, 245] width 15 height 15
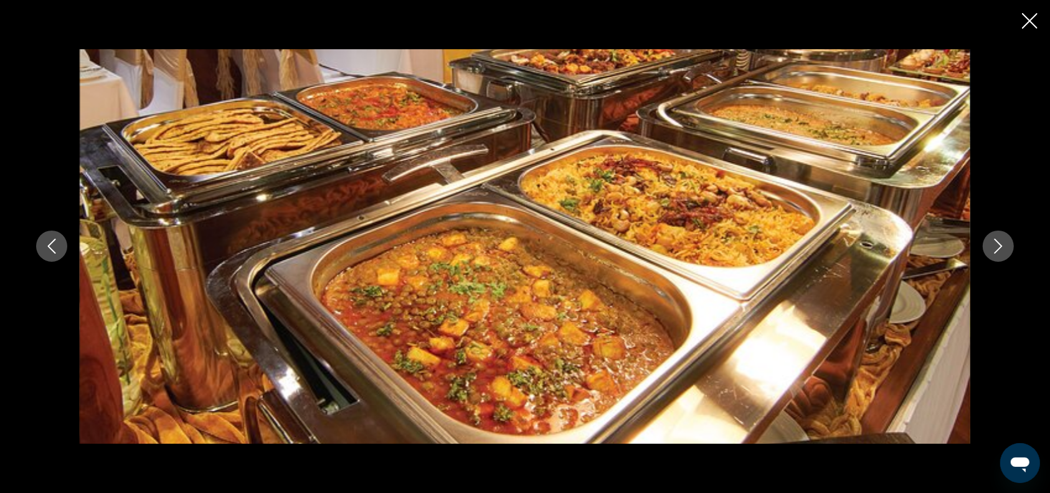
click at [1000, 252] on icon "Next image" at bounding box center [998, 245] width 15 height 15
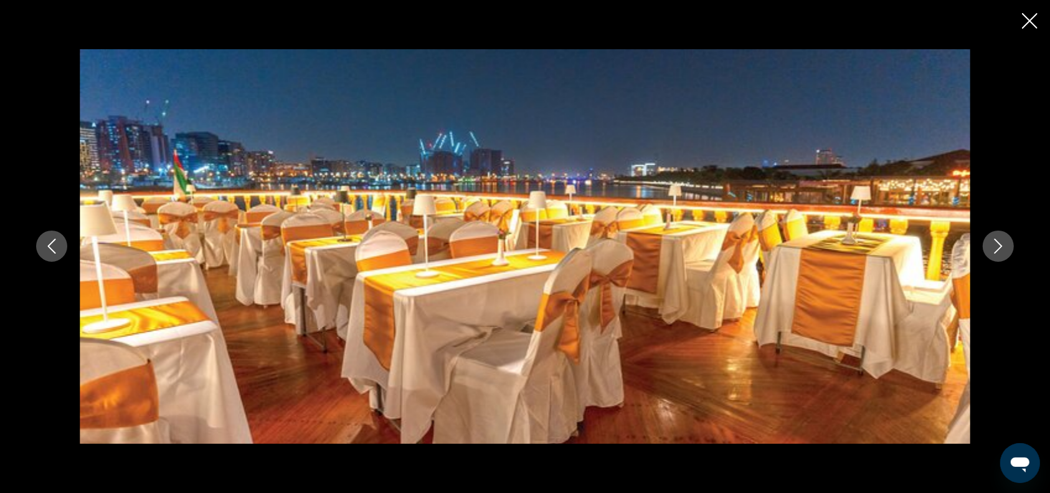
click at [1000, 252] on icon "Next image" at bounding box center [998, 245] width 15 height 15
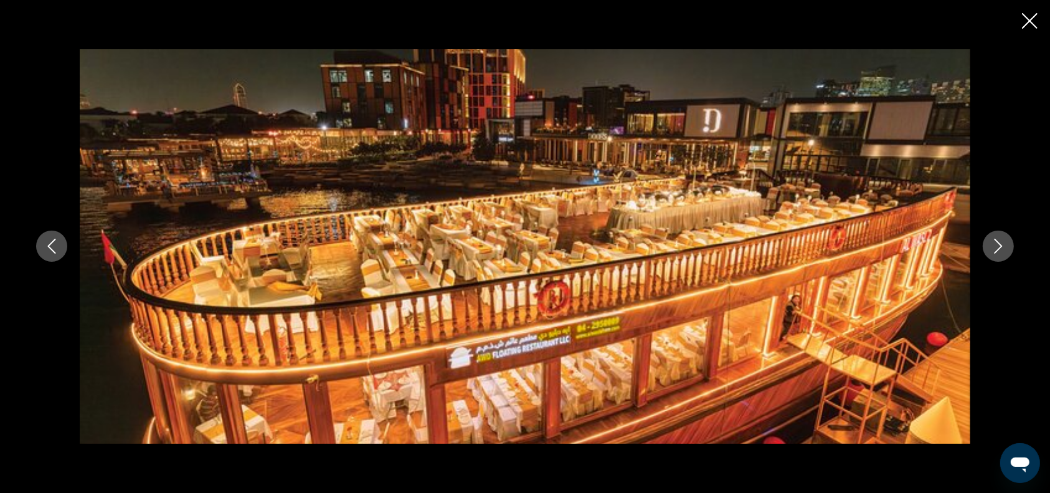
click at [1024, 22] on icon "Close slideshow" at bounding box center [1030, 21] width 16 height 16
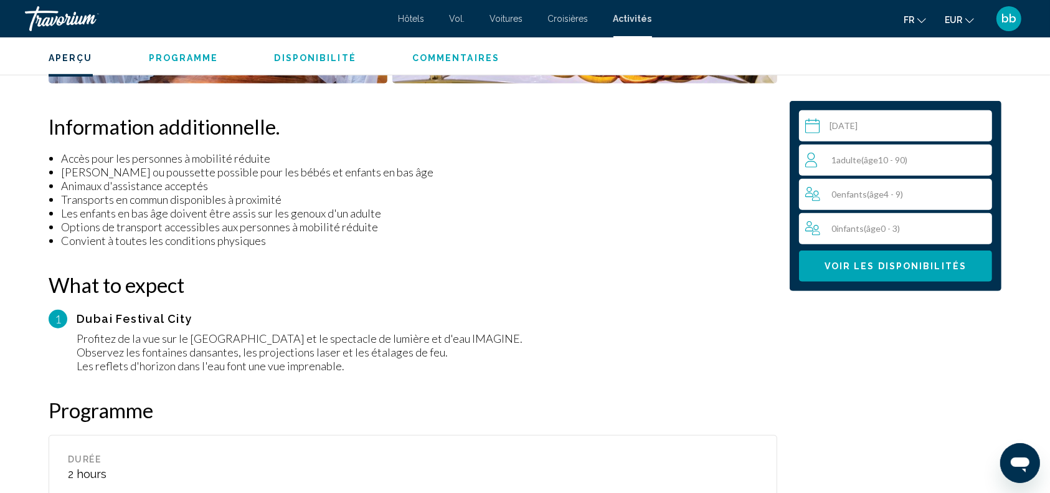
scroll to position [861, 0]
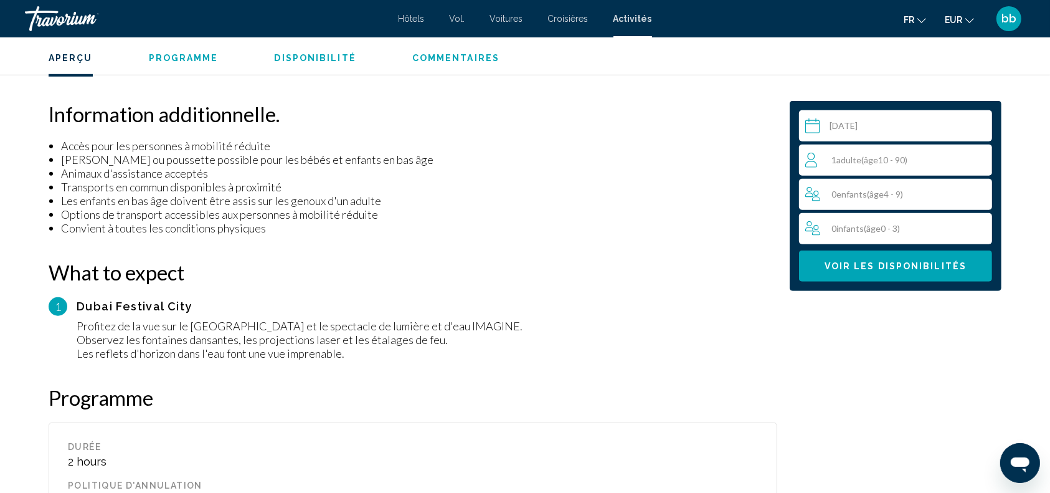
click at [740, 385] on h2 "Programme" at bounding box center [413, 397] width 729 height 25
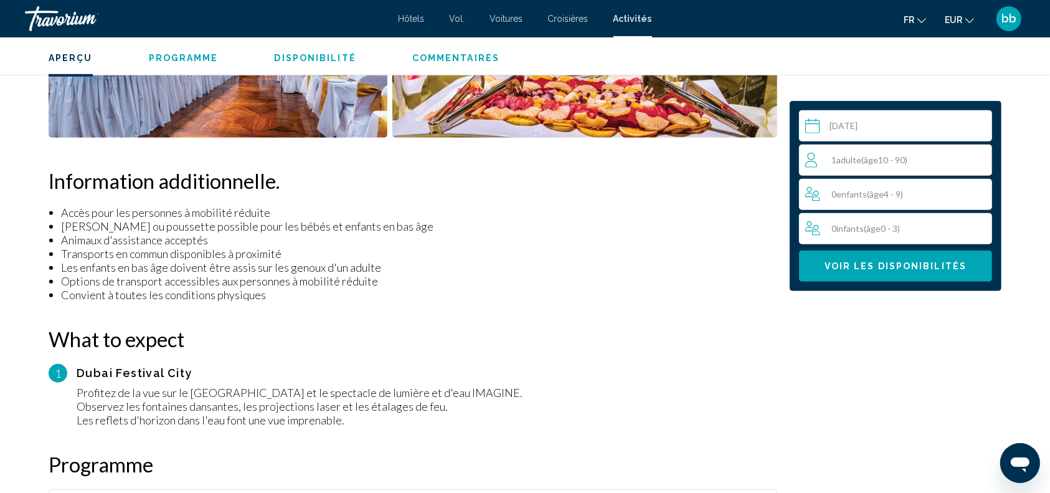
scroll to position [785, 0]
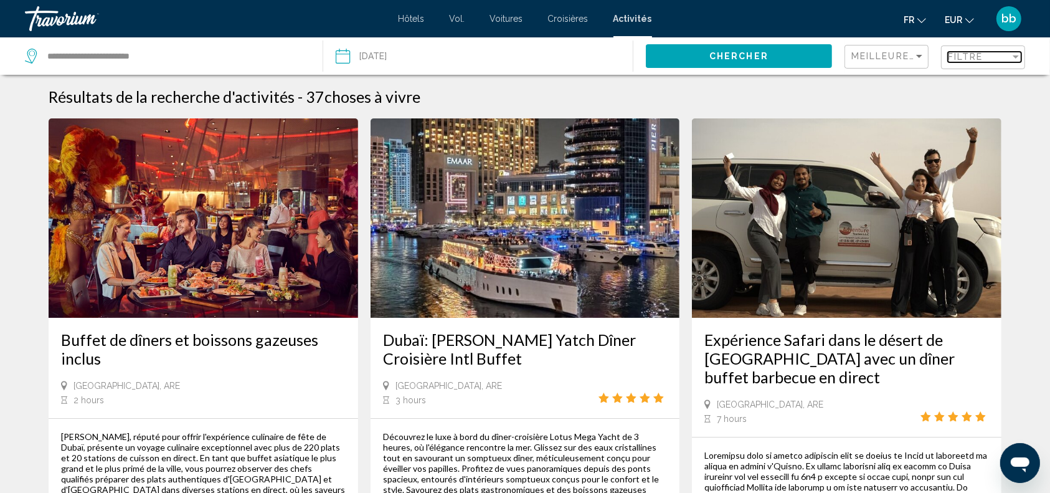
click at [1013, 57] on div "Filter" at bounding box center [1016, 56] width 6 height 3
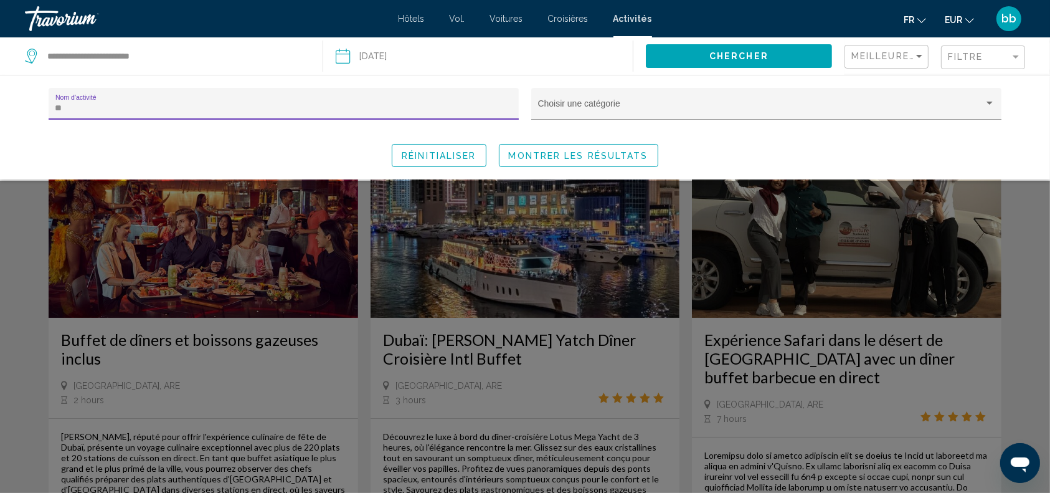
type input "*"
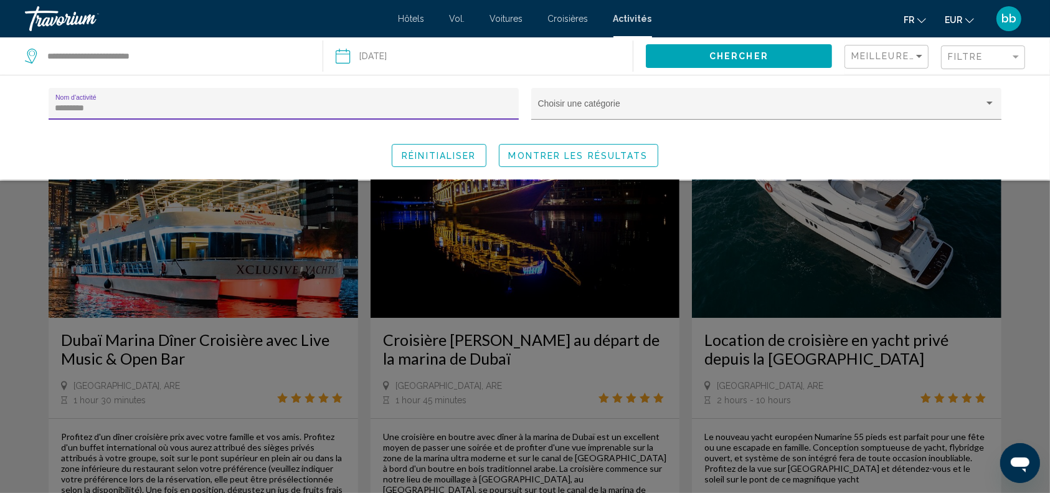
type input "*********"
click at [602, 158] on span "Montrer les résultats" at bounding box center [578, 156] width 139 height 10
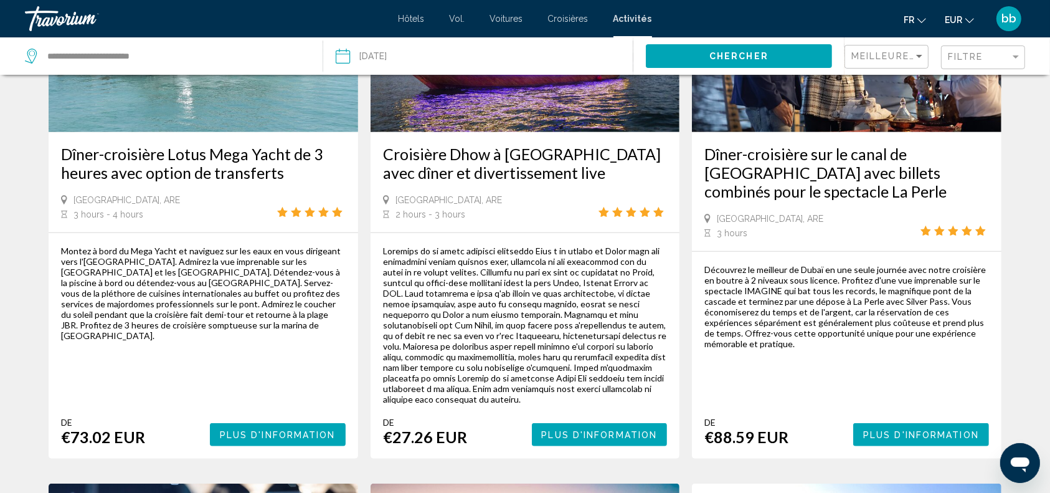
scroll to position [757, 0]
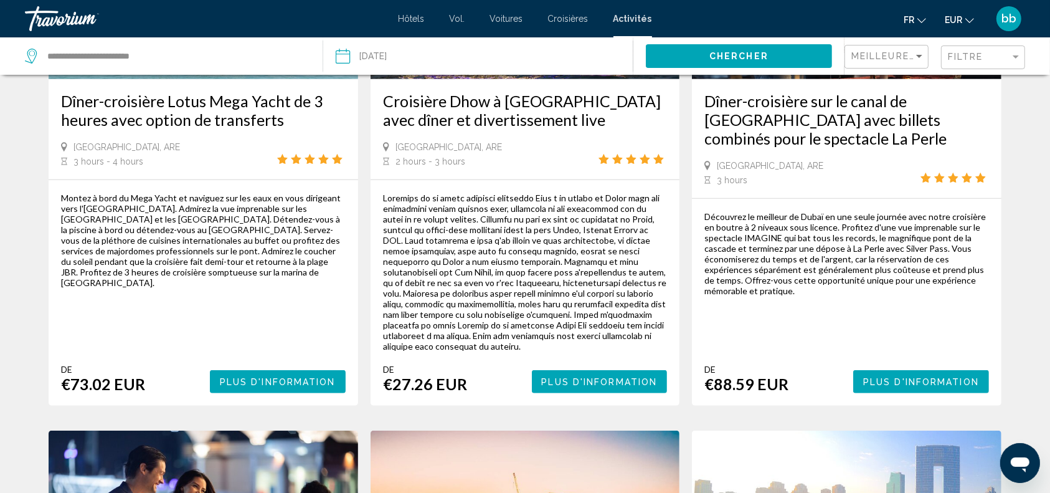
click at [581, 387] on button "Plus d'information" at bounding box center [600, 381] width 136 height 23
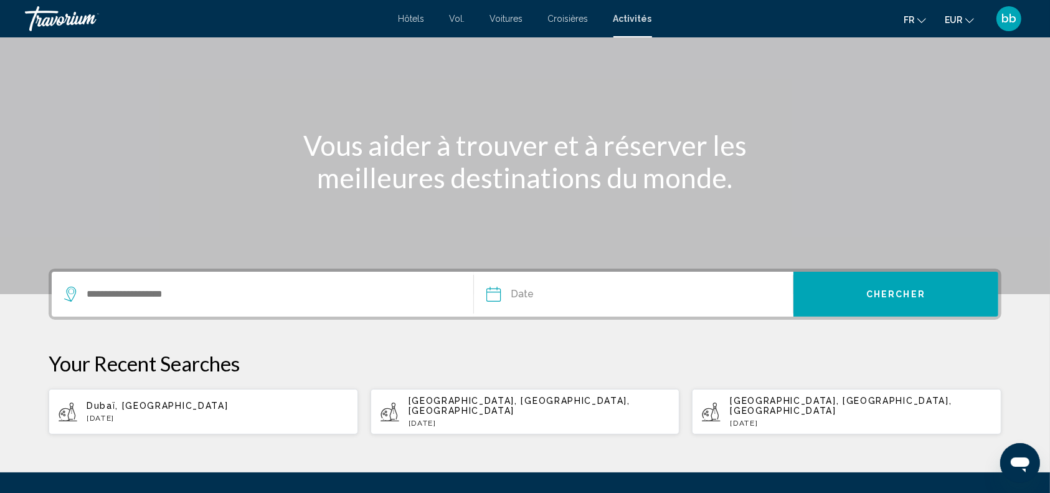
scroll to position [83, 0]
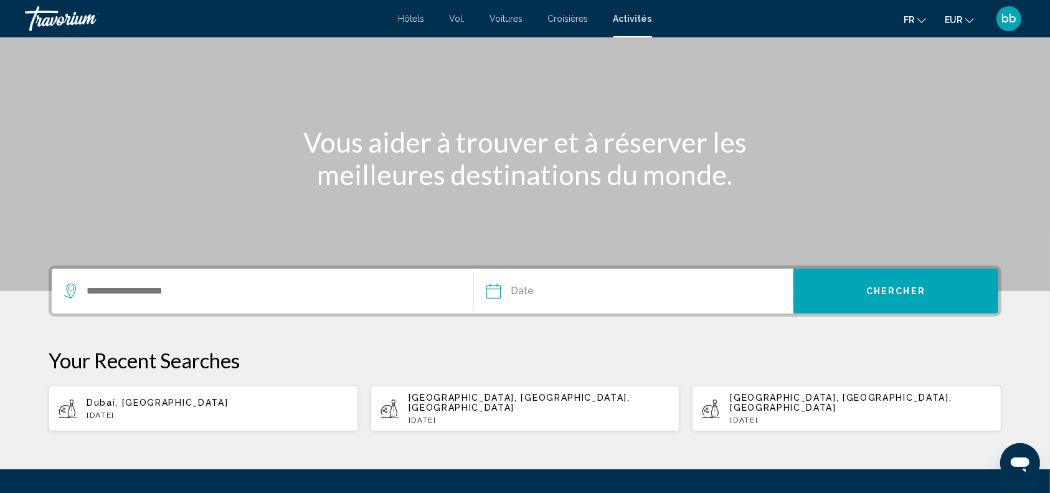
click at [204, 410] on p "[DATE]" at bounding box center [218, 414] width 262 height 9
type input "**********"
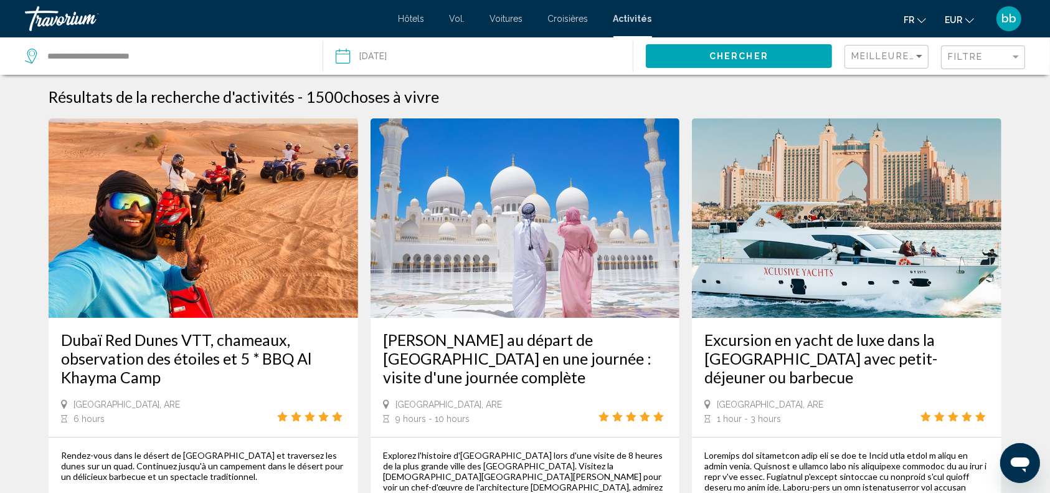
click at [991, 50] on div "Filtre" at bounding box center [984, 57] width 73 height 23
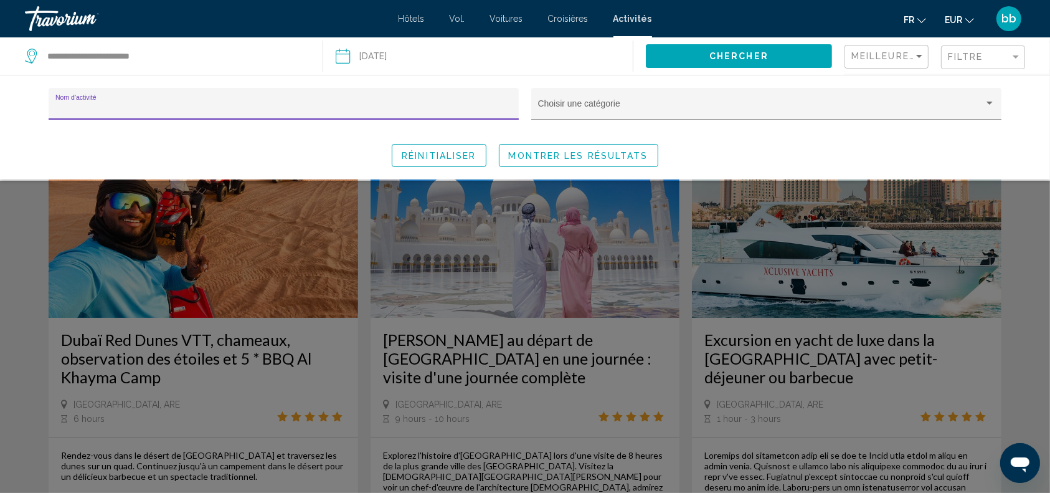
click at [430, 104] on input "Nom d'activité" at bounding box center [283, 108] width 457 height 10
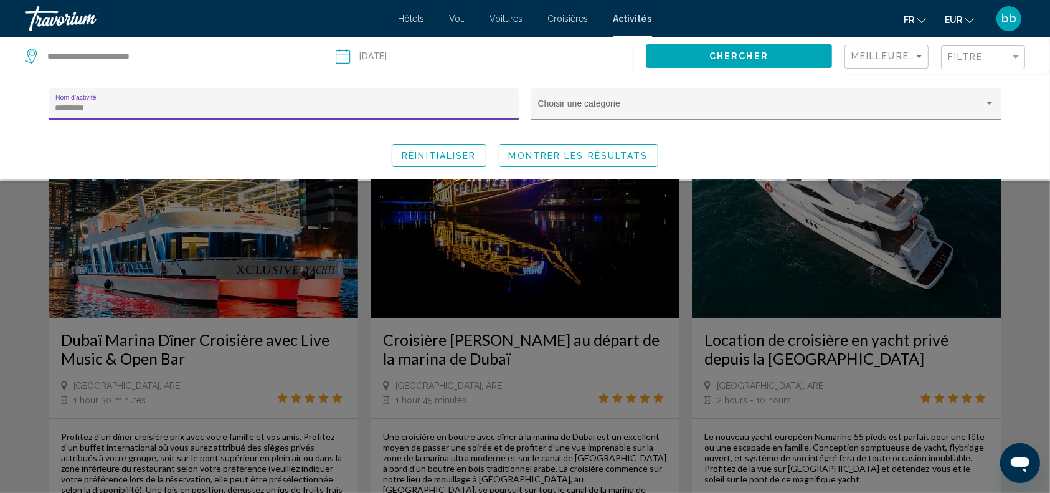
type input "*********"
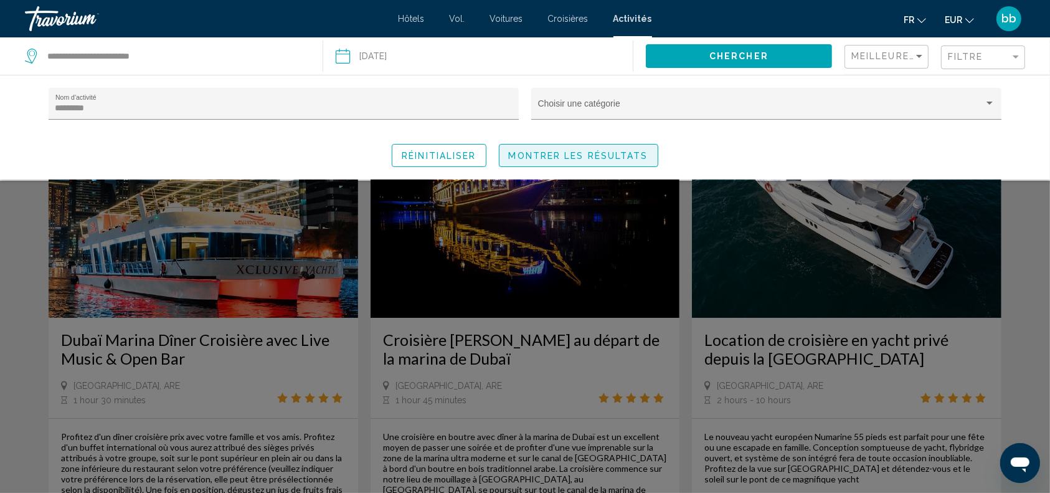
click at [597, 156] on span "Montrer les résultats" at bounding box center [578, 156] width 139 height 10
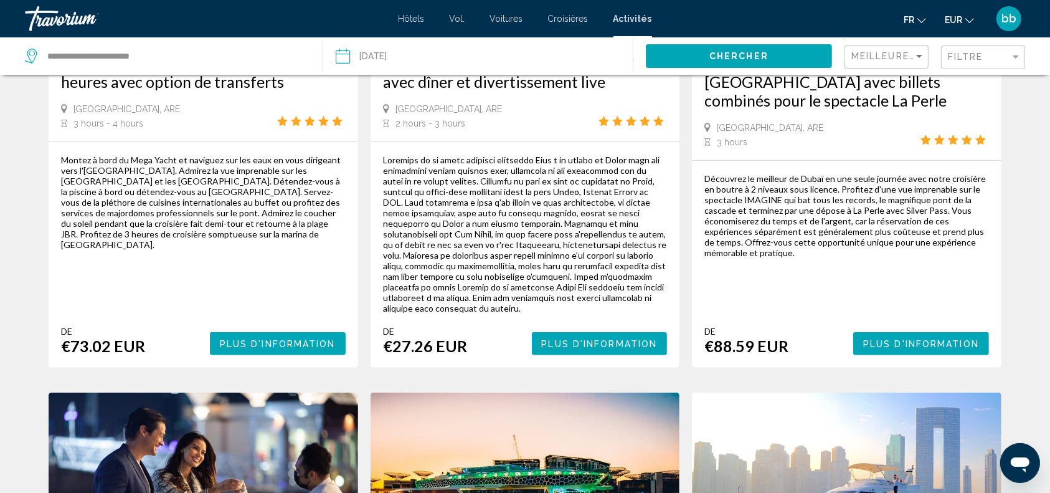
scroll to position [841, 0]
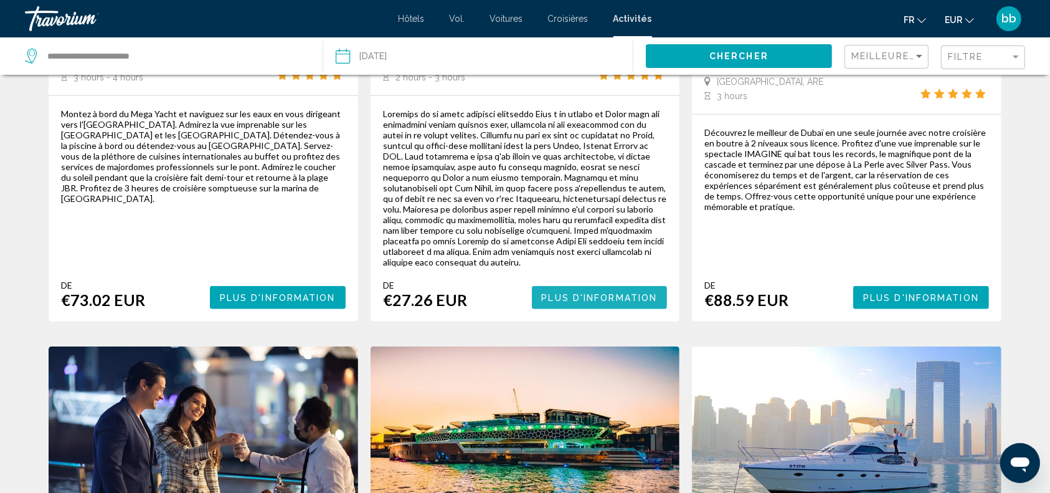
click at [583, 293] on span "Plus d'information" at bounding box center [600, 298] width 116 height 10
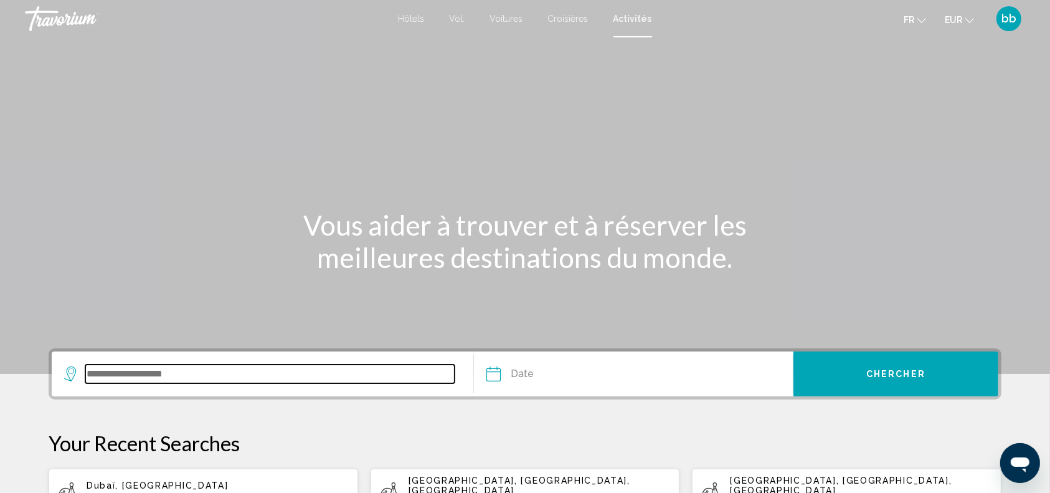
click at [236, 374] on input "Search widget" at bounding box center [269, 373] width 369 height 19
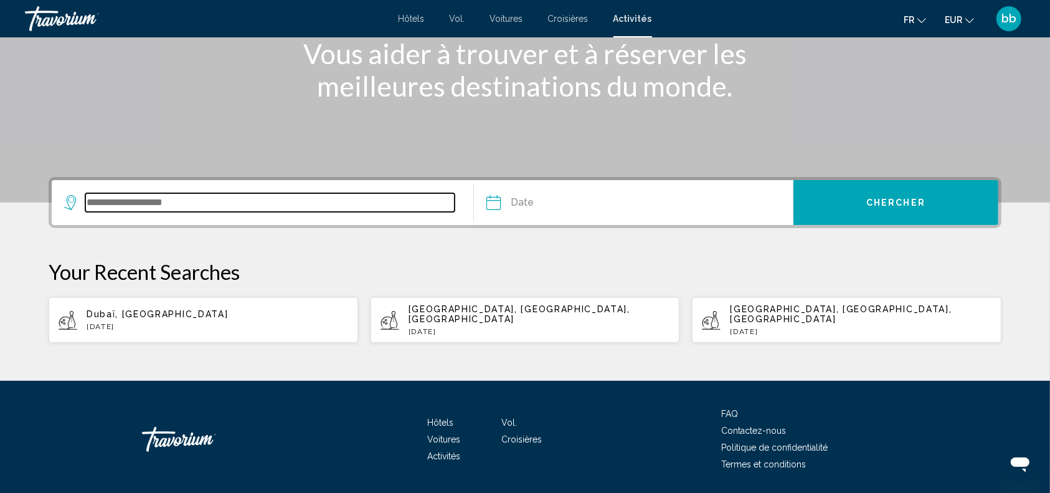
scroll to position [201, 0]
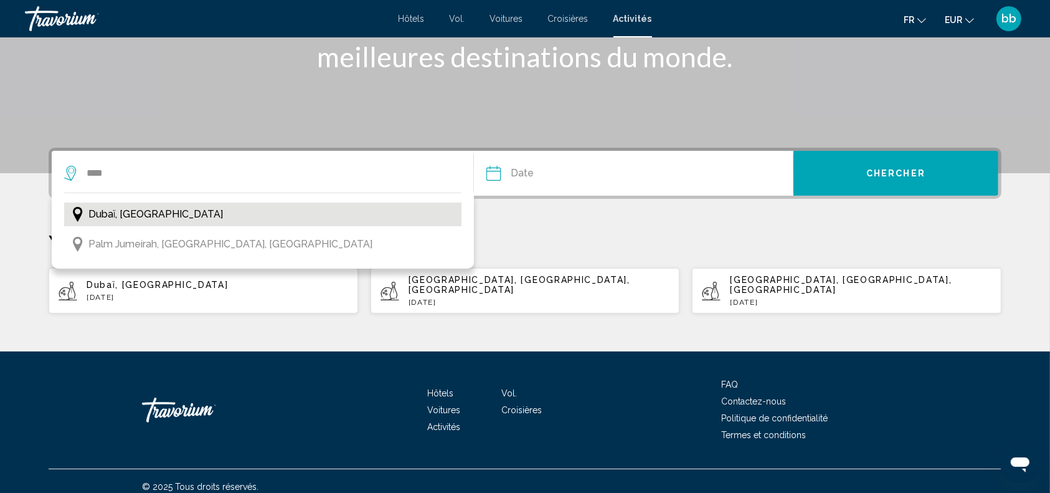
click at [179, 219] on span "Dubaï, [GEOGRAPHIC_DATA]" at bounding box center [155, 213] width 135 height 17
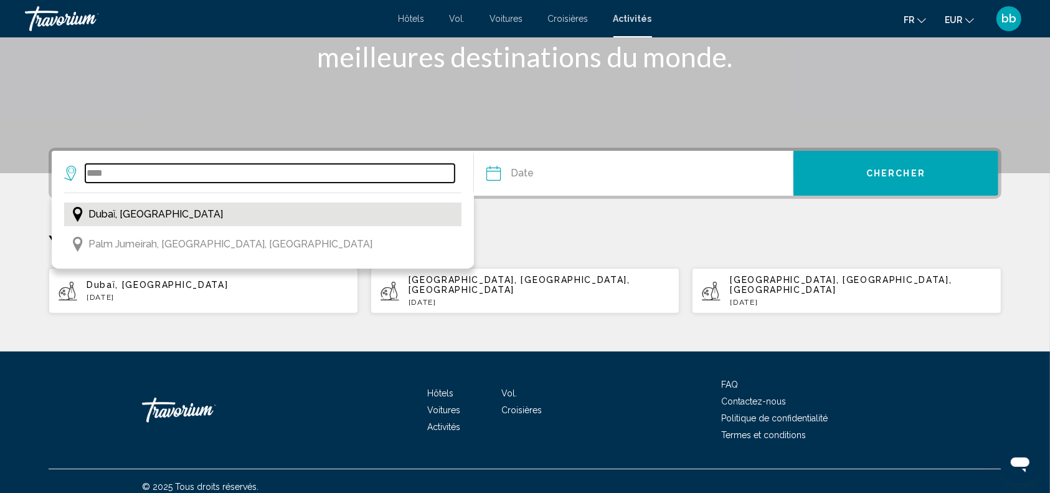
type input "**********"
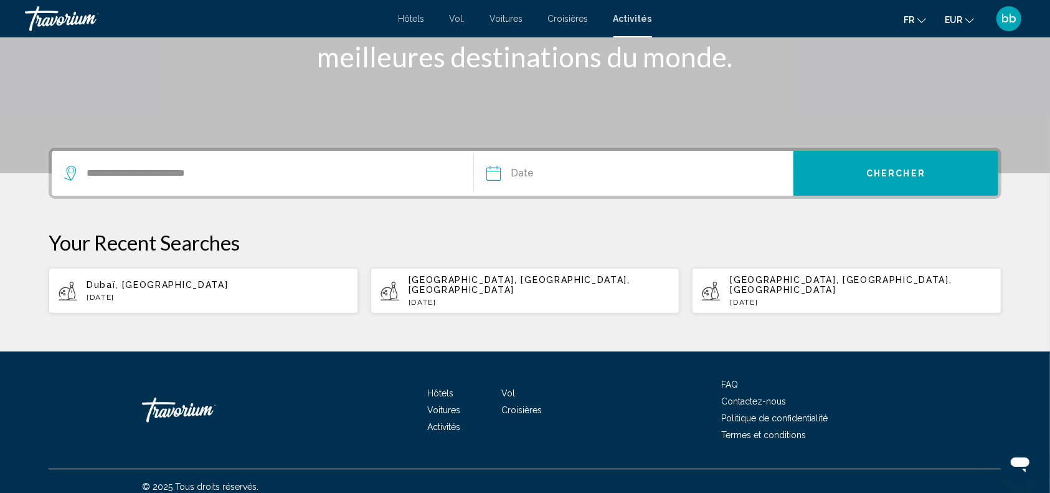
click at [506, 168] on input "Date" at bounding box center [562, 175] width 158 height 49
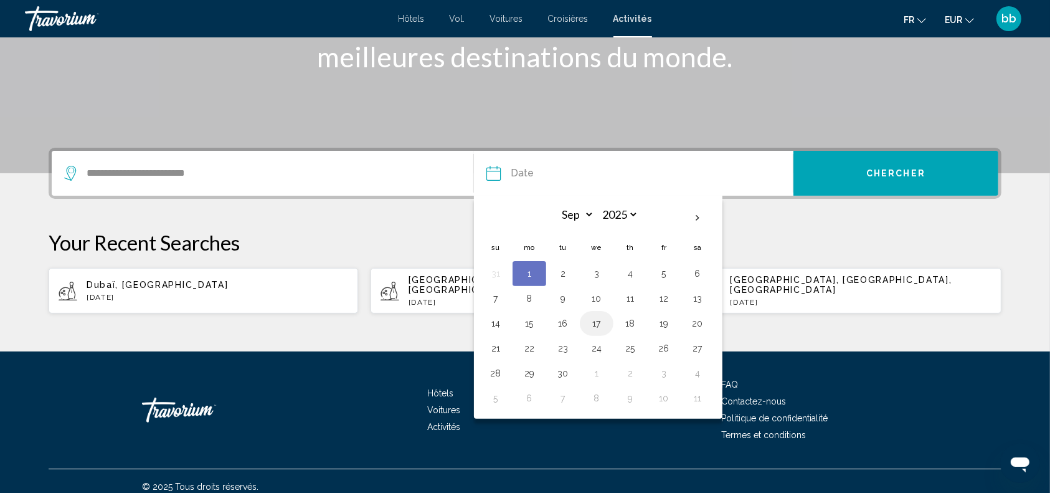
click at [598, 324] on button "17" at bounding box center [597, 322] width 20 height 17
type input "**********"
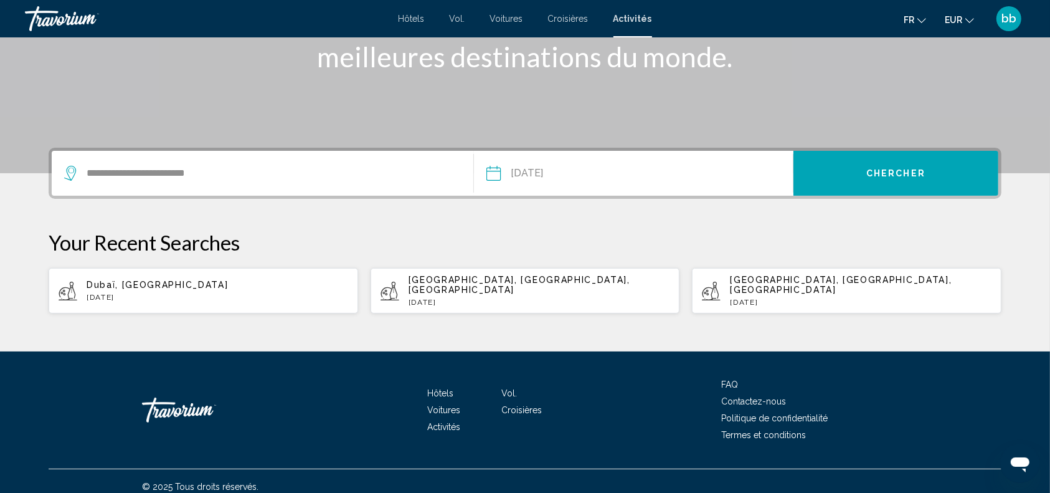
click at [880, 163] on button "Chercher" at bounding box center [895, 173] width 205 height 45
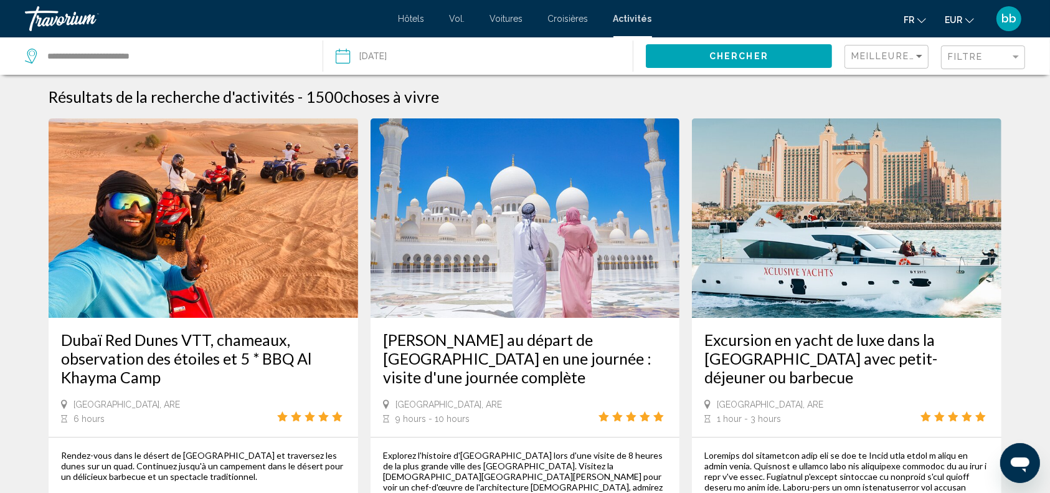
click at [1003, 47] on div "Filtre" at bounding box center [984, 57] width 73 height 23
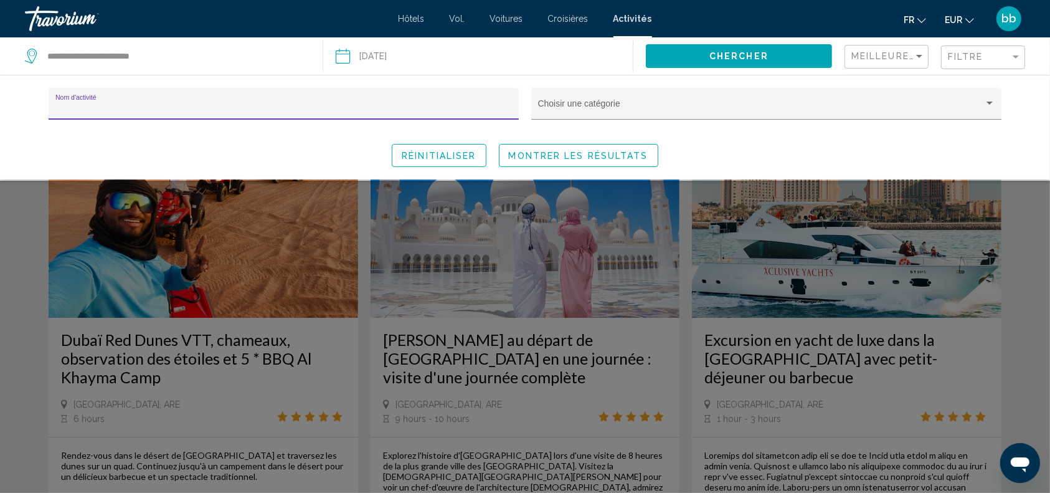
click at [326, 106] on input "Nom d'activité" at bounding box center [283, 108] width 457 height 10
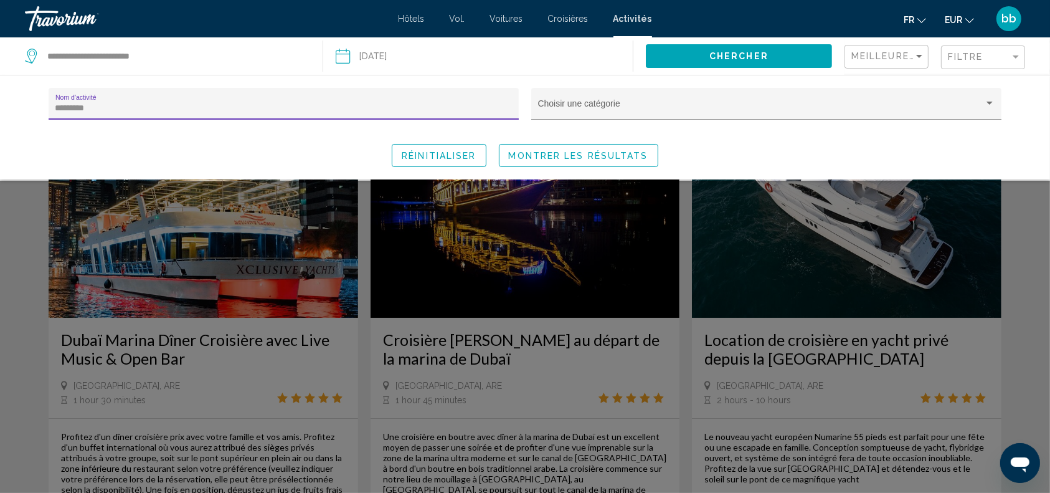
type input "*********"
click at [621, 151] on span "Montrer les résultats" at bounding box center [578, 156] width 139 height 10
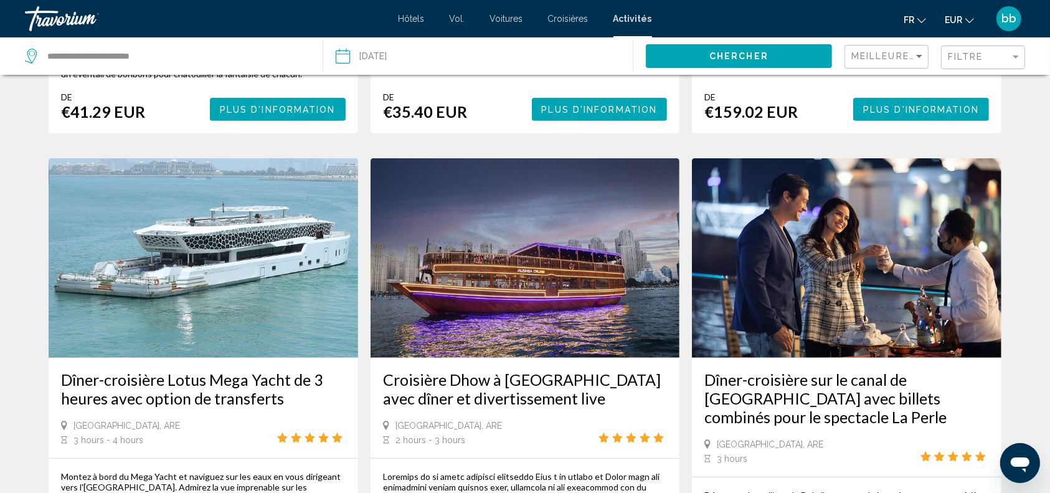
scroll to position [482, 0]
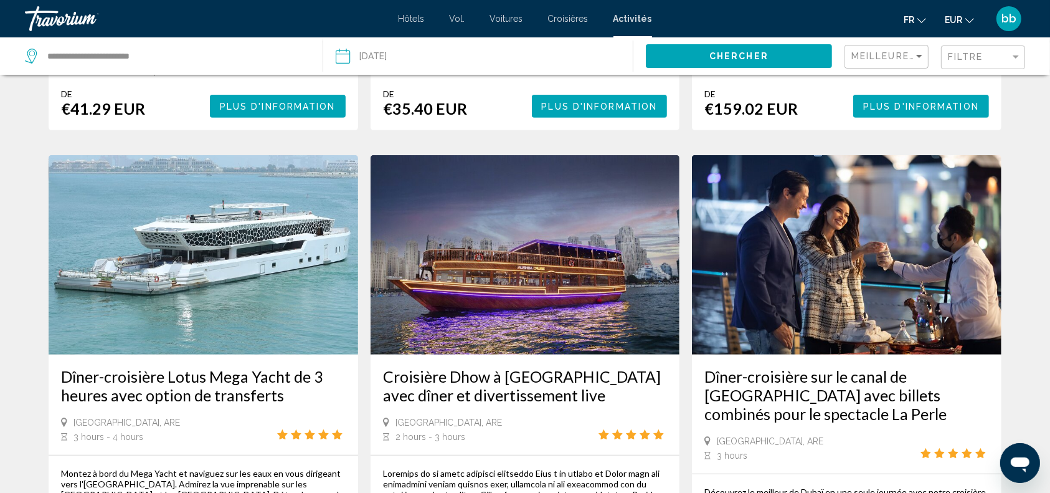
click at [556, 279] on img "Contenu principal" at bounding box center [525, 254] width 309 height 199
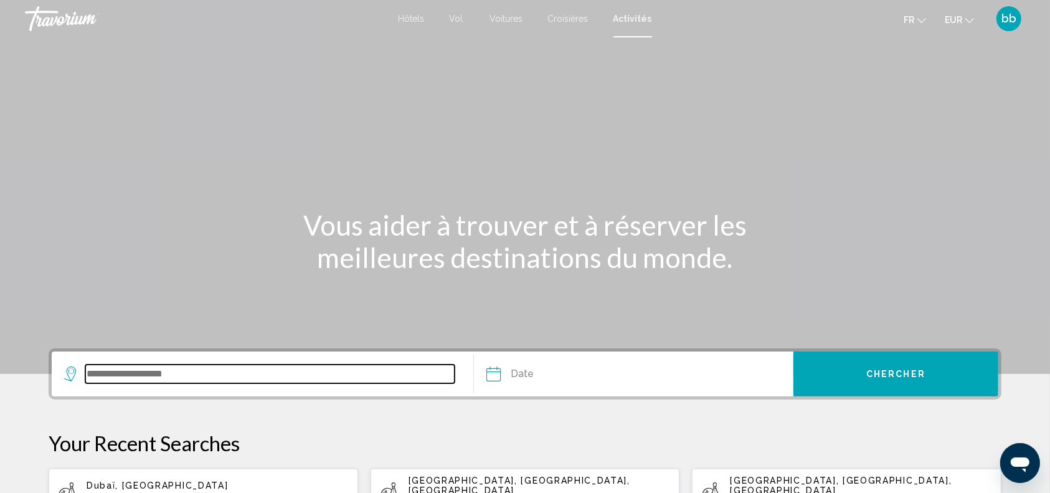
click at [227, 371] on input "Search widget" at bounding box center [269, 373] width 369 height 19
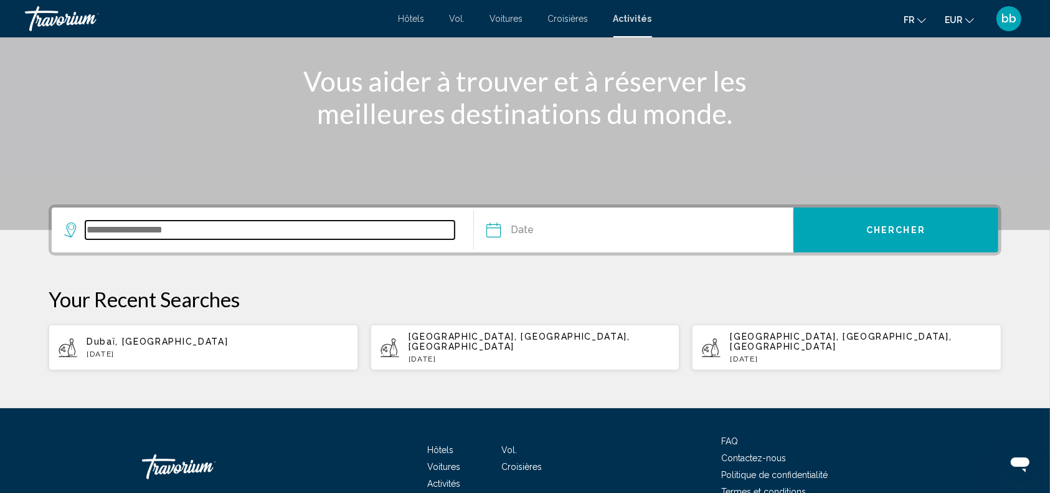
scroll to position [201, 0]
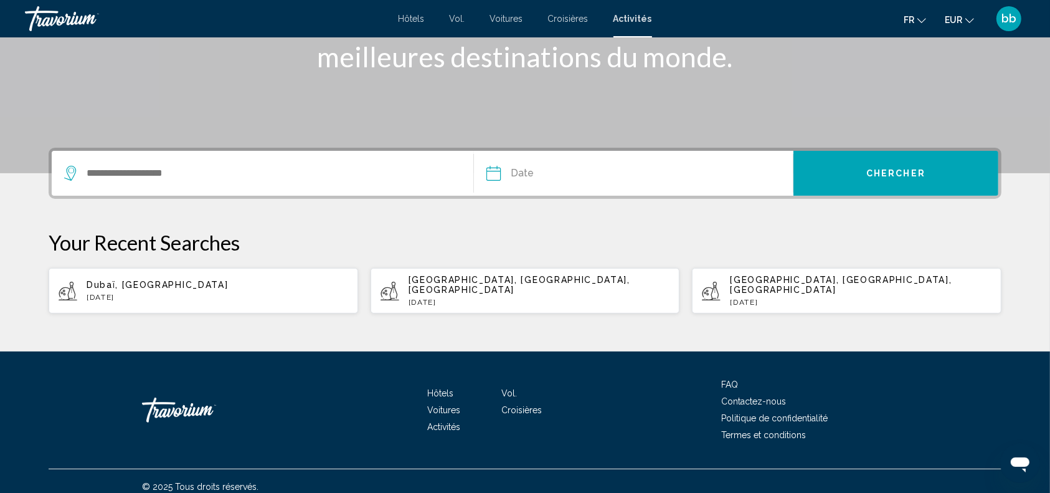
click at [165, 280] on span "Dubaï, [GEOGRAPHIC_DATA]" at bounding box center [157, 285] width 141 height 10
type input "**********"
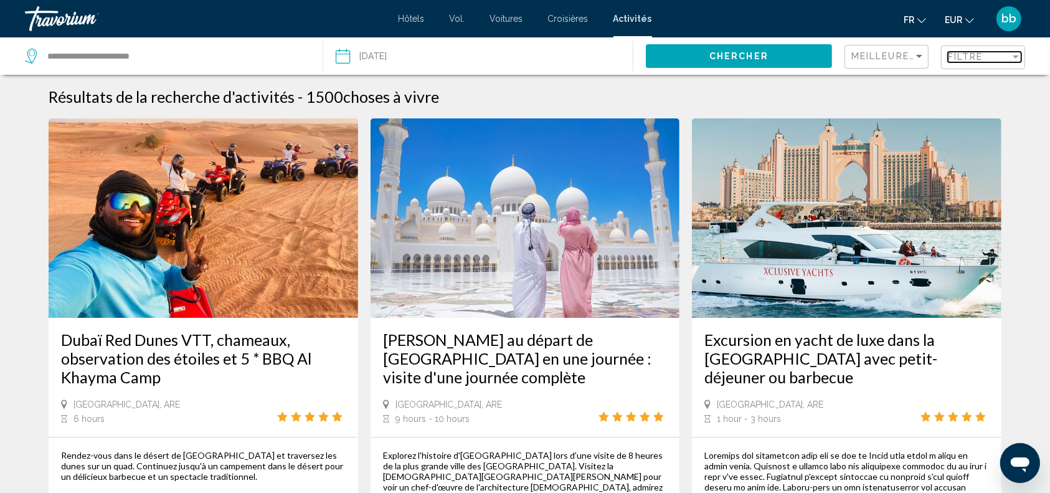
click at [975, 59] on span "Filtre" at bounding box center [965, 57] width 35 height 10
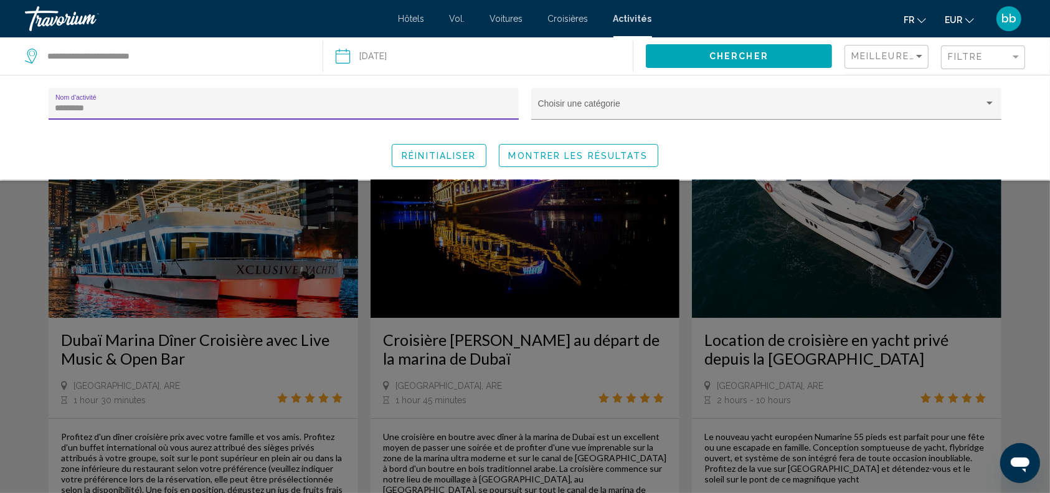
type input "*********"
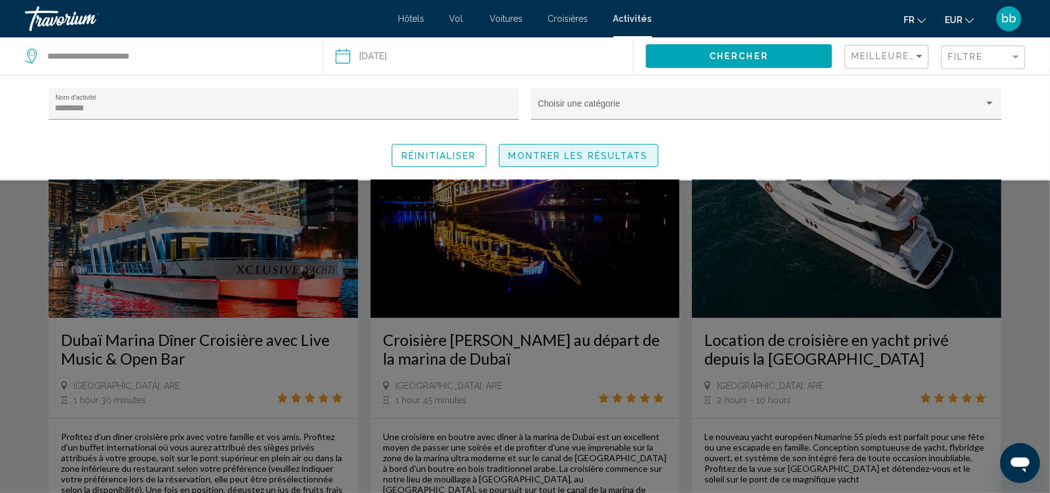
click at [615, 156] on span "Montrer les résultats" at bounding box center [578, 156] width 139 height 10
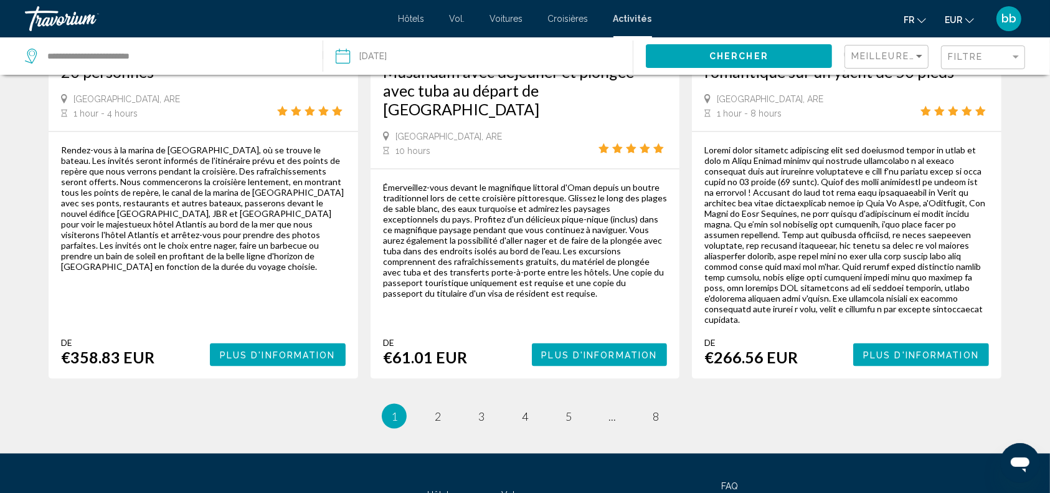
scroll to position [1951, 0]
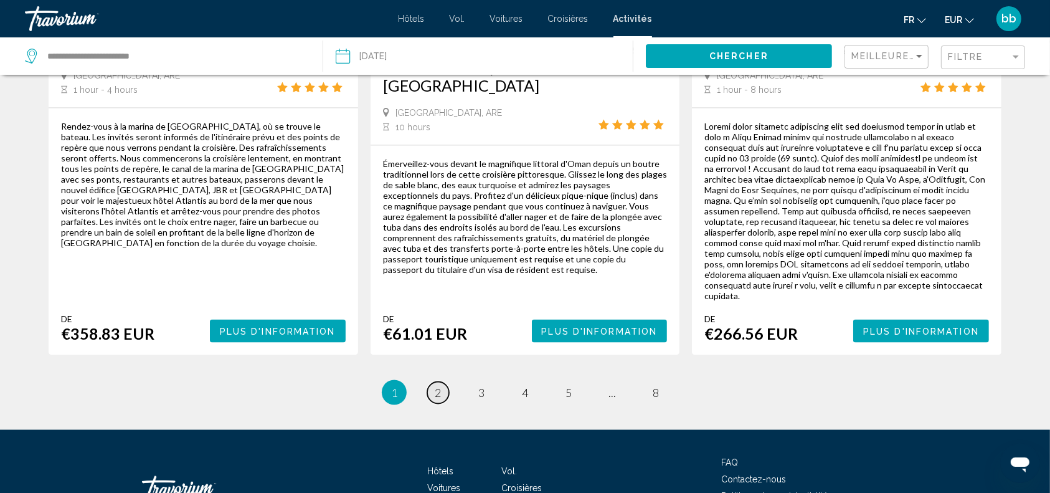
click at [437, 385] on span "2" at bounding box center [438, 392] width 6 height 14
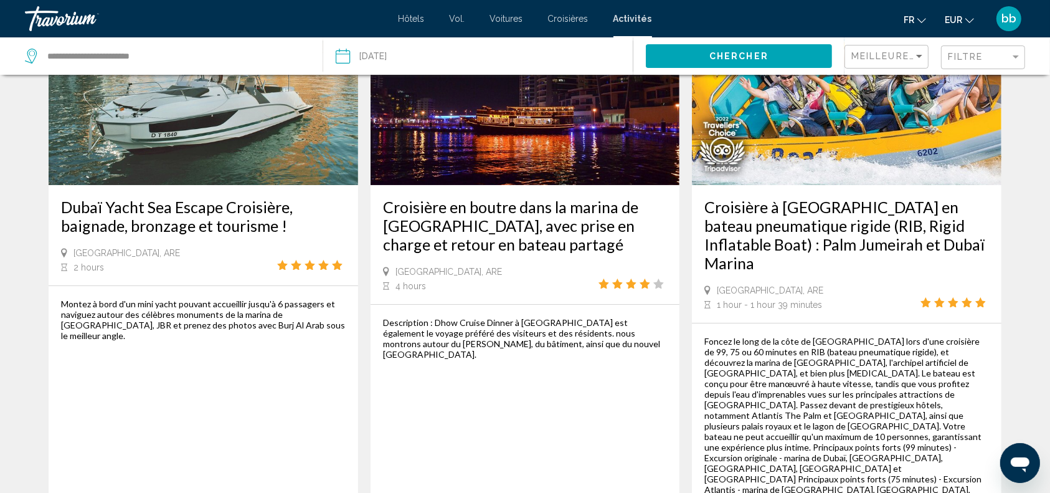
scroll to position [55, 0]
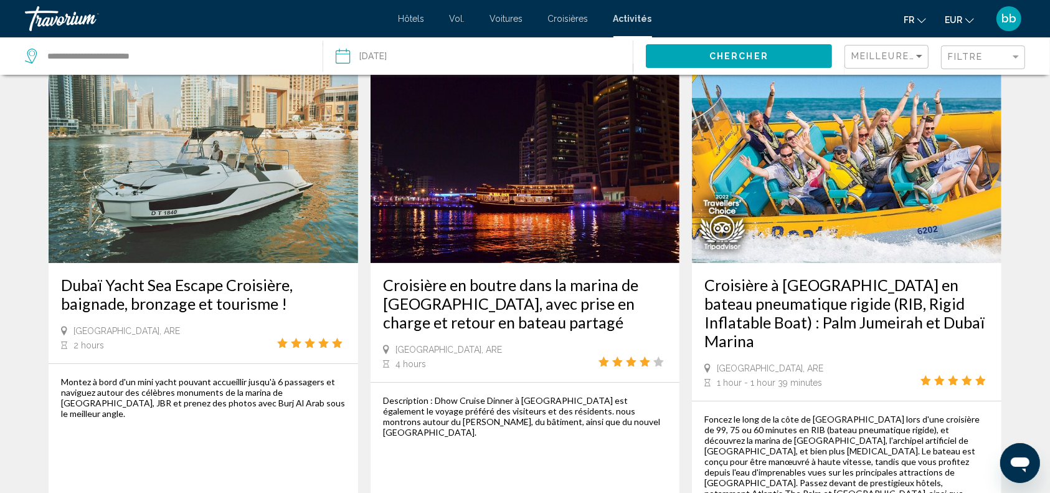
click at [548, 235] on img "Contenu principal" at bounding box center [525, 163] width 309 height 199
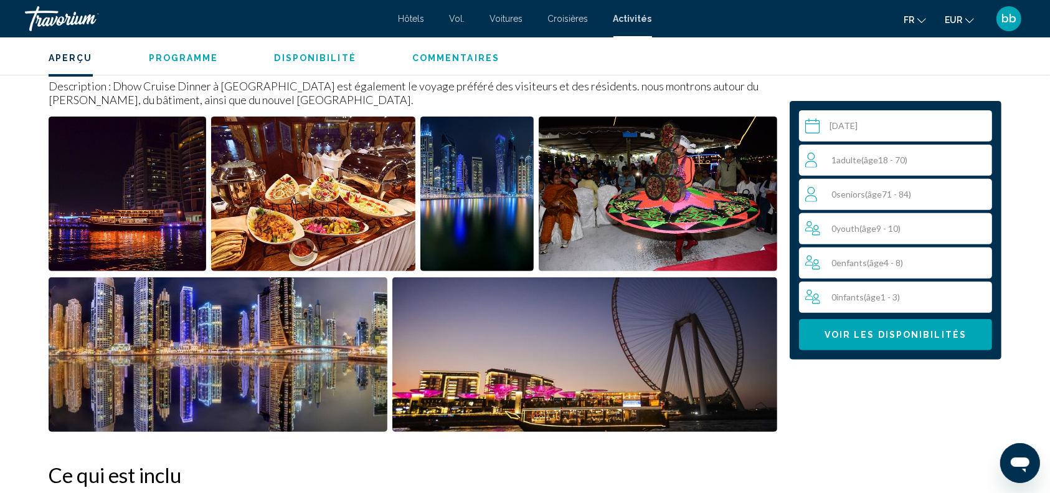
scroll to position [435, 0]
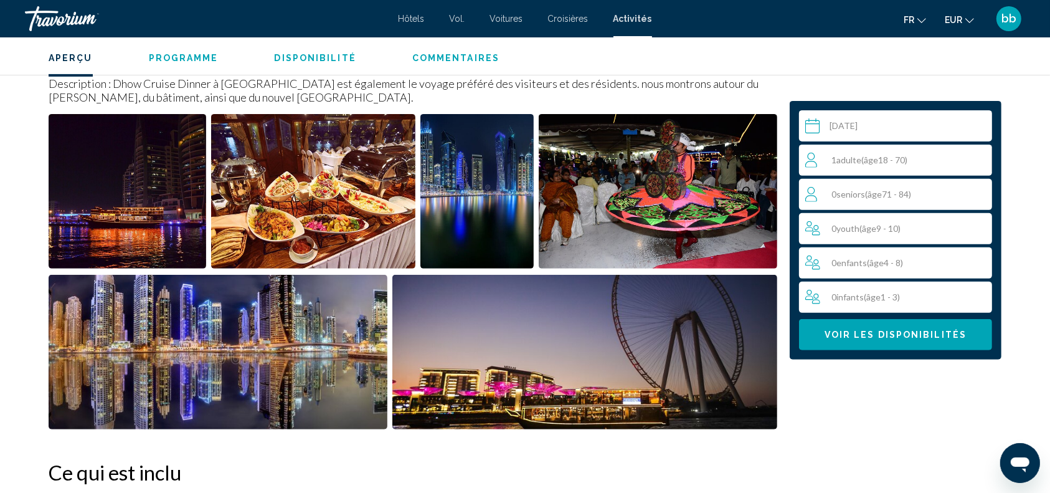
click at [140, 194] on img "Open full-screen image slider" at bounding box center [128, 191] width 158 height 154
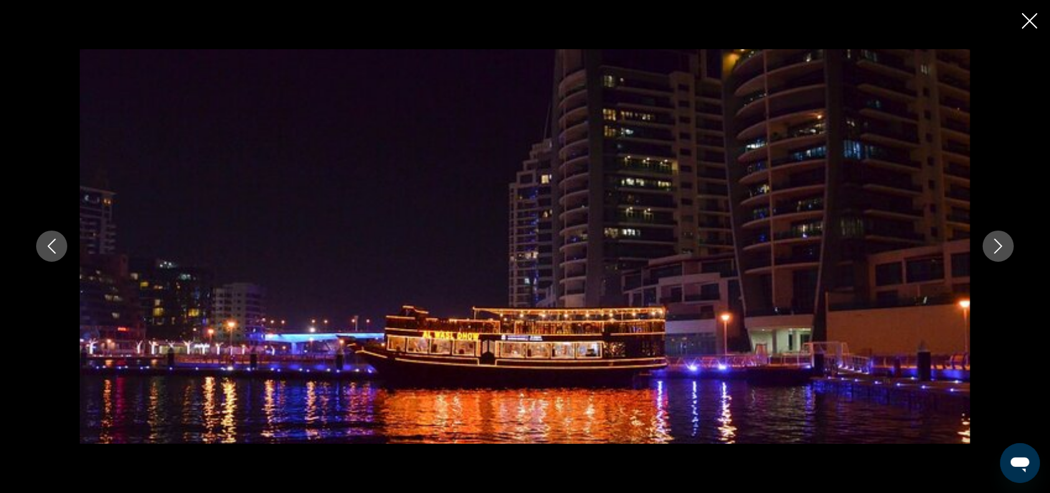
click at [993, 246] on icon "Next image" at bounding box center [998, 245] width 15 height 15
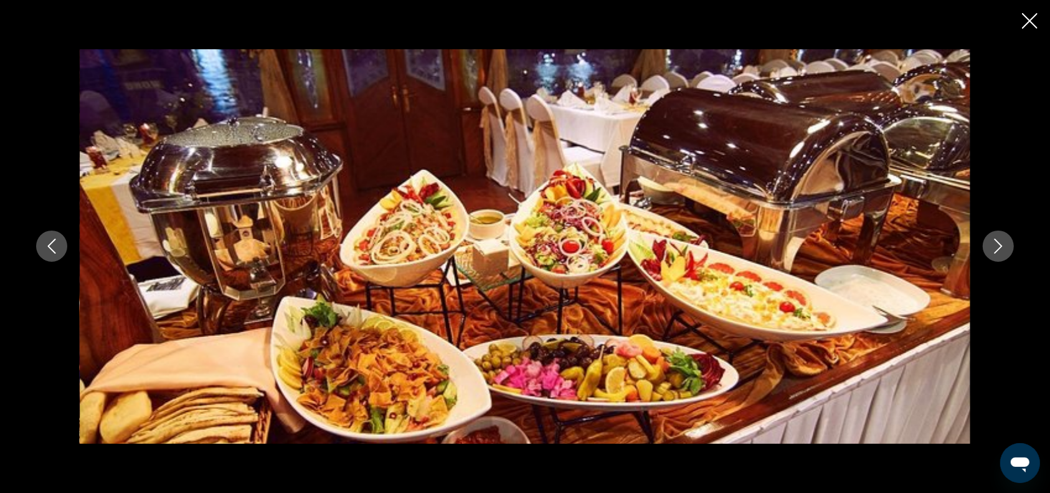
click at [993, 246] on icon "Next image" at bounding box center [998, 245] width 15 height 15
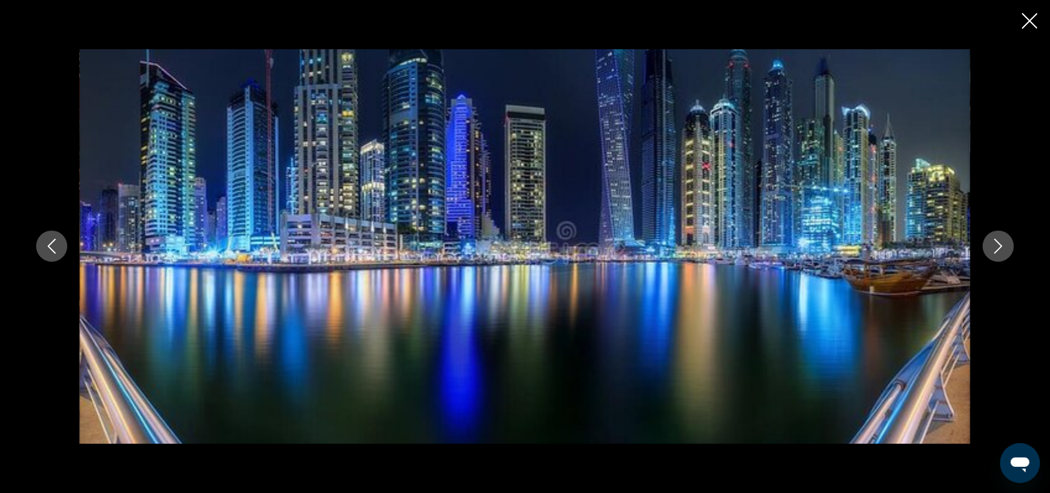
click at [993, 246] on icon "Next image" at bounding box center [998, 245] width 15 height 15
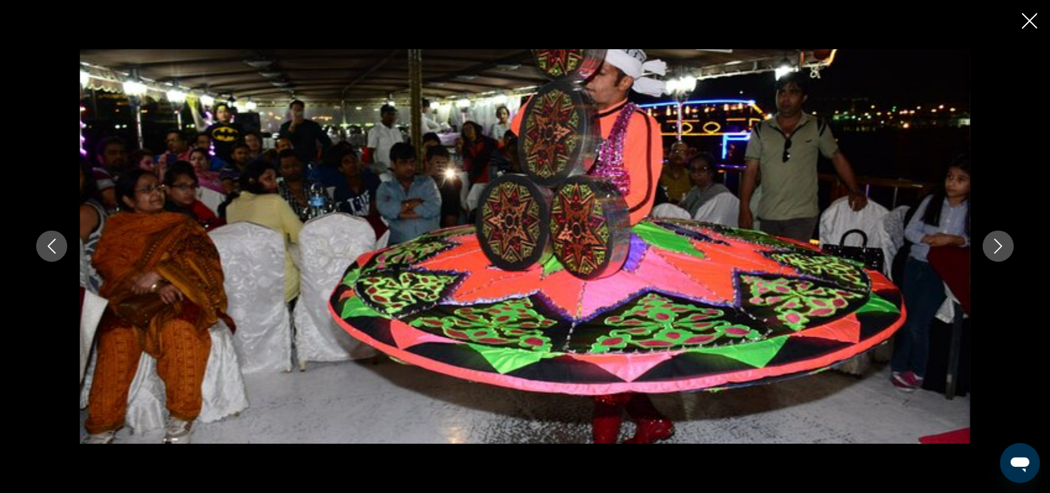
click at [993, 246] on icon "Next image" at bounding box center [998, 245] width 15 height 15
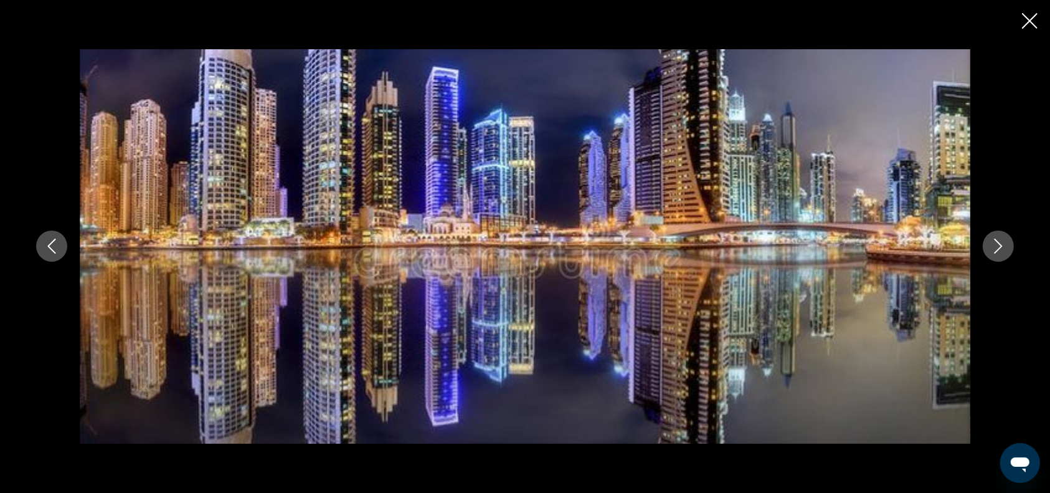
click at [993, 246] on icon "Next image" at bounding box center [998, 245] width 15 height 15
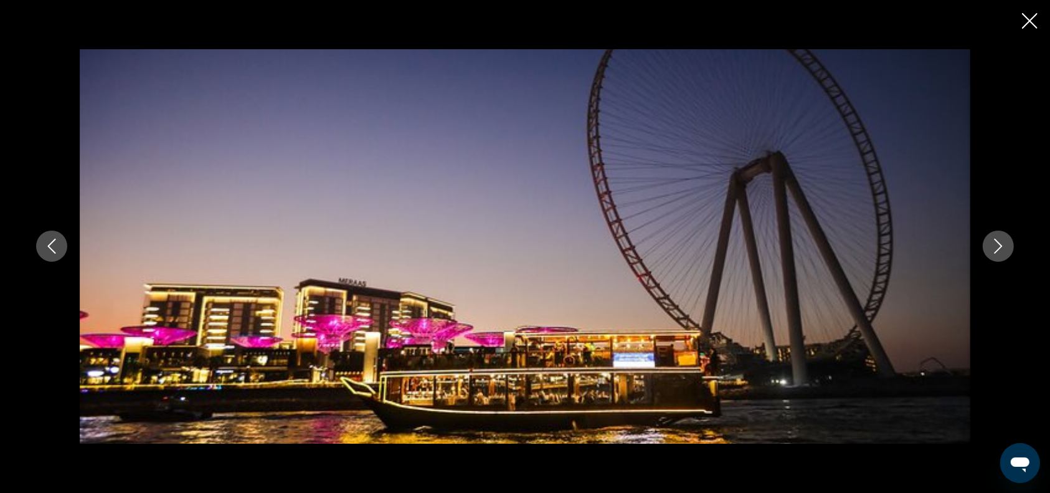
click at [993, 246] on icon "Next image" at bounding box center [998, 245] width 15 height 15
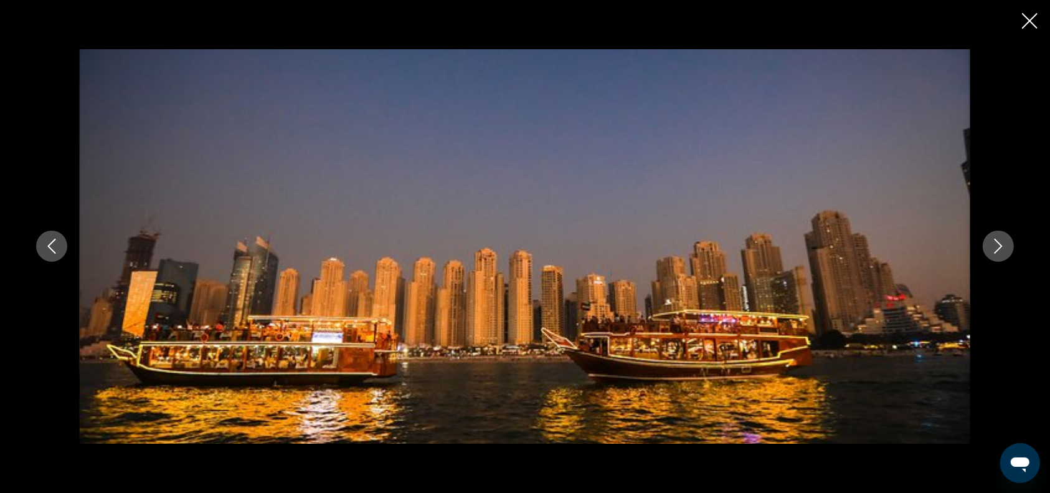
click at [1004, 244] on icon "Next image" at bounding box center [998, 245] width 15 height 15
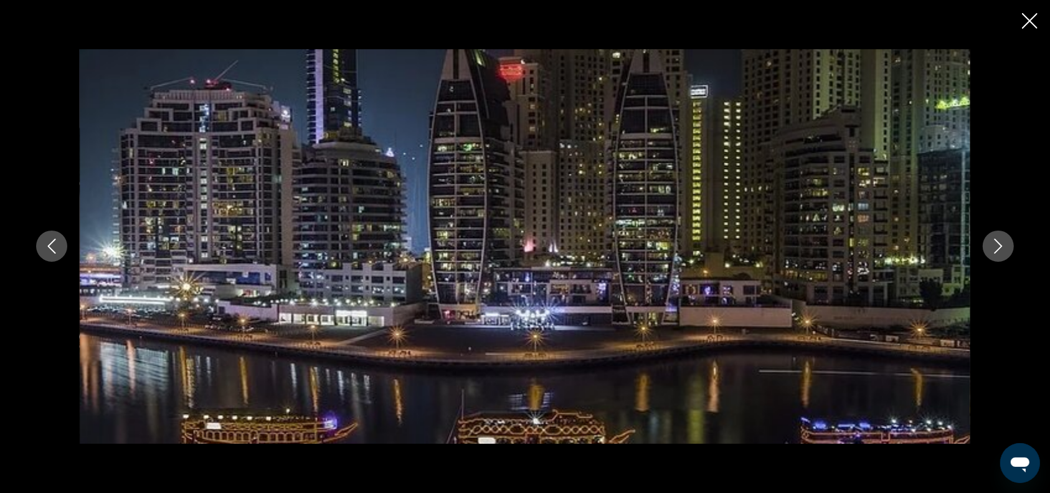
click at [1004, 244] on icon "Next image" at bounding box center [998, 245] width 15 height 15
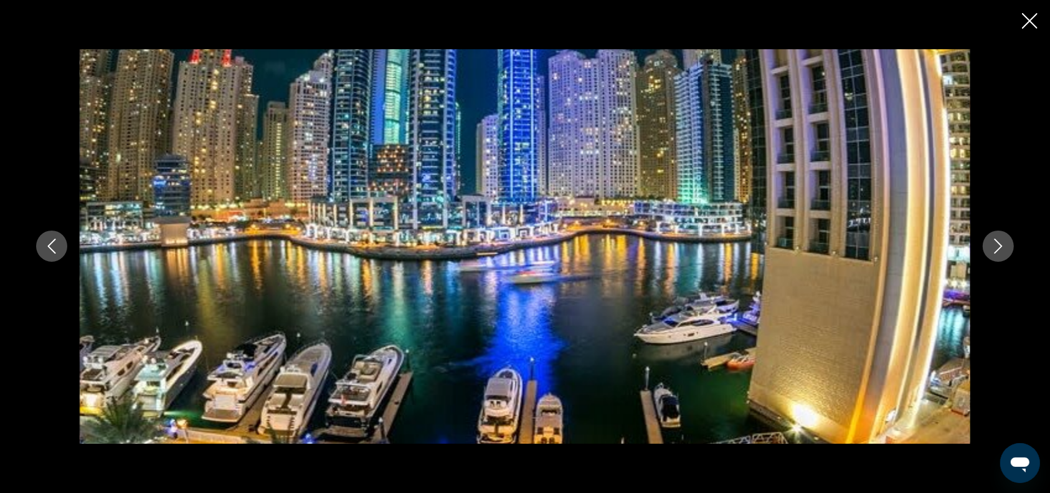
click at [1004, 244] on icon "Next image" at bounding box center [998, 245] width 15 height 15
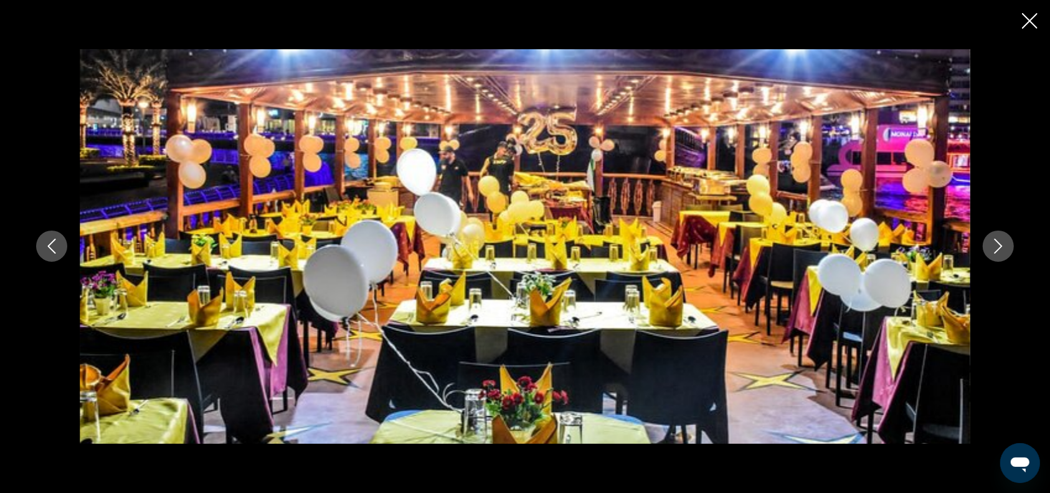
click at [1002, 248] on icon "Next image" at bounding box center [998, 245] width 15 height 15
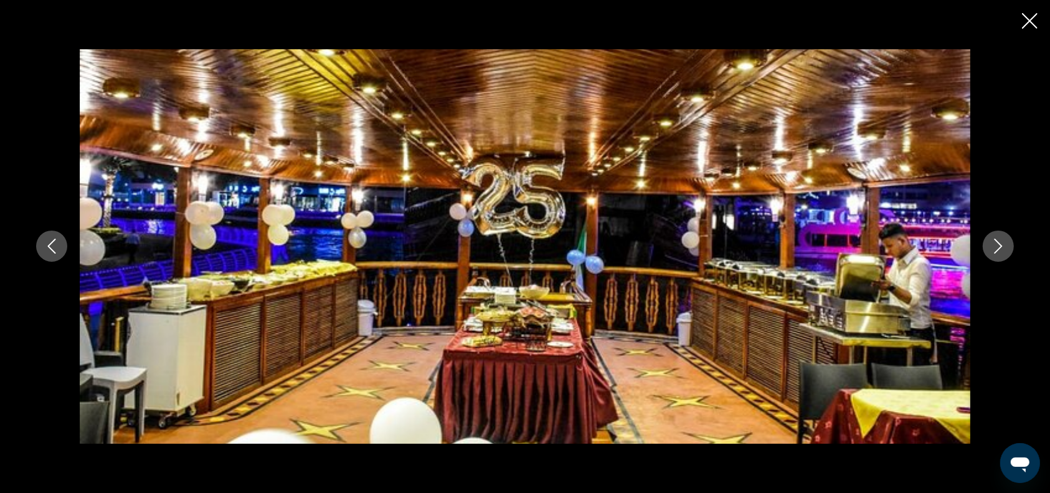
click at [1002, 248] on icon "Next image" at bounding box center [998, 245] width 15 height 15
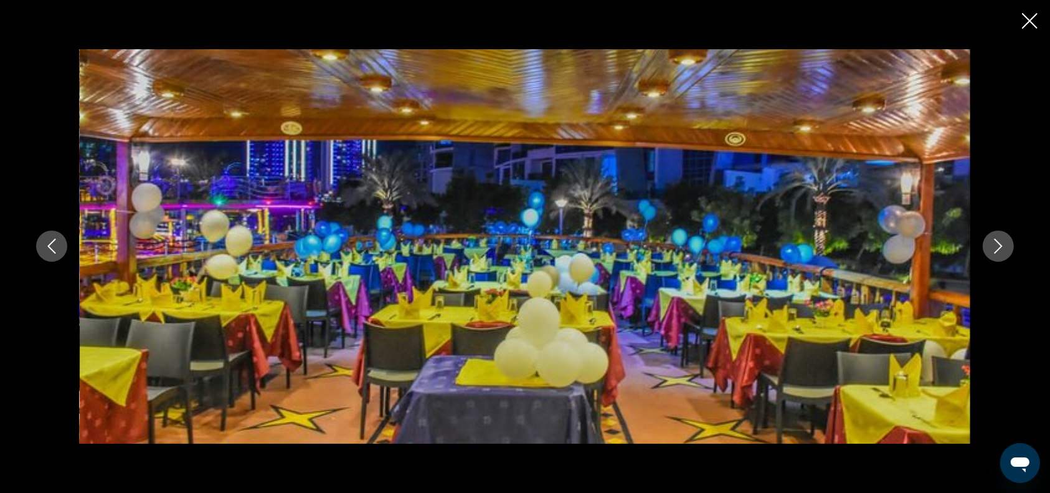
click at [1002, 248] on icon "Next image" at bounding box center [998, 245] width 15 height 15
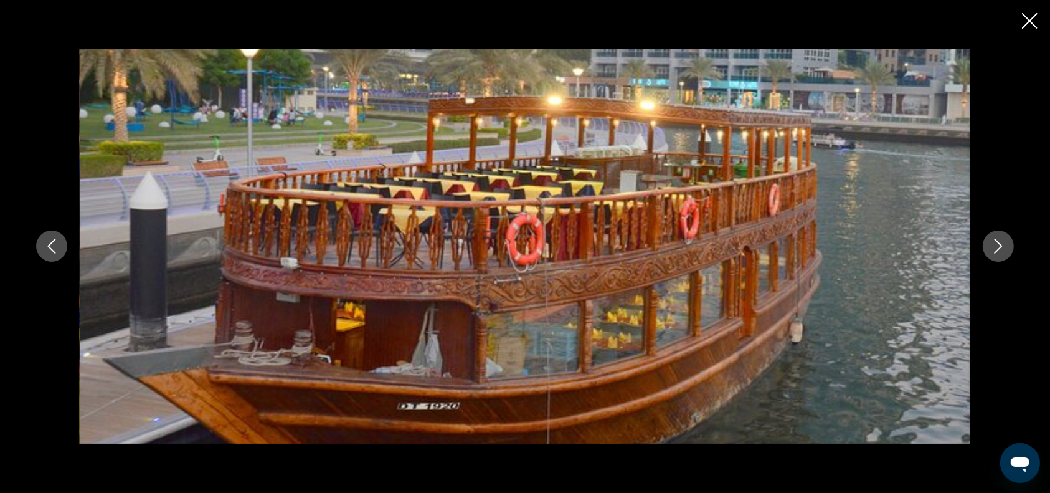
click at [997, 247] on icon "Next image" at bounding box center [998, 245] width 15 height 15
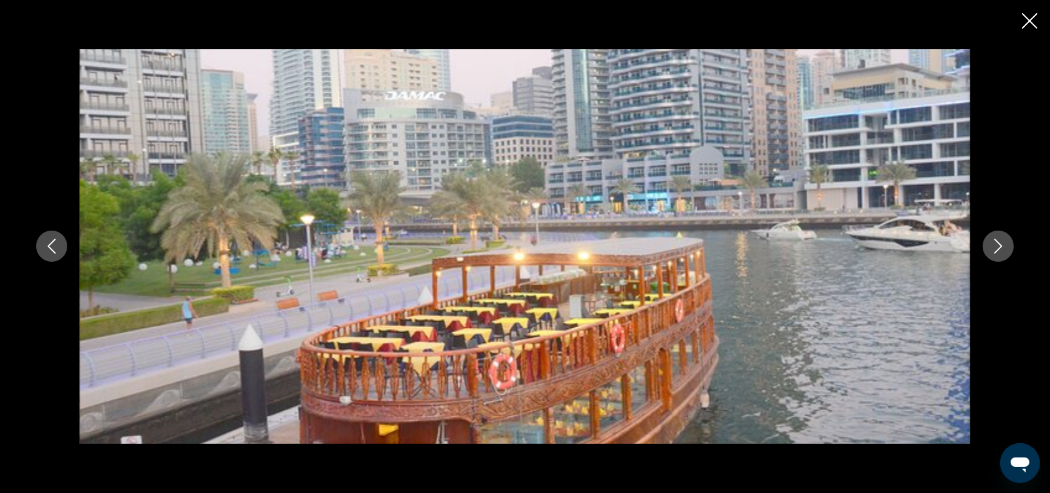
click at [1035, 13] on icon "Close slideshow" at bounding box center [1030, 21] width 16 height 16
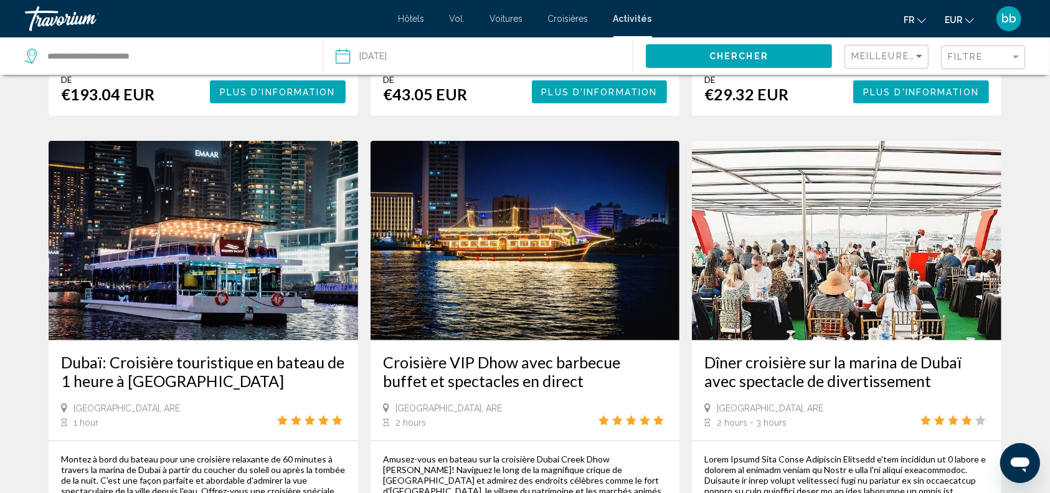
scroll to position [606, 0]
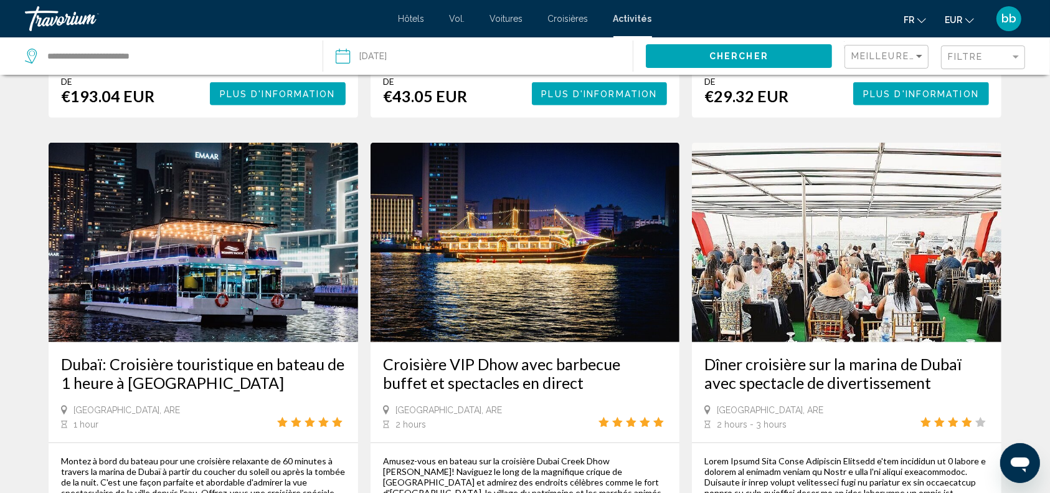
click at [534, 196] on img "Contenu principal" at bounding box center [525, 242] width 309 height 199
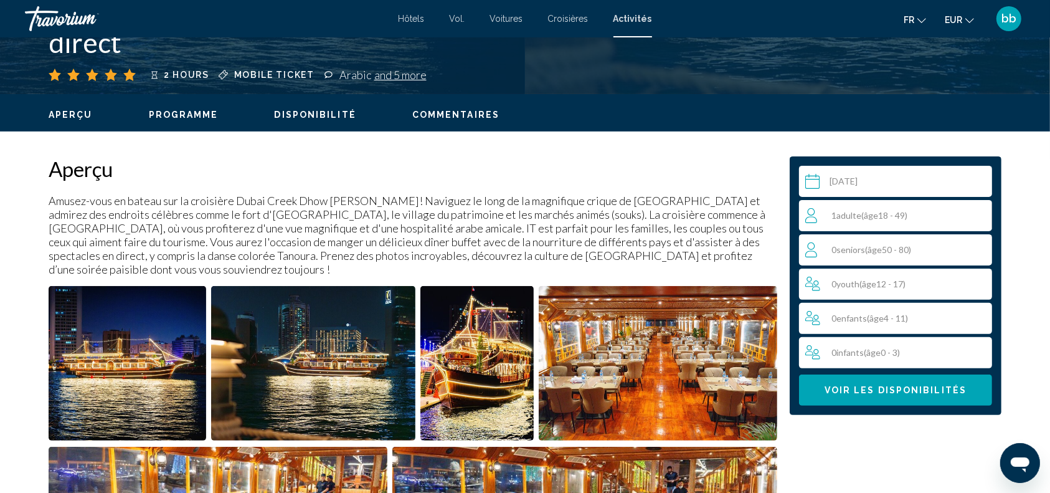
scroll to position [362, 0]
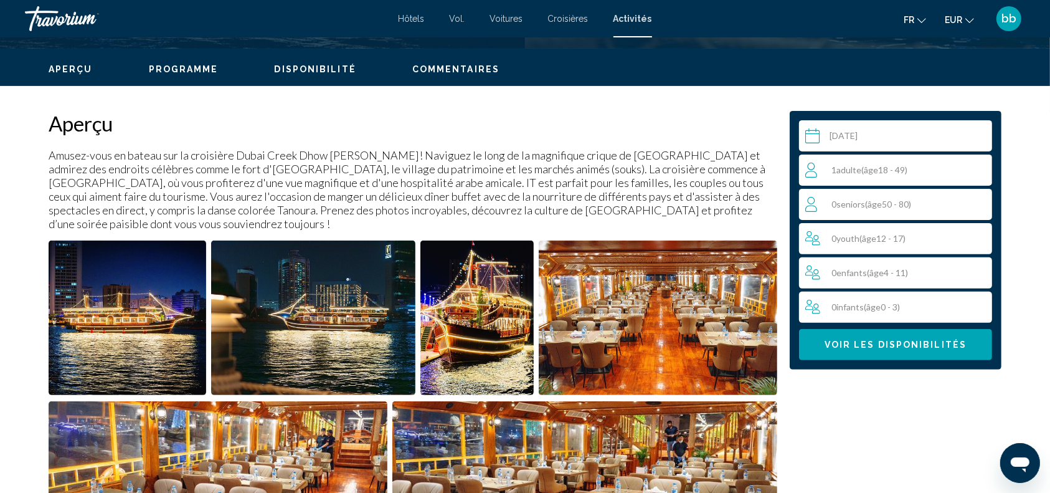
click at [133, 325] on img "Open full-screen image slider" at bounding box center [128, 317] width 158 height 154
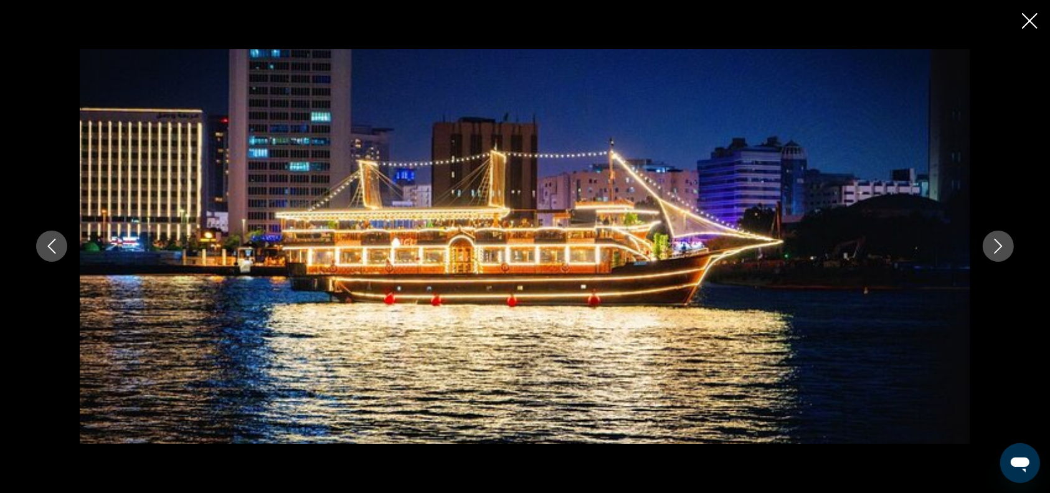
click at [996, 246] on icon "Next image" at bounding box center [998, 245] width 15 height 15
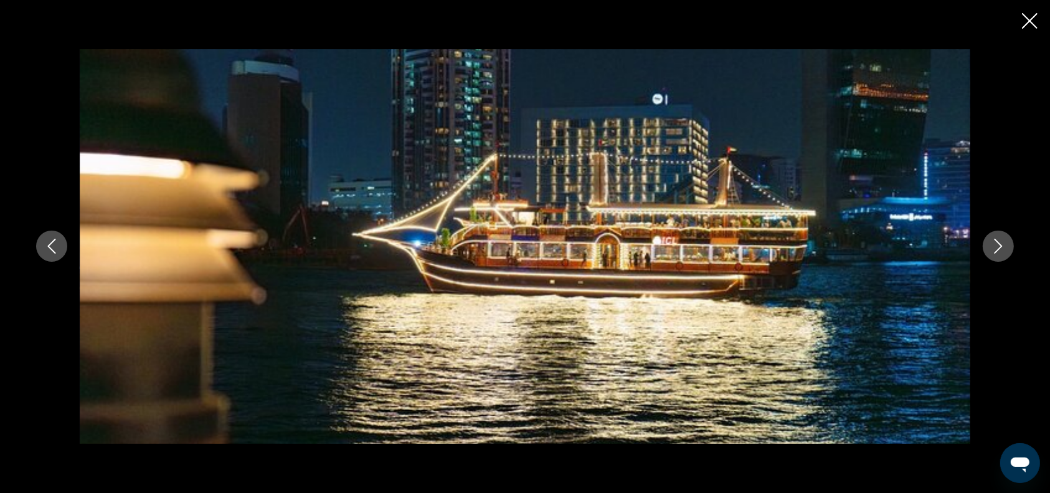
click at [996, 246] on icon "Next image" at bounding box center [998, 245] width 15 height 15
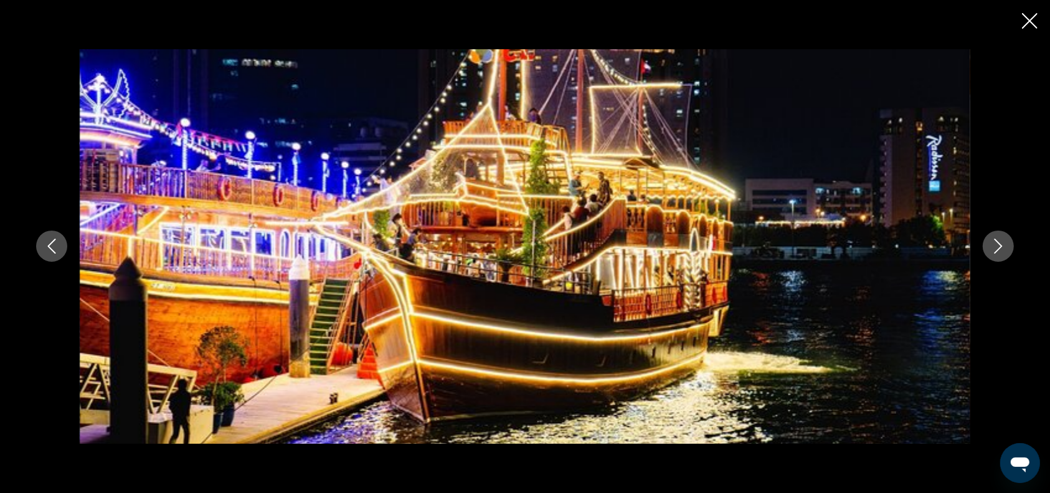
click at [996, 246] on icon "Next image" at bounding box center [998, 245] width 15 height 15
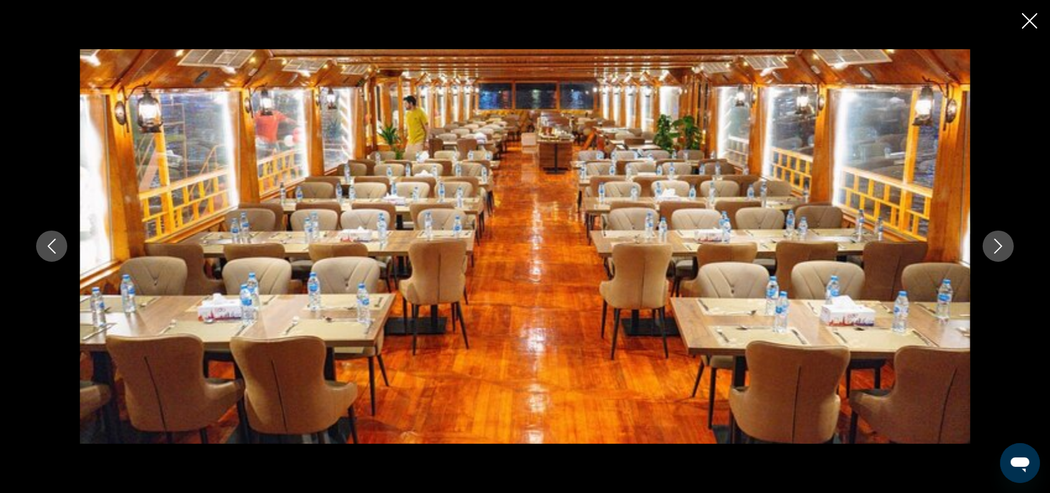
click at [996, 246] on icon "Next image" at bounding box center [998, 245] width 15 height 15
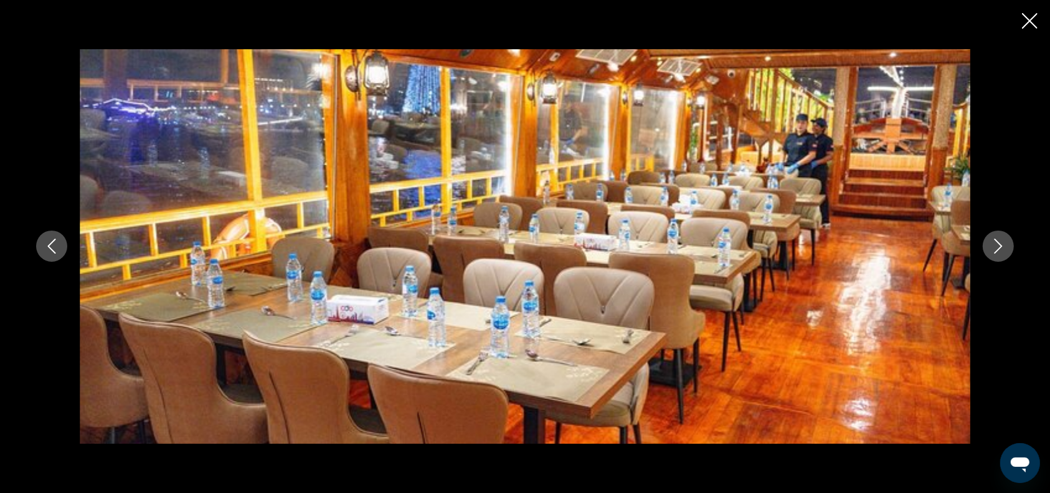
click at [996, 246] on icon "Next image" at bounding box center [998, 245] width 15 height 15
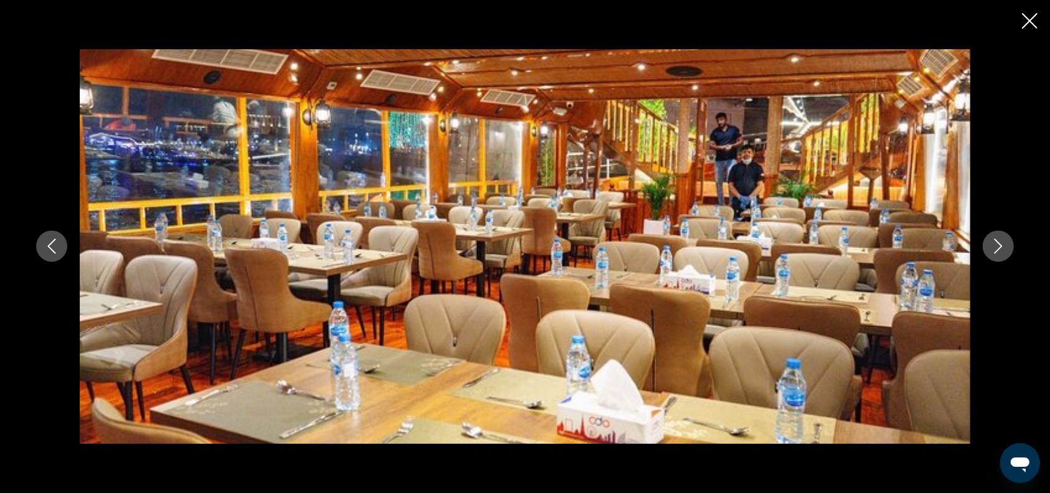
click at [996, 246] on icon "Next image" at bounding box center [998, 245] width 15 height 15
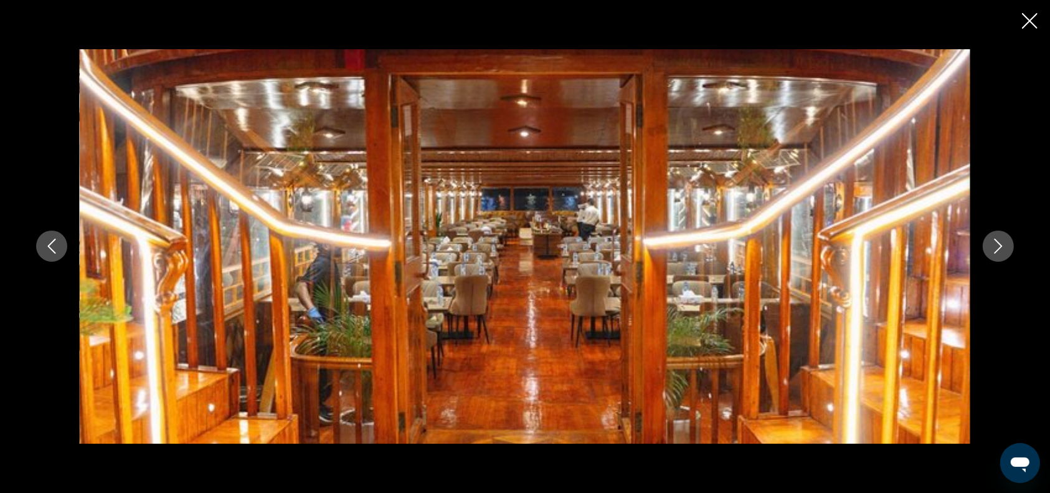
click at [1003, 247] on icon "Next image" at bounding box center [998, 245] width 15 height 15
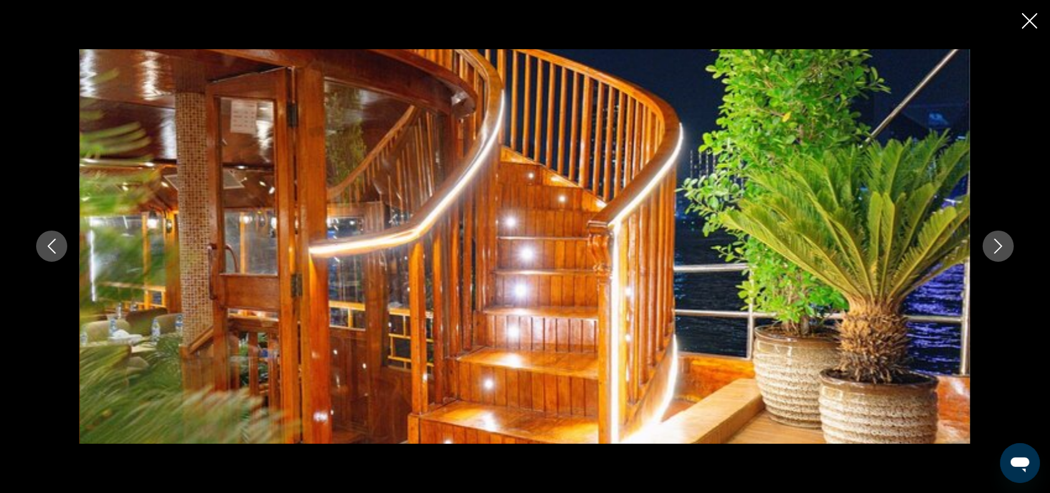
click at [1003, 247] on icon "Next image" at bounding box center [998, 245] width 15 height 15
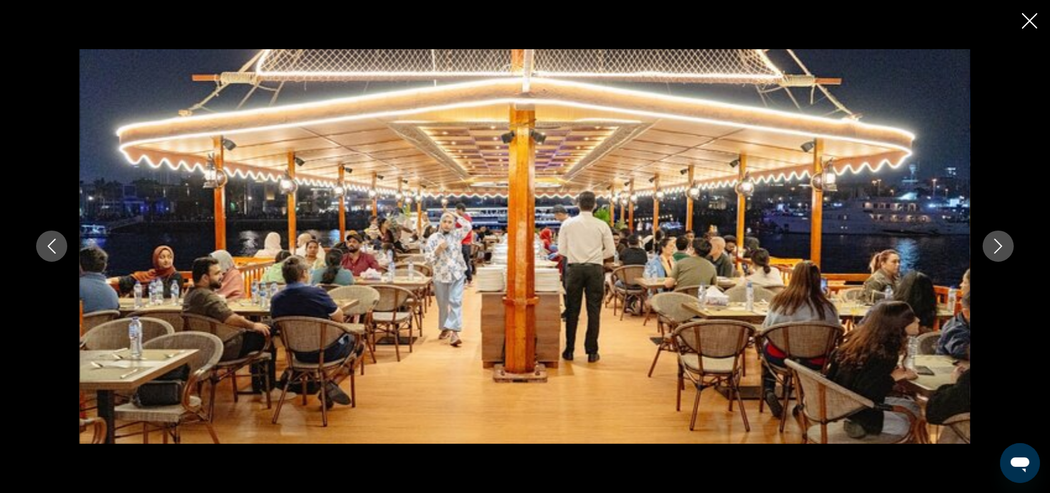
click at [1000, 248] on icon "Next image" at bounding box center [998, 246] width 8 height 15
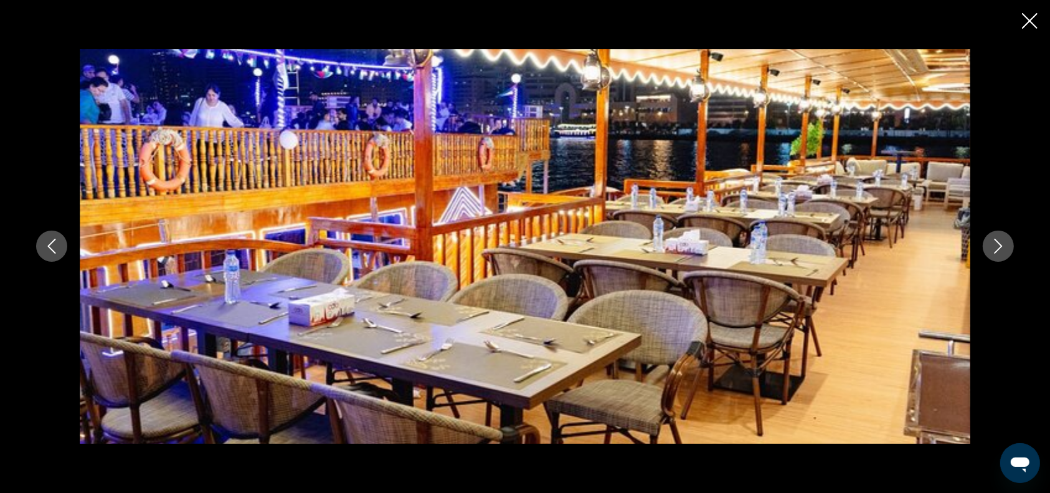
click at [1000, 248] on icon "Next image" at bounding box center [998, 246] width 8 height 15
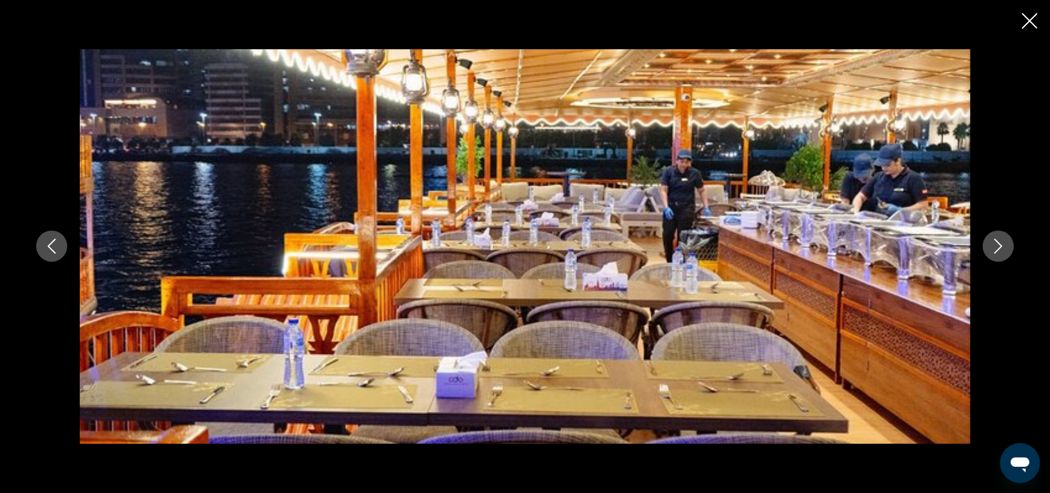
click at [1000, 248] on icon "Next image" at bounding box center [998, 246] width 8 height 15
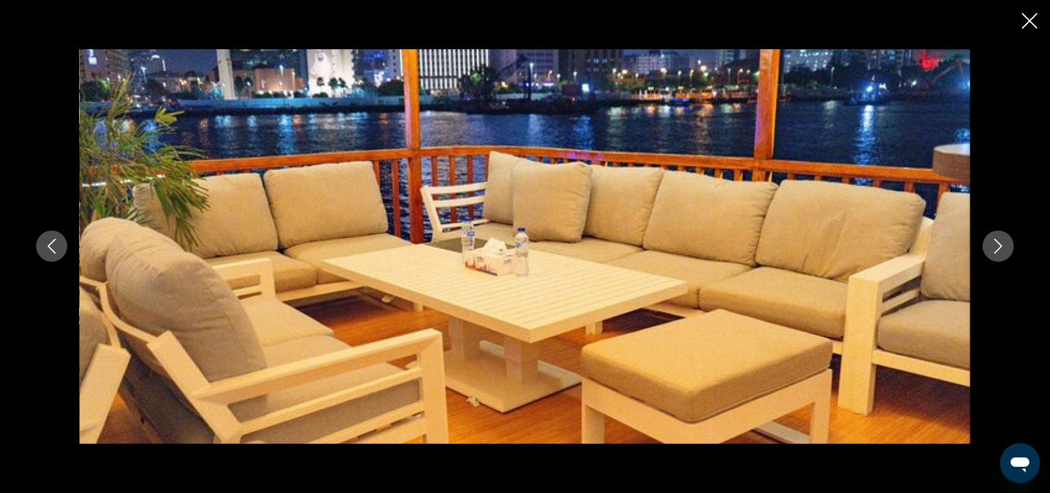
click at [1000, 248] on icon "Next image" at bounding box center [998, 246] width 8 height 15
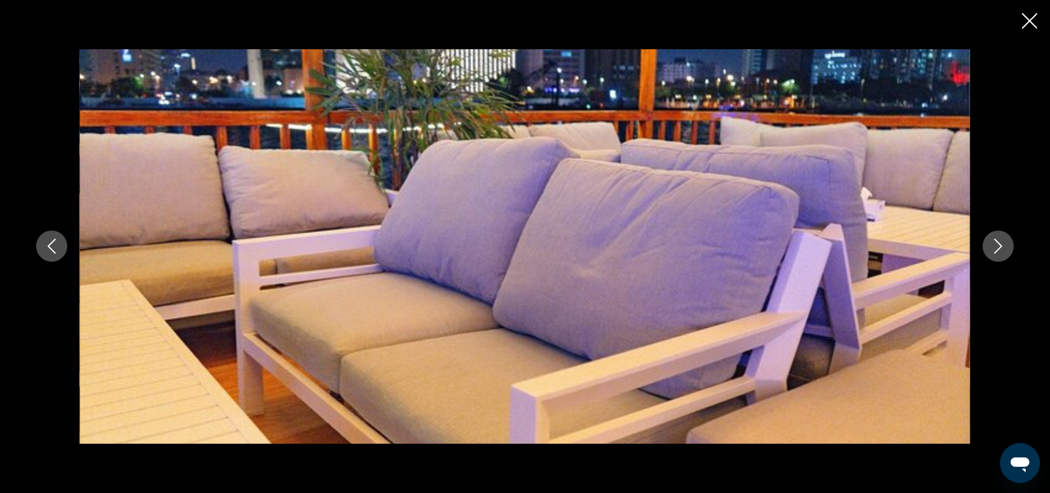
click at [1000, 248] on icon "Next image" at bounding box center [998, 246] width 8 height 15
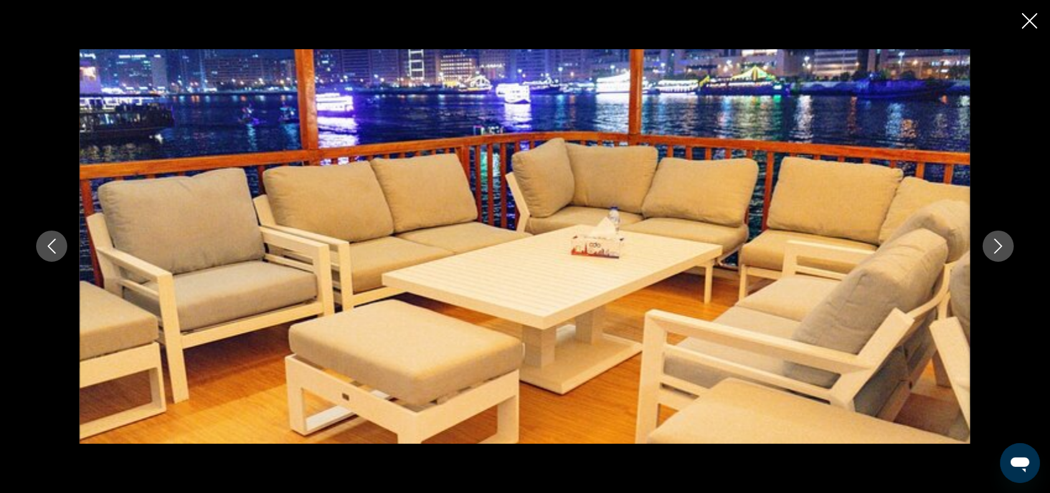
click at [1000, 248] on icon "Next image" at bounding box center [998, 246] width 8 height 15
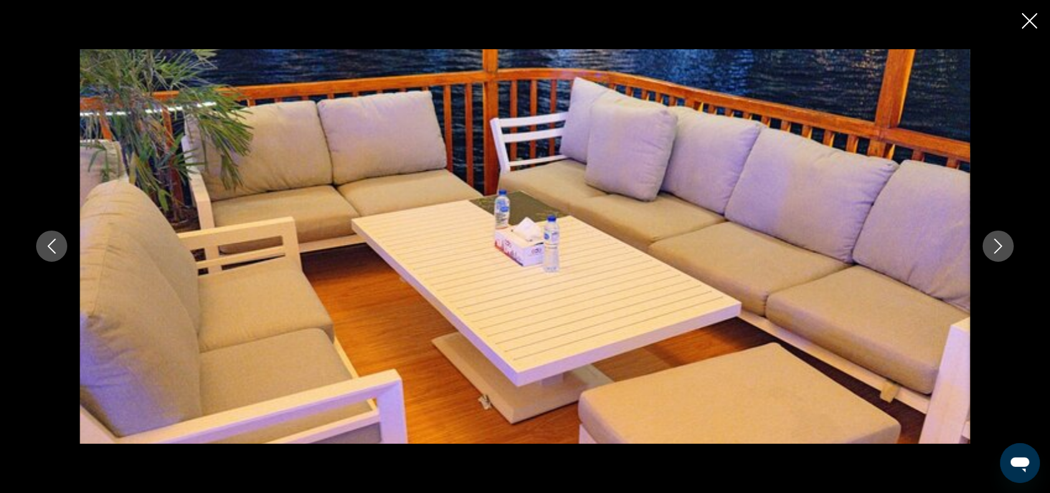
click at [1000, 248] on icon "Next image" at bounding box center [998, 246] width 8 height 15
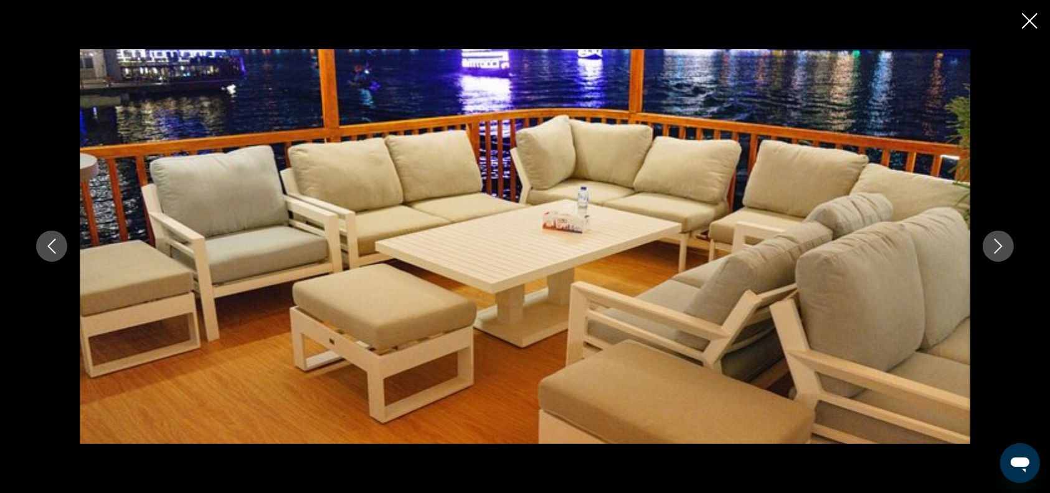
click at [996, 252] on icon "Next image" at bounding box center [998, 245] width 15 height 15
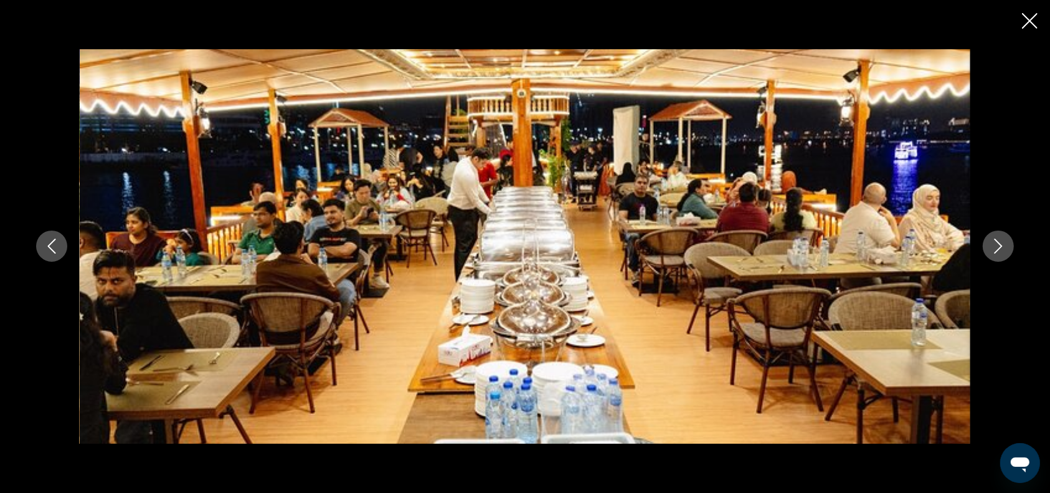
click at [996, 252] on icon "Next image" at bounding box center [998, 245] width 15 height 15
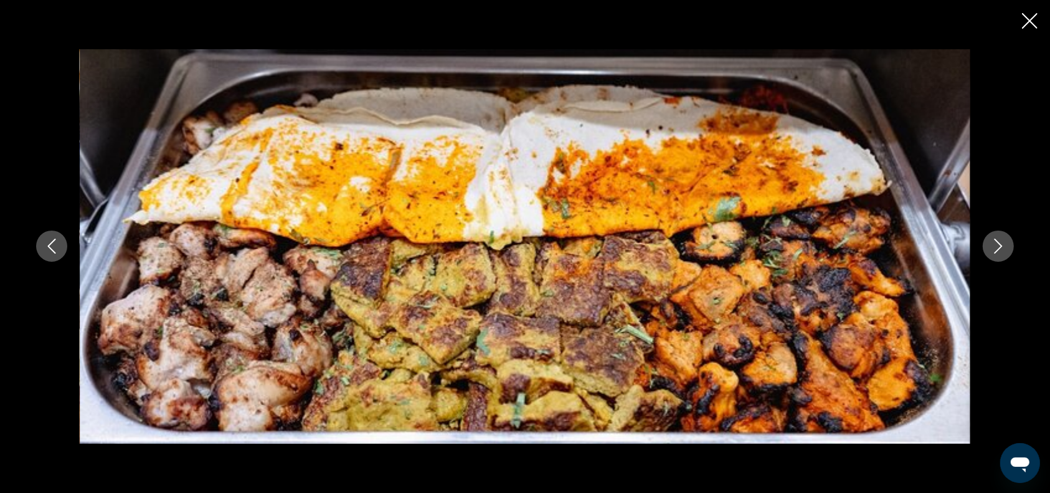
click at [56, 253] on button "Previous image" at bounding box center [51, 245] width 31 height 31
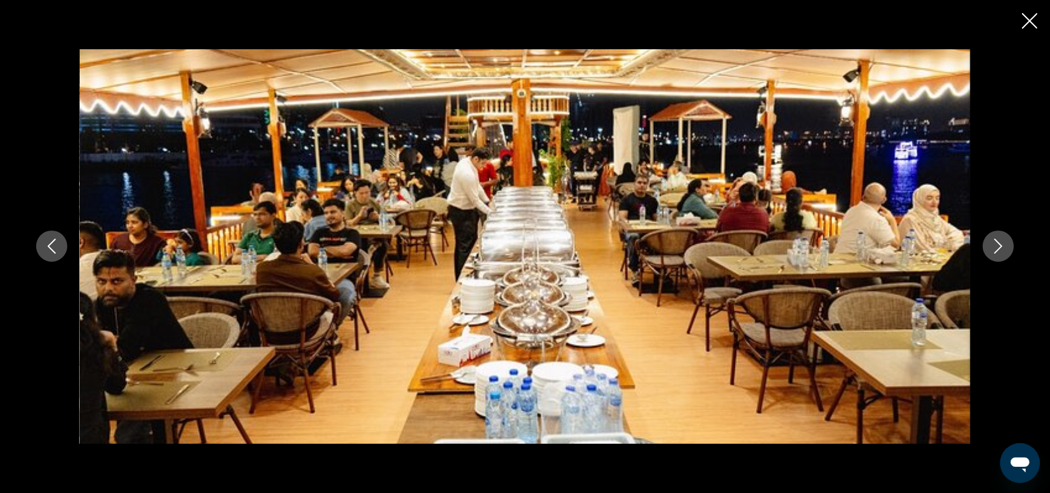
click at [993, 252] on icon "Next image" at bounding box center [998, 245] width 15 height 15
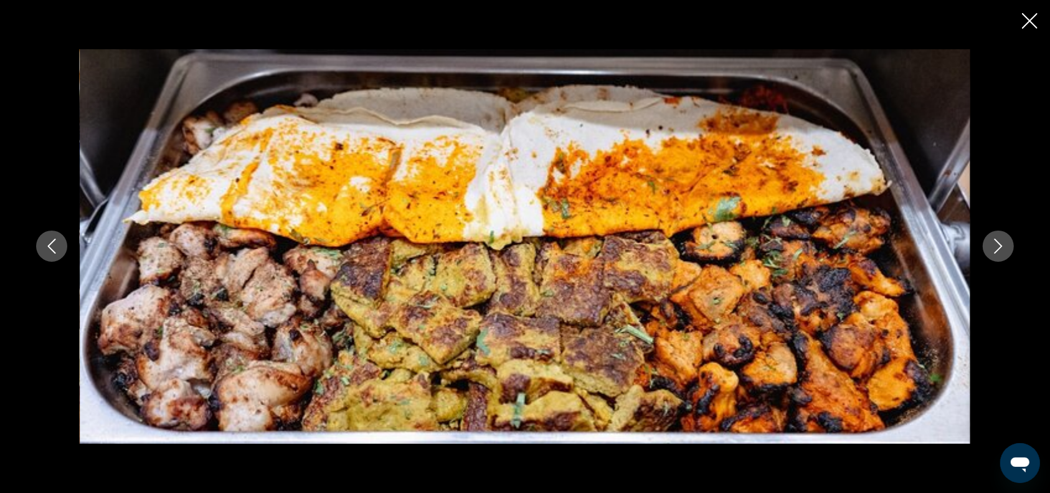
click at [993, 252] on icon "Next image" at bounding box center [998, 245] width 15 height 15
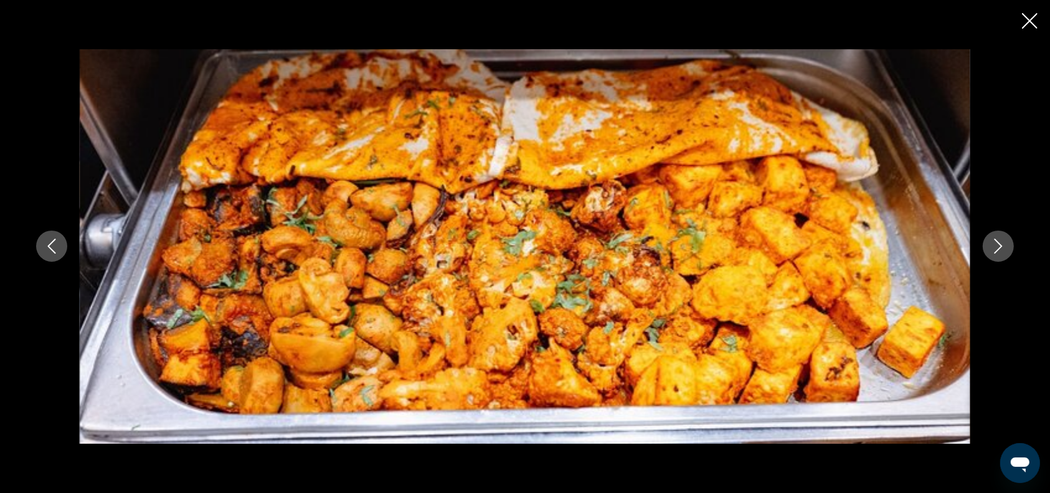
click at [993, 252] on icon "Next image" at bounding box center [998, 245] width 15 height 15
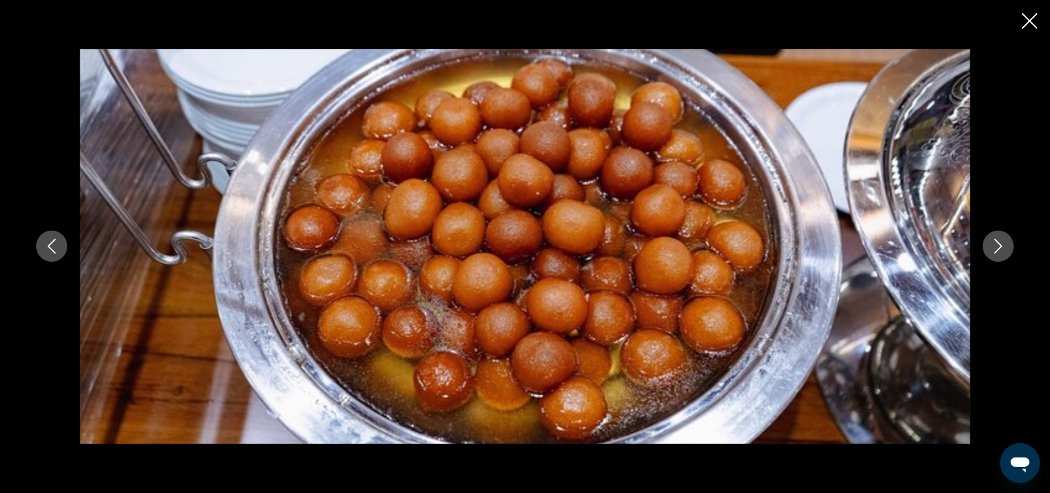
click at [993, 252] on icon "Next image" at bounding box center [998, 245] width 15 height 15
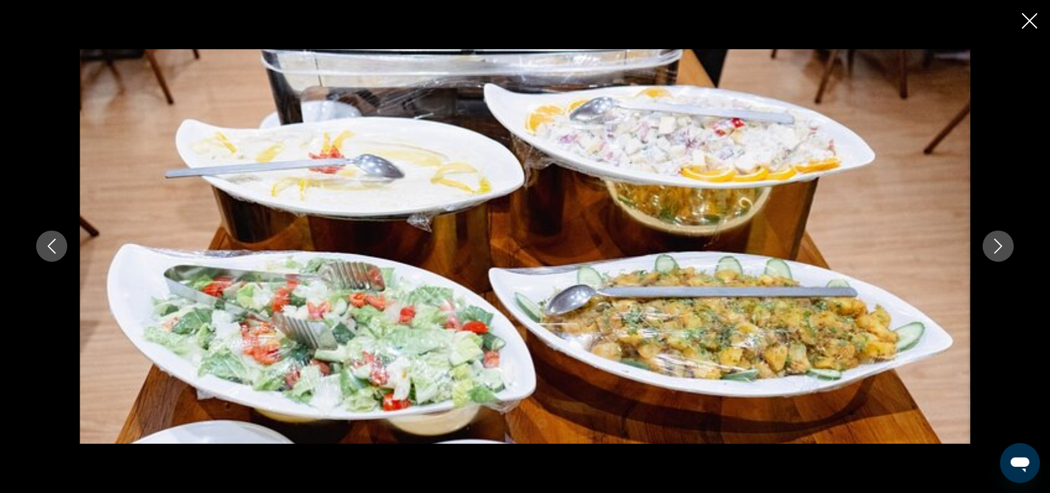
click at [993, 252] on icon "Next image" at bounding box center [998, 245] width 15 height 15
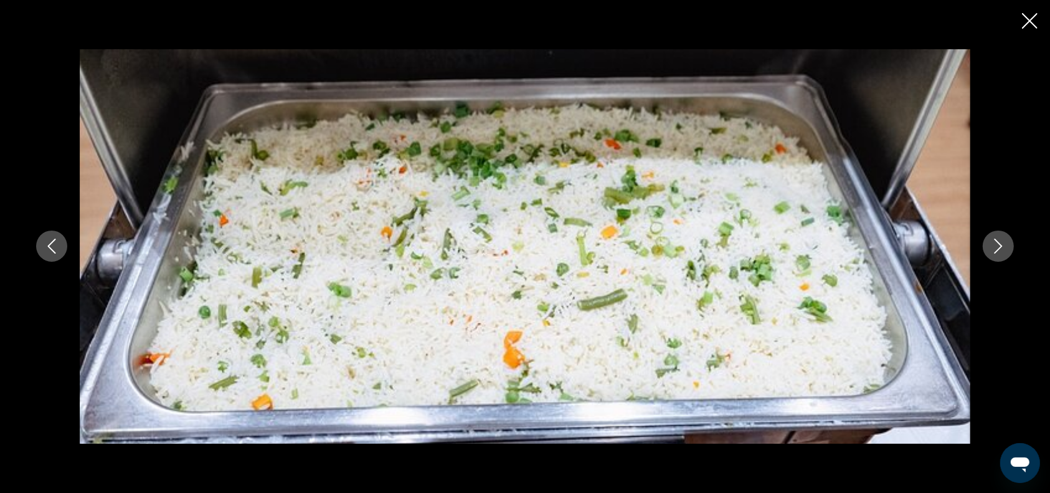
click at [993, 252] on icon "Next image" at bounding box center [998, 245] width 15 height 15
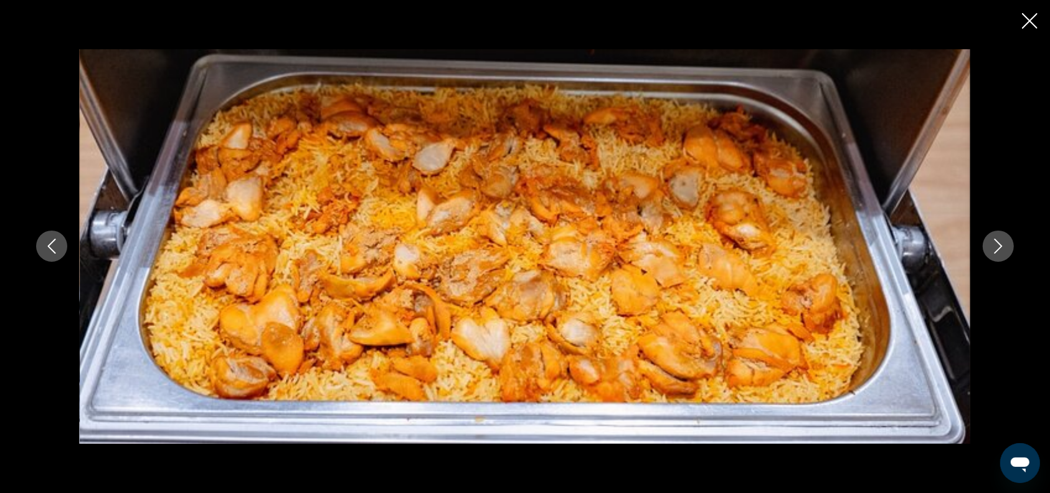
click at [993, 252] on icon "Next image" at bounding box center [998, 245] width 15 height 15
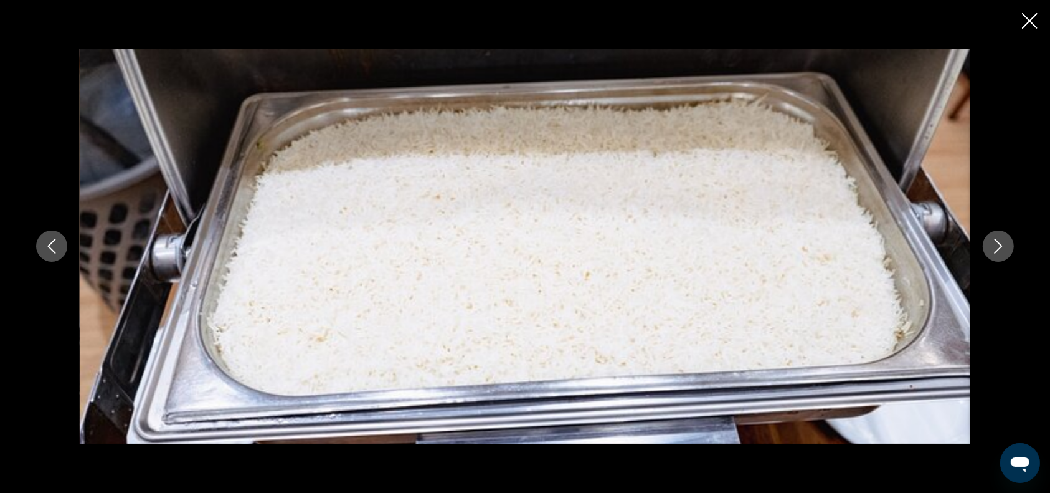
click at [993, 252] on icon "Next image" at bounding box center [998, 245] width 15 height 15
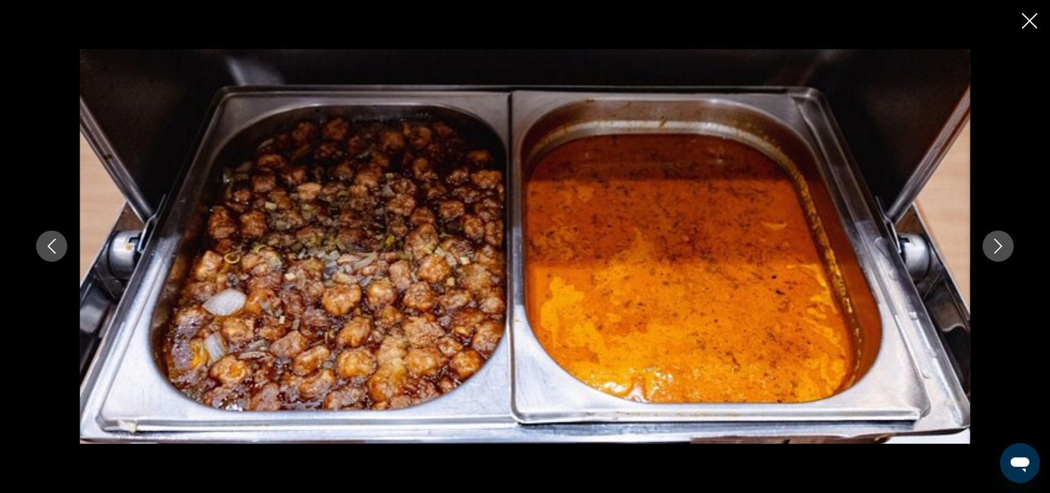
click at [993, 252] on icon "Next image" at bounding box center [998, 245] width 15 height 15
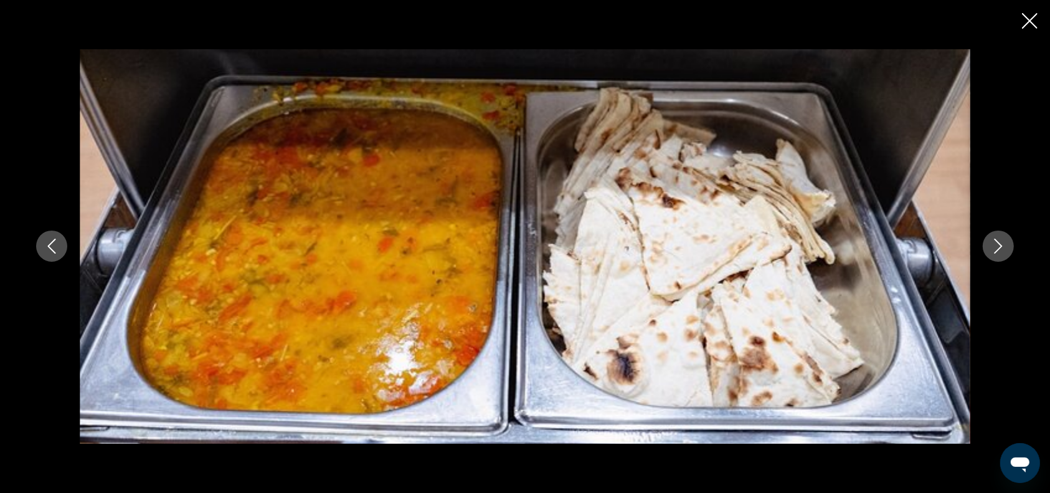
click at [1000, 251] on icon "Next image" at bounding box center [998, 245] width 15 height 15
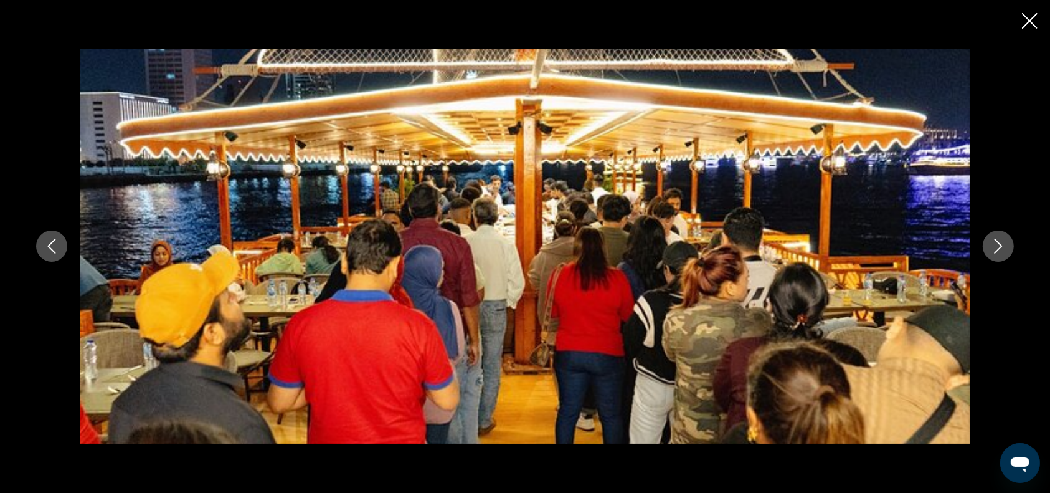
click at [1000, 251] on icon "Next image" at bounding box center [998, 245] width 15 height 15
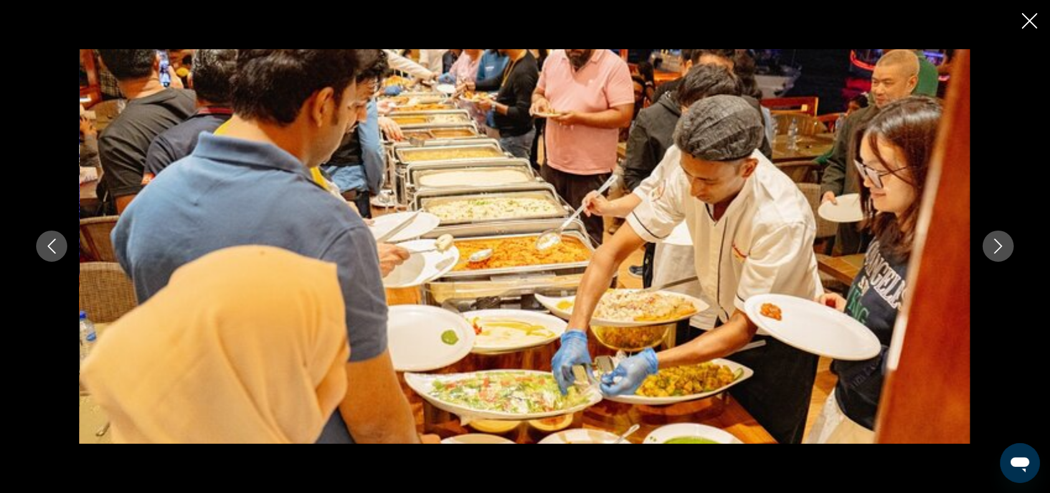
click at [1000, 251] on icon "Next image" at bounding box center [998, 245] width 15 height 15
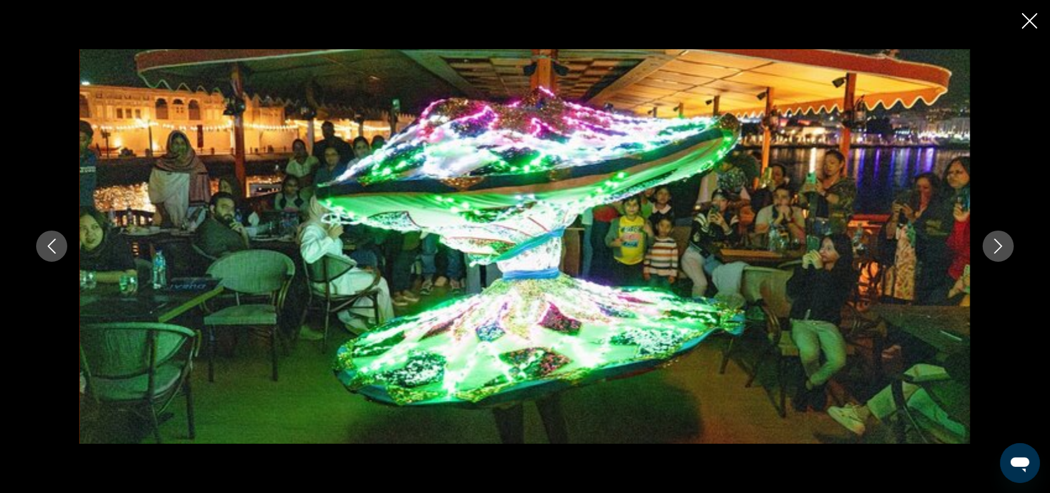
click at [1000, 251] on icon "Next image" at bounding box center [998, 245] width 15 height 15
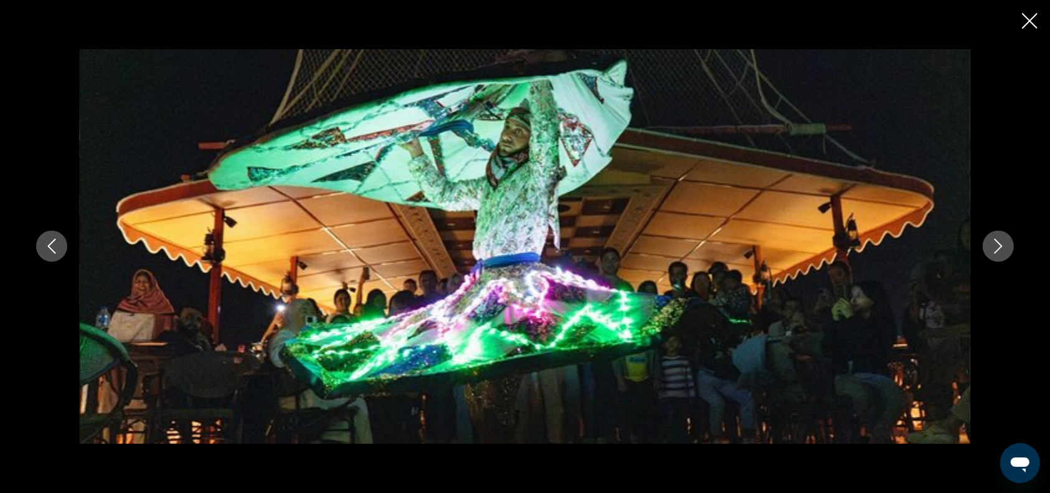
click at [1000, 251] on icon "Next image" at bounding box center [998, 245] width 15 height 15
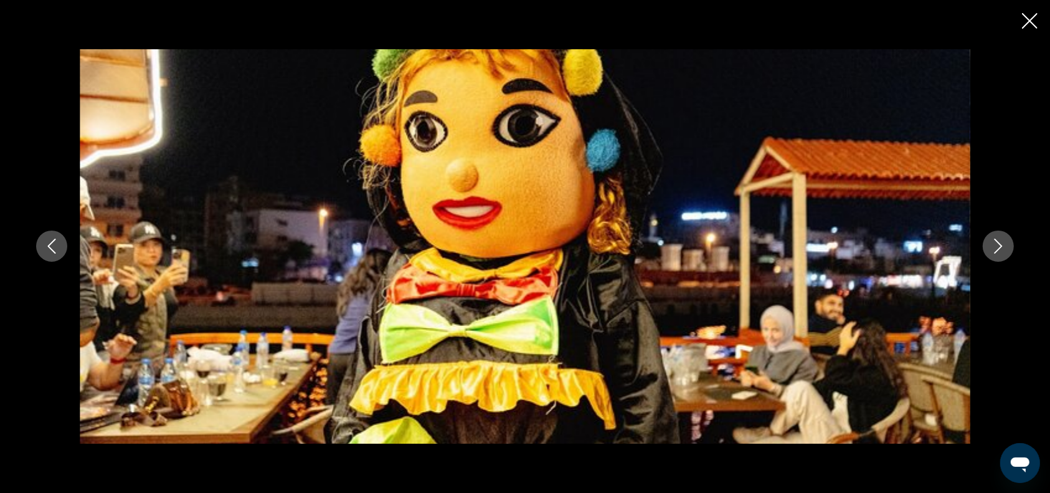
click at [1000, 251] on icon "Next image" at bounding box center [998, 245] width 15 height 15
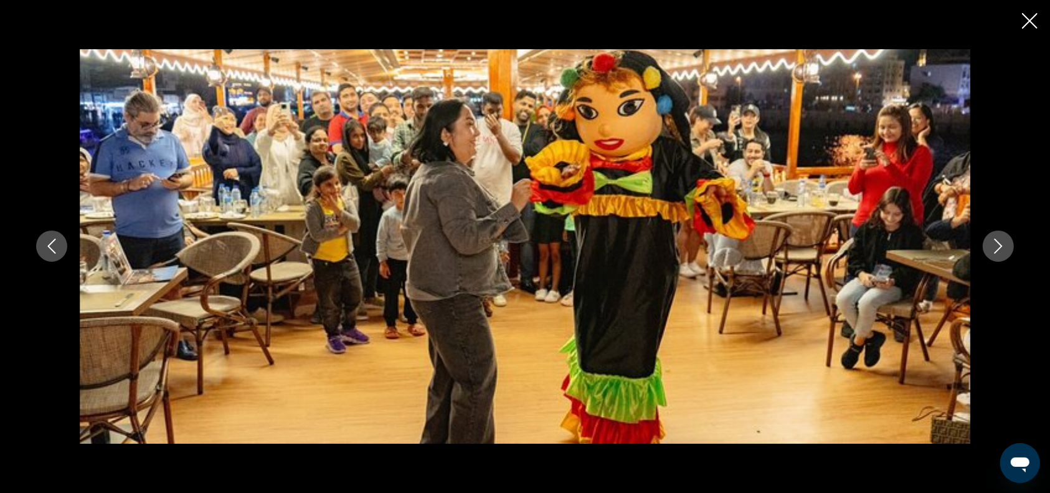
click at [1000, 251] on icon "Next image" at bounding box center [998, 245] width 15 height 15
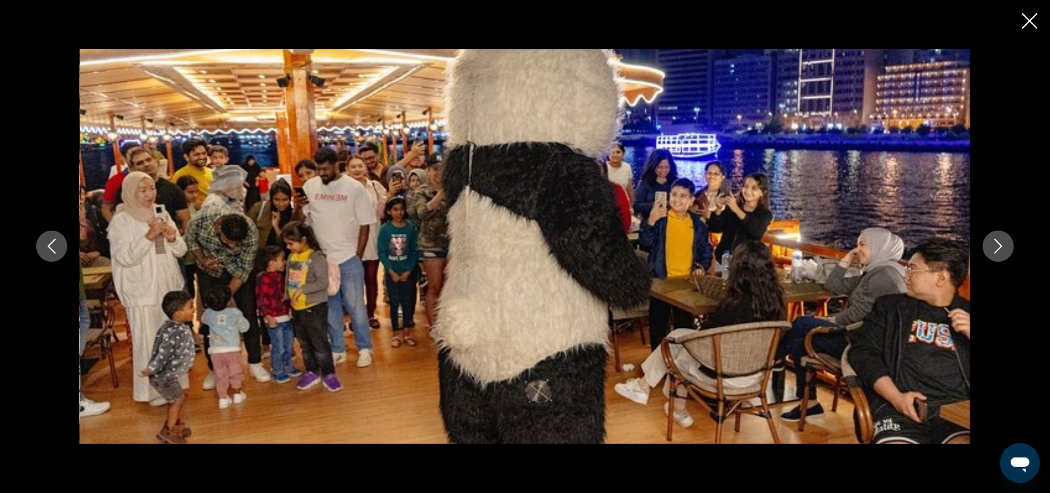
click at [996, 248] on icon "Next image" at bounding box center [998, 245] width 15 height 15
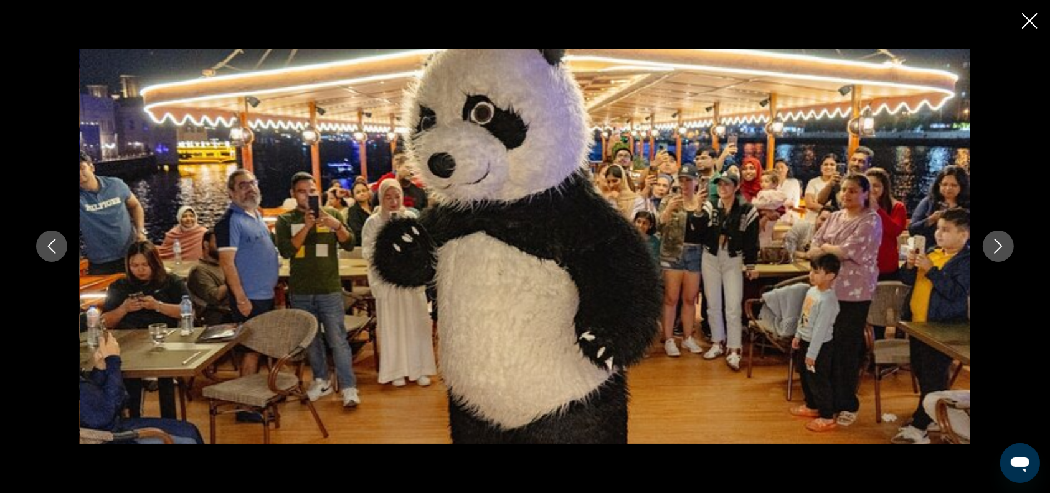
click at [996, 248] on icon "Next image" at bounding box center [998, 245] width 15 height 15
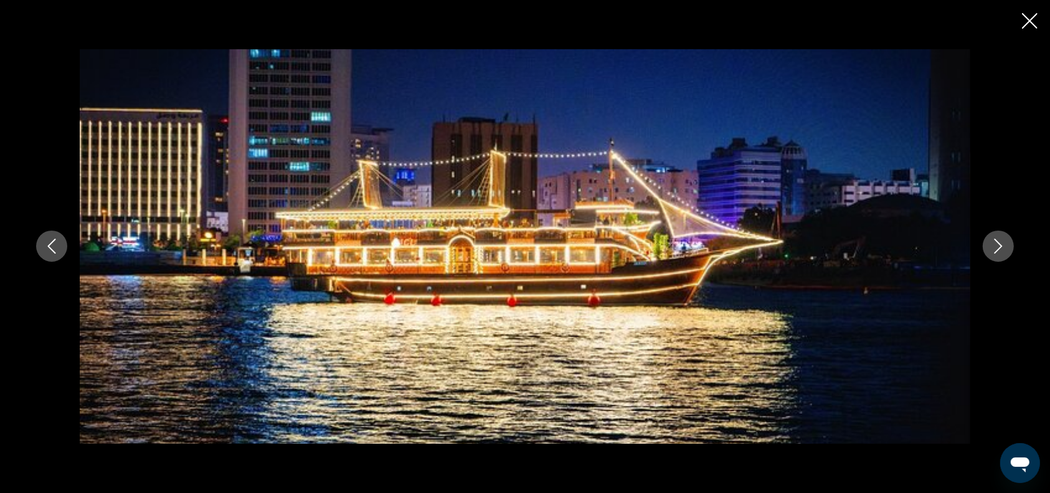
click at [1026, 22] on icon "Close slideshow" at bounding box center [1030, 21] width 16 height 16
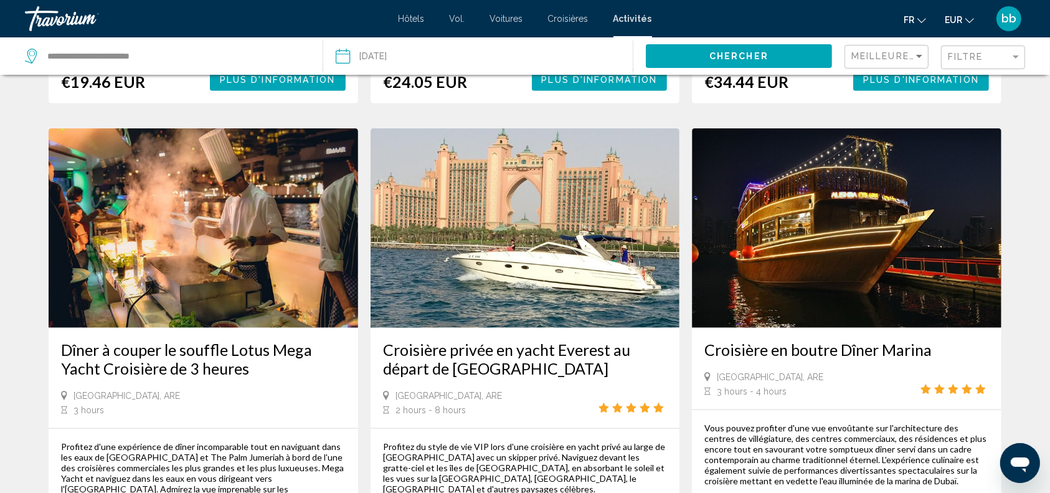
scroll to position [1184, 0]
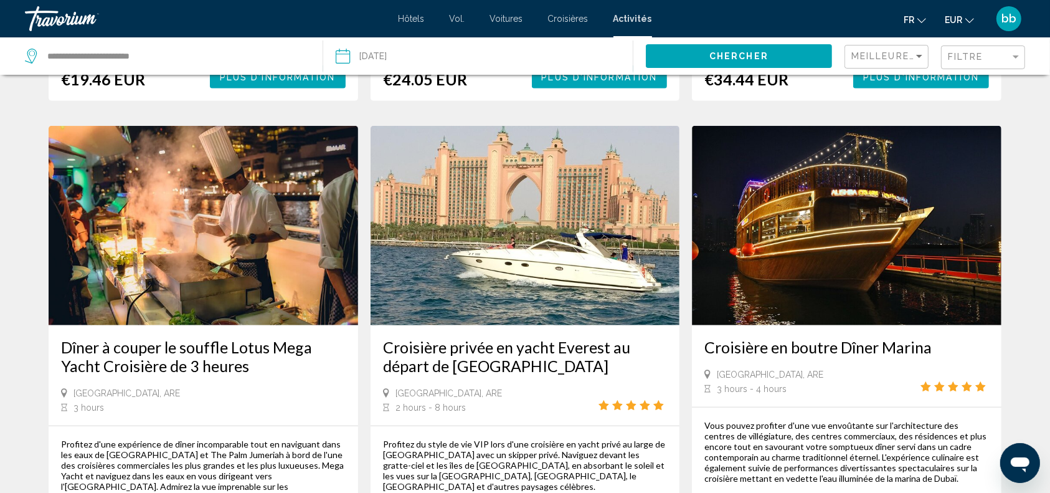
click at [847, 159] on img "Contenu principal" at bounding box center [846, 225] width 309 height 199
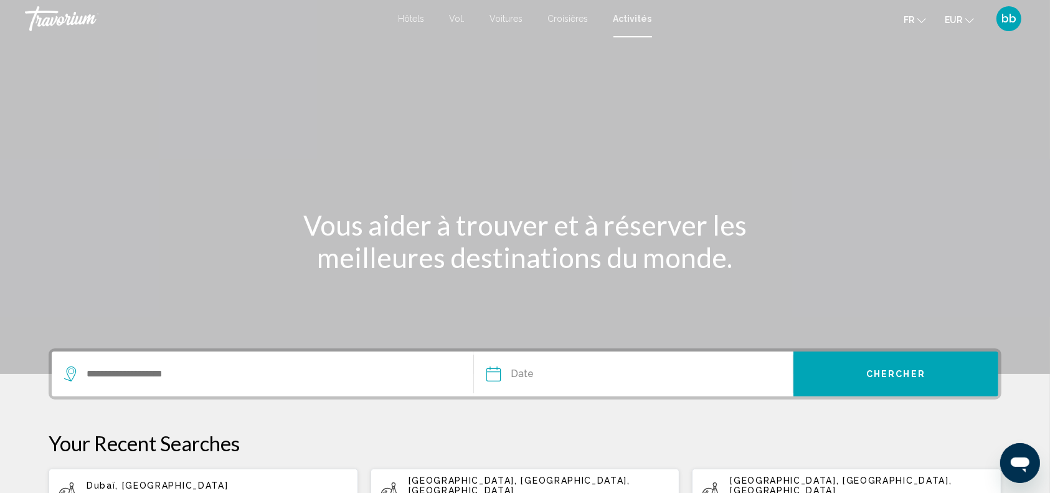
click at [164, 382] on div "Search widget" at bounding box center [262, 373] width 397 height 45
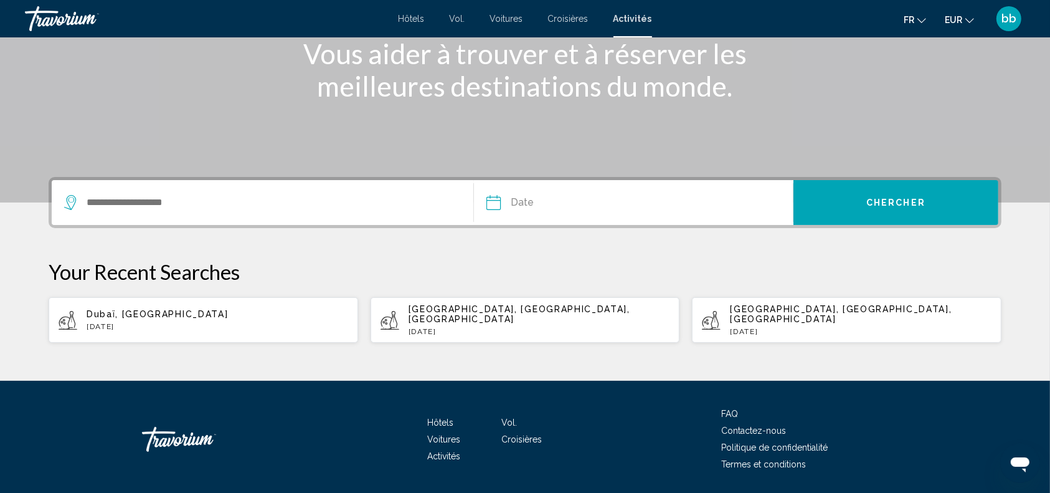
scroll to position [201, 0]
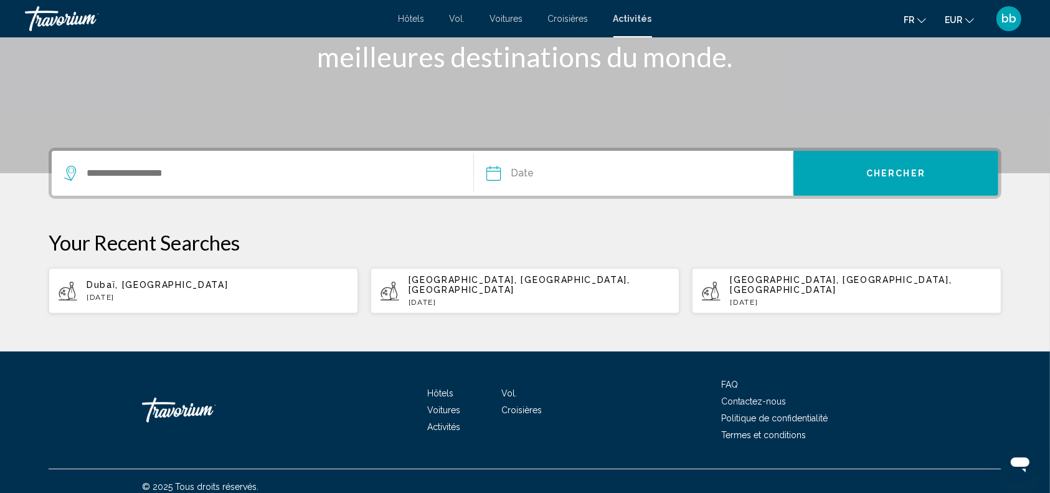
click at [164, 293] on p "[DATE]" at bounding box center [218, 297] width 262 height 9
type input "**********"
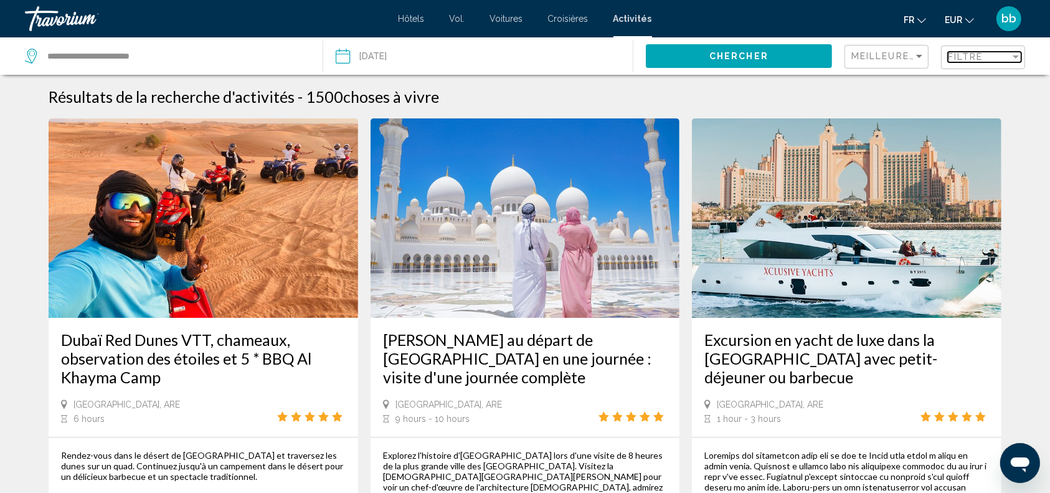
click at [1001, 56] on div "Filtre" at bounding box center [979, 57] width 62 height 10
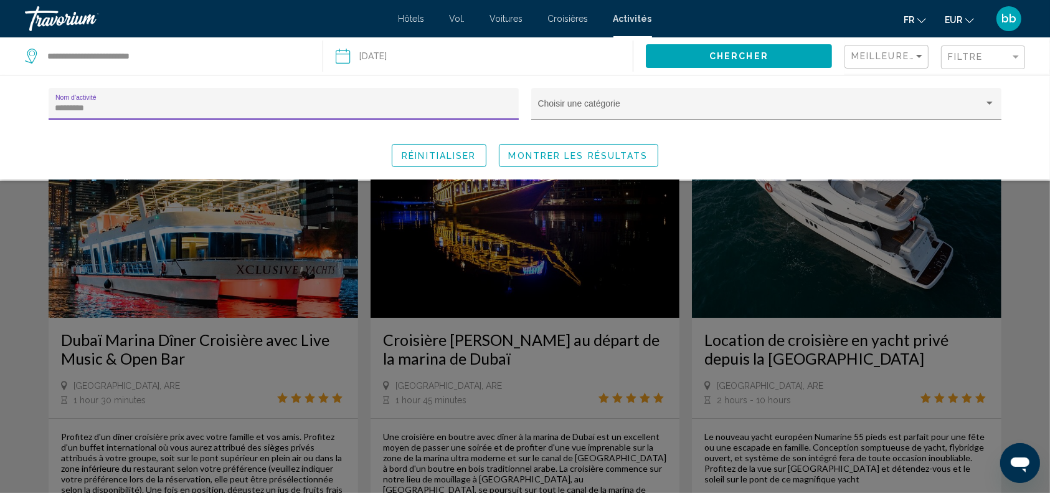
type input "*********"
click at [527, 152] on span "Montrer les résultats" at bounding box center [578, 156] width 139 height 10
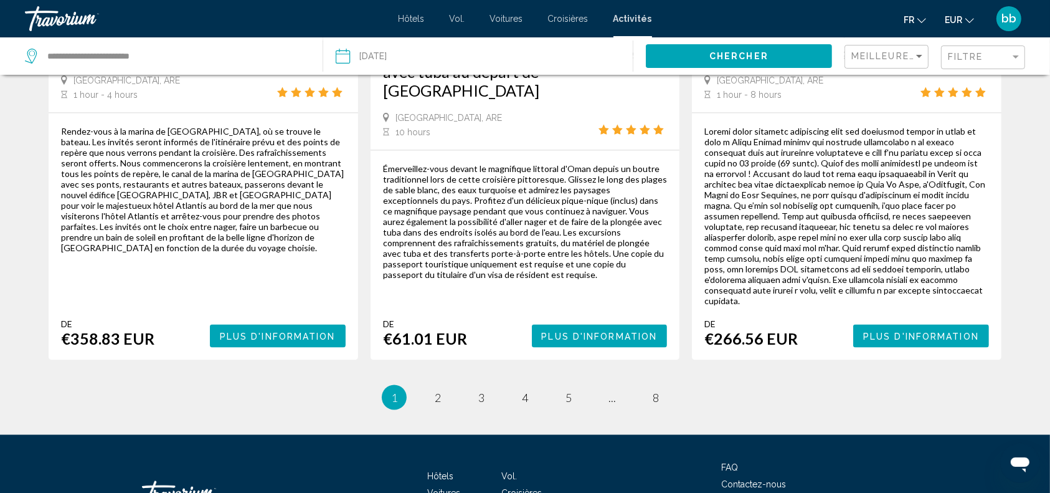
scroll to position [2019, 0]
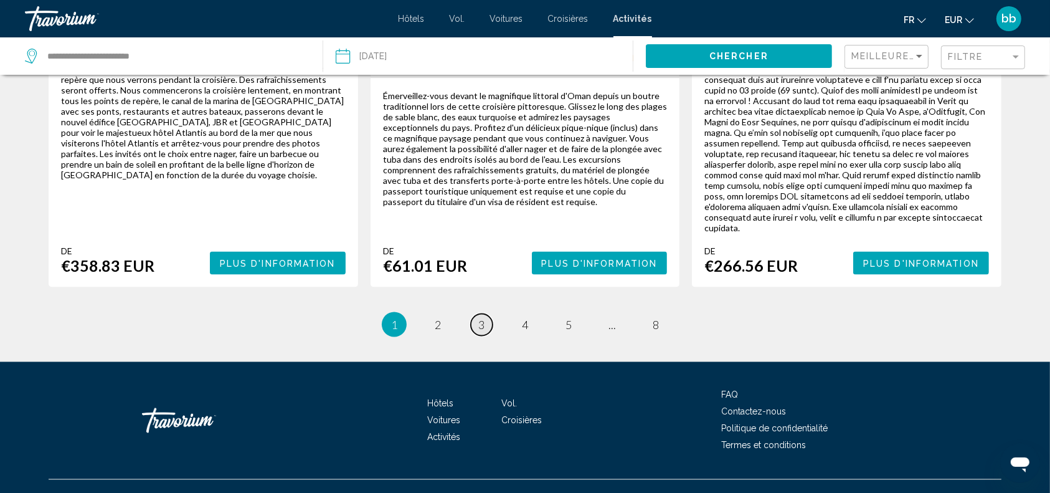
click at [484, 318] on span "3" at bounding box center [481, 325] width 6 height 14
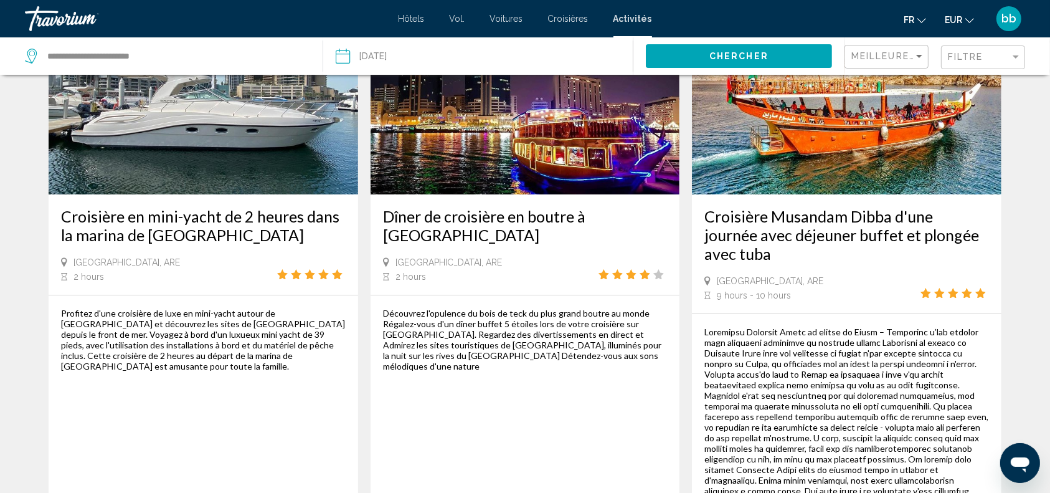
scroll to position [104, 0]
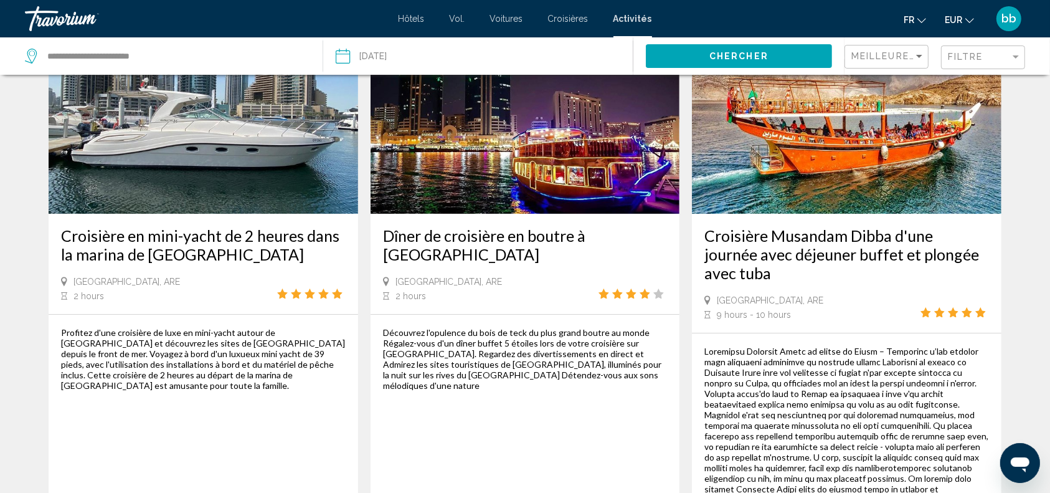
click at [537, 162] on img "Contenu principal" at bounding box center [525, 113] width 309 height 199
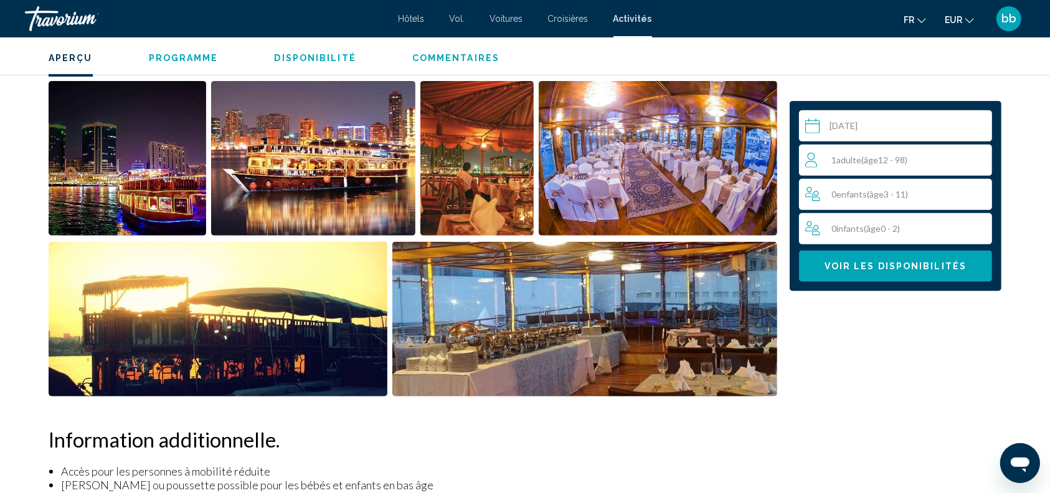
scroll to position [498, 0]
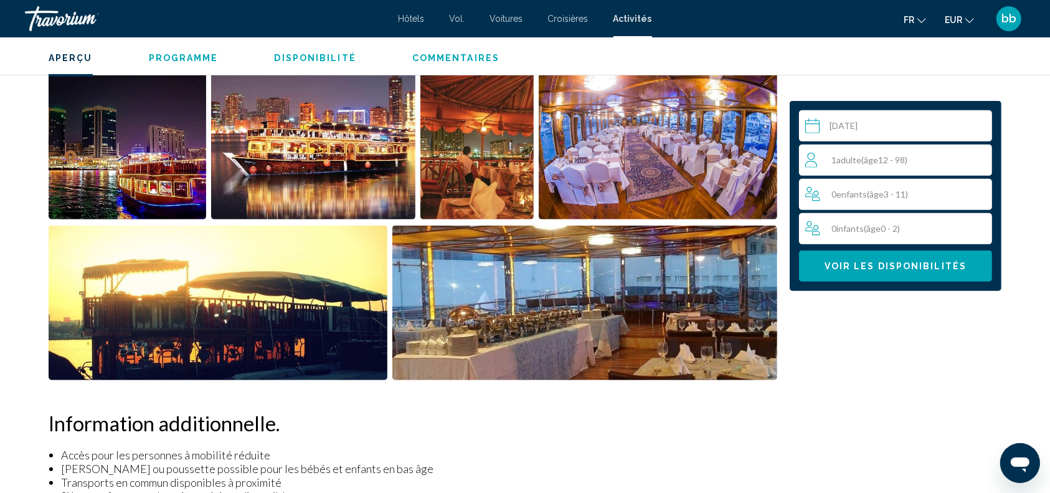
click at [130, 177] on img "Open full-screen image slider" at bounding box center [128, 142] width 158 height 154
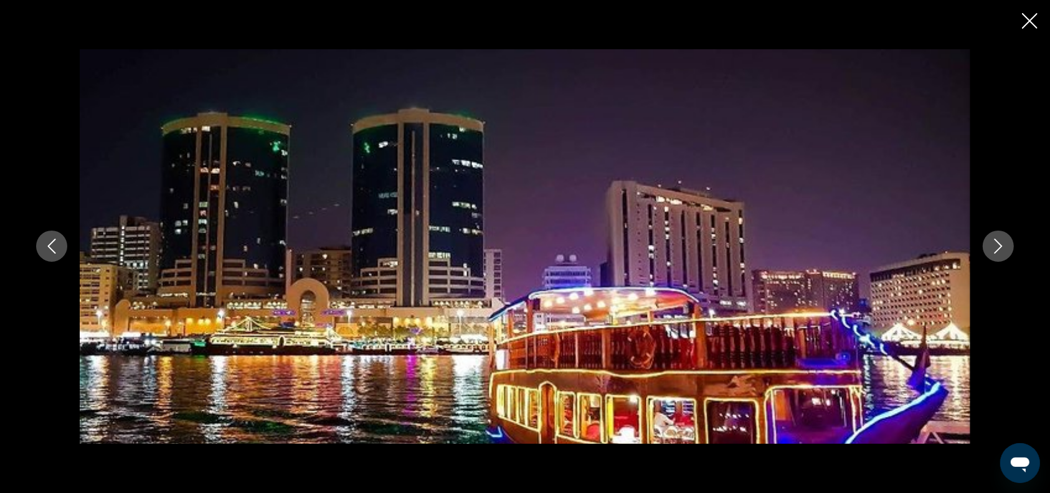
click at [997, 249] on icon "Next image" at bounding box center [998, 245] width 15 height 15
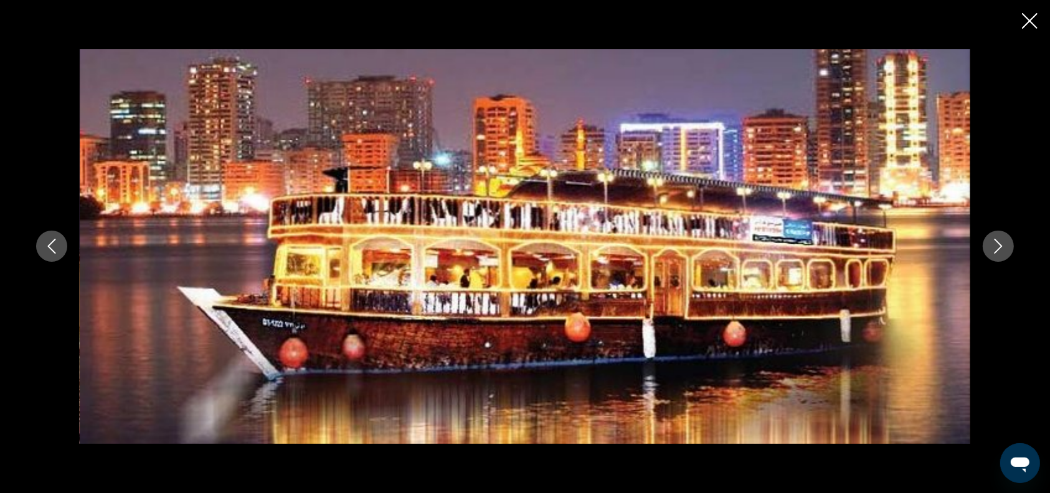
click at [997, 249] on icon "Next image" at bounding box center [998, 245] width 15 height 15
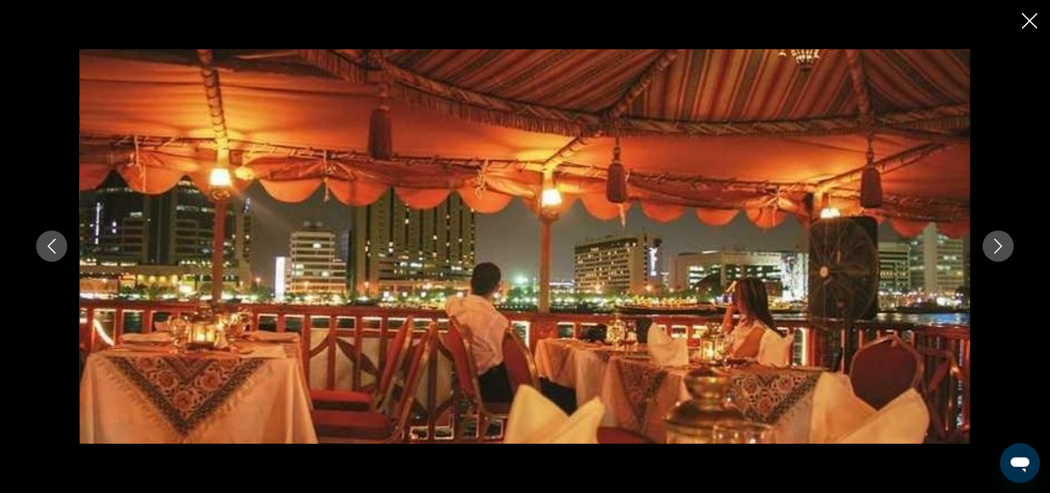
click at [997, 249] on icon "Next image" at bounding box center [998, 245] width 15 height 15
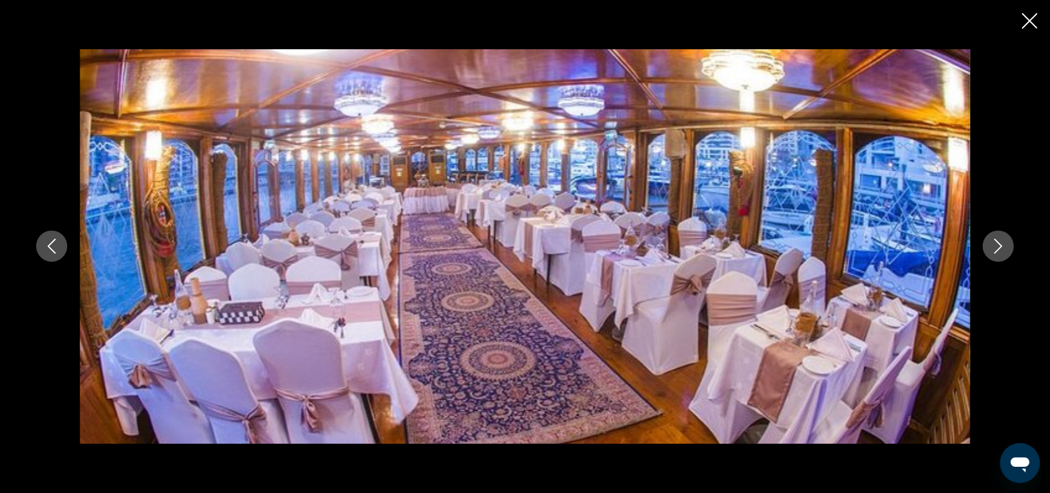
click at [997, 249] on icon "Next image" at bounding box center [998, 245] width 15 height 15
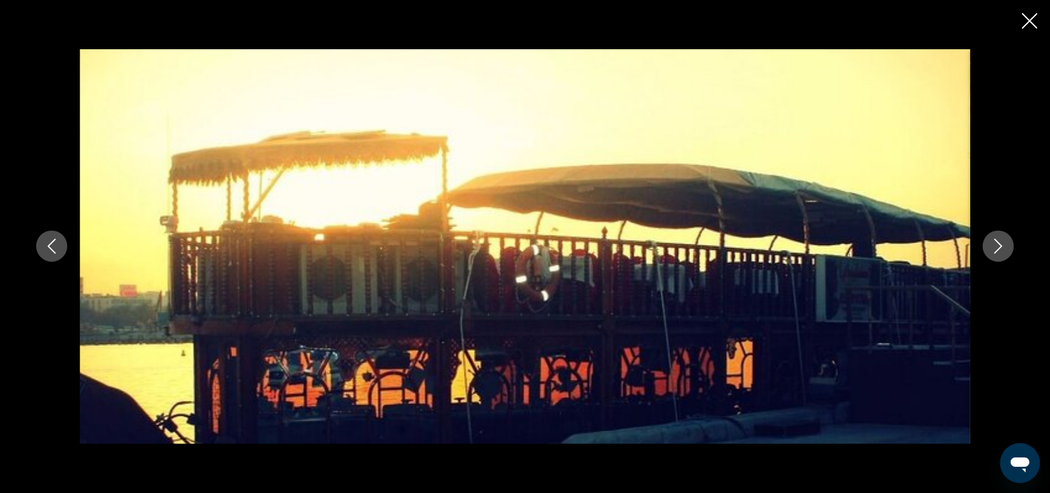
click at [997, 249] on icon "Next image" at bounding box center [998, 245] width 15 height 15
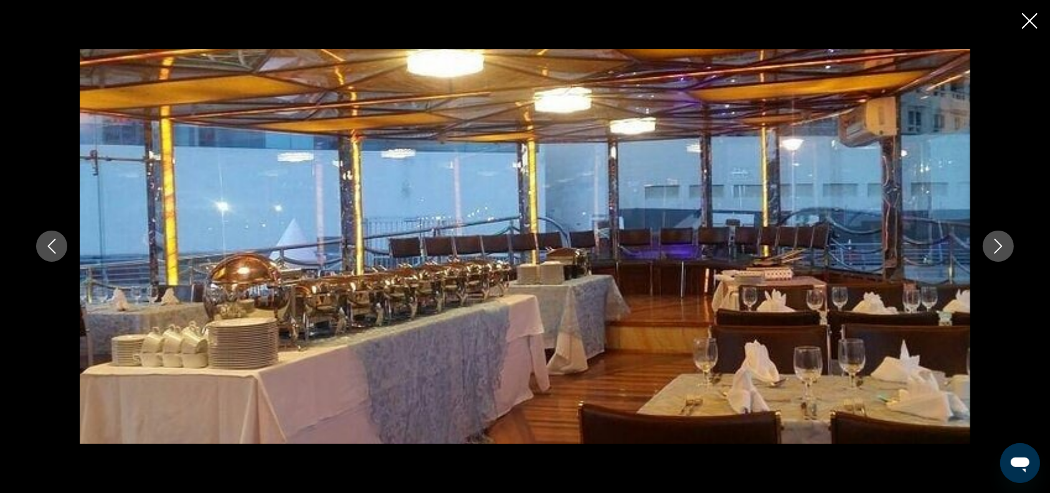
click at [997, 249] on icon "Next image" at bounding box center [998, 245] width 15 height 15
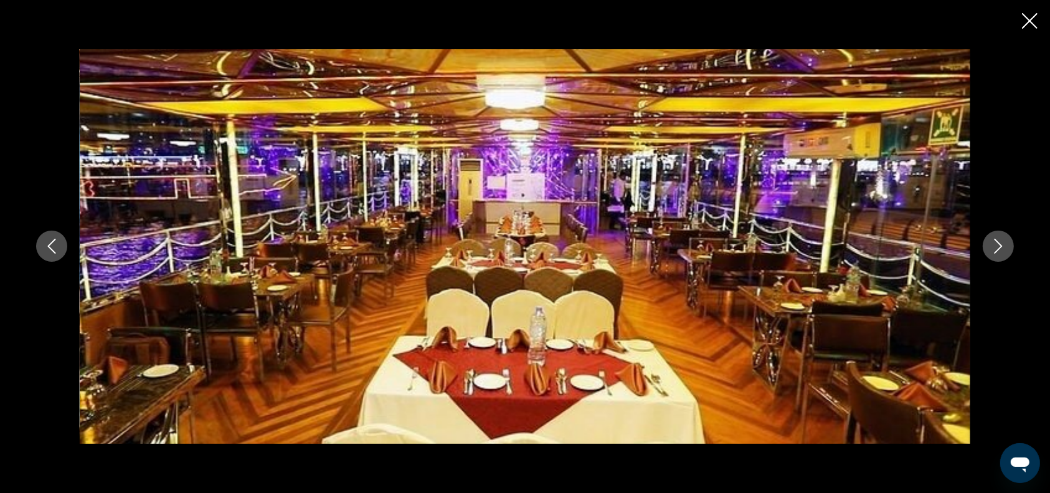
click at [997, 249] on icon "Next image" at bounding box center [998, 245] width 15 height 15
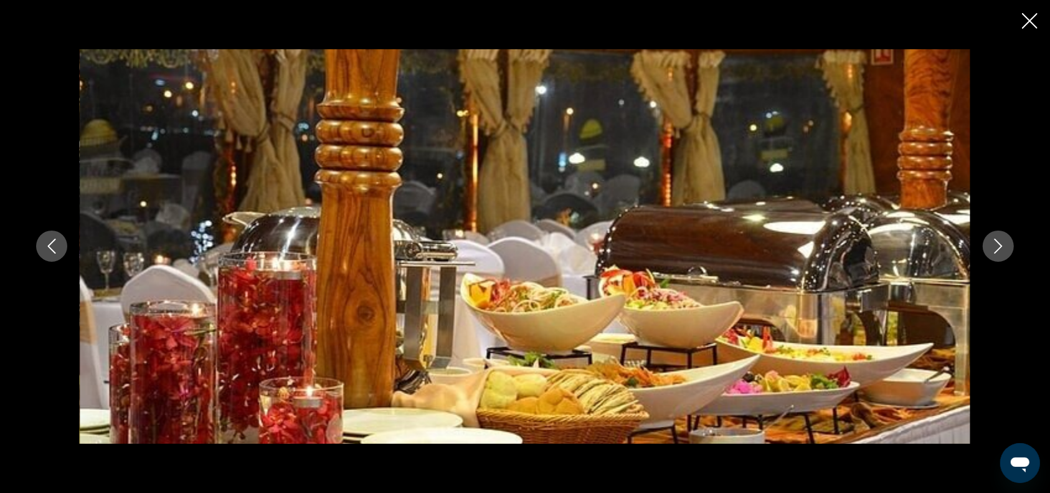
click at [997, 249] on icon "Next image" at bounding box center [998, 245] width 15 height 15
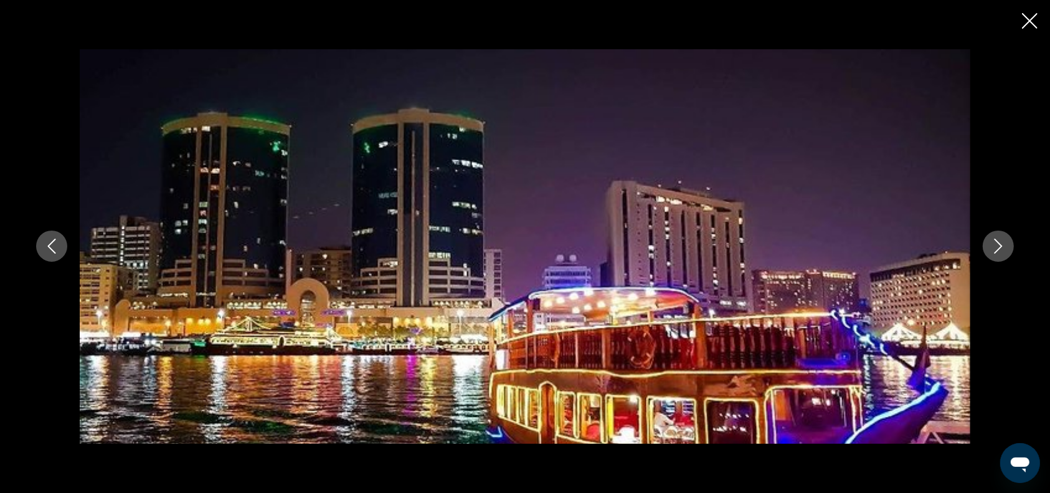
click at [1027, 21] on icon "Close slideshow" at bounding box center [1030, 21] width 16 height 16
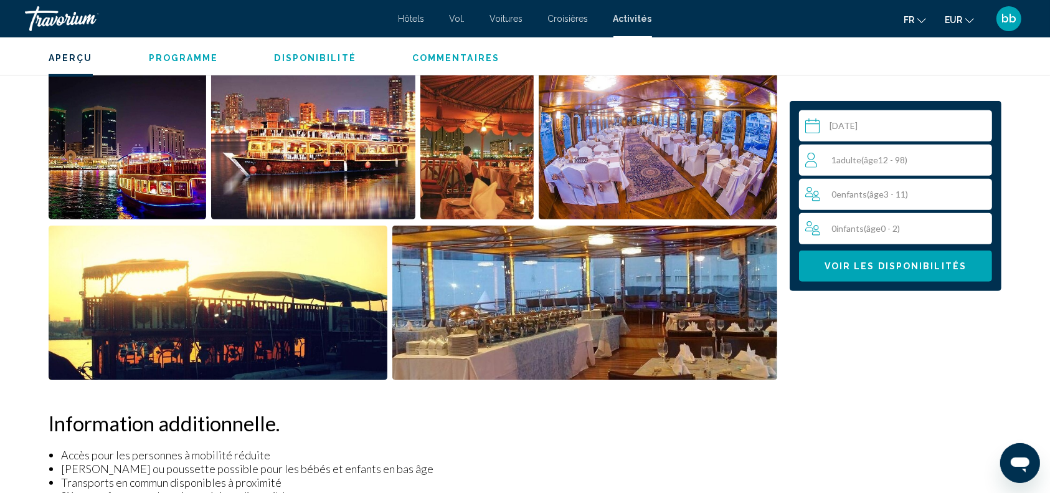
click at [913, 131] on input "Contenu principal" at bounding box center [898, 127] width 198 height 35
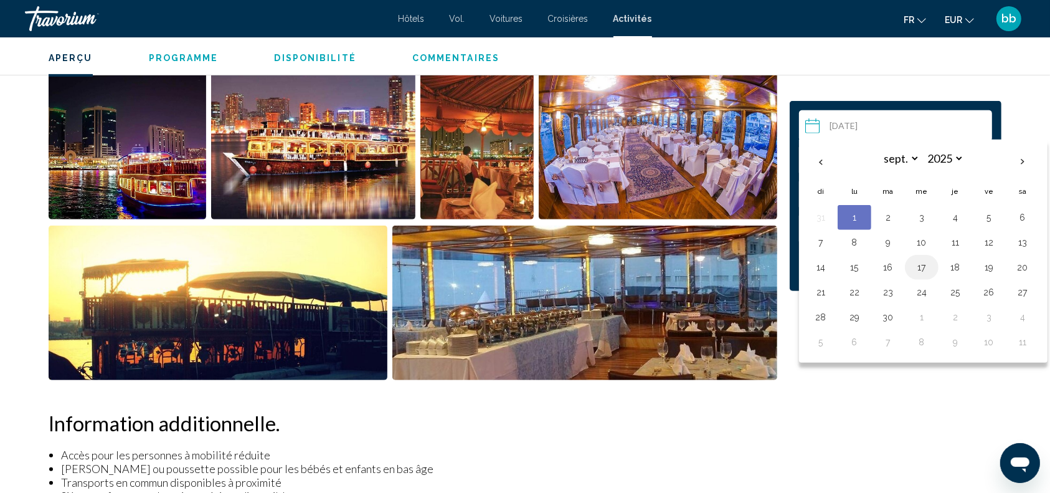
click at [922, 267] on button "17" at bounding box center [922, 266] width 20 height 17
type input "**********"
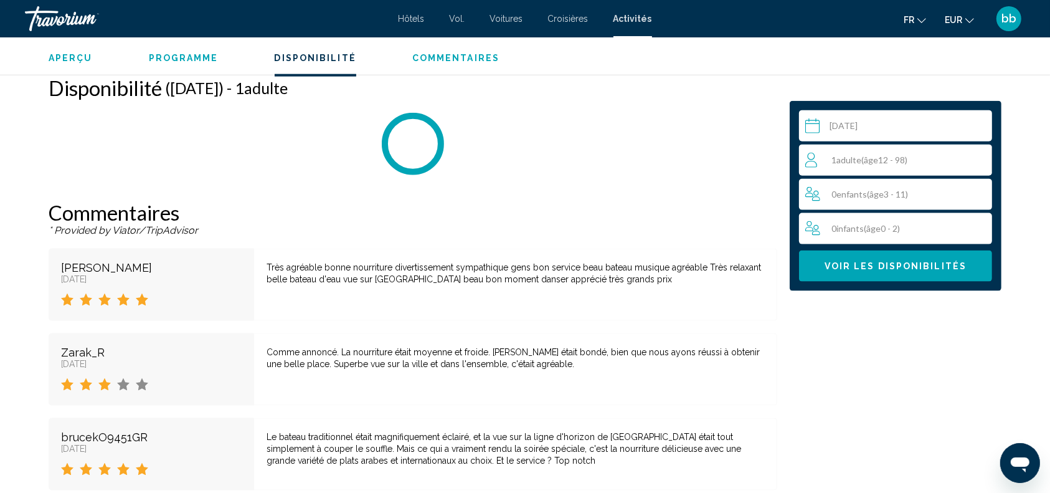
scroll to position [1564, 0]
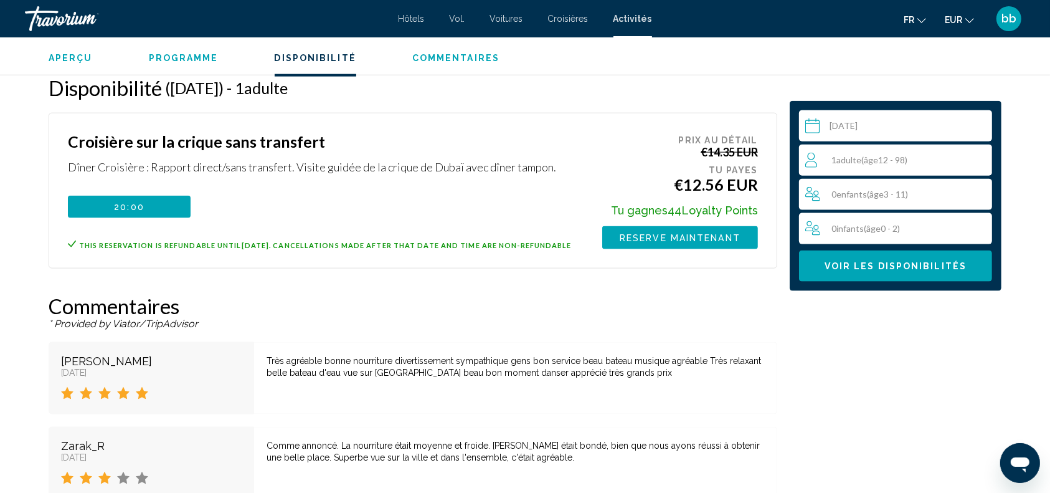
click at [890, 162] on span "( âge 12 - 98)" at bounding box center [884, 159] width 46 height 11
click at [980, 160] on icon "Increment adults" at bounding box center [979, 159] width 11 height 11
click at [904, 273] on button "Voir les disponibilités" at bounding box center [895, 265] width 193 height 31
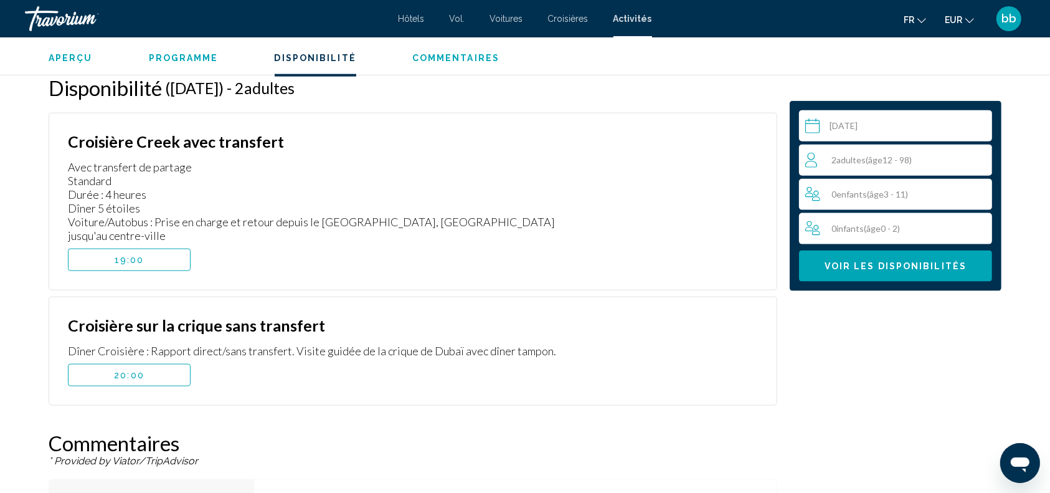
click at [154, 364] on button "20:00" at bounding box center [129, 375] width 123 height 22
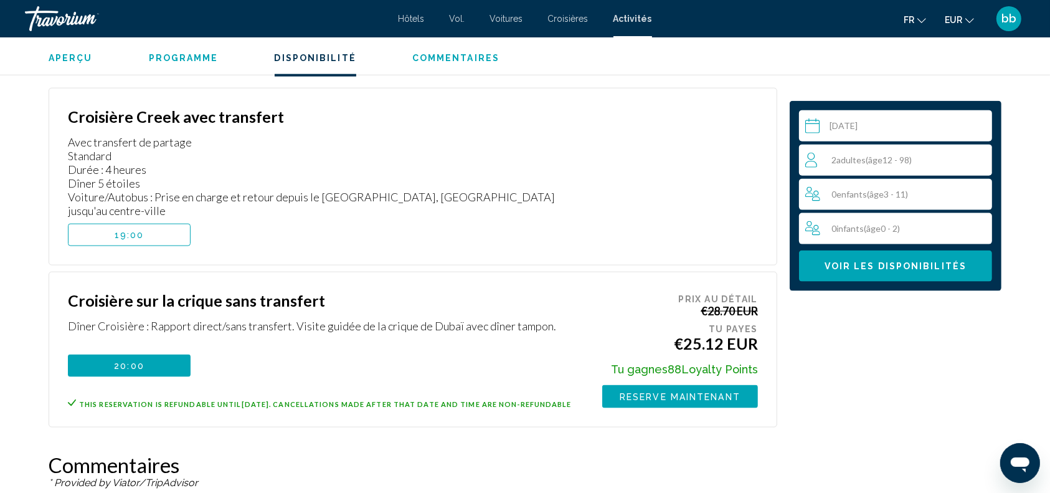
scroll to position [1586, 0]
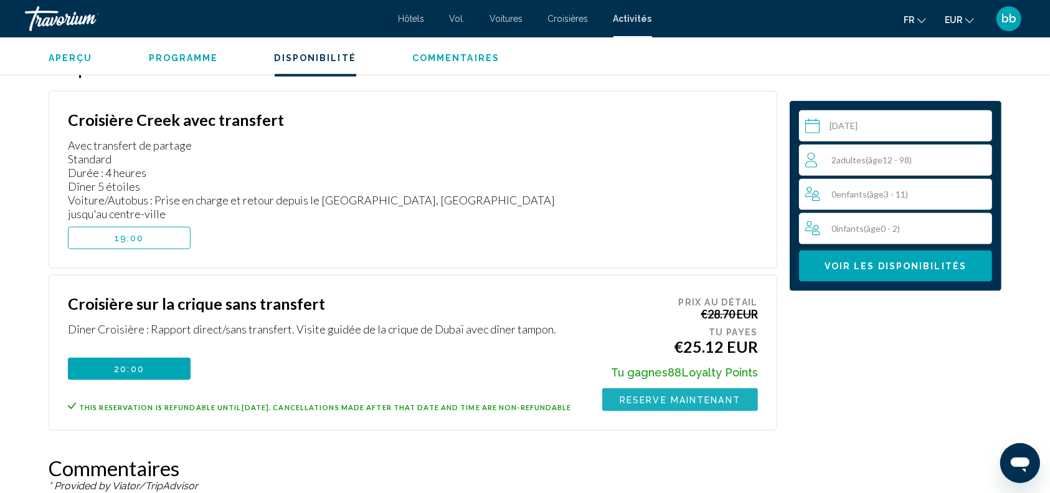
click at [694, 395] on span "Reserve maintenant" at bounding box center [680, 400] width 121 height 10
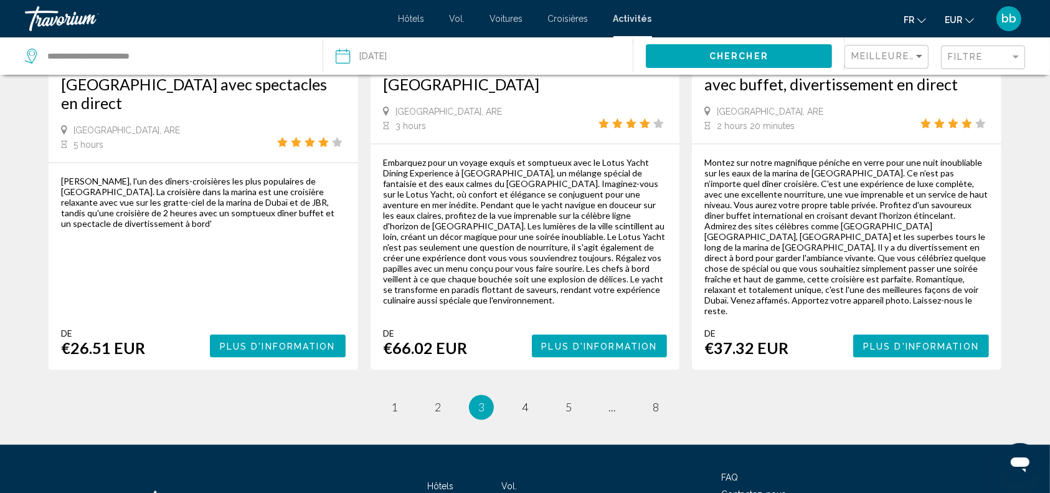
scroll to position [2069, 0]
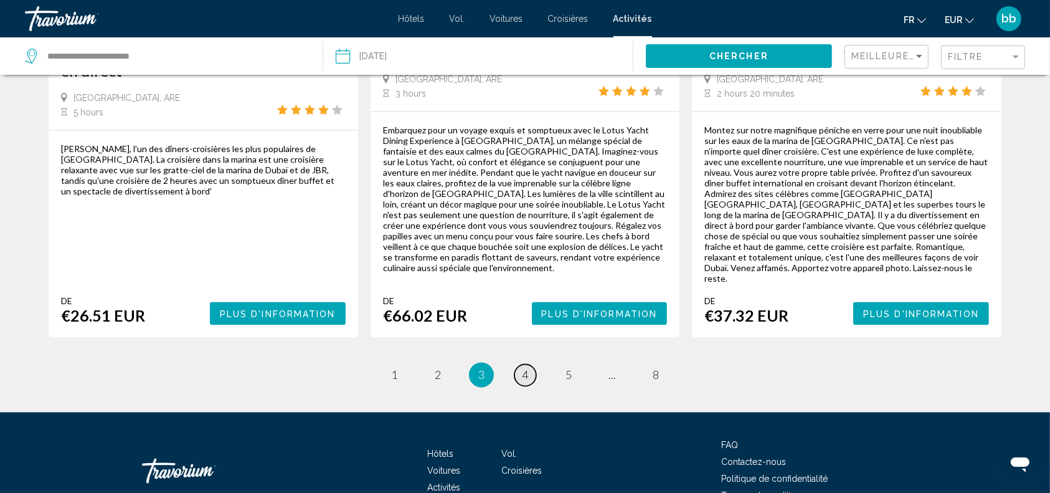
click at [527, 368] on span "4" at bounding box center [525, 375] width 6 height 14
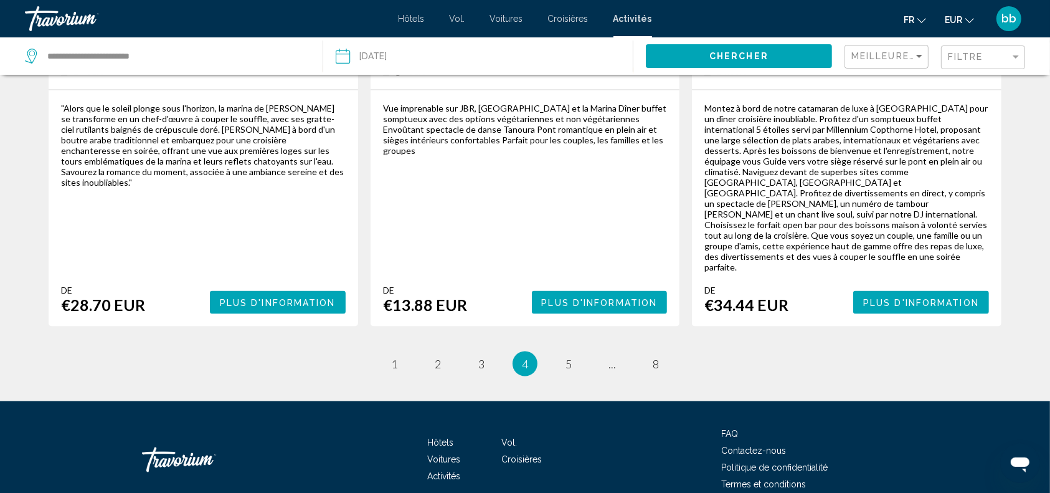
scroll to position [1998, 0]
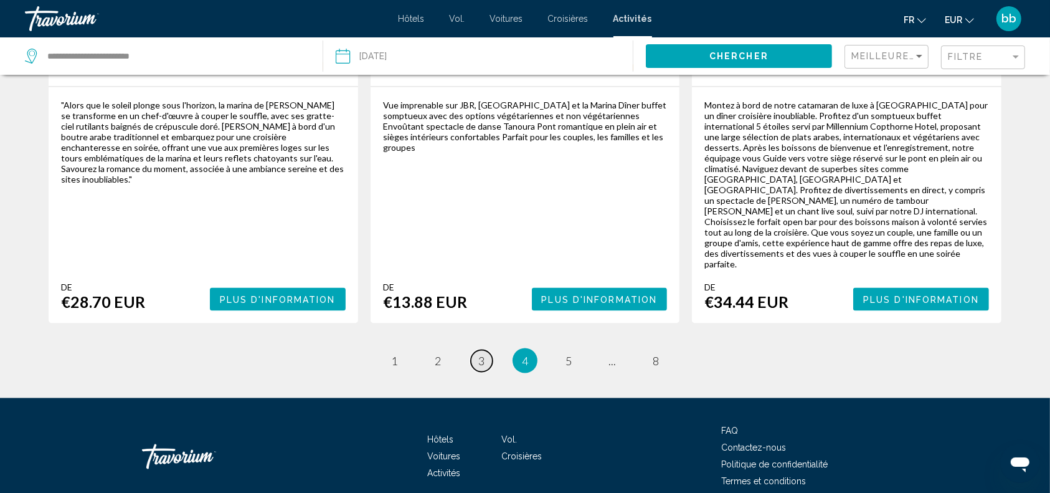
click at [486, 350] on link "page 3" at bounding box center [482, 361] width 22 height 22
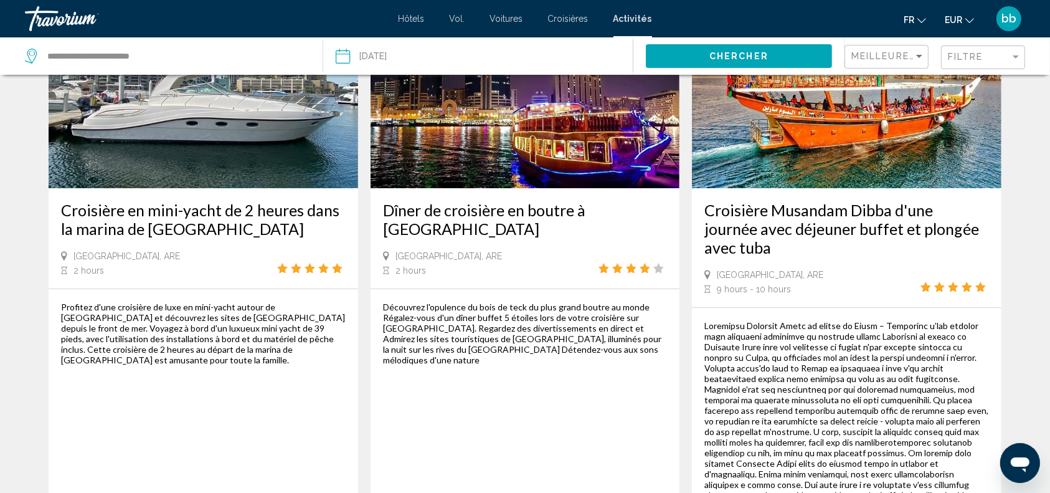
scroll to position [21, 0]
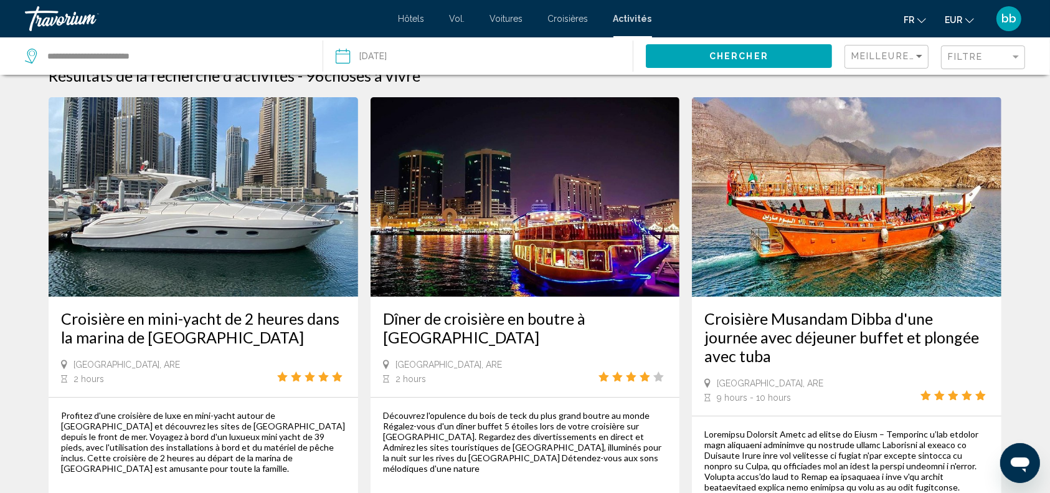
click at [1025, 61] on app-activities-search-filters "Meilleures ventes Filtre" at bounding box center [946, 55] width 205 height 37
click at [1016, 59] on div "Filter" at bounding box center [1015, 57] width 11 height 10
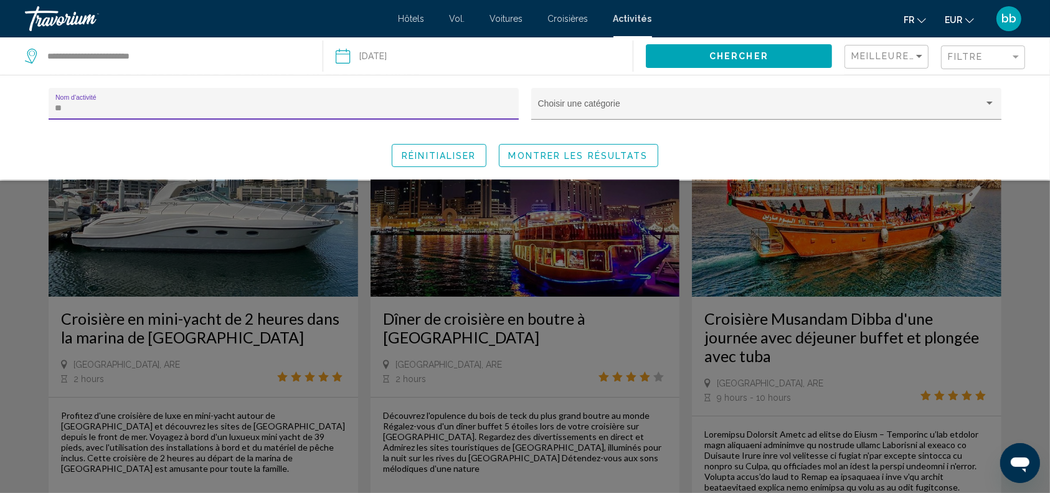
type input "*"
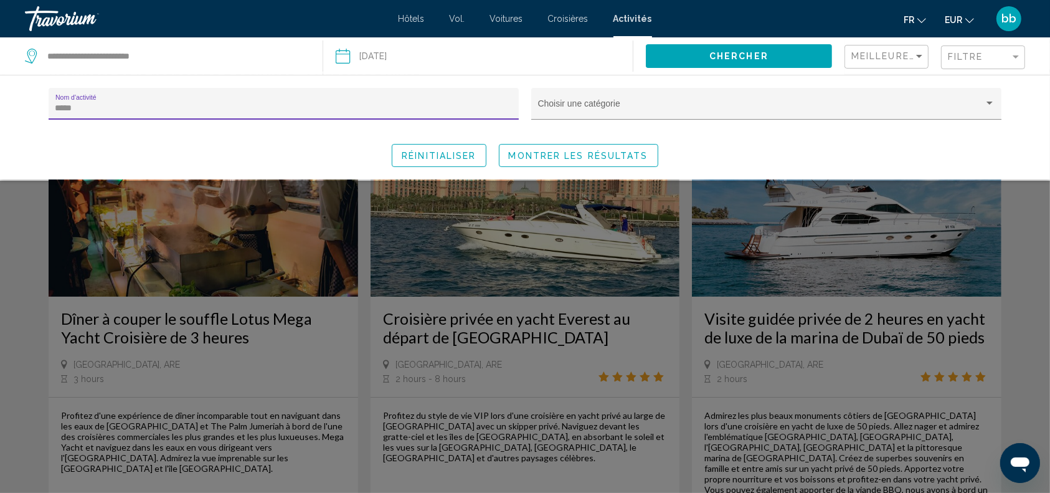
type input "*****"
click at [613, 165] on button "Montrer les résultats" at bounding box center [578, 155] width 159 height 23
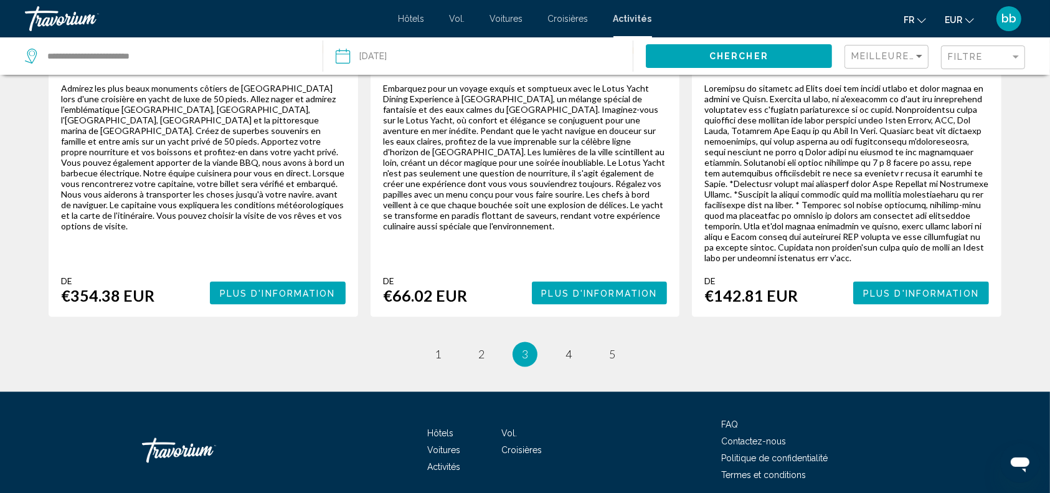
scroll to position [2029, 0]
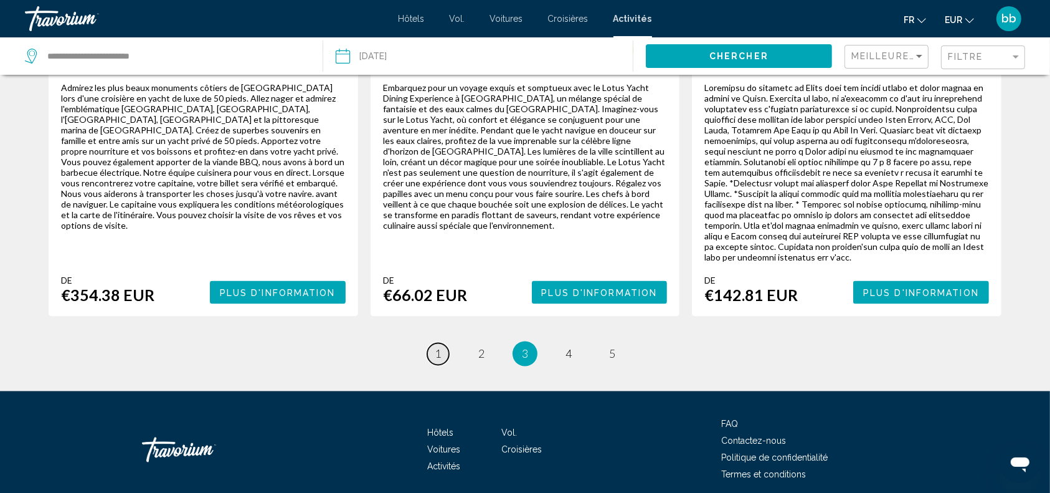
click at [435, 347] on span "1" at bounding box center [438, 354] width 6 height 14
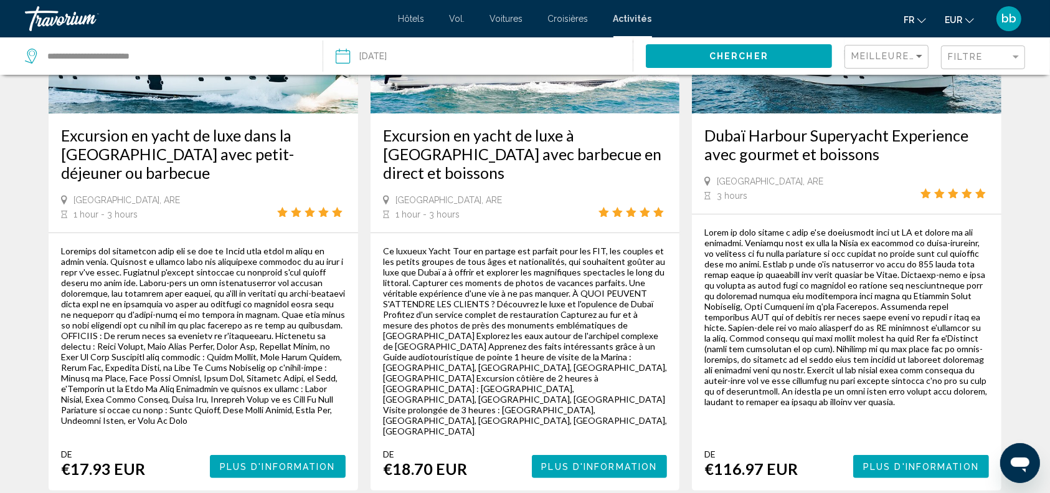
scroll to position [86, 0]
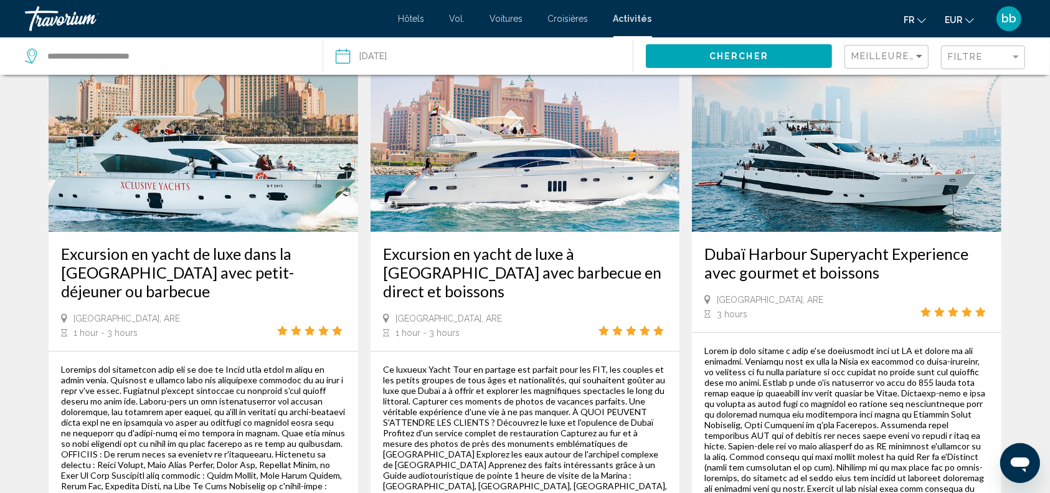
click at [537, 180] on img "Contenu principal" at bounding box center [525, 131] width 309 height 199
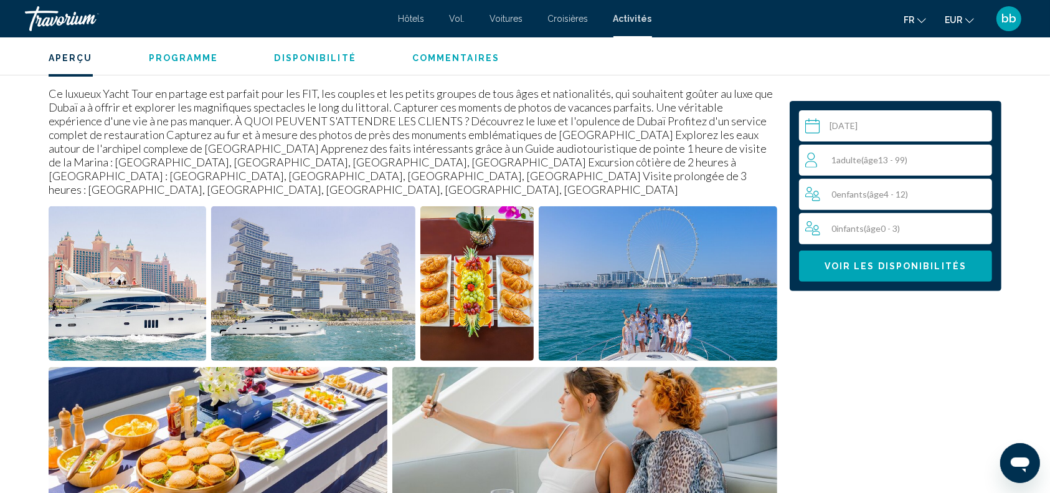
scroll to position [427, 0]
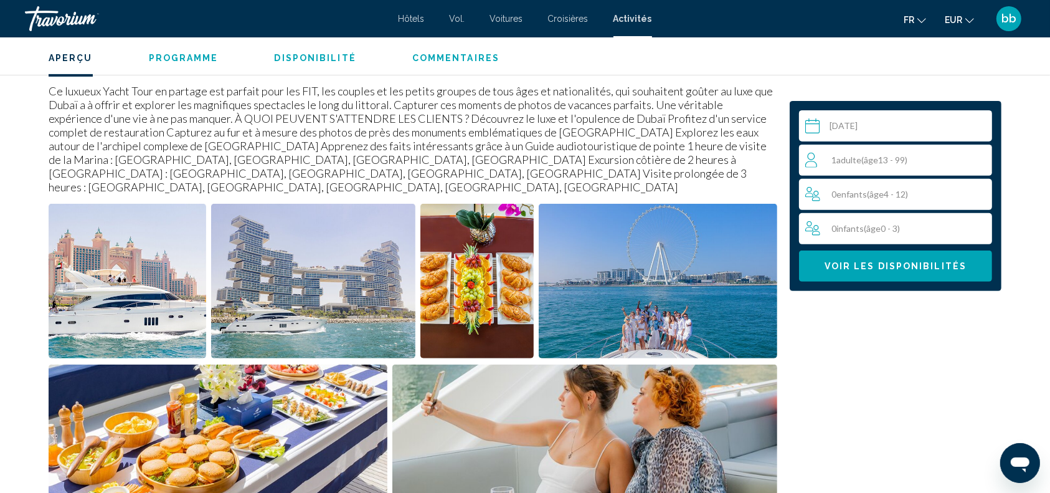
click at [484, 260] on img "Open full-screen image slider" at bounding box center [477, 281] width 114 height 154
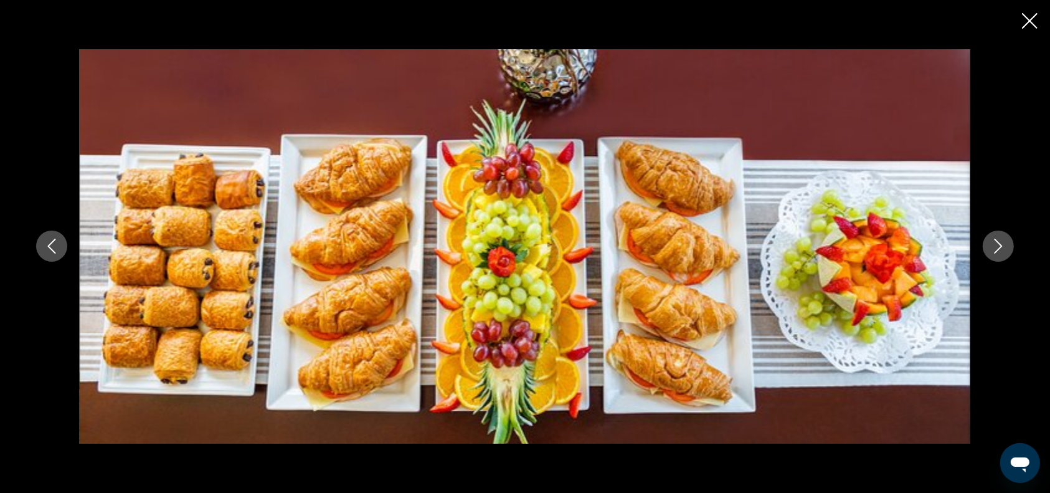
click at [1003, 237] on button "Next image" at bounding box center [998, 245] width 31 height 31
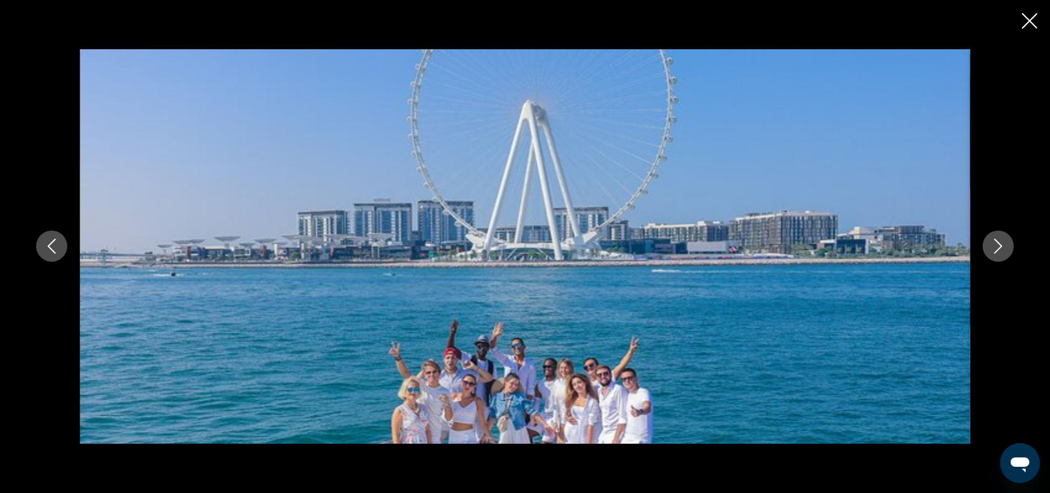
click at [996, 244] on icon "Next image" at bounding box center [998, 245] width 15 height 15
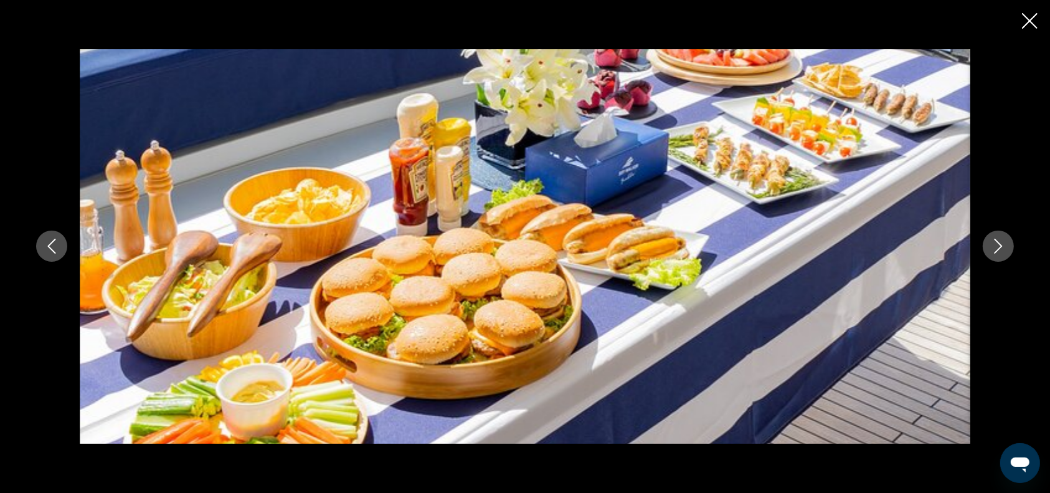
click at [996, 244] on icon "Next image" at bounding box center [998, 245] width 15 height 15
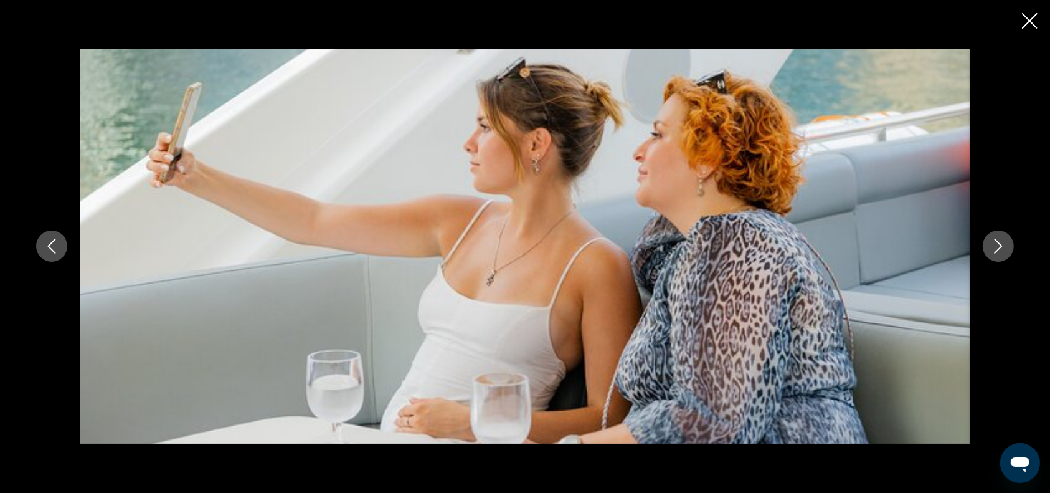
click at [996, 244] on icon "Next image" at bounding box center [998, 245] width 15 height 15
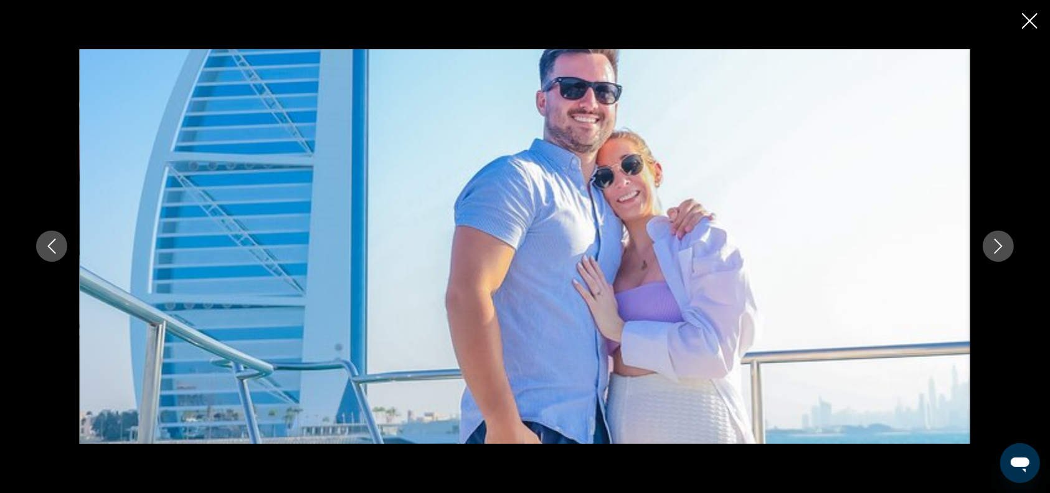
click at [996, 244] on icon "Next image" at bounding box center [998, 245] width 15 height 15
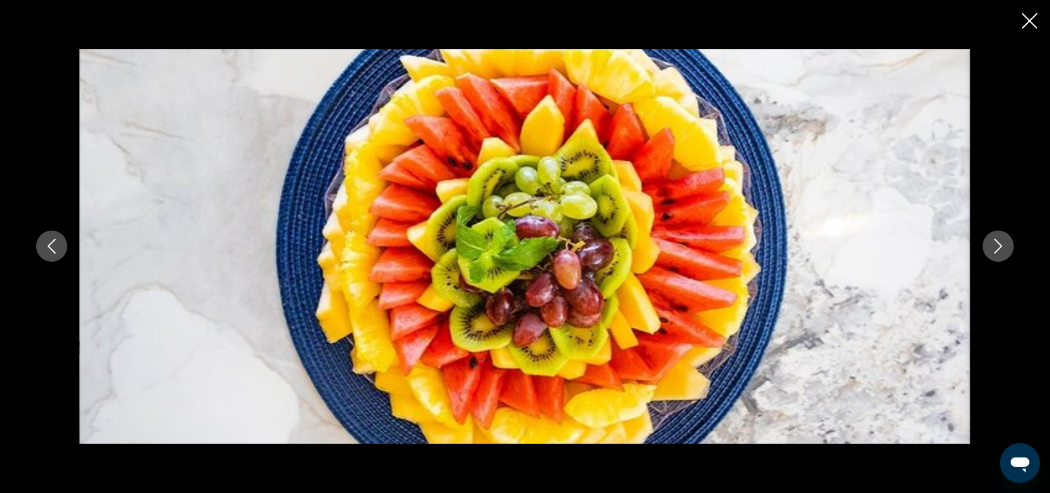
click at [996, 244] on icon "Next image" at bounding box center [998, 245] width 15 height 15
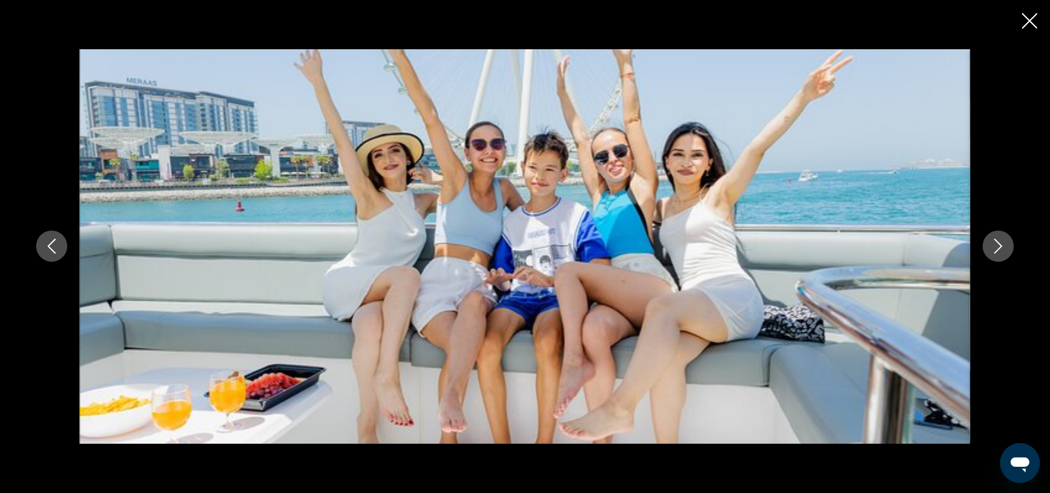
click at [996, 244] on icon "Next image" at bounding box center [998, 245] width 15 height 15
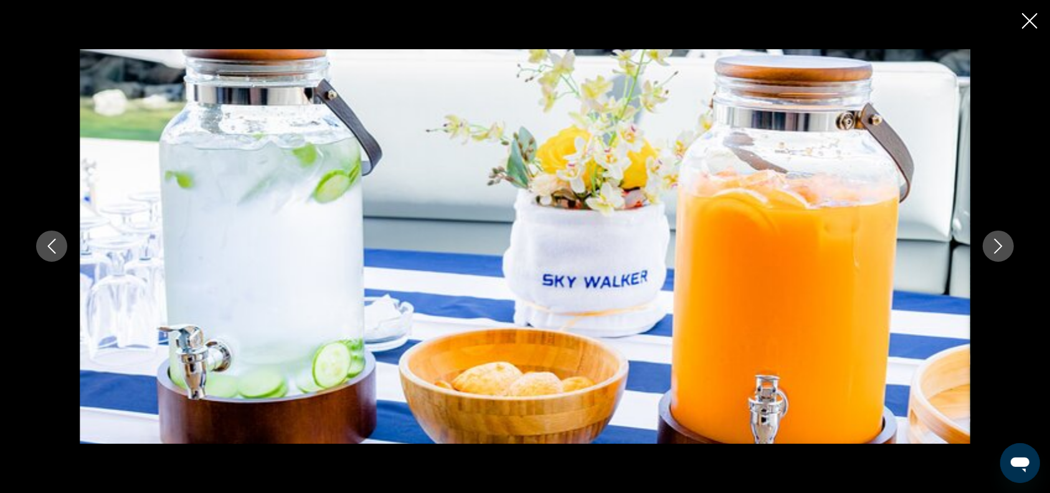
click at [996, 244] on icon "Next image" at bounding box center [998, 245] width 15 height 15
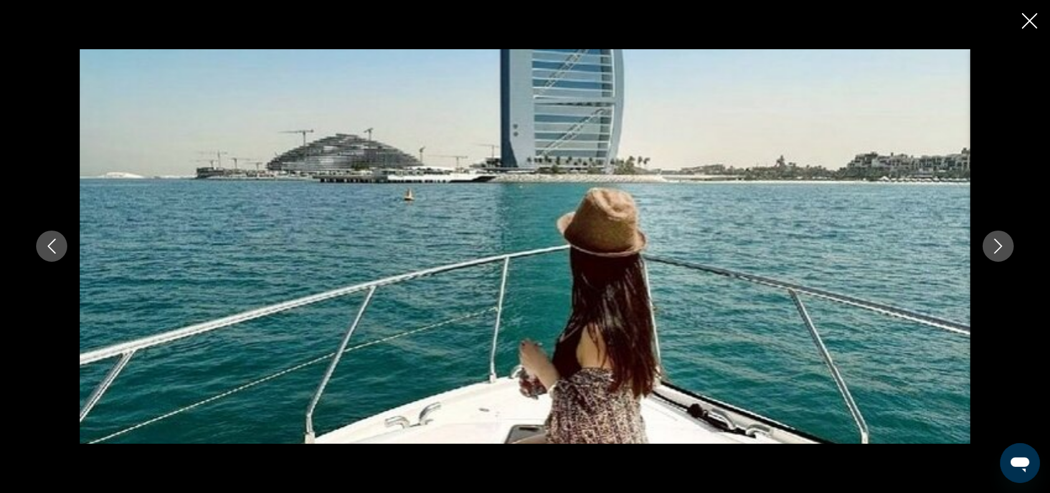
click at [996, 244] on icon "Next image" at bounding box center [998, 245] width 15 height 15
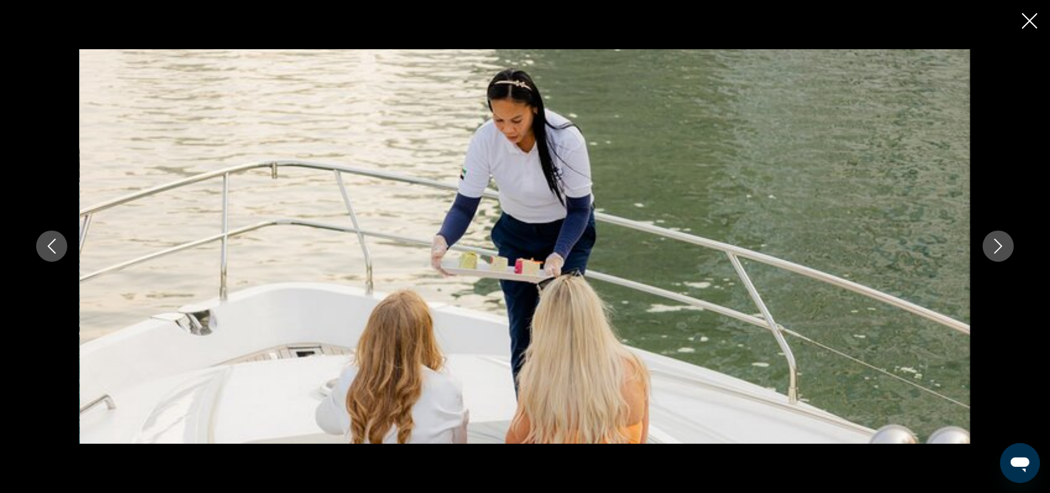
click at [996, 244] on icon "Next image" at bounding box center [998, 245] width 15 height 15
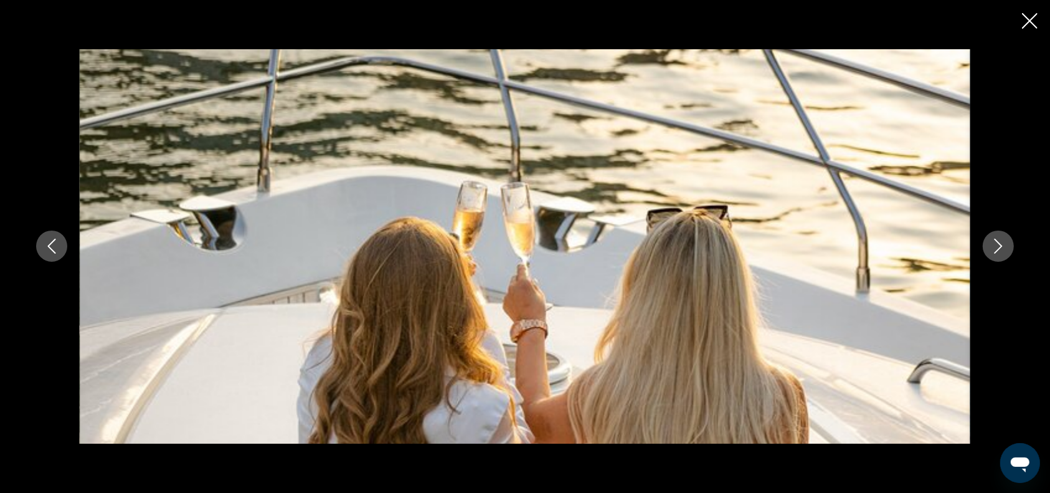
click at [996, 244] on icon "Next image" at bounding box center [998, 245] width 15 height 15
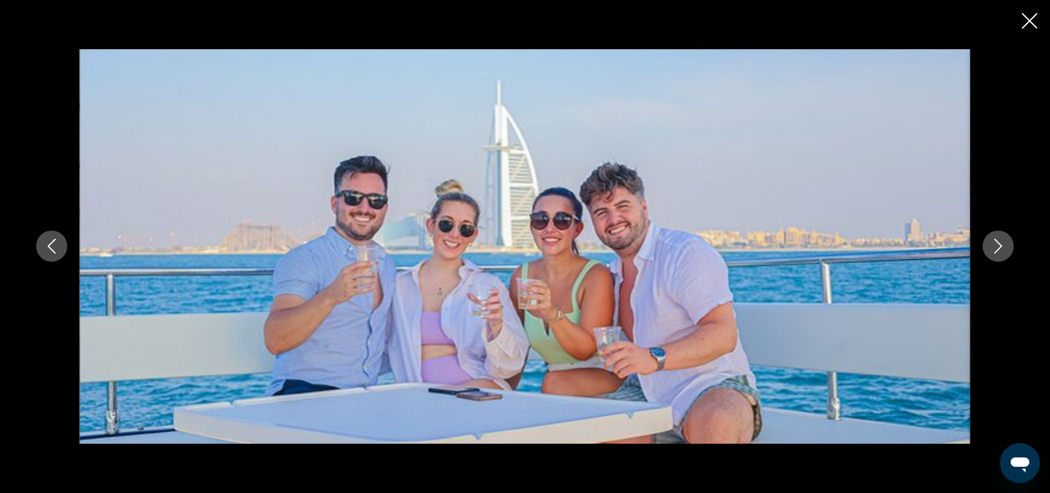
click at [996, 244] on icon "Next image" at bounding box center [998, 245] width 15 height 15
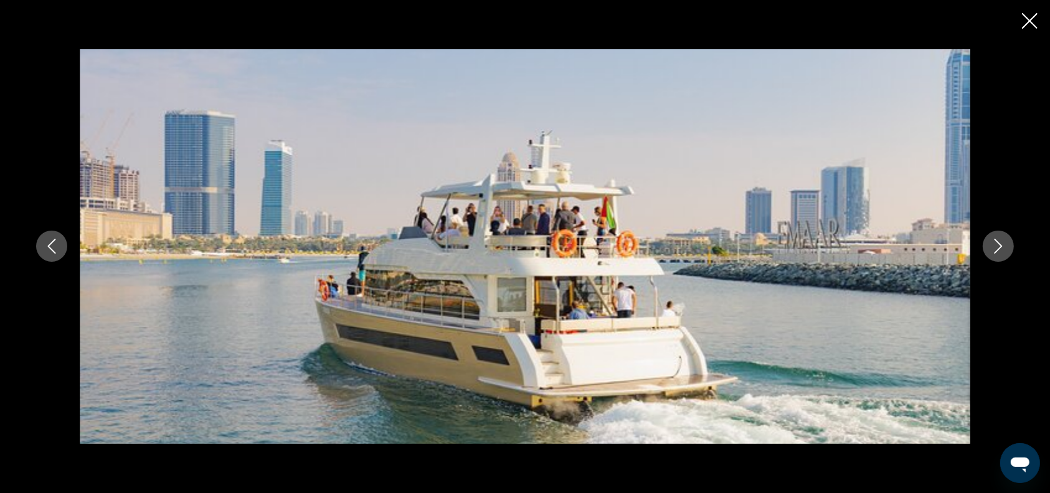
click at [996, 244] on icon "Next image" at bounding box center [998, 245] width 15 height 15
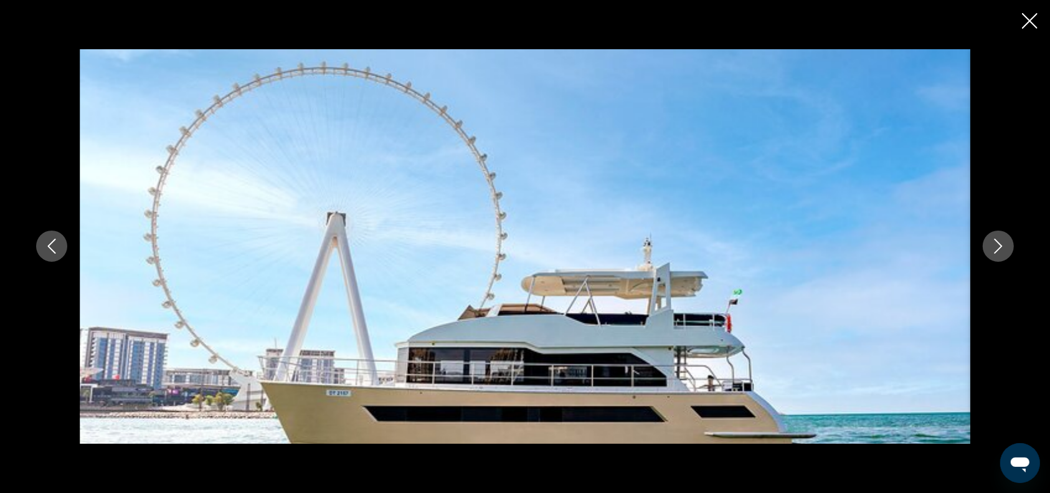
click at [996, 244] on icon "Next image" at bounding box center [998, 245] width 15 height 15
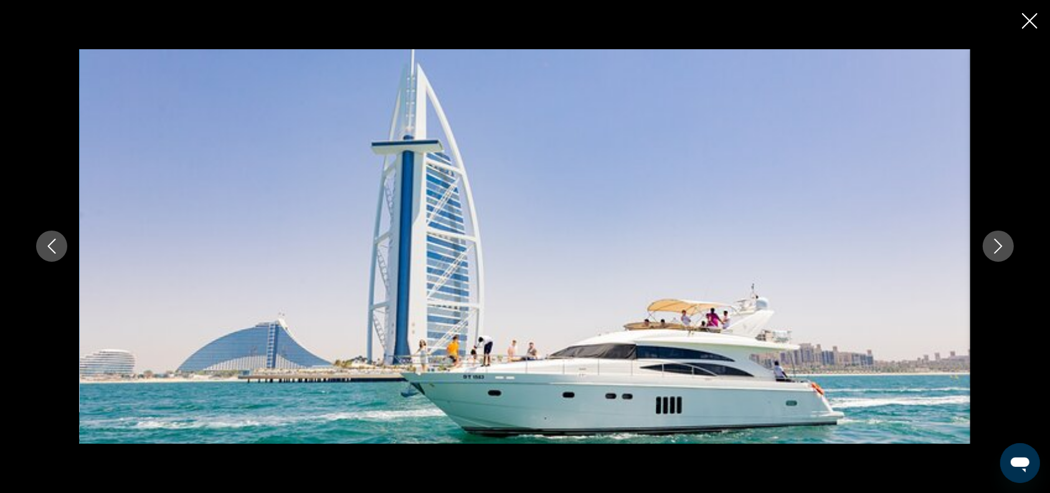
click at [996, 244] on icon "Next image" at bounding box center [998, 245] width 15 height 15
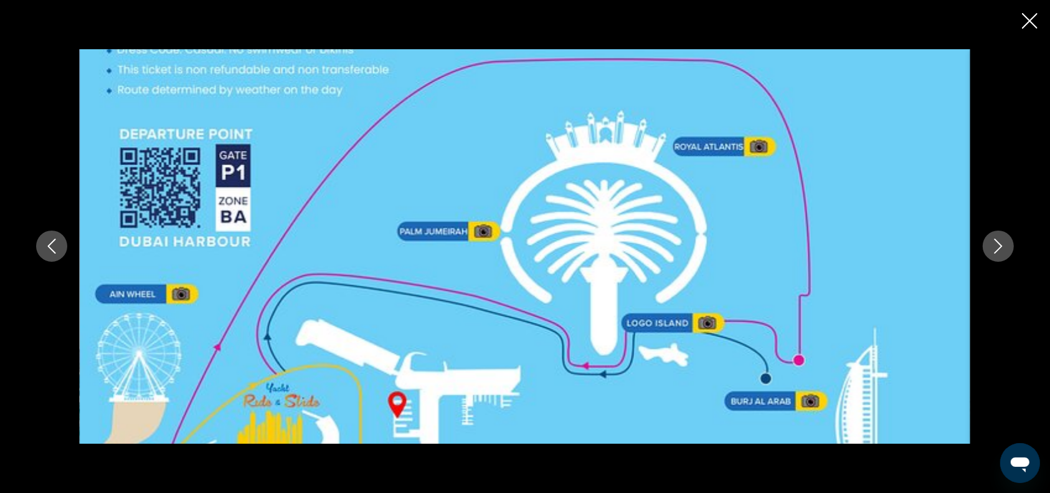
click at [996, 244] on icon "Next image" at bounding box center [998, 245] width 15 height 15
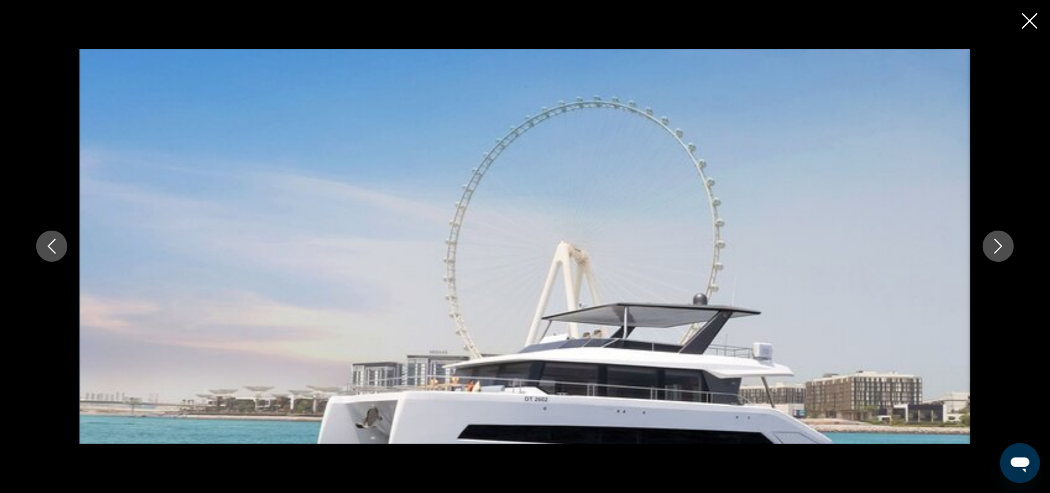
click at [996, 244] on icon "Next image" at bounding box center [998, 245] width 15 height 15
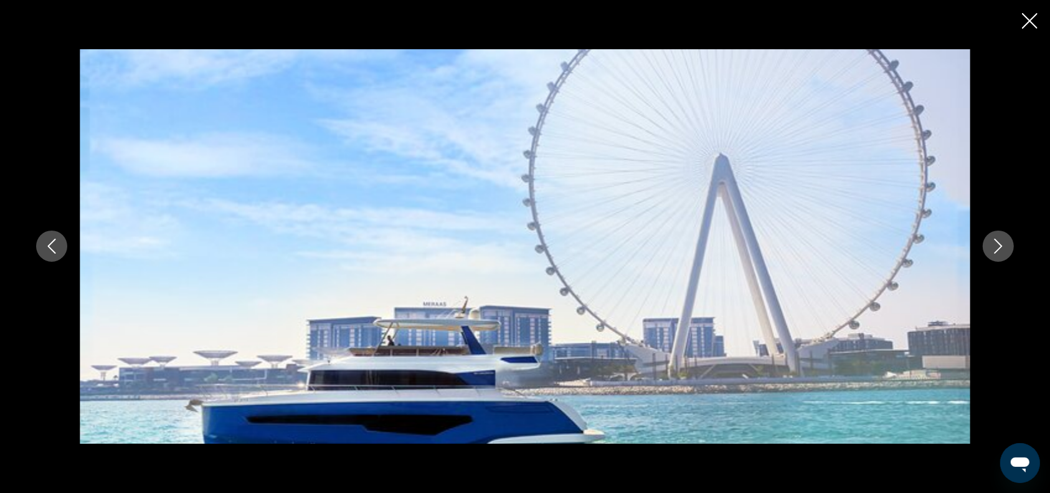
click at [996, 244] on icon "Next image" at bounding box center [998, 245] width 15 height 15
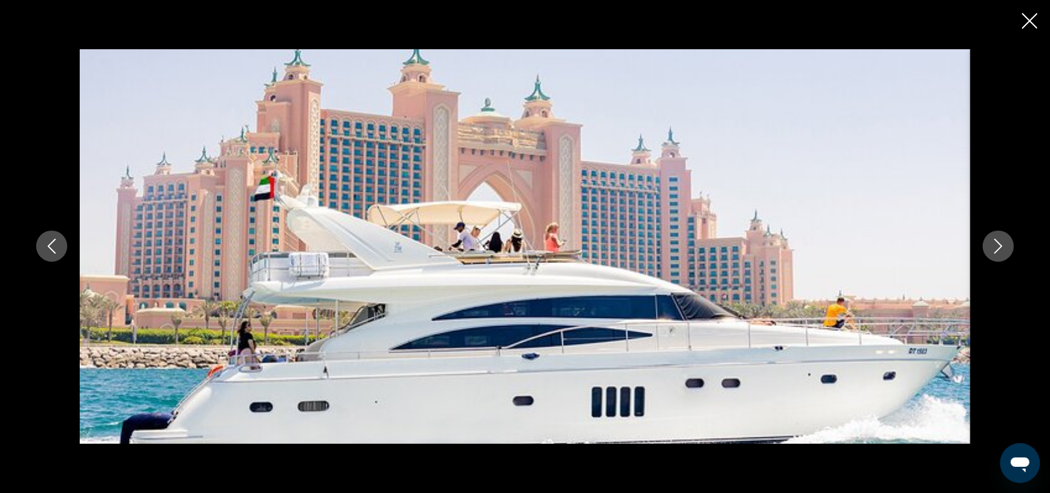
click at [1030, 22] on icon "Close slideshow" at bounding box center [1030, 21] width 16 height 16
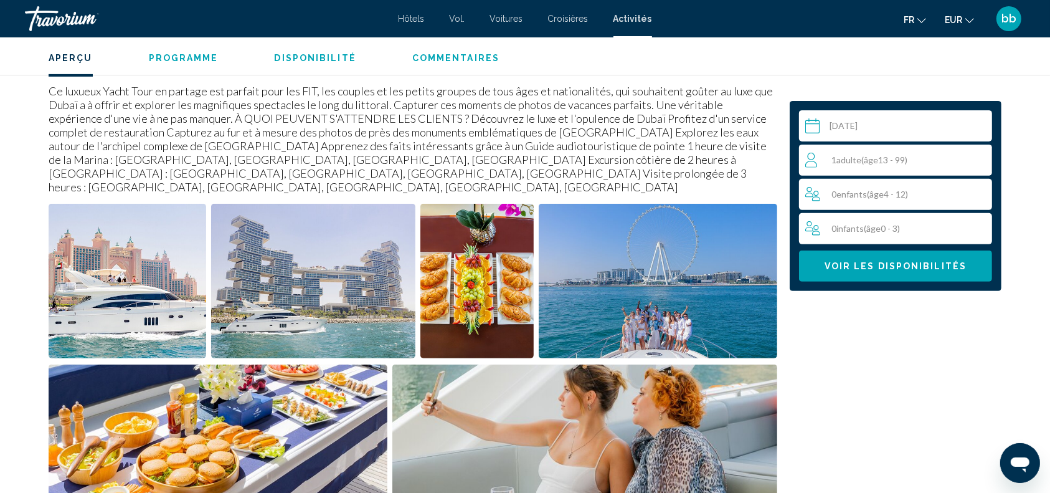
click at [892, 118] on input "Contenu principal" at bounding box center [898, 127] width 198 height 35
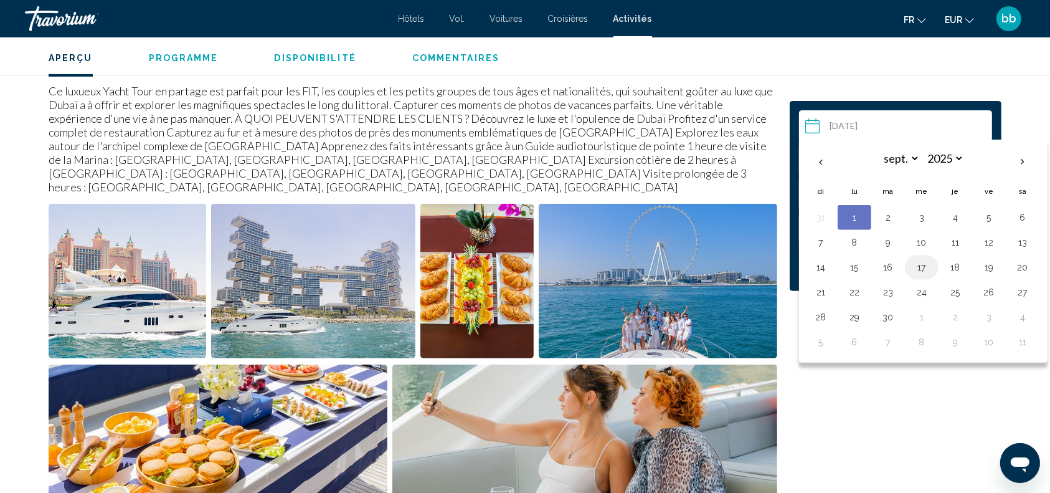
click at [922, 268] on button "17" at bounding box center [922, 266] width 20 height 17
type input "**********"
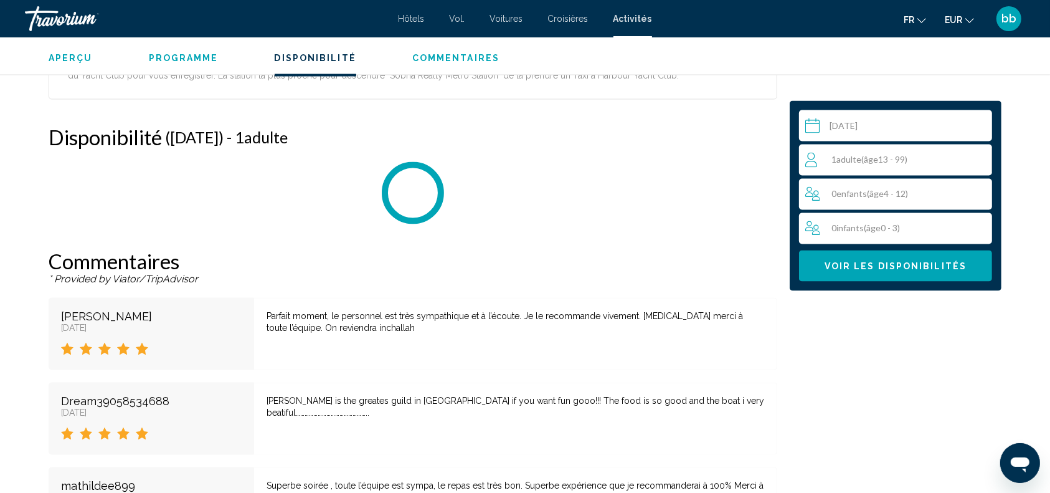
scroll to position [2217, 0]
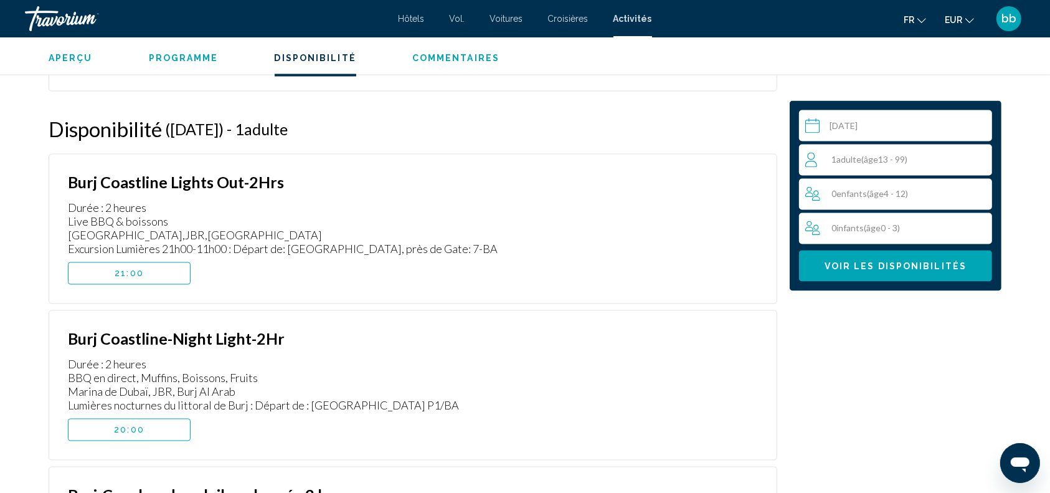
click at [907, 161] on span "( âge 13 - 99)" at bounding box center [884, 159] width 46 height 11
click at [975, 163] on icon "Increment adults" at bounding box center [979, 159] width 11 height 15
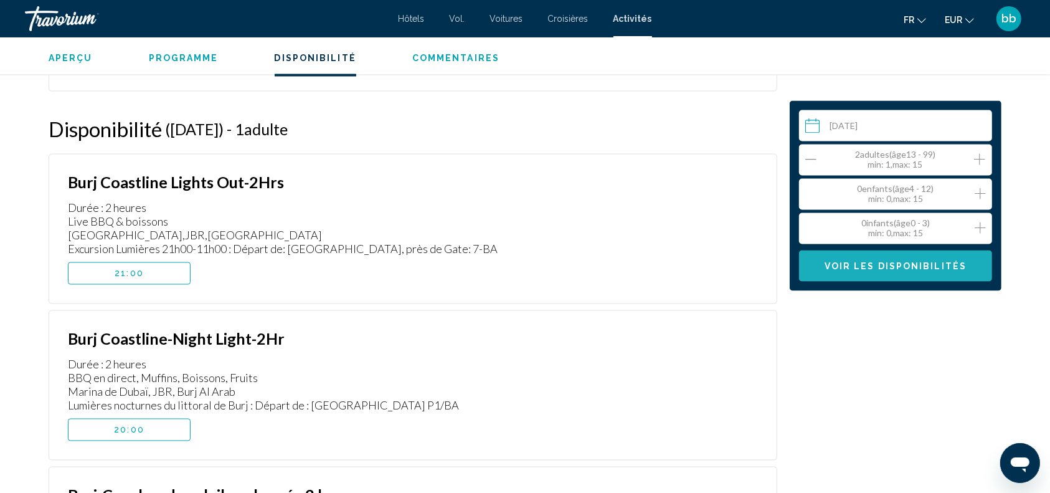
click at [919, 268] on span "Voir les disponibilités" at bounding box center [895, 267] width 142 height 10
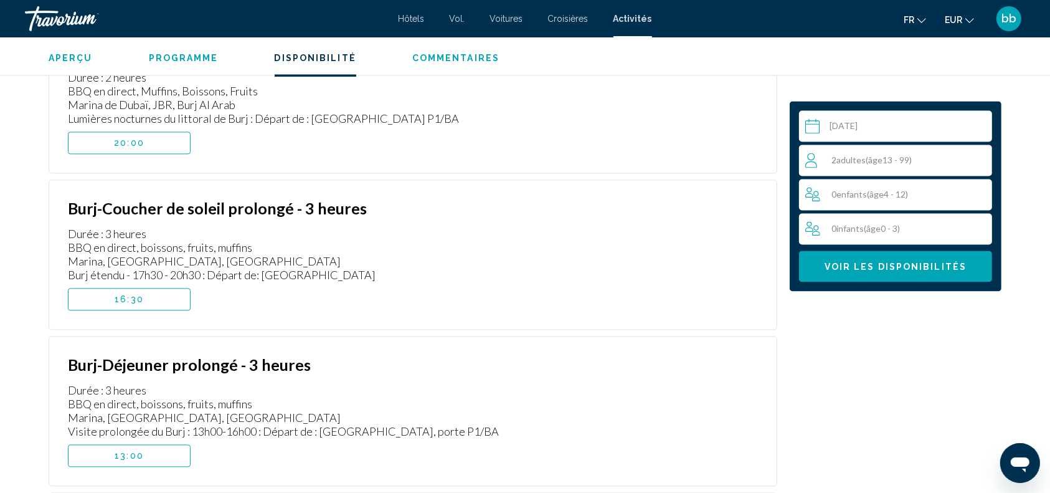
scroll to position [2503, 0]
click at [141, 289] on button "16:30" at bounding box center [129, 300] width 123 height 22
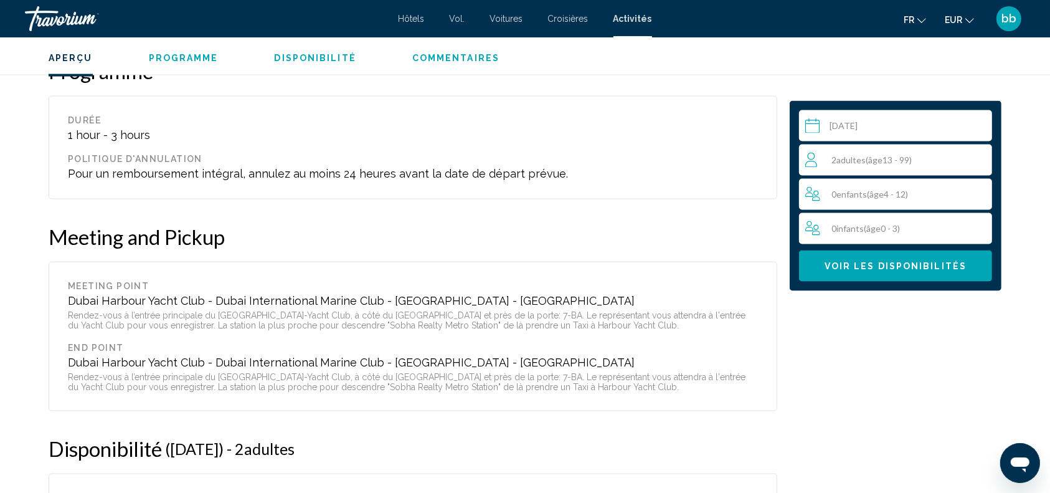
scroll to position [1814, 0]
